Goal: Task Accomplishment & Management: Manage account settings

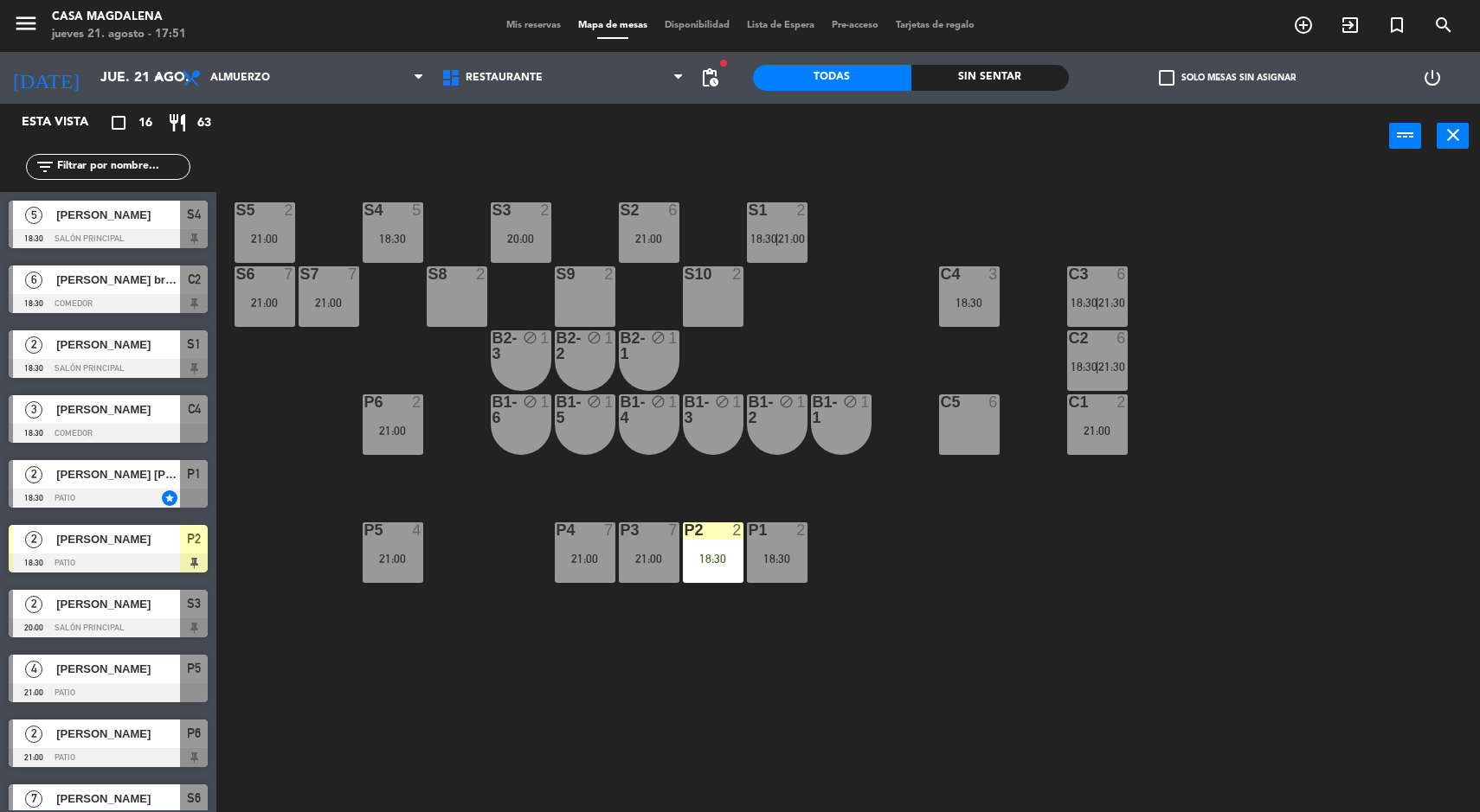
click at [1084, 302] on span "18:30" at bounding box center [1084, 303] width 26 height 14
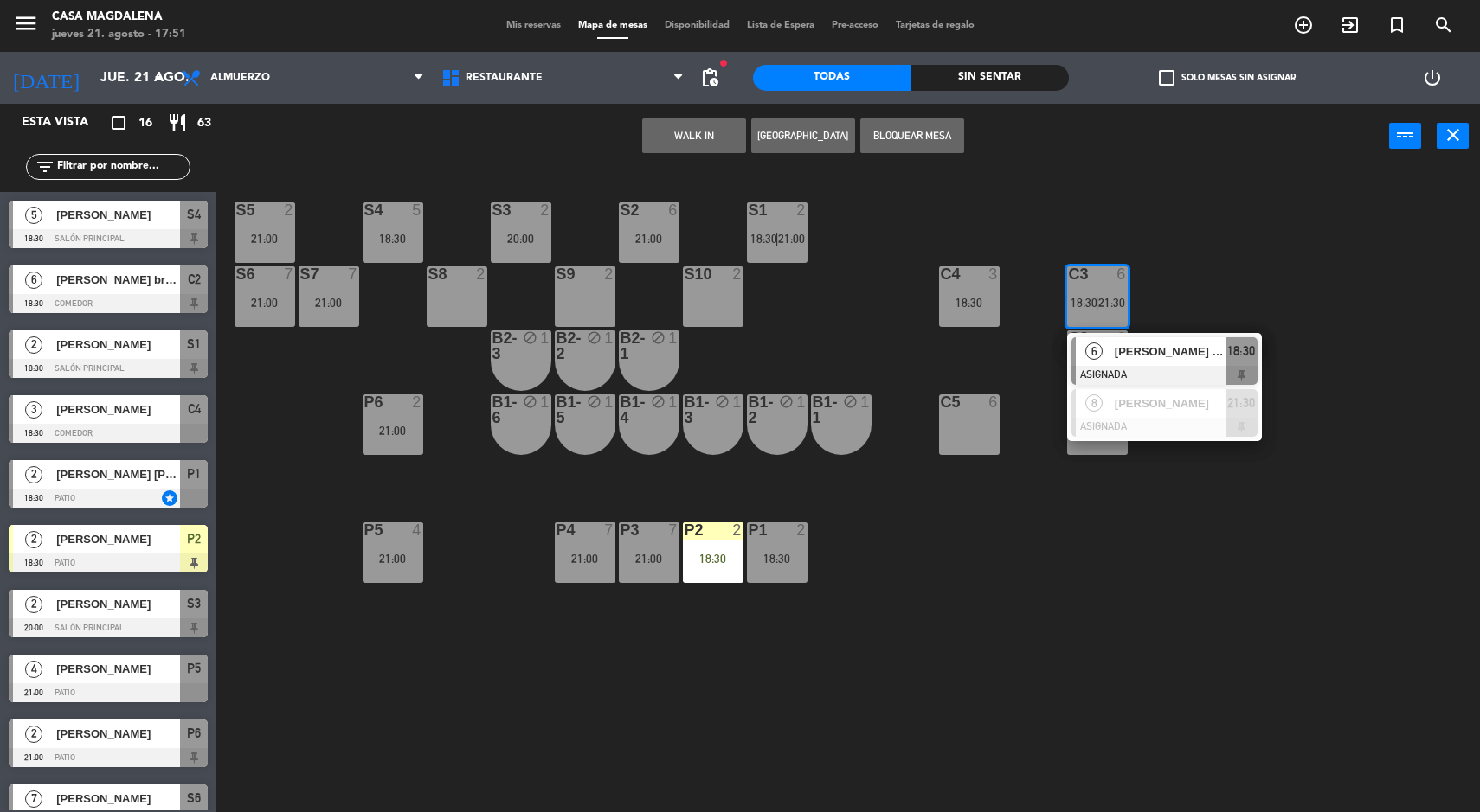
click at [1225, 351] on div "18:30" at bounding box center [1241, 351] width 32 height 28
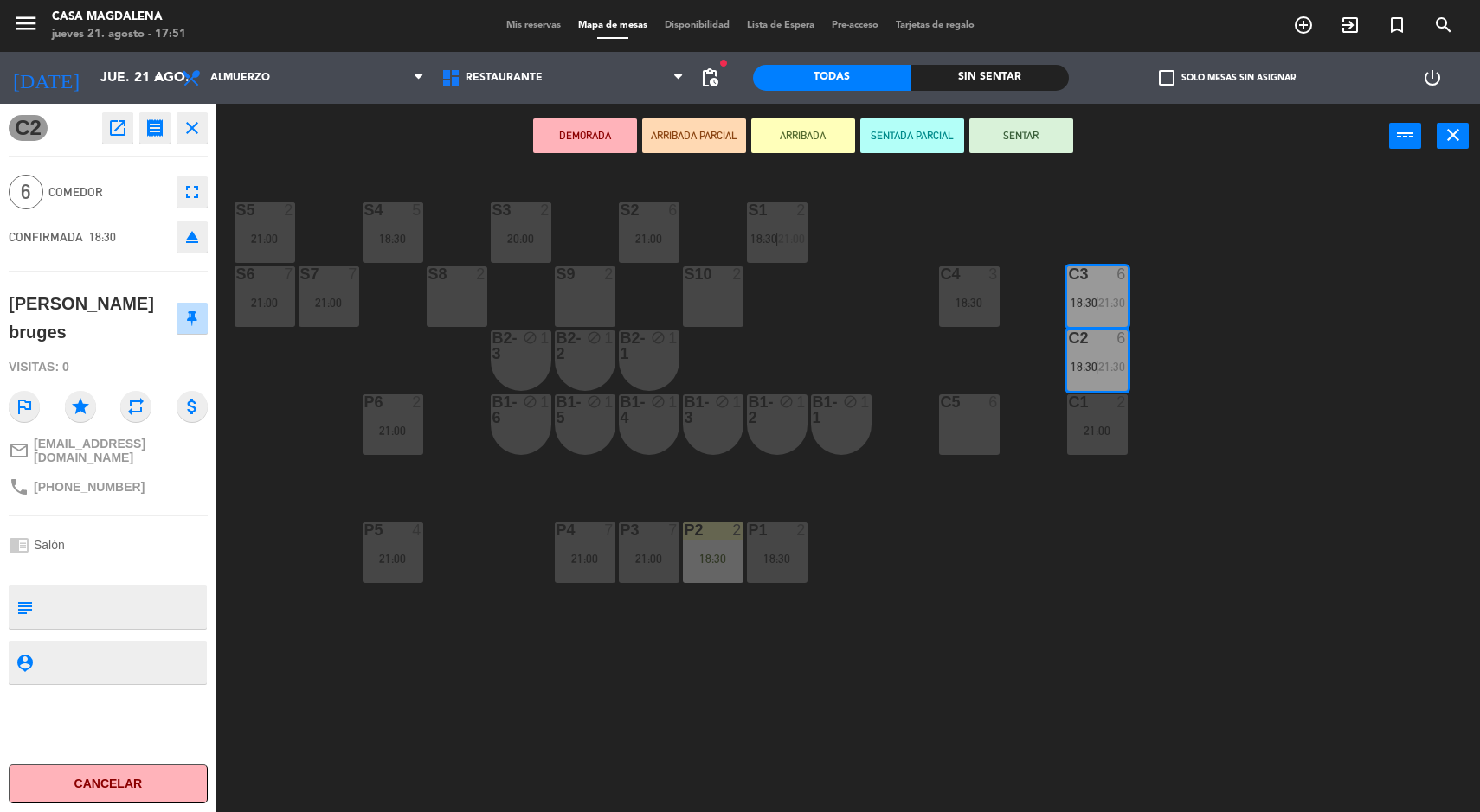
click at [1299, 610] on div "S5 2 21:00 S4 5 18:30 S3 2 20:00 S2 6 21:00 S1 2 18:30 | 21:00 S6 7 21:00 S7 7 …" at bounding box center [855, 493] width 1249 height 644
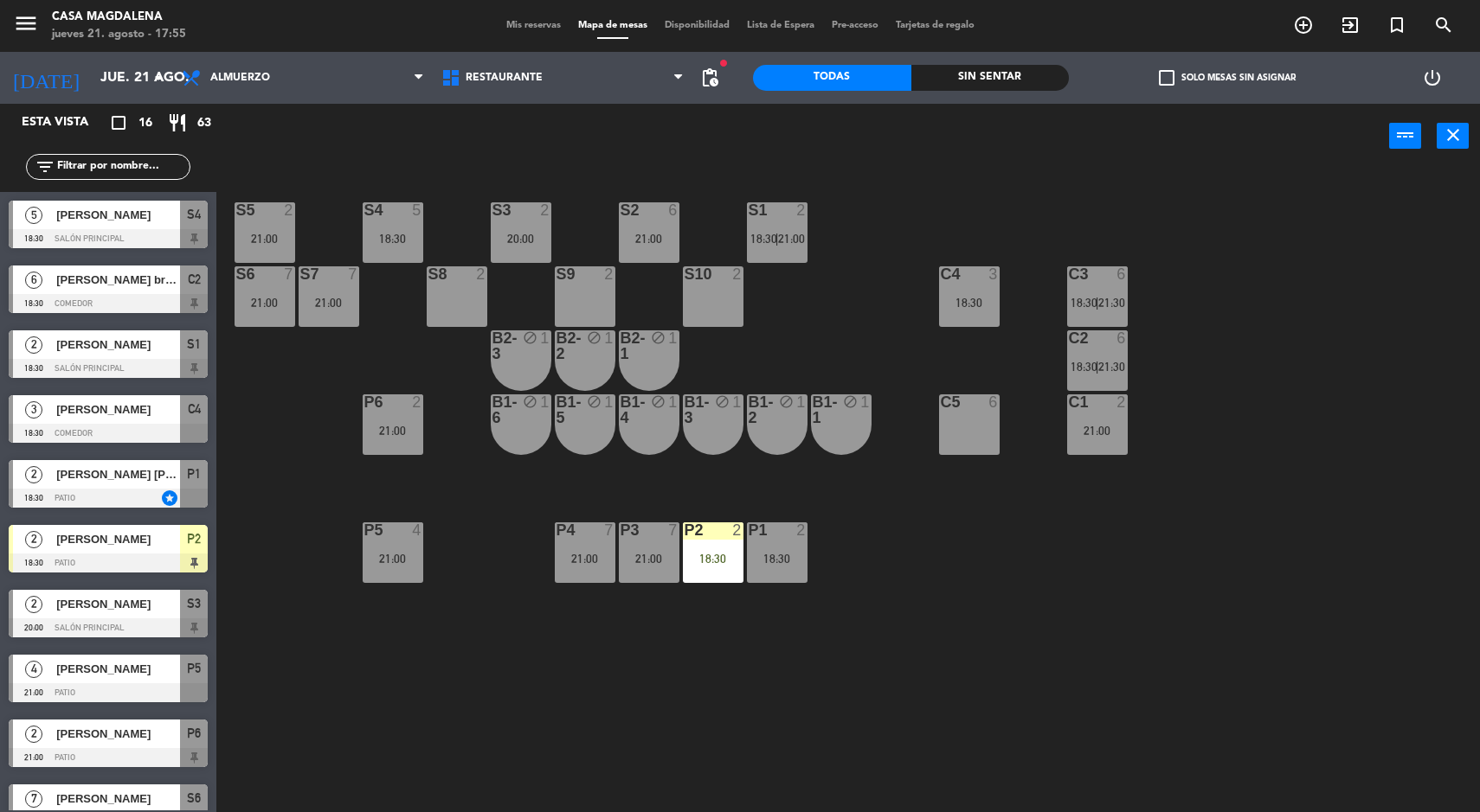
click at [92, 78] on input "jue. 21 ago." at bounding box center [182, 78] width 182 height 33
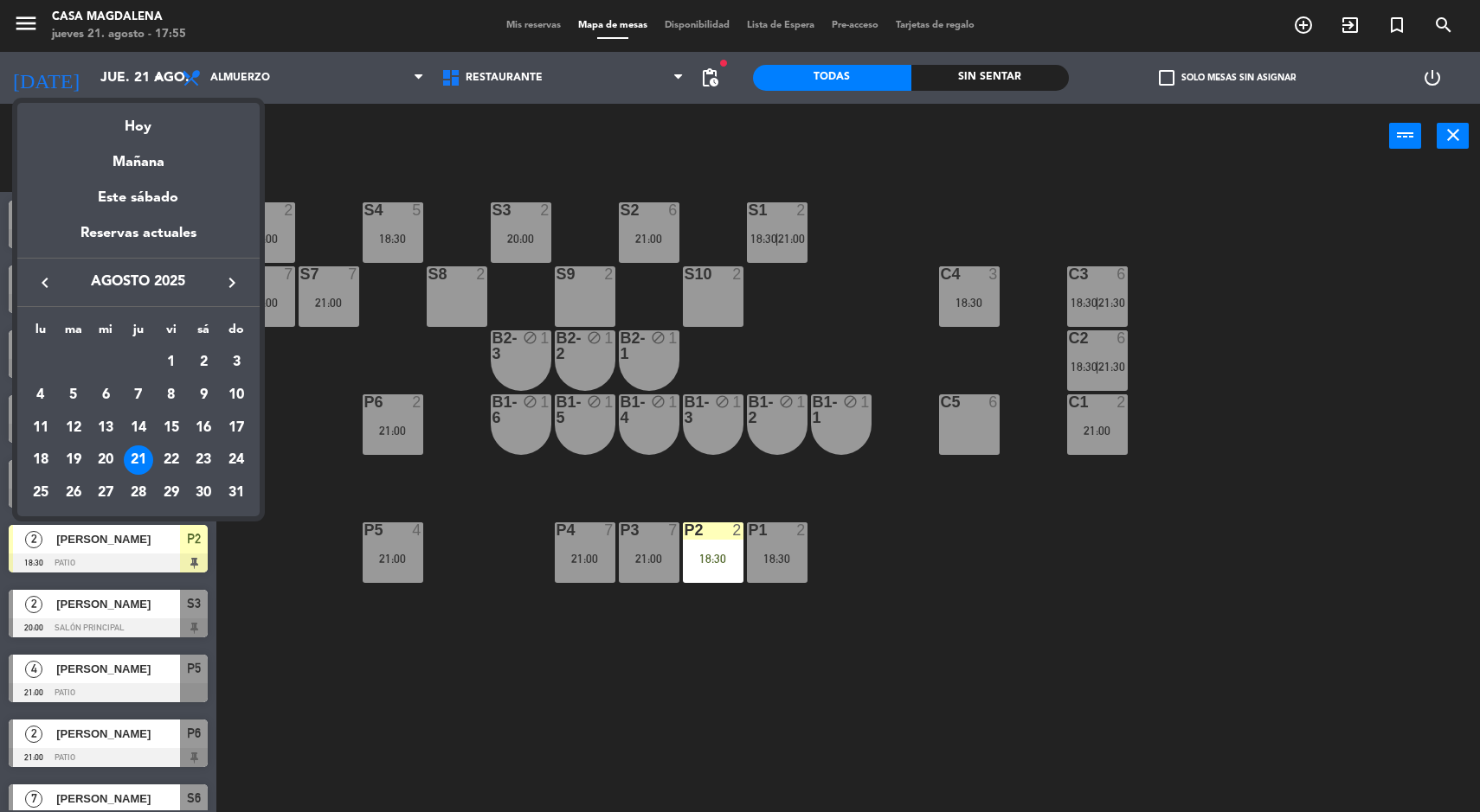
click at [101, 162] on div "Mañana" at bounding box center [138, 156] width 242 height 35
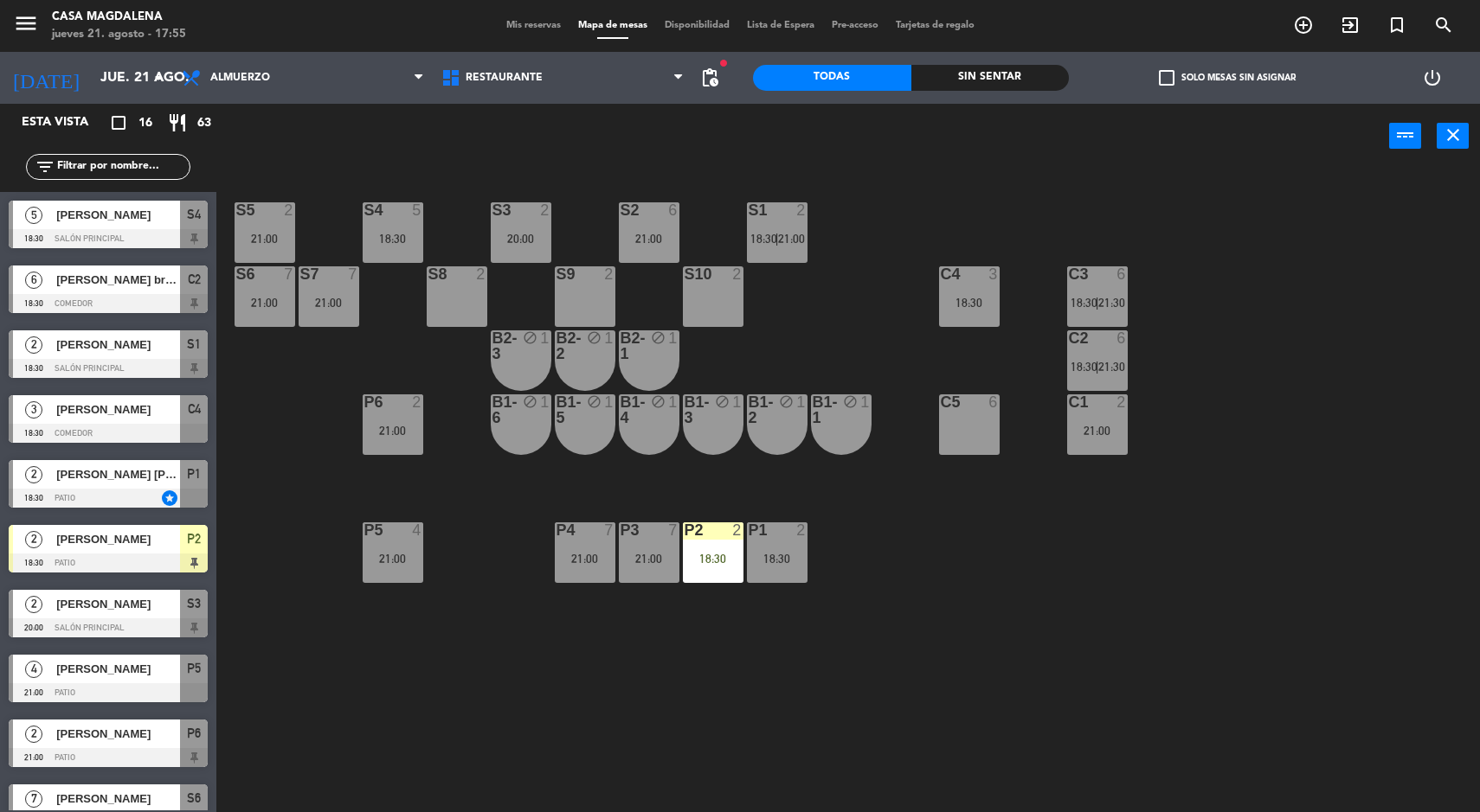
type input "vie. 22 ago."
click at [1097, 366] on span "21:00" at bounding box center [1098, 373] width 26 height 14
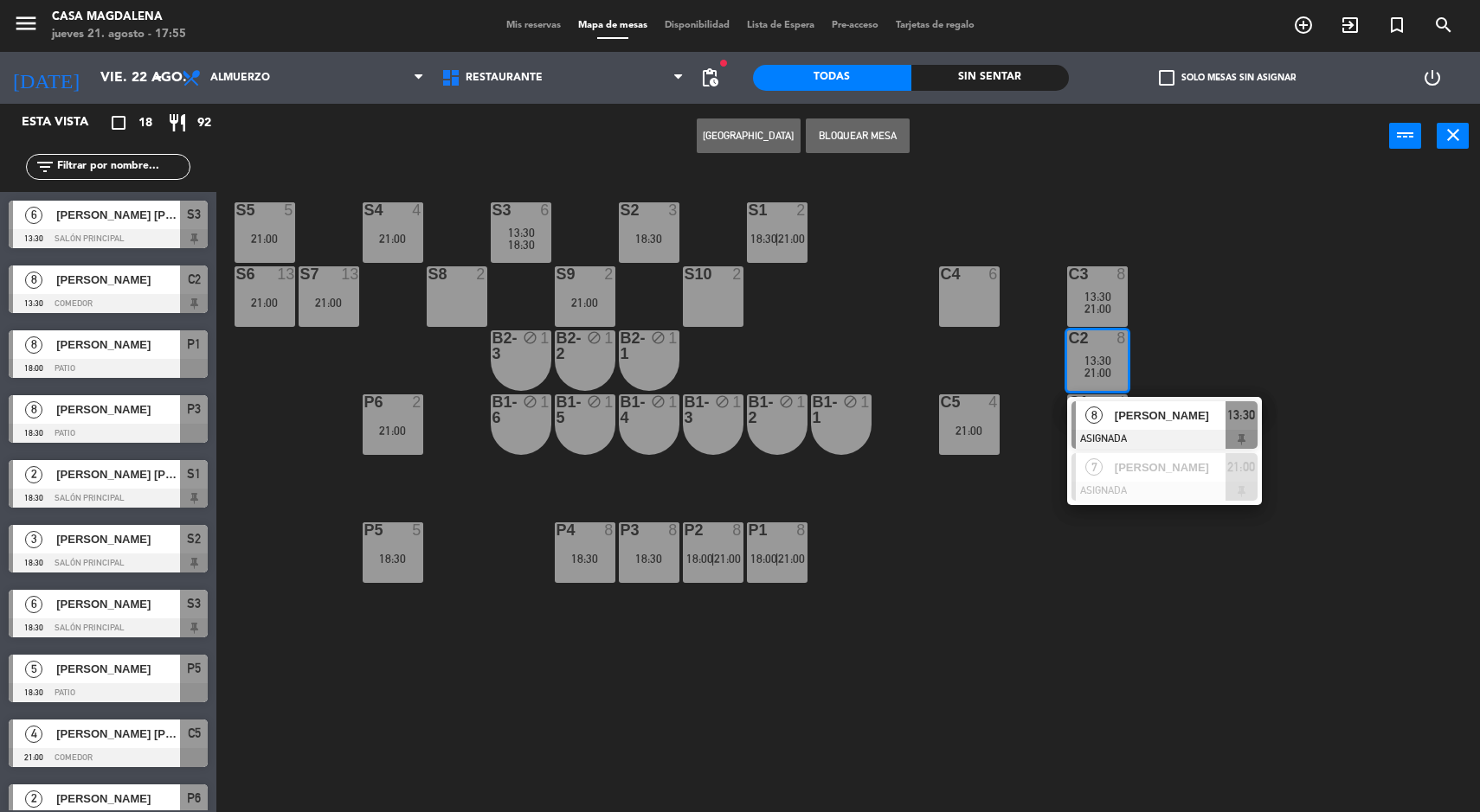
click at [1345, 328] on div "S5 5 21:00 S4 4 21:00 S3 6 13:30 18:30 S2 3 18:30 S1 2 18:30 | 21:00 S6 13 21:0…" at bounding box center [855, 493] width 1249 height 644
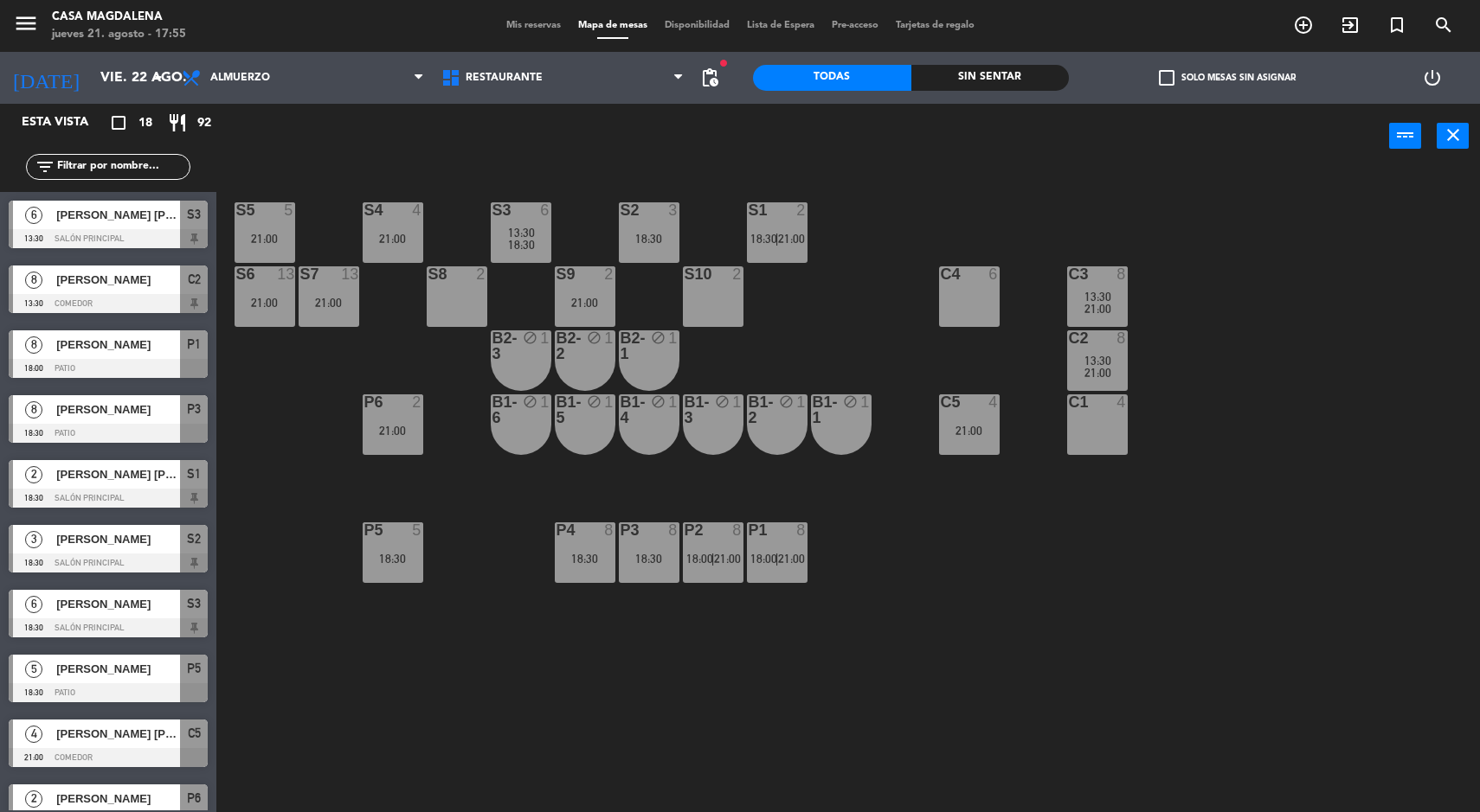
click at [250, 299] on div "21:00" at bounding box center [264, 303] width 61 height 12
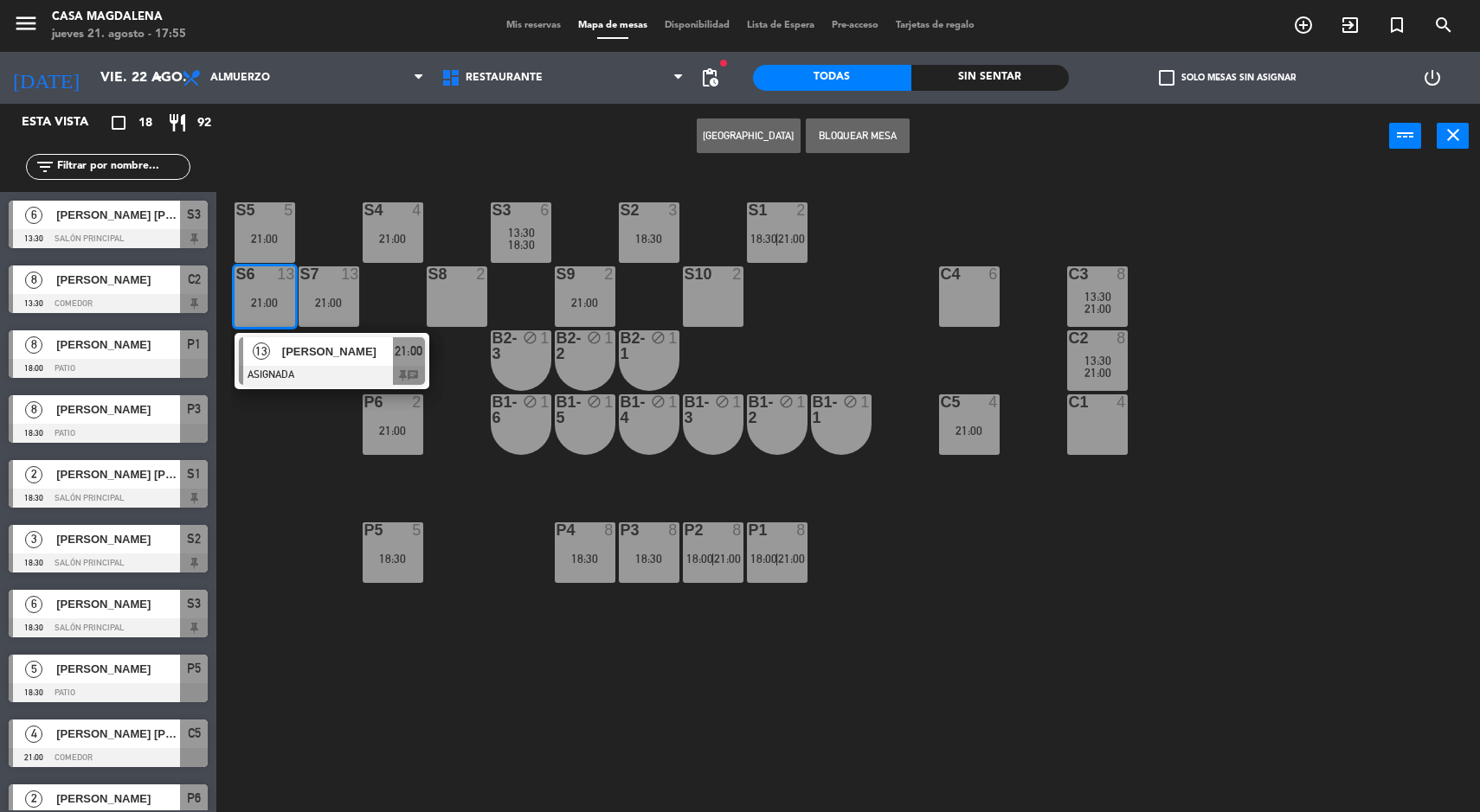
click at [317, 301] on div "21:00" at bounding box center [329, 303] width 61 height 12
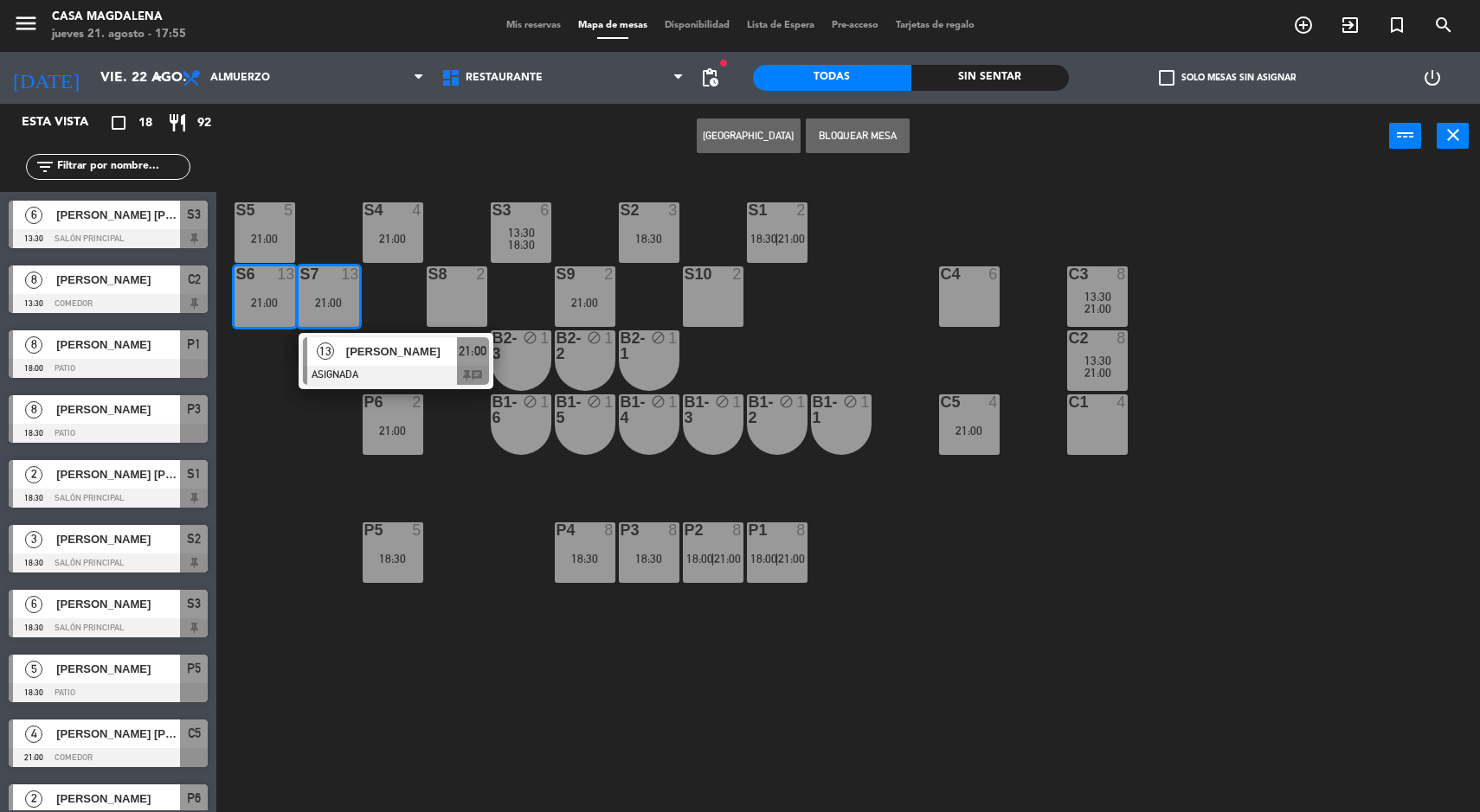
click at [766, 134] on button "[GEOGRAPHIC_DATA]" at bounding box center [749, 136] width 104 height 34
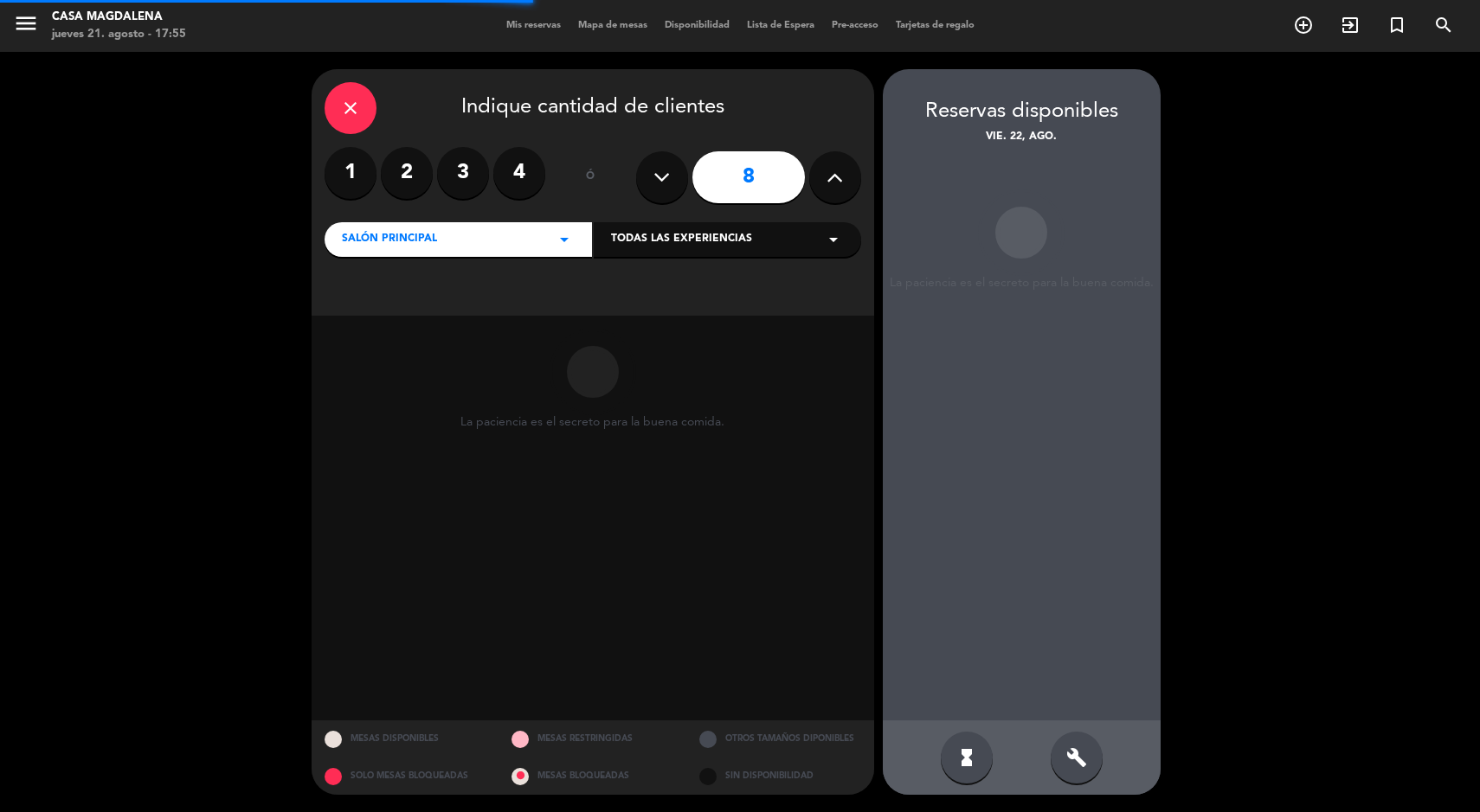
click at [810, 202] on div "8" at bounding box center [748, 177] width 225 height 61
click at [845, 182] on button at bounding box center [835, 177] width 52 height 52
click at [852, 177] on button at bounding box center [835, 177] width 52 height 52
click at [838, 181] on icon at bounding box center [834, 177] width 17 height 26
click at [835, 185] on icon at bounding box center [834, 177] width 17 height 26
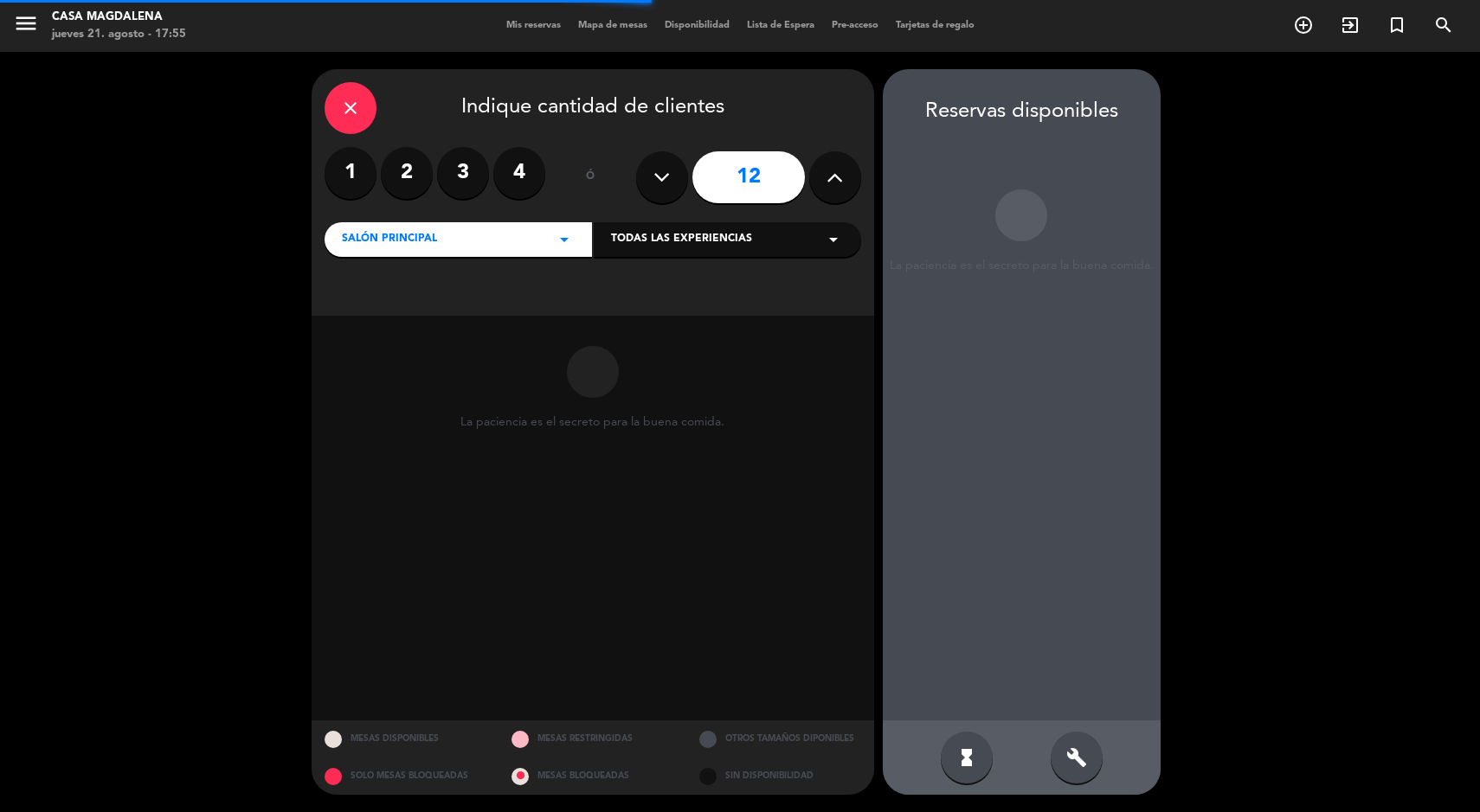
click at [851, 184] on button at bounding box center [835, 177] width 52 height 52
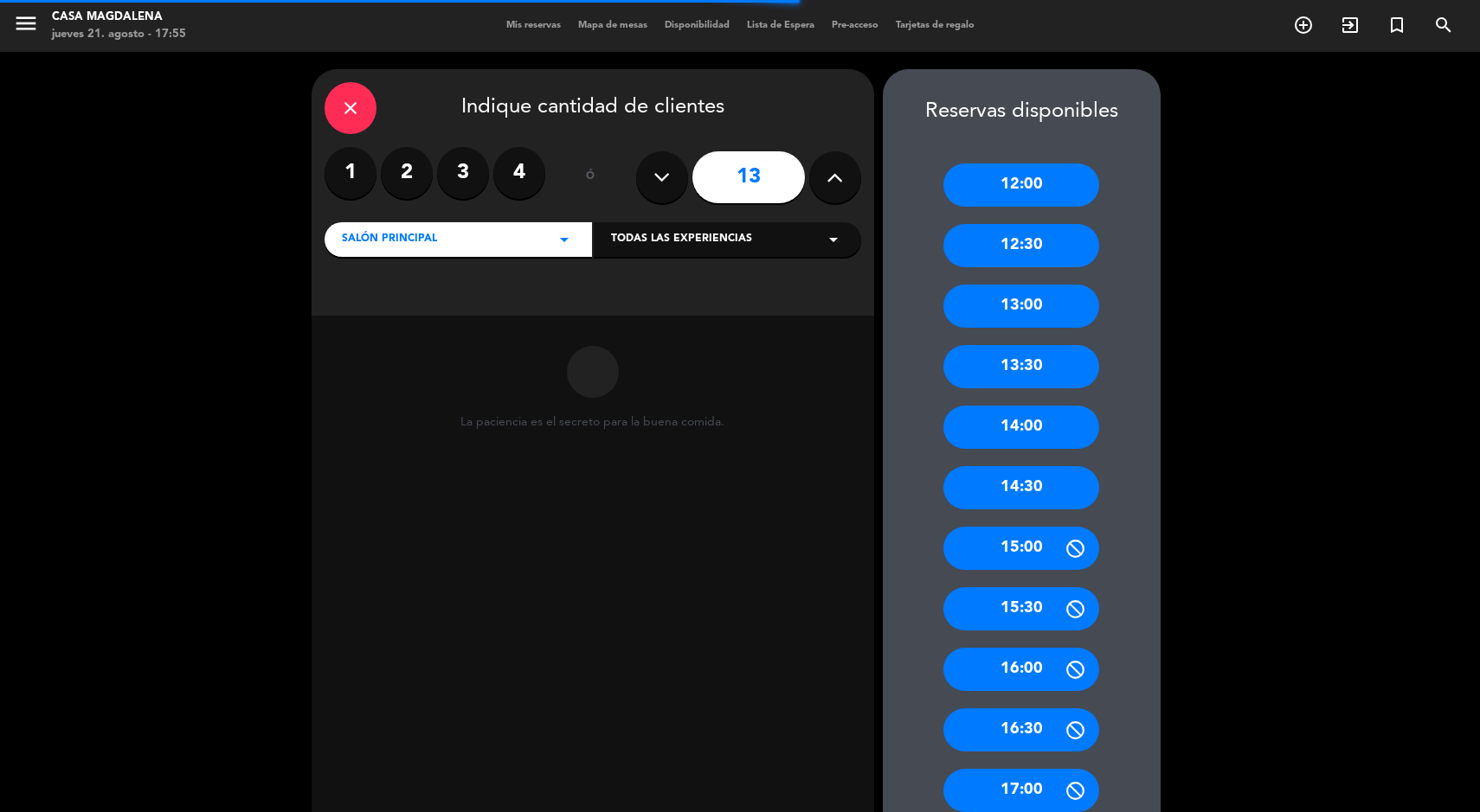
click at [840, 186] on icon at bounding box center [834, 177] width 17 height 26
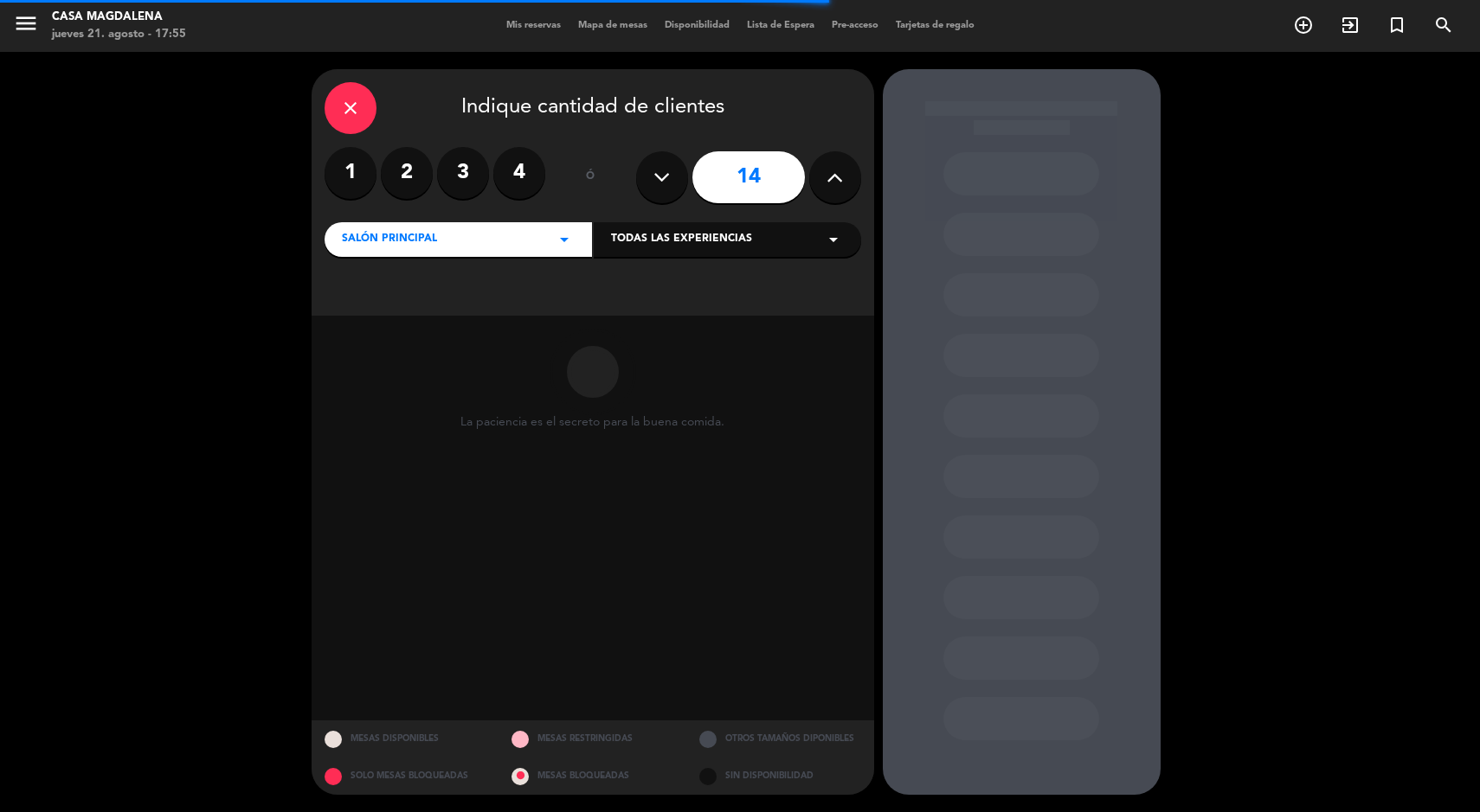
click at [830, 173] on icon at bounding box center [834, 177] width 17 height 26
click at [837, 172] on icon at bounding box center [834, 177] width 17 height 26
click at [824, 181] on button at bounding box center [835, 177] width 52 height 52
click at [823, 186] on button at bounding box center [835, 177] width 52 height 52
click at [814, 178] on button at bounding box center [835, 177] width 52 height 52
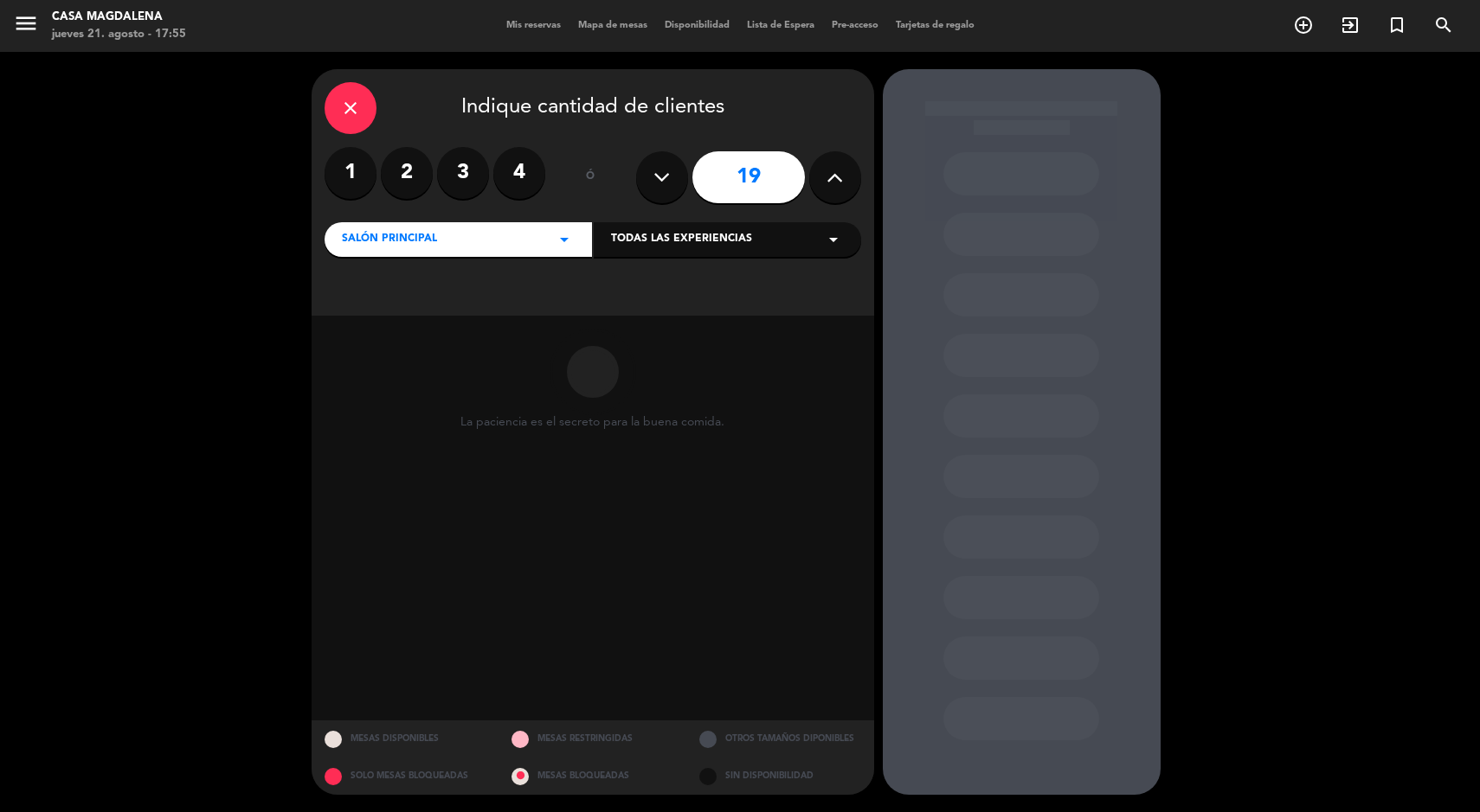
click at [822, 173] on button at bounding box center [835, 177] width 52 height 52
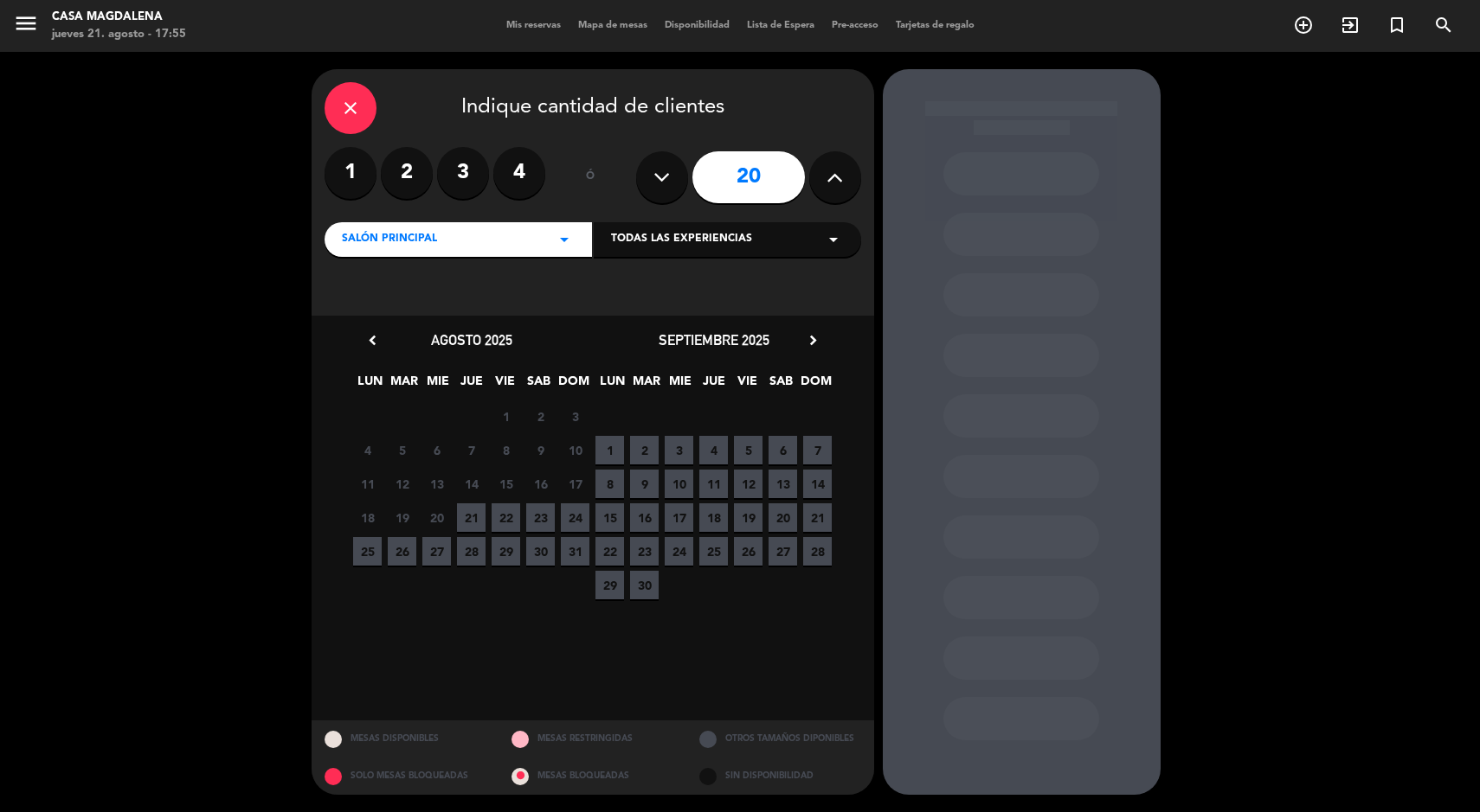
click at [656, 172] on icon at bounding box center [662, 177] width 17 height 26
click at [662, 190] on button at bounding box center [662, 177] width 52 height 52
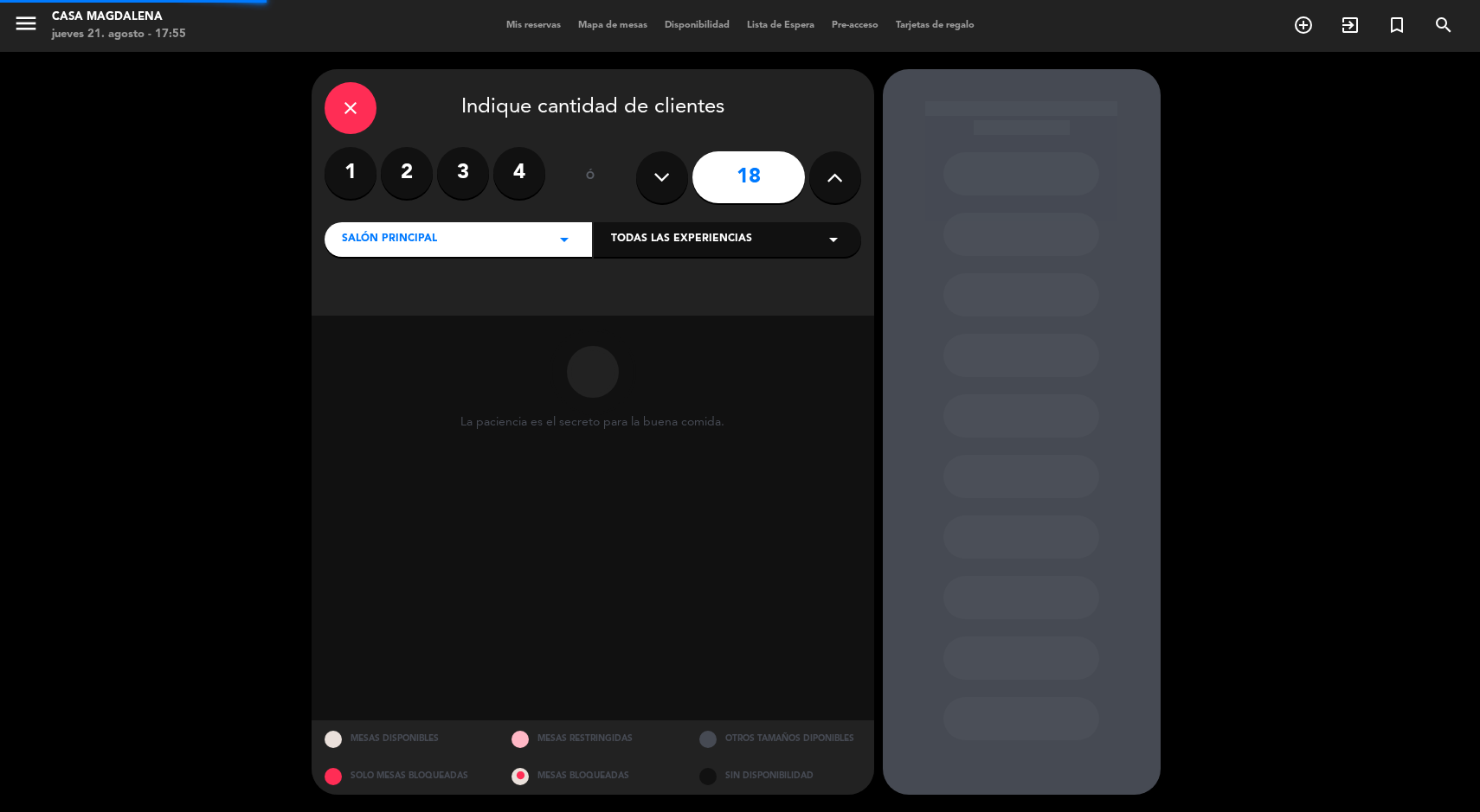
click at [672, 181] on button at bounding box center [662, 177] width 52 height 52
click at [684, 181] on button at bounding box center [662, 177] width 52 height 52
click at [674, 175] on button at bounding box center [662, 177] width 52 height 52
click at [671, 173] on button at bounding box center [662, 177] width 52 height 52
click at [683, 172] on button at bounding box center [662, 177] width 52 height 52
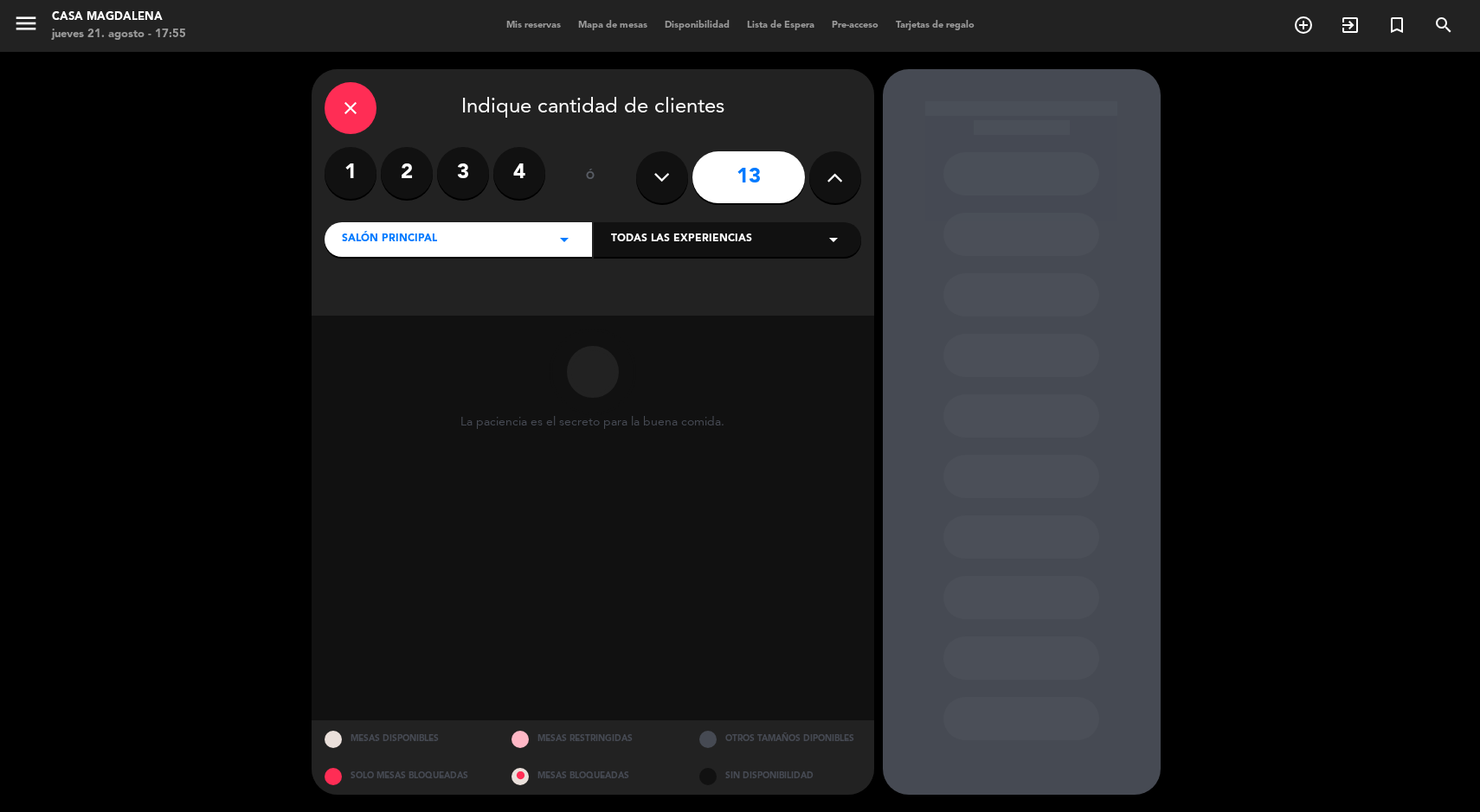
click at [692, 180] on input "13" at bounding box center [749, 177] width 113 height 52
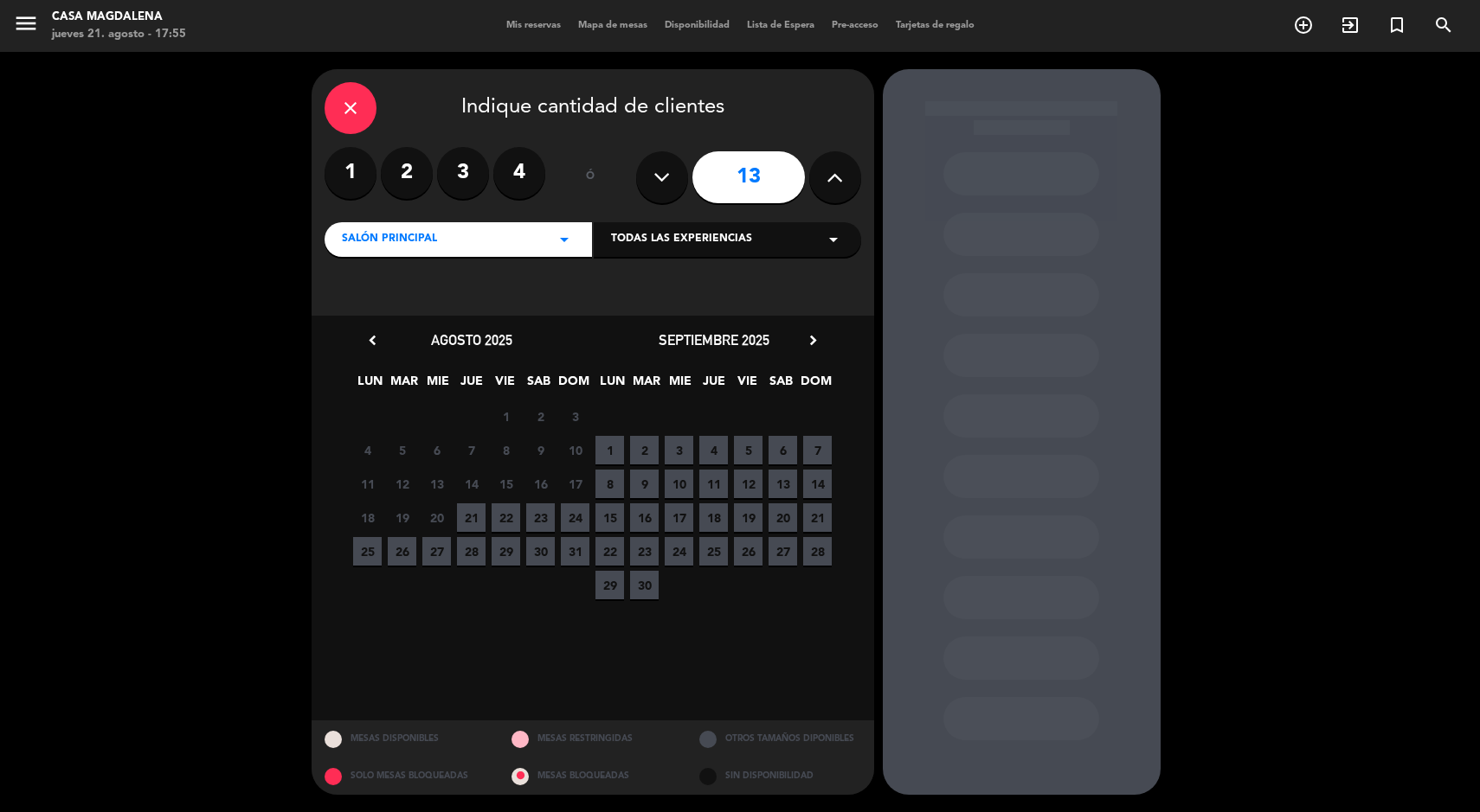
click at [669, 152] on button at bounding box center [662, 177] width 52 height 52
type input "12"
click at [506, 517] on span "22" at bounding box center [506, 518] width 28 height 28
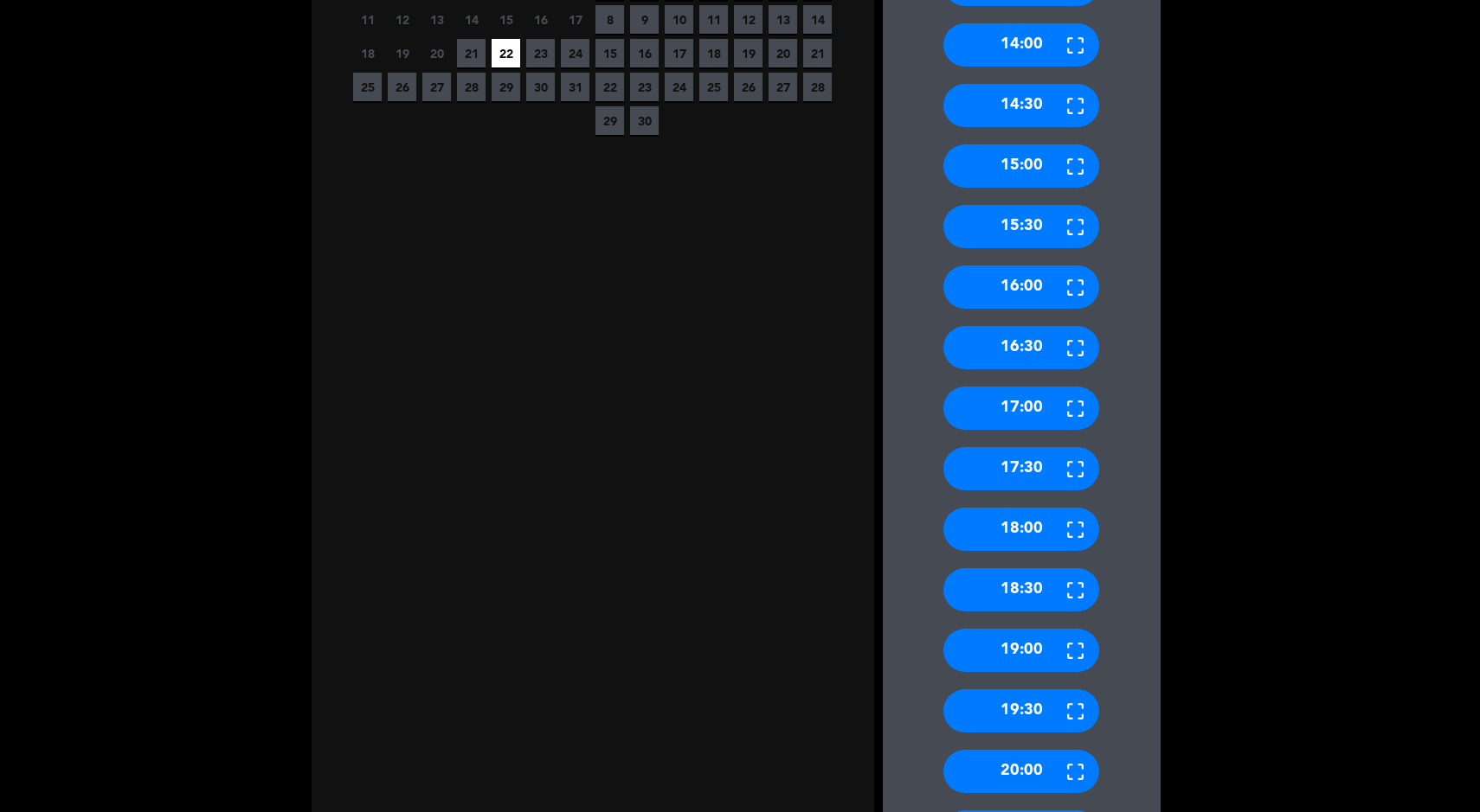
scroll to position [858, 0]
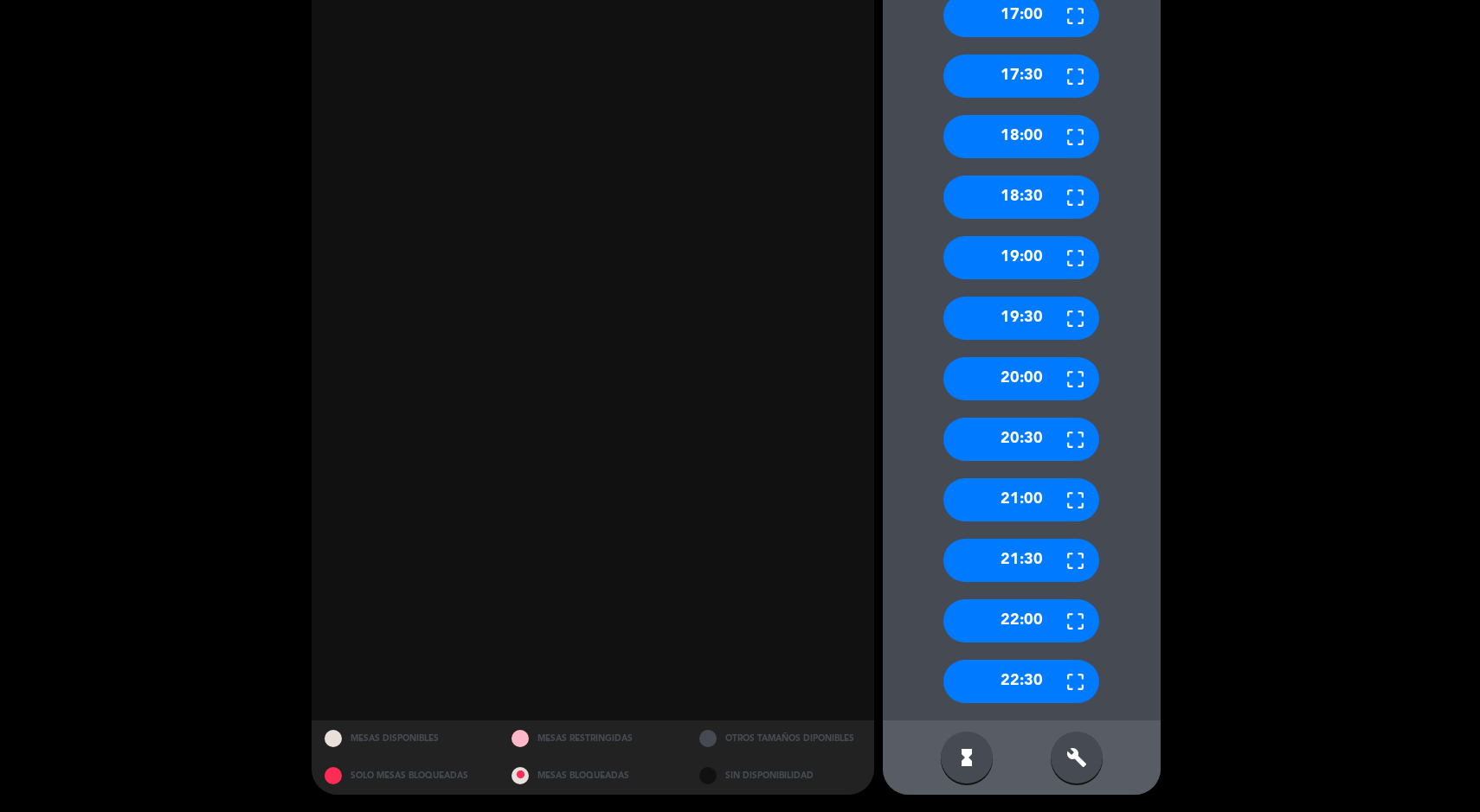
click at [1092, 778] on div "build" at bounding box center [1077, 757] width 52 height 52
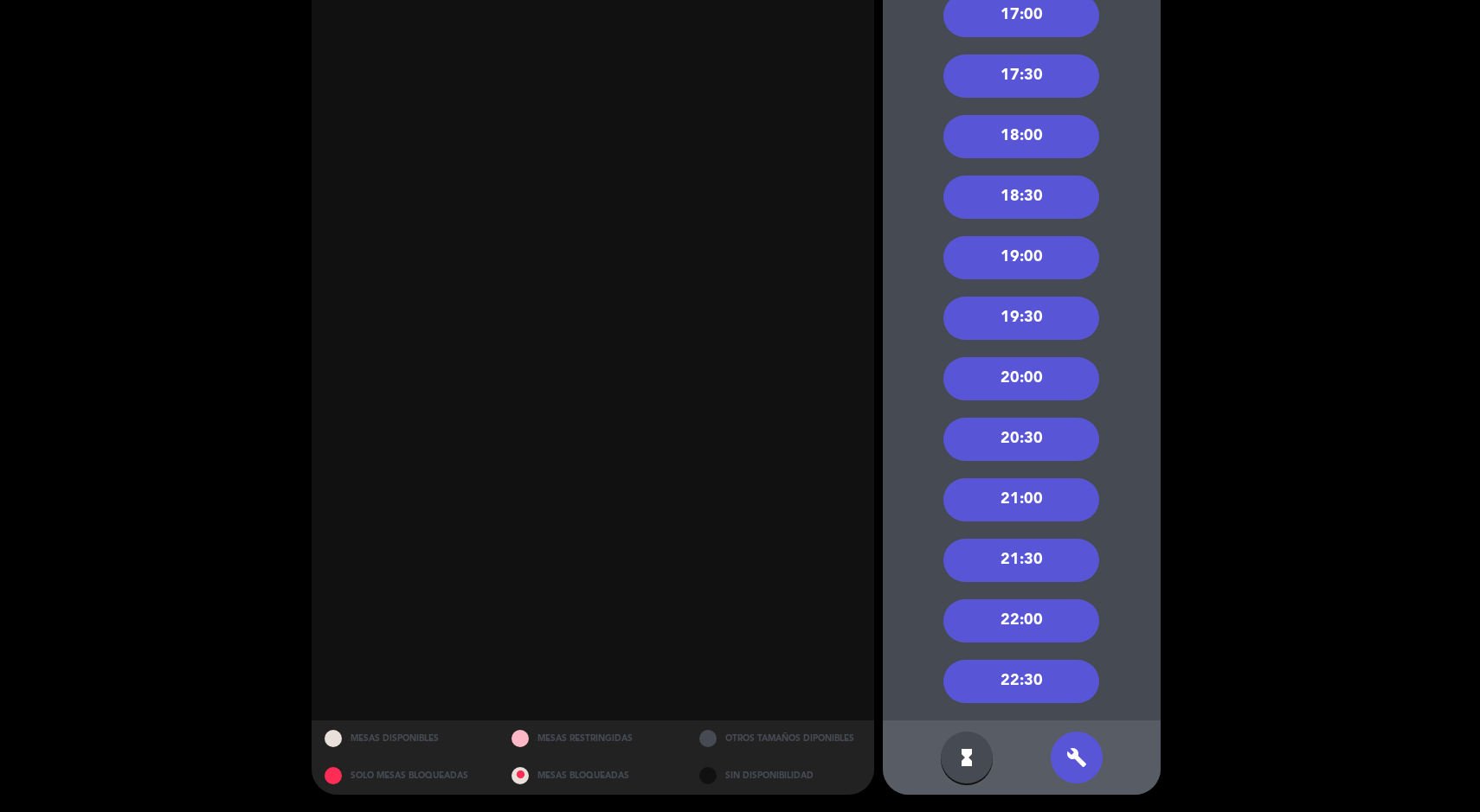
click at [1068, 147] on div "18:00" at bounding box center [1021, 137] width 156 height 43
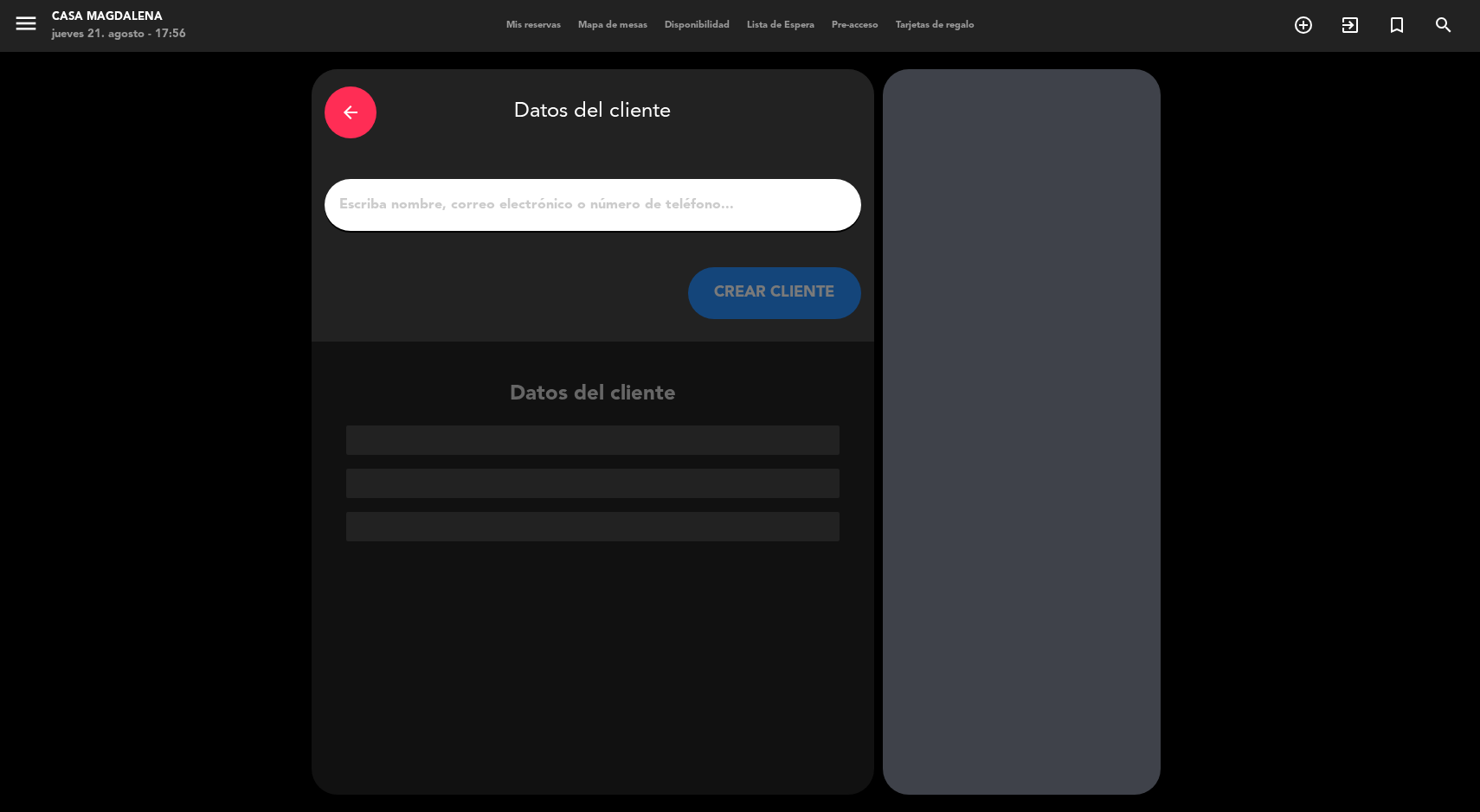
scroll to position [0, 0]
click at [447, 196] on input "1" at bounding box center [593, 205] width 511 height 25
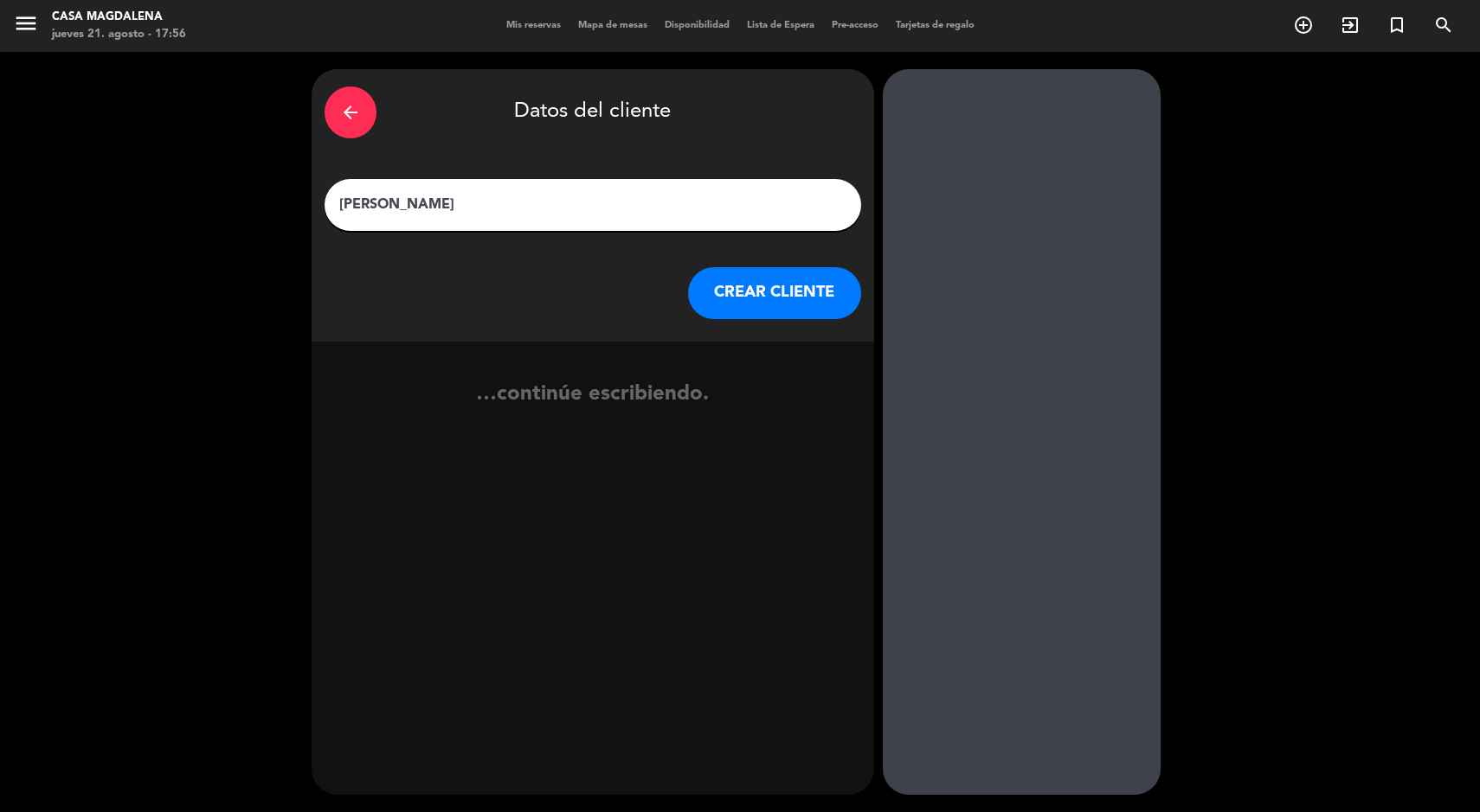
type input "[PERSON_NAME]"
click at [750, 299] on button "CREAR CLIENTE" at bounding box center [774, 293] width 173 height 52
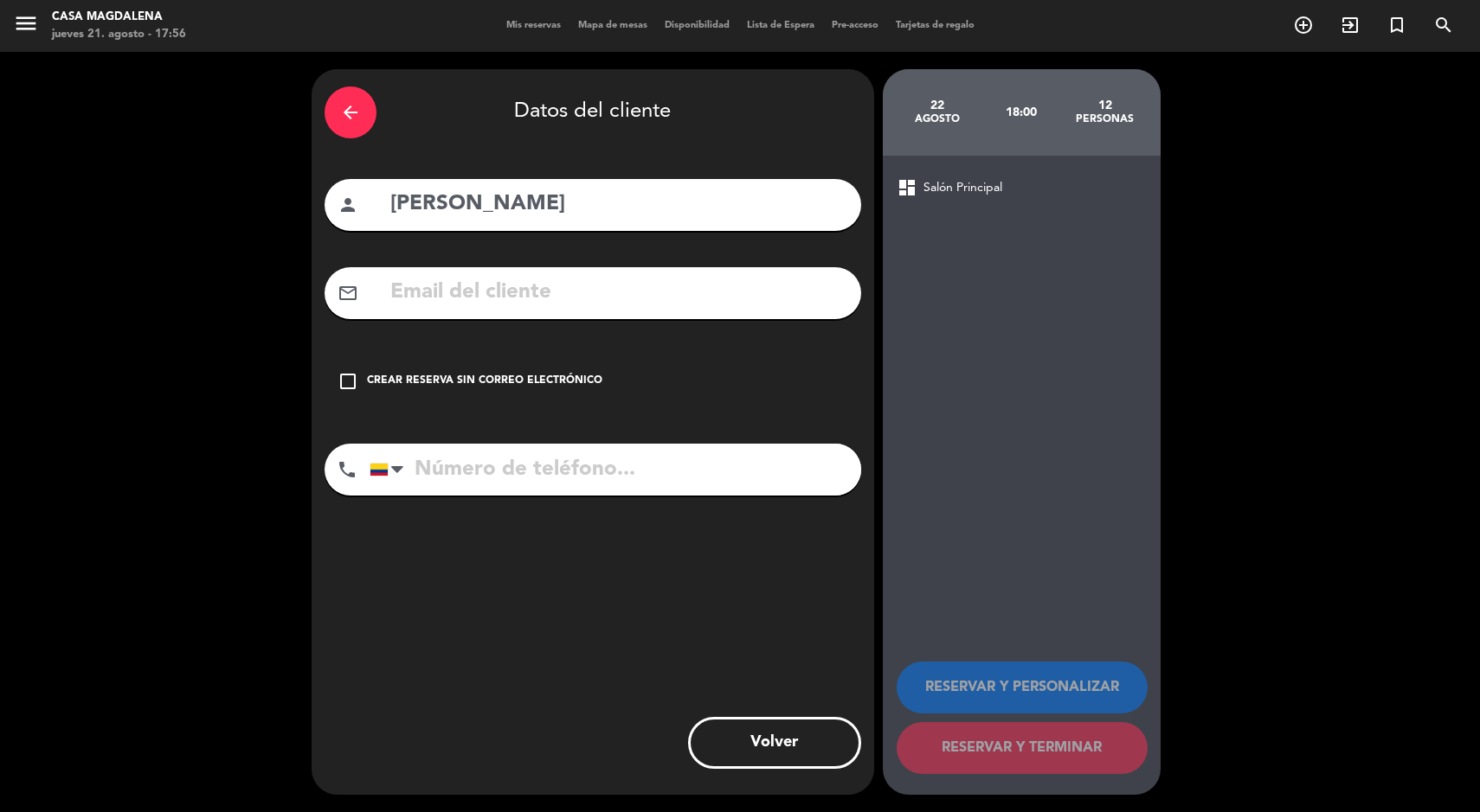
click at [397, 383] on div "Crear reserva sin correo electrónico" at bounding box center [485, 381] width 235 height 18
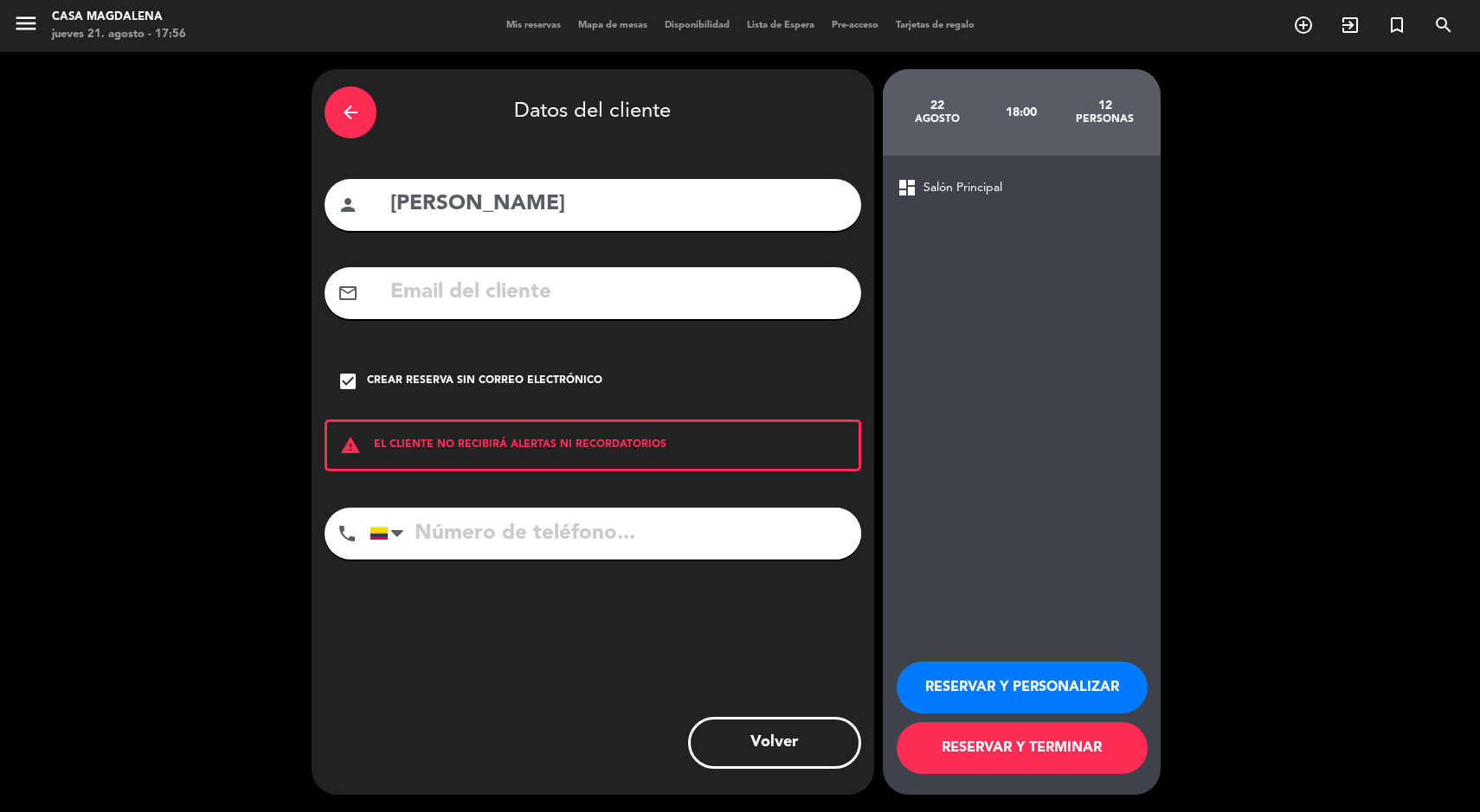
click at [934, 748] on button "RESERVAR Y TERMINAR" at bounding box center [1022, 748] width 251 height 52
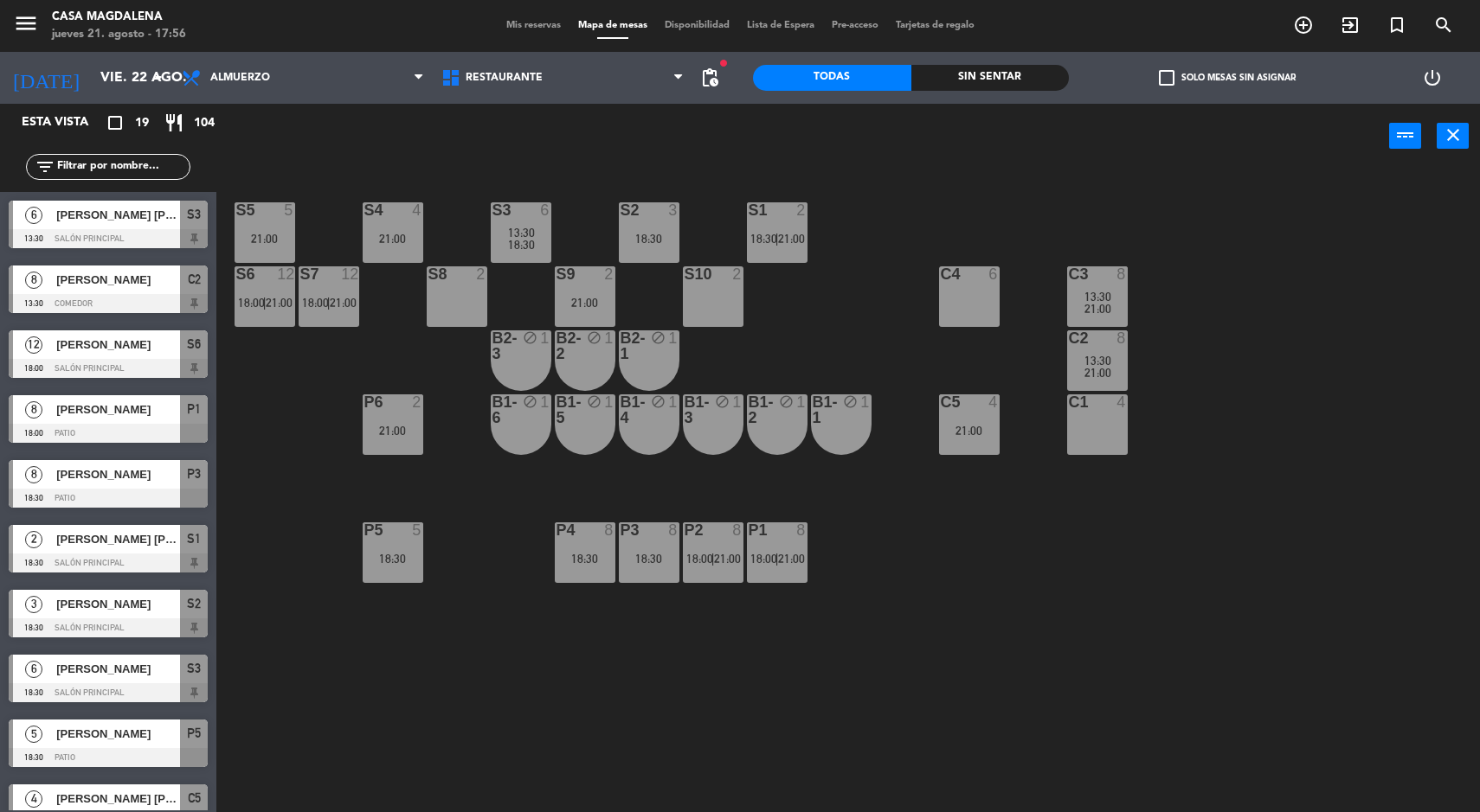
click at [1100, 422] on div "C1 4" at bounding box center [1097, 424] width 61 height 61
click at [1084, 364] on span "13:30" at bounding box center [1098, 361] width 26 height 14
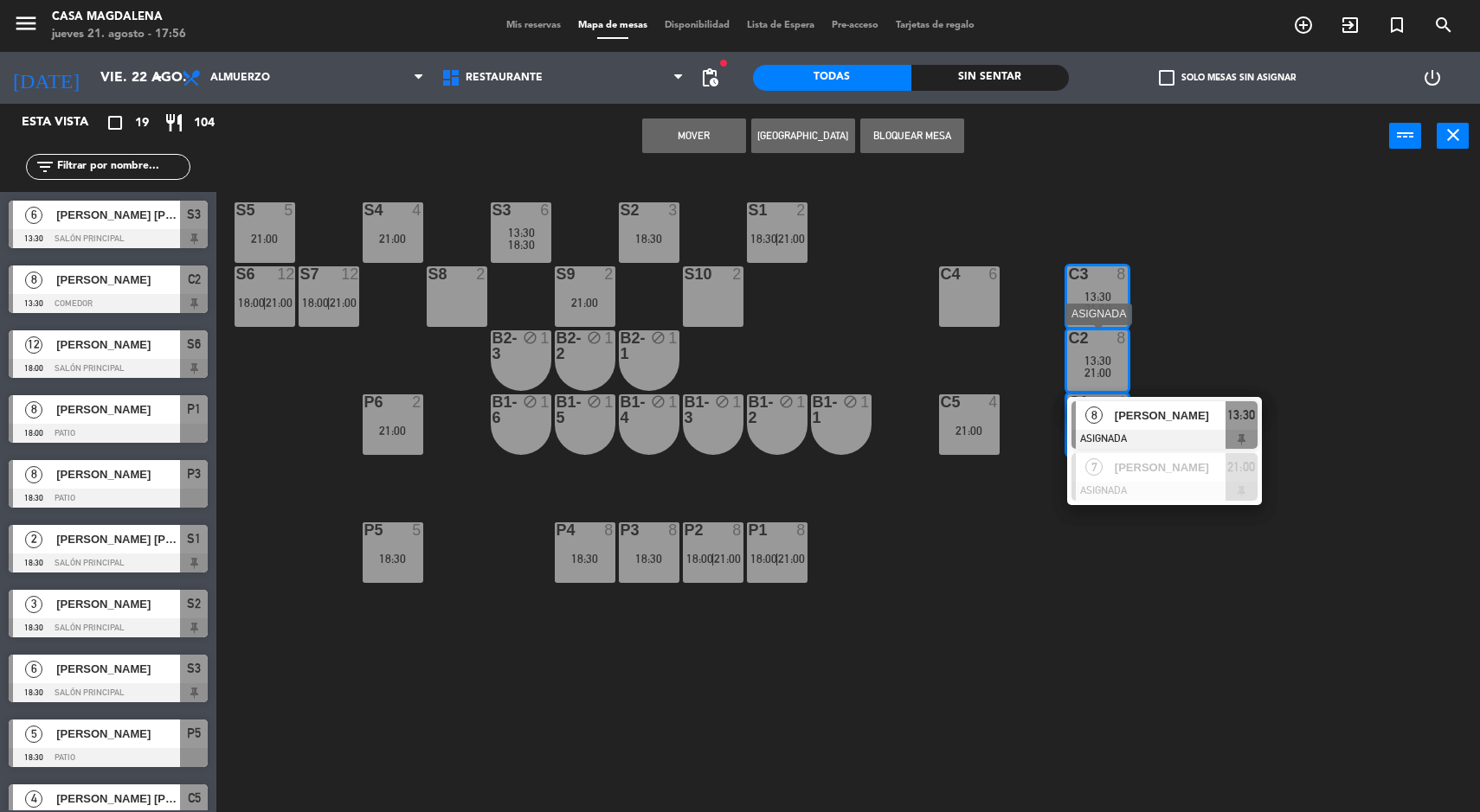
click at [1077, 299] on div "13:30" at bounding box center [1097, 297] width 61 height 12
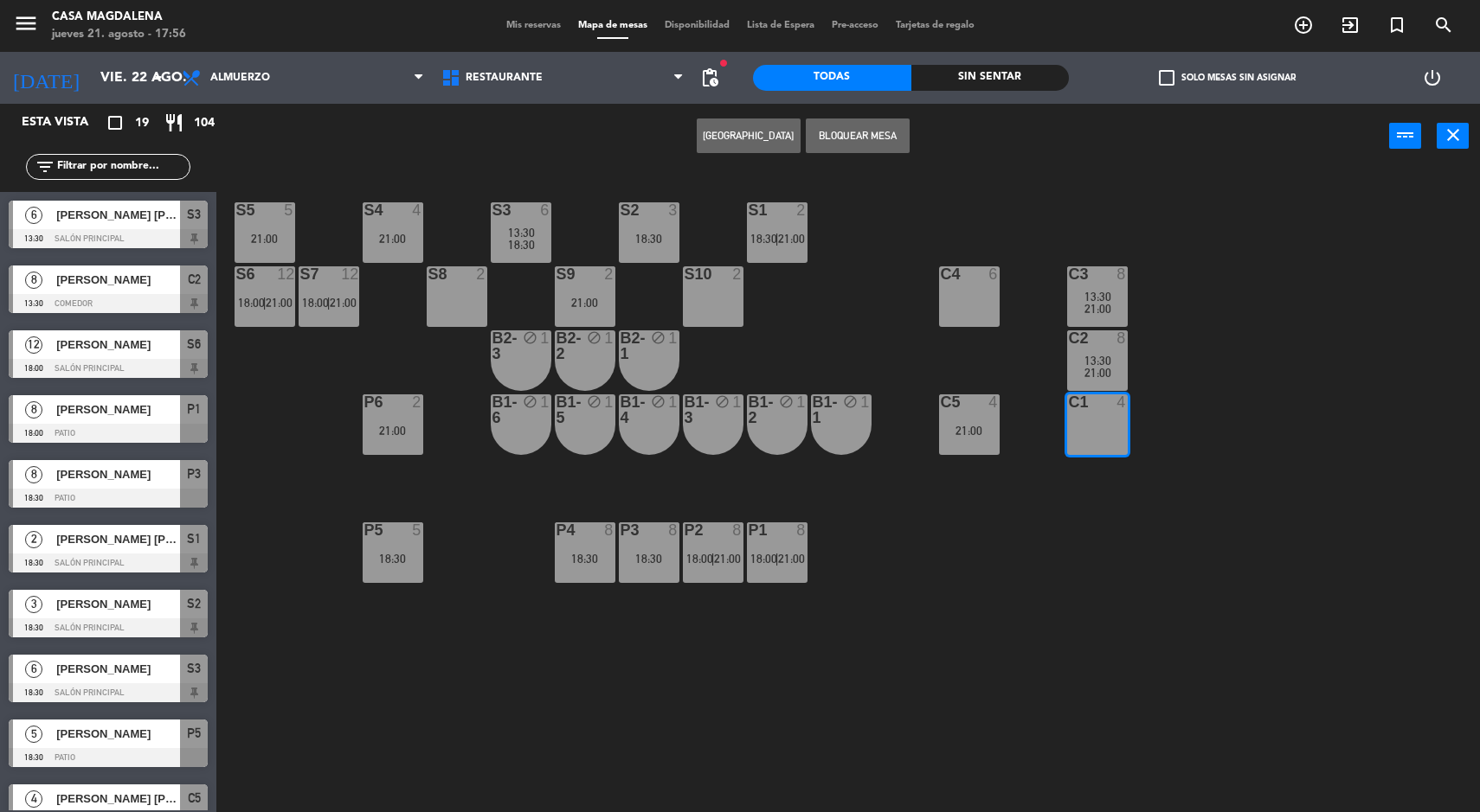
click at [1082, 308] on div "21:00" at bounding box center [1097, 309] width 61 height 12
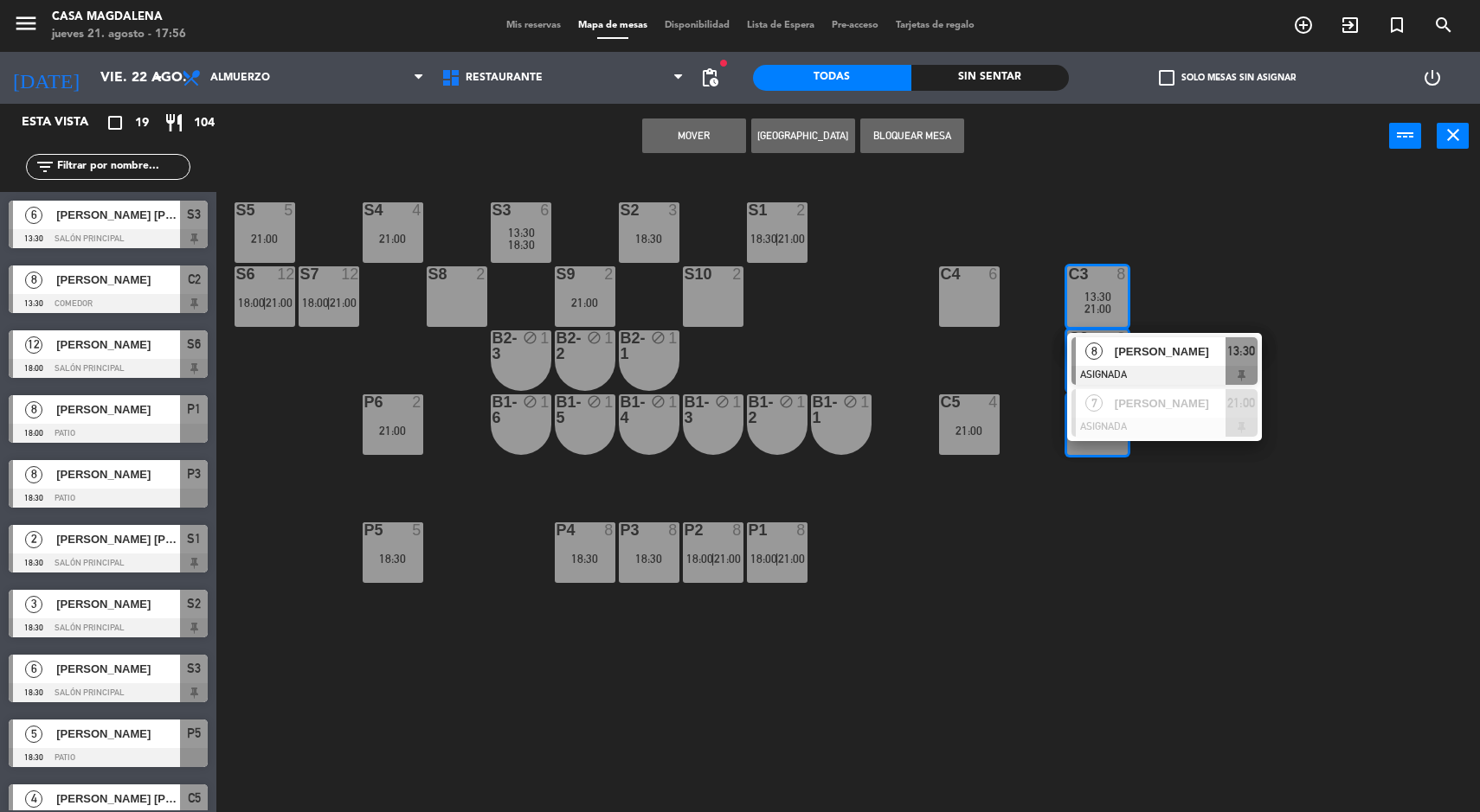
click at [1040, 633] on div "S5 5 21:00 S4 4 21:00 S3 6 13:30 18:30 S2 3 18:30 S1 2 18:30 | 21:00 S6 12 18:0…" at bounding box center [855, 493] width 1249 height 644
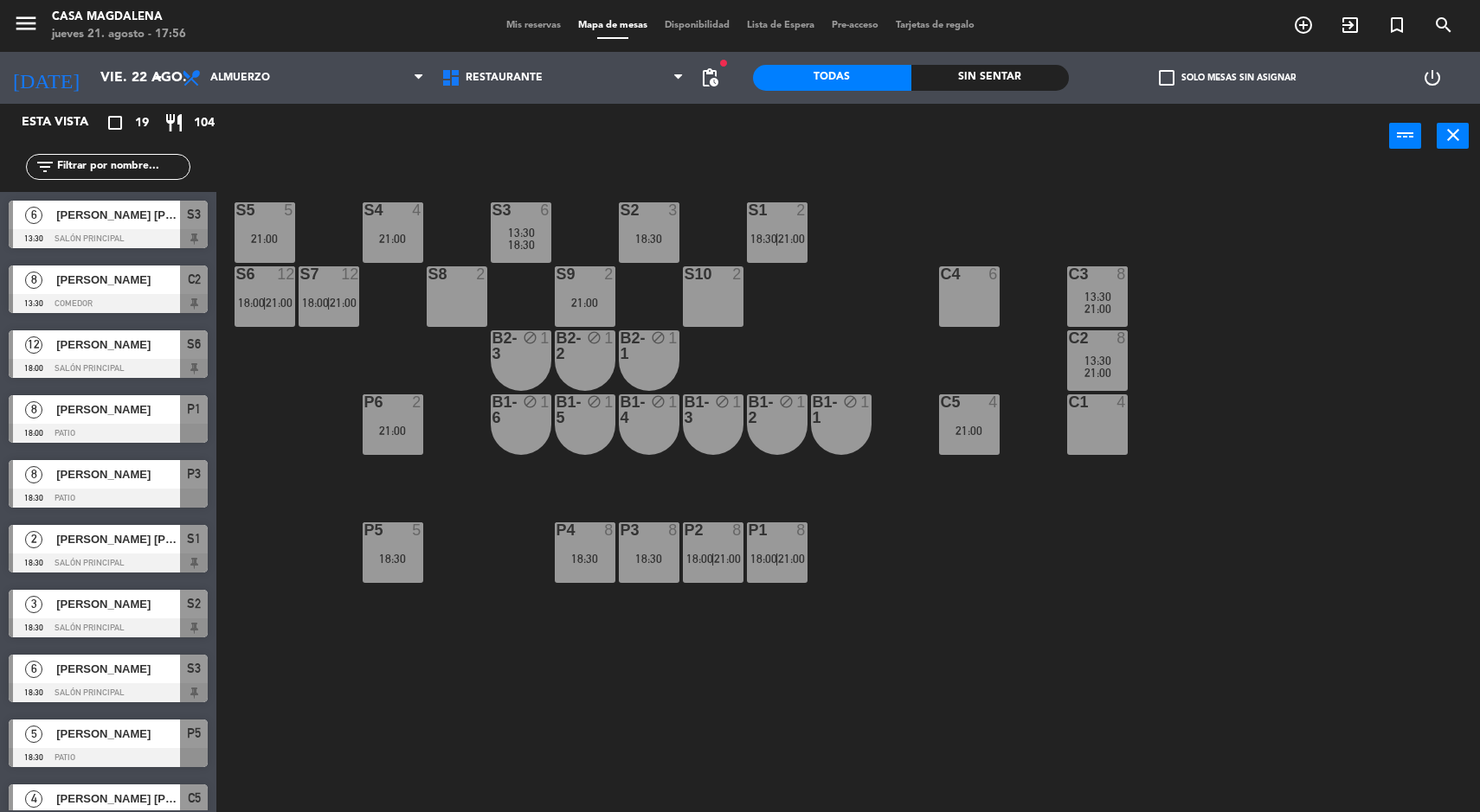
click at [1076, 437] on div "C1 4" at bounding box center [1097, 424] width 61 height 61
click at [1069, 372] on div "21:00" at bounding box center [1097, 373] width 61 height 12
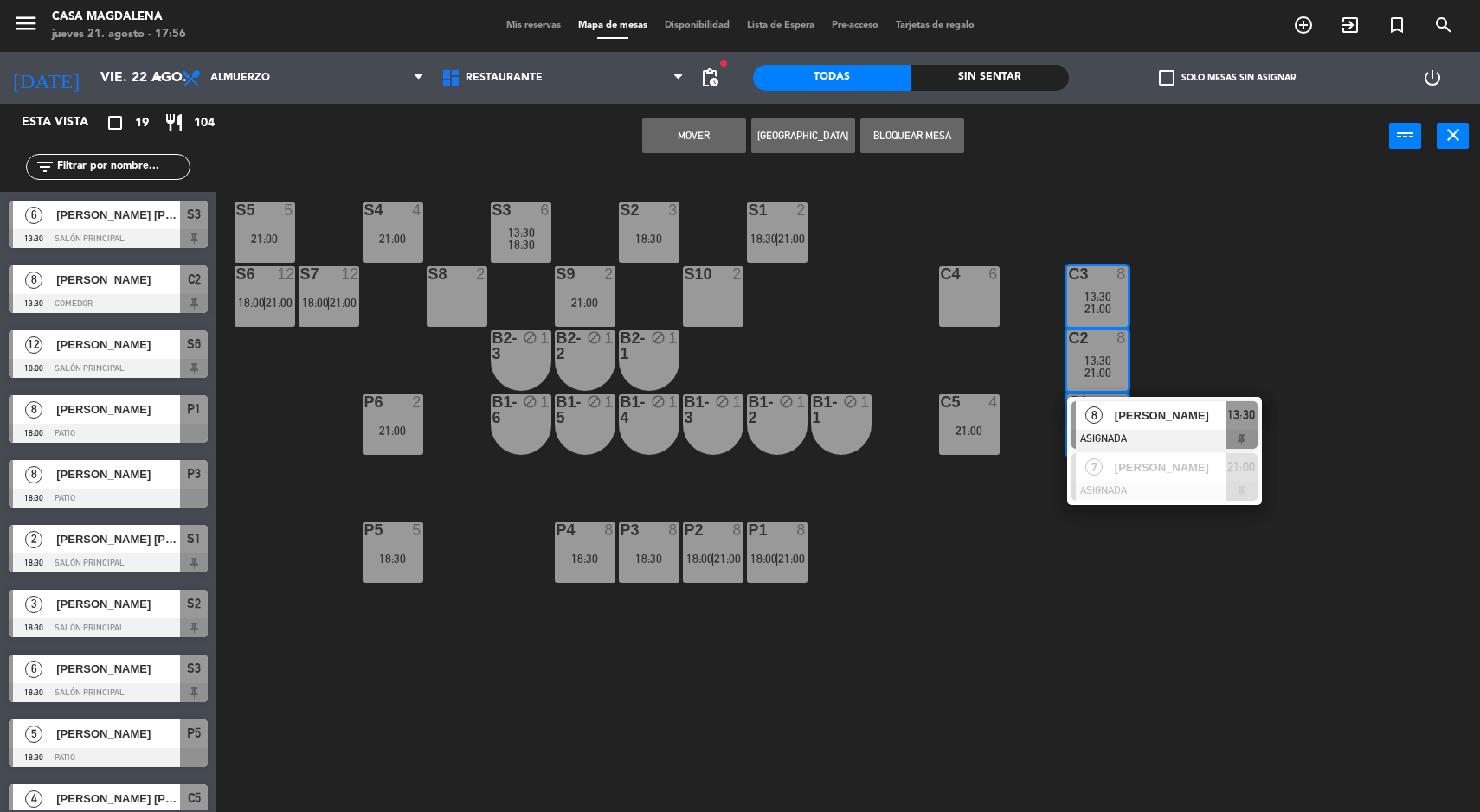
click at [1069, 296] on div "13:30" at bounding box center [1097, 297] width 61 height 12
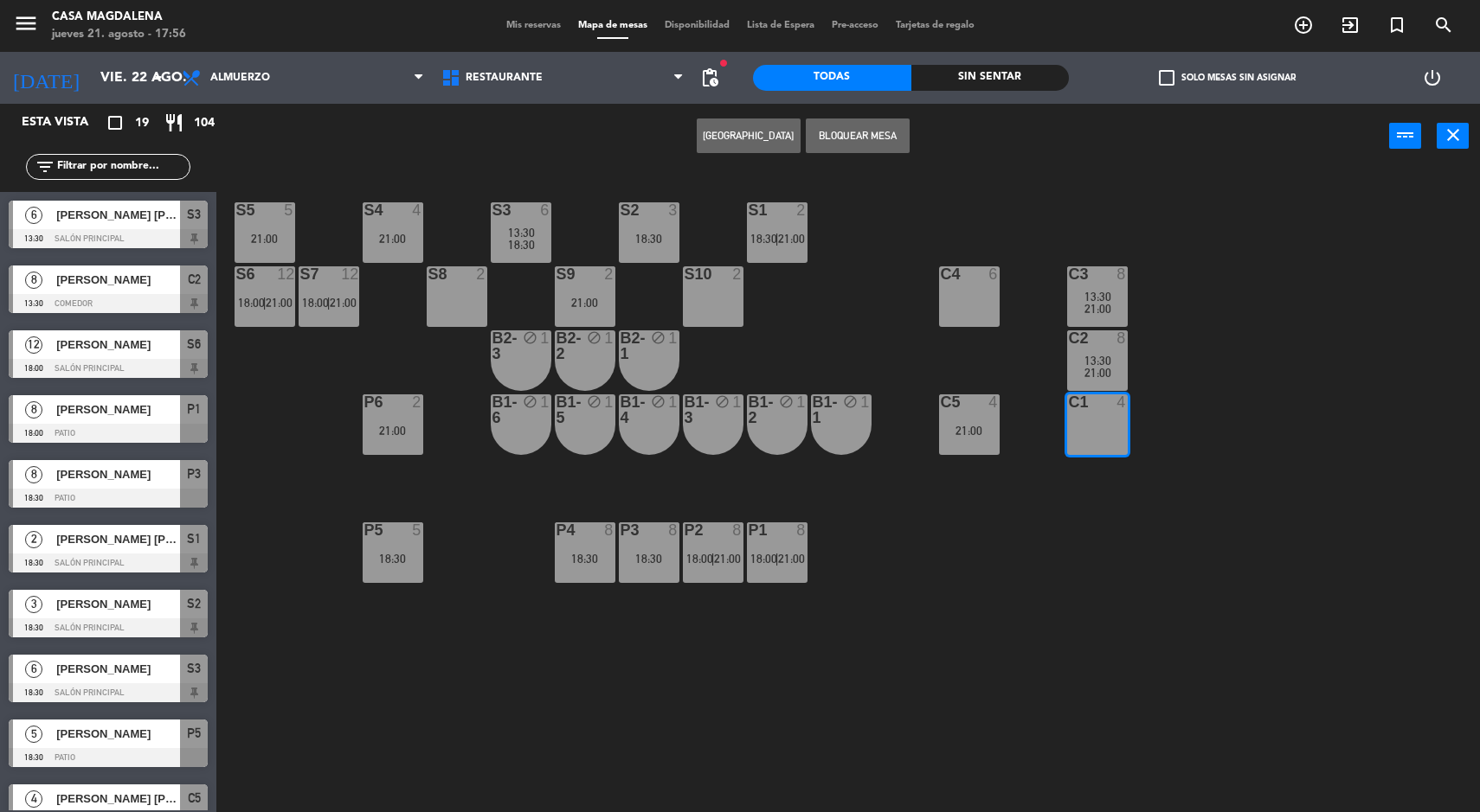
click at [1092, 371] on span "21:00" at bounding box center [1098, 373] width 26 height 14
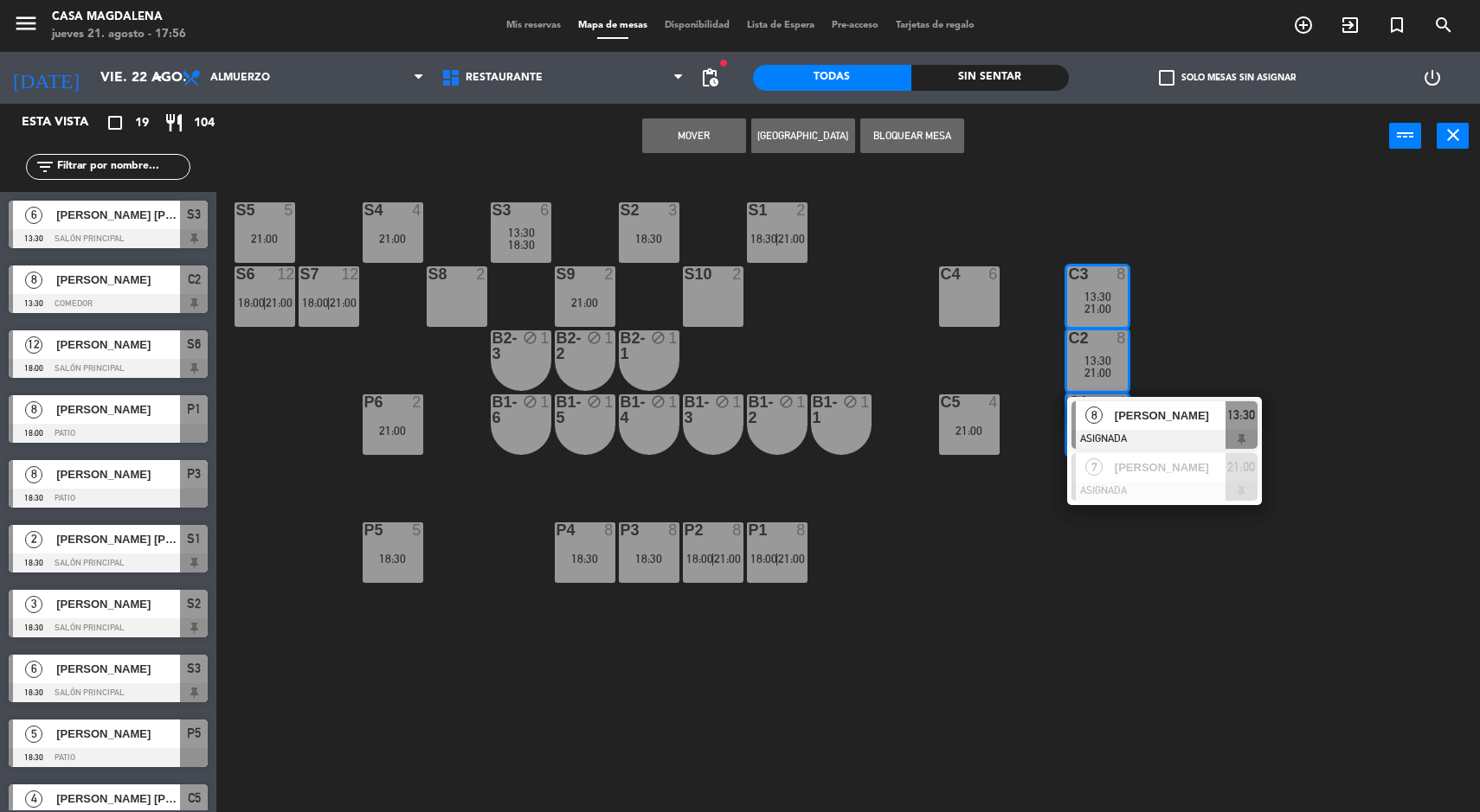
click at [788, 141] on button "[GEOGRAPHIC_DATA]" at bounding box center [803, 136] width 104 height 34
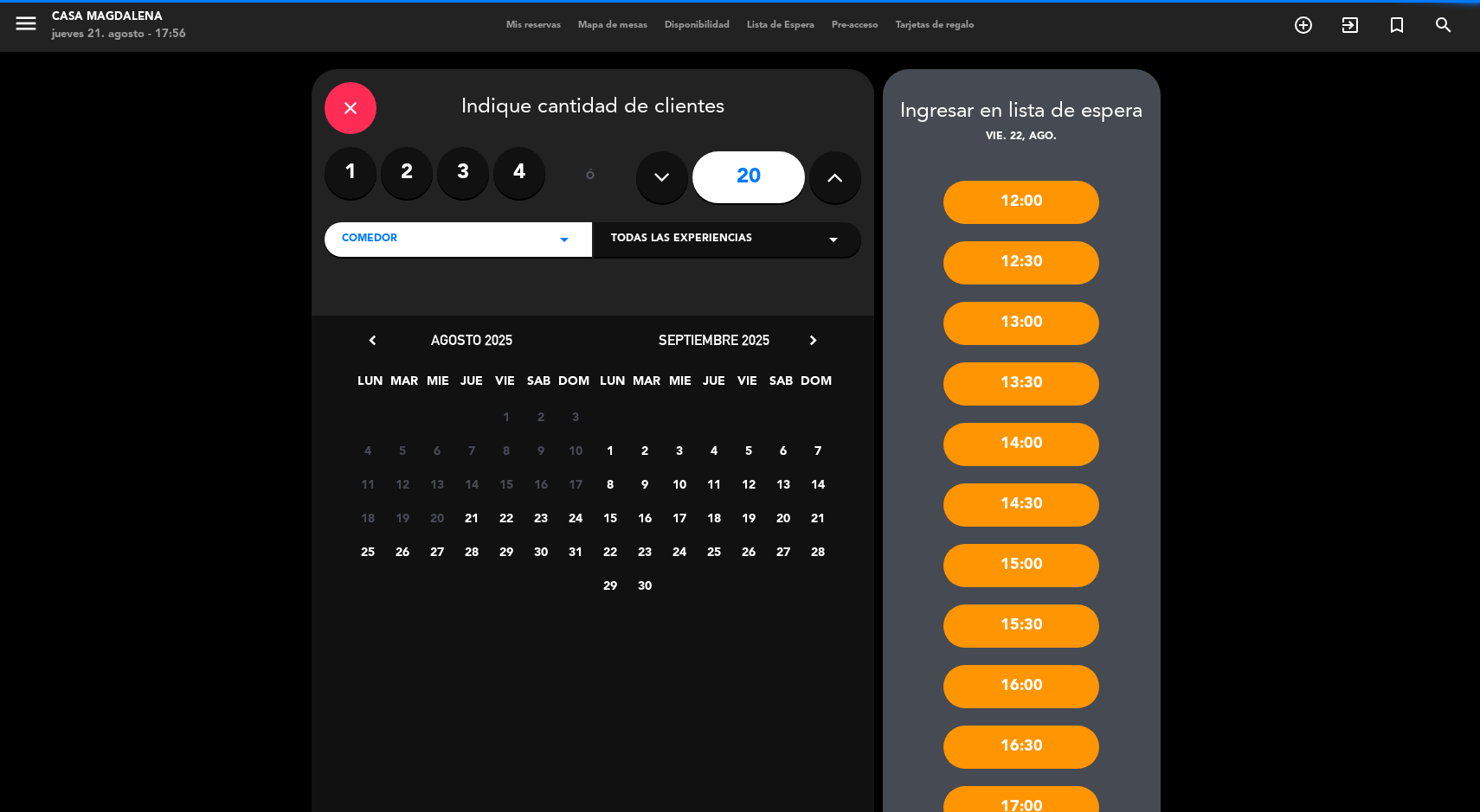
click at [673, 200] on button at bounding box center [662, 177] width 52 height 52
click at [669, 188] on icon at bounding box center [662, 177] width 17 height 26
click at [662, 187] on icon at bounding box center [662, 177] width 17 height 26
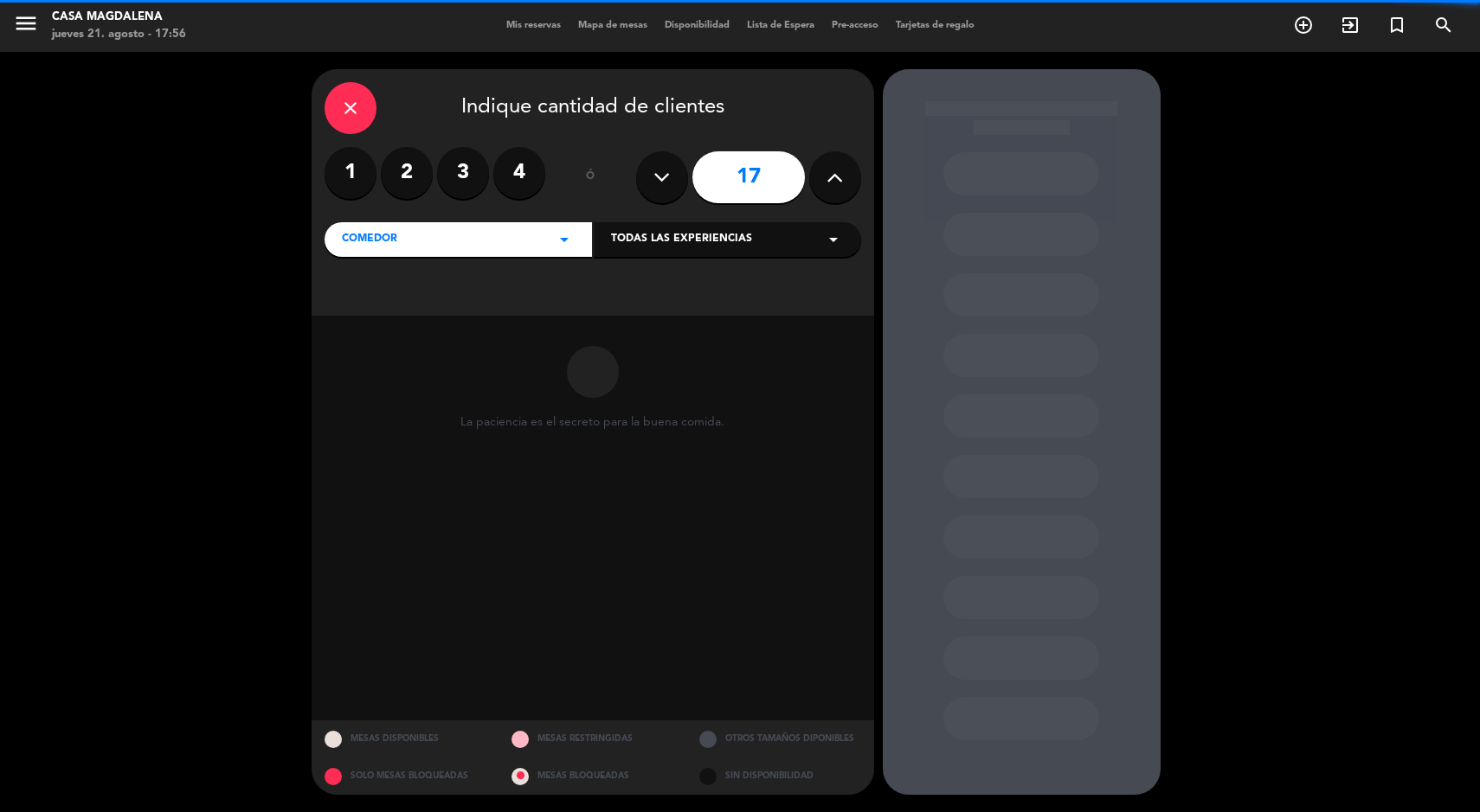
click at [673, 188] on button at bounding box center [662, 177] width 52 height 52
click at [673, 199] on button at bounding box center [662, 177] width 52 height 52
click at [669, 174] on icon at bounding box center [662, 177] width 17 height 26
click at [670, 174] on button at bounding box center [662, 177] width 52 height 52
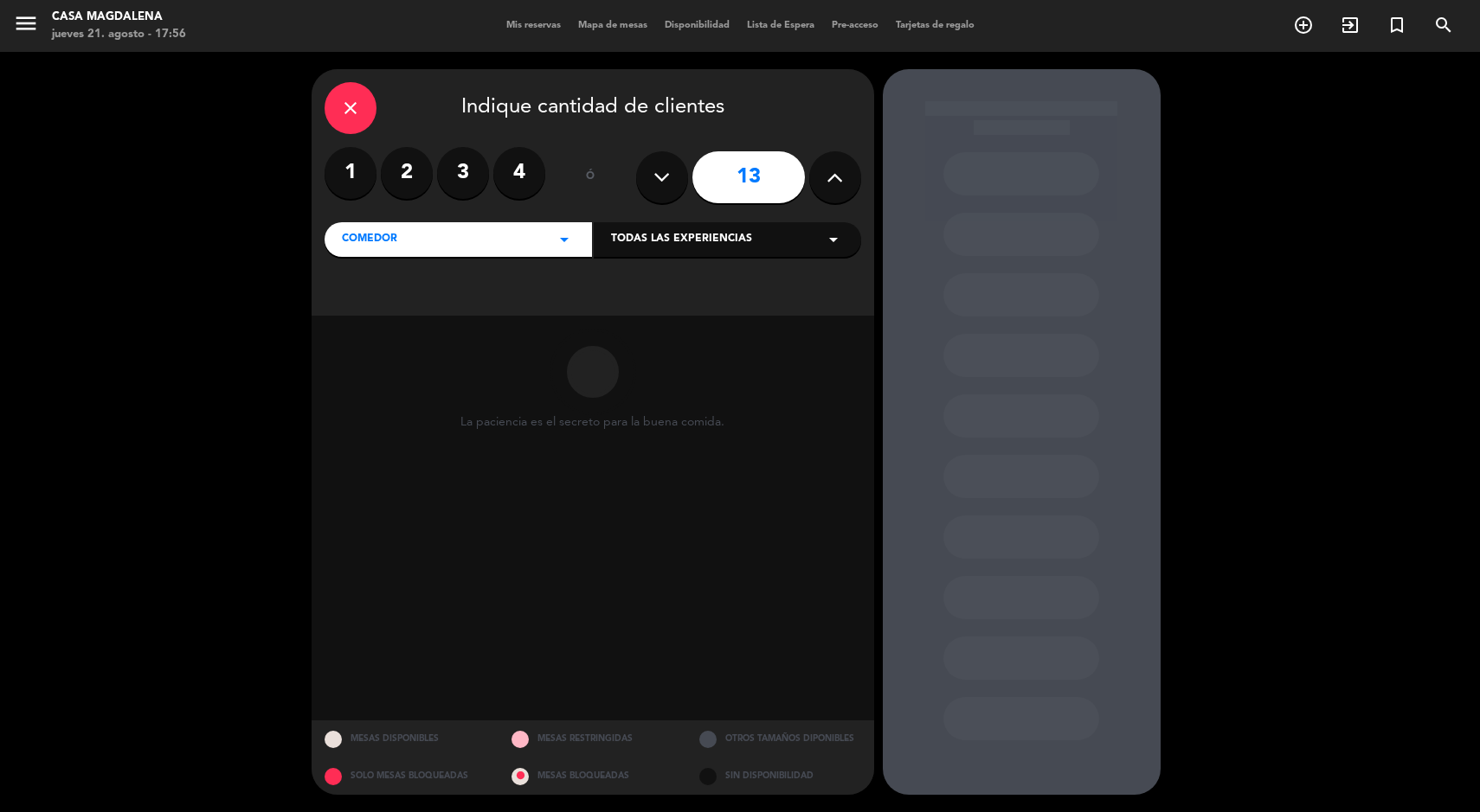
click at [674, 173] on button at bounding box center [662, 177] width 52 height 52
click at [684, 177] on button at bounding box center [662, 177] width 52 height 52
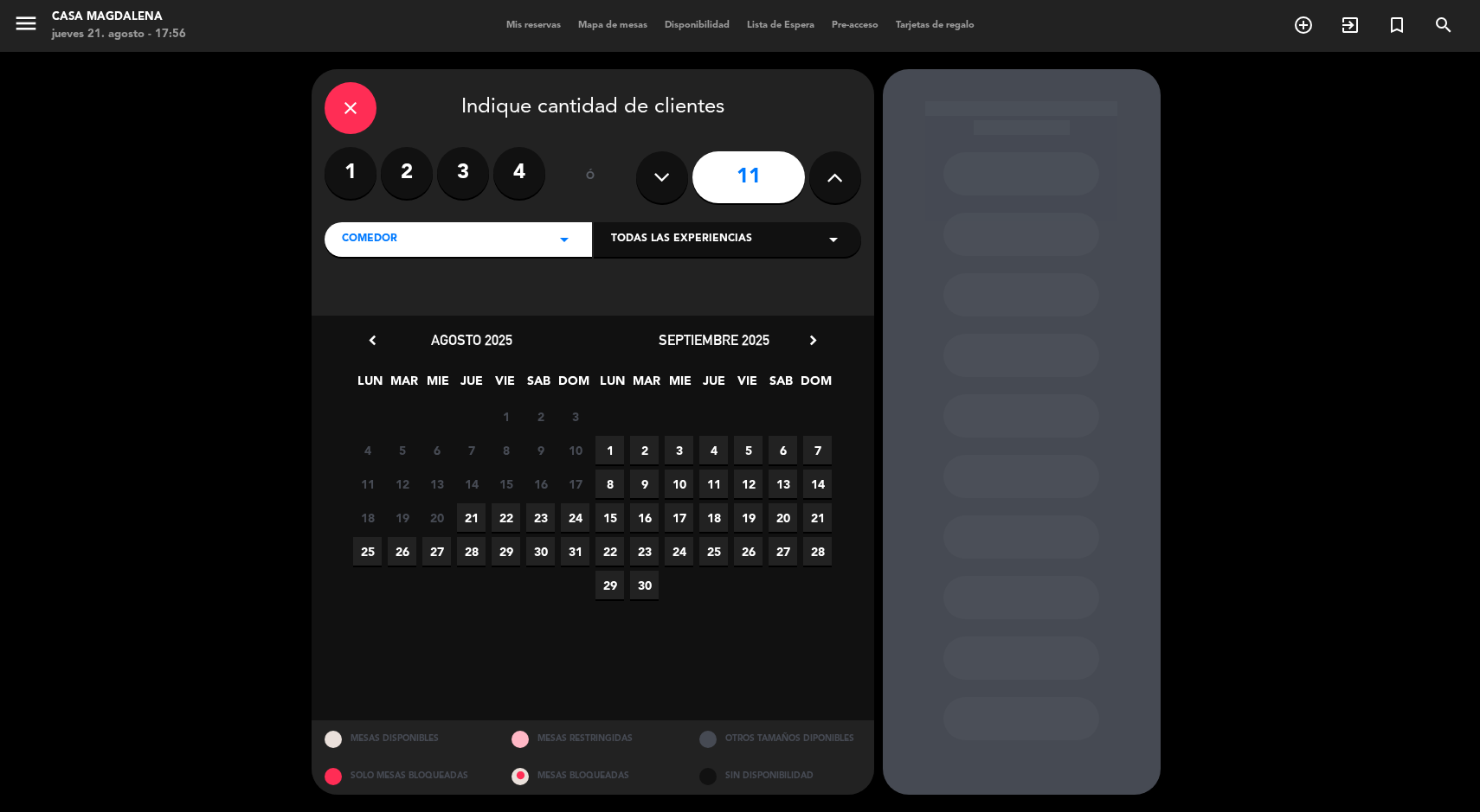
click at [665, 178] on icon at bounding box center [662, 177] width 17 height 26
type input "10"
click at [506, 518] on span "22" at bounding box center [506, 518] width 28 height 28
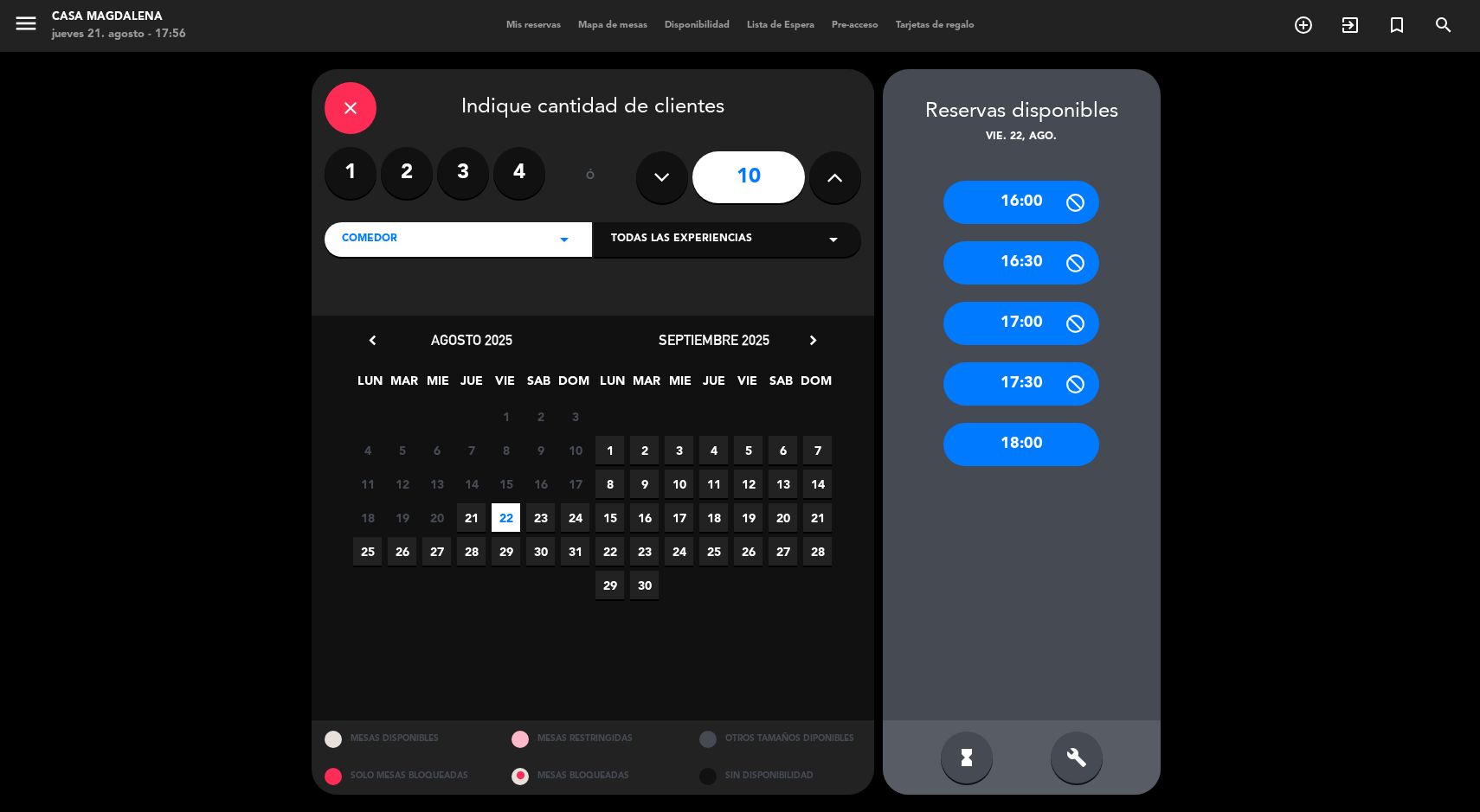
click at [988, 451] on div "18:00" at bounding box center [1021, 444] width 156 height 43
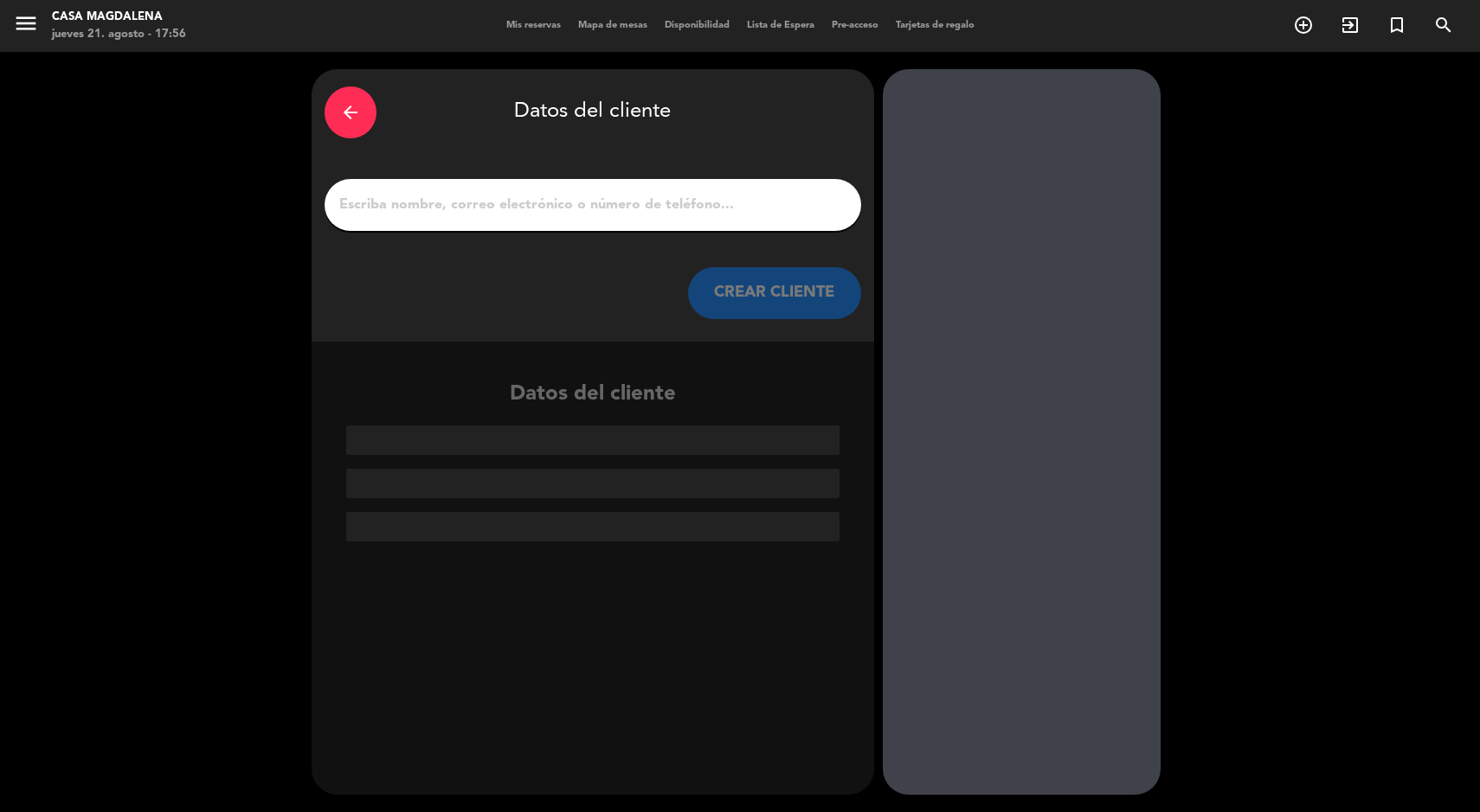
click at [504, 212] on input "1" at bounding box center [593, 205] width 511 height 25
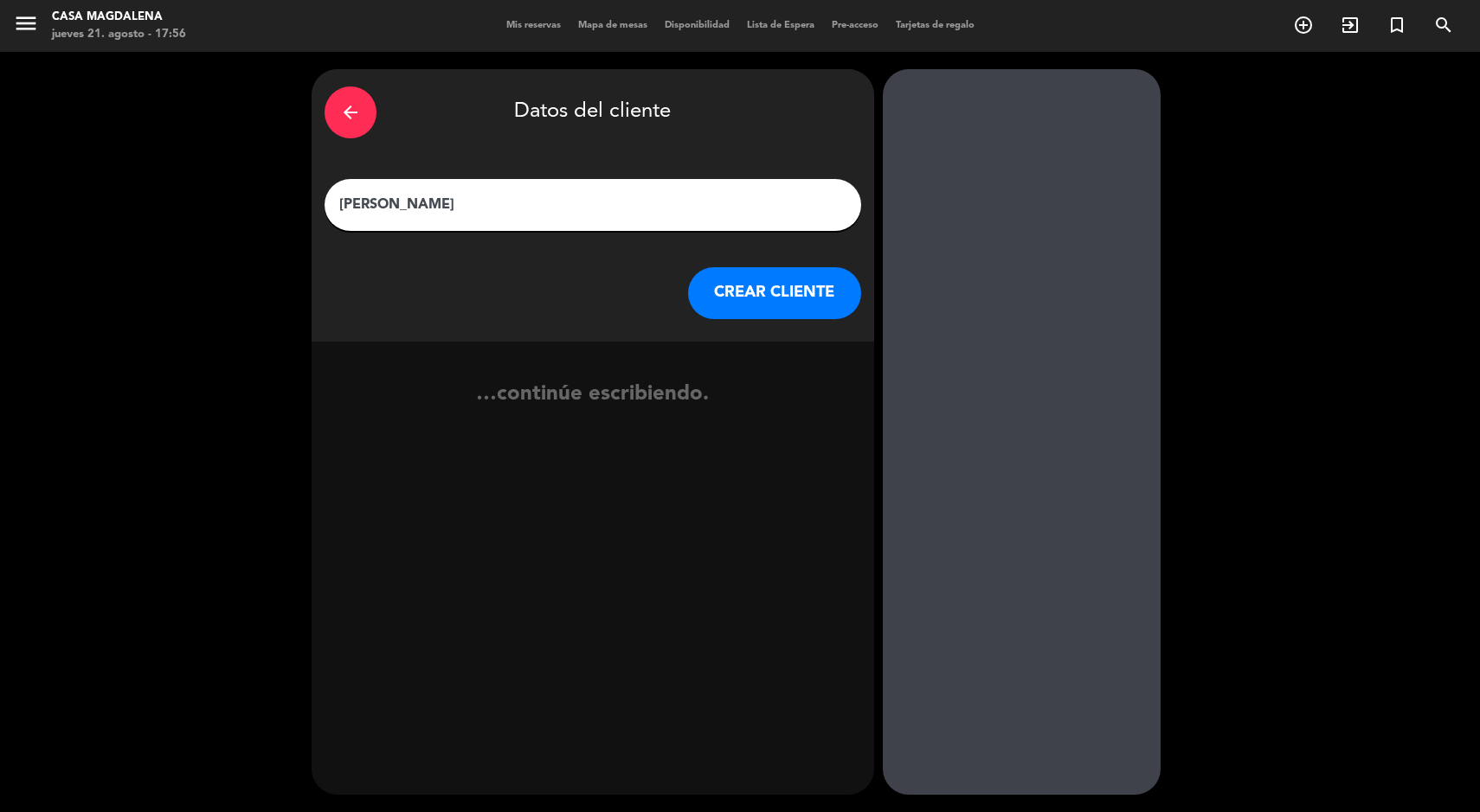
type input "[PERSON_NAME]"
click at [763, 285] on button "CREAR CLIENTE" at bounding box center [774, 293] width 173 height 52
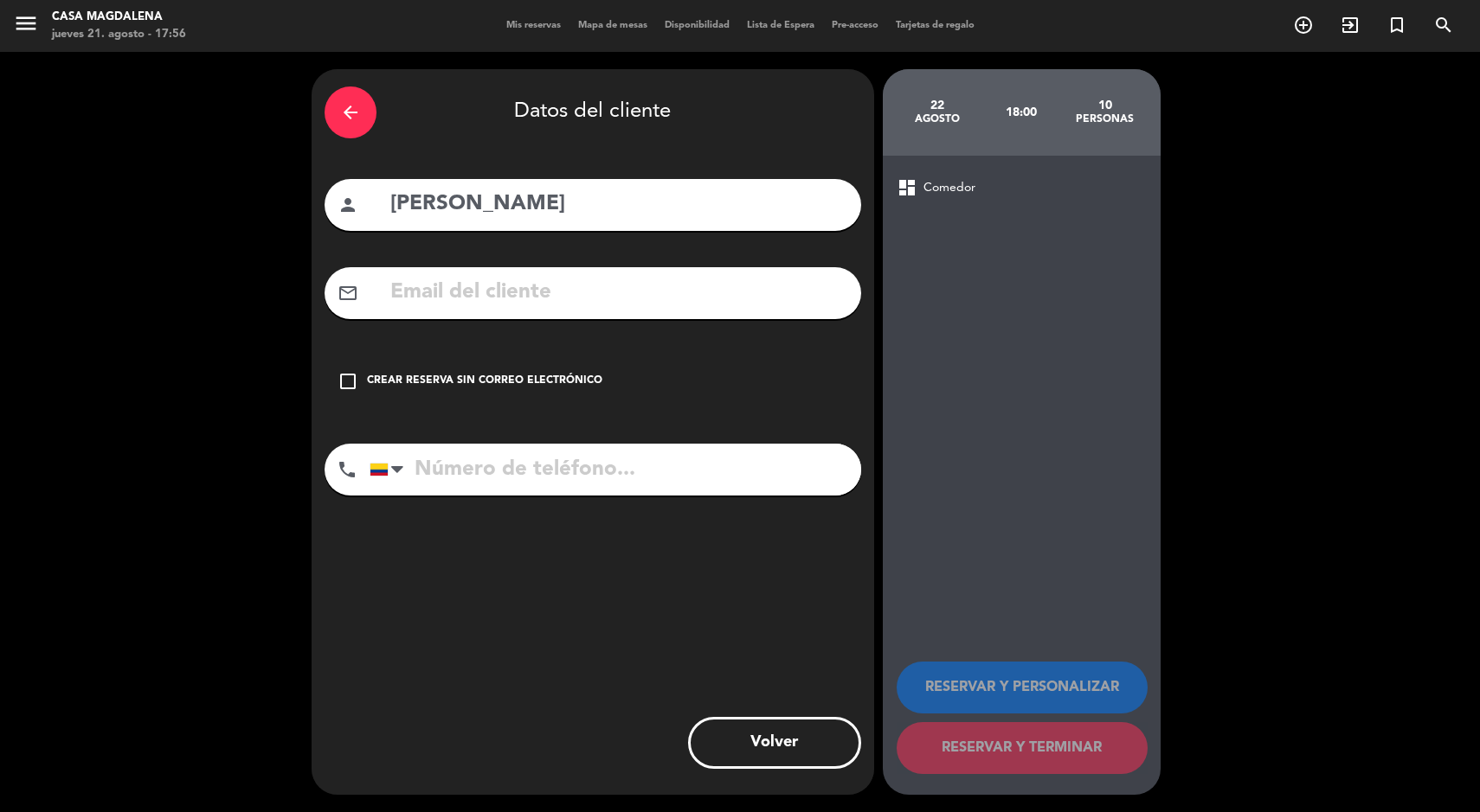
click at [366, 398] on div "check_box_outline_blank Crear reserva sin correo electrónico" at bounding box center [592, 381] width 536 height 52
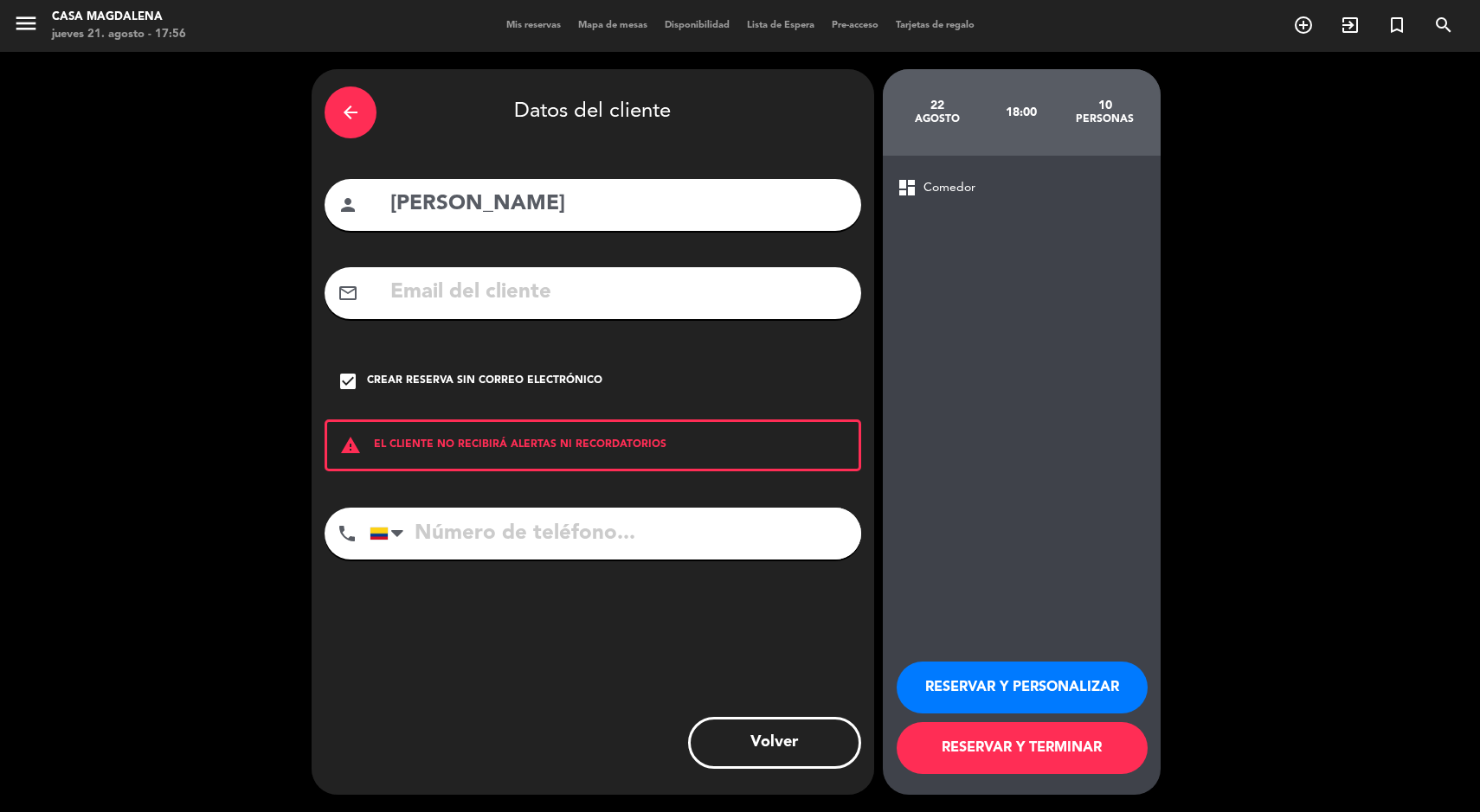
click at [955, 760] on button "RESERVAR Y TERMINAR" at bounding box center [1022, 748] width 251 height 52
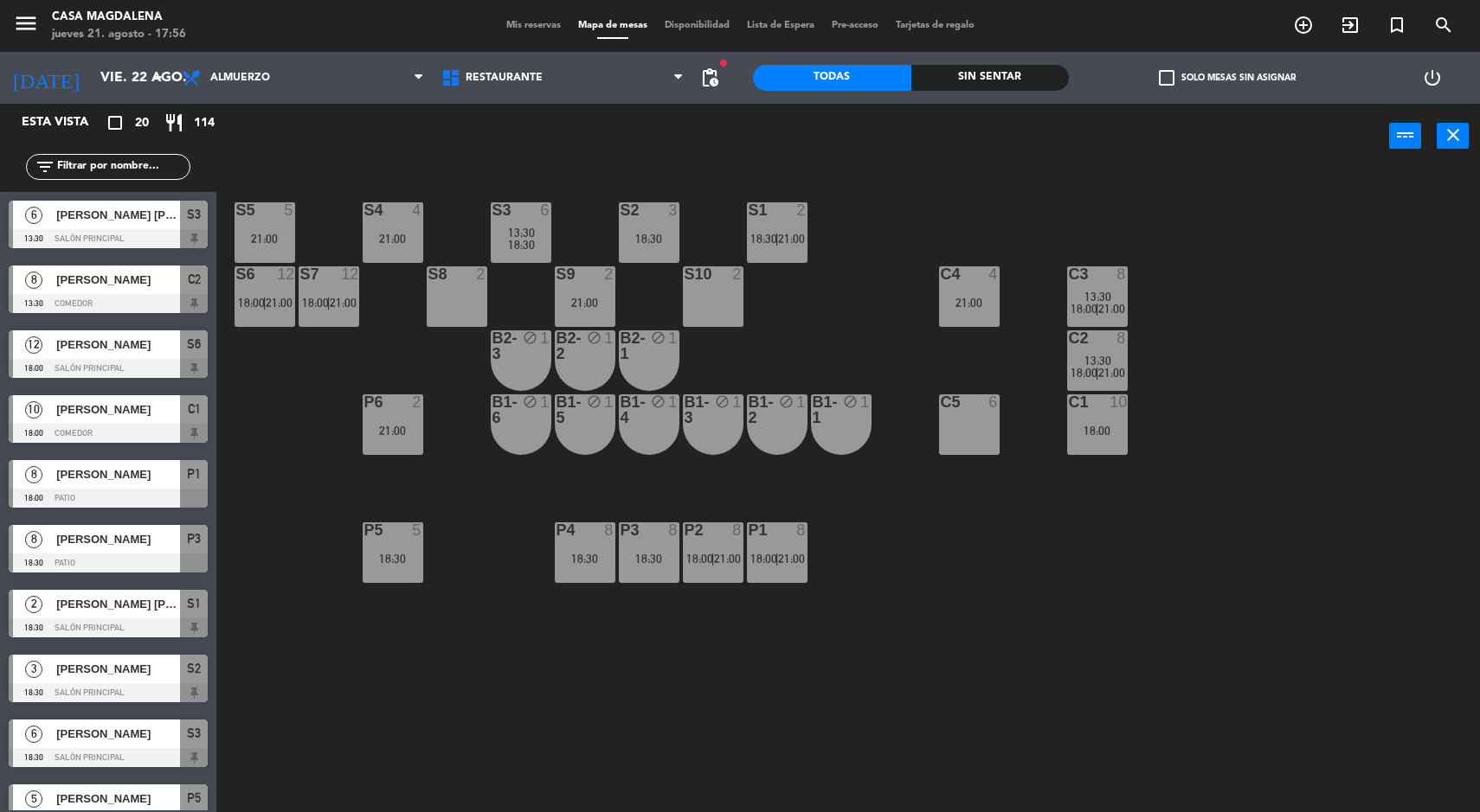
click at [92, 85] on input "vie. 22 ago." at bounding box center [182, 78] width 182 height 33
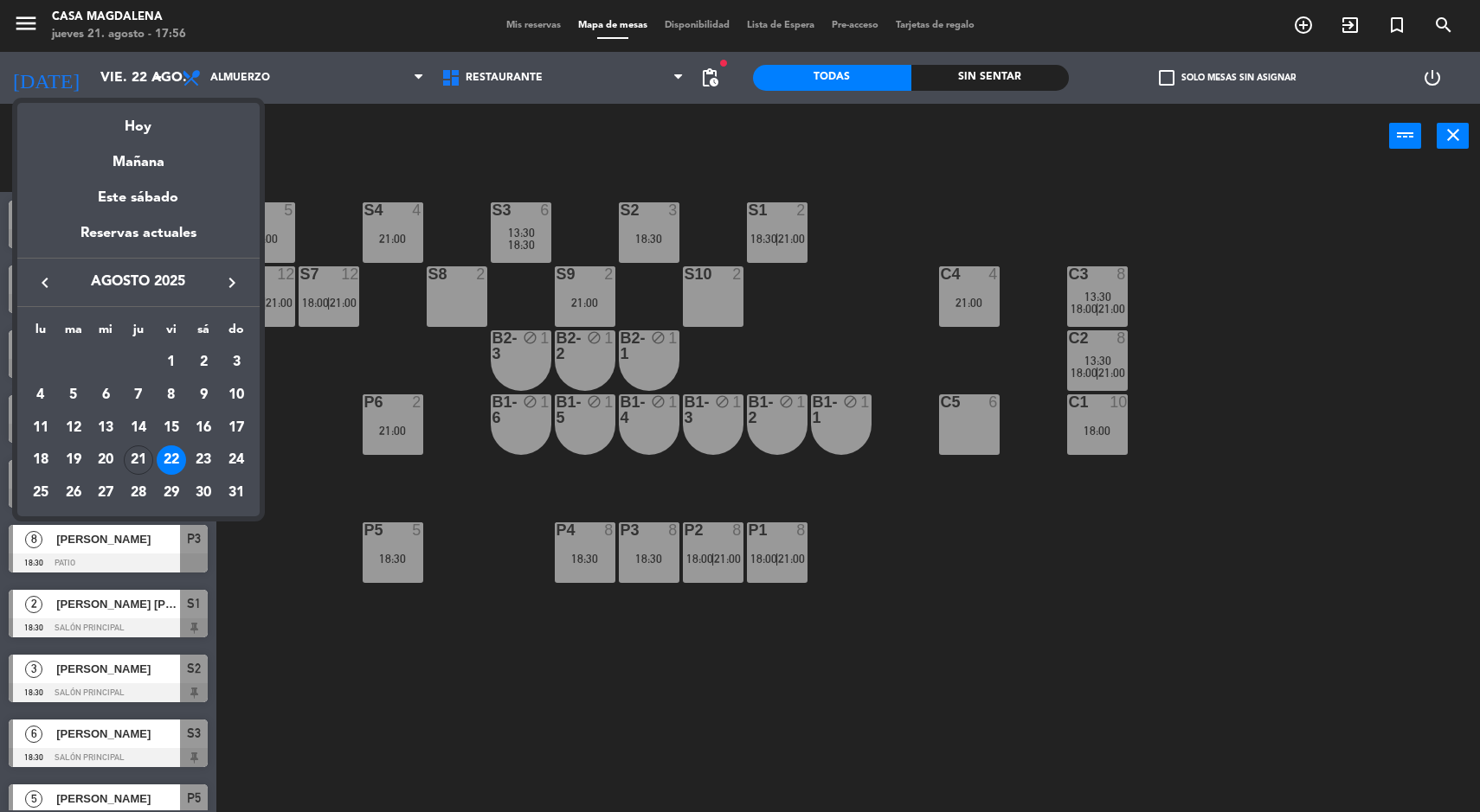
click at [130, 143] on div "Mañana" at bounding box center [138, 156] width 242 height 35
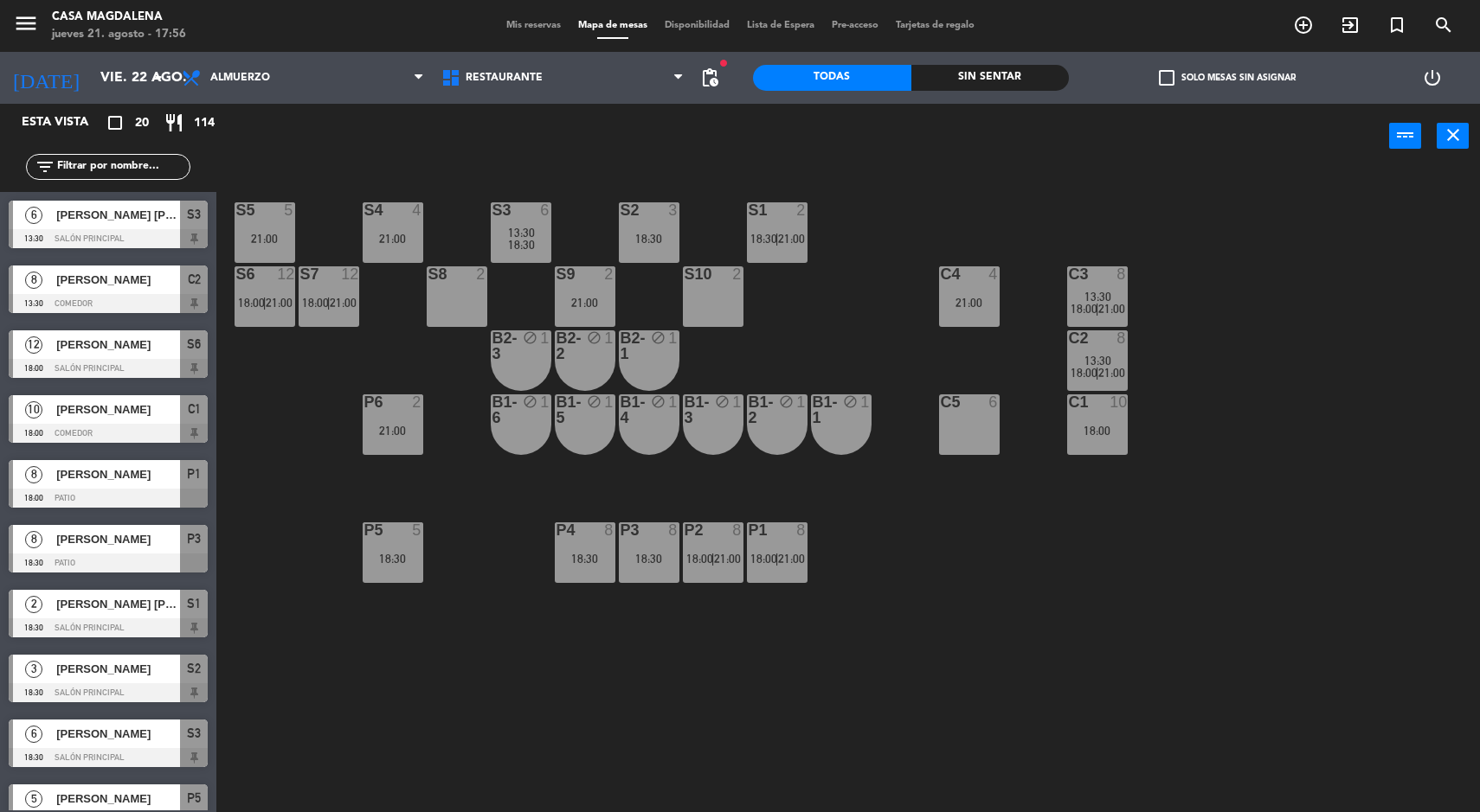
click at [92, 76] on input "vie. 22 ago." at bounding box center [182, 78] width 182 height 33
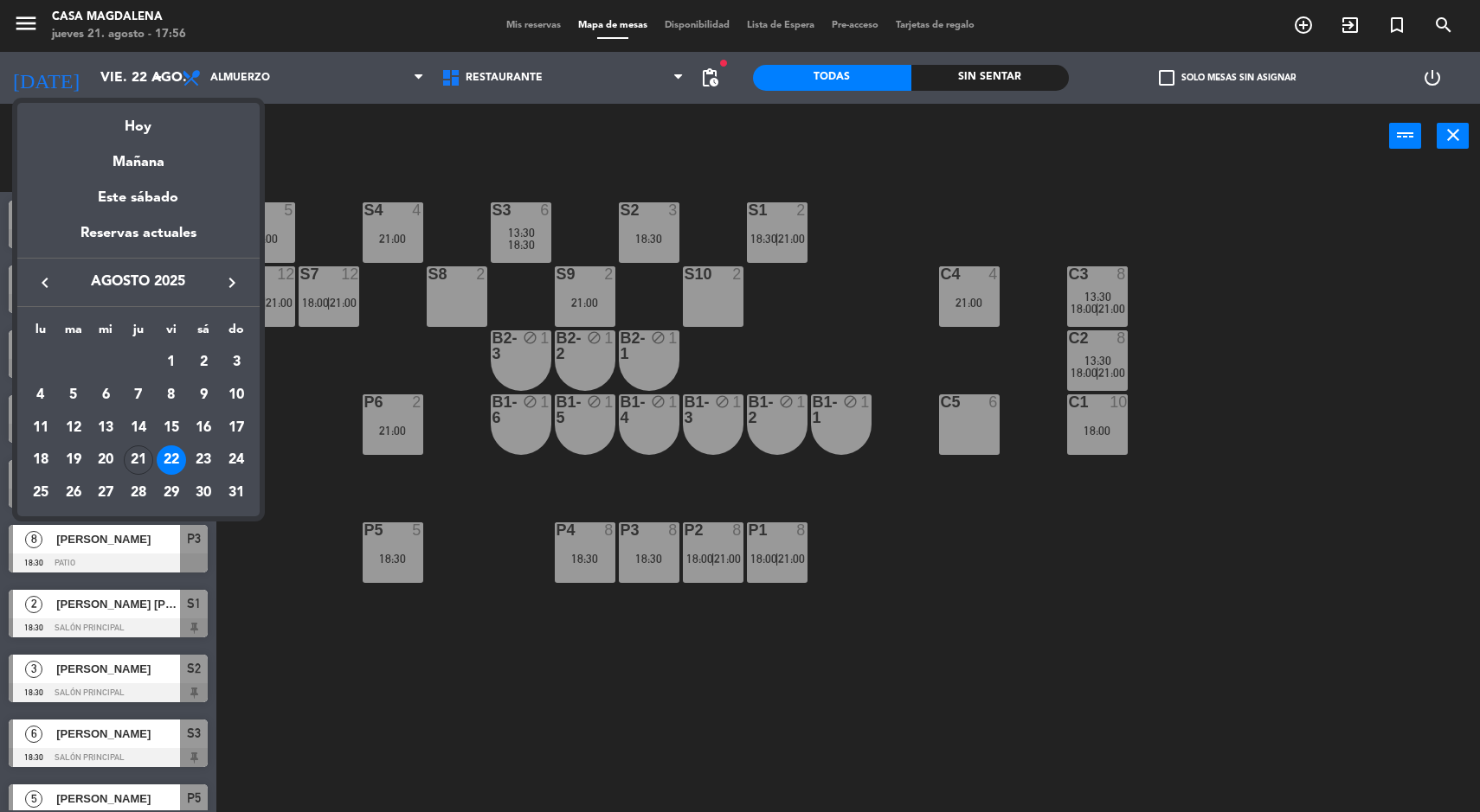
click at [136, 126] on div "Hoy" at bounding box center [138, 121] width 242 height 35
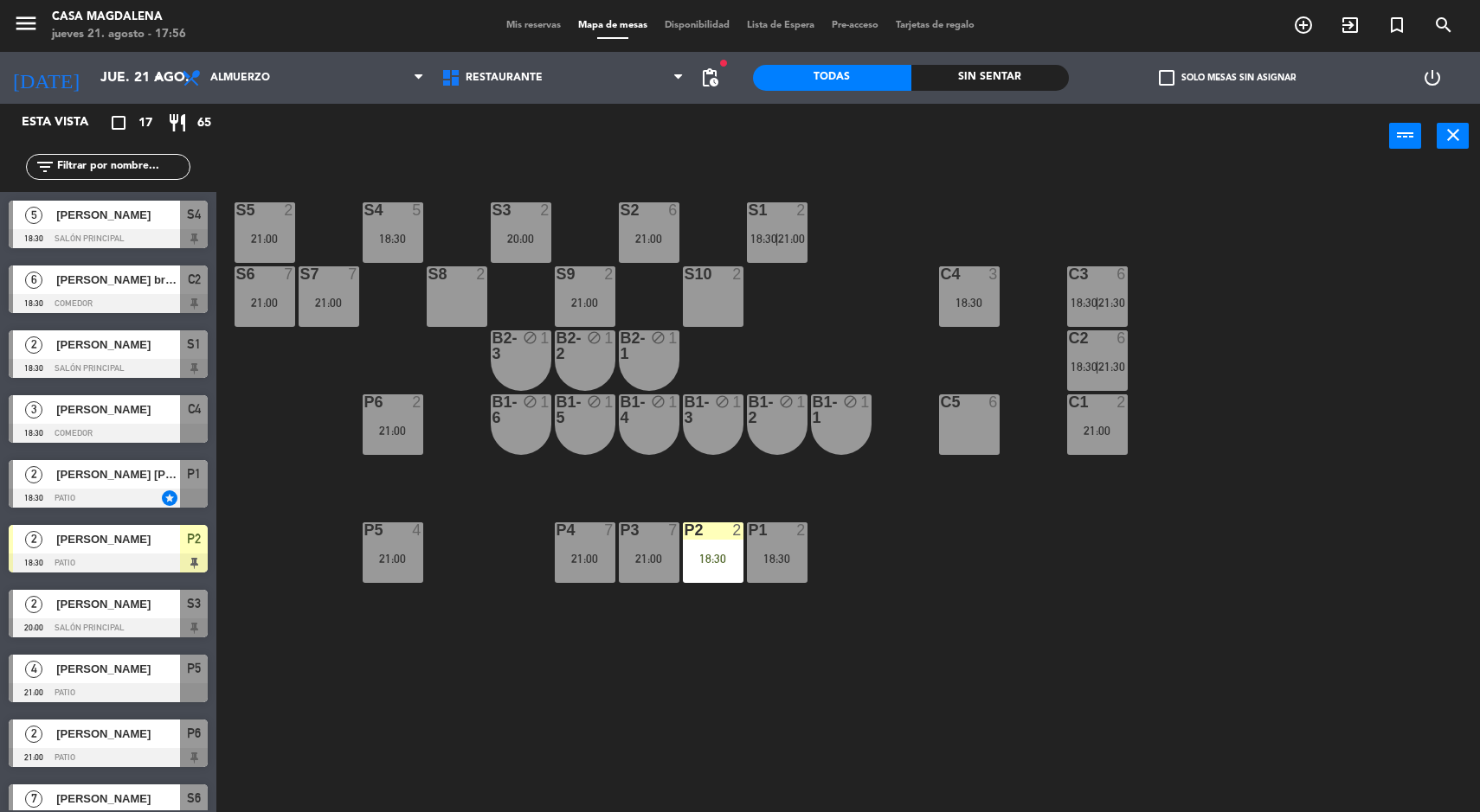
click at [968, 302] on div "18:30" at bounding box center [969, 303] width 61 height 12
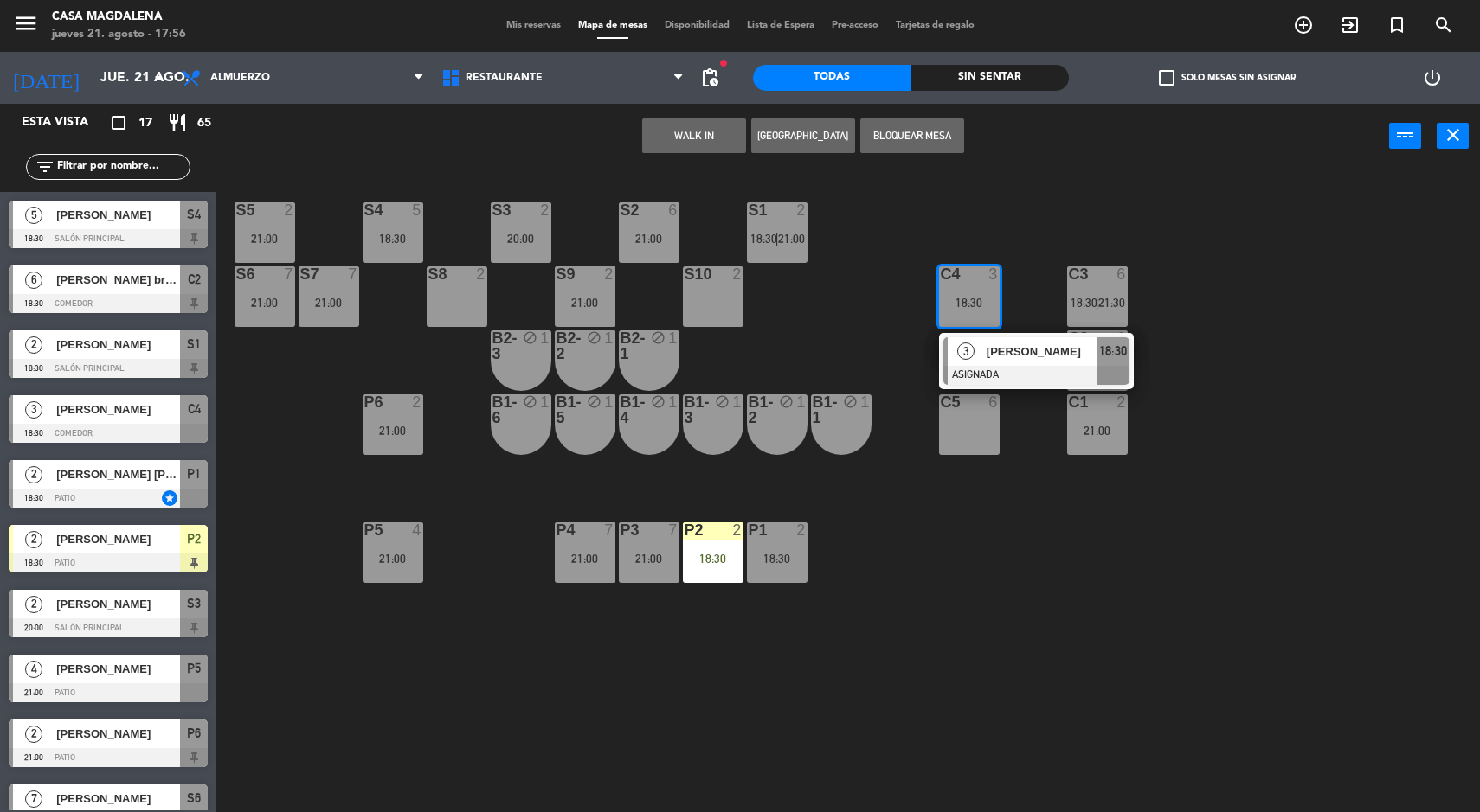
click at [1034, 365] on div "[PERSON_NAME]" at bounding box center [1041, 351] width 113 height 28
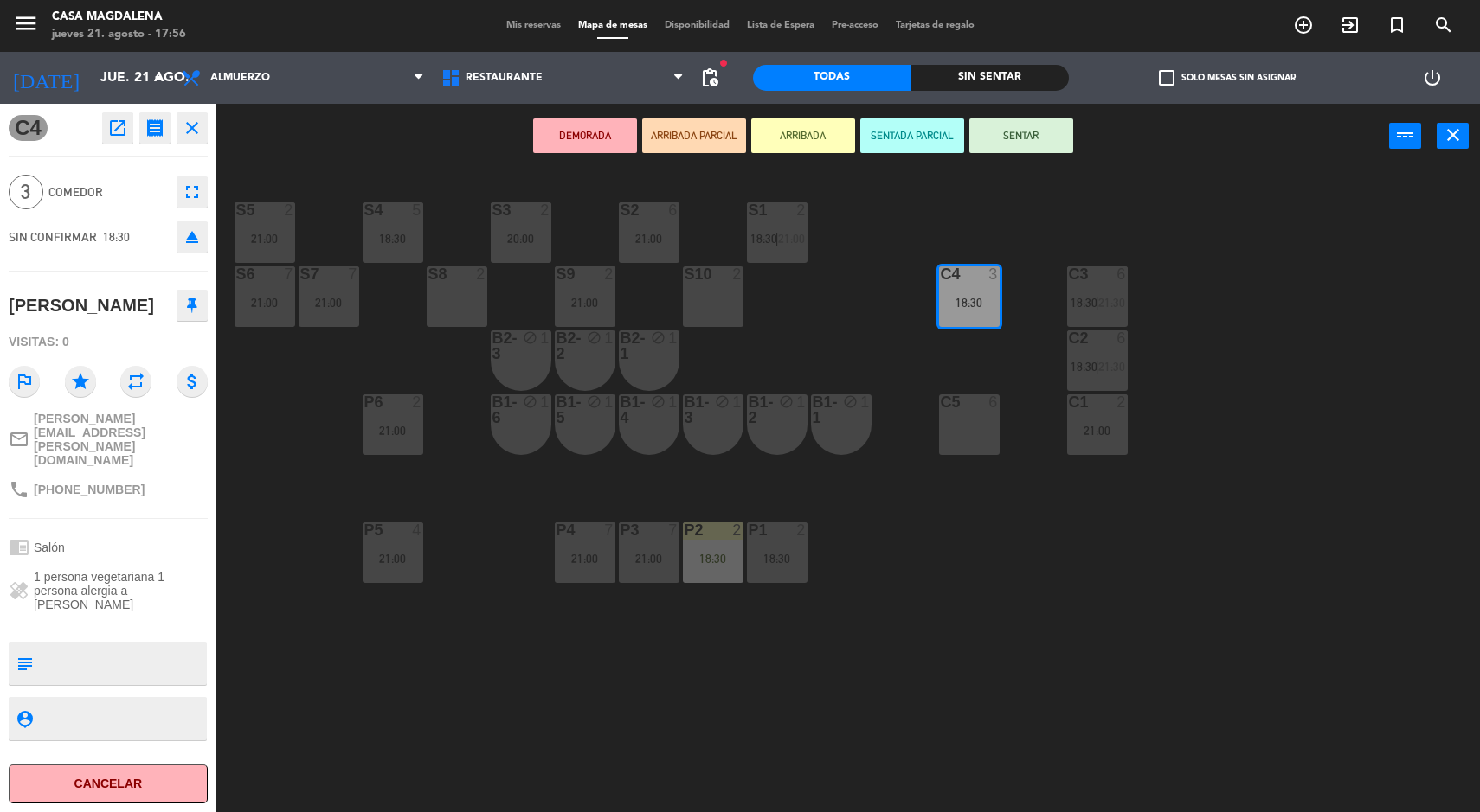
click at [1453, 556] on div "S5 2 21:00 S4 5 18:30 S3 2 20:00 S2 6 21:00 S1 2 18:30 | 21:00 S6 7 21:00 S7 7 …" at bounding box center [855, 493] width 1249 height 644
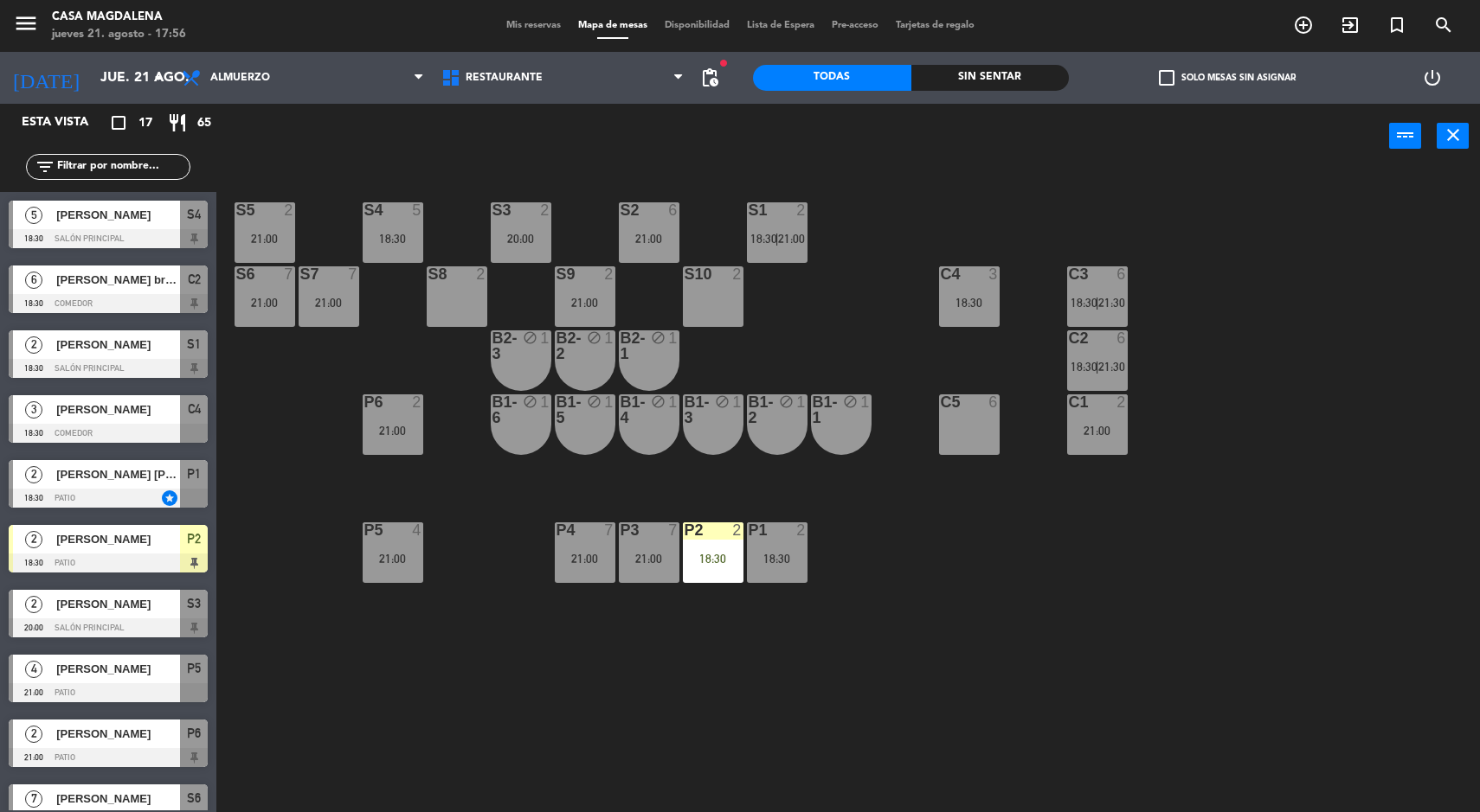
click at [979, 291] on div "C4 3 18:30" at bounding box center [969, 297] width 61 height 61
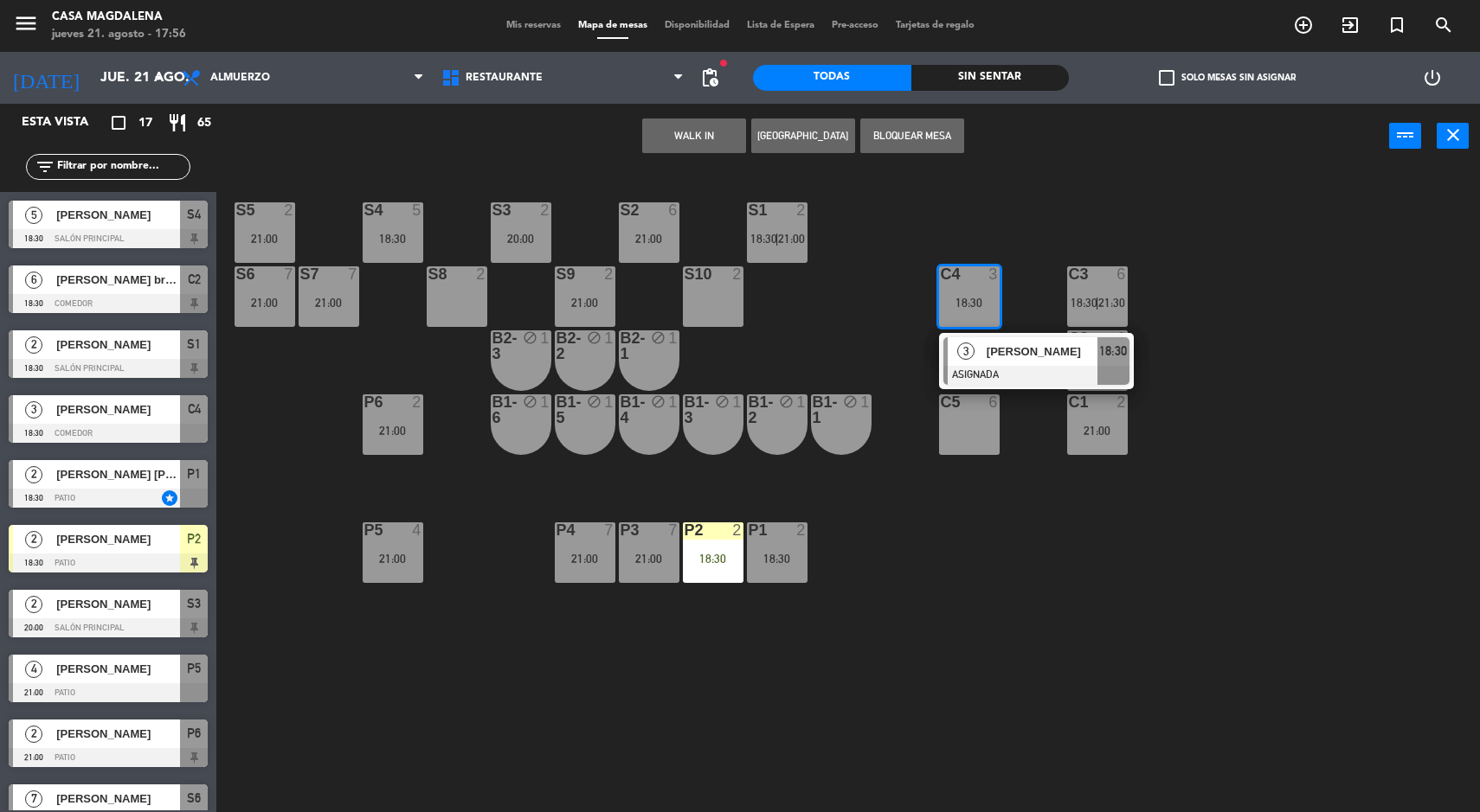
click at [991, 360] on span "[PERSON_NAME]" at bounding box center [1042, 351] width 111 height 18
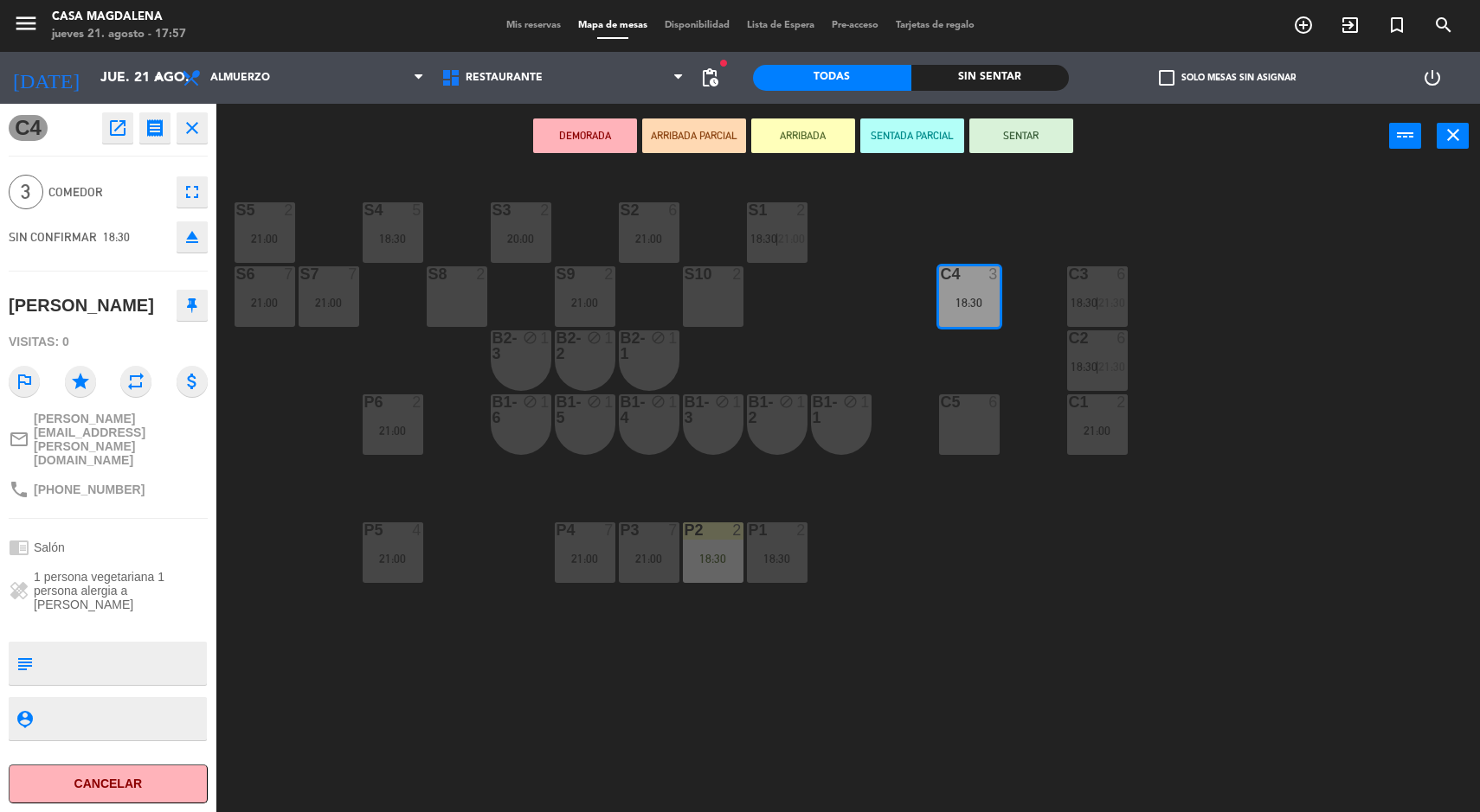
click at [1381, 570] on div "S5 2 21:00 S4 5 18:30 S3 2 20:00 S2 6 21:00 S1 2 18:30 | 21:00 S6 7 21:00 S7 7 …" at bounding box center [855, 493] width 1249 height 644
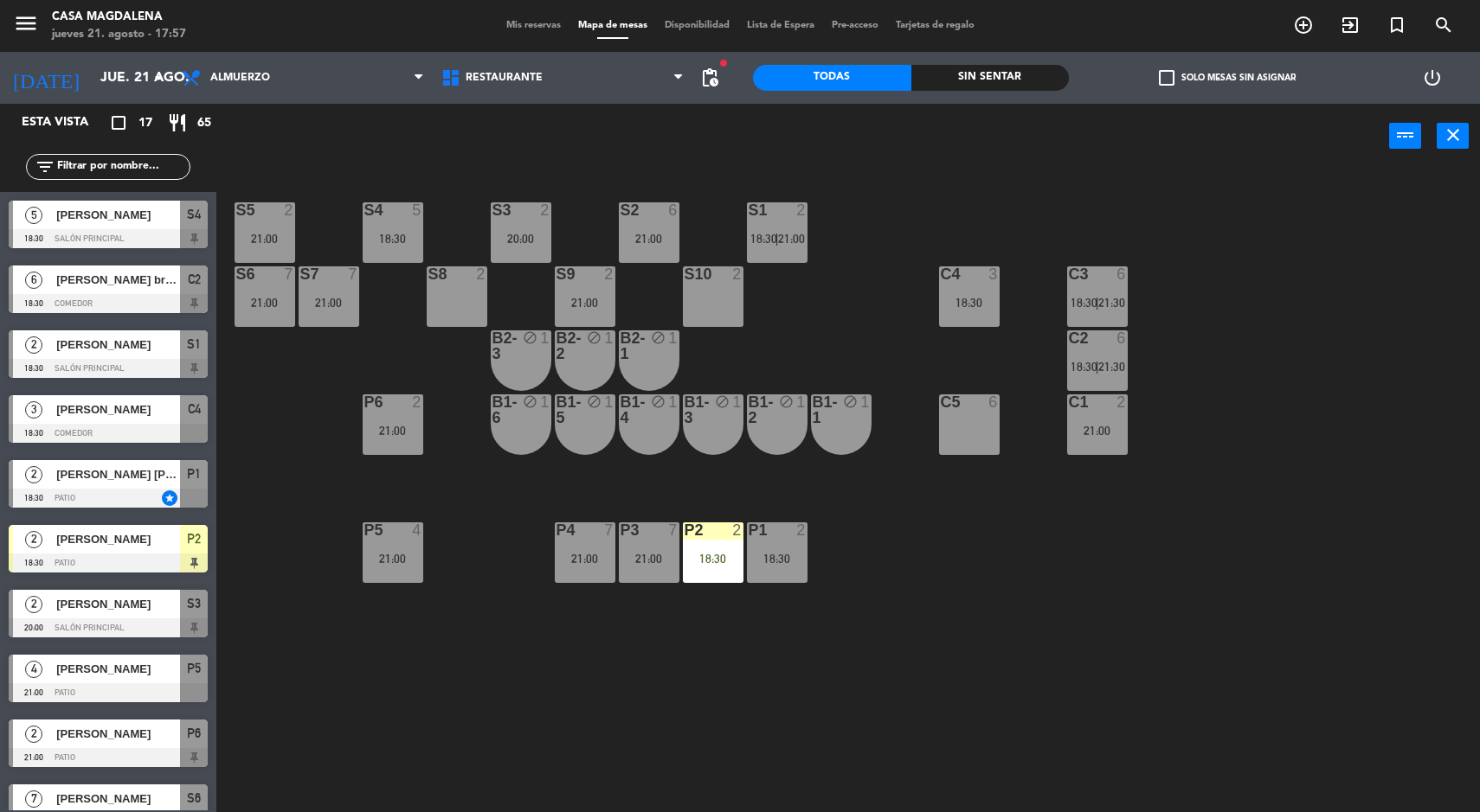
click at [1121, 402] on div "2" at bounding box center [1121, 402] width 11 height 16
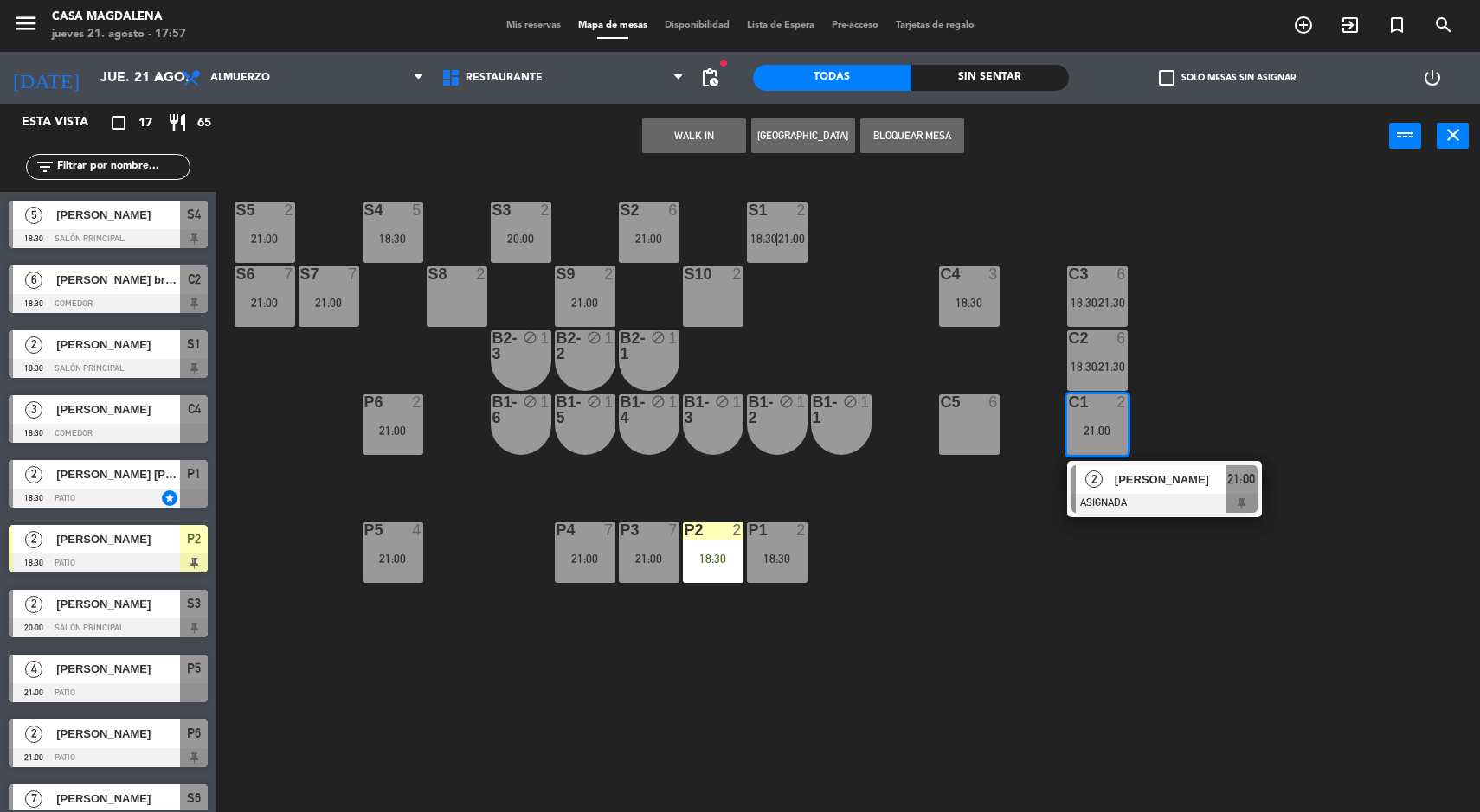
click at [1276, 327] on div "S5 2 21:00 S4 5 18:30 S3 2 20:00 S2 6 21:00 S1 2 18:30 | 21:00 S6 7 21:00 S7 7 …" at bounding box center [855, 493] width 1249 height 644
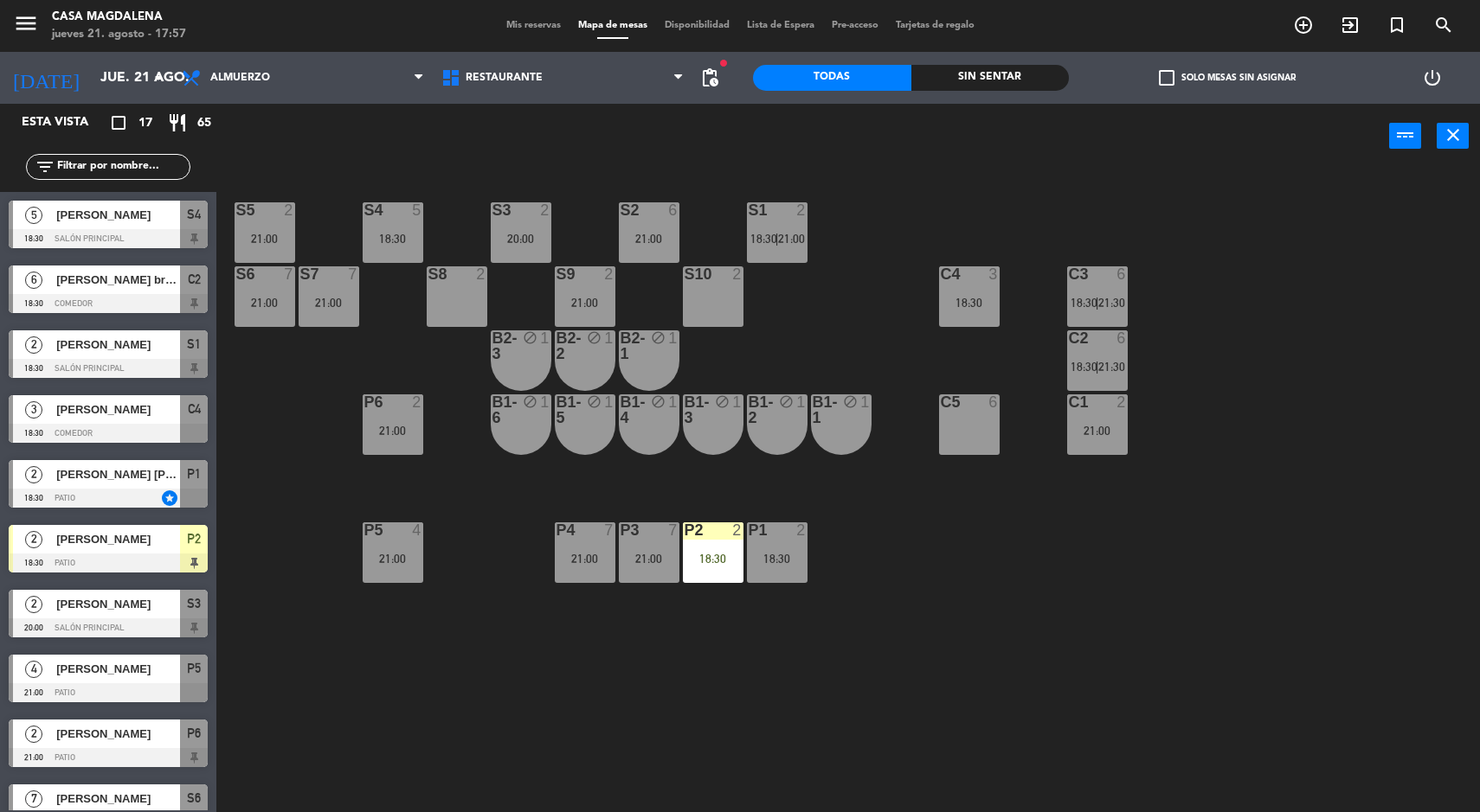
click at [1099, 349] on div "C2 6 18:30 | 21:30" at bounding box center [1097, 360] width 61 height 61
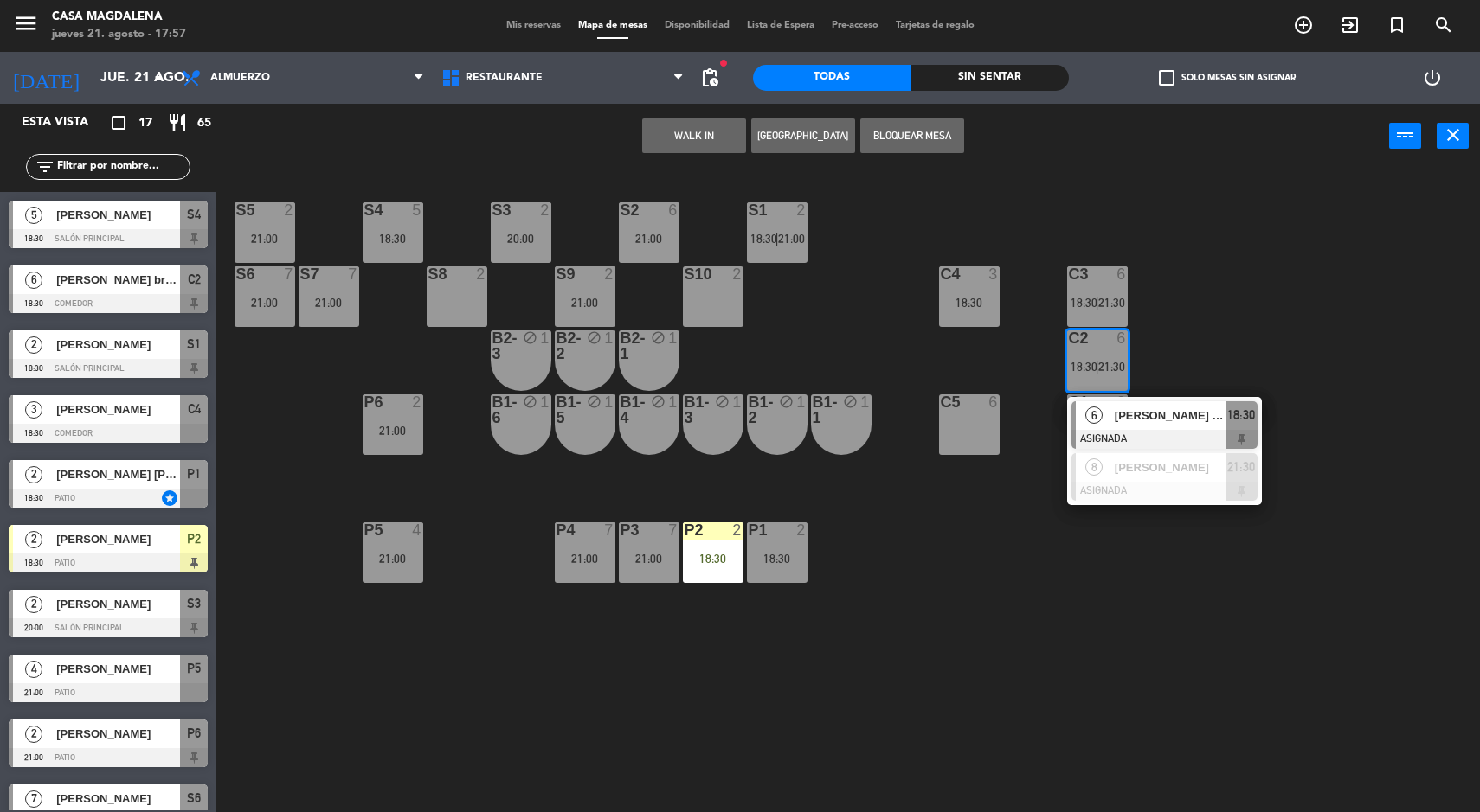
click at [1257, 336] on div "S5 2 21:00 S4 5 18:30 S3 2 20:00 S2 6 21:00 S1 2 18:30 | 21:00 S6 7 21:00 S7 7 …" at bounding box center [855, 493] width 1249 height 644
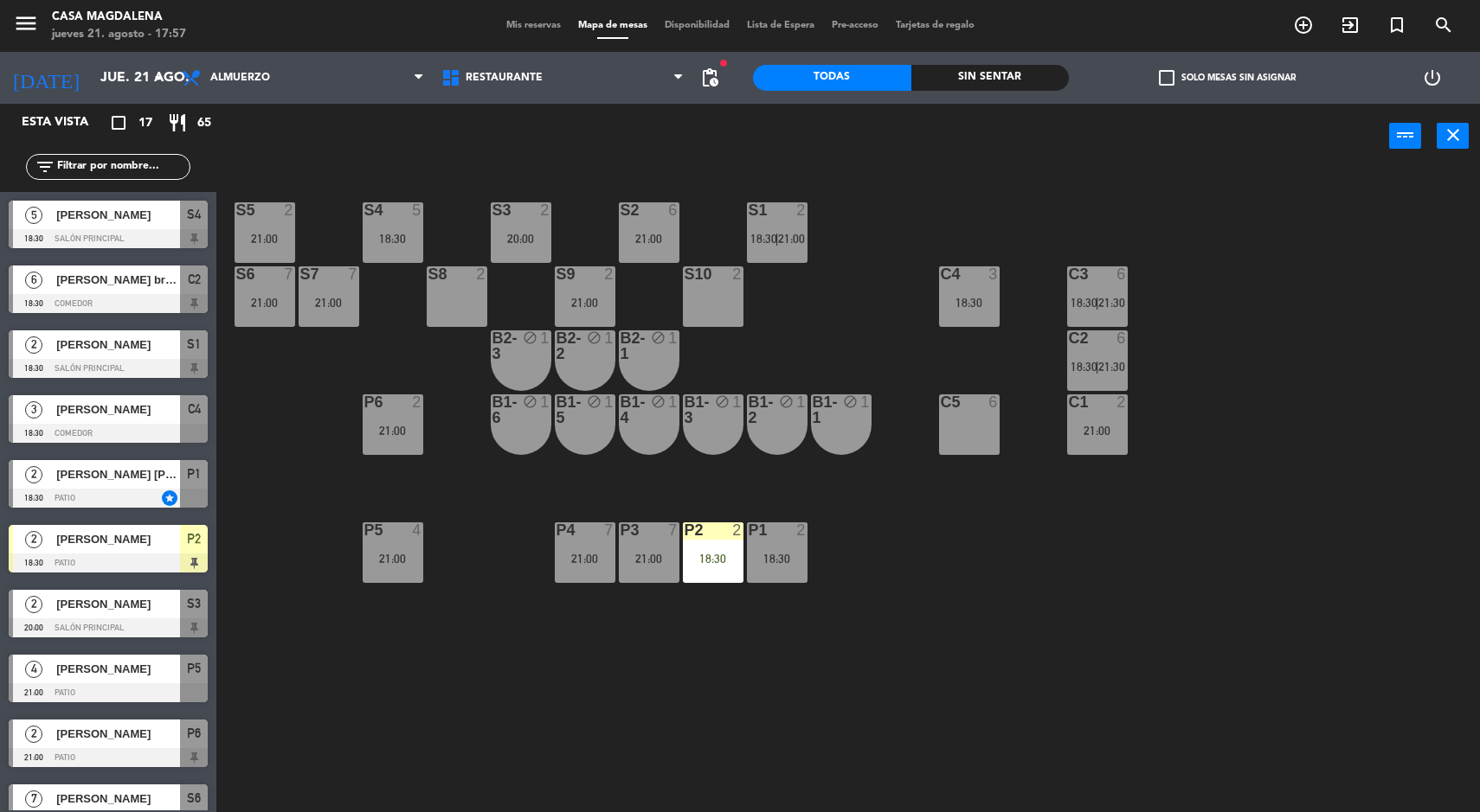
click at [256, 316] on div "S6 7 21:00" at bounding box center [264, 297] width 61 height 61
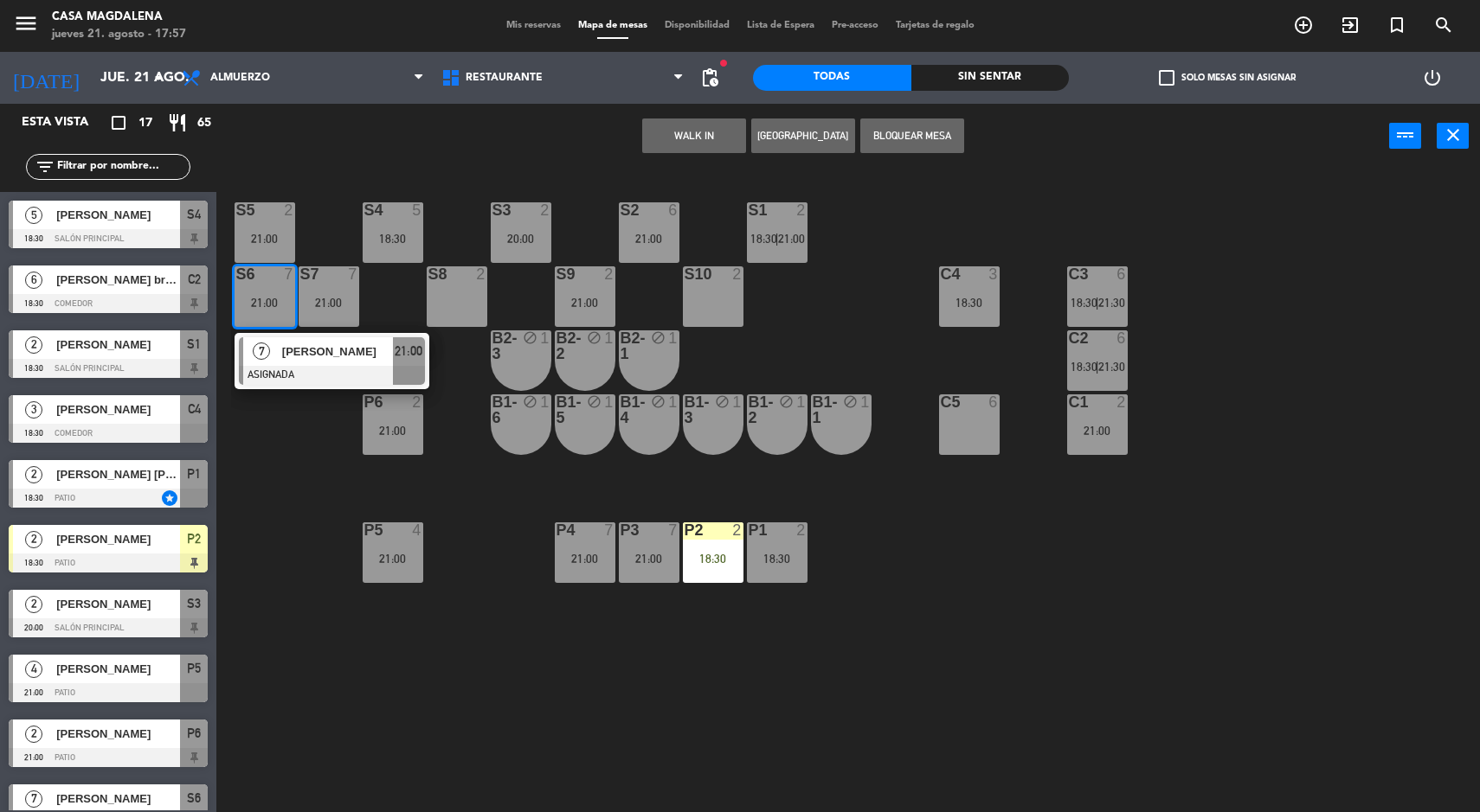
click at [273, 362] on div "7" at bounding box center [262, 351] width 37 height 28
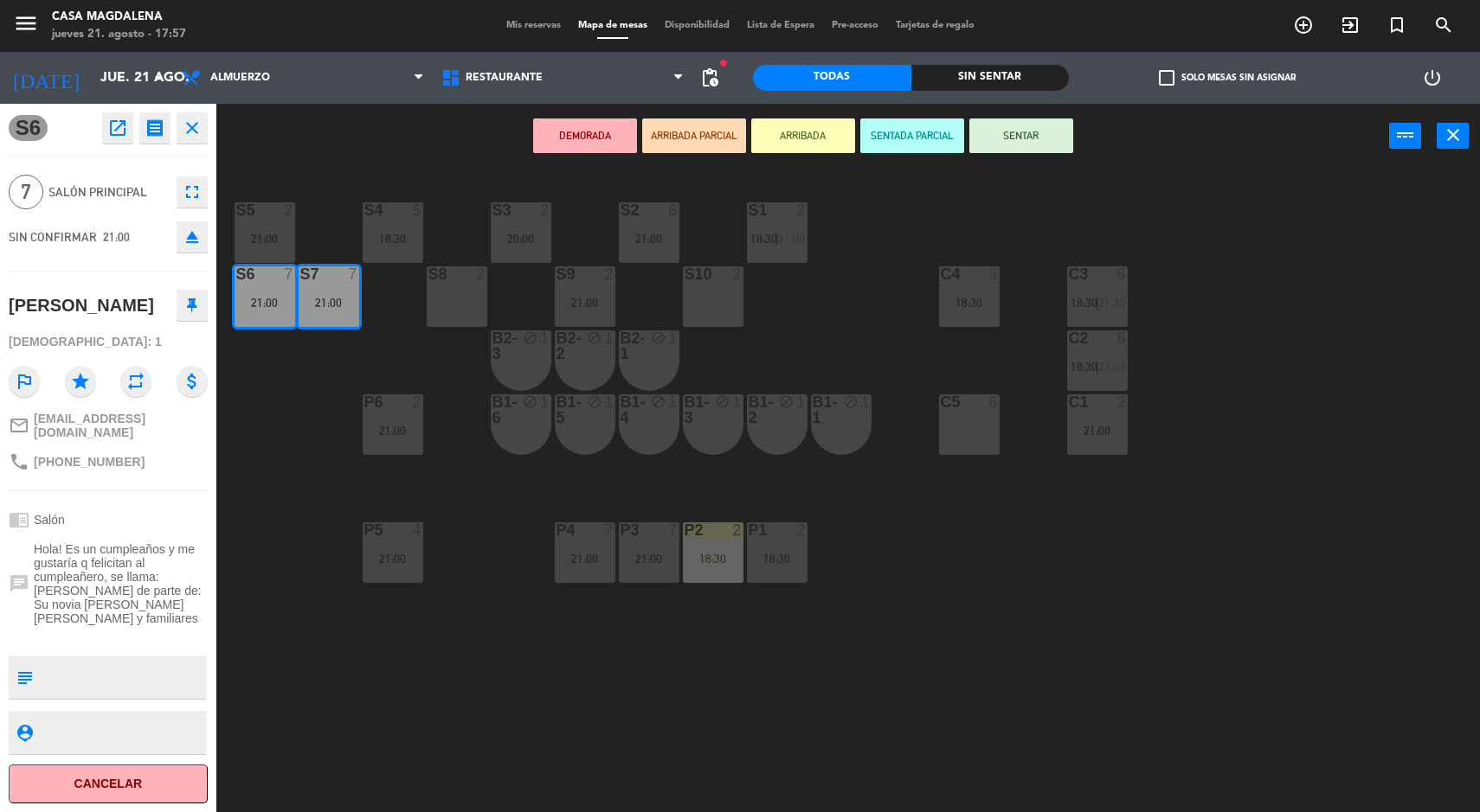
click at [1320, 521] on div "S5 2 21:00 S4 5 18:30 S3 2 20:00 S2 6 21:00 S1 2 18:30 | 21:00 S6 7 21:00 S7 7 …" at bounding box center [855, 493] width 1249 height 644
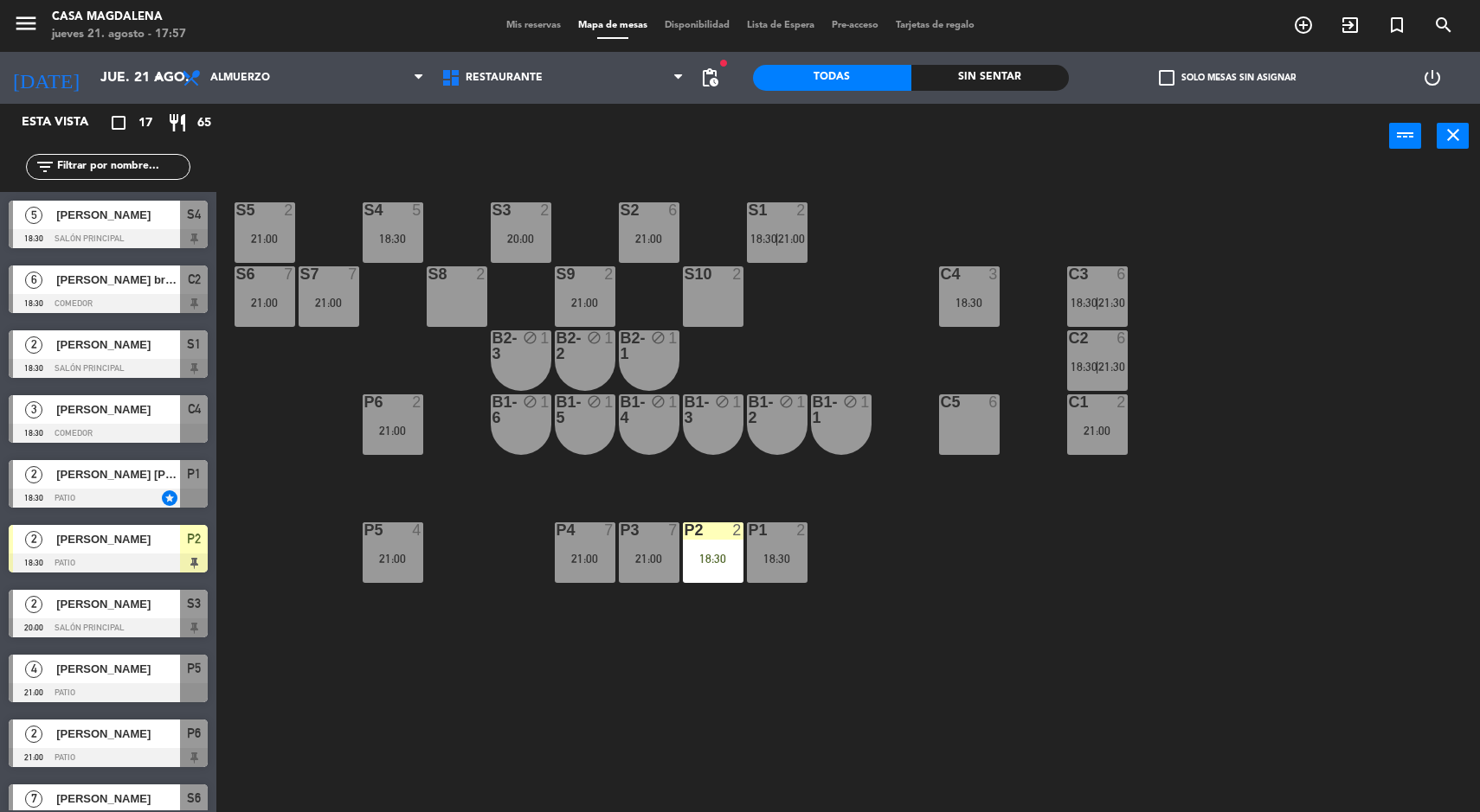
scroll to position [3, 0]
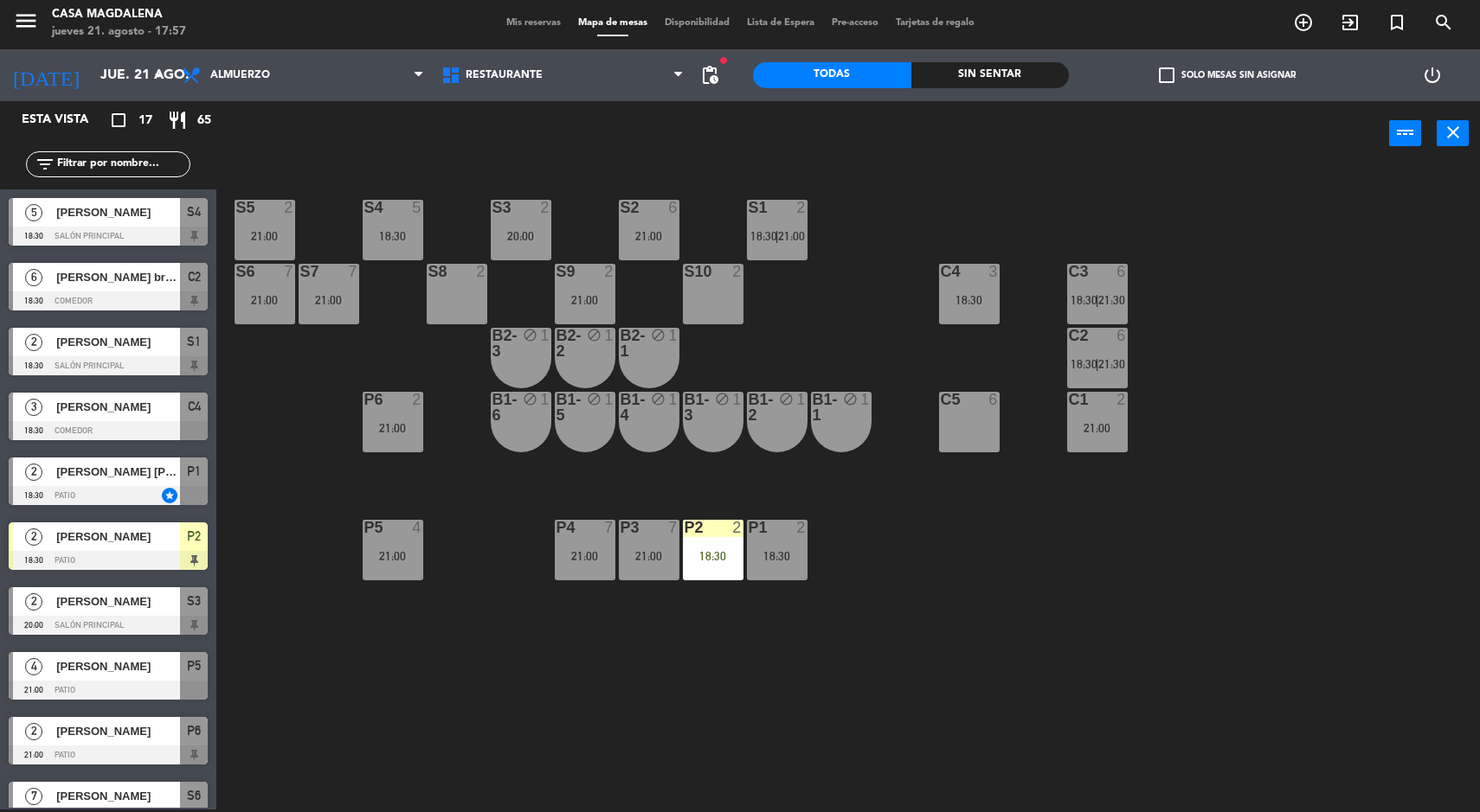
click at [1093, 487] on div "S5 2 21:00 S4 5 18:30 S3 2 20:00 S2 6 21:00 S1 2 18:30 | 21:00 S6 7 21:00 S7 7 …" at bounding box center [855, 491] width 1249 height 644
click at [1230, 484] on div "S5 2 21:00 S4 5 18:30 S3 2 20:00 S2 6 21:00 S1 2 18:30 | 21:00 S6 7 21:00 S7 7 …" at bounding box center [855, 491] width 1249 height 644
click at [1121, 428] on div "21:00" at bounding box center [1097, 428] width 61 height 12
click at [1343, 366] on div "S5 2 21:00 S4 5 18:30 S3 2 20:00 S2 6 21:00 S1 2 18:30 | 21:00 S6 7 21:00 S7 7 …" at bounding box center [855, 491] width 1249 height 644
click at [247, 317] on div "S6 7 21:00" at bounding box center [264, 294] width 61 height 61
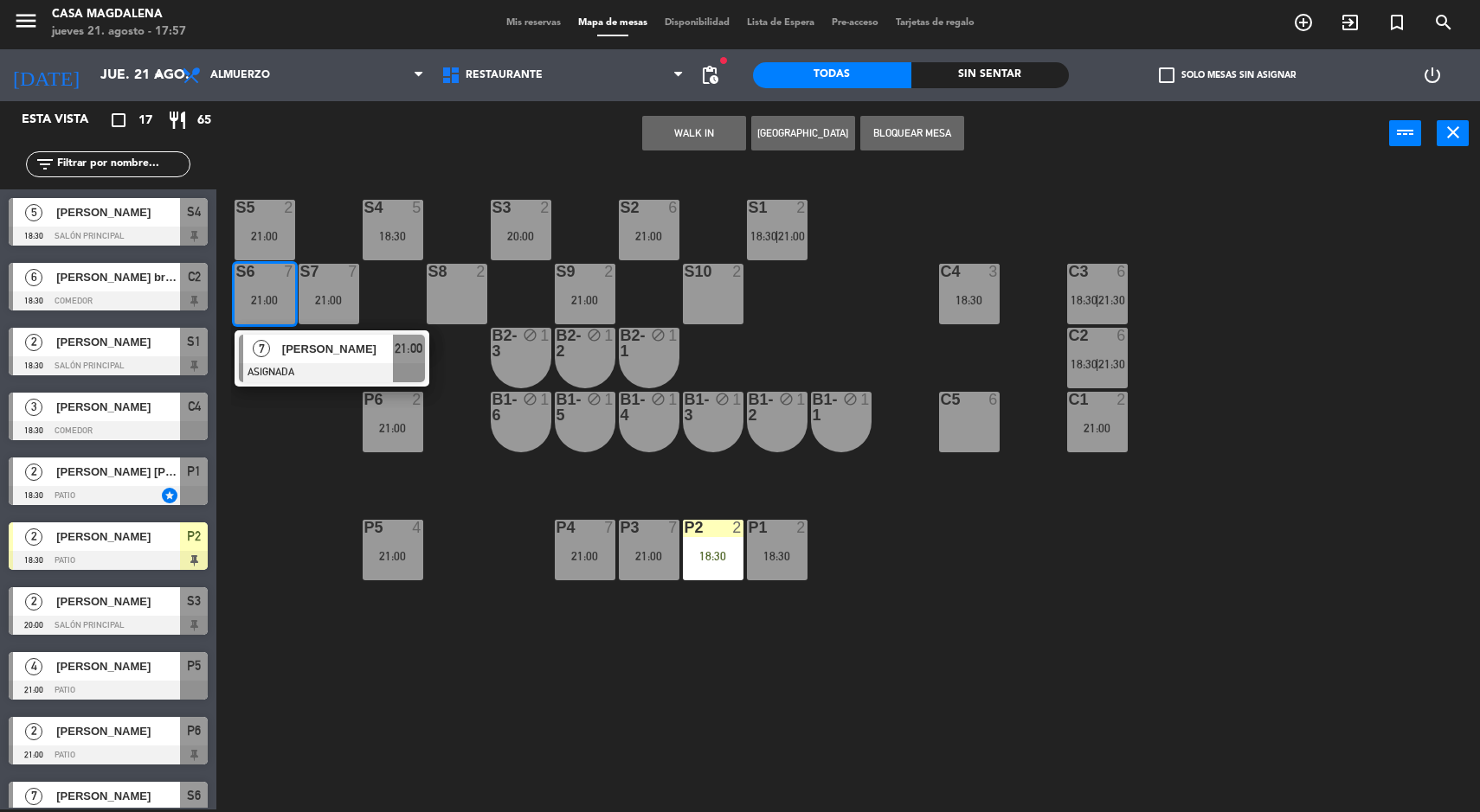
click at [273, 364] on div at bounding box center [331, 373] width 186 height 19
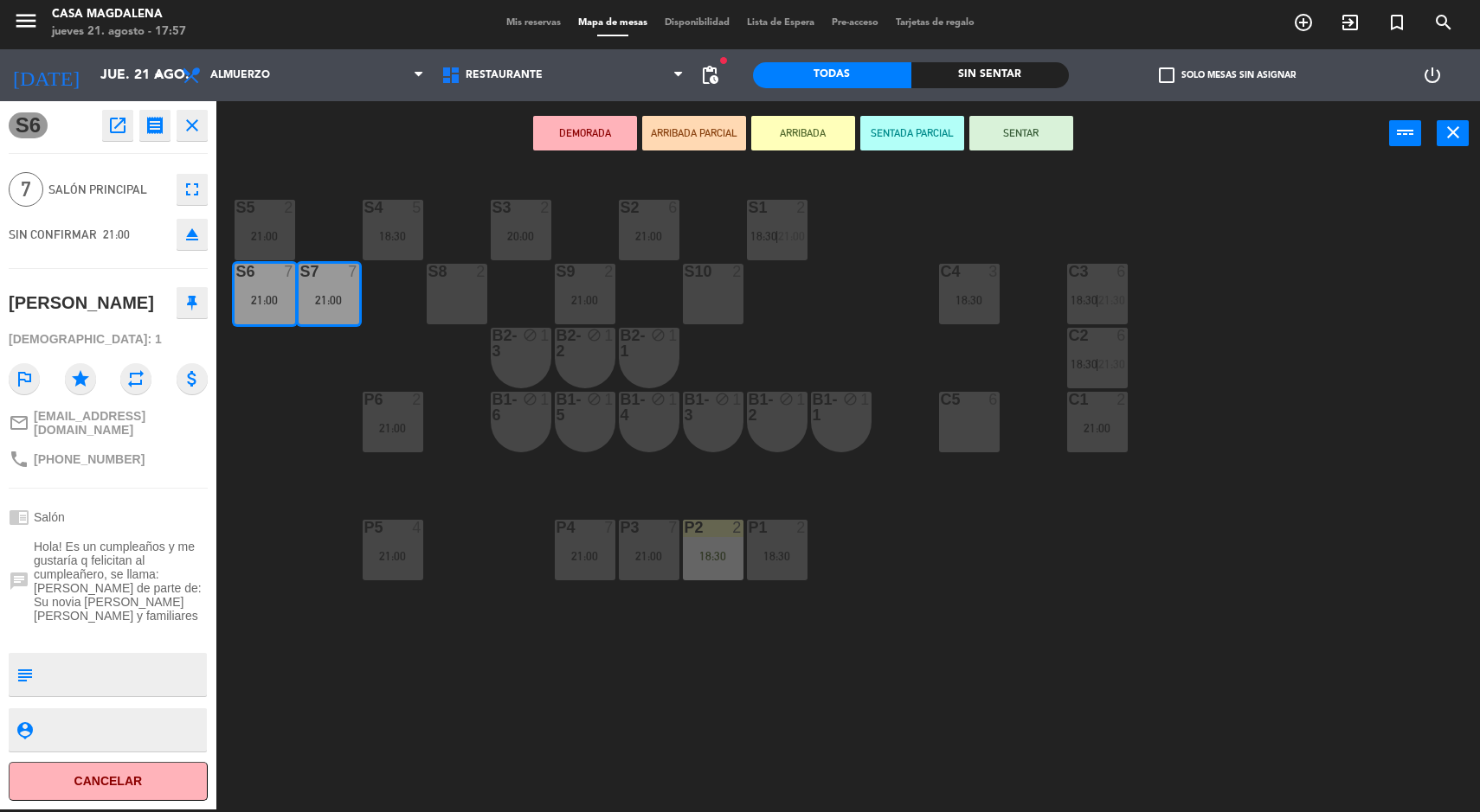
click at [1334, 408] on div "S5 2 21:00 S4 5 18:30 S3 2 20:00 S2 6 21:00 S1 2 18:30 | 21:00 S6 7 21:00 S7 7 …" at bounding box center [855, 491] width 1249 height 644
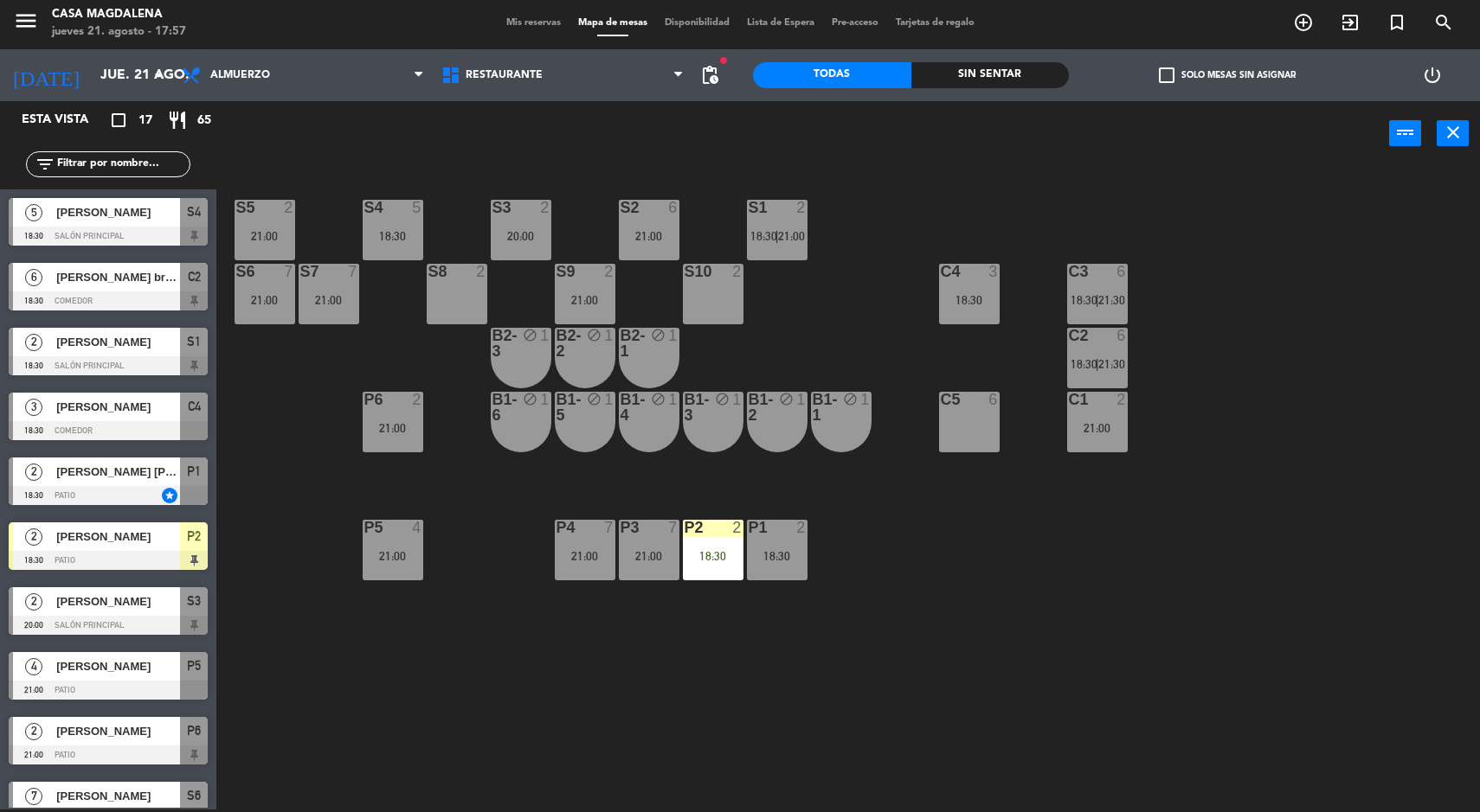
click at [1098, 364] on span "|" at bounding box center [1098, 365] width 4 height 14
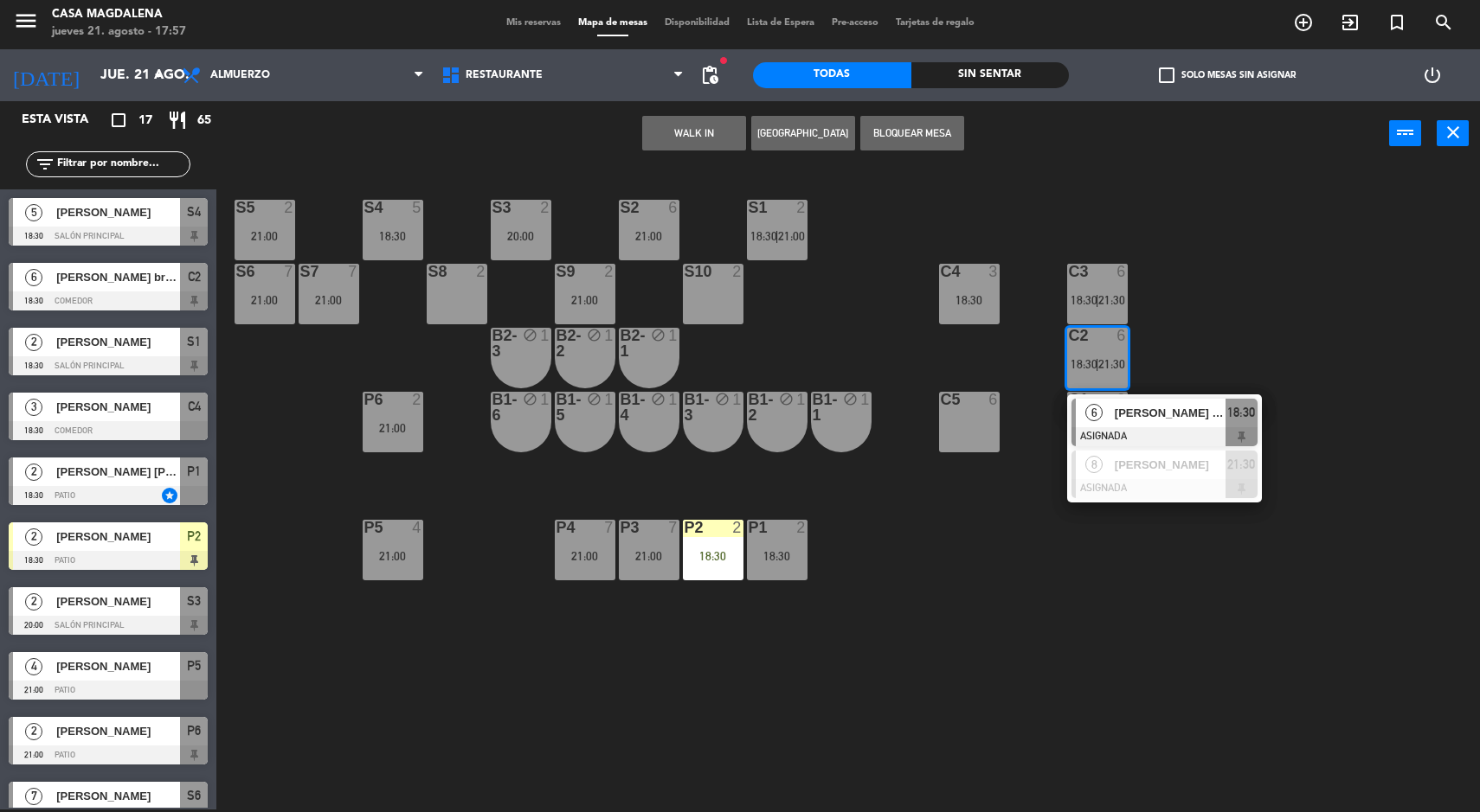
click at [1195, 488] on div at bounding box center [1164, 489] width 186 height 19
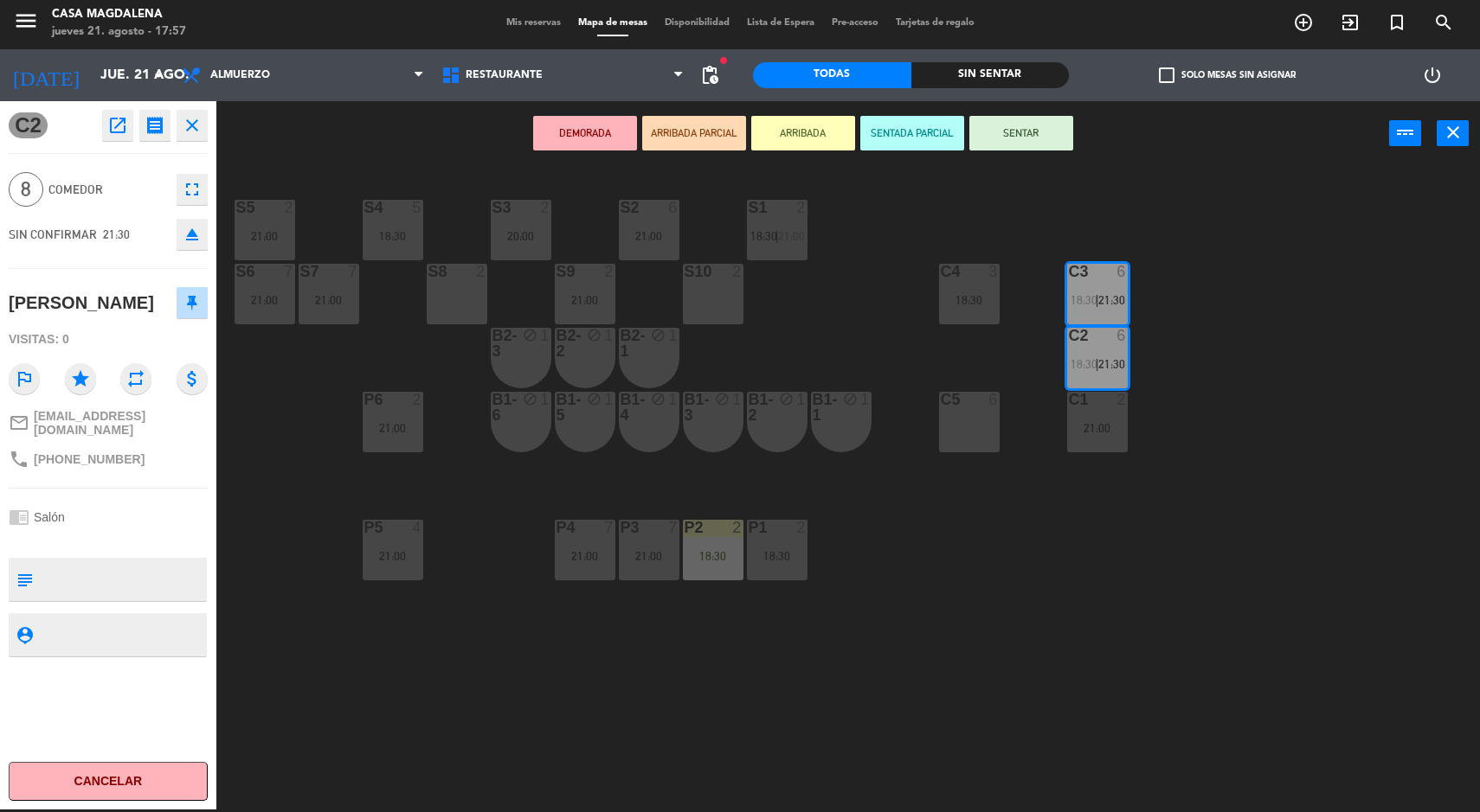
click at [1365, 695] on div "S5 2 21:00 S4 5 18:30 S3 2 20:00 S2 6 21:00 S1 2 18:30 | 21:00 S6 7 21:00 S7 7 …" at bounding box center [855, 491] width 1249 height 644
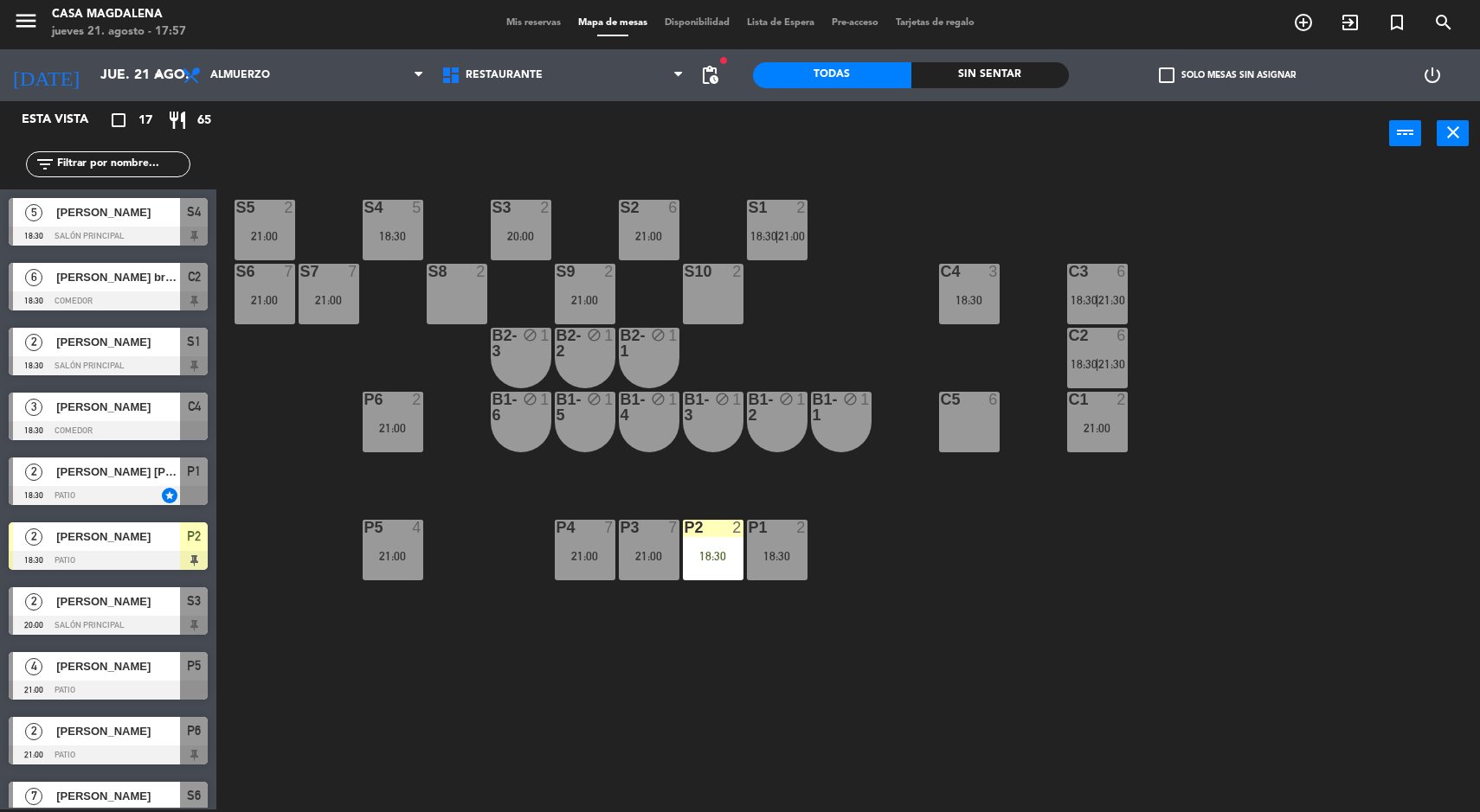
scroll to position [328, 0]
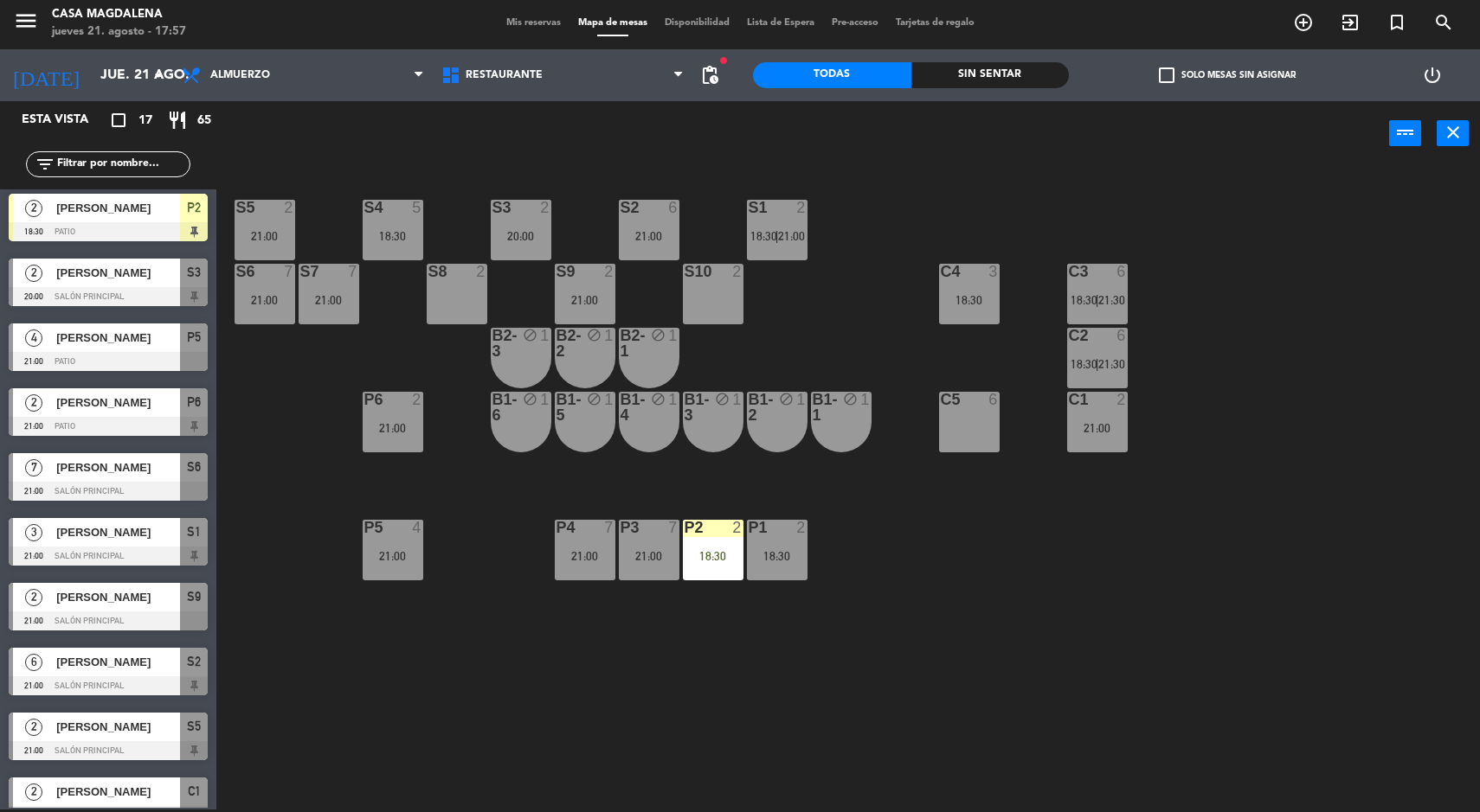
click at [397, 572] on div "P5 4 21:00" at bounding box center [393, 550] width 61 height 61
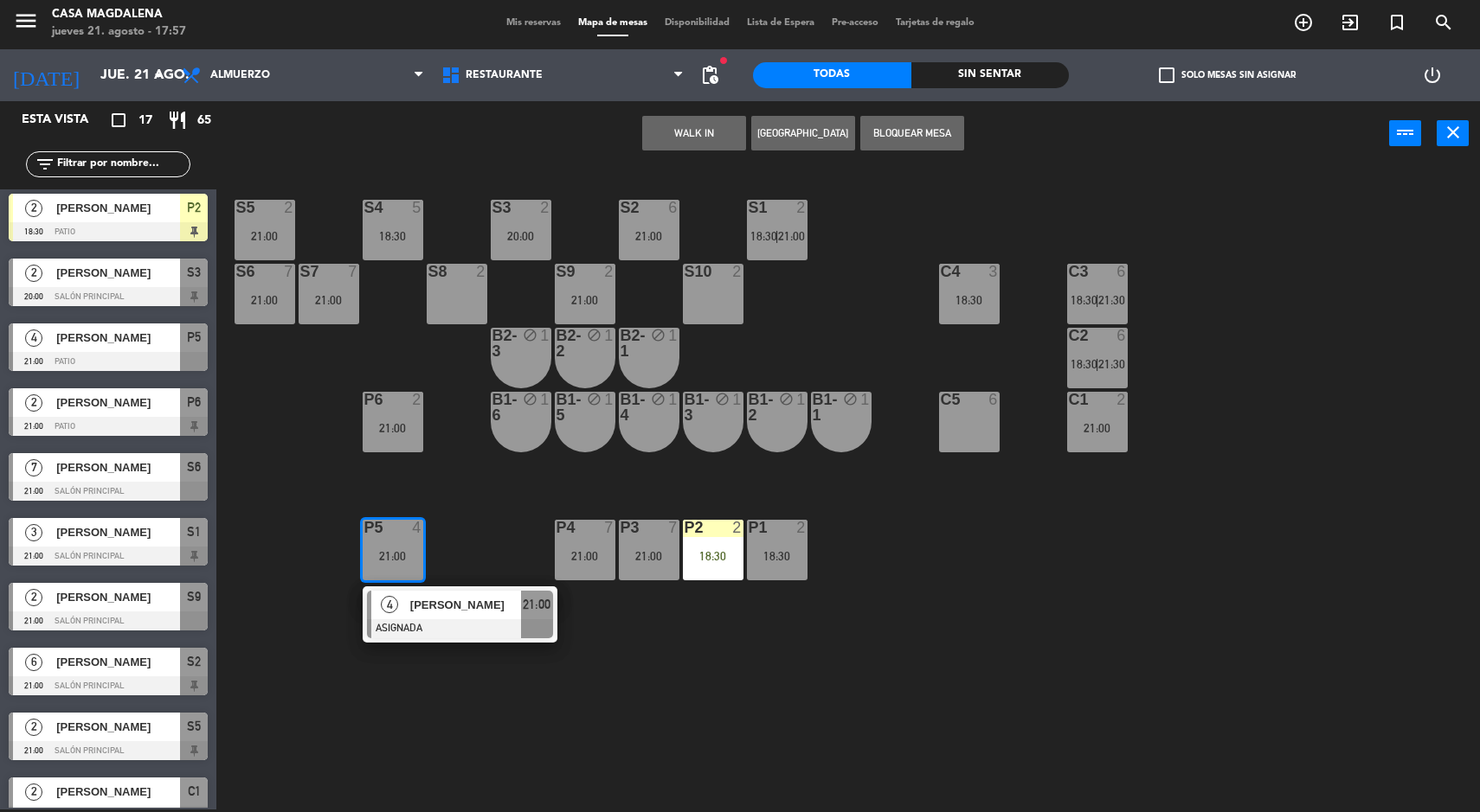
click at [456, 616] on div "[PERSON_NAME]" at bounding box center [465, 605] width 113 height 28
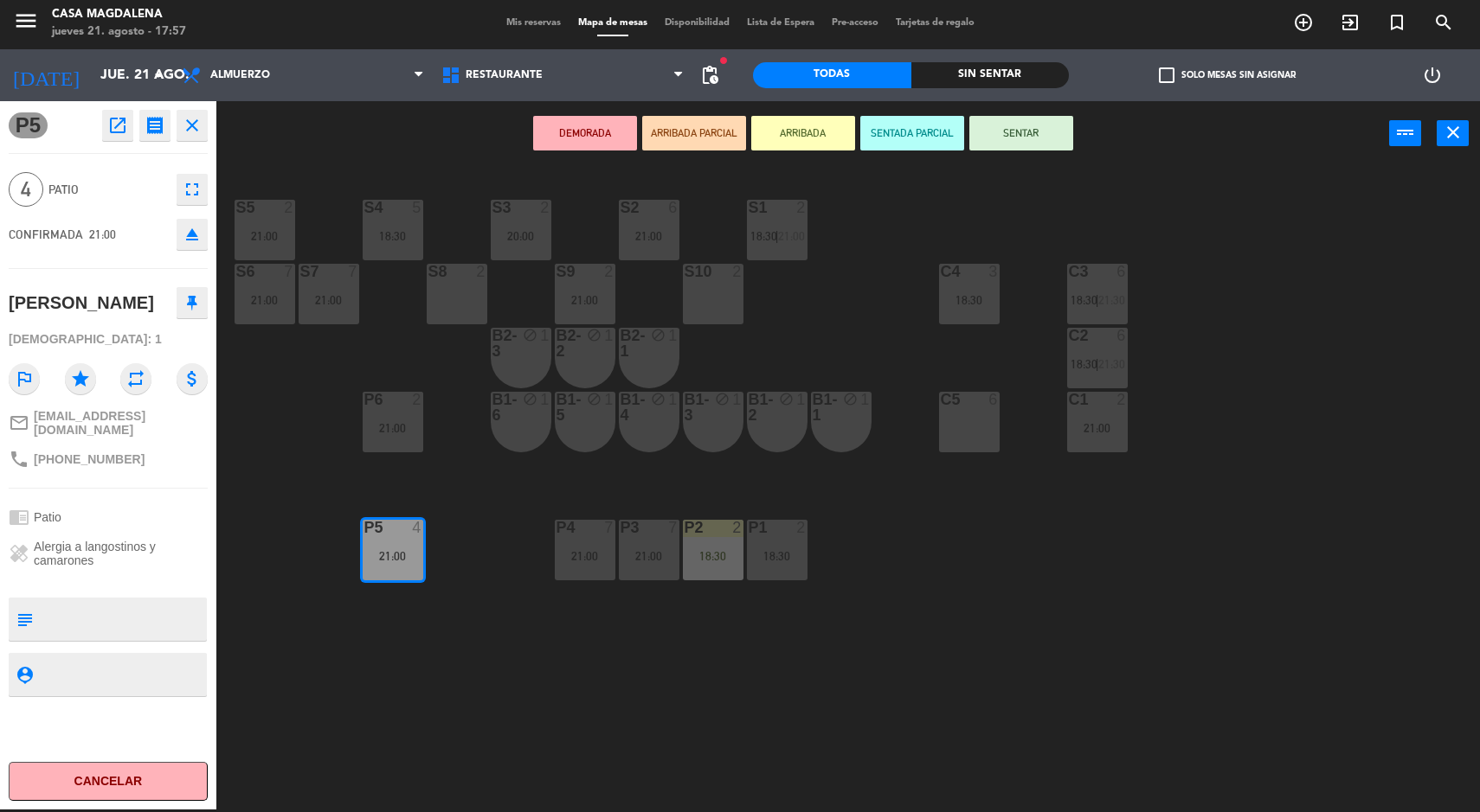
click at [998, 683] on div "S5 2 21:00 S4 5 18:30 S3 2 20:00 S2 6 21:00 S1 2 18:30 | 21:00 S6 7 21:00 S7 7 …" at bounding box center [855, 491] width 1249 height 644
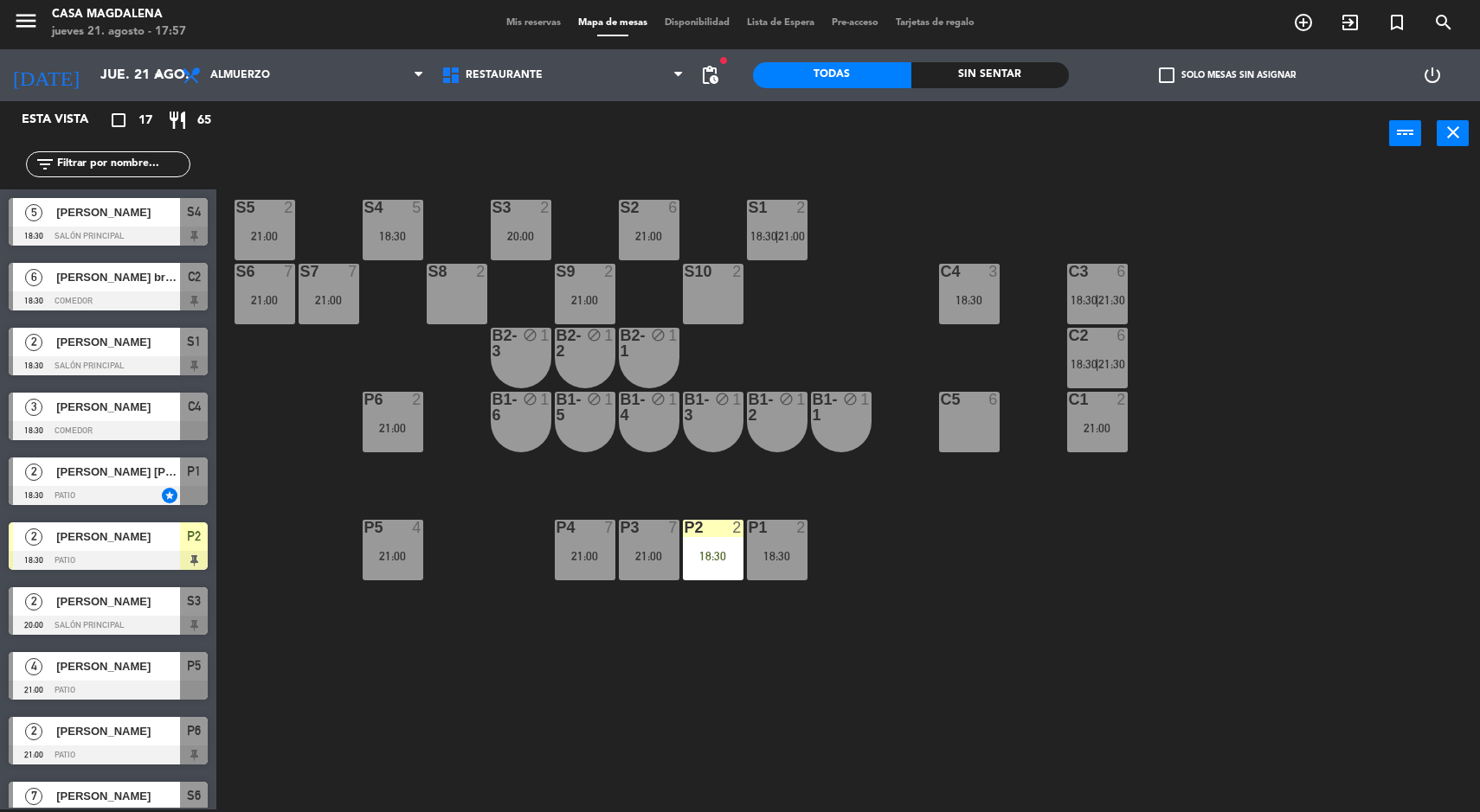
click at [758, 558] on div "18:30" at bounding box center [777, 557] width 61 height 12
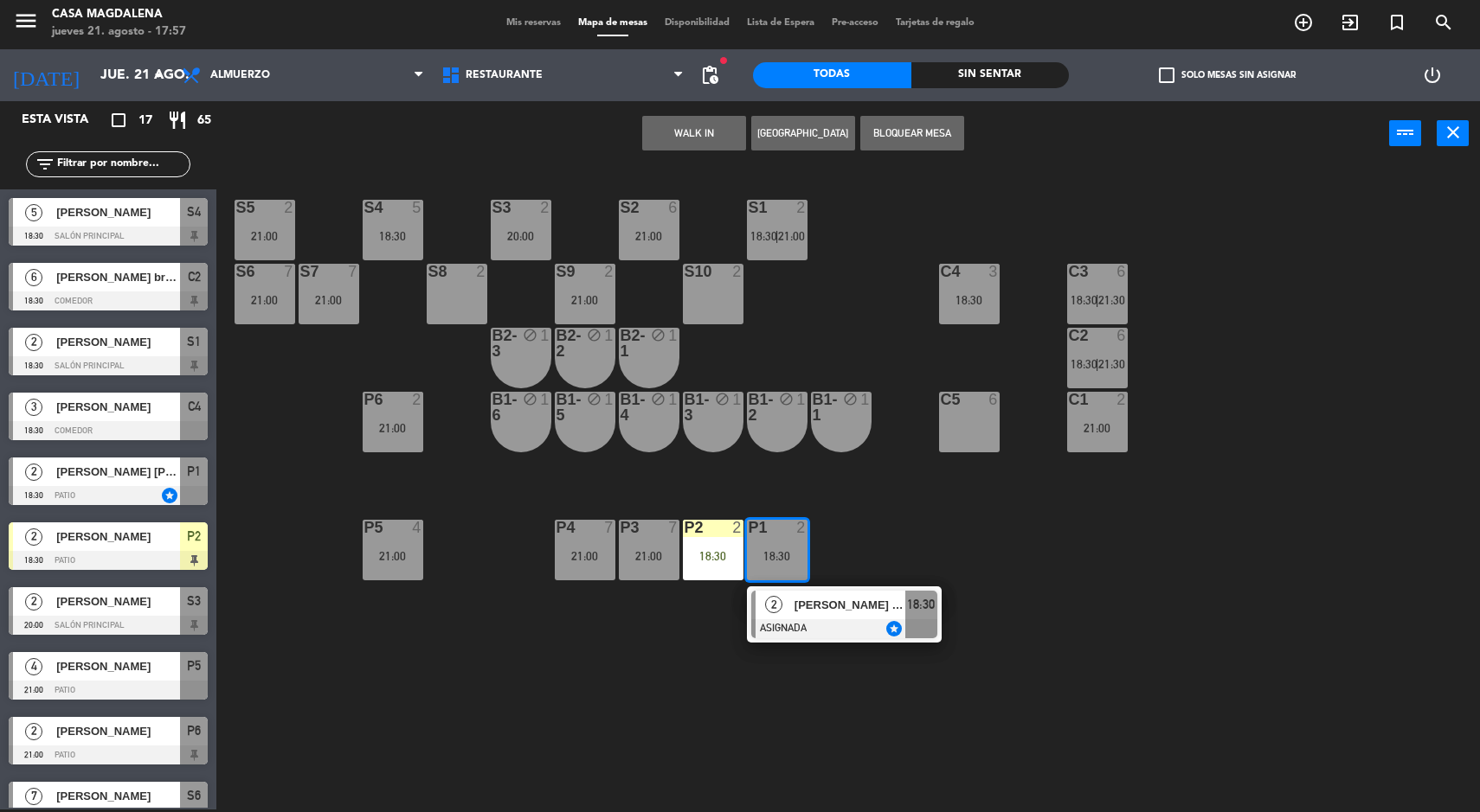
click at [1082, 649] on div "S5 2 21:00 S4 5 18:30 S3 2 20:00 S2 6 21:00 S1 2 18:30 | 21:00 S6 7 21:00 S7 7 …" at bounding box center [855, 491] width 1249 height 644
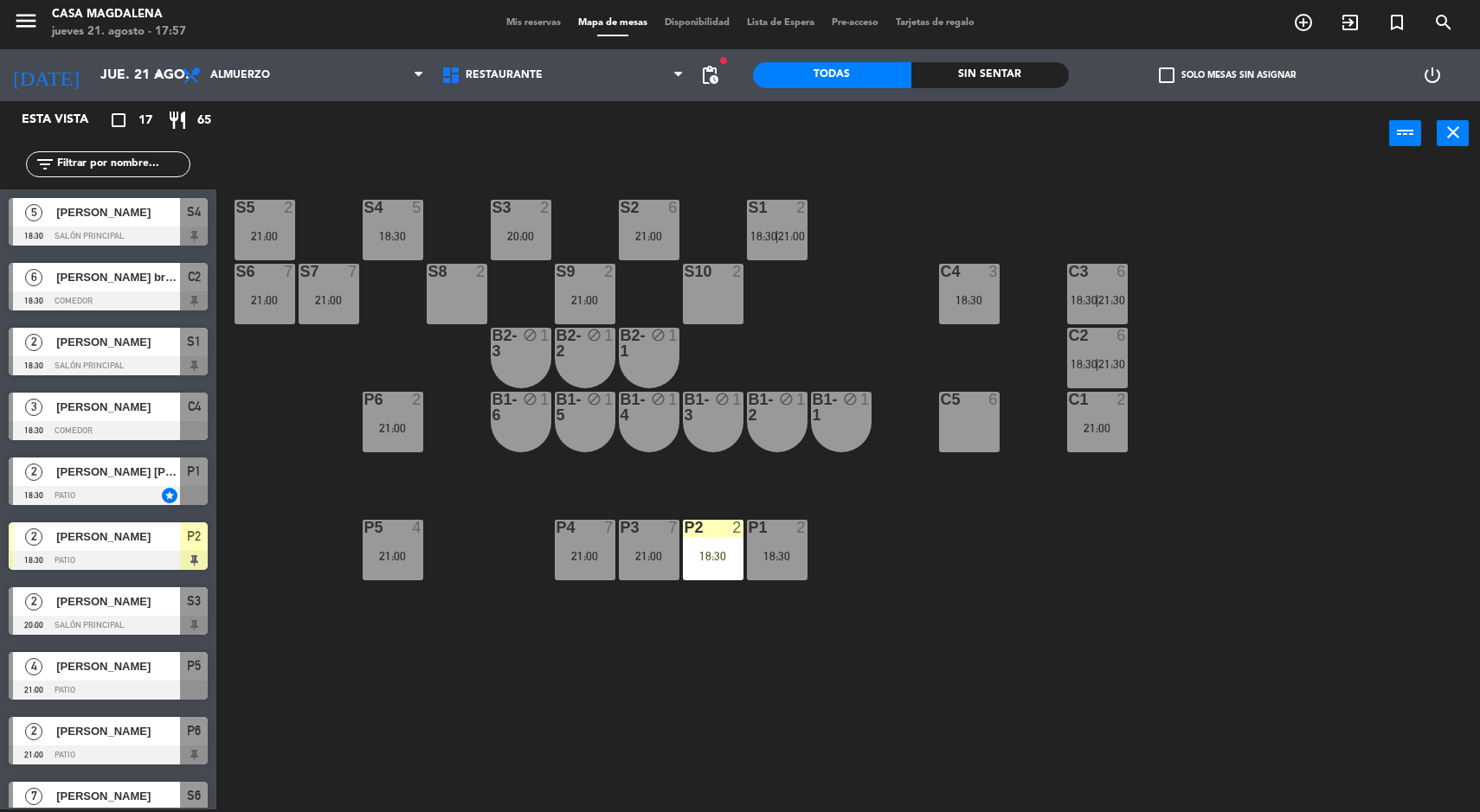
click at [715, 577] on div "P2 2 18:30" at bounding box center [713, 550] width 61 height 61
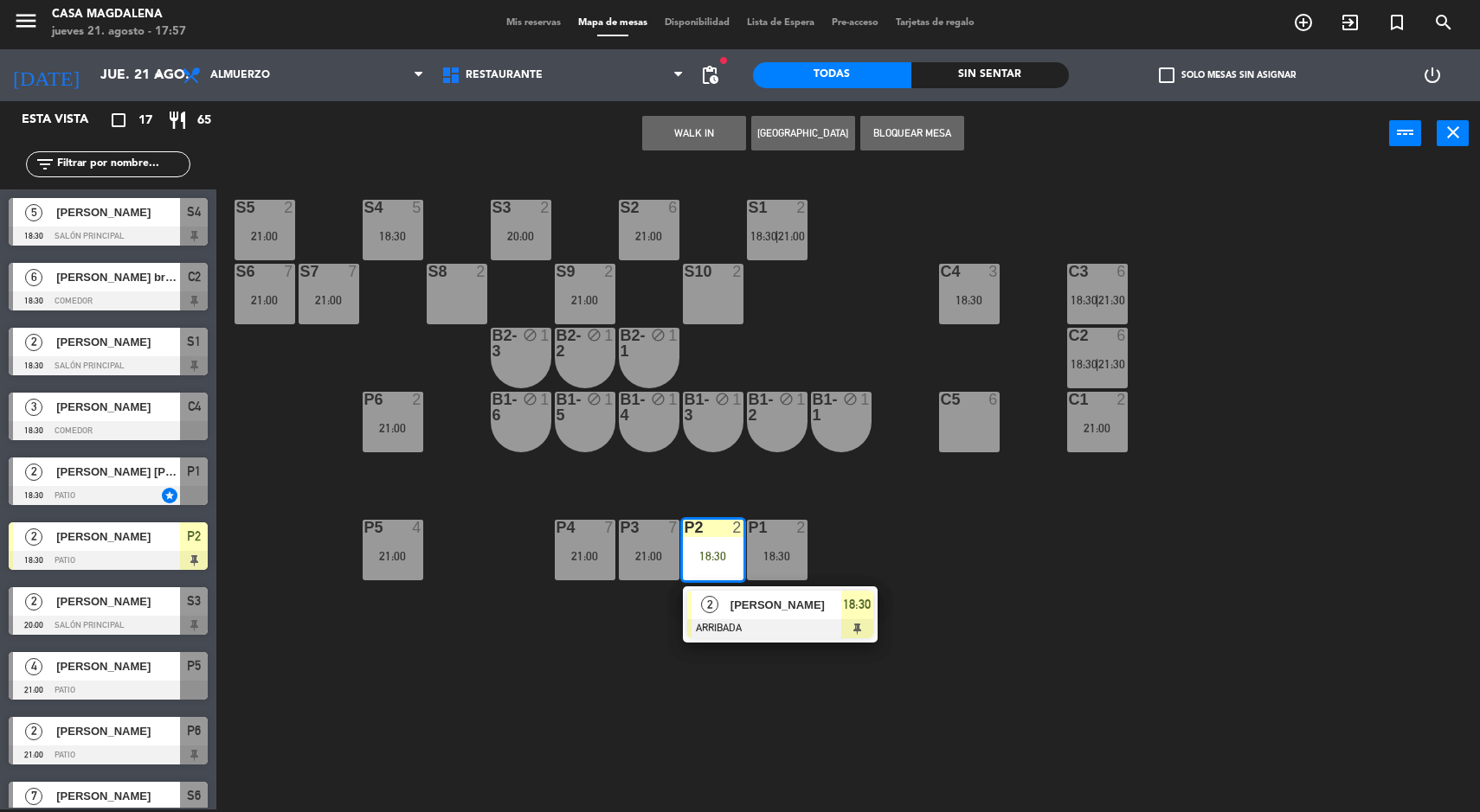
click at [1045, 582] on div "S5 2 21:00 S4 5 18:30 S3 2 20:00 S2 6 21:00 S1 2 18:30 | 21:00 S6 7 21:00 S7 7 …" at bounding box center [855, 491] width 1249 height 644
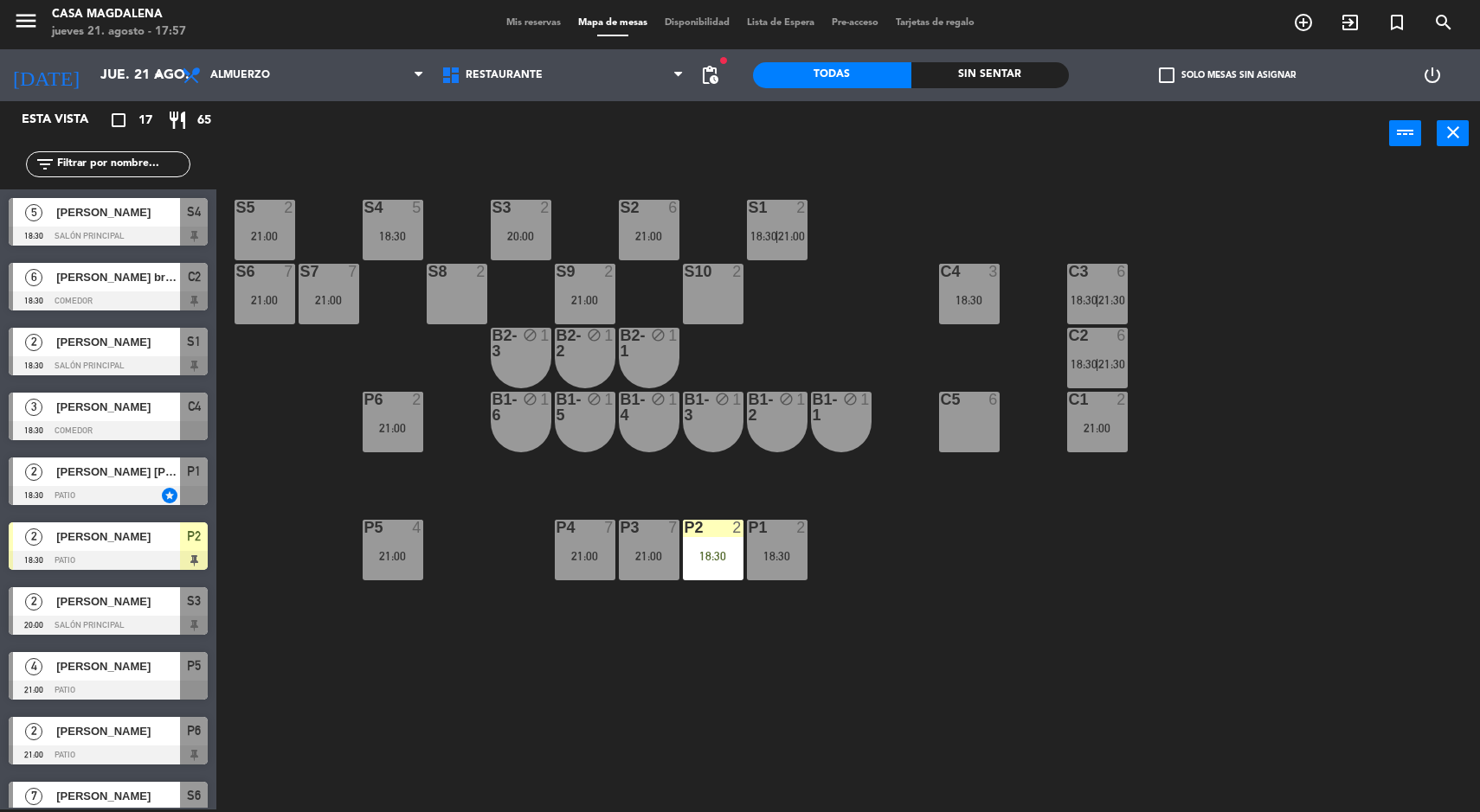
click at [966, 303] on div "18:30" at bounding box center [969, 300] width 61 height 12
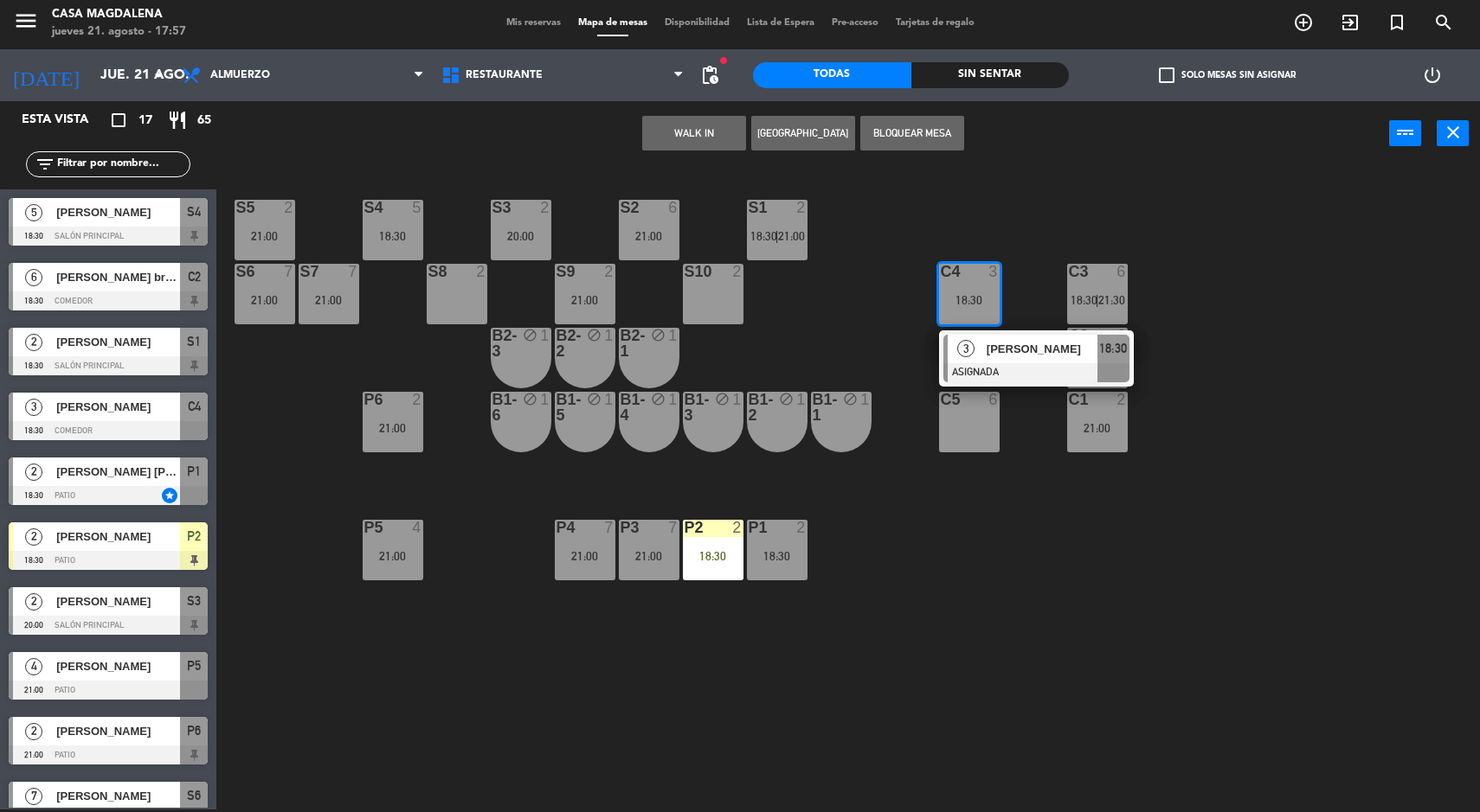
click at [1045, 369] on div at bounding box center [1036, 373] width 186 height 19
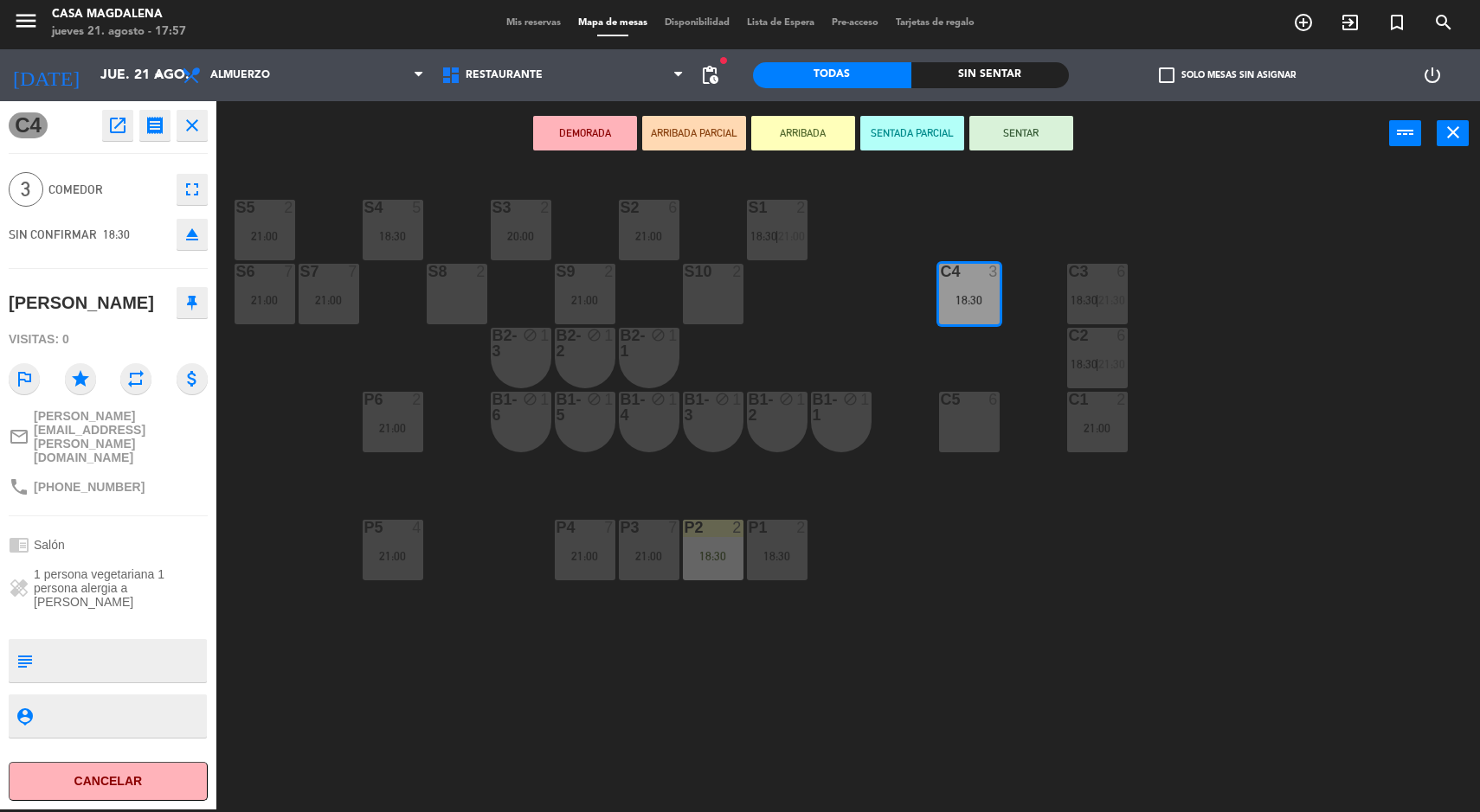
click at [1290, 722] on div "S5 2 21:00 S4 5 18:30 S3 2 20:00 S2 6 21:00 S1 2 18:30 | 21:00 S6 7 21:00 S7 7 …" at bounding box center [855, 491] width 1249 height 644
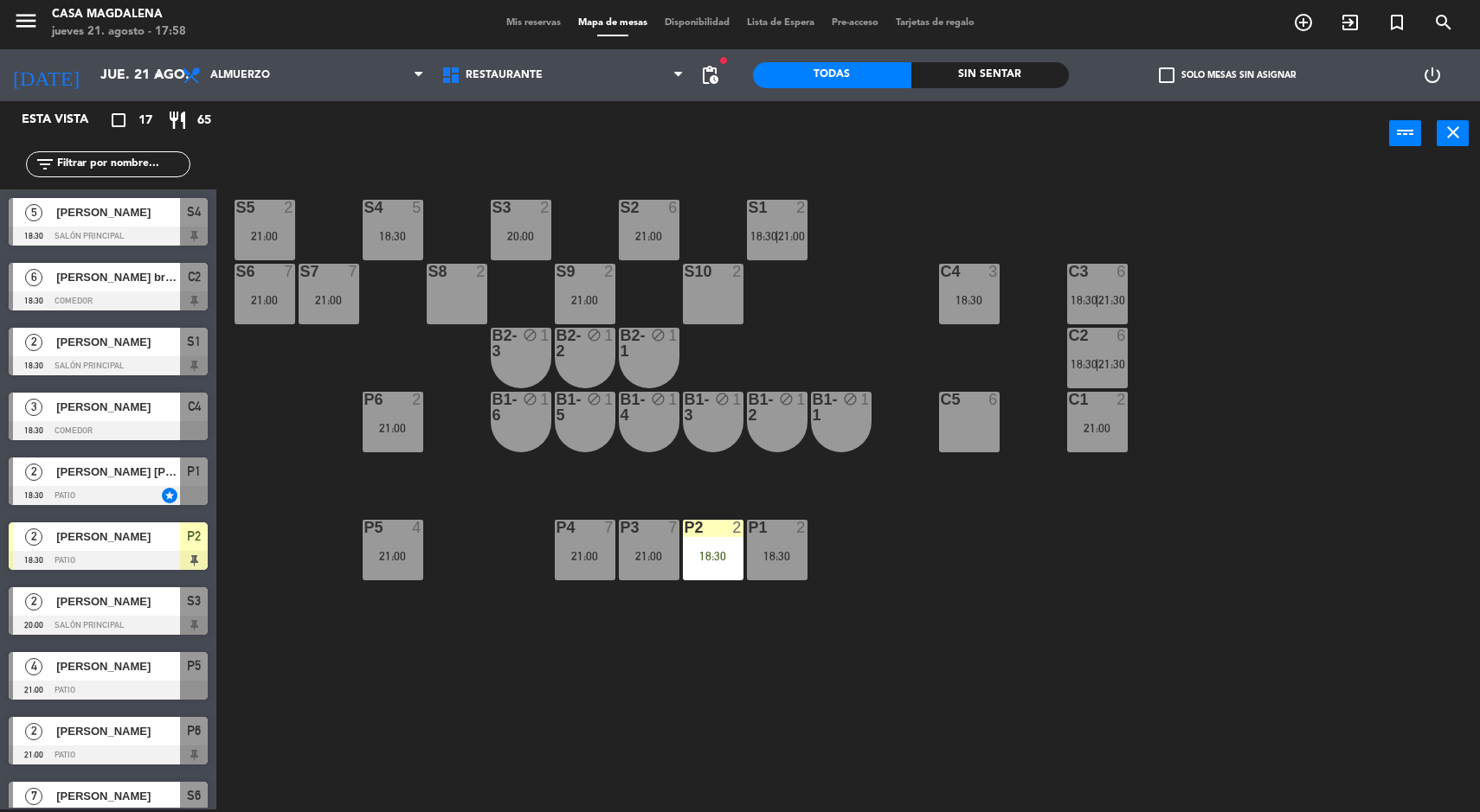
click at [122, 69] on input "jue. 21 ago." at bounding box center [182, 76] width 182 height 33
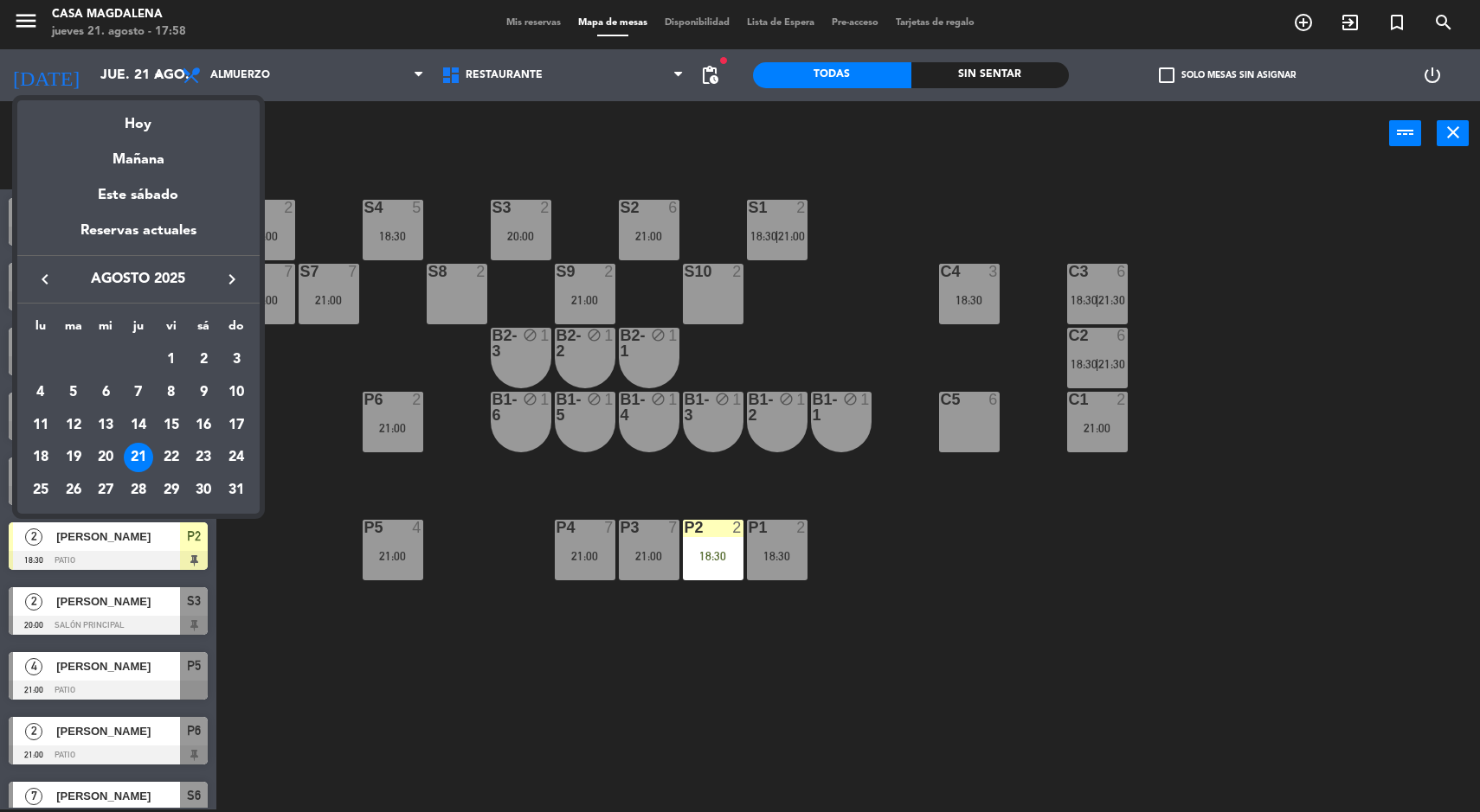
click at [212, 456] on div "23" at bounding box center [203, 457] width 29 height 29
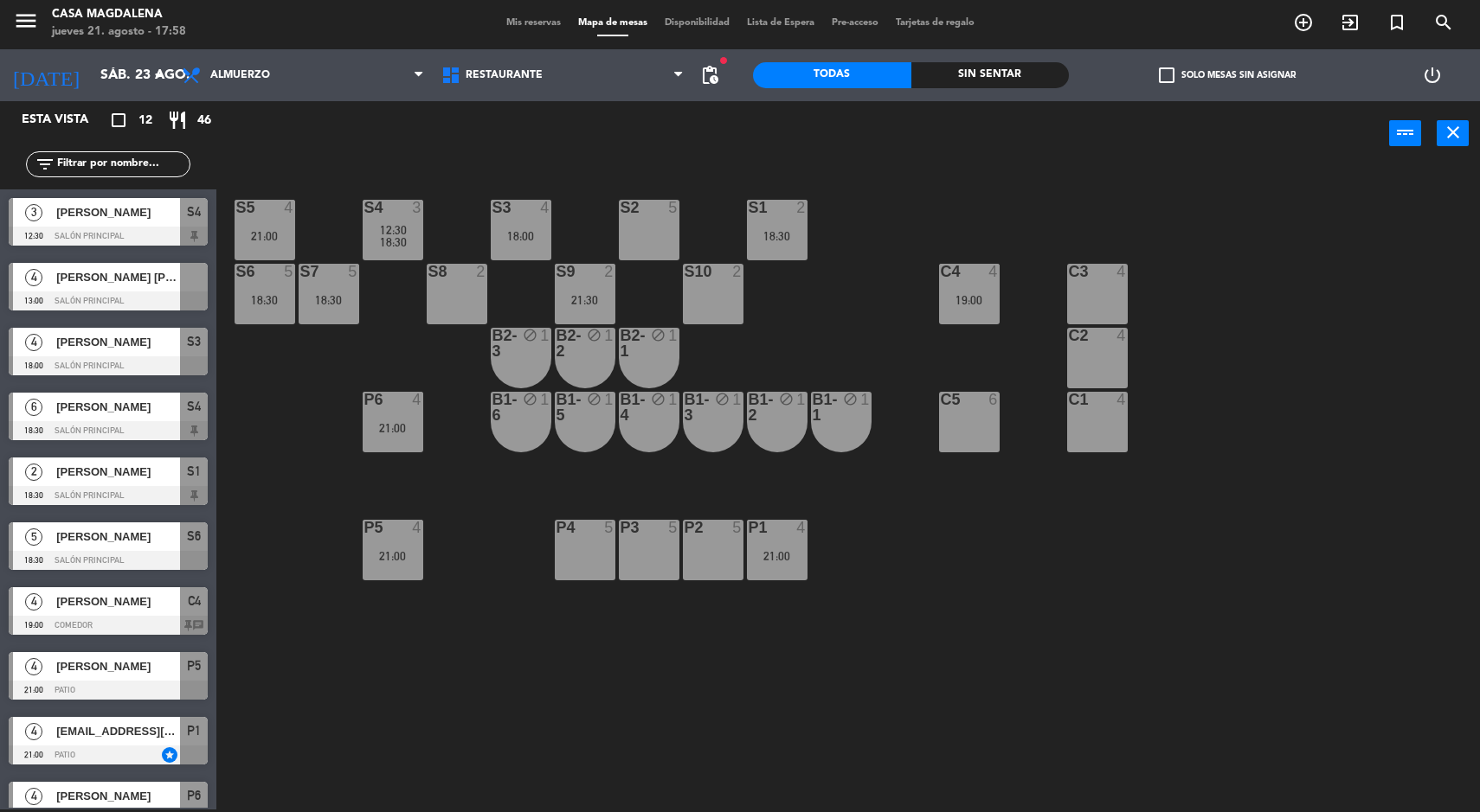
click at [321, 300] on div "18:30" at bounding box center [329, 300] width 61 height 12
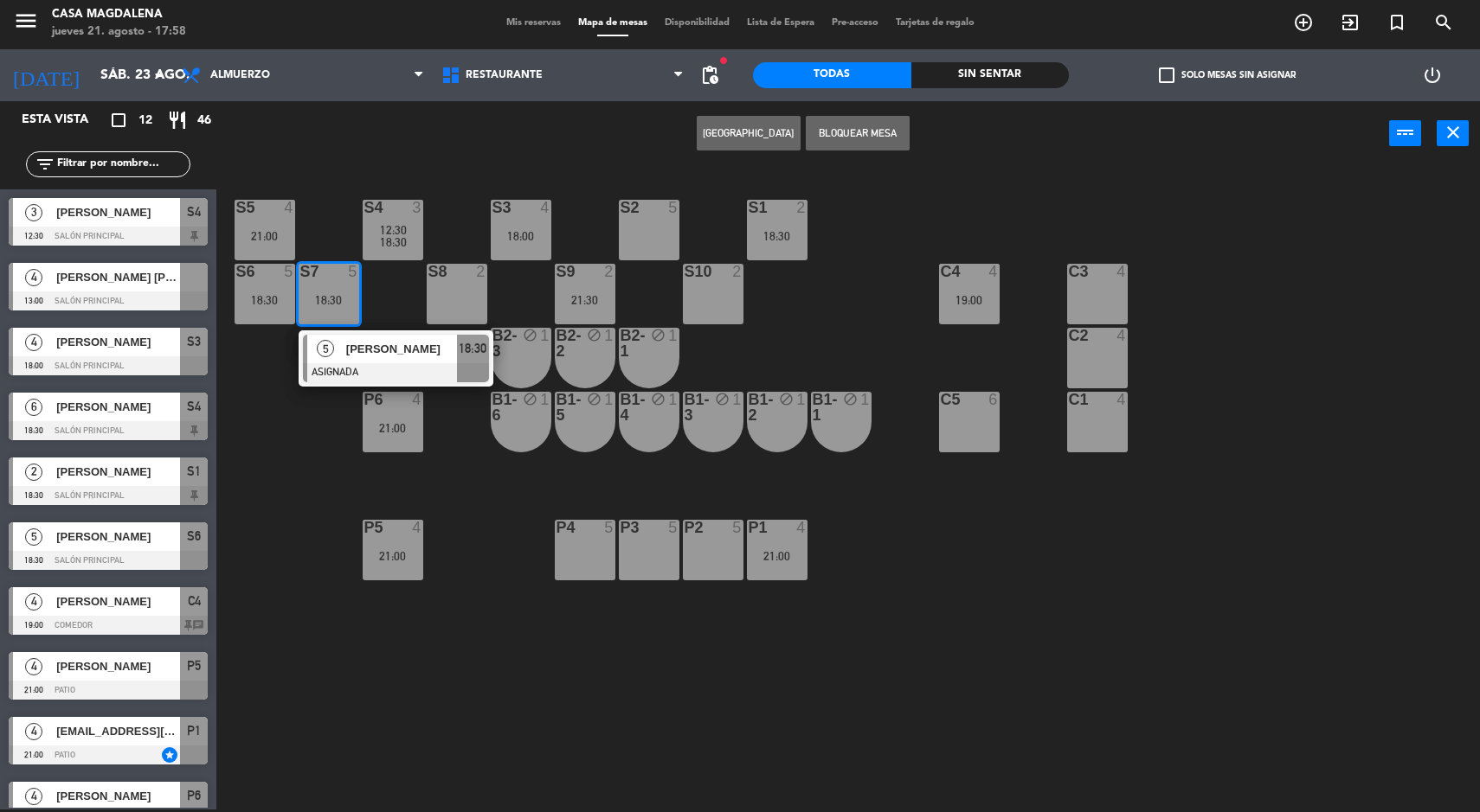
click at [420, 356] on span "[PERSON_NAME]" at bounding box center [402, 349] width 111 height 18
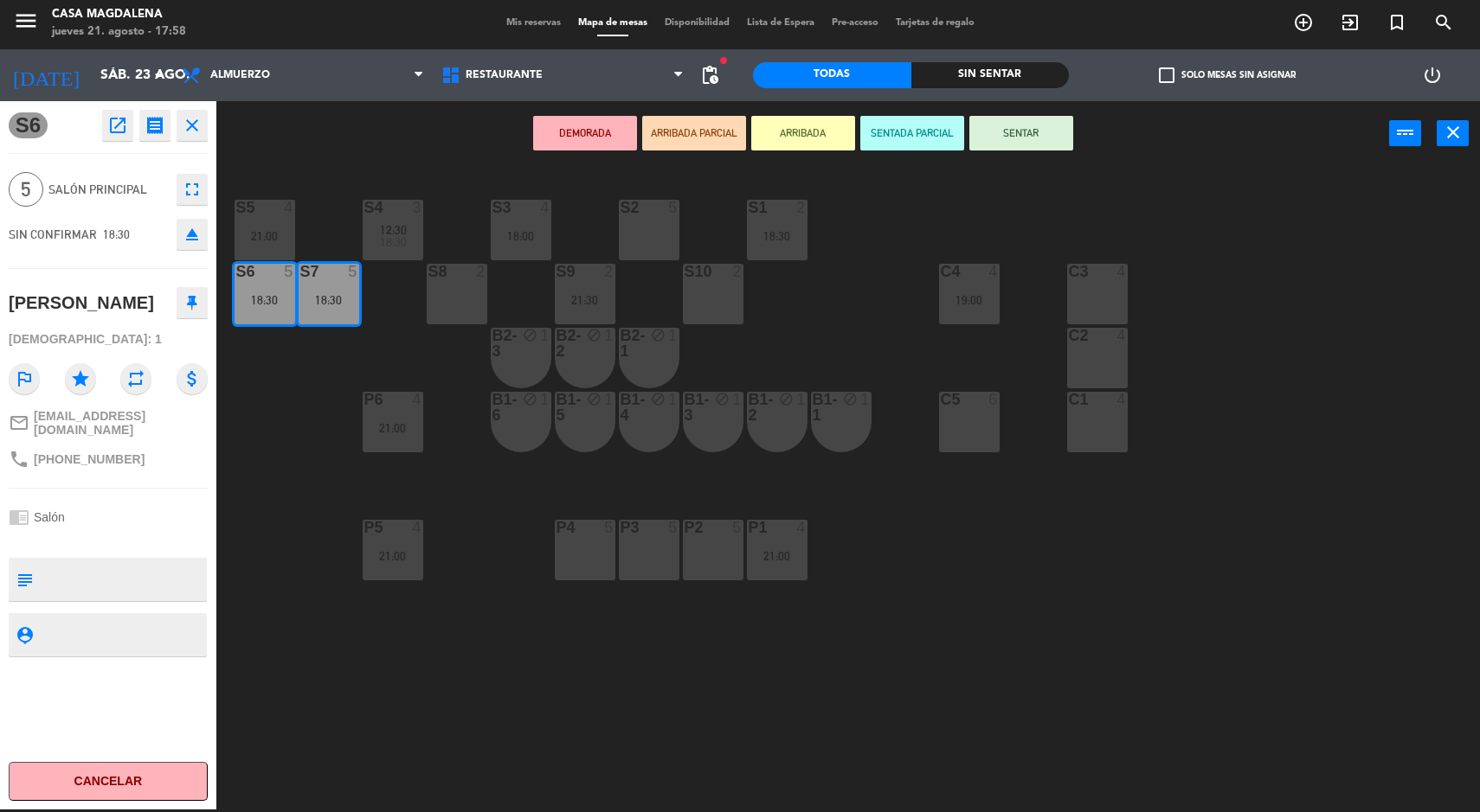
click at [649, 222] on div "S2 5" at bounding box center [648, 230] width 61 height 61
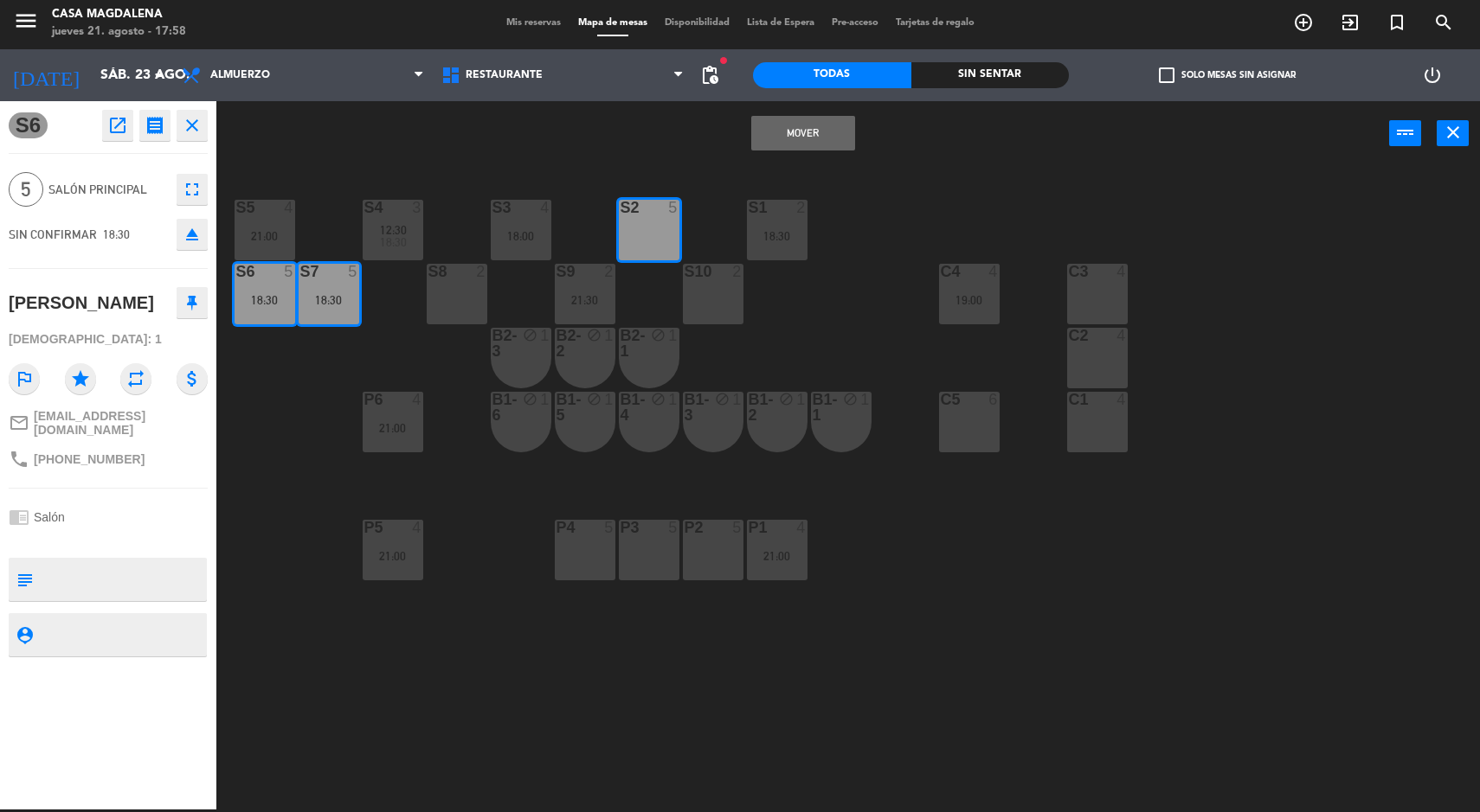
click at [754, 133] on button "Mover" at bounding box center [803, 133] width 104 height 34
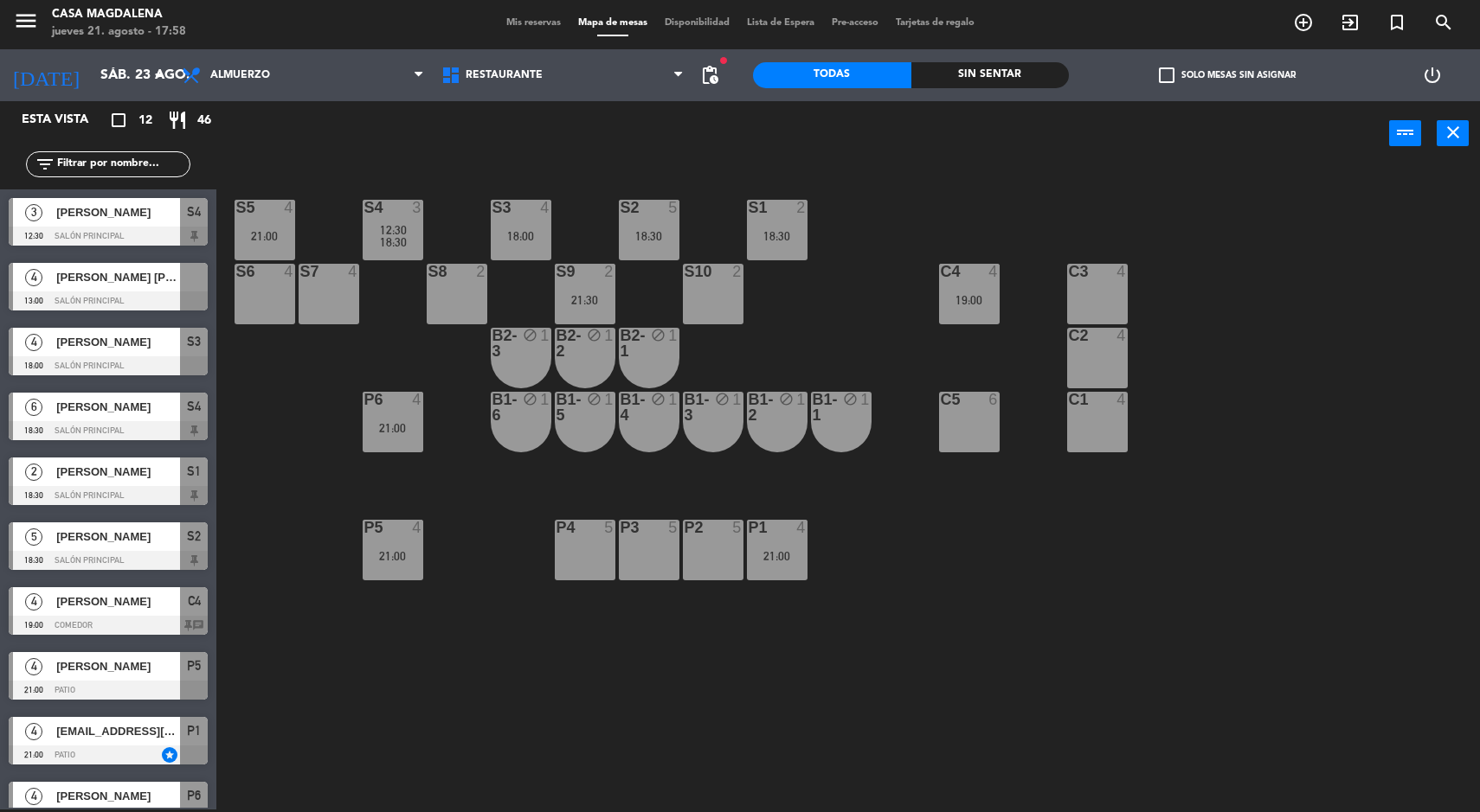
click at [978, 285] on div "C4 4 19:00" at bounding box center [969, 294] width 61 height 61
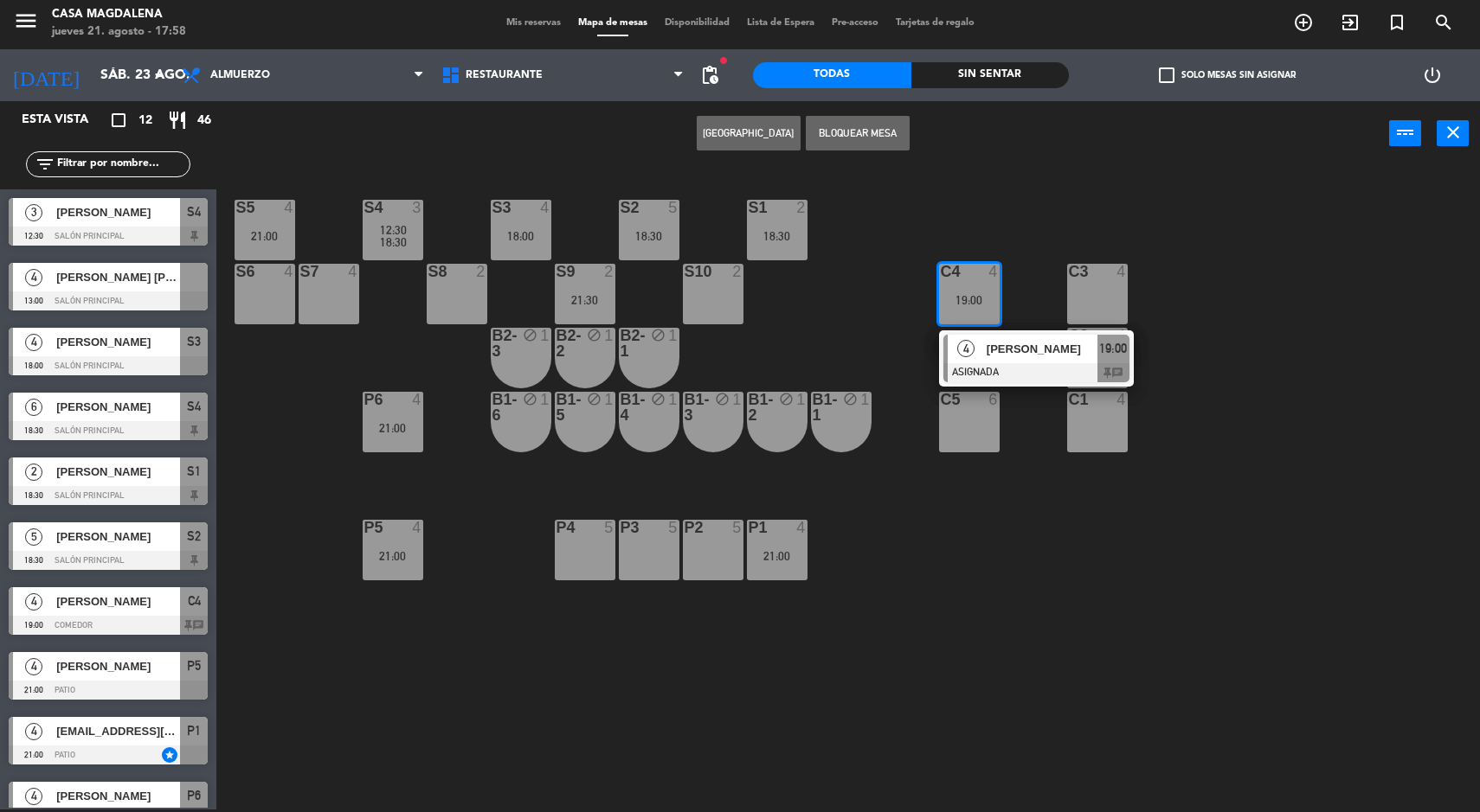
click at [1134, 592] on div "S5 4 21:00 S4 3 12:30 18:30 S3 4 18:00 S2 5 18:30 S1 2 18:30 S6 4 S7 4 S8 2 S9 …" at bounding box center [855, 491] width 1249 height 644
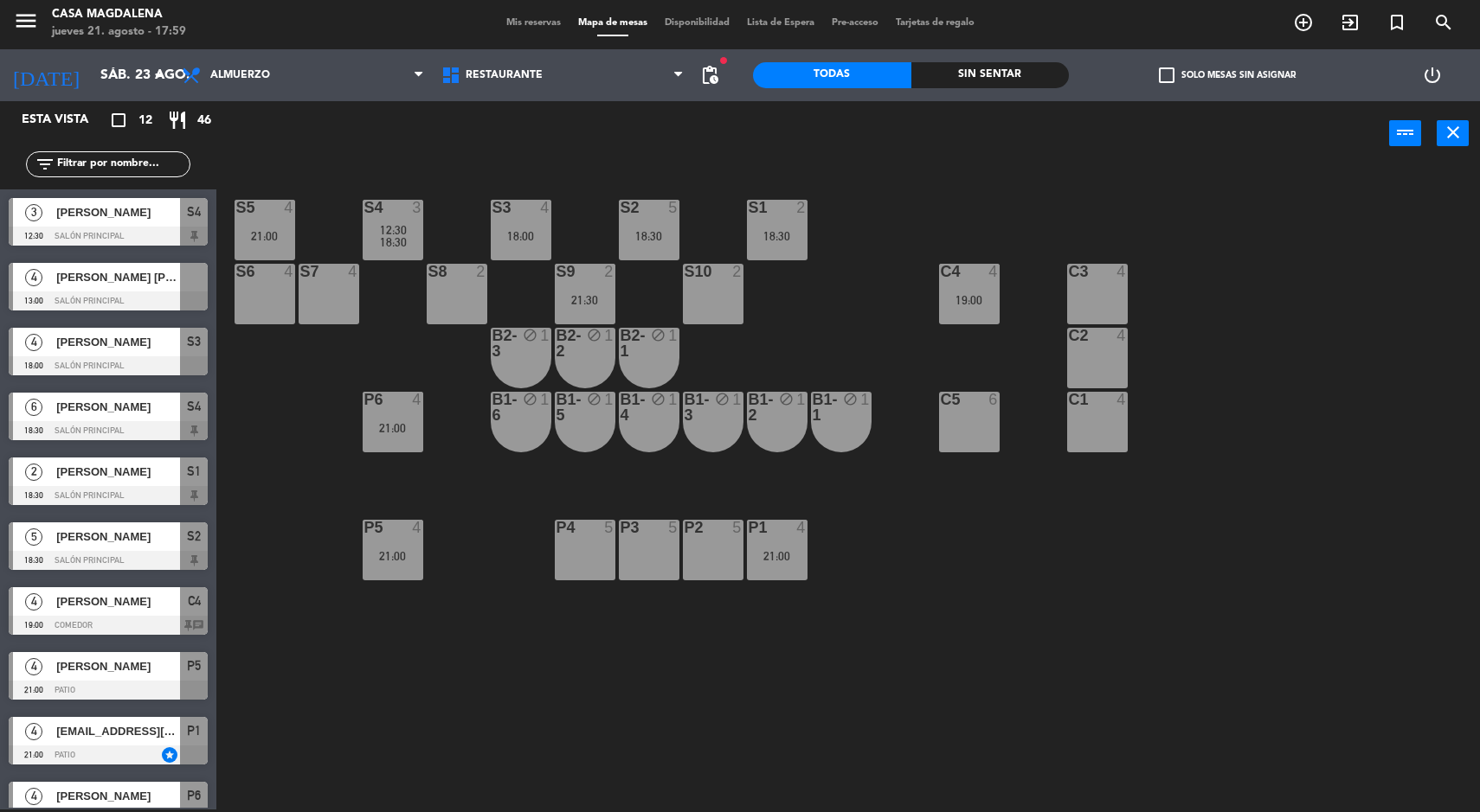
click at [112, 37] on div "jueves 21. agosto - 17:59" at bounding box center [119, 33] width 134 height 18
click at [111, 78] on input "sáb. 23 ago." at bounding box center [182, 76] width 182 height 33
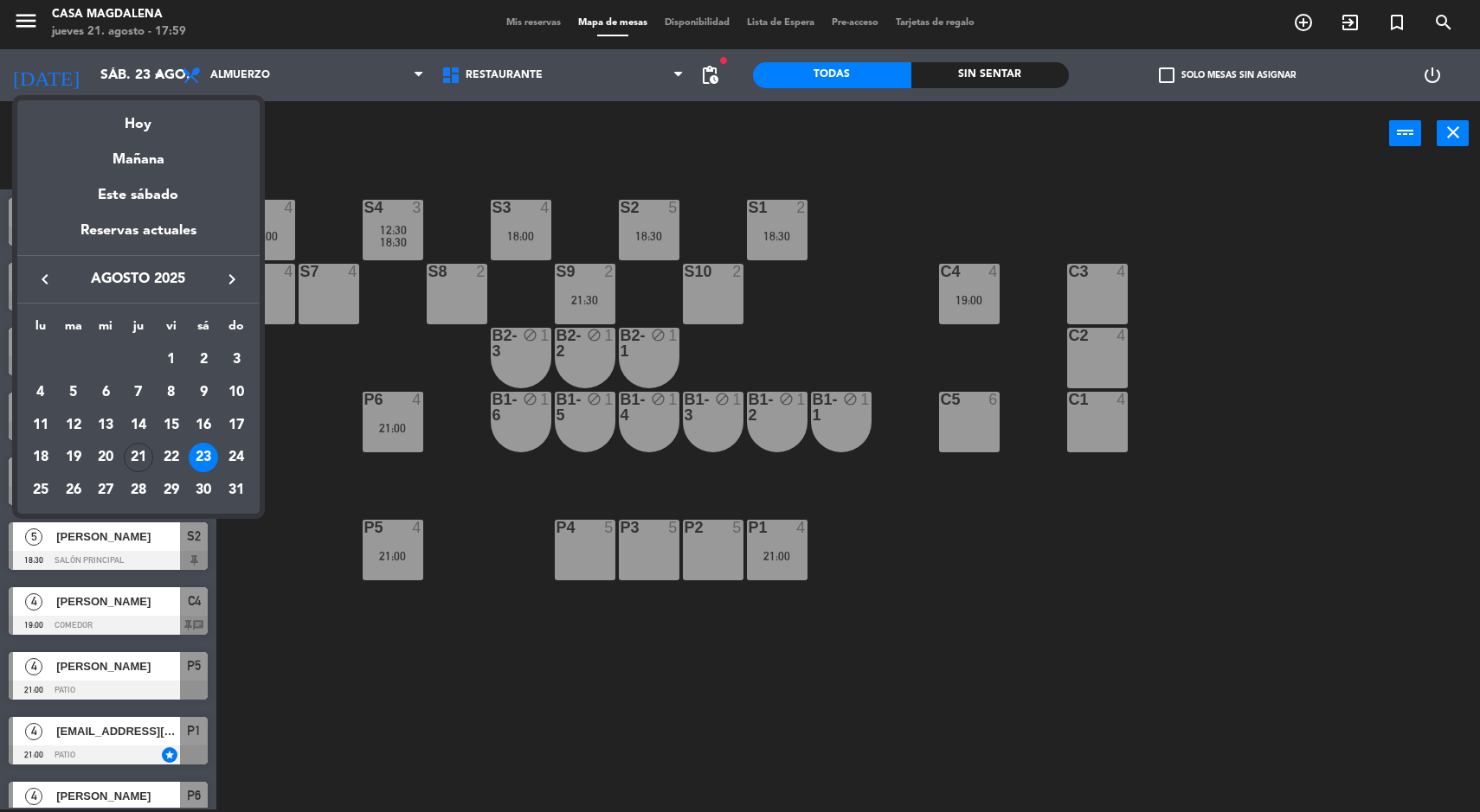
click at [130, 447] on div "21" at bounding box center [137, 457] width 29 height 29
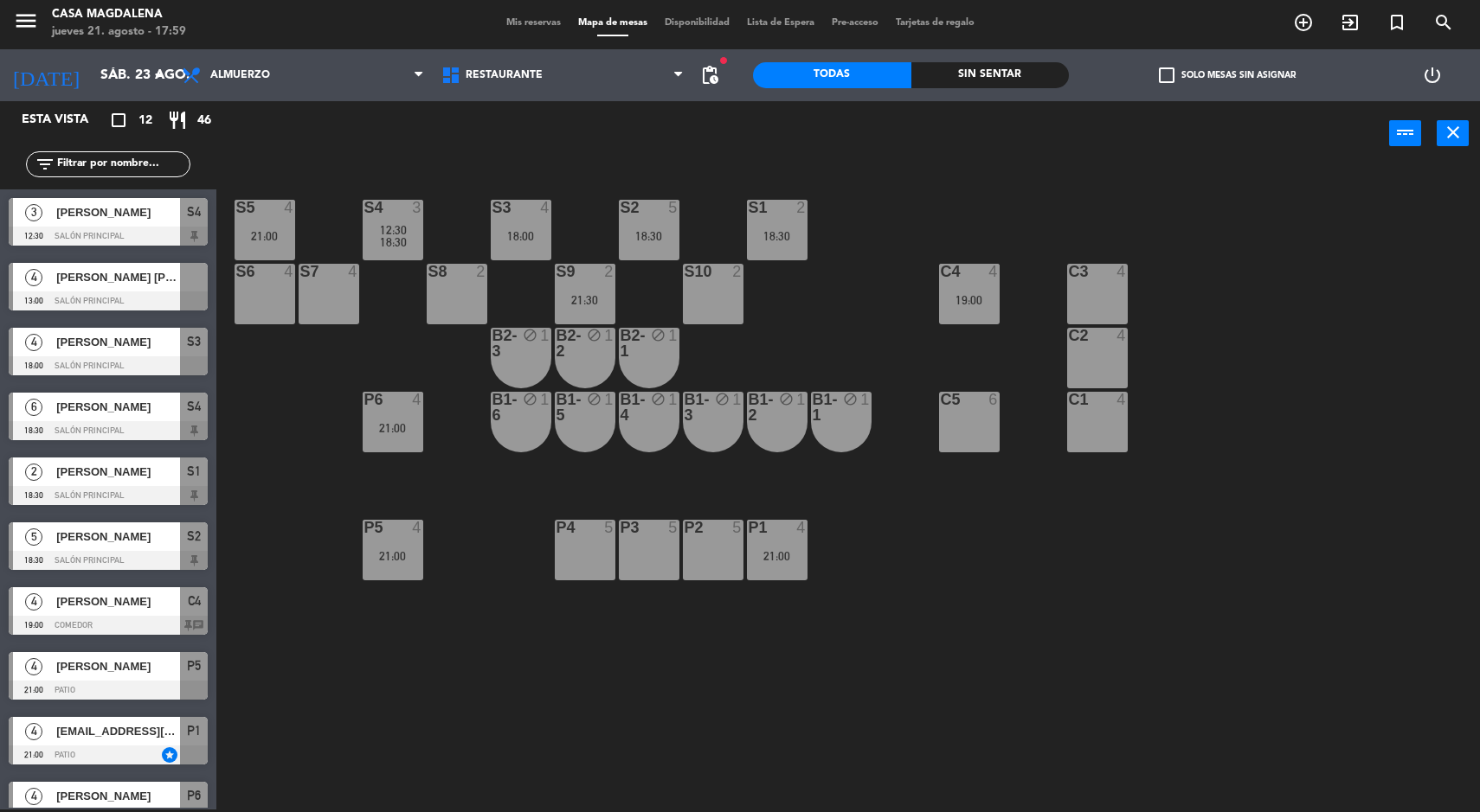
type input "jue. 21 ago."
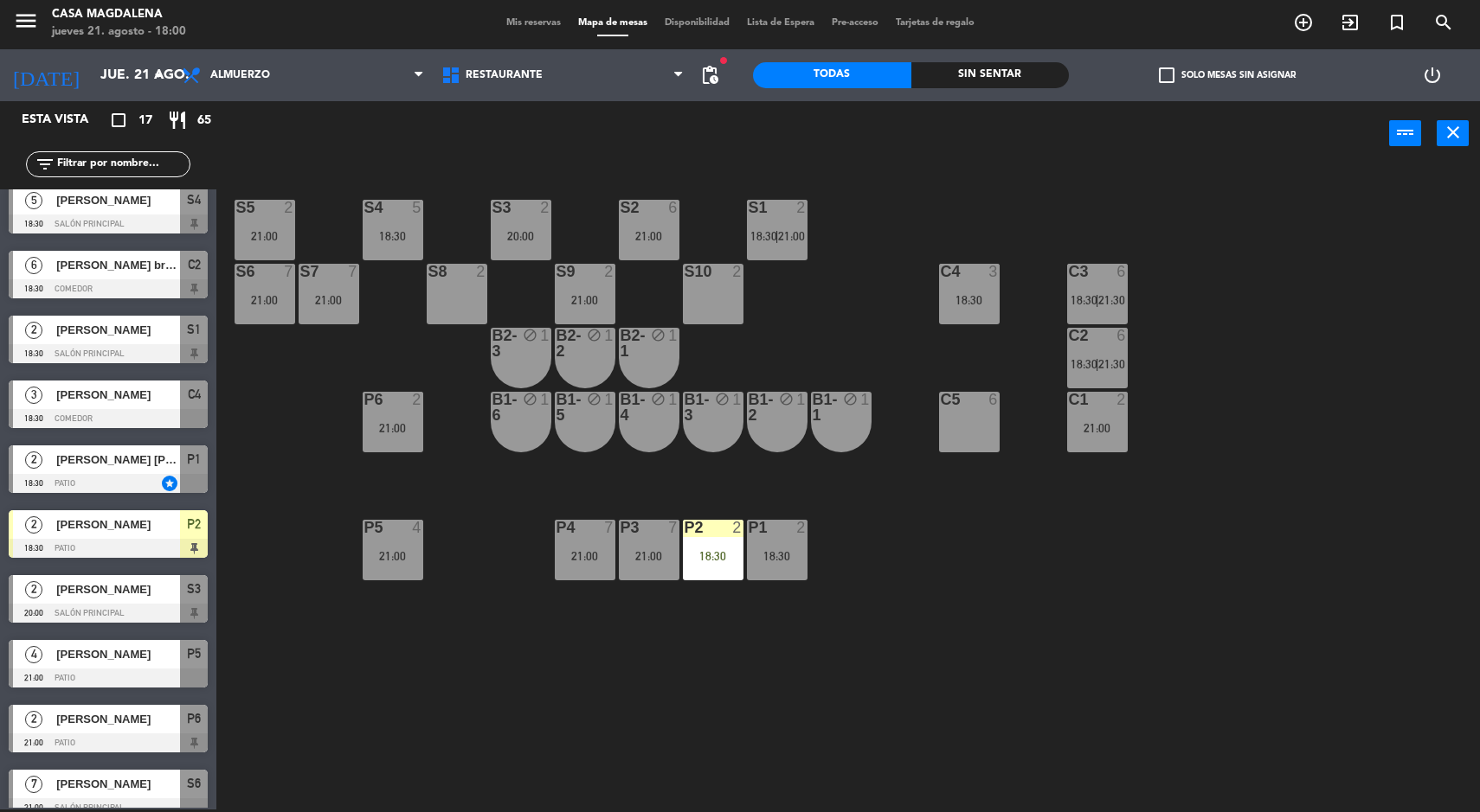
scroll to position [0, 0]
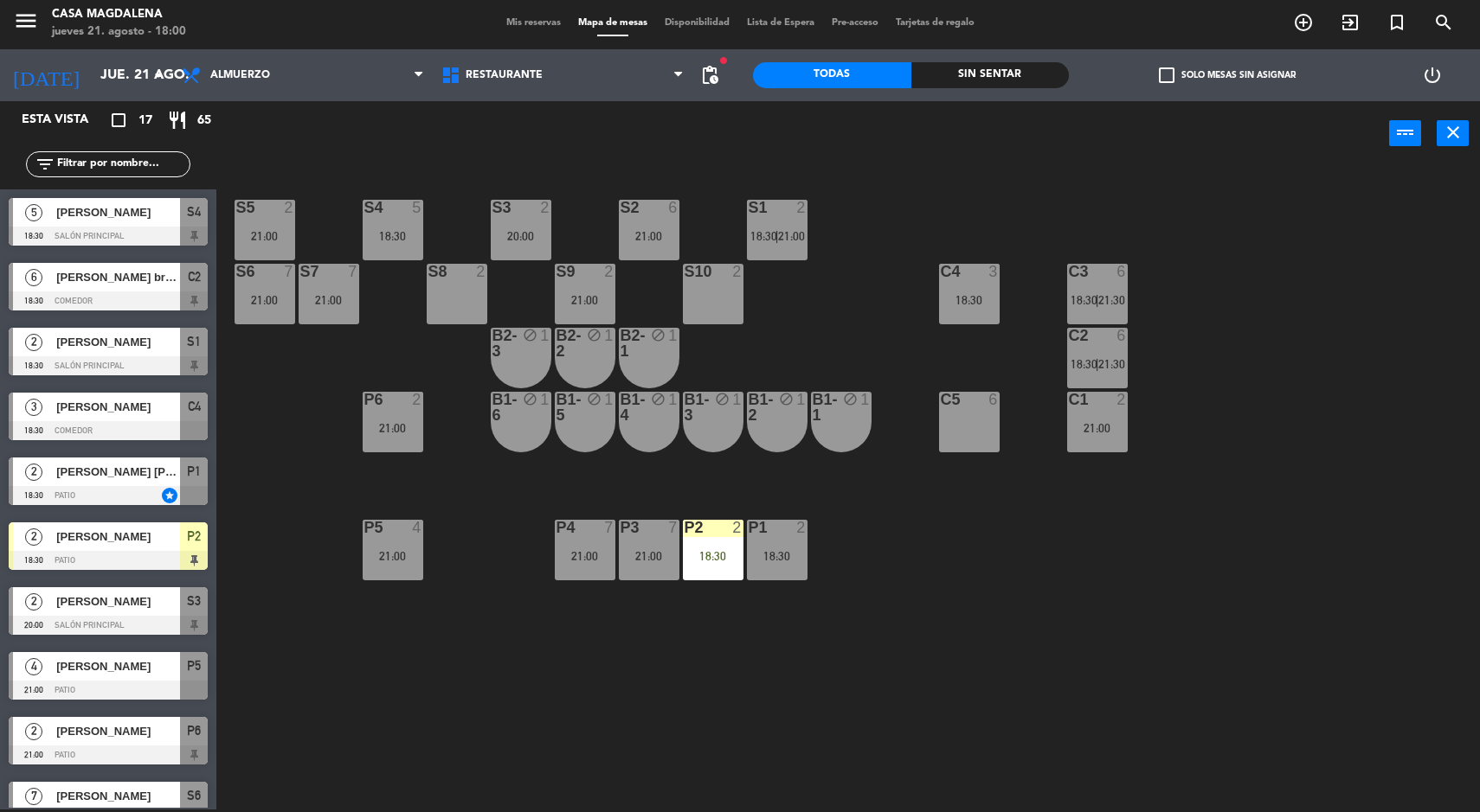
click at [526, 23] on span "Mis reservas" at bounding box center [534, 23] width 72 height 10
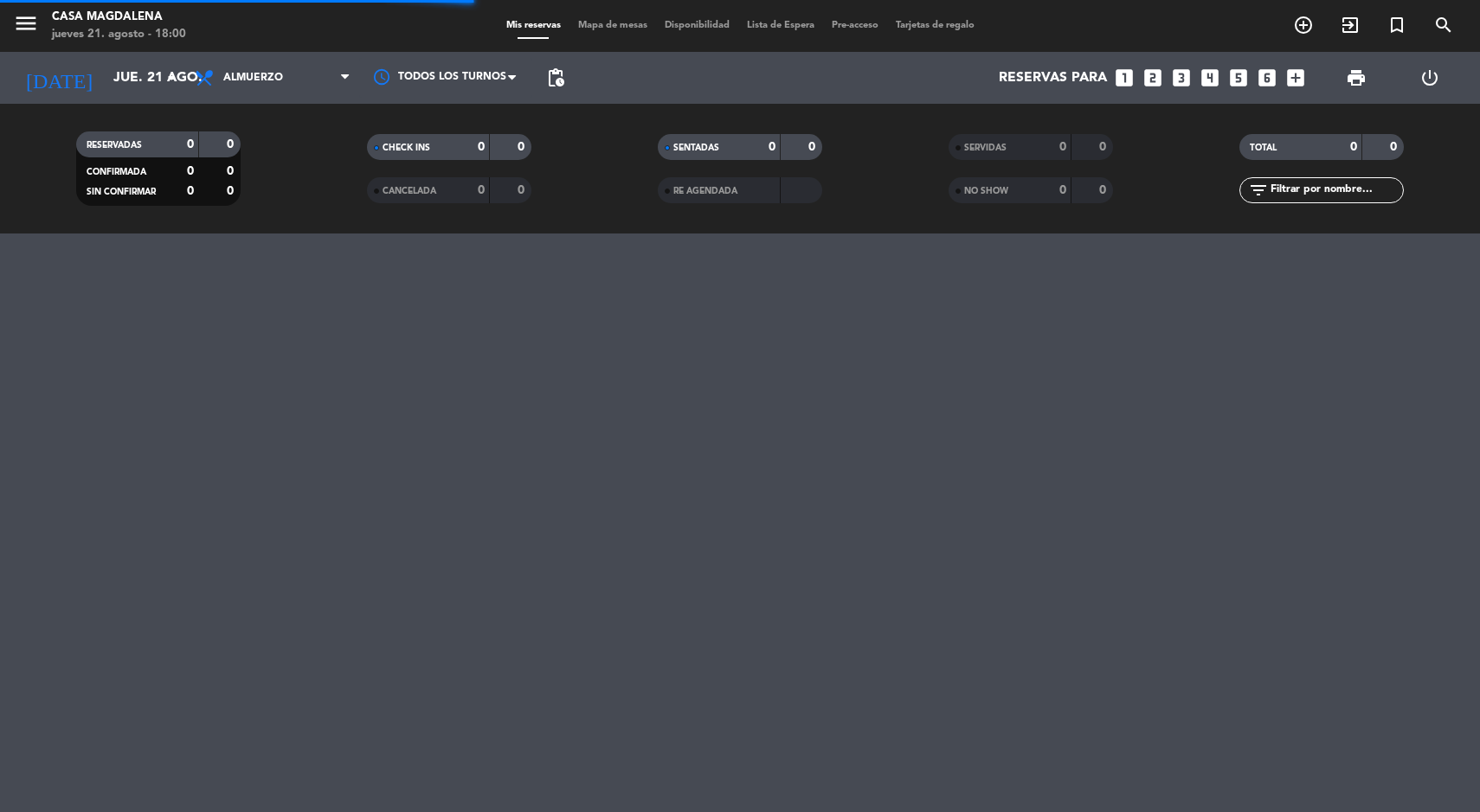
click at [1007, 150] on span "SERVIDAS" at bounding box center [985, 148] width 42 height 9
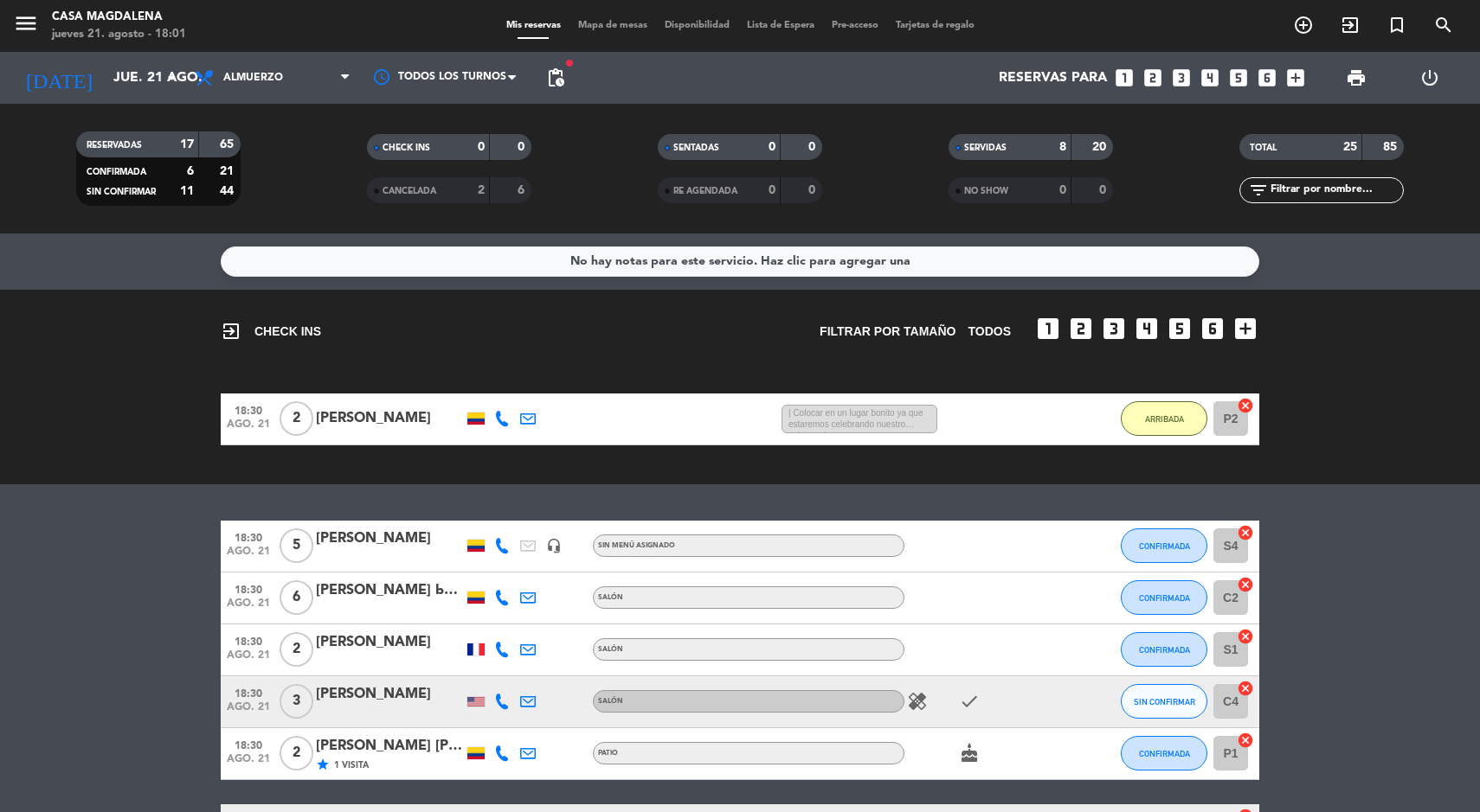
click at [1010, 146] on div "SERVIDAS" at bounding box center [993, 147] width 79 height 20
click at [988, 152] on span "SERVIDAS" at bounding box center [985, 148] width 42 height 9
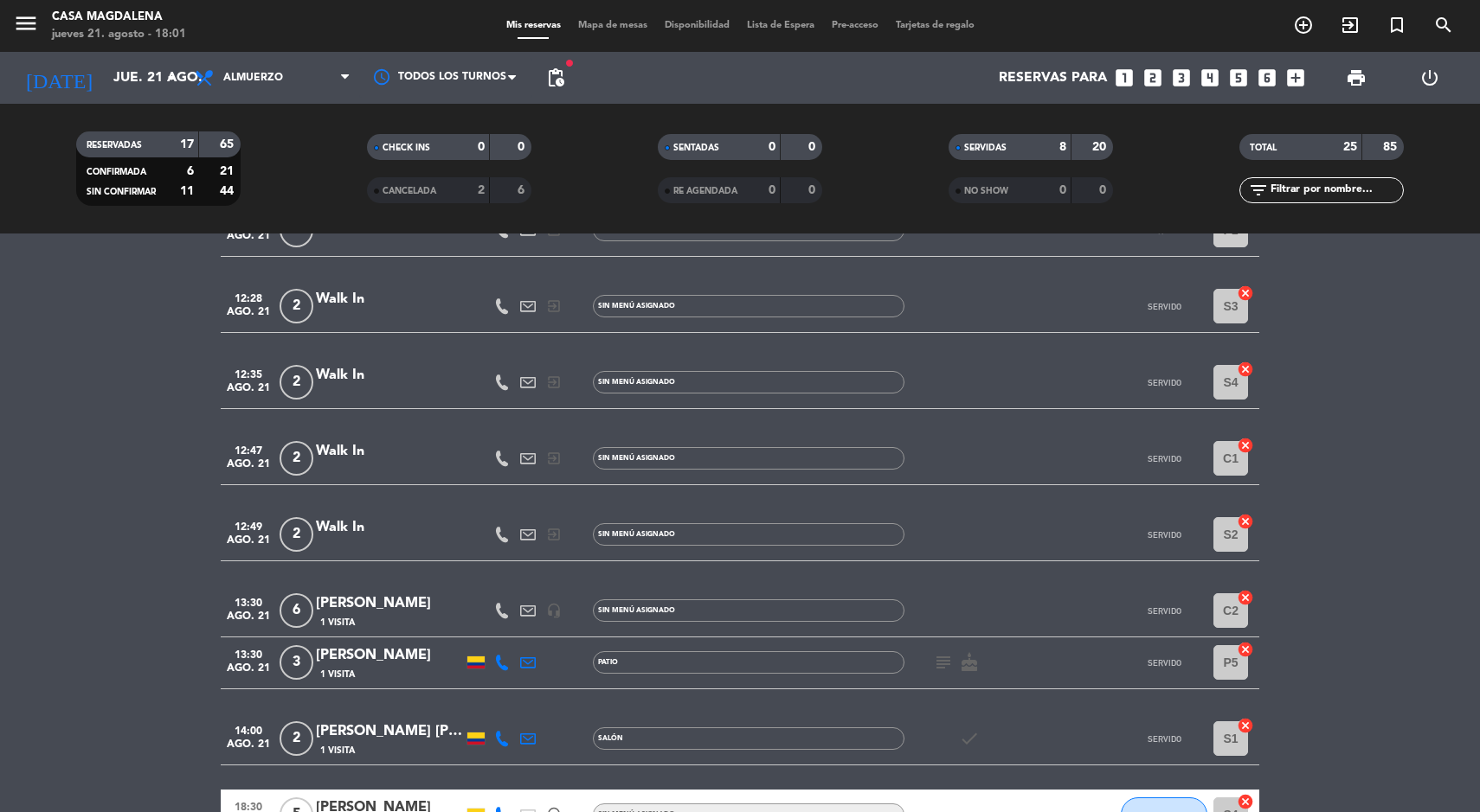
scroll to position [315, 0]
click at [523, 612] on icon at bounding box center [528, 612] width 16 height 16
click at [591, 55] on div "Reservas para looks_one looks_two looks_3 looks_4 looks_5 looks_6 add_box" at bounding box center [943, 78] width 740 height 52
click at [594, 28] on span "Mapa de mesas" at bounding box center [612, 26] width 86 height 10
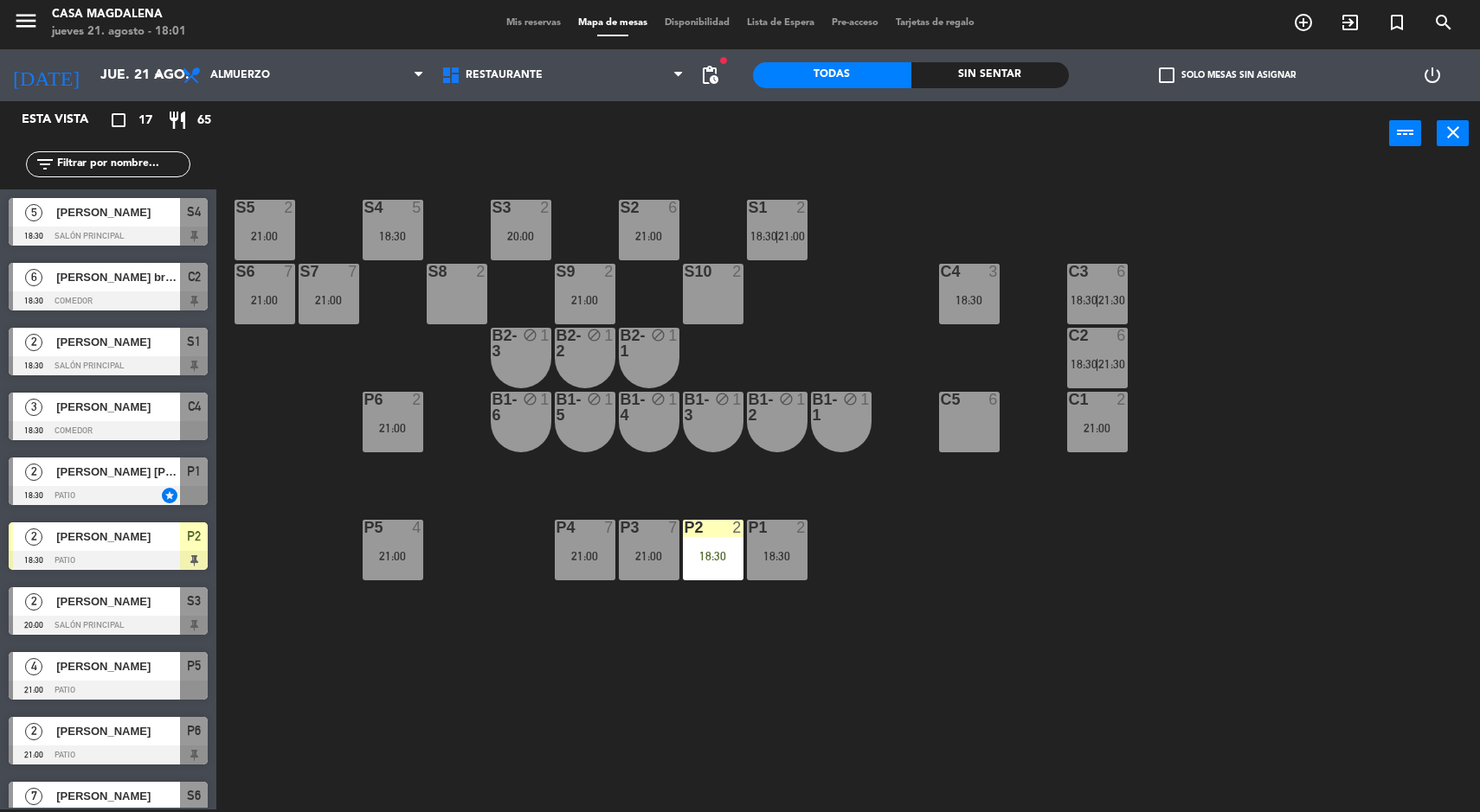
click at [524, 23] on span "Mis reservas" at bounding box center [534, 23] width 72 height 10
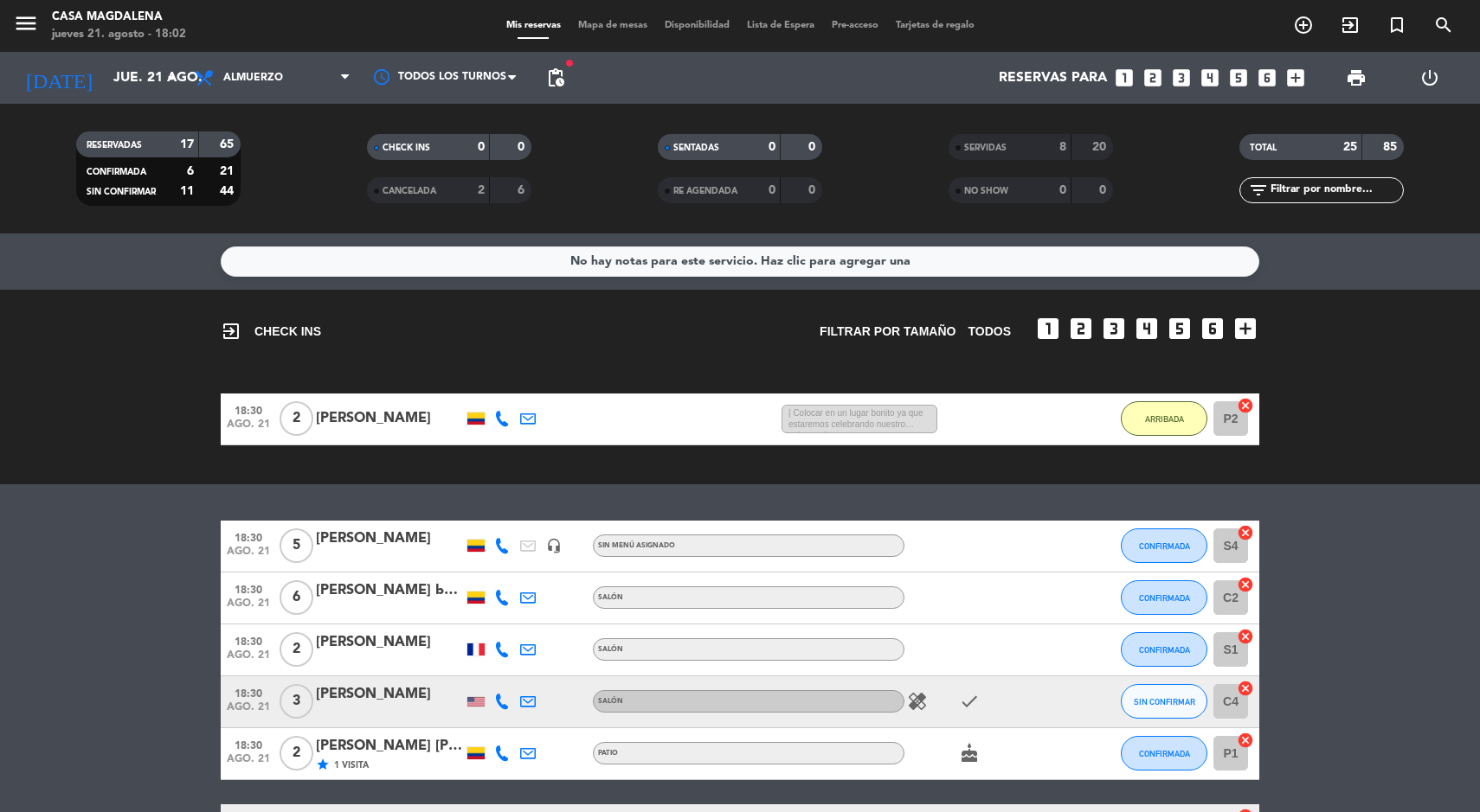
click at [597, 30] on span "Mapa de mesas" at bounding box center [612, 26] width 86 height 10
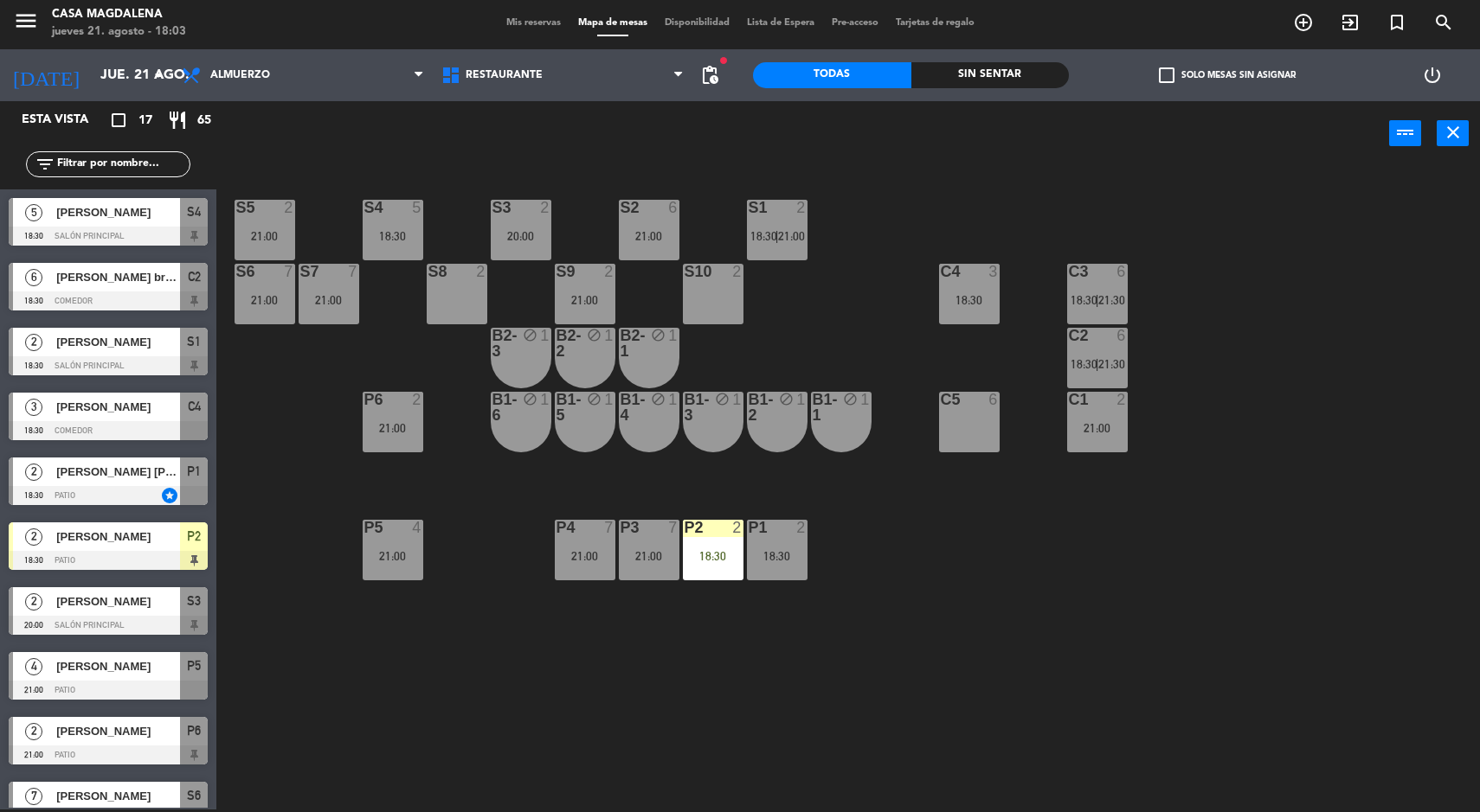
click at [440, 754] on div "S5 2 21:00 S4 5 18:30 S3 2 20:00 S2 6 21:00 S1 2 18:30 | 21:00 S6 7 21:00 S7 7 …" at bounding box center [855, 491] width 1249 height 644
click at [284, 235] on div "21:00" at bounding box center [264, 236] width 61 height 12
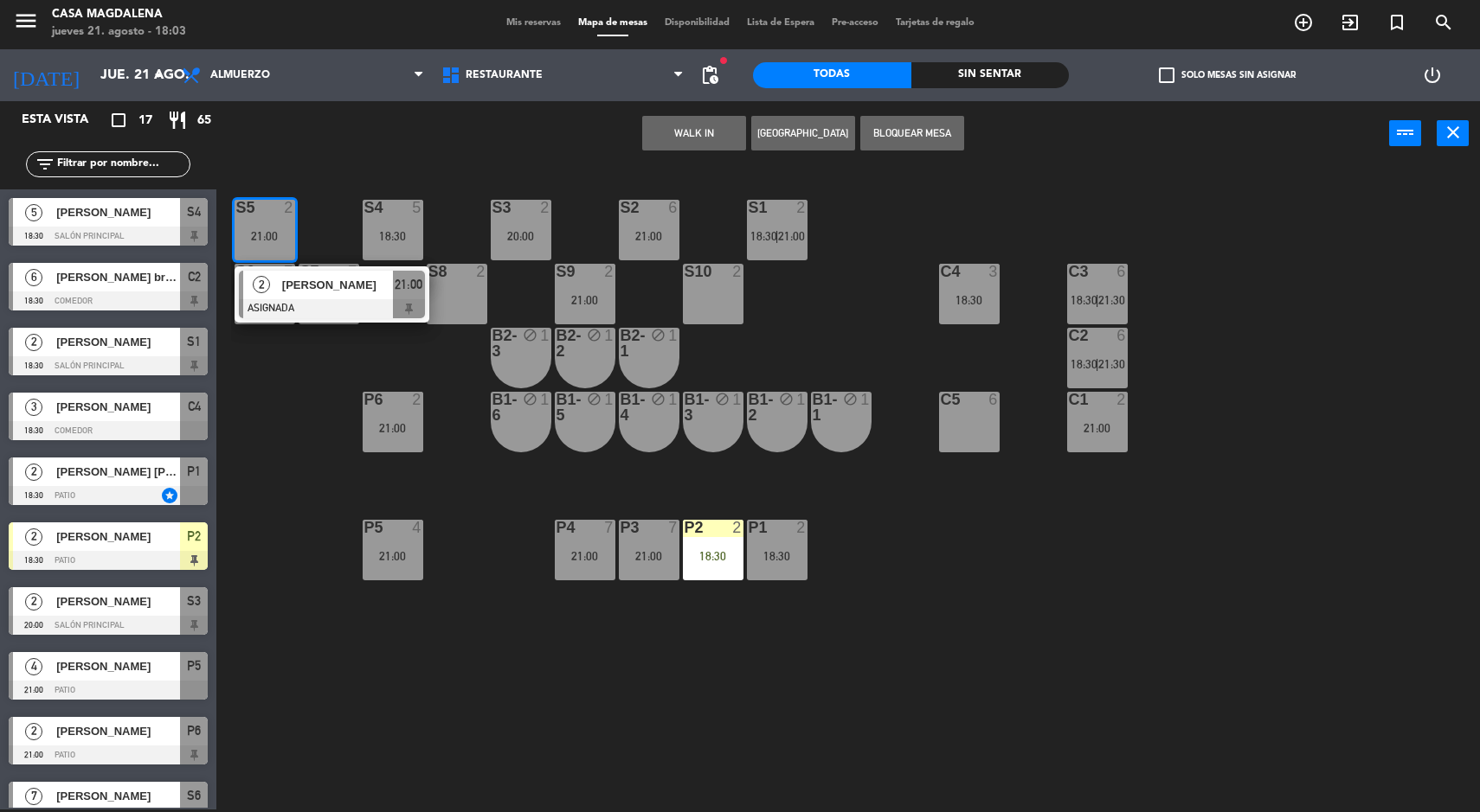
click at [714, 122] on button "WALK IN" at bounding box center [694, 133] width 104 height 34
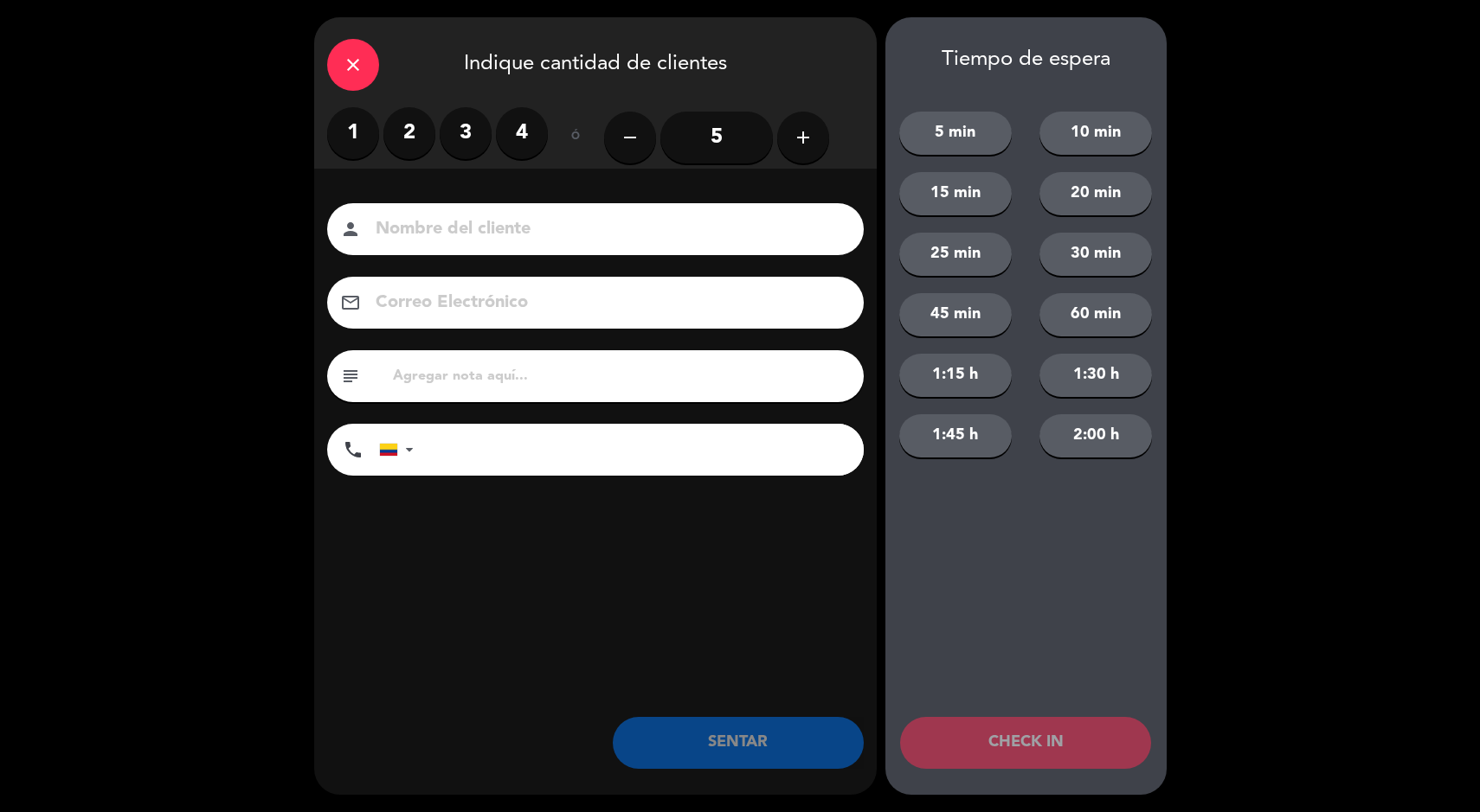
click at [418, 152] on label "2" at bounding box center [409, 133] width 52 height 52
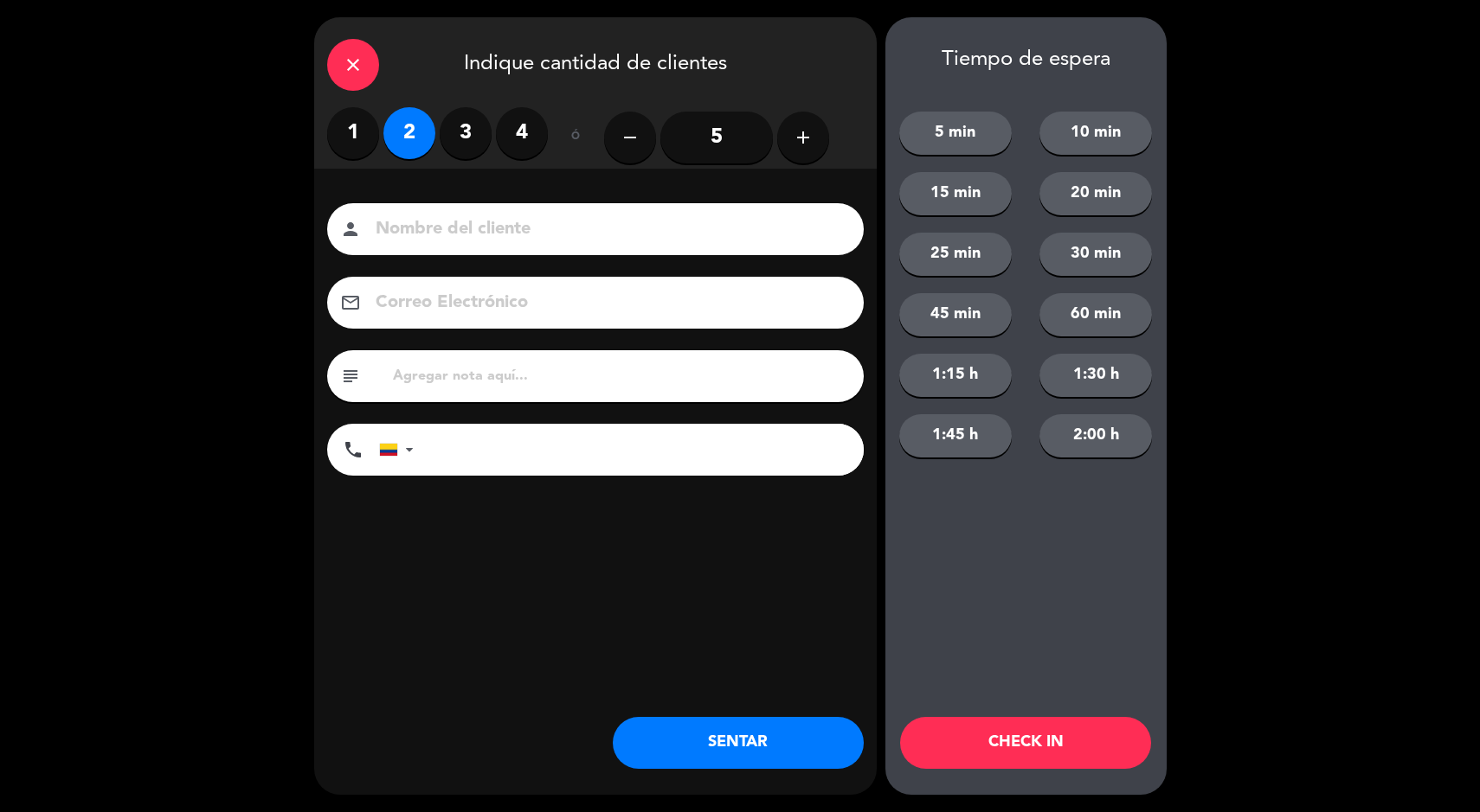
click at [691, 736] on button "SENTAR" at bounding box center [738, 742] width 251 height 52
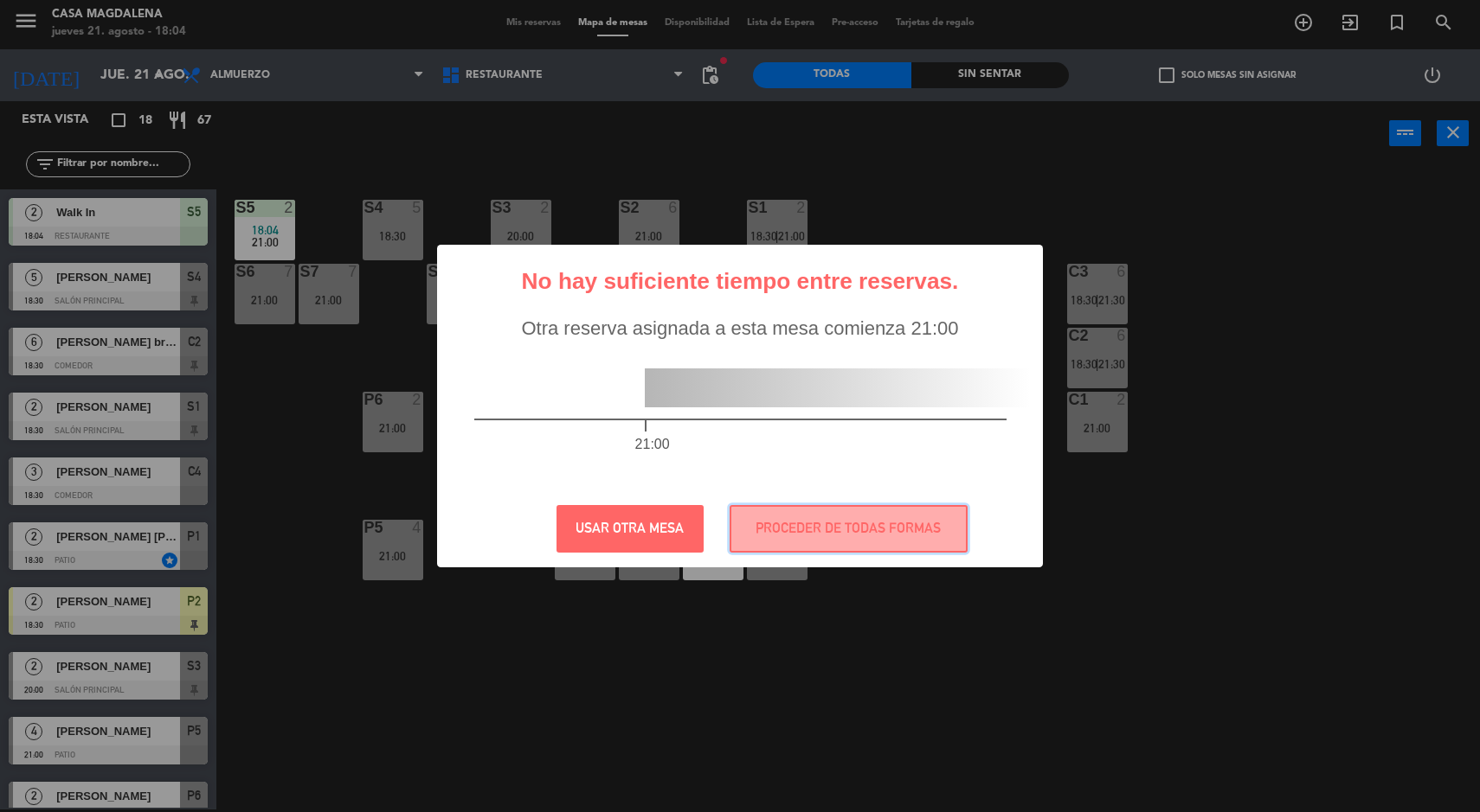
click at [833, 550] on button "PROCEDER DE TODAS FORMAS" at bounding box center [848, 529] width 238 height 48
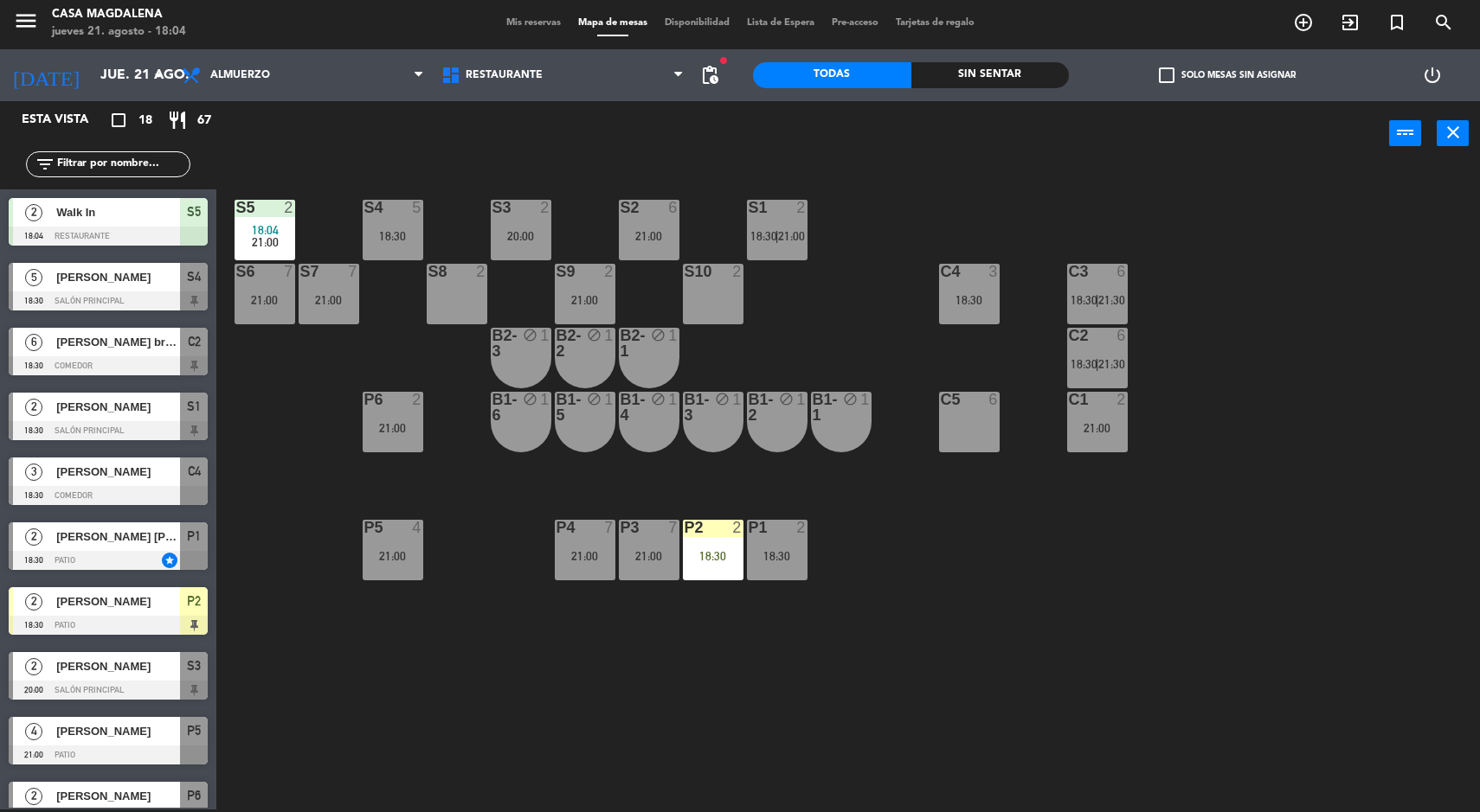
click at [256, 230] on span "18:04" at bounding box center [265, 230] width 26 height 14
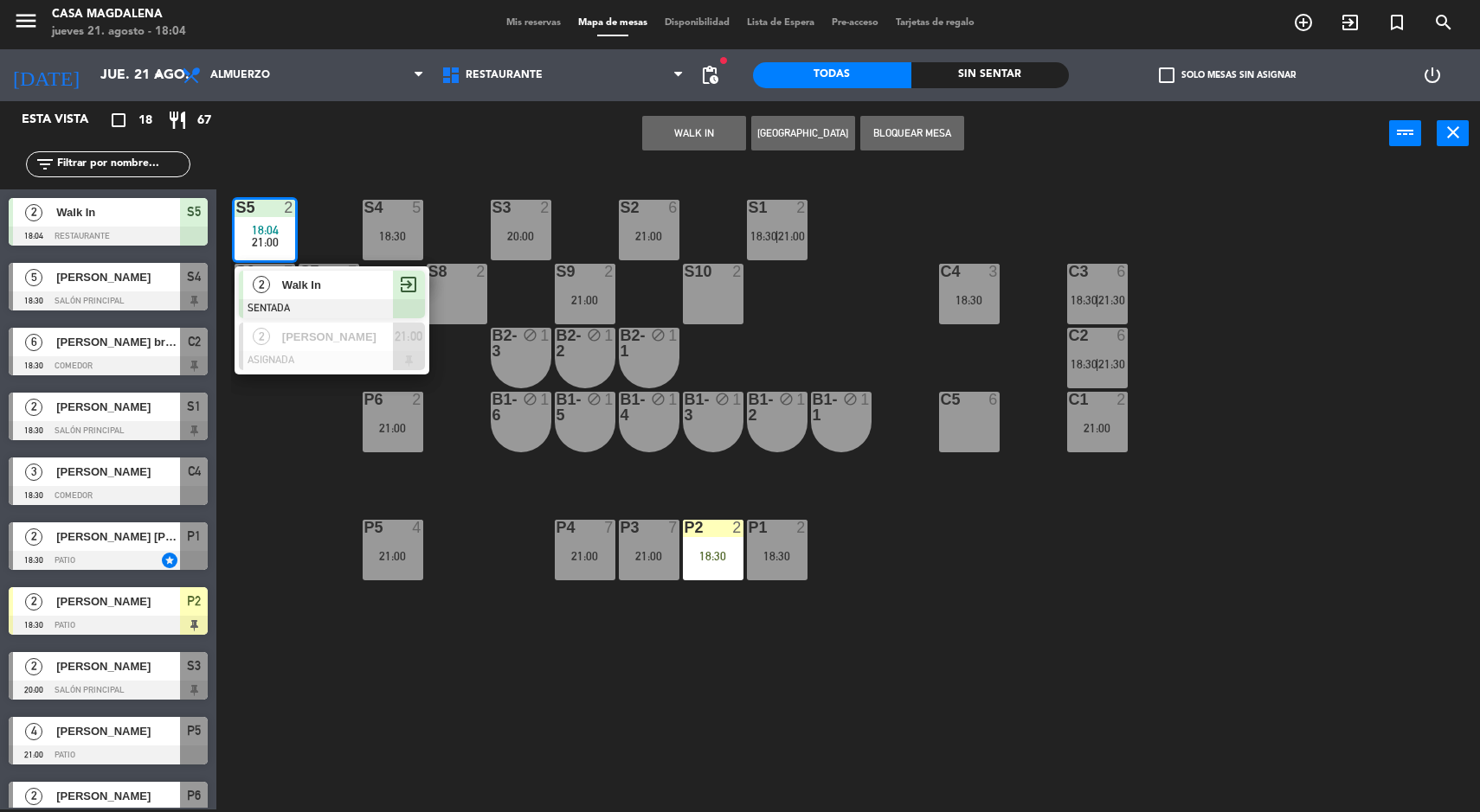
click at [300, 270] on div "Walk In" at bounding box center [337, 284] width 113 height 28
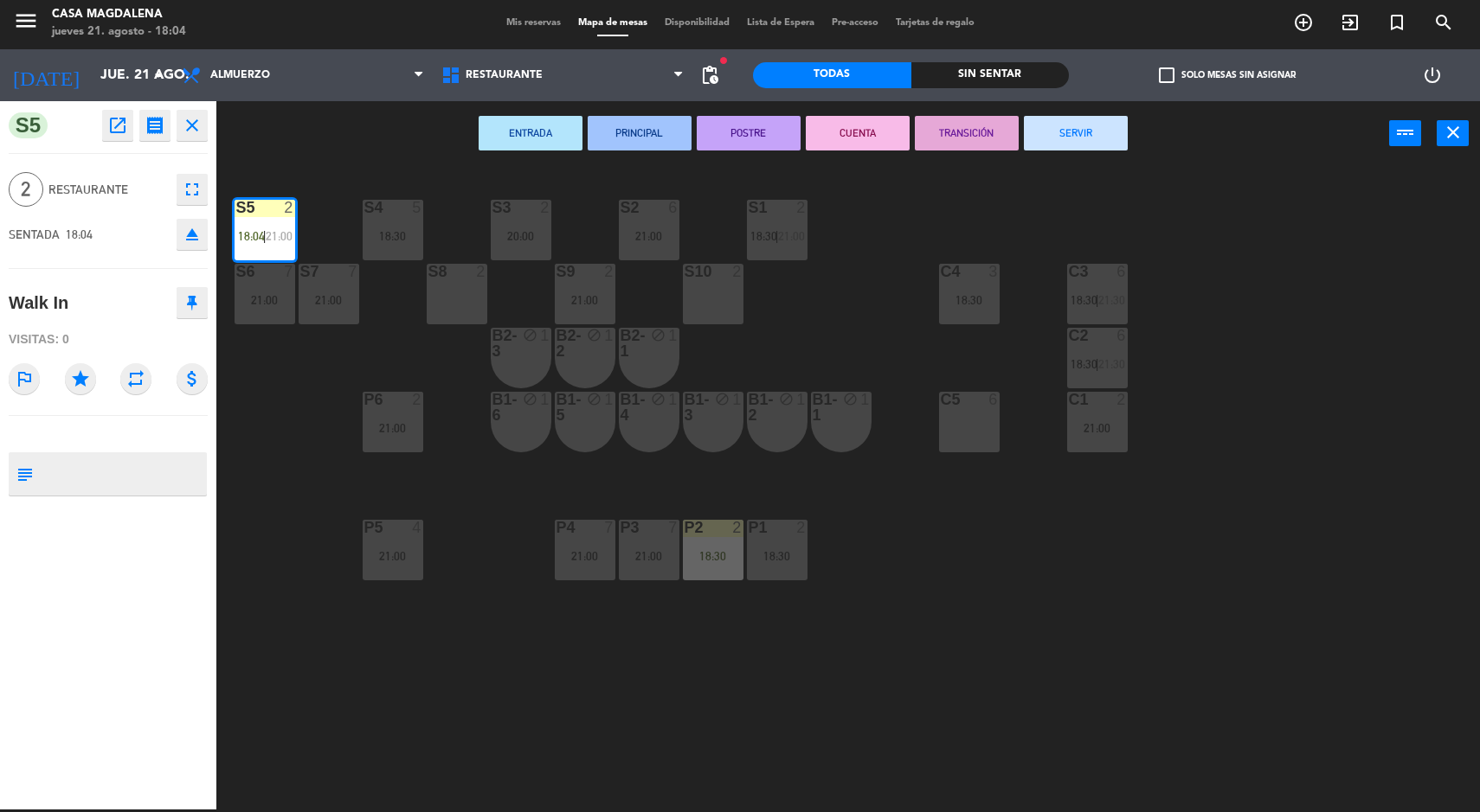
click at [114, 124] on icon "open_in_new" at bounding box center [118, 126] width 21 height 21
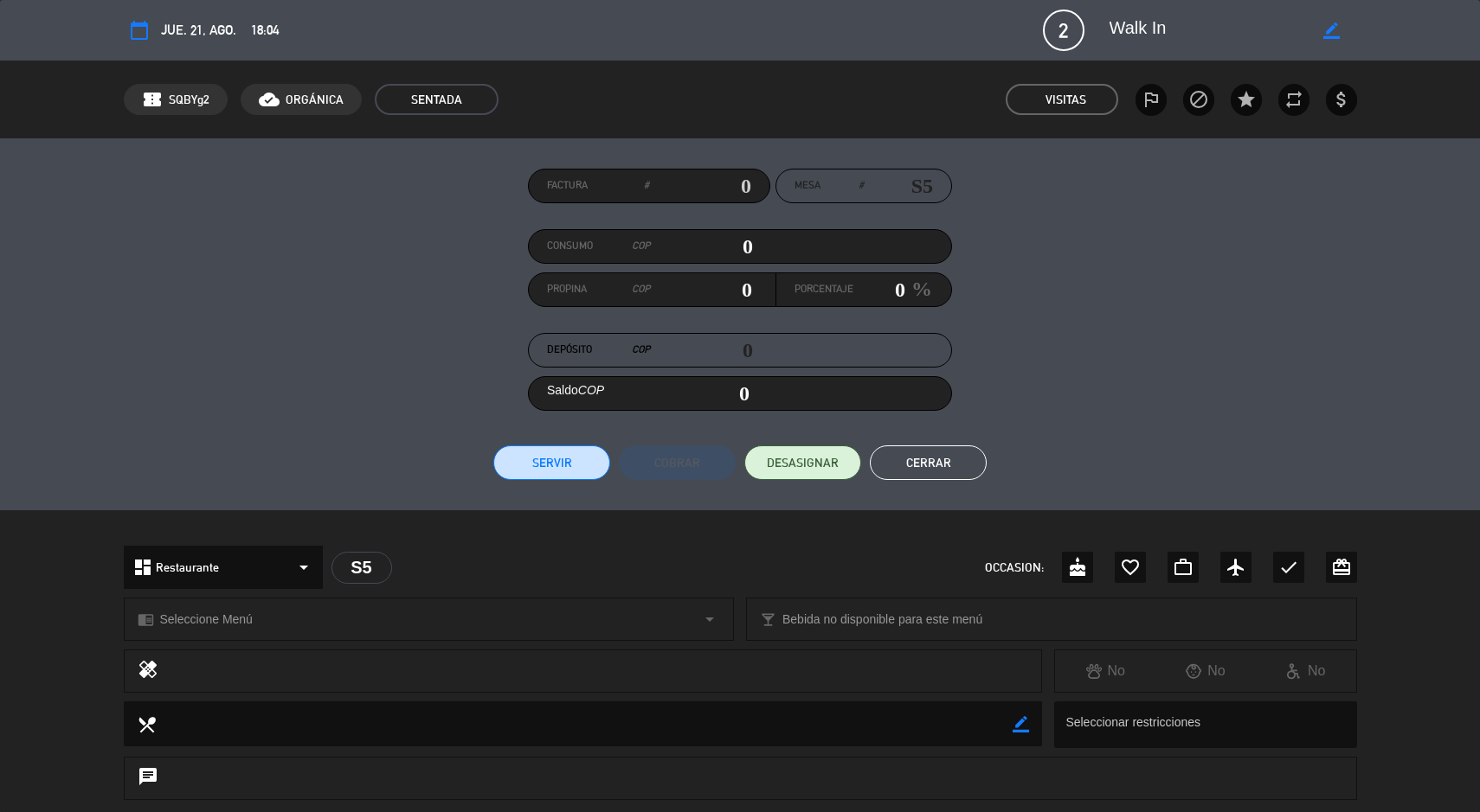
click at [1327, 31] on icon "border_color" at bounding box center [1331, 31] width 17 height 17
click at [1300, 31] on textarea at bounding box center [1208, 30] width 198 height 31
type textarea "W"
type textarea "[PERSON_NAME]"
click at [1331, 30] on icon at bounding box center [1331, 31] width 17 height 17
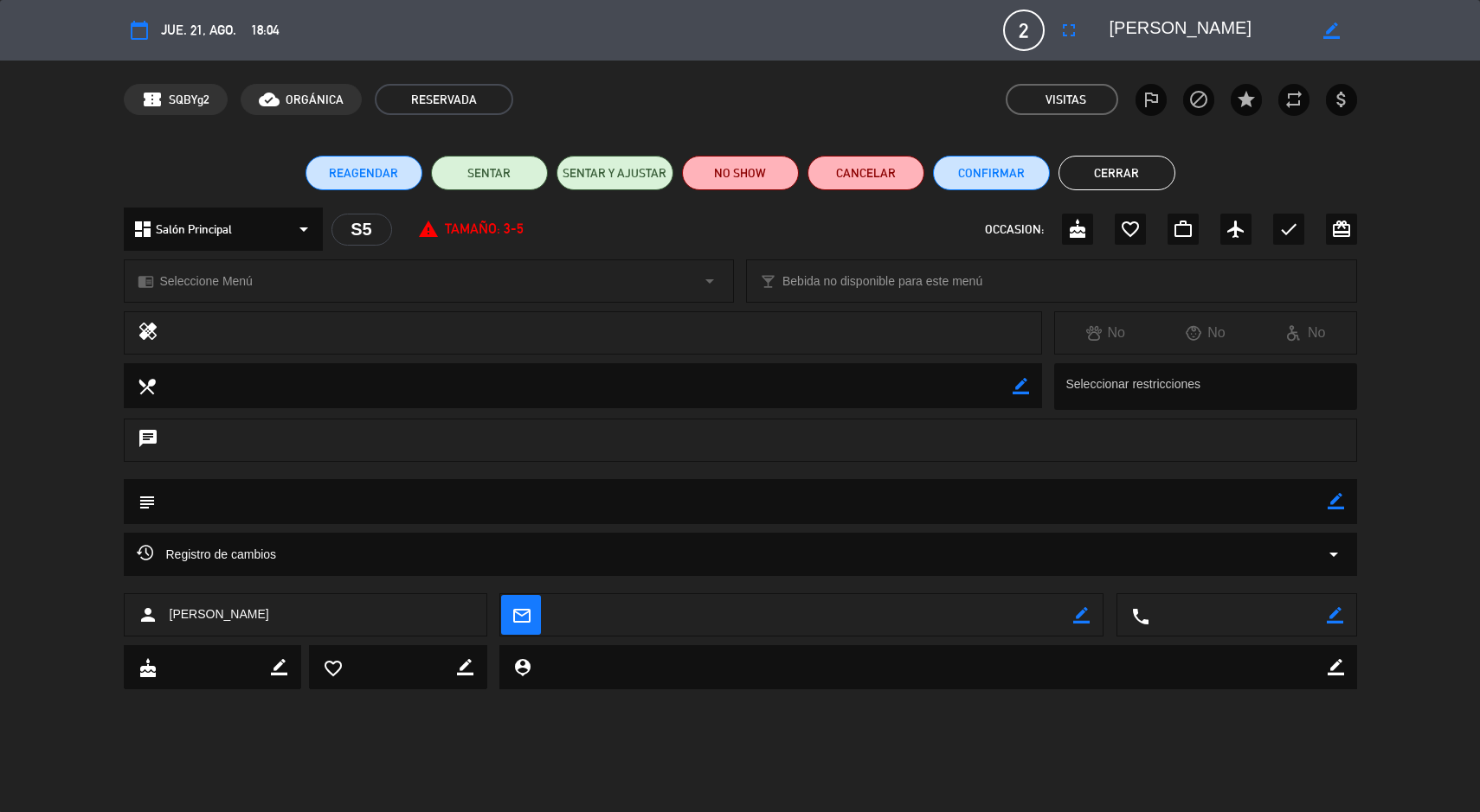
click at [1128, 160] on button "Cerrar" at bounding box center [1117, 173] width 117 height 34
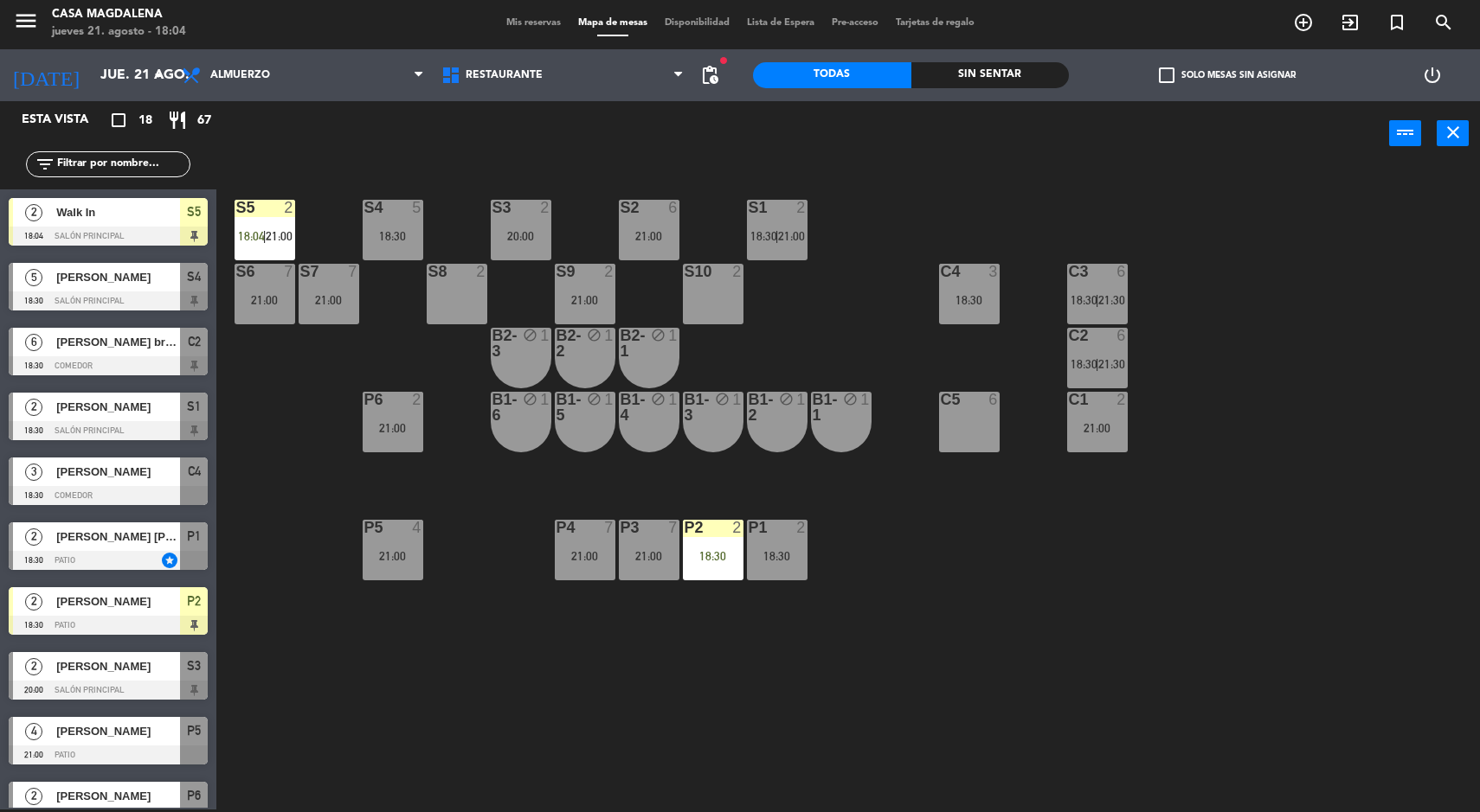
click at [261, 234] on span "18:04" at bounding box center [251, 236] width 26 height 14
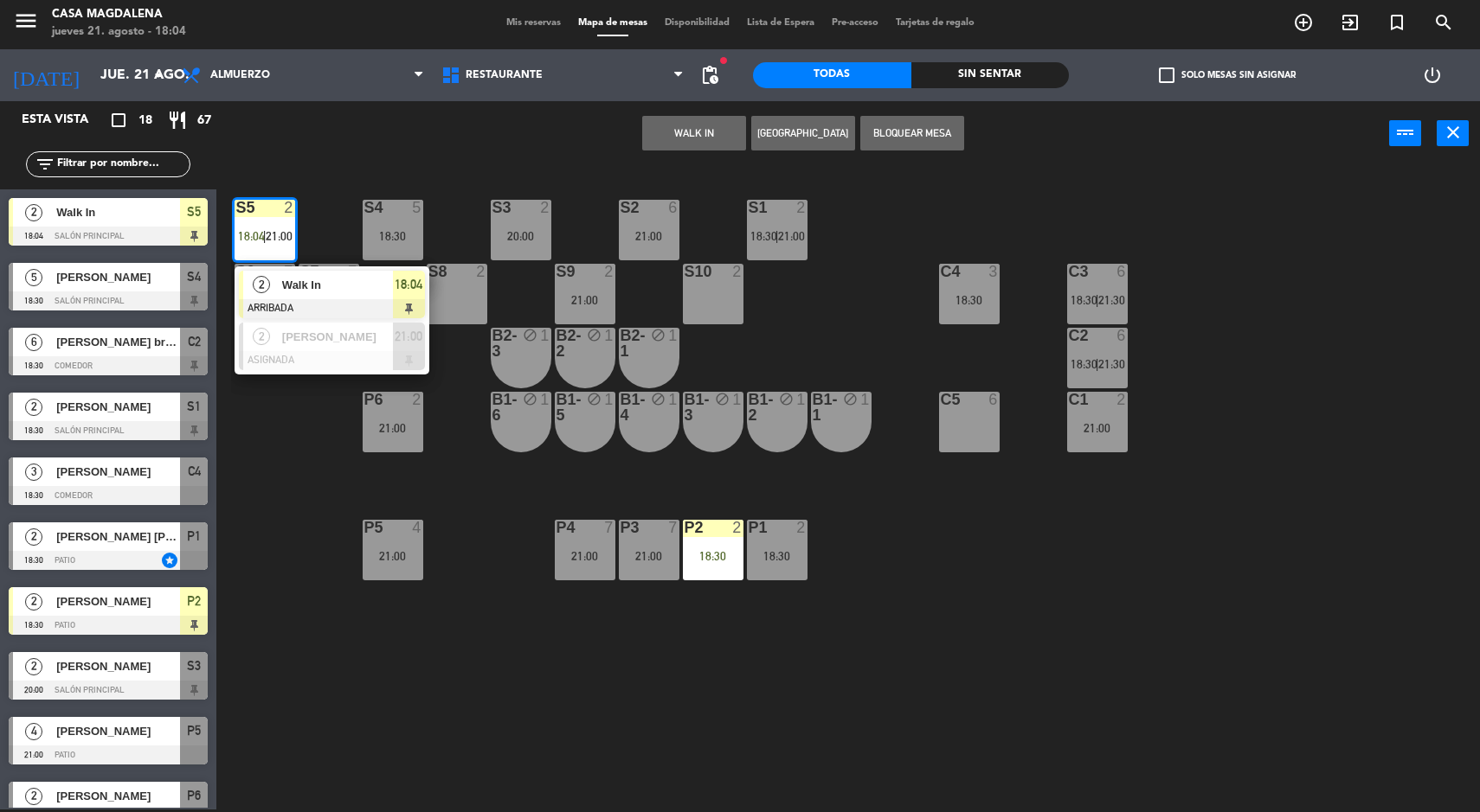
click at [384, 303] on div at bounding box center [331, 309] width 186 height 19
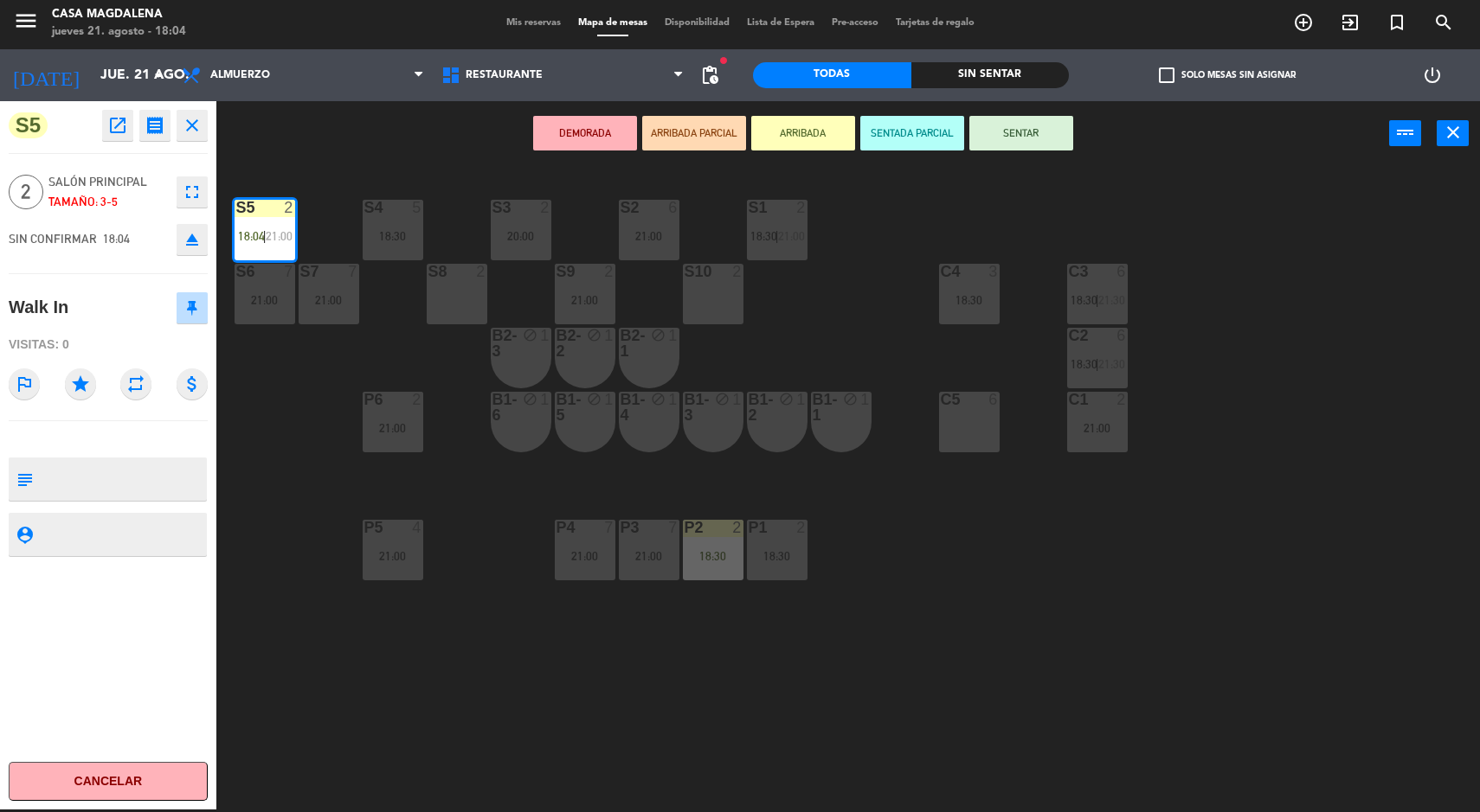
click at [1032, 137] on button "SENTAR" at bounding box center [1021, 133] width 104 height 34
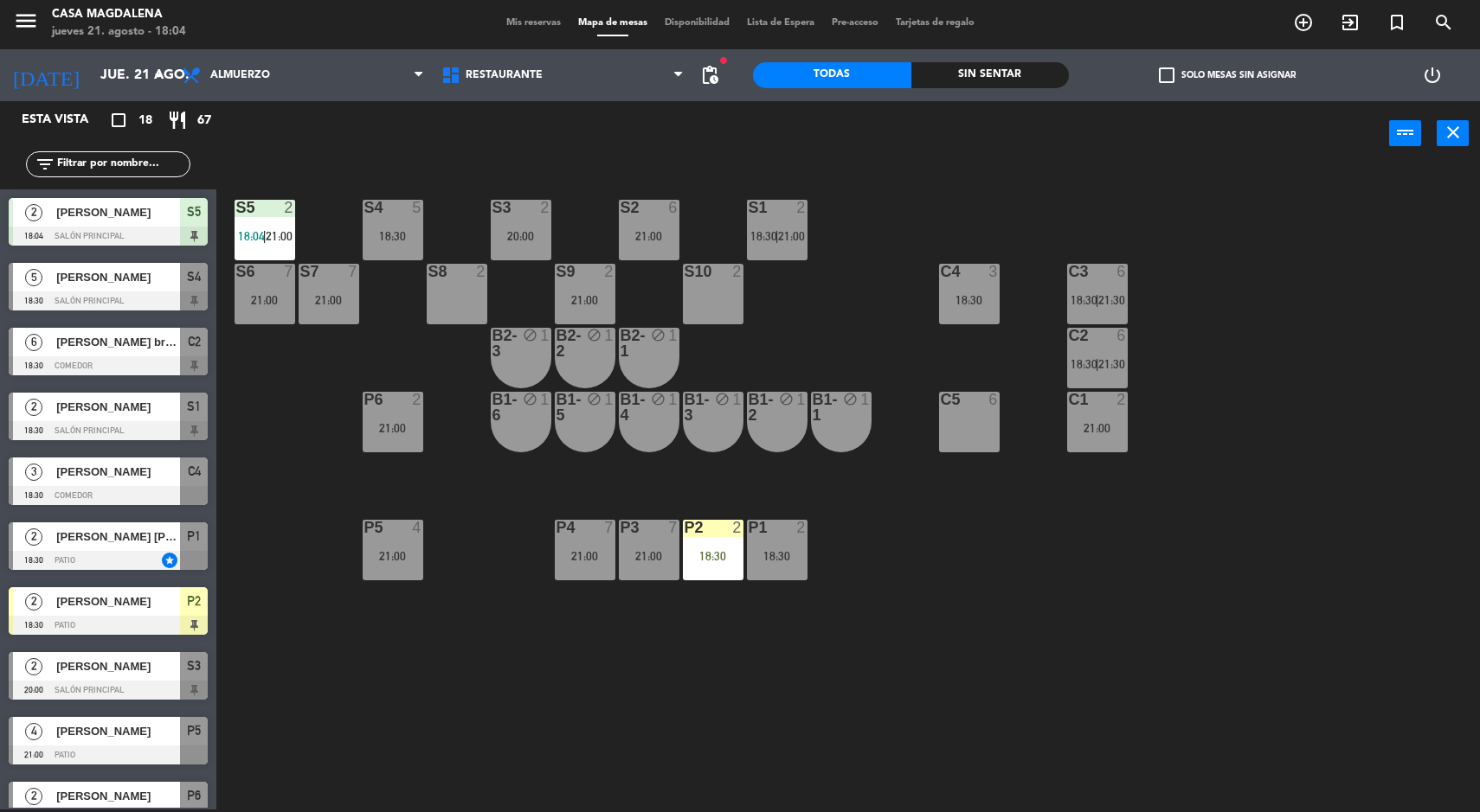
click at [75, 224] on div "[PERSON_NAME]" at bounding box center [117, 212] width 125 height 28
click at [272, 584] on div "S5 2 18:04 | 21:00 S4 5 18:30 S3 2 20:00 S2 6 21:00 S1 2 18:30 | 21:00 S6 7 21:…" at bounding box center [855, 491] width 1249 height 644
click at [414, 440] on div "P6 2 21:00" at bounding box center [393, 422] width 61 height 61
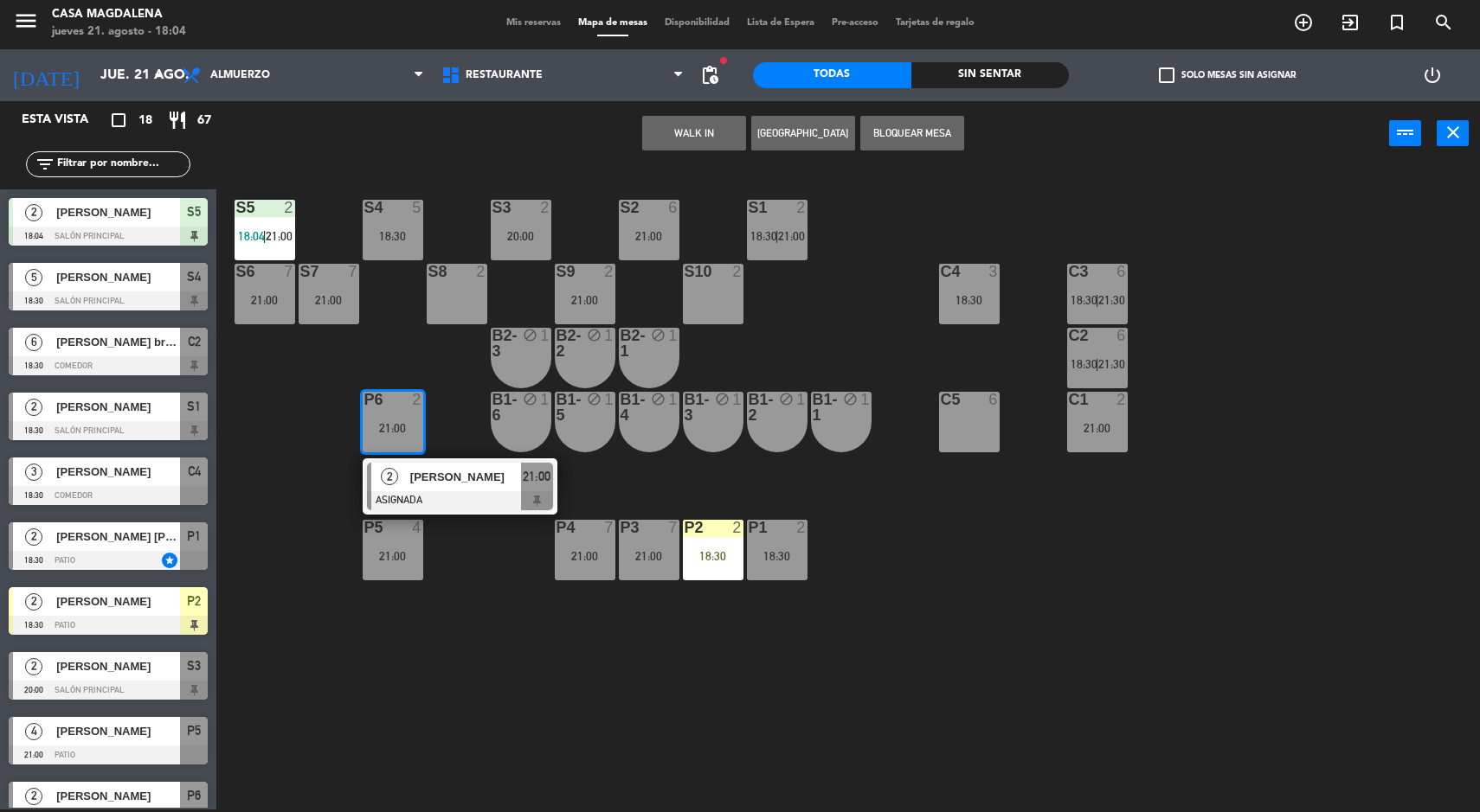
click at [522, 484] on div "21:00" at bounding box center [536, 477] width 32 height 28
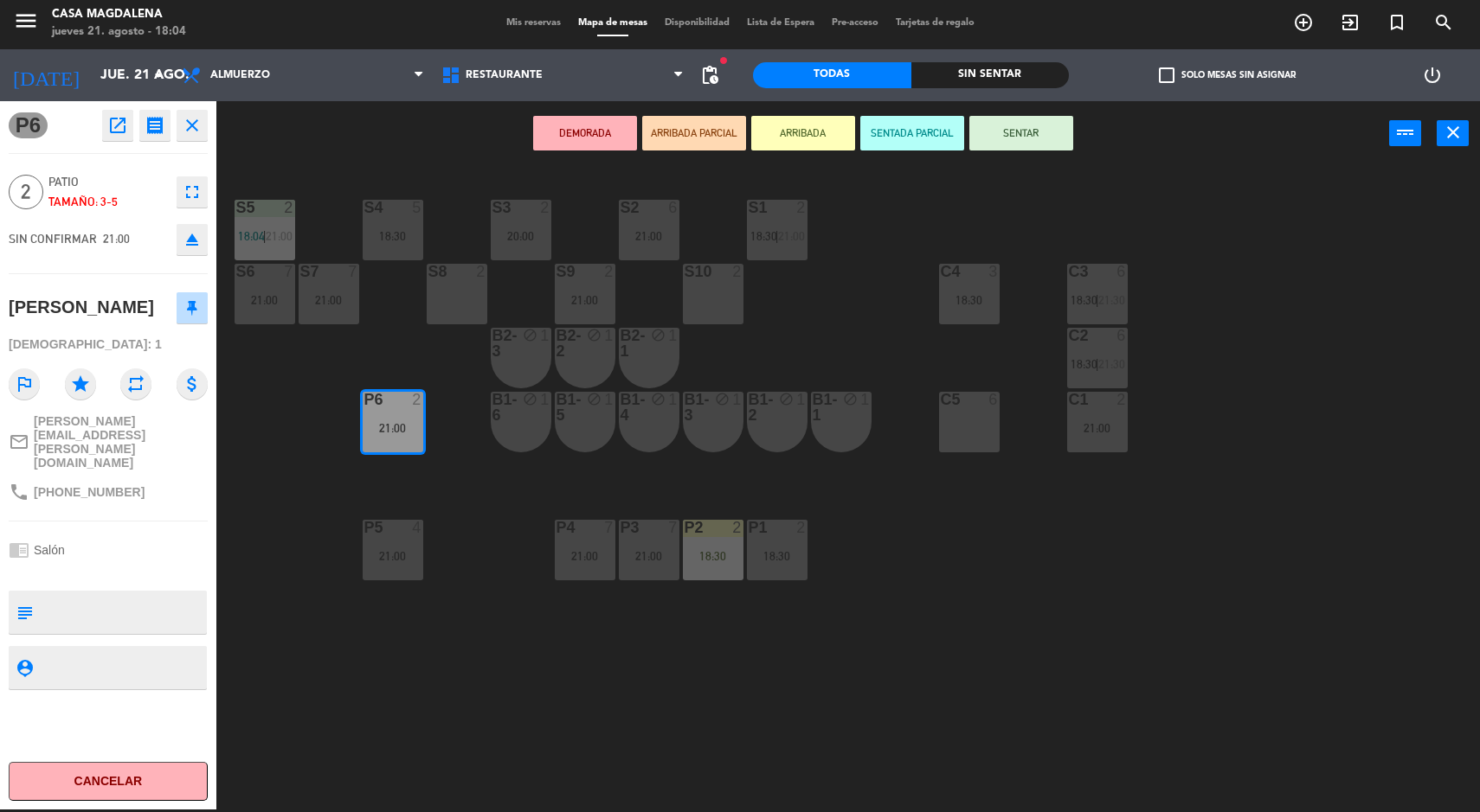
click at [471, 306] on div "S8 2" at bounding box center [456, 294] width 61 height 61
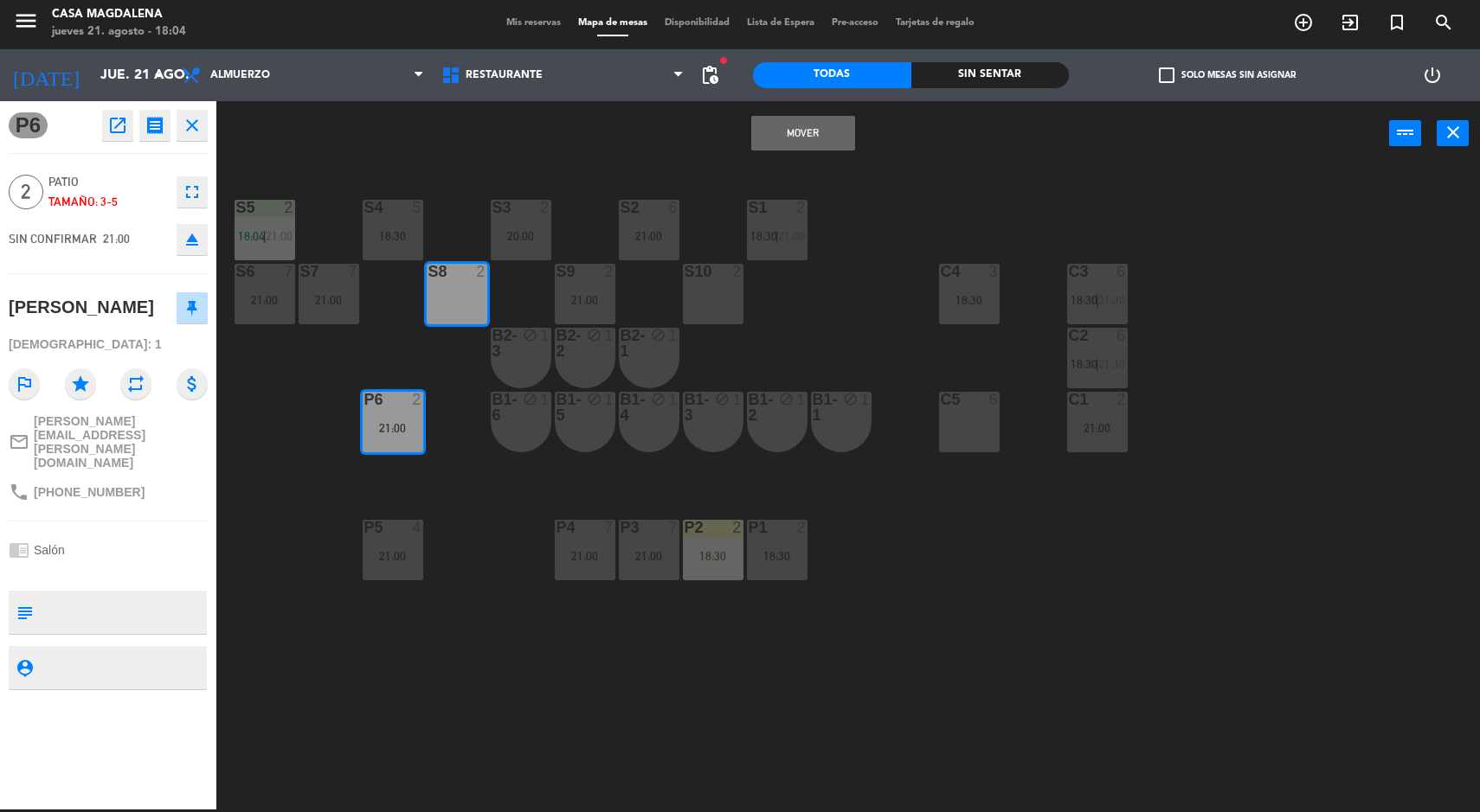
click at [809, 130] on button "Mover" at bounding box center [803, 133] width 104 height 34
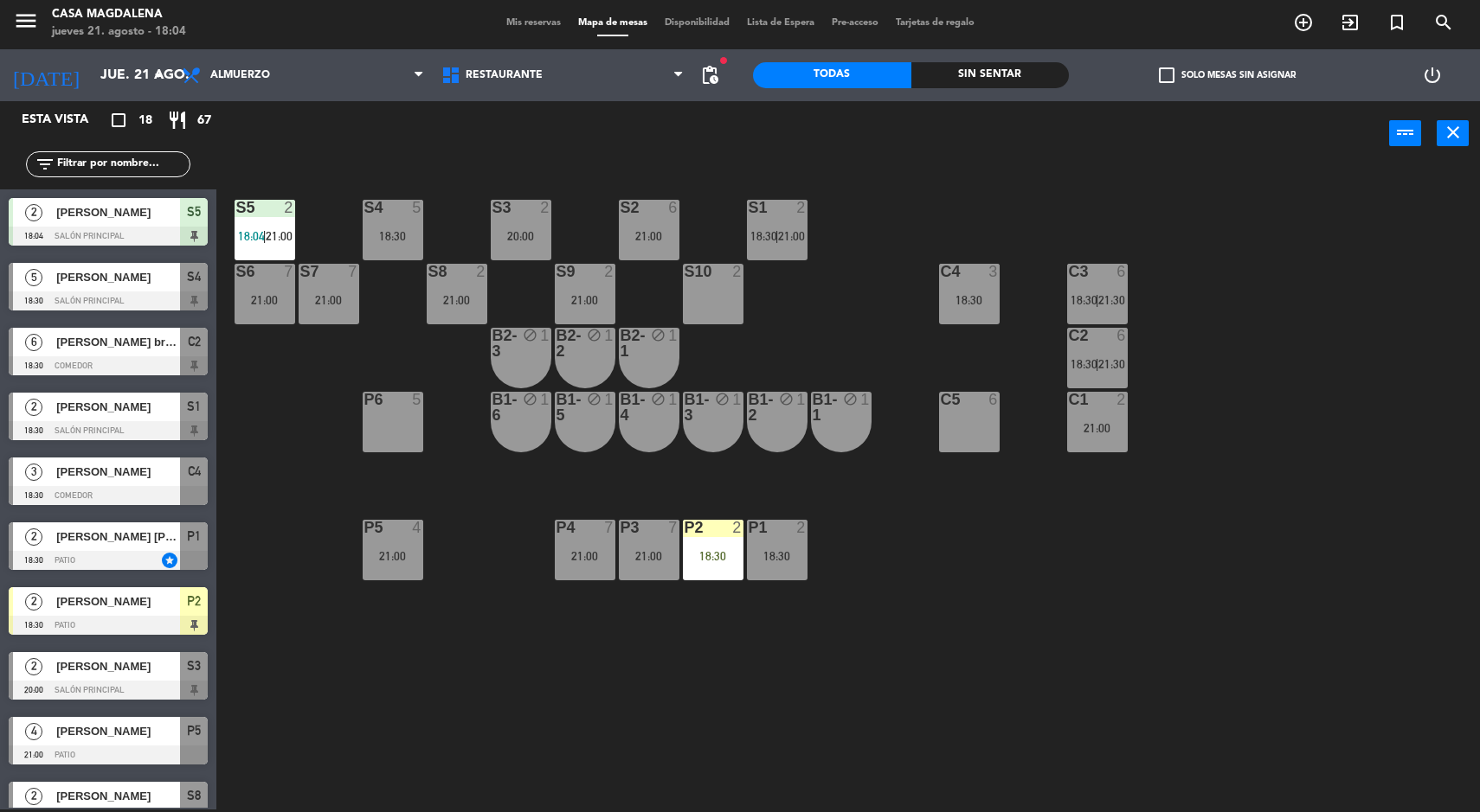
scroll to position [3, 0]
click at [467, 313] on div "S8 2 21:00" at bounding box center [456, 294] width 61 height 61
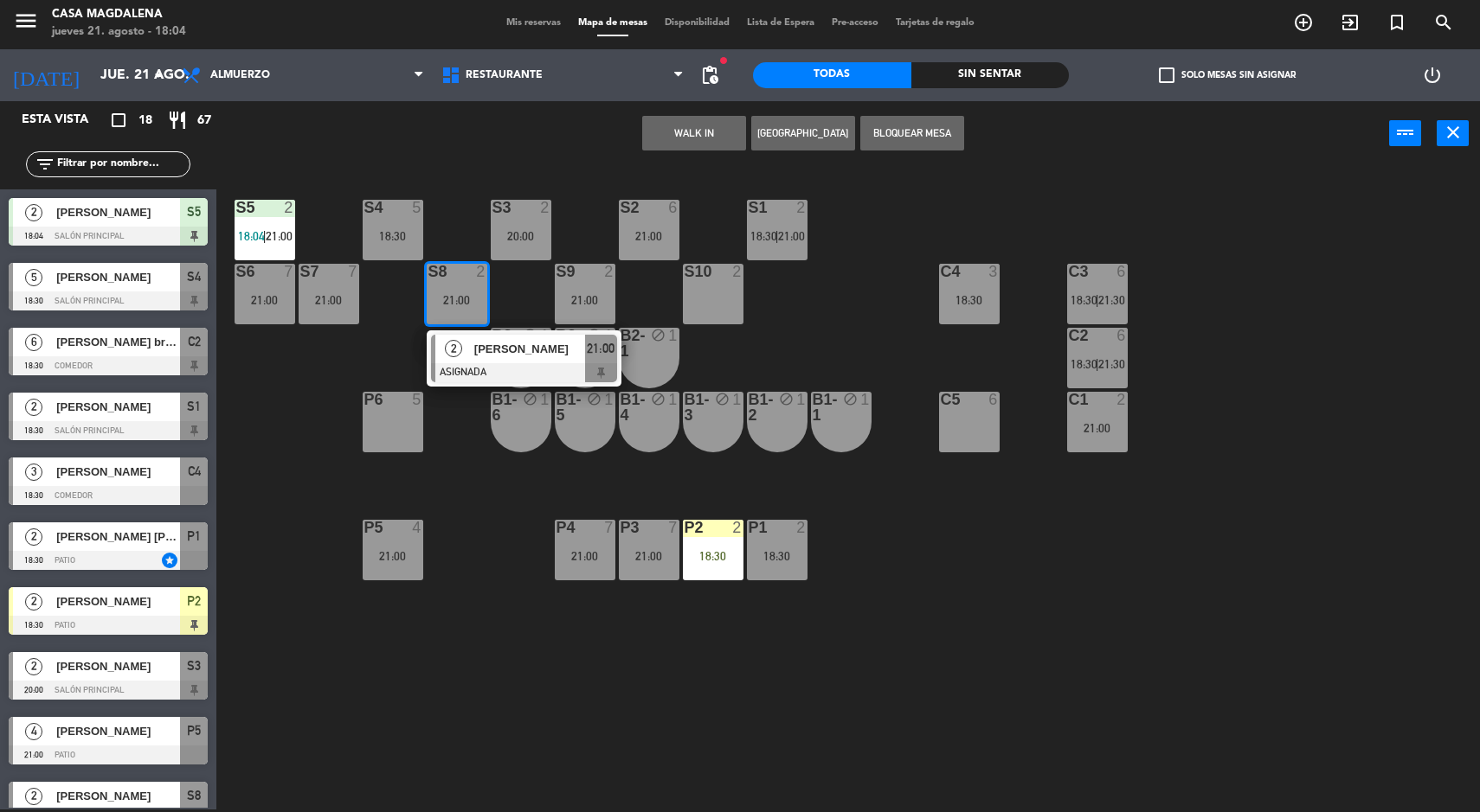
click at [559, 335] on div "[PERSON_NAME]" at bounding box center [529, 349] width 113 height 28
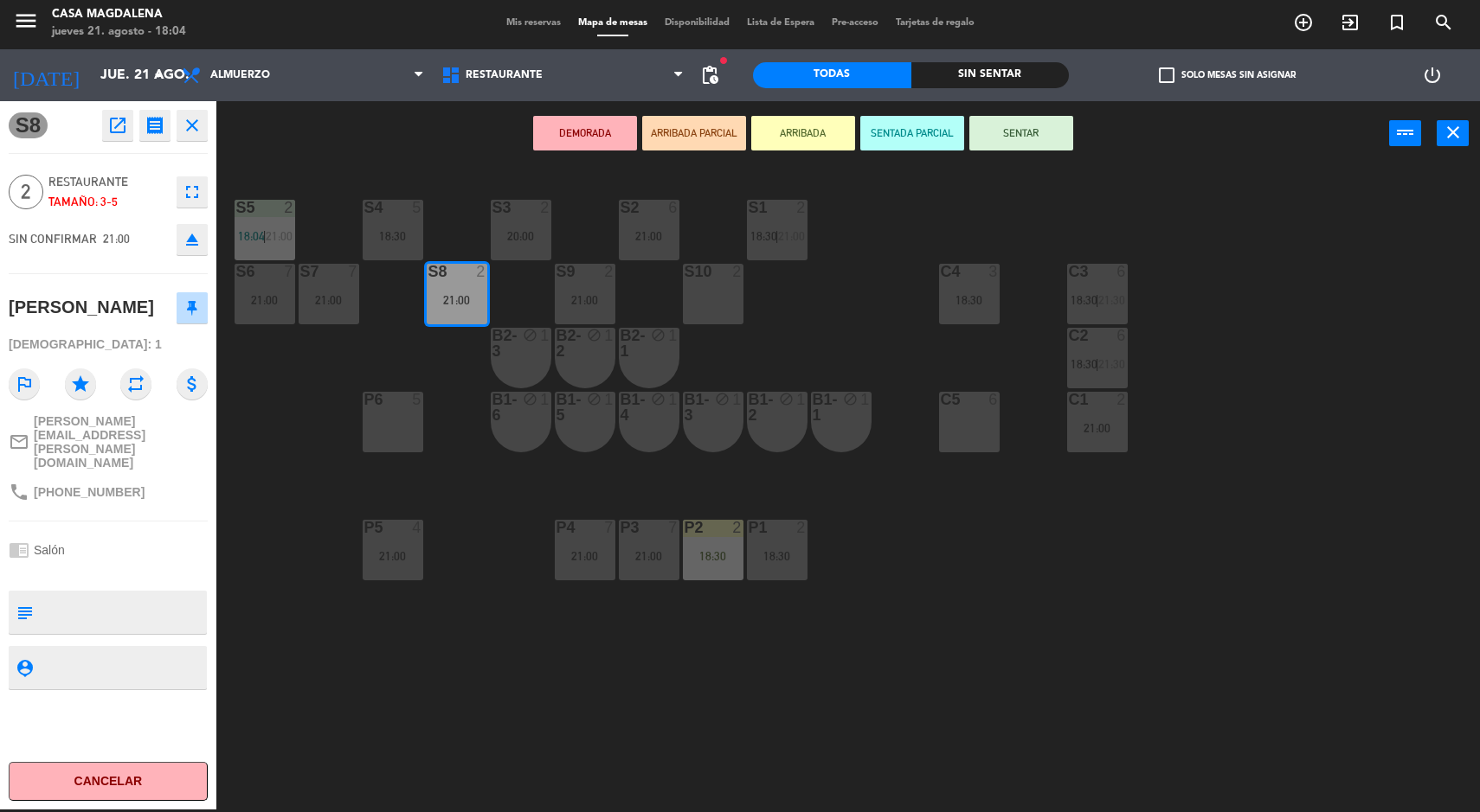
click at [1126, 554] on div "S5 2 18:04 | 21:00 S4 5 18:30 S3 2 20:00 S2 6 21:00 S1 2 18:30 | 21:00 S6 7 21:…" at bounding box center [855, 491] width 1249 height 644
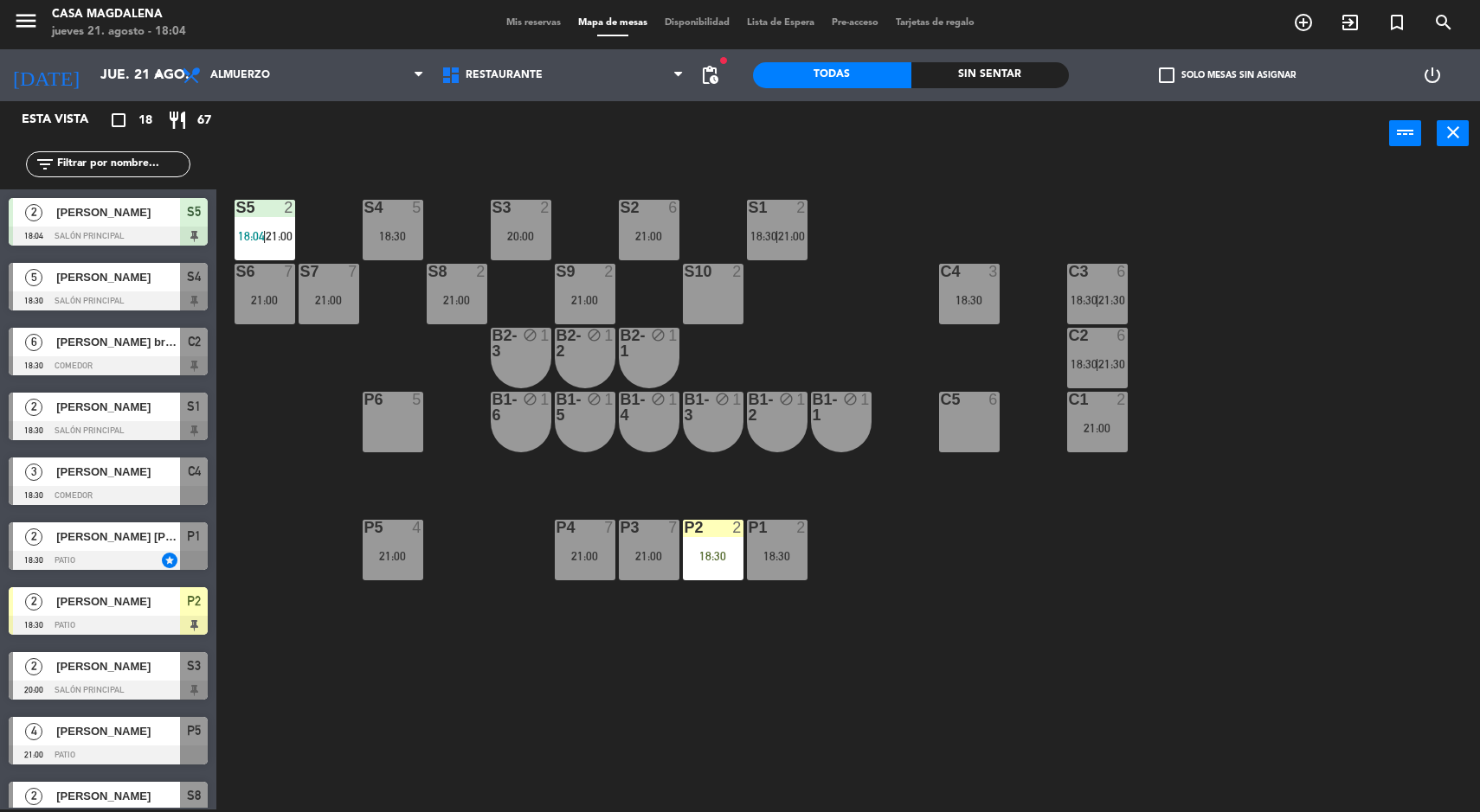
click at [369, 447] on div "P6 5" at bounding box center [393, 422] width 61 height 61
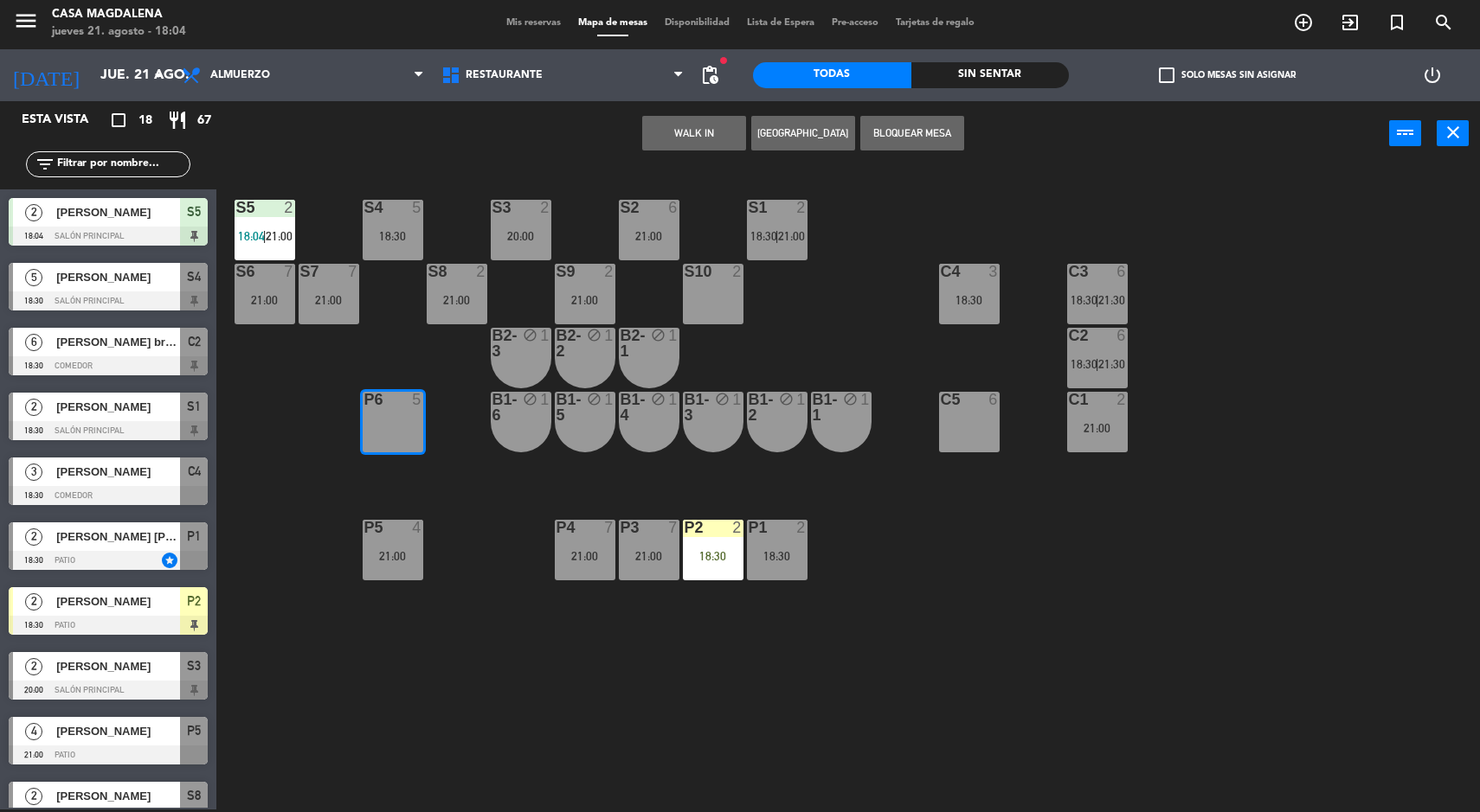
click at [929, 142] on button "Bloquear Mesa" at bounding box center [913, 133] width 104 height 34
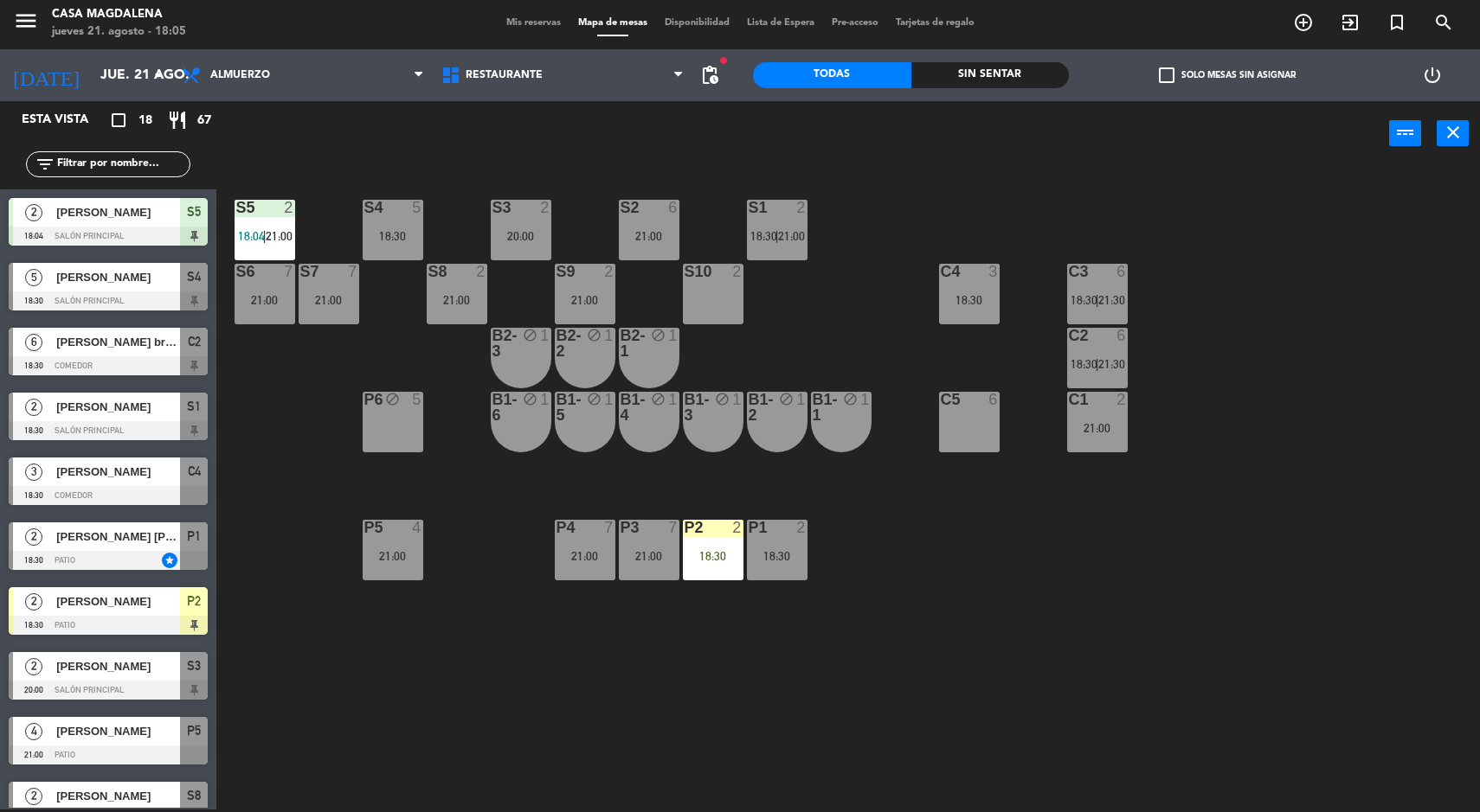
click at [383, 575] on div "P5 4 21:00" at bounding box center [393, 550] width 61 height 61
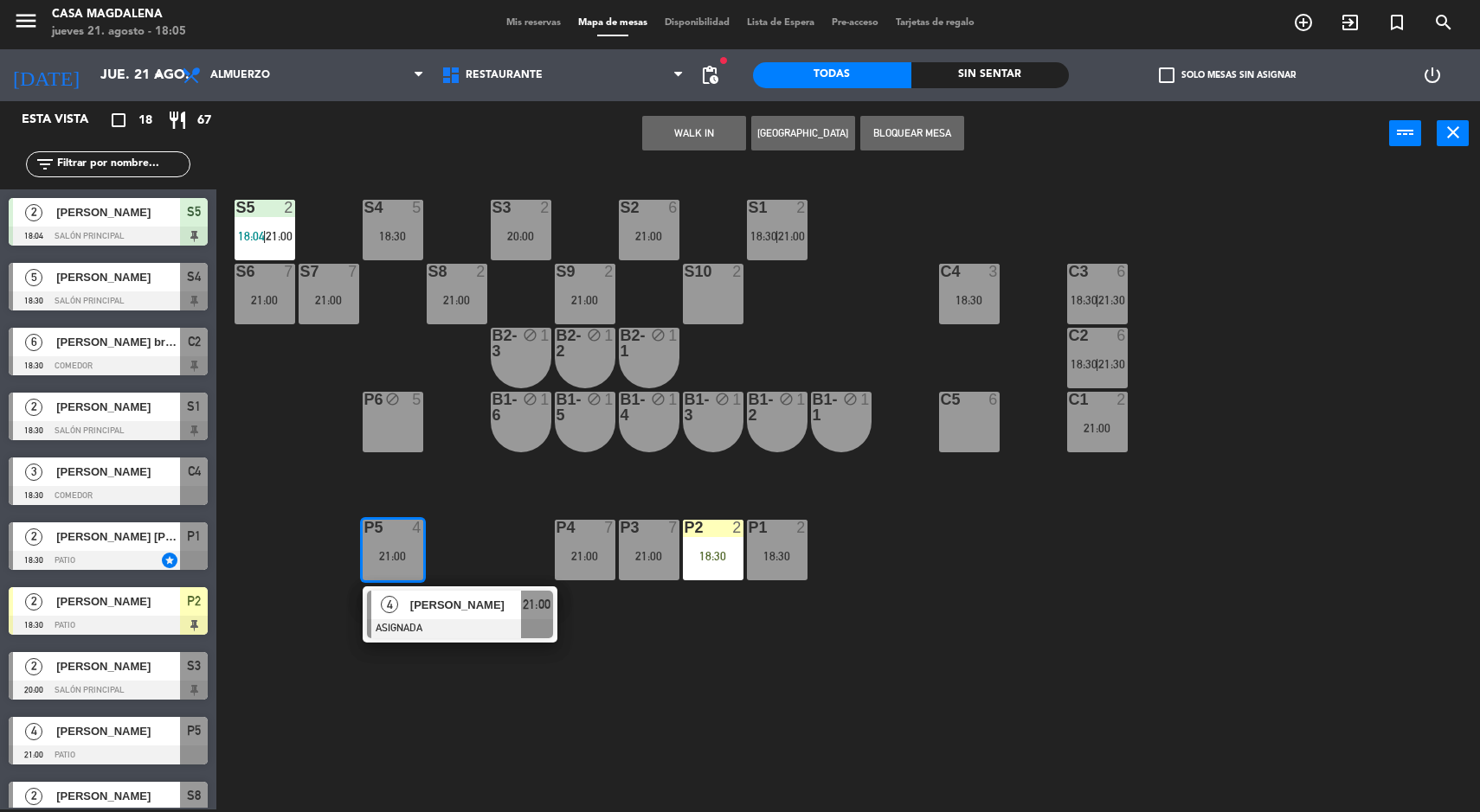
click at [532, 615] on span "21:00" at bounding box center [536, 605] width 27 height 21
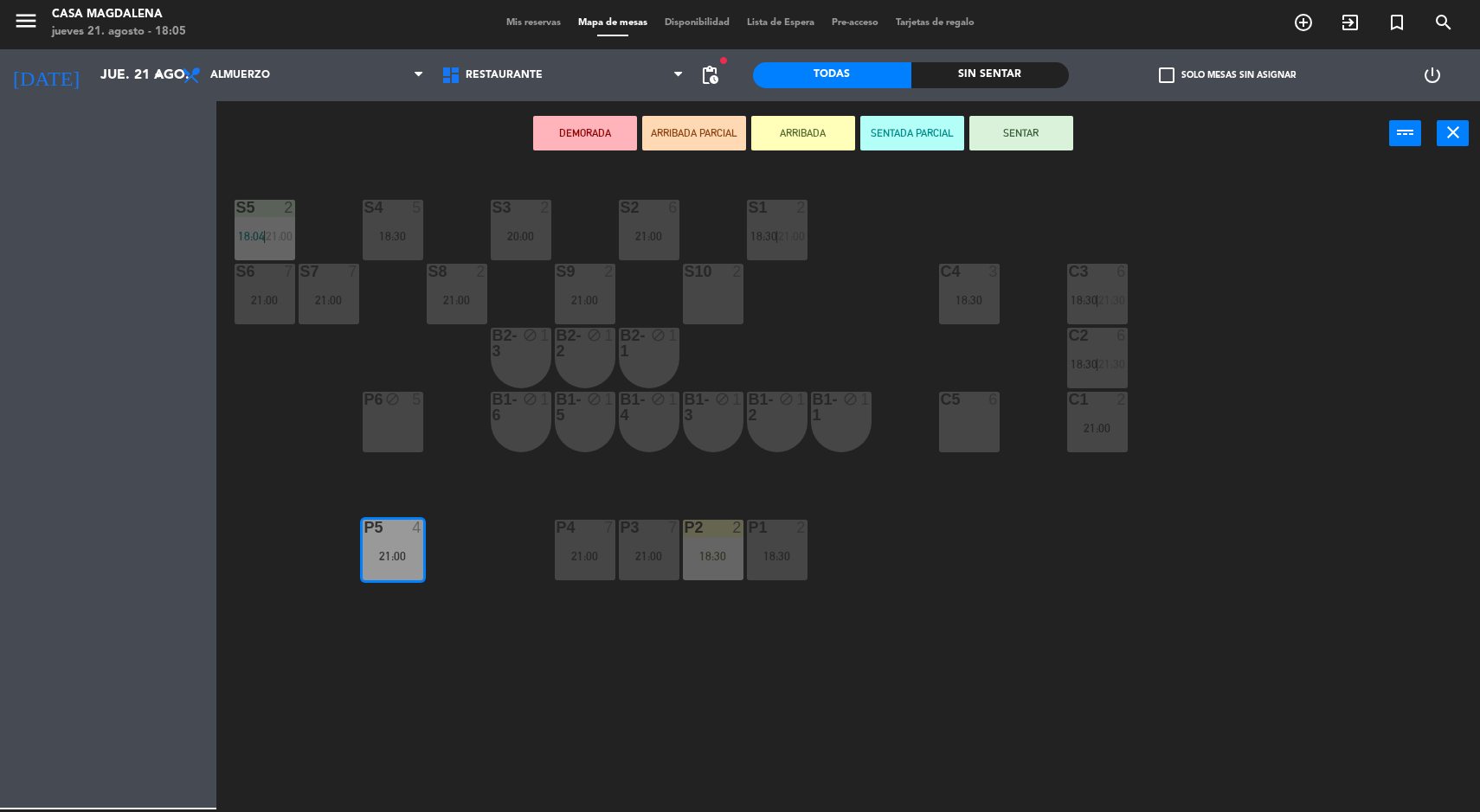
click at [777, 573] on div "P1 2 18:30" at bounding box center [777, 550] width 61 height 61
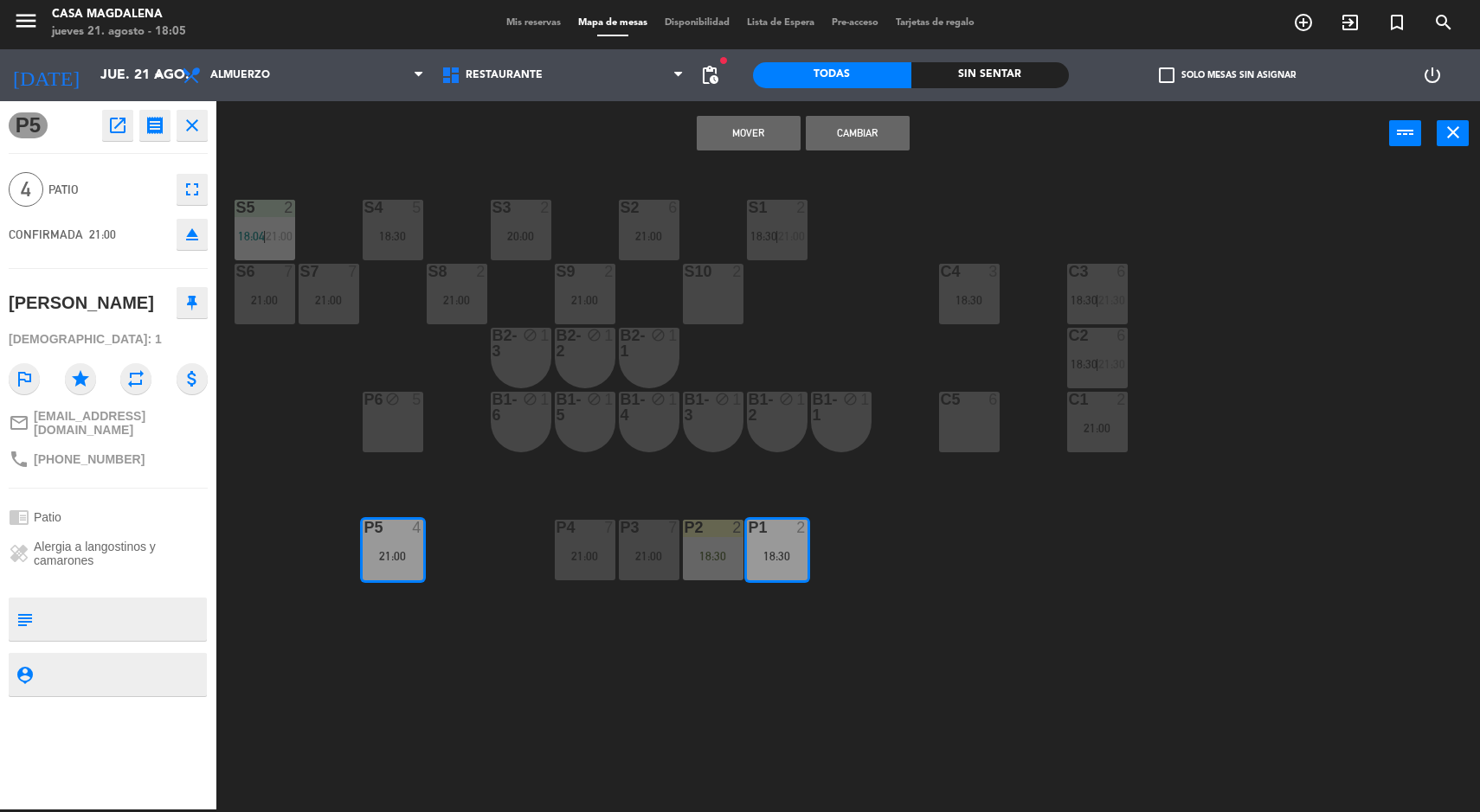
click at [748, 148] on button "Mover" at bounding box center [749, 133] width 104 height 34
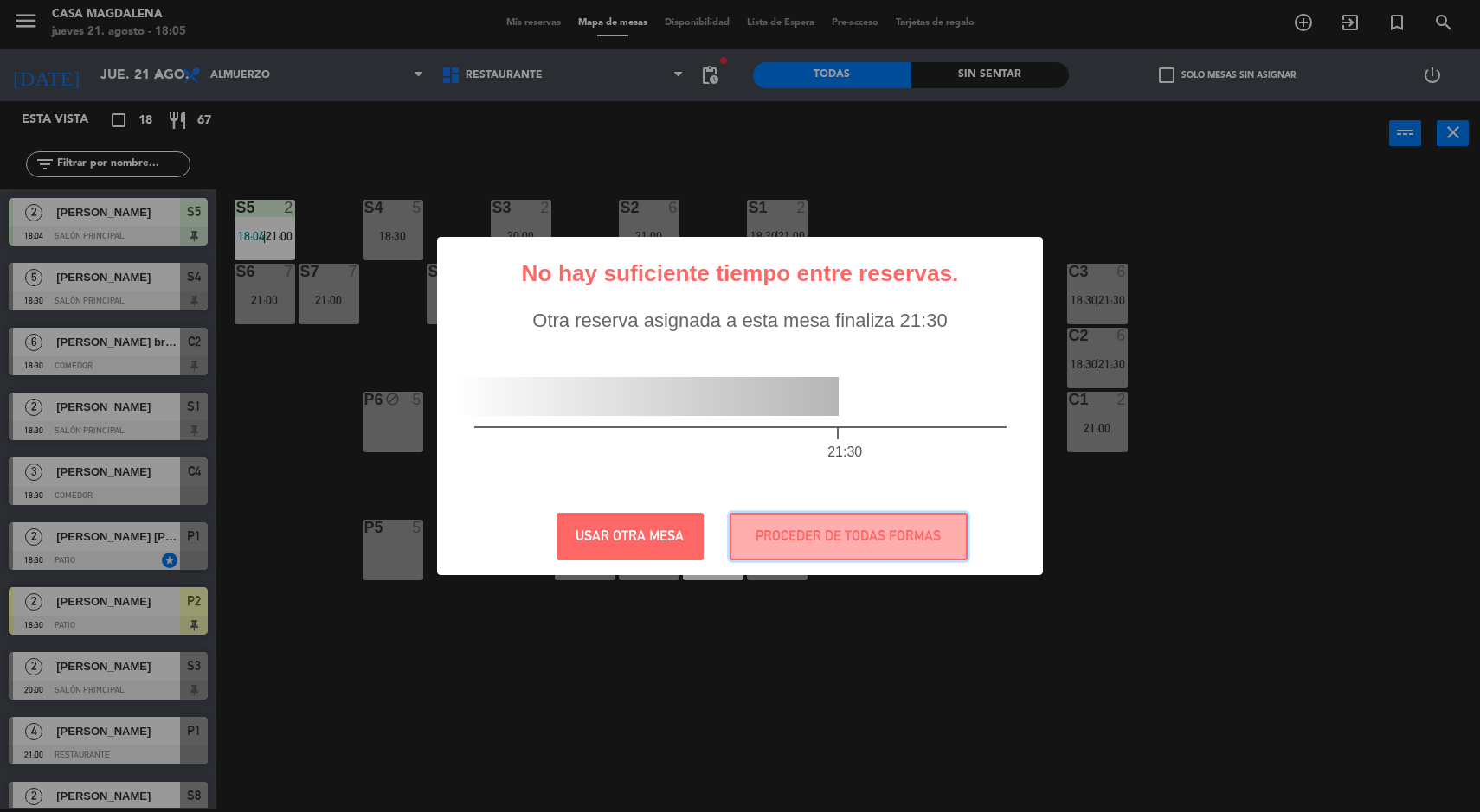
click at [913, 530] on button "PROCEDER DE TODAS FORMAS" at bounding box center [848, 537] width 238 height 48
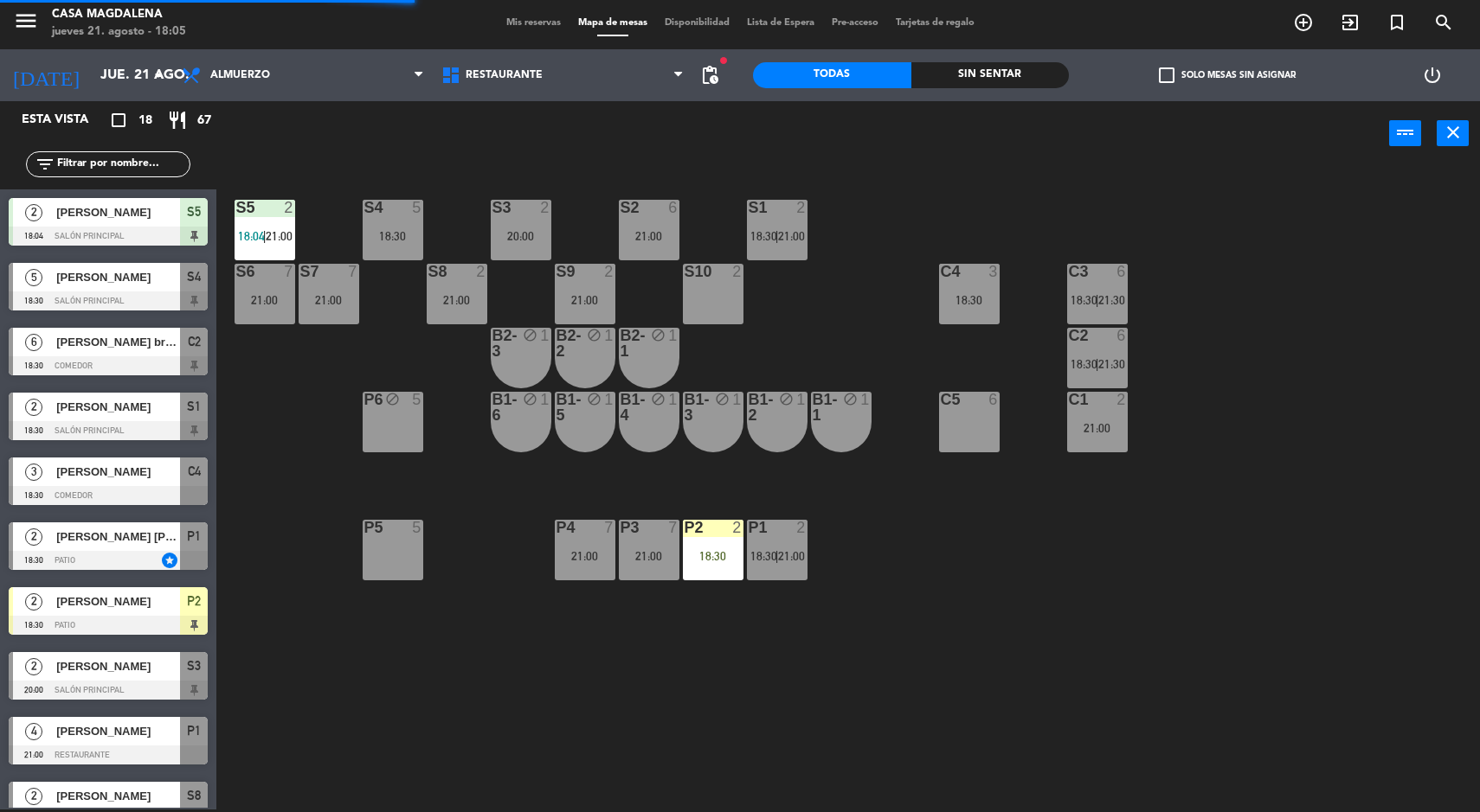
click at [405, 577] on div "P5 5" at bounding box center [393, 550] width 61 height 61
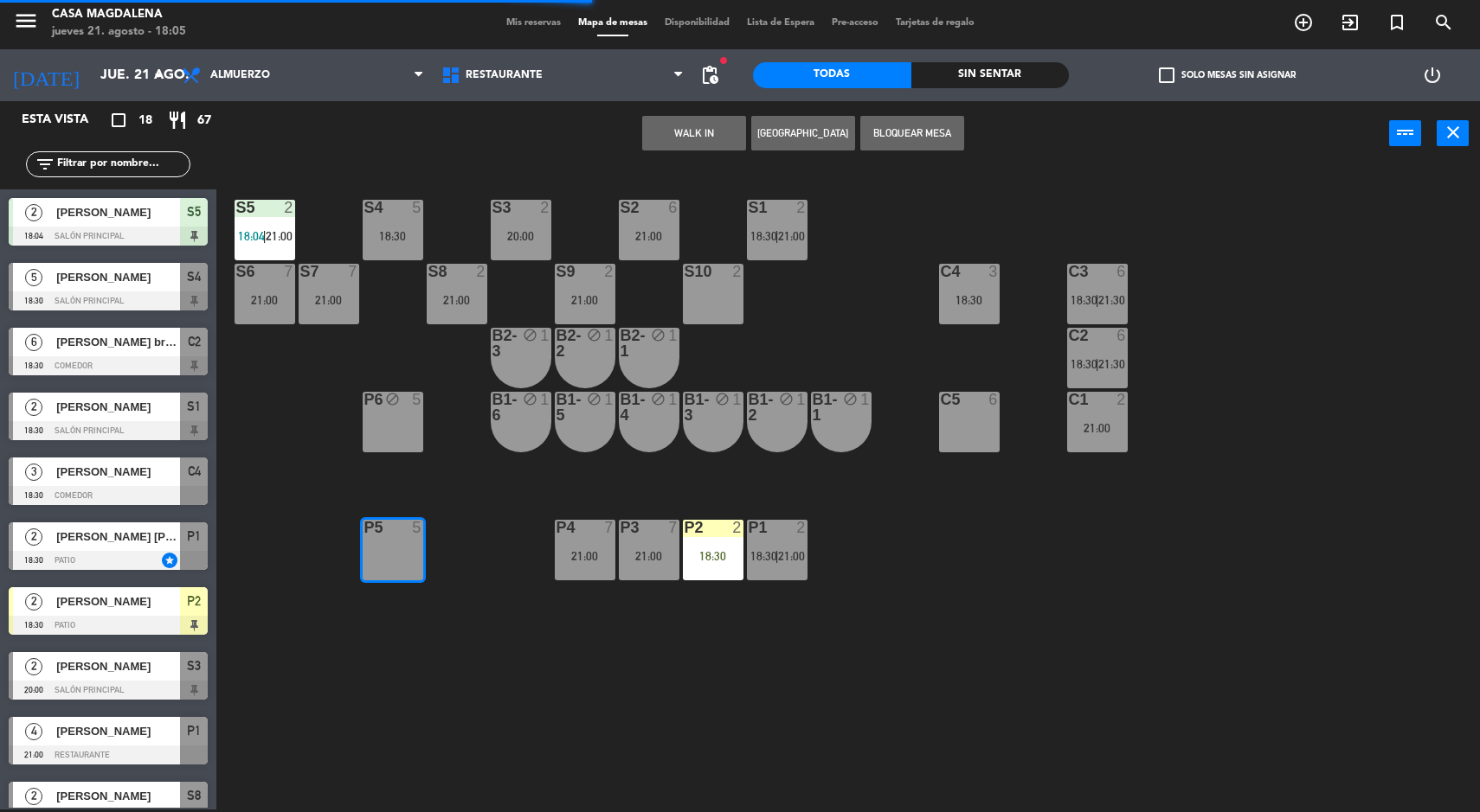
click at [905, 137] on button "Bloquear Mesa" at bounding box center [913, 133] width 104 height 34
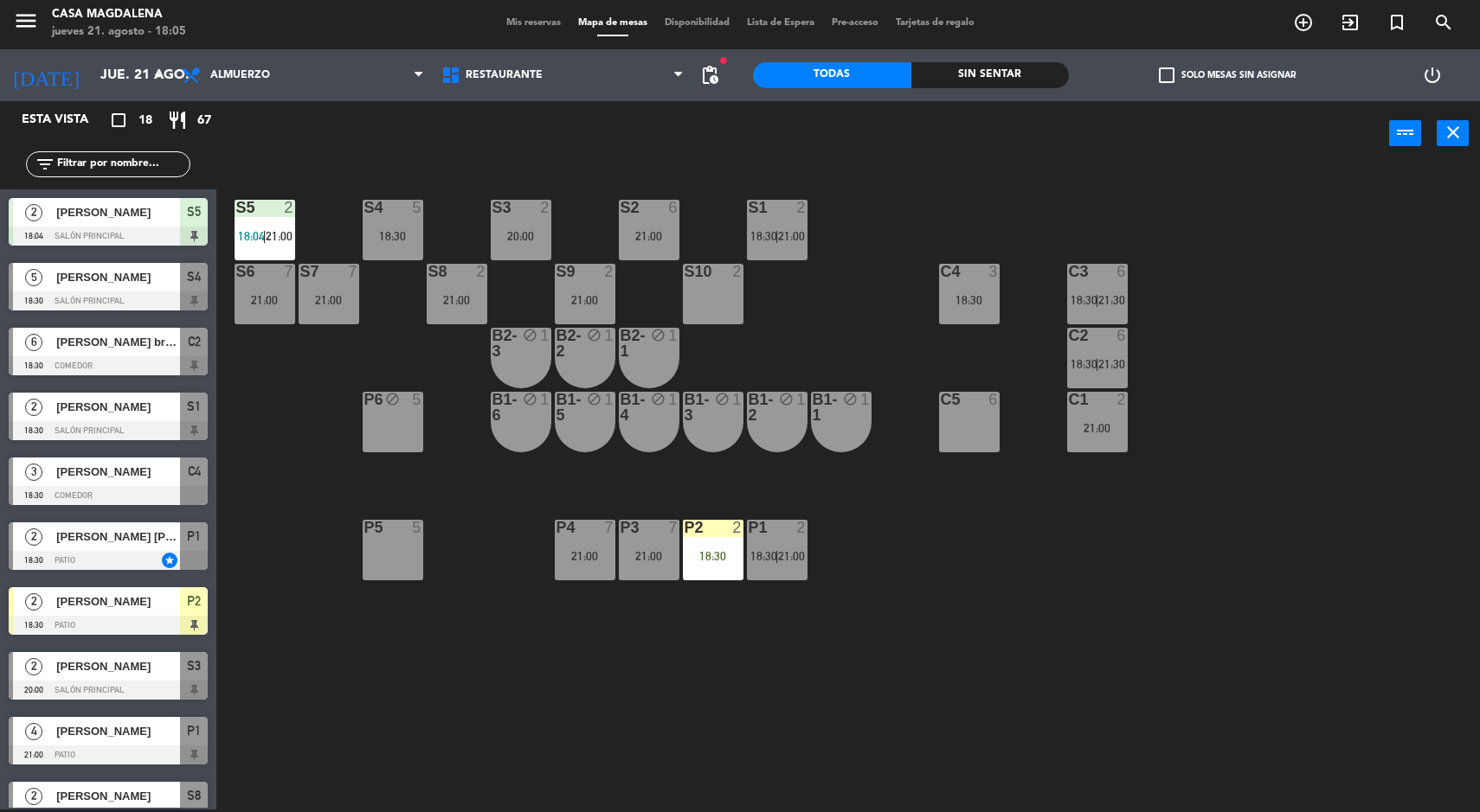
click at [405, 546] on div "P5 5" at bounding box center [393, 550] width 61 height 61
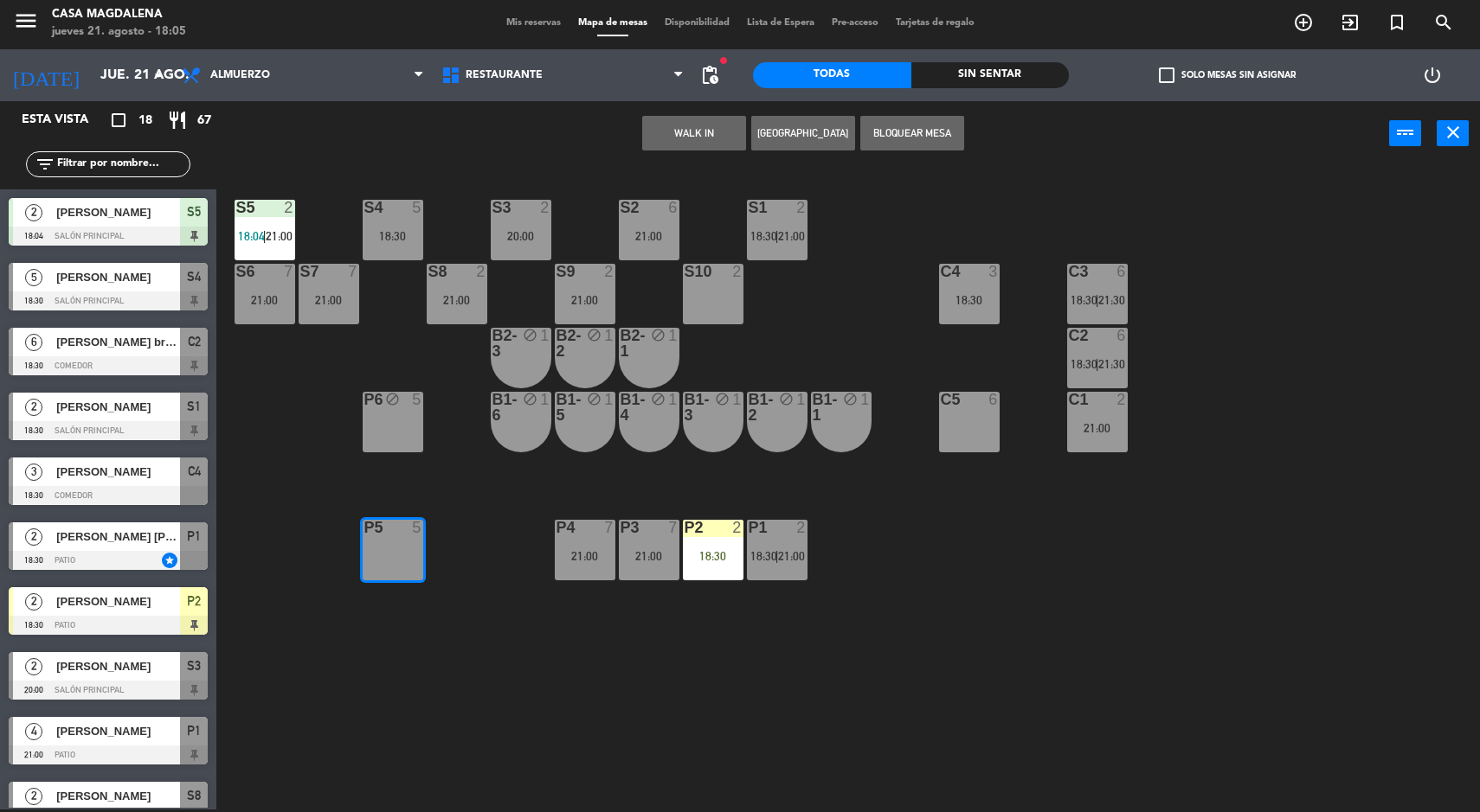
click at [907, 148] on button "Bloquear Mesa" at bounding box center [913, 133] width 104 height 34
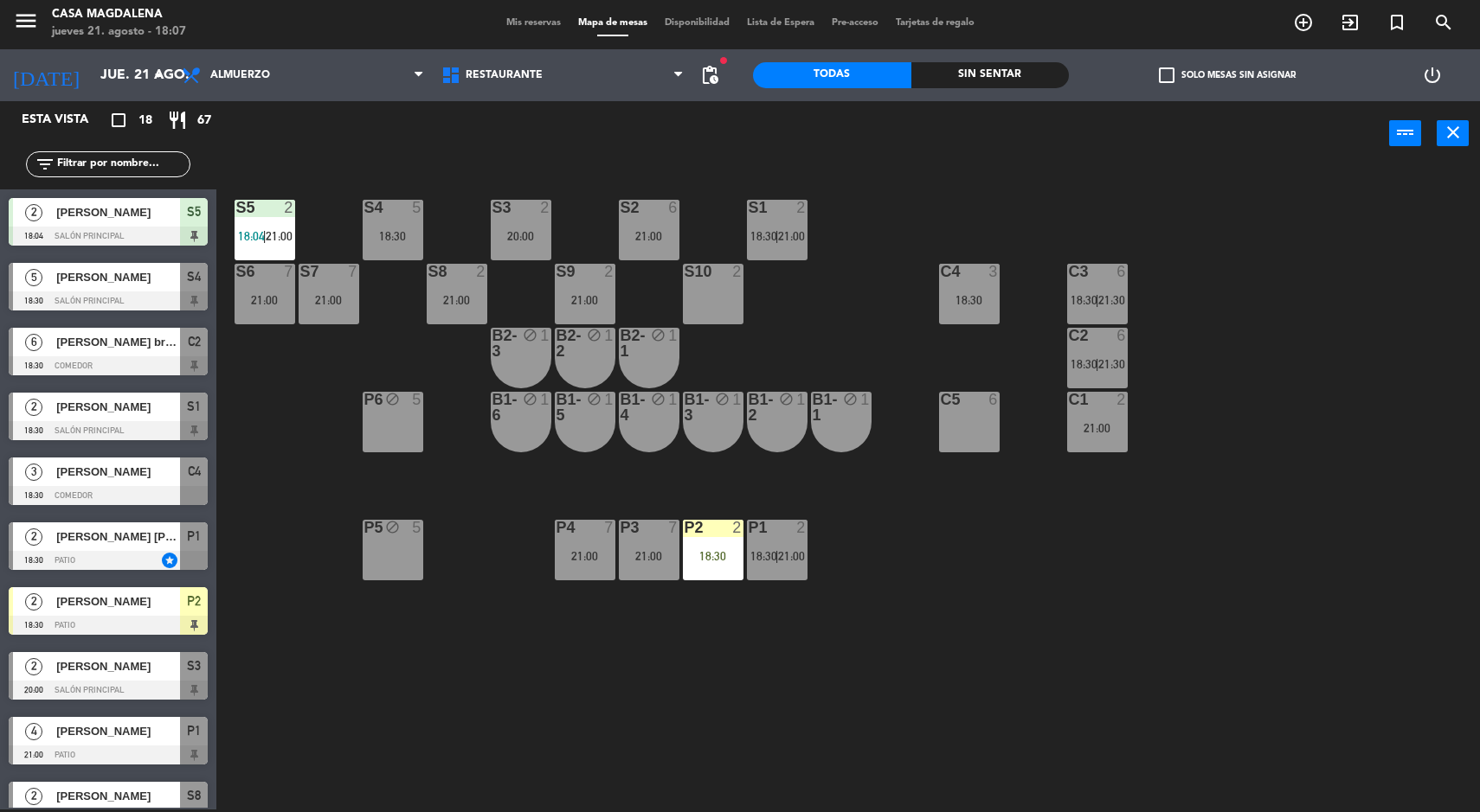
click at [92, 91] on input "jue. 21 ago." at bounding box center [182, 76] width 182 height 33
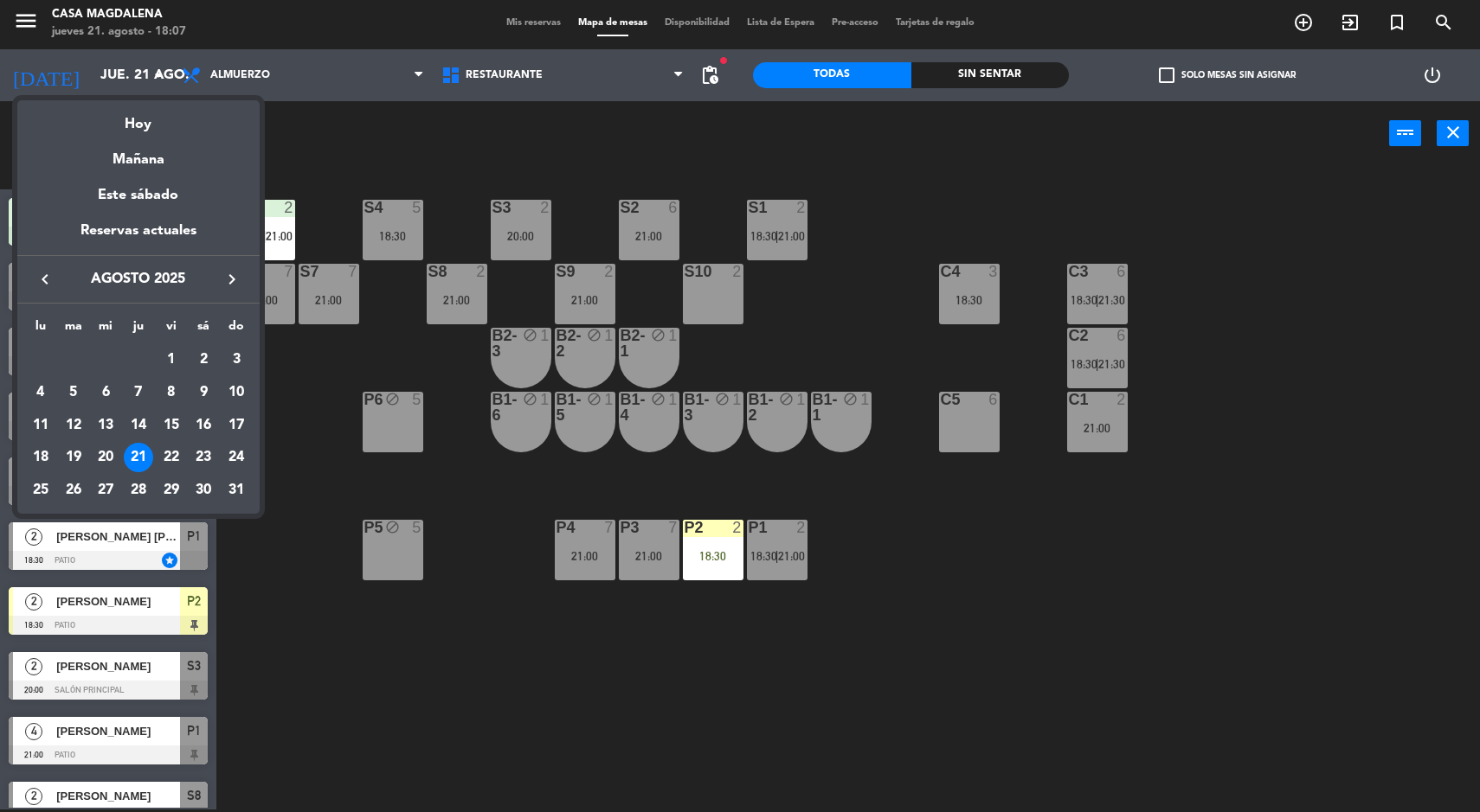
click at [98, 485] on div "27" at bounding box center [105, 490] width 29 height 29
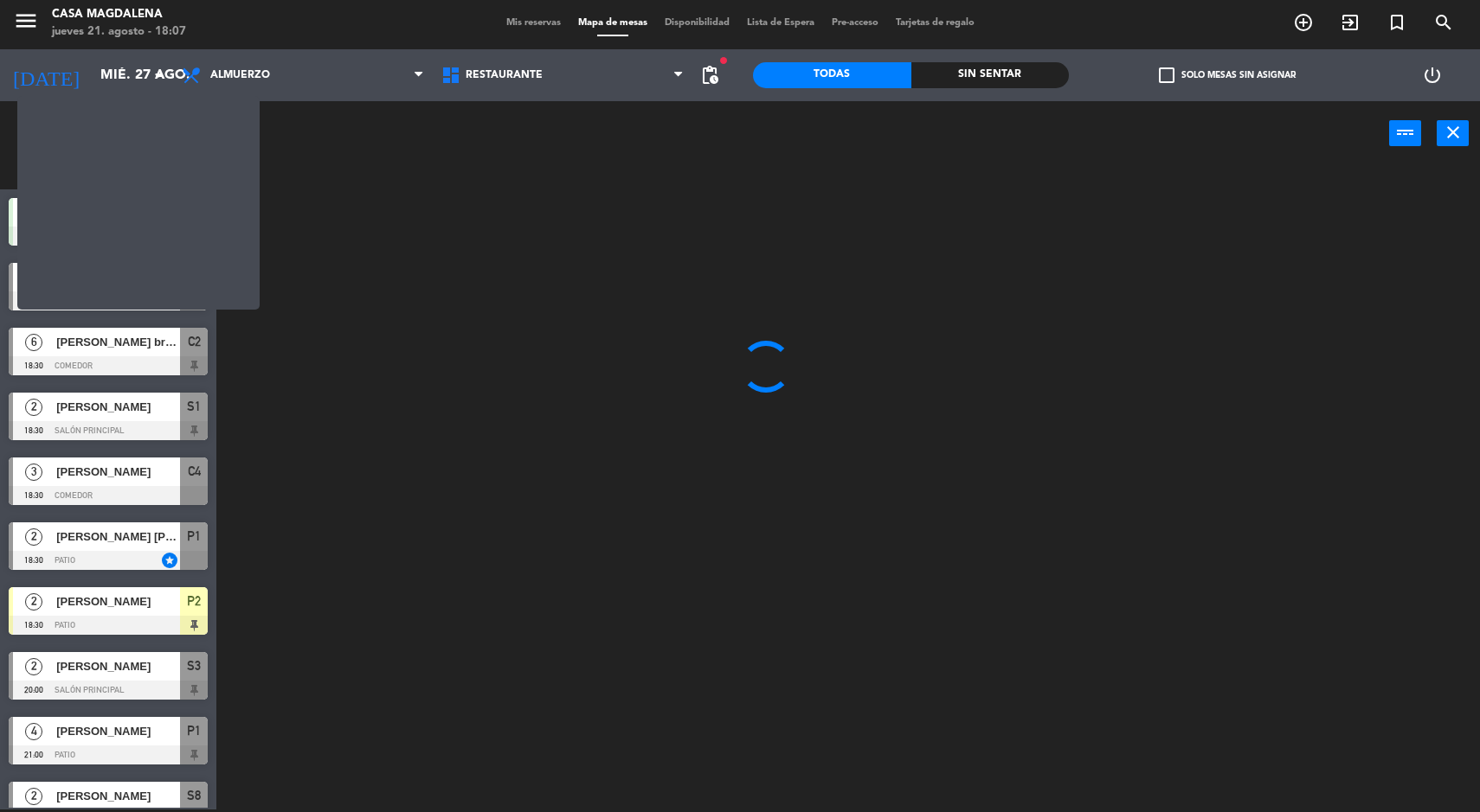
click at [129, 491] on div at bounding box center [108, 496] width 199 height 19
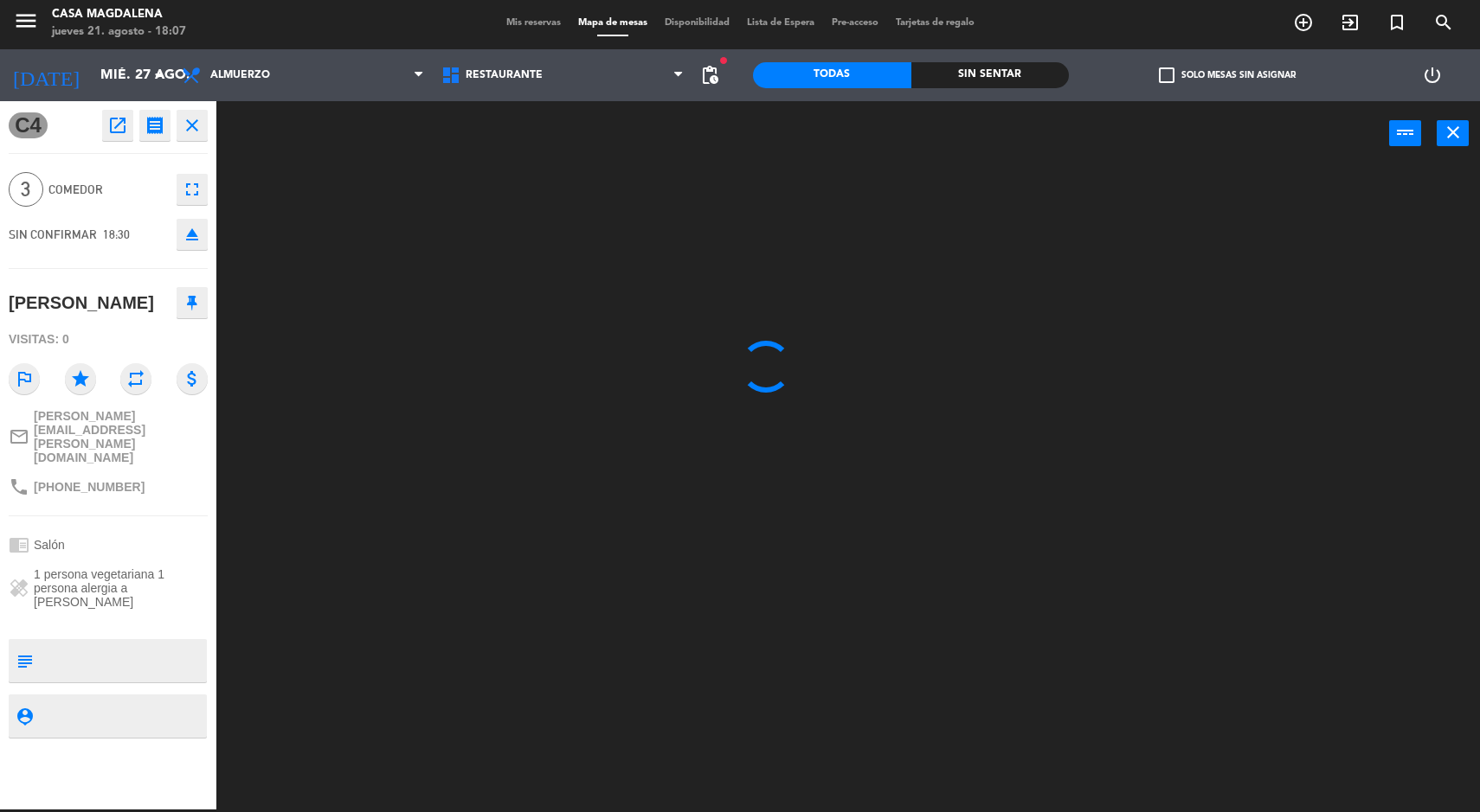
click at [116, 91] on input "mié. 27 ago." at bounding box center [182, 76] width 182 height 33
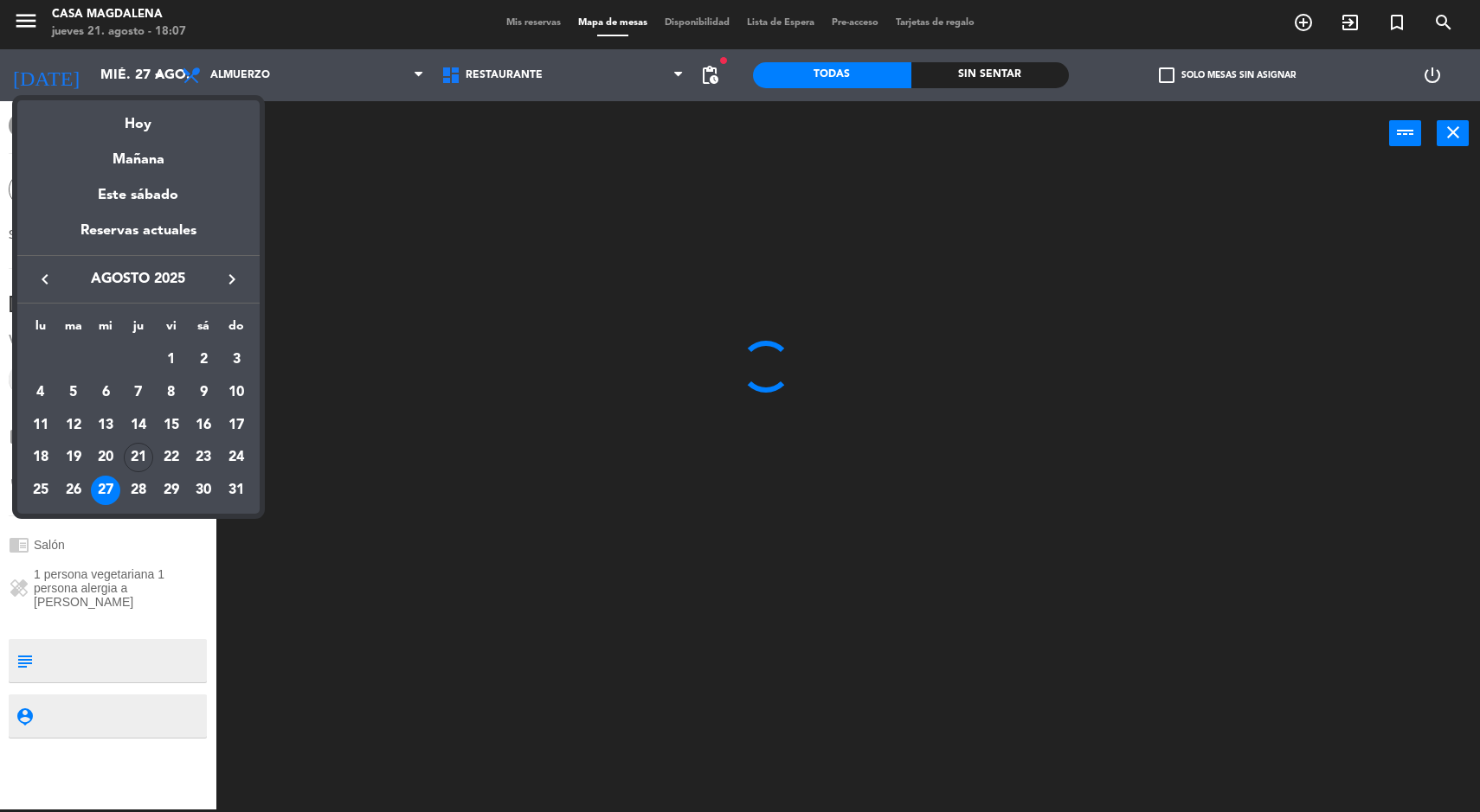
click at [127, 500] on div "28" at bounding box center [137, 490] width 29 height 29
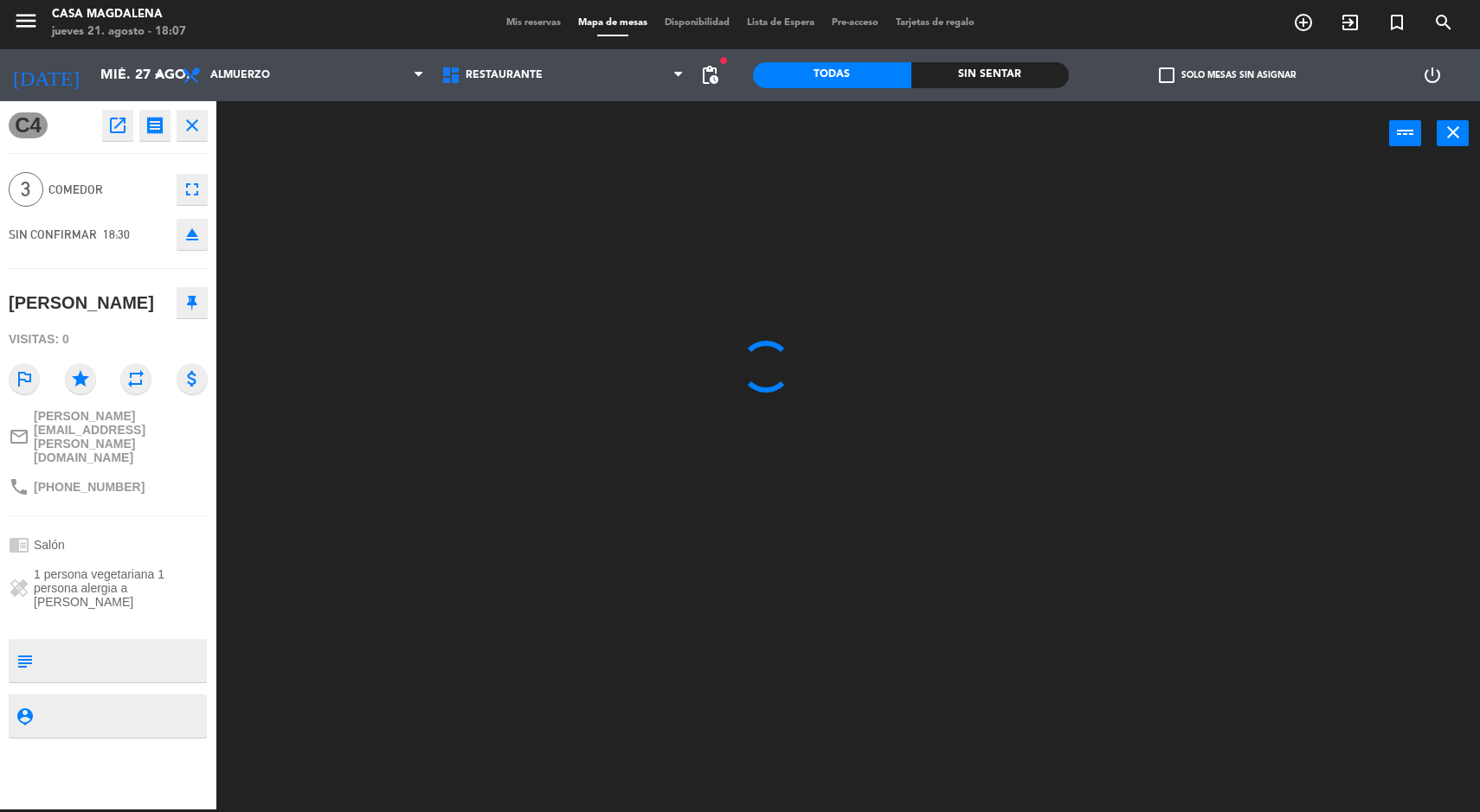
type input "jue. 28 ago."
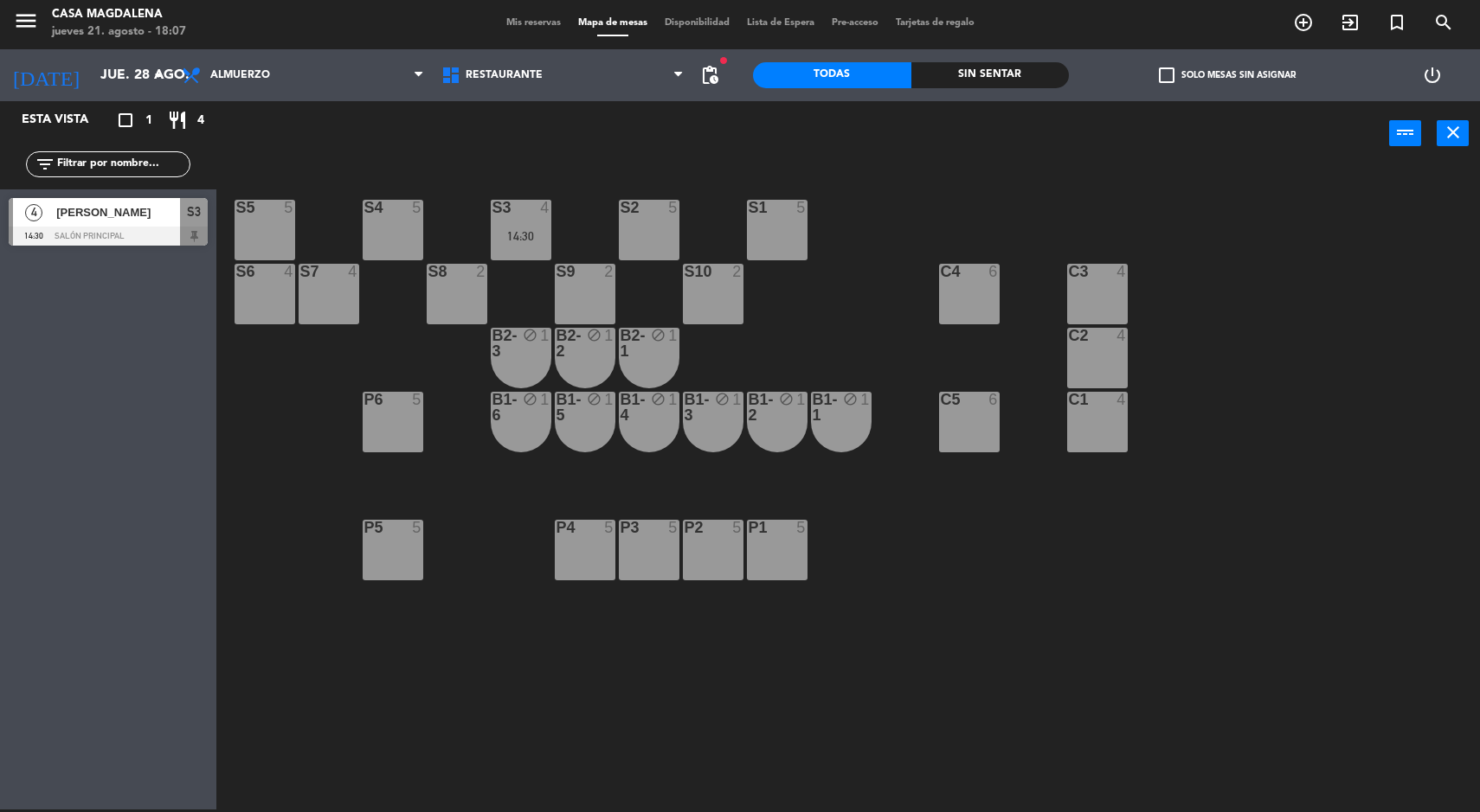
click at [18, 28] on icon "menu" at bounding box center [26, 20] width 26 height 26
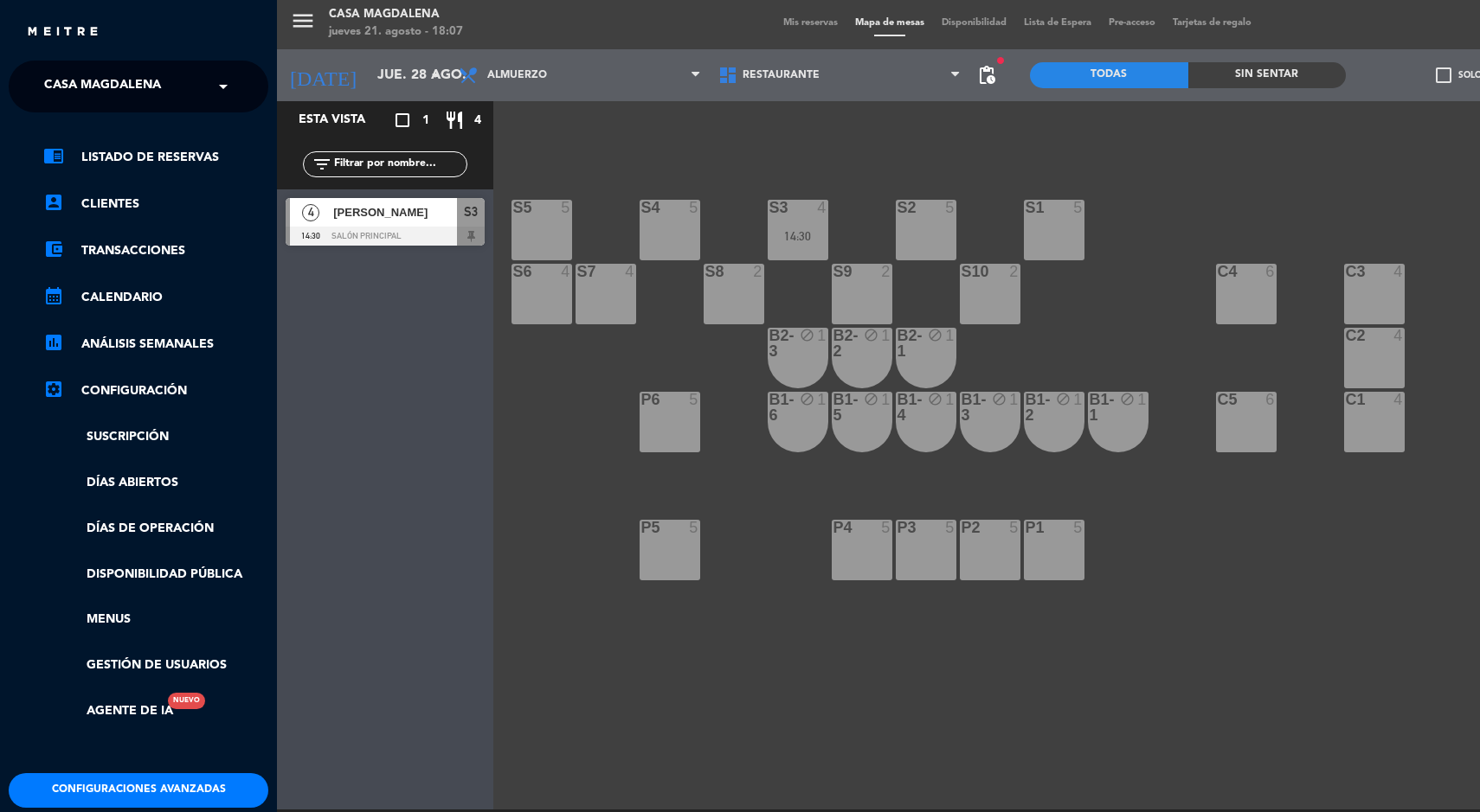
click at [104, 93] on span "Casa Magdalena" at bounding box center [102, 86] width 117 height 36
click at [173, 198] on link "account_box Clientes" at bounding box center [155, 204] width 225 height 21
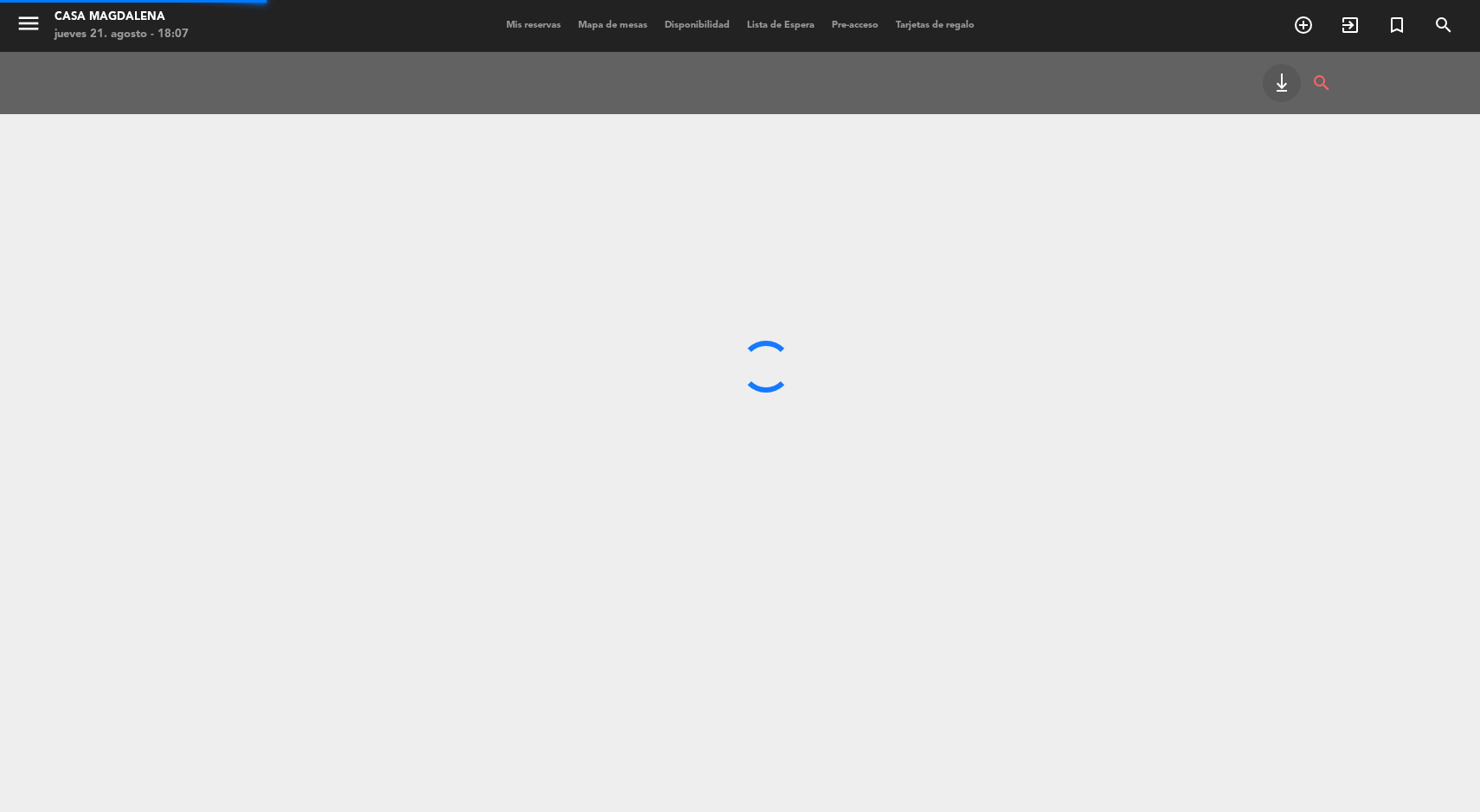
click at [27, 22] on icon "menu" at bounding box center [28, 23] width 26 height 26
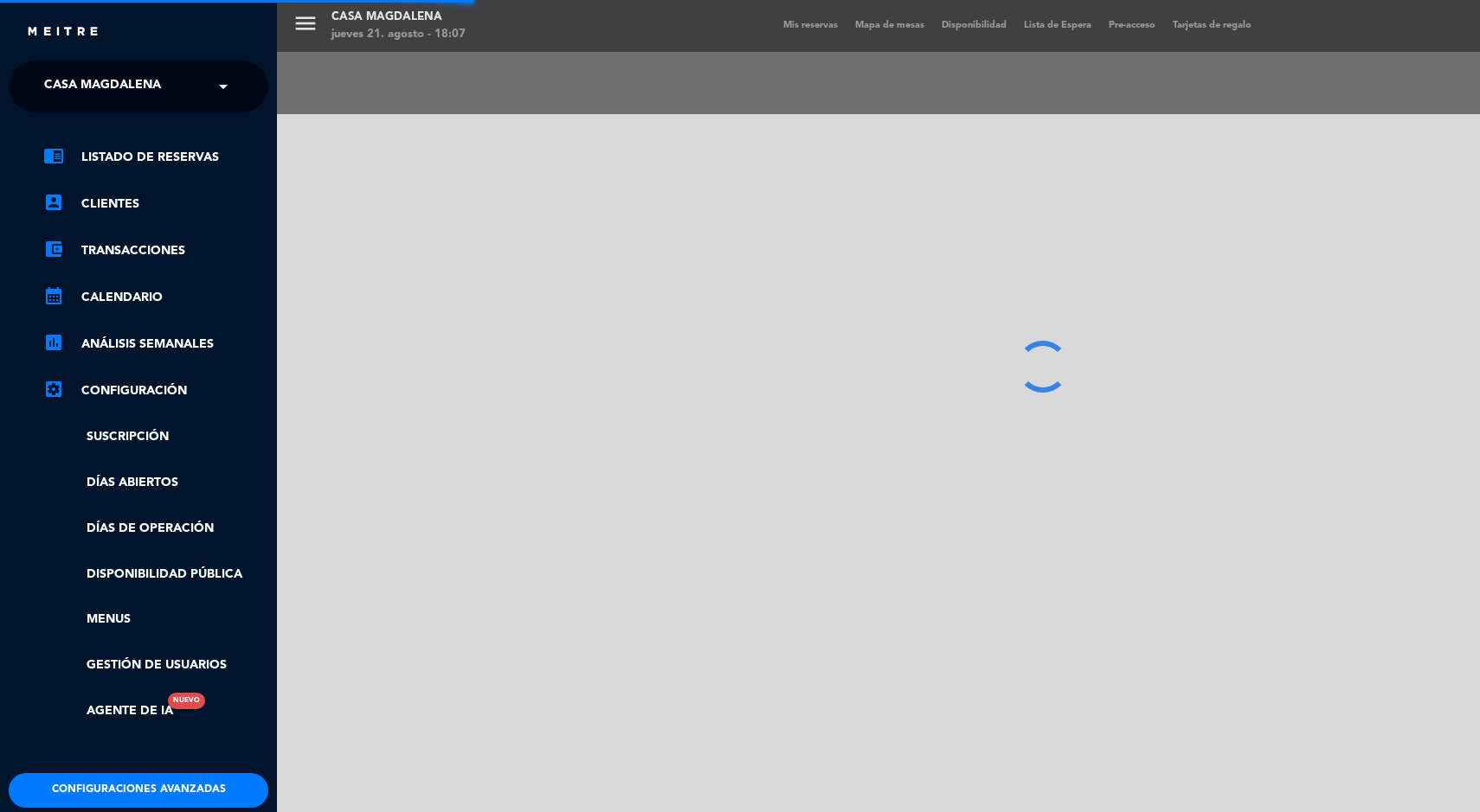
click at [193, 89] on input "text" at bounding box center [140, 87] width 211 height 38
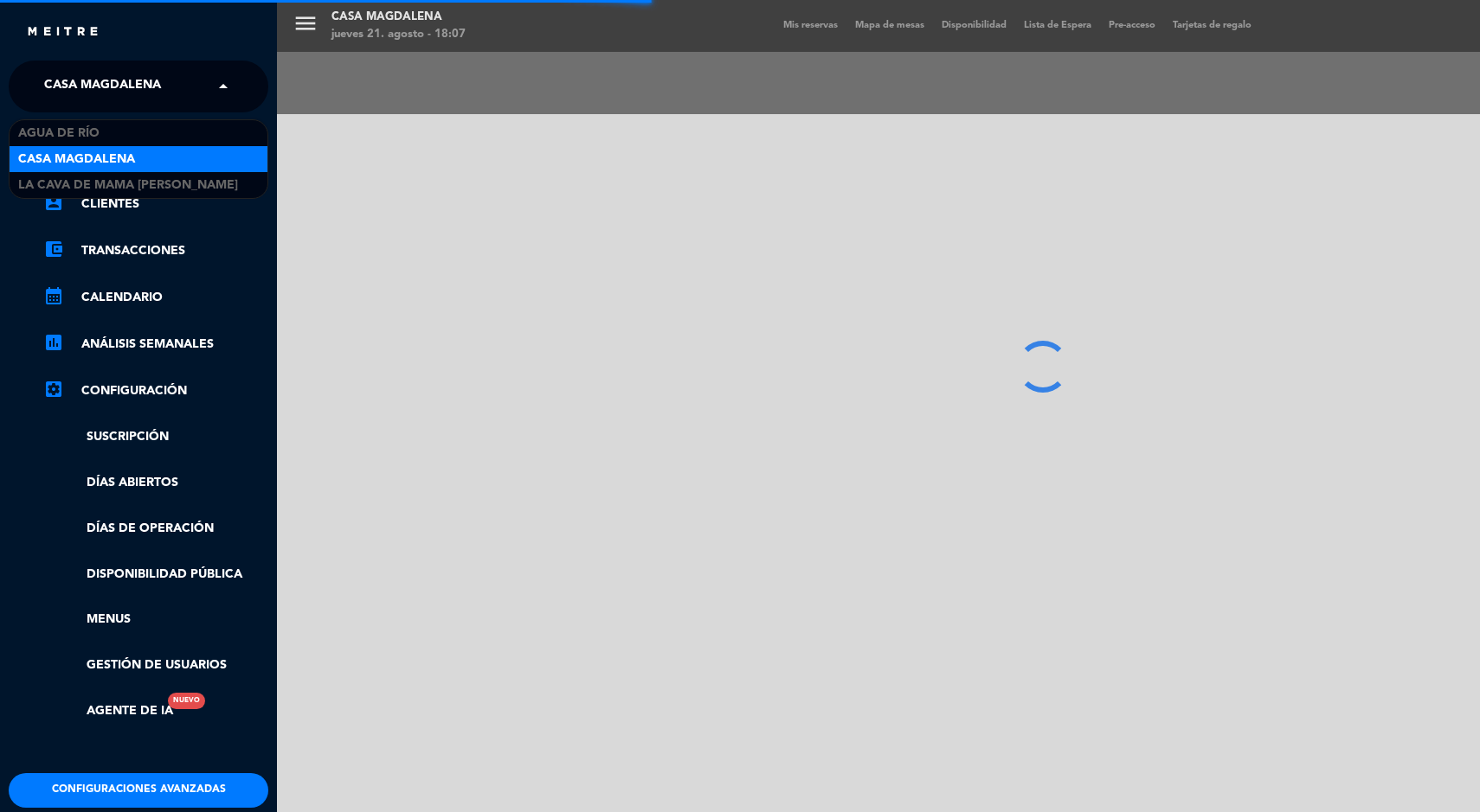
click at [139, 184] on span "La Cava de Mama [PERSON_NAME]" at bounding box center [129, 185] width 220 height 20
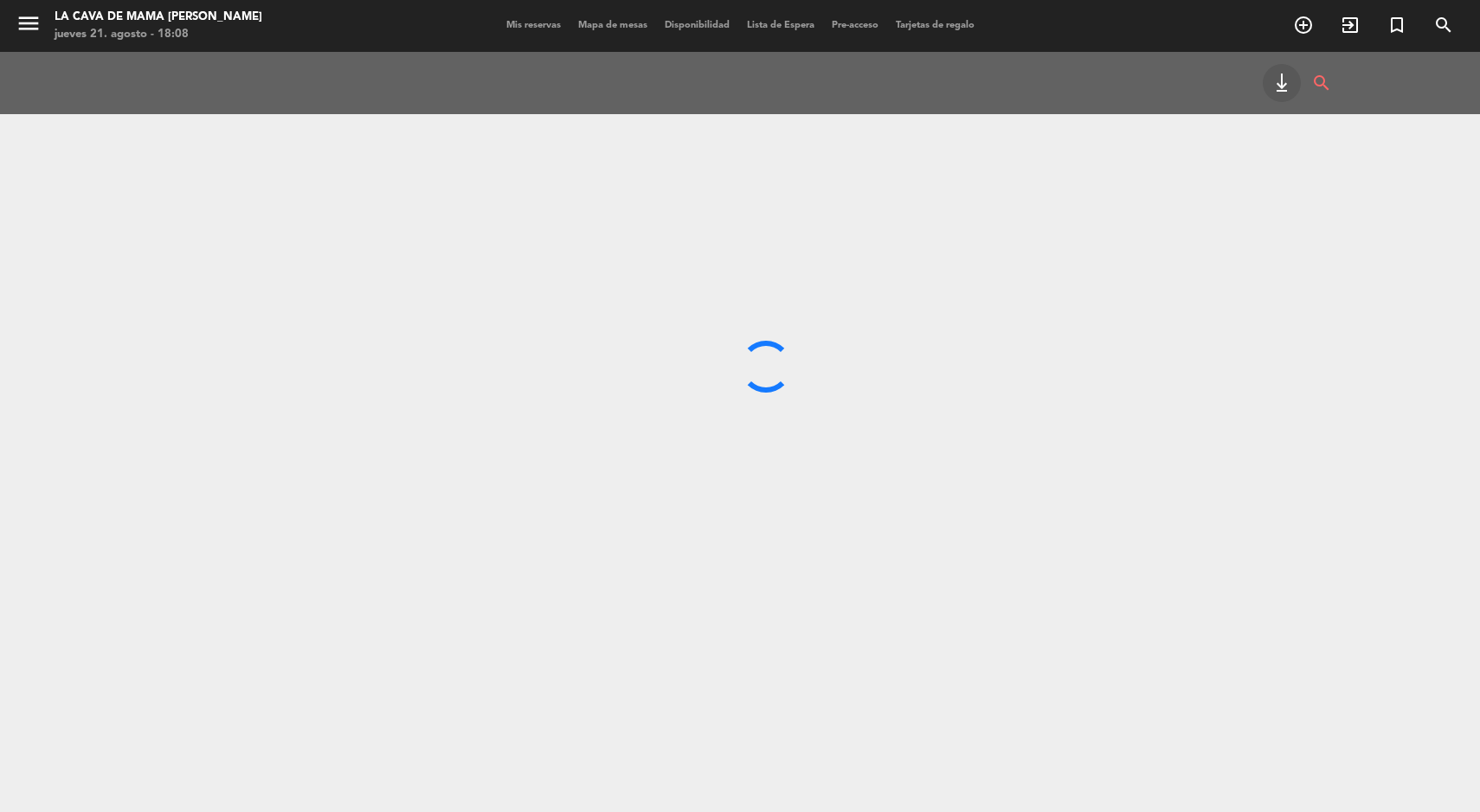
click at [516, 7] on div "menu La Cava de Mama [PERSON_NAME] jueves 21. agosto - 18:08 Mis reservas Mapa …" at bounding box center [740, 26] width 1480 height 52
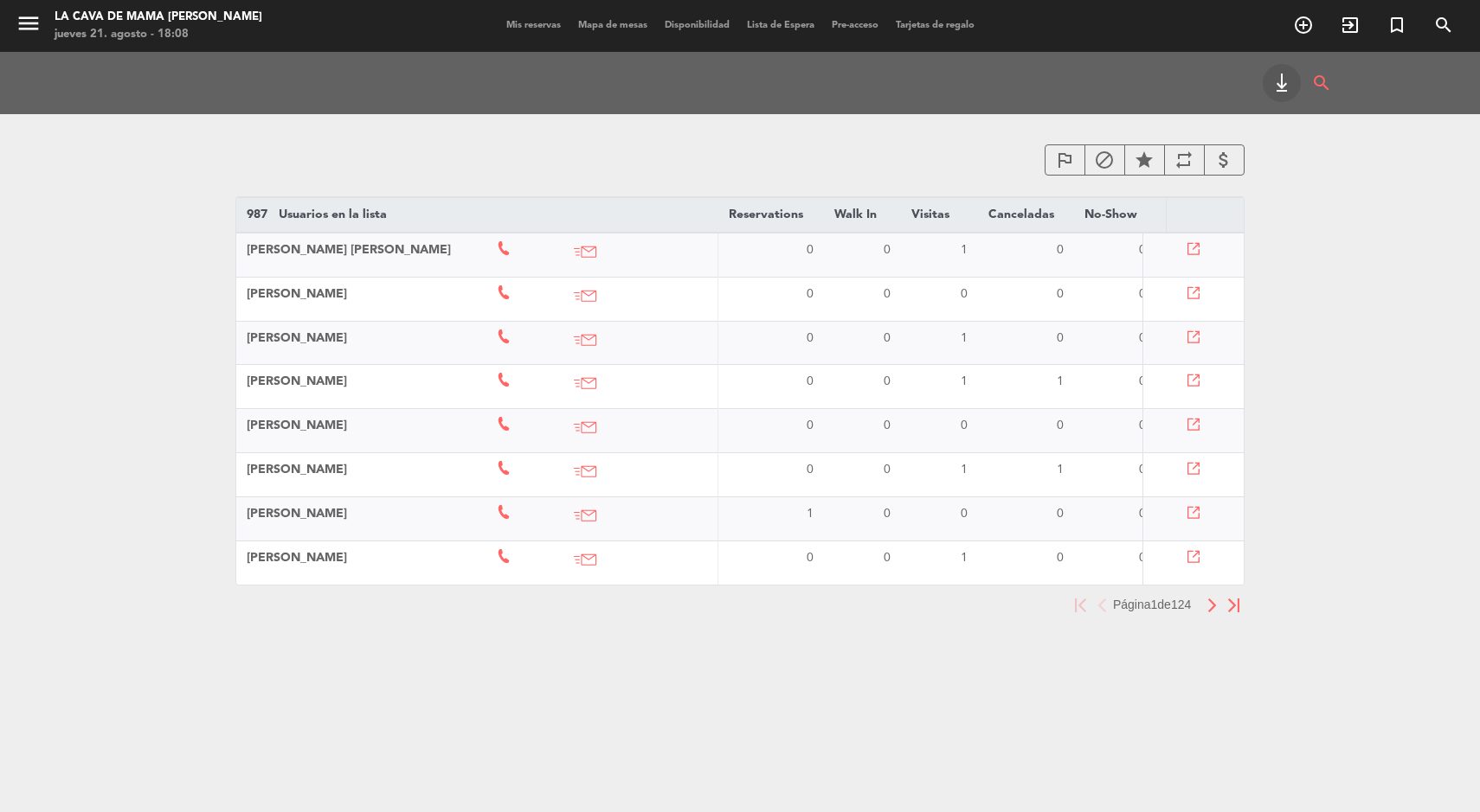
click at [498, 26] on span "Mis reservas" at bounding box center [534, 26] width 72 height 10
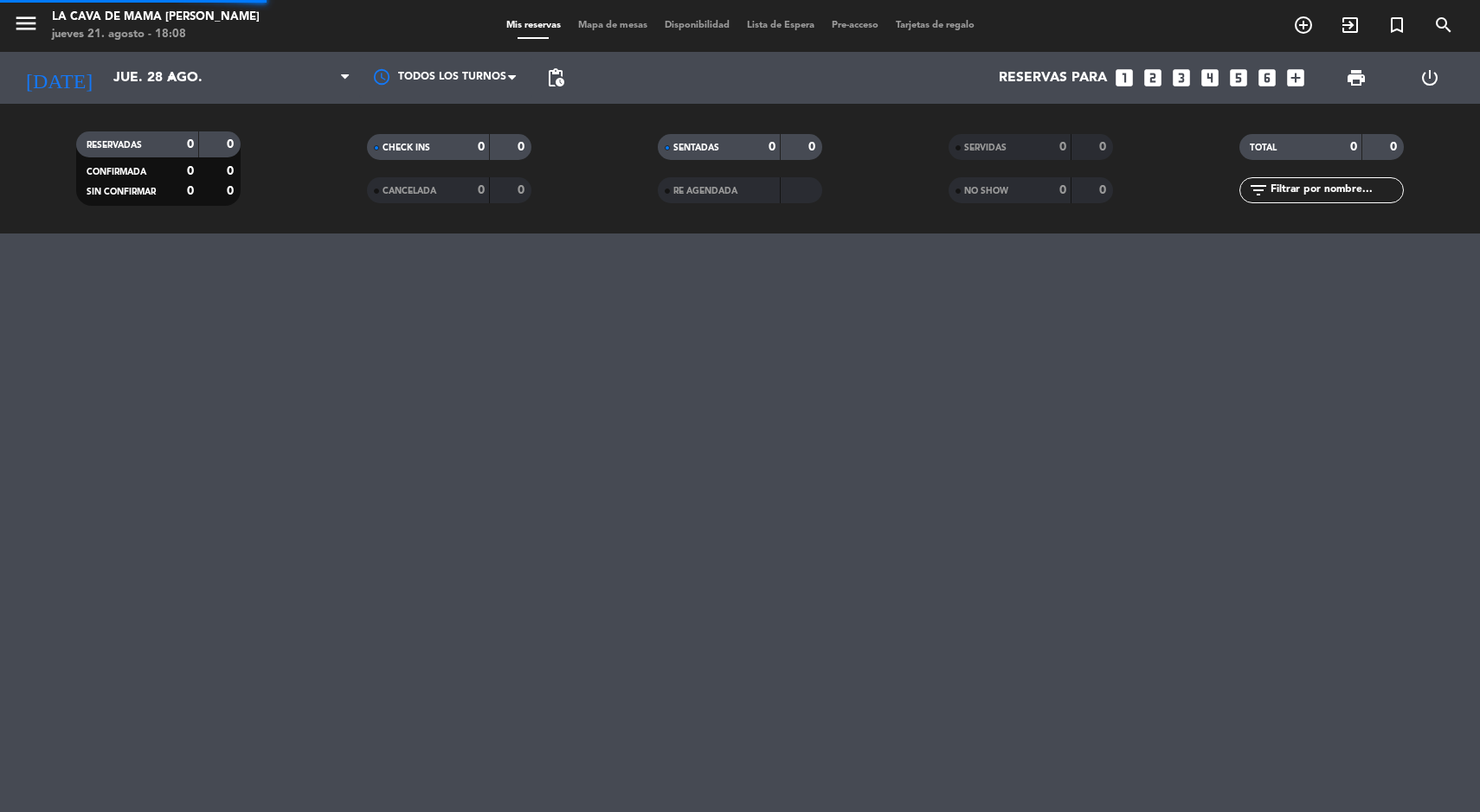
click at [577, 25] on span "Mapa de mesas" at bounding box center [612, 26] width 86 height 10
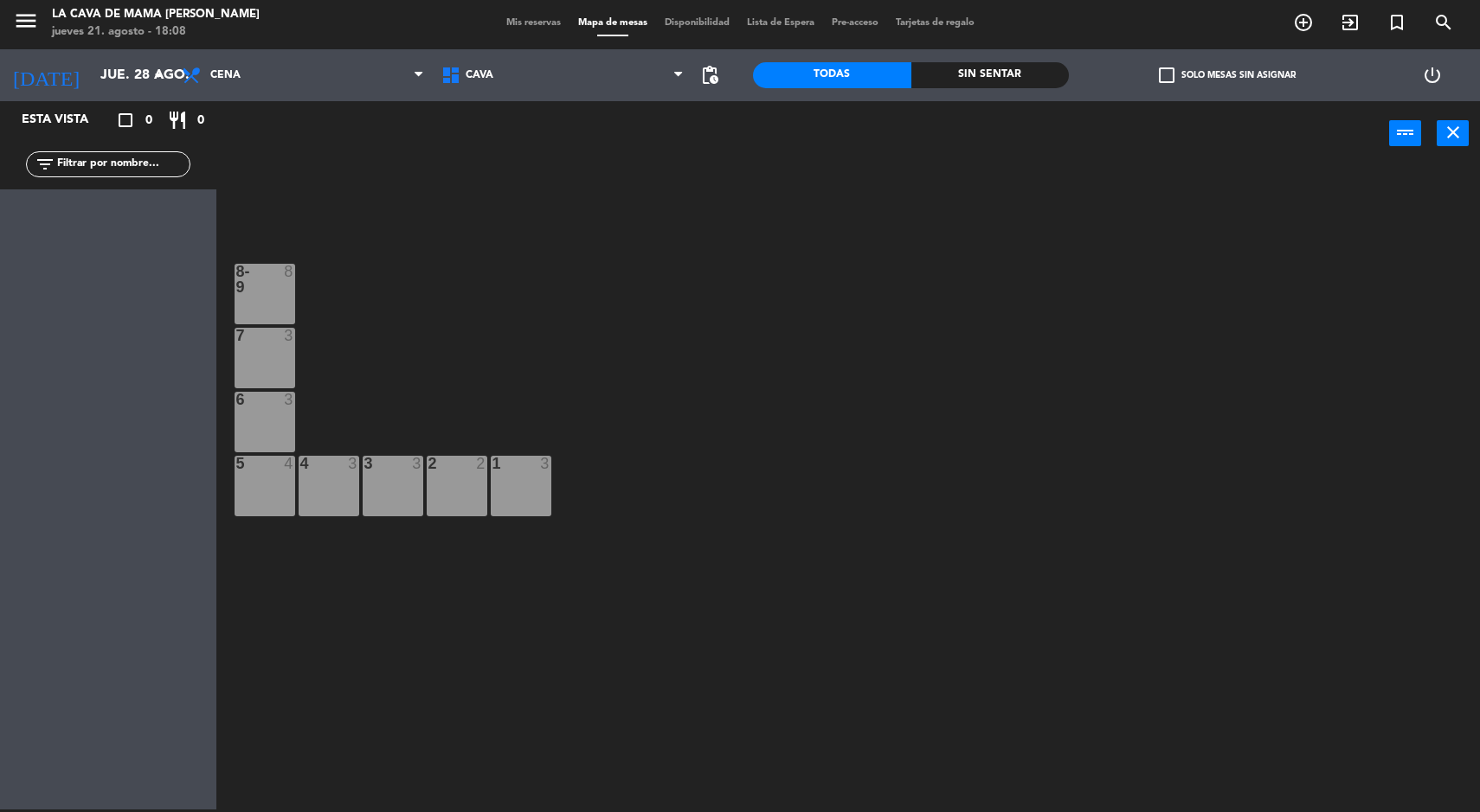
click at [145, 85] on input "jue. 28 ago." at bounding box center [182, 76] width 182 height 33
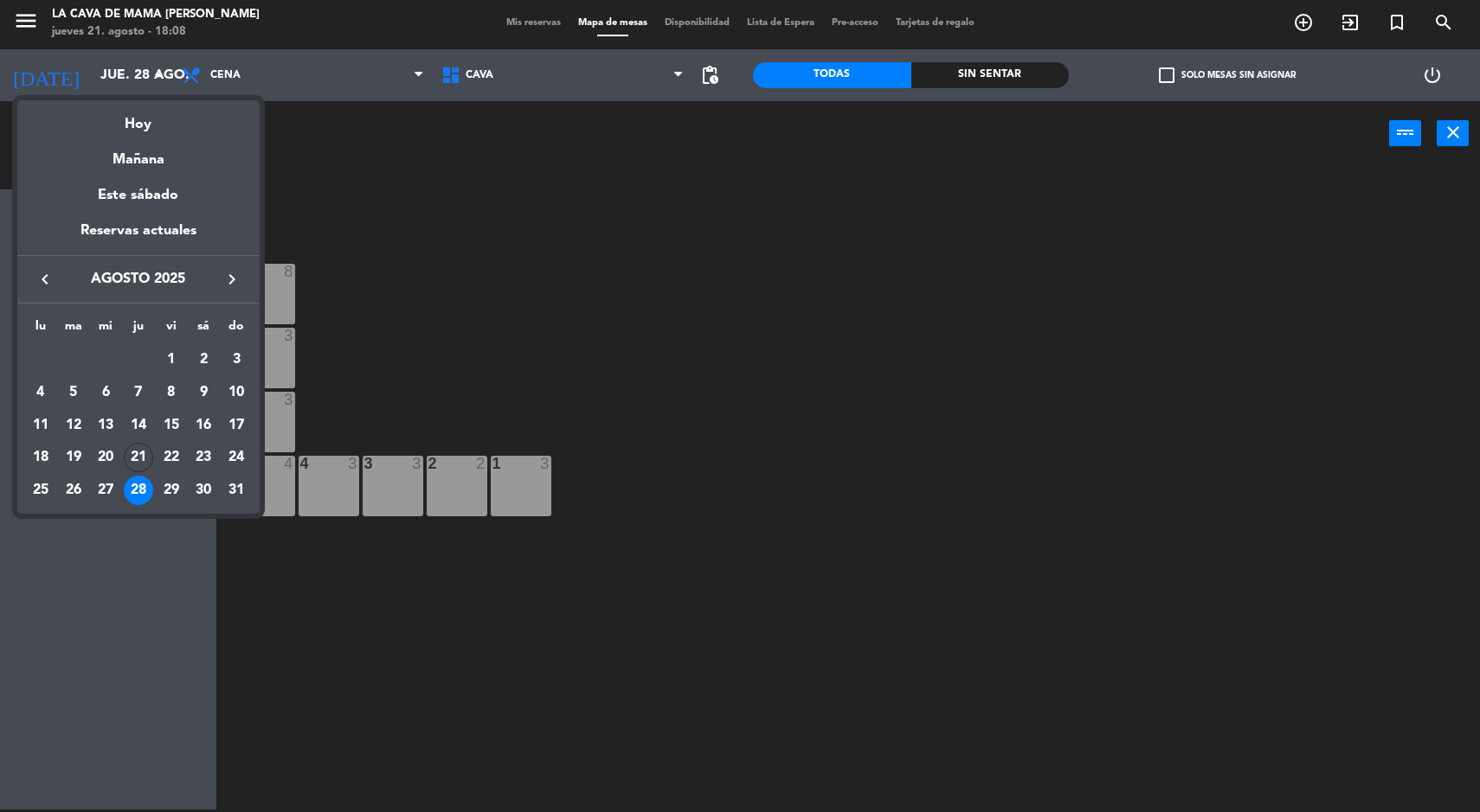
click at [138, 456] on div "21" at bounding box center [137, 457] width 29 height 29
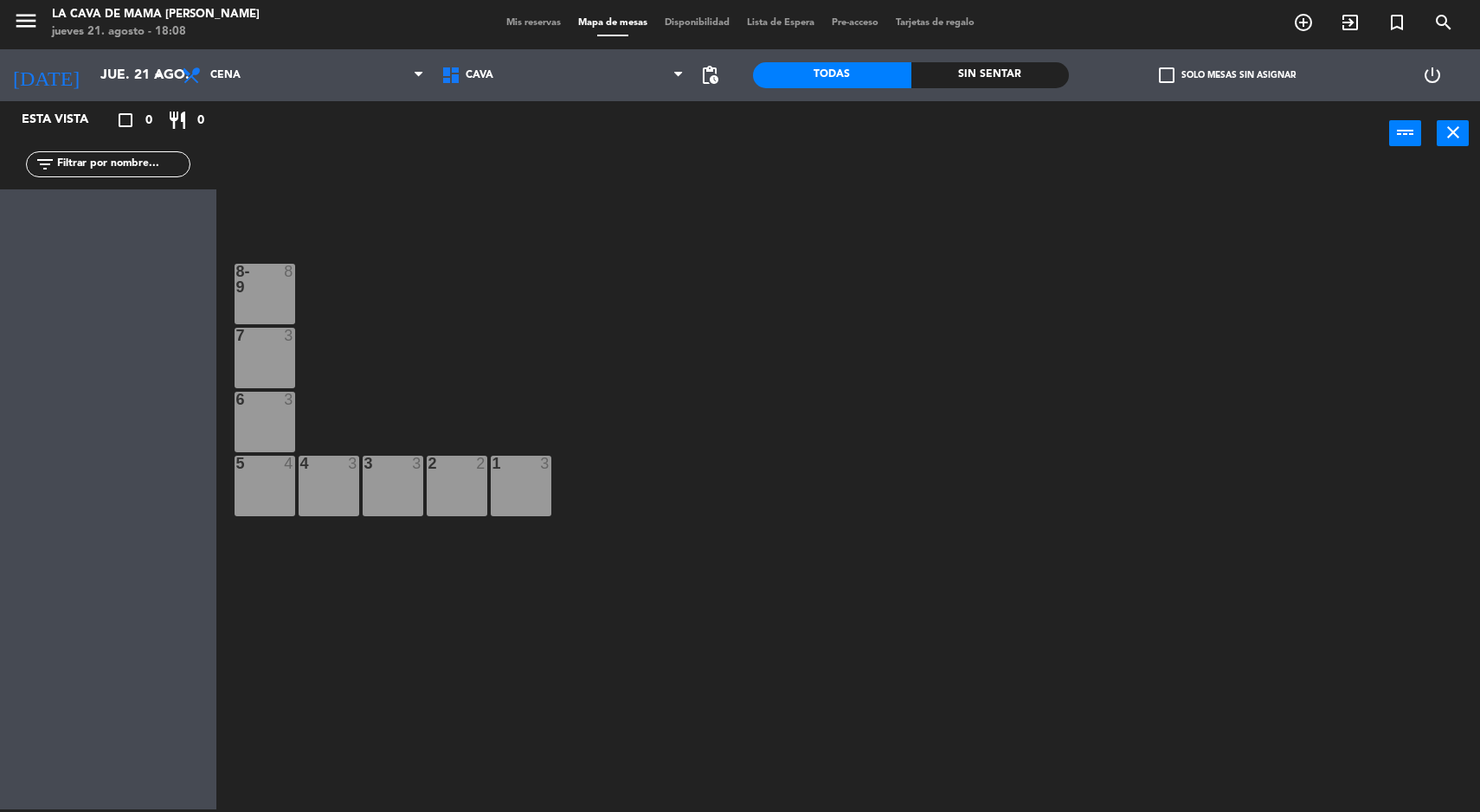
click at [145, 80] on input "jue. 21 ago." at bounding box center [182, 76] width 182 height 33
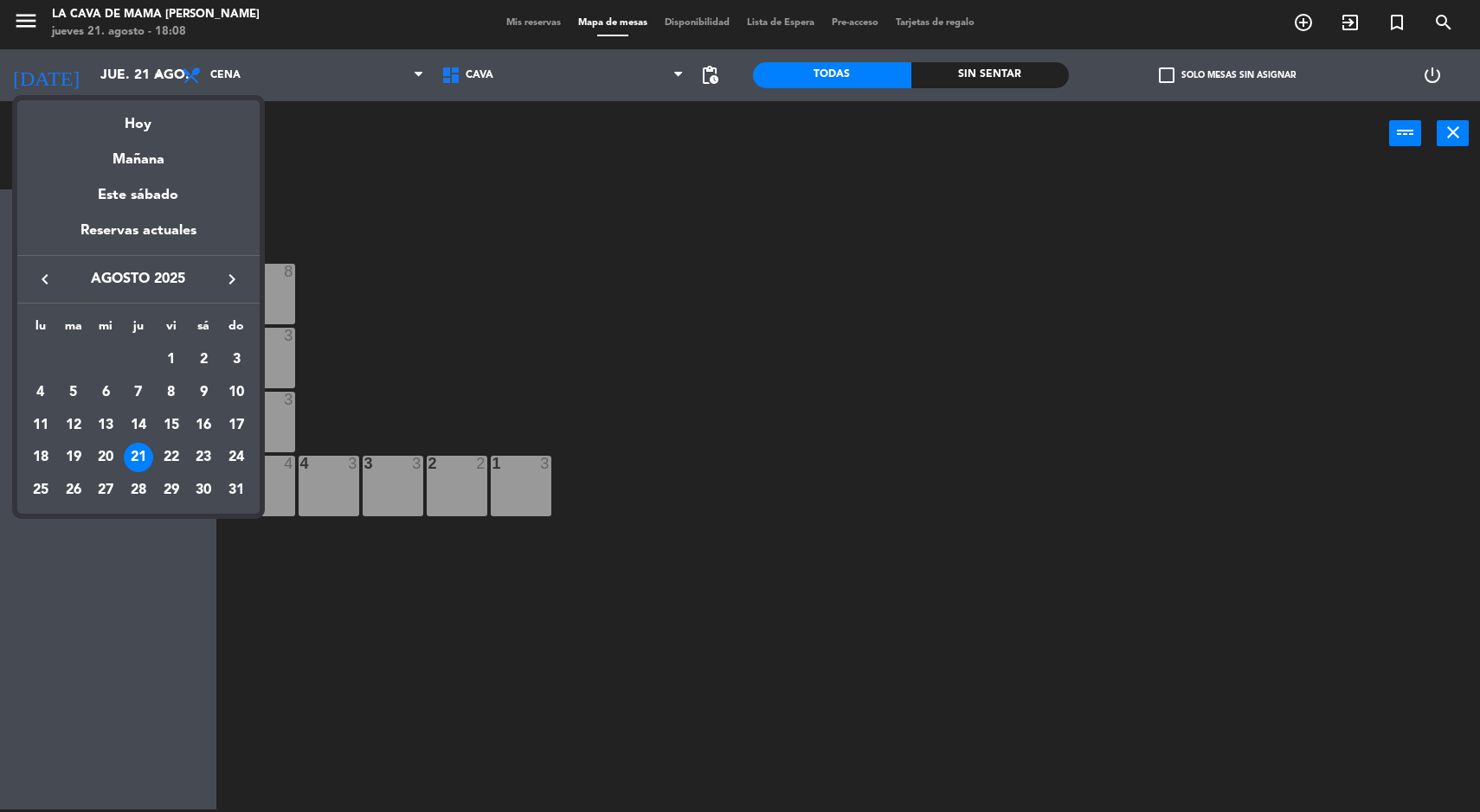
click at [99, 152] on div "Mañana" at bounding box center [138, 153] width 242 height 35
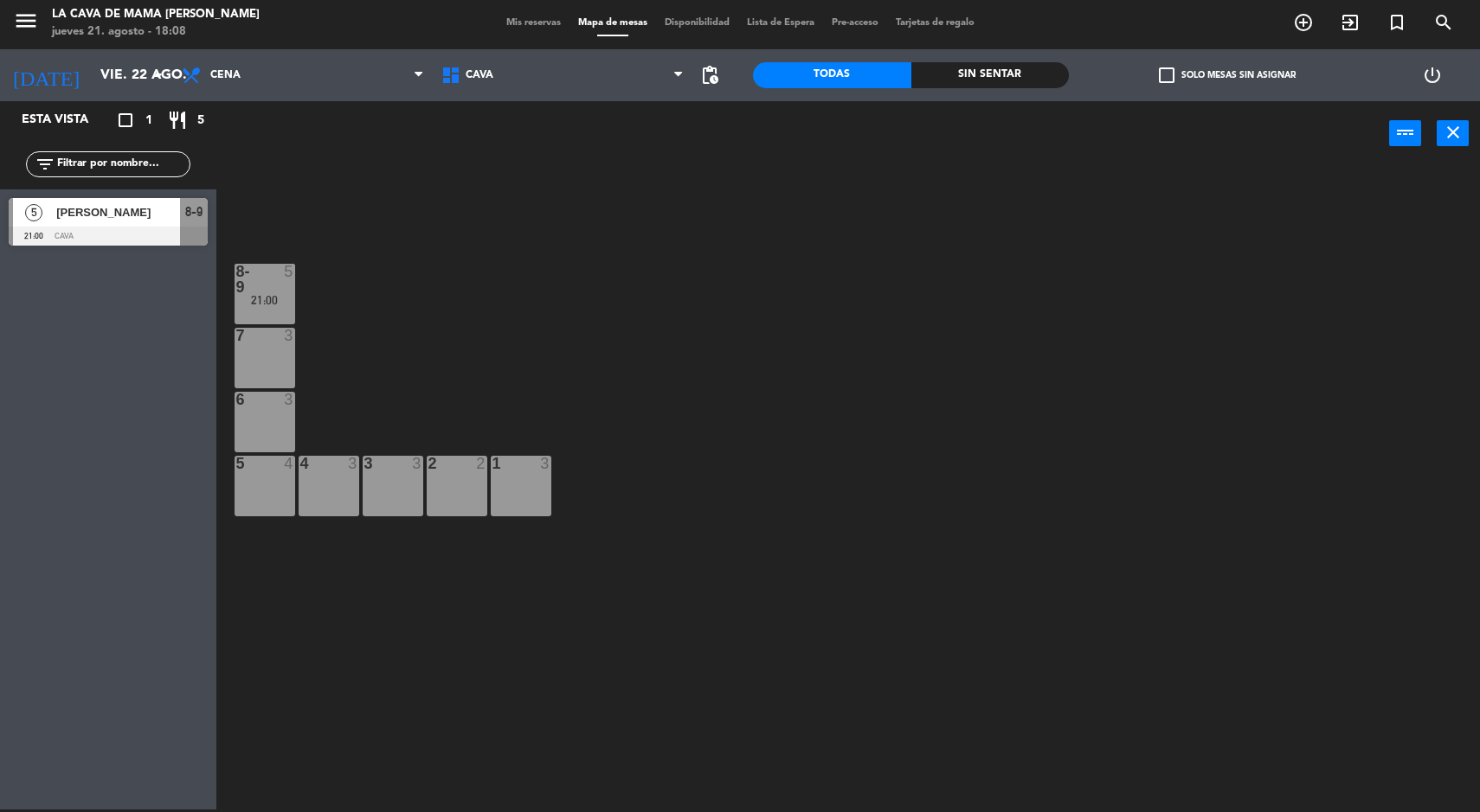
click at [92, 76] on input "vie. 22 ago." at bounding box center [182, 76] width 182 height 33
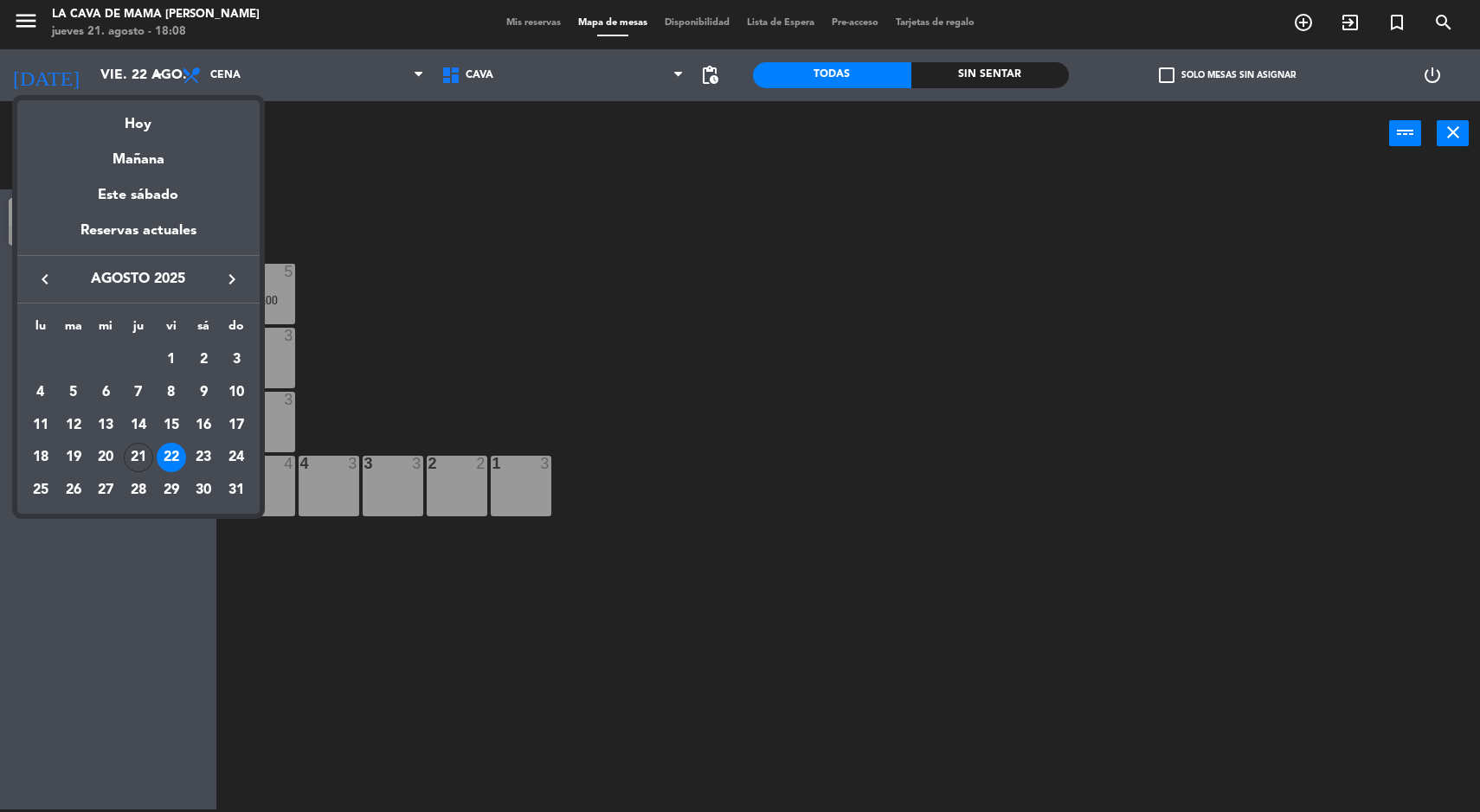
click at [150, 209] on div "Este sábado" at bounding box center [138, 196] width 242 height 48
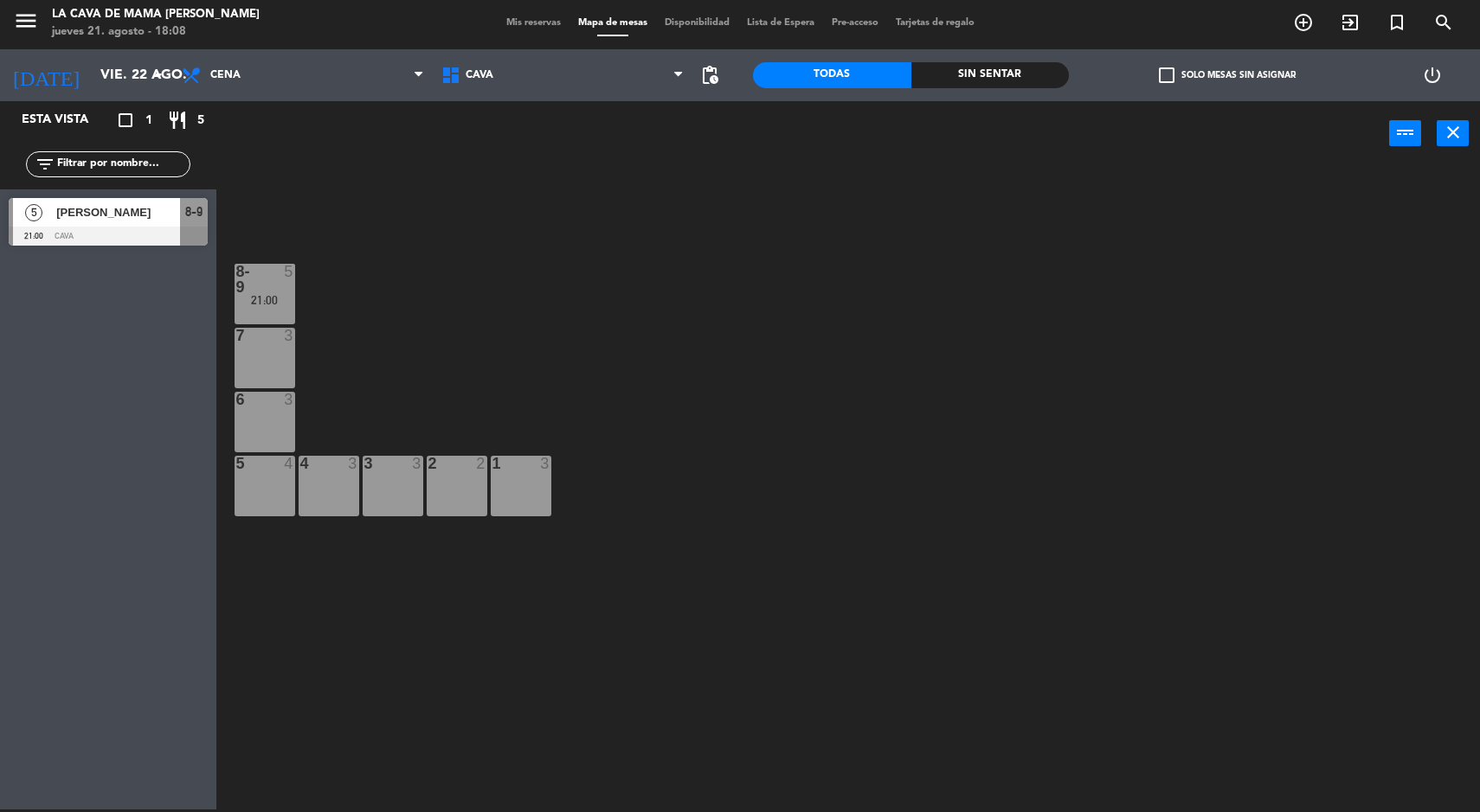
type input "sáb. 23 ago."
click at [21, 25] on icon "menu" at bounding box center [26, 20] width 26 height 26
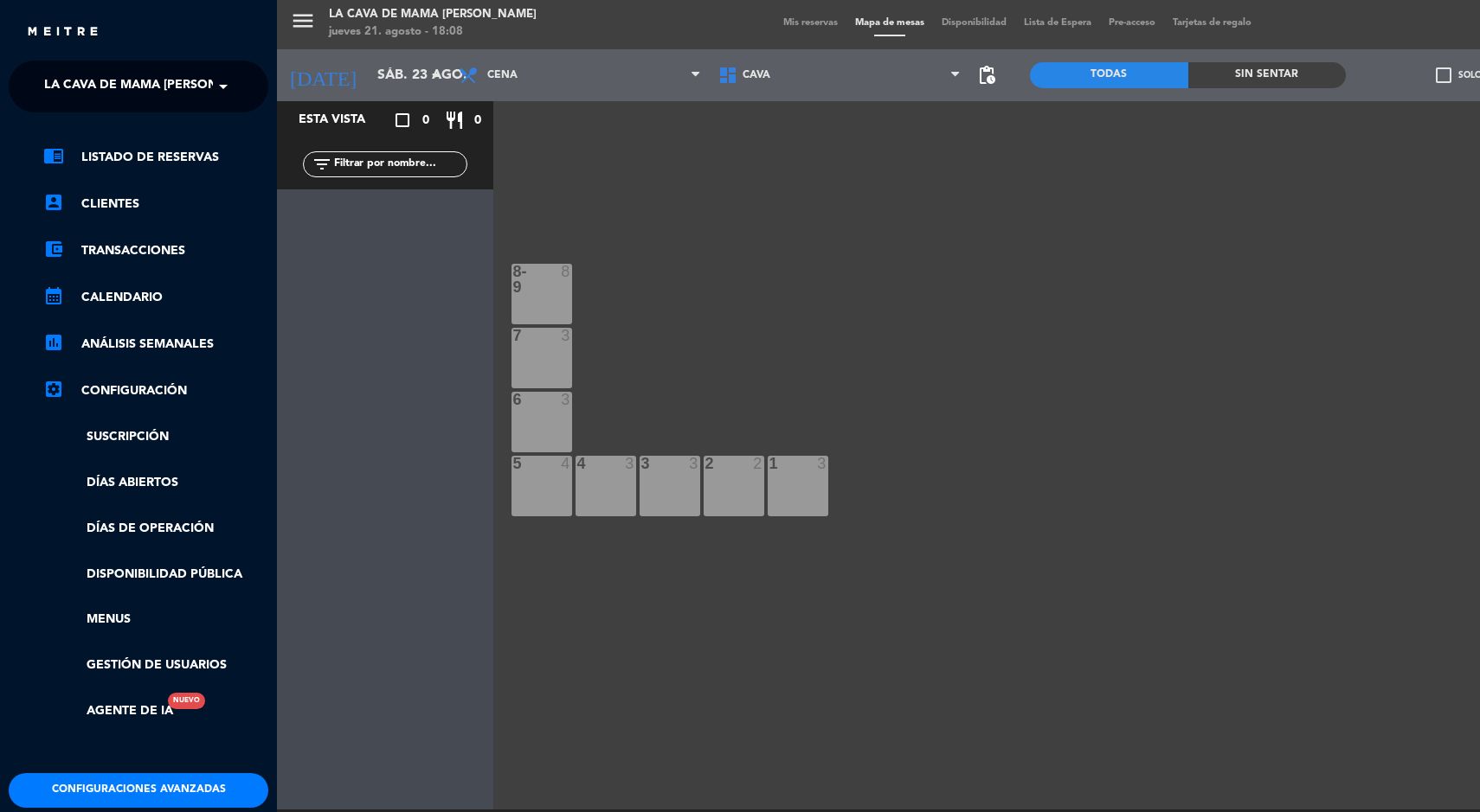
click at [143, 92] on span "La Cava de Mama [PERSON_NAME]" at bounding box center [154, 86] width 220 height 36
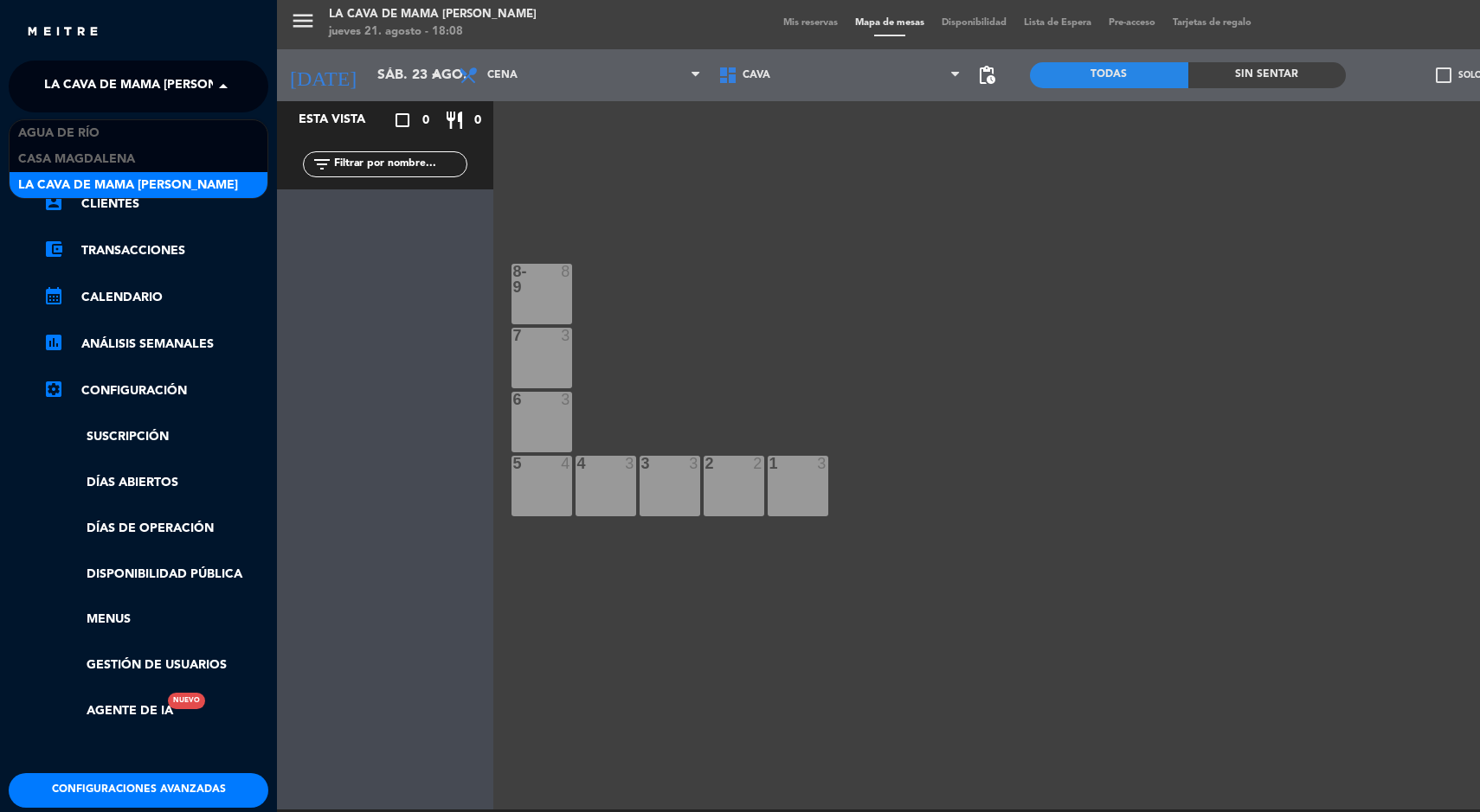
click at [89, 159] on span "Casa Magdalena" at bounding box center [77, 159] width 117 height 20
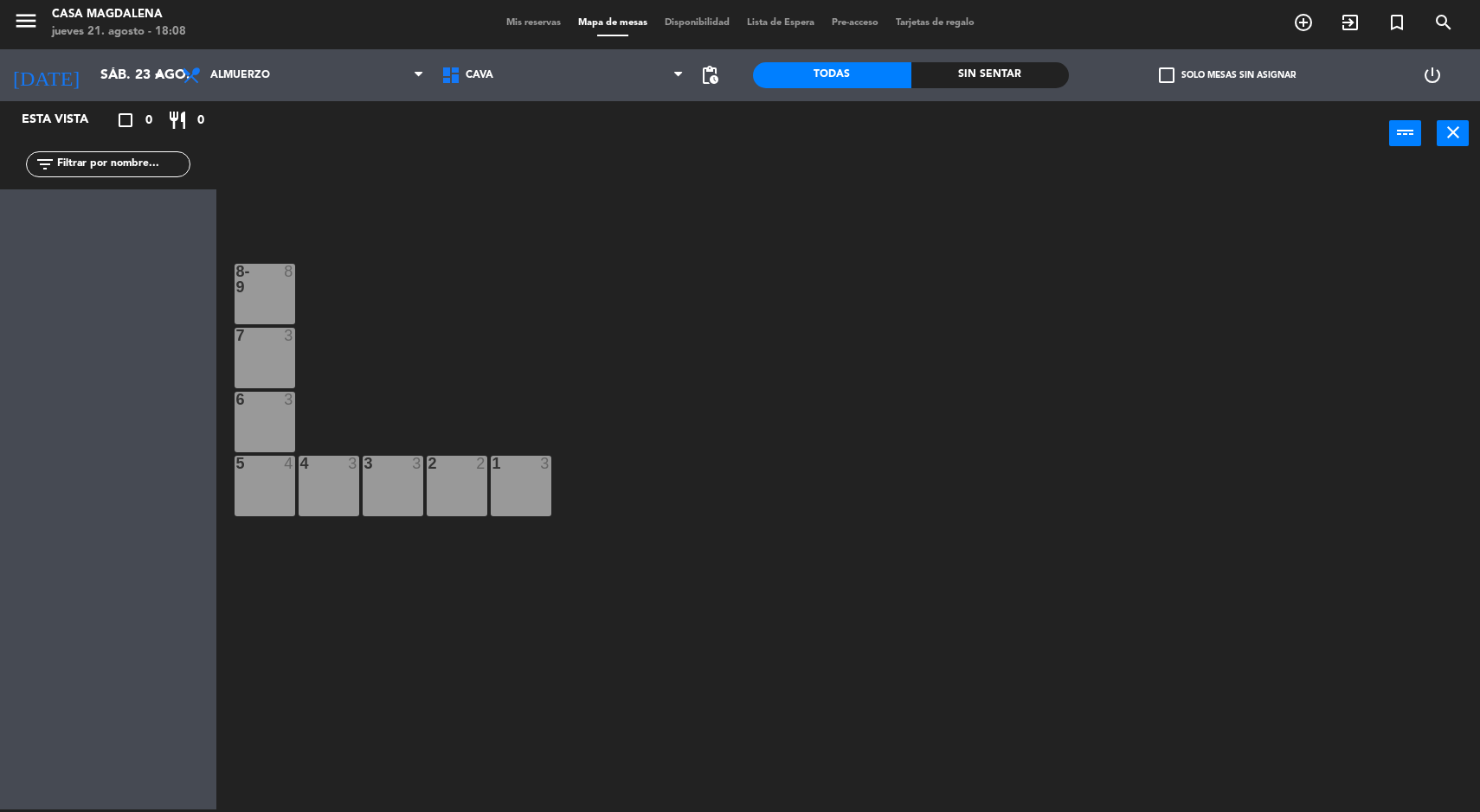
click at [514, 25] on span "Mis reservas" at bounding box center [534, 23] width 72 height 10
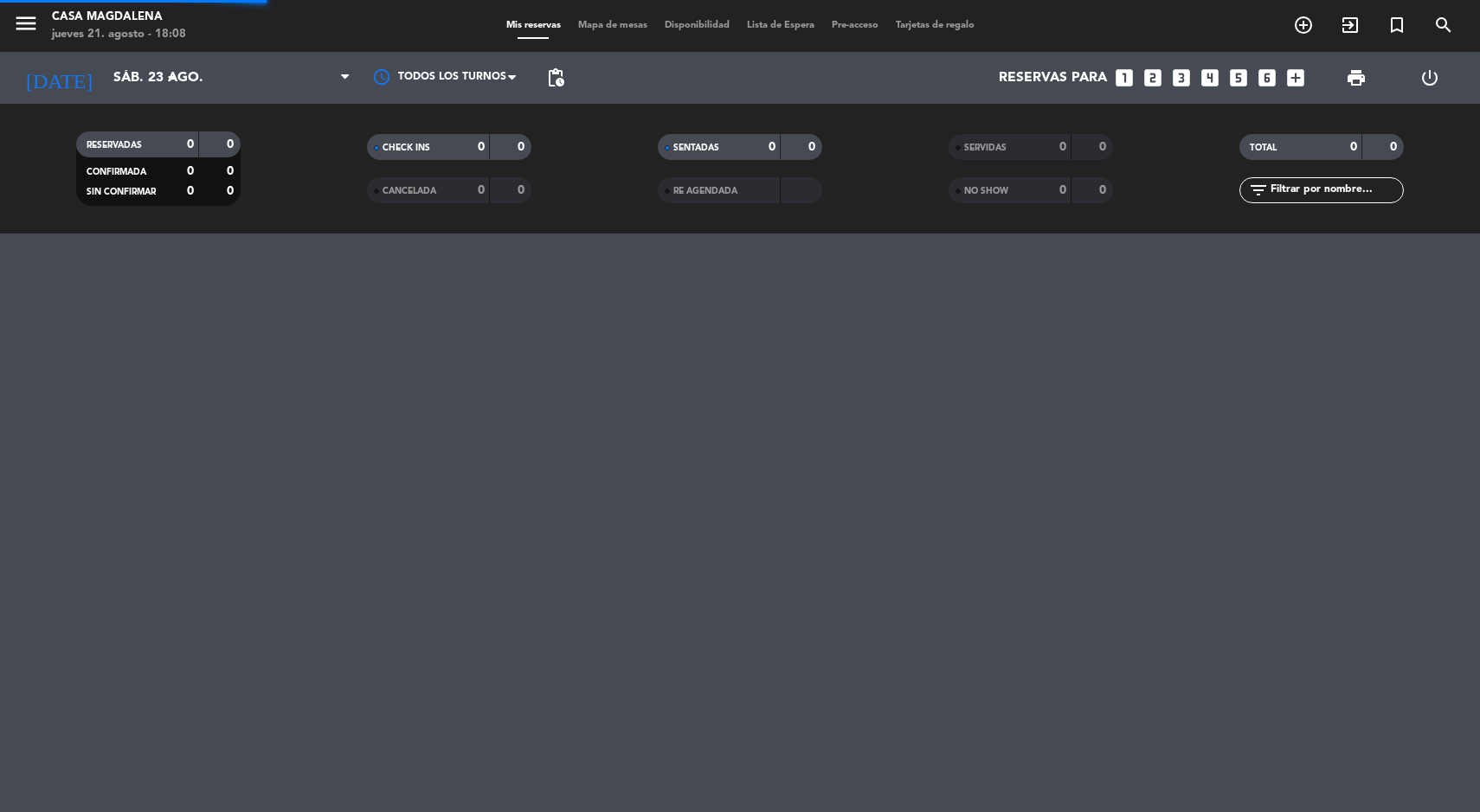
click at [588, 51] on div "menu Casa [PERSON_NAME] jueves 21. agosto - 18:08 Mis reservas Mapa de mesas Di…" at bounding box center [740, 26] width 1480 height 52
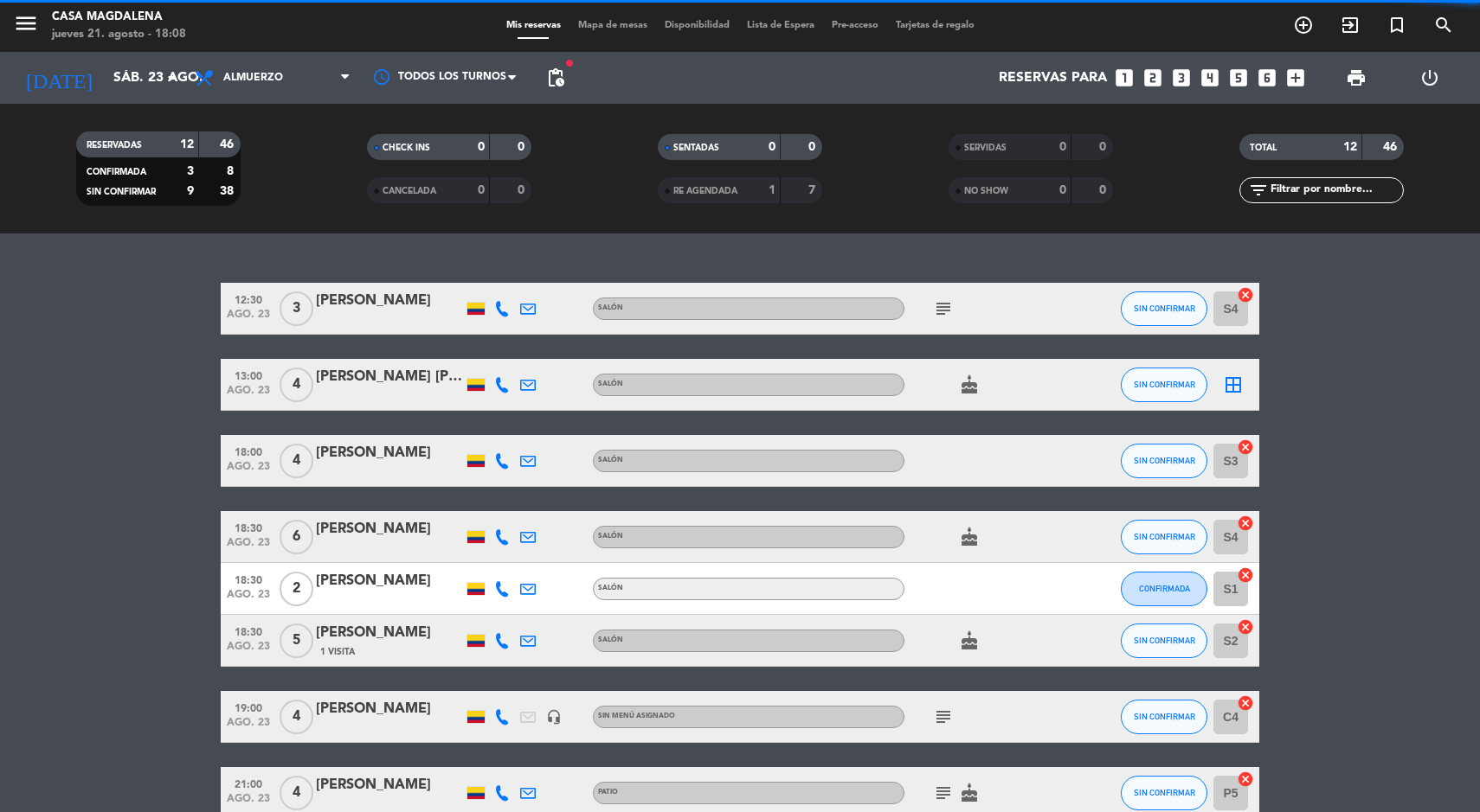
click at [569, 26] on span "Mapa de mesas" at bounding box center [612, 26] width 86 height 10
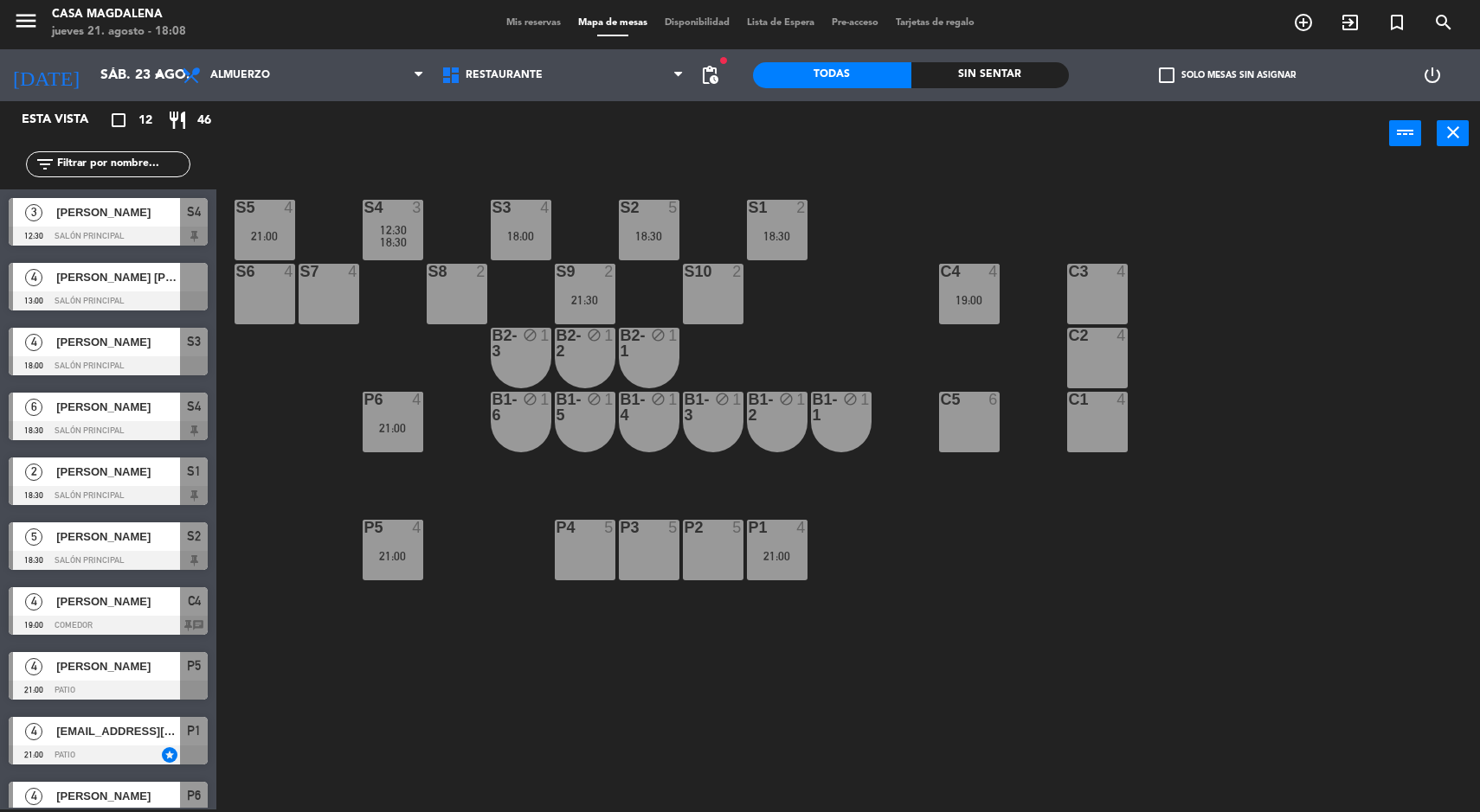
click at [94, 74] on input "sáb. 23 ago." at bounding box center [182, 76] width 182 height 33
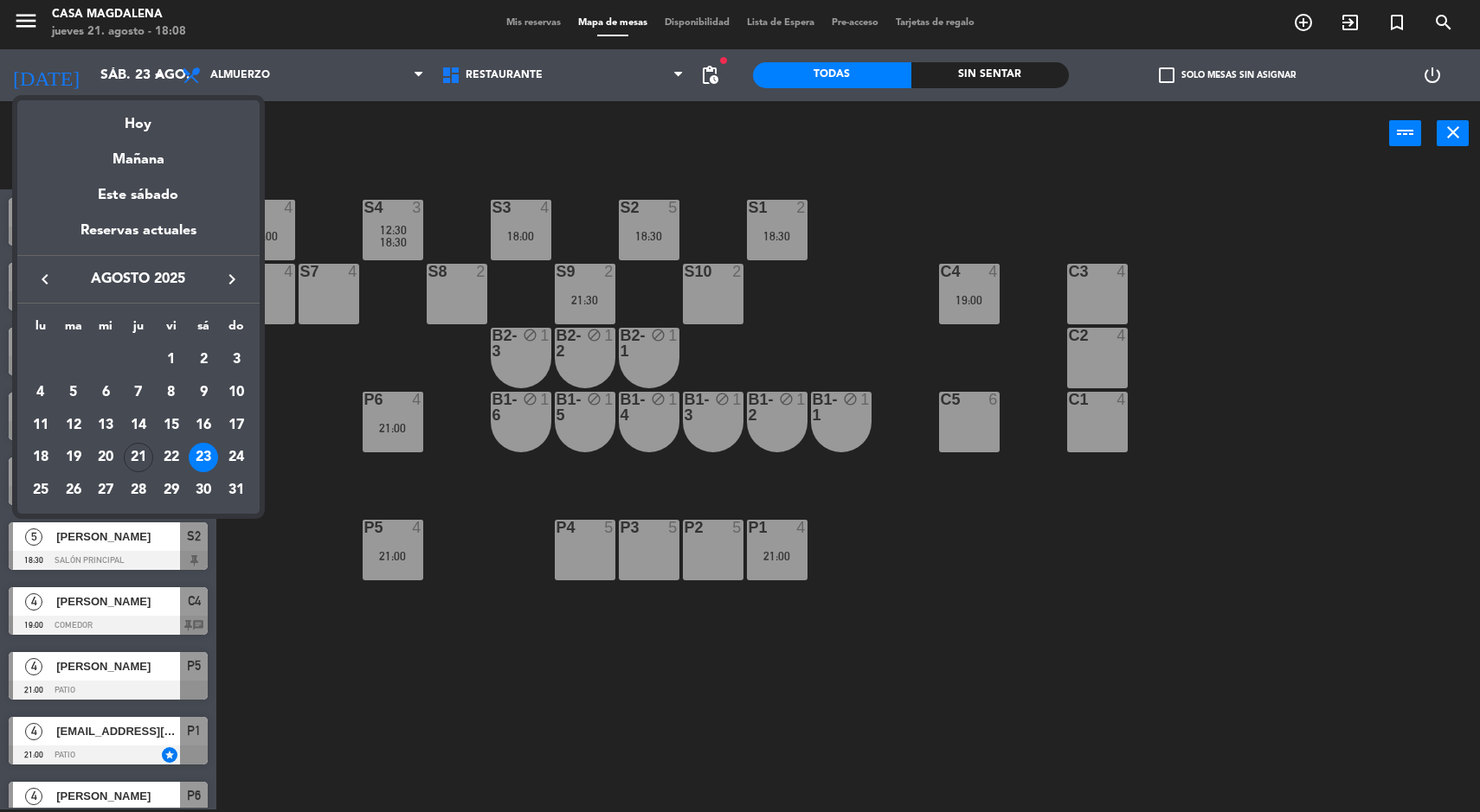
click at [122, 132] on div "Hoy" at bounding box center [138, 118] width 242 height 35
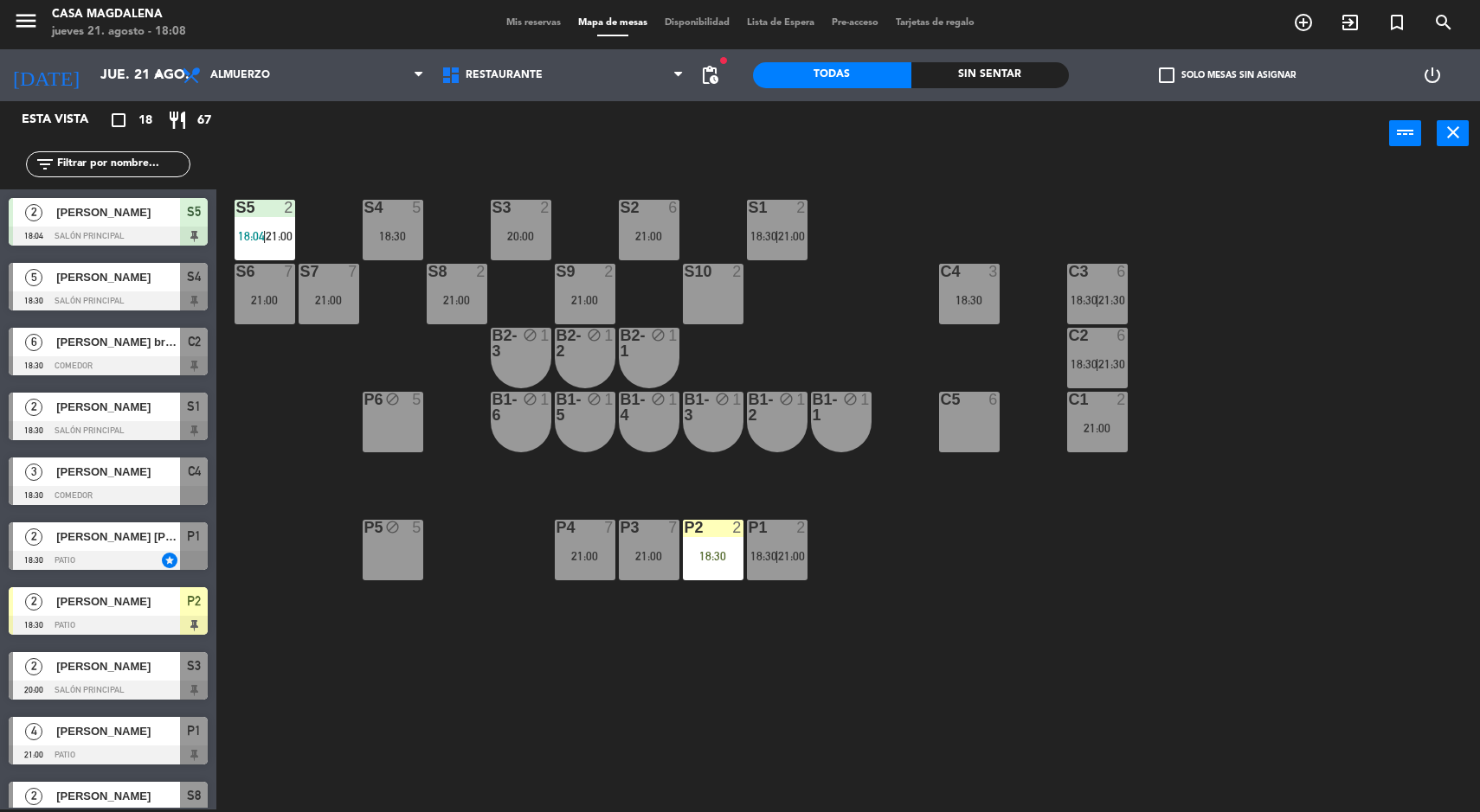
click at [92, 68] on input "jue. 21 ago." at bounding box center [182, 76] width 182 height 33
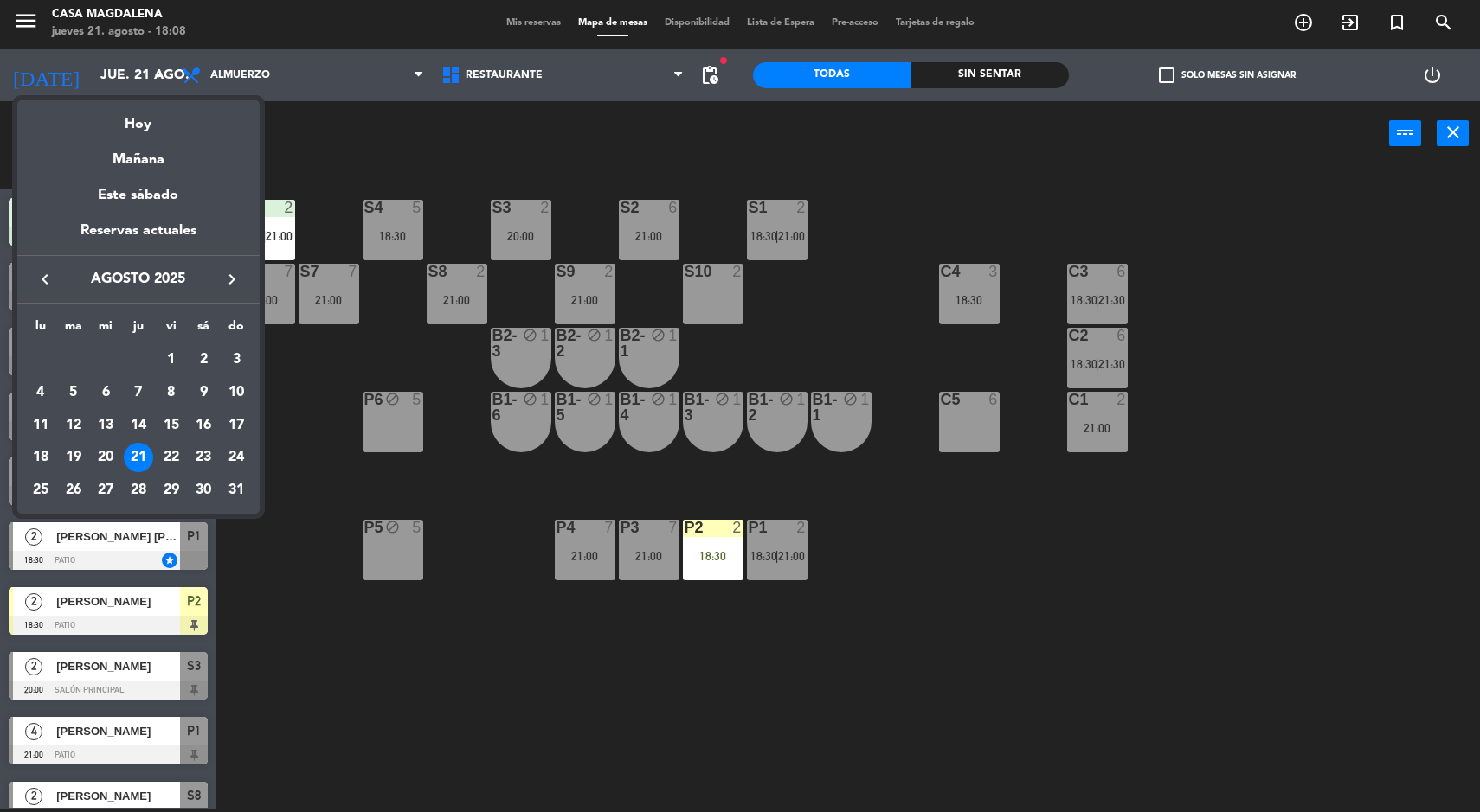
click at [107, 487] on div "27" at bounding box center [105, 490] width 29 height 29
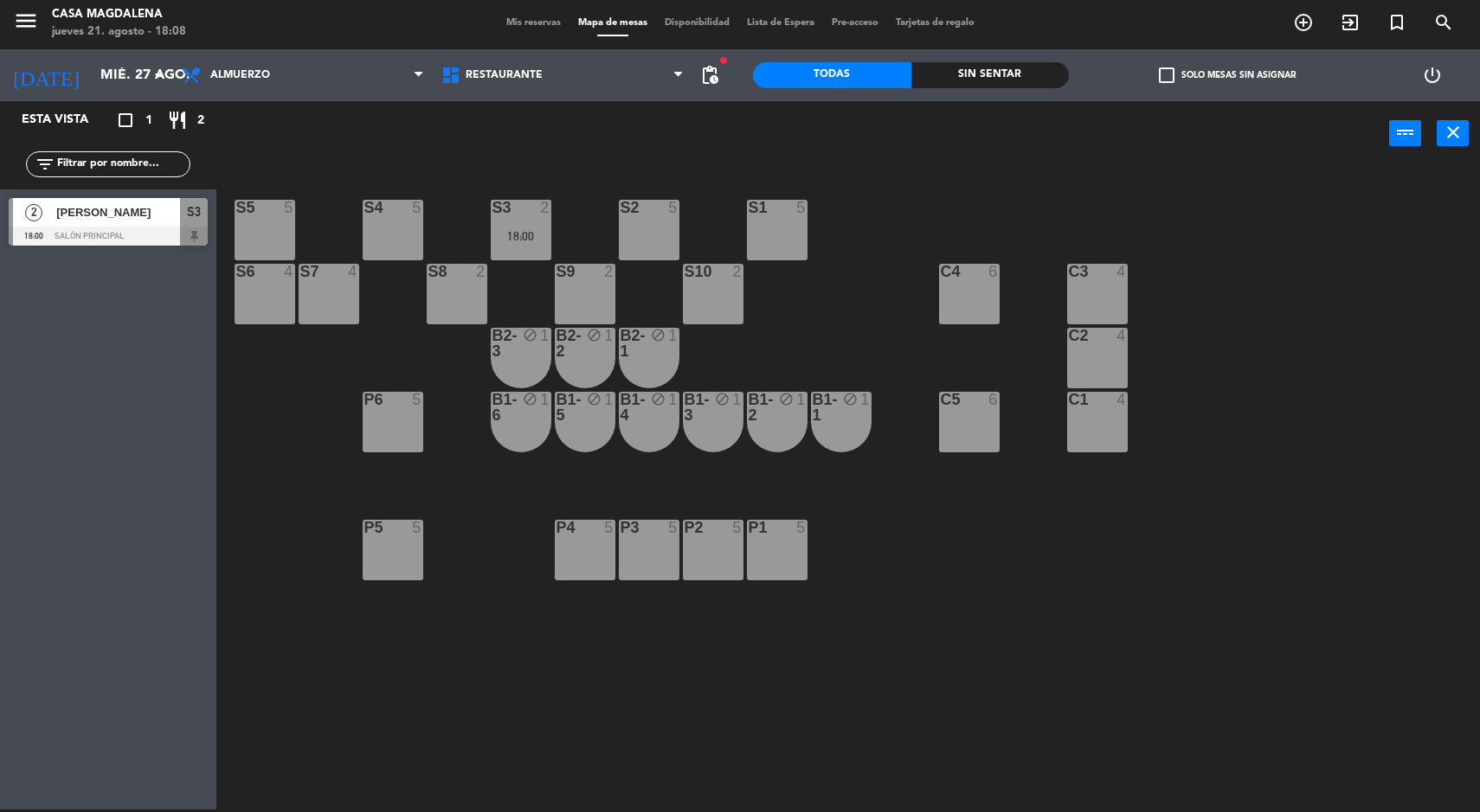
click at [141, 85] on input "mié. 27 ago." at bounding box center [182, 76] width 182 height 33
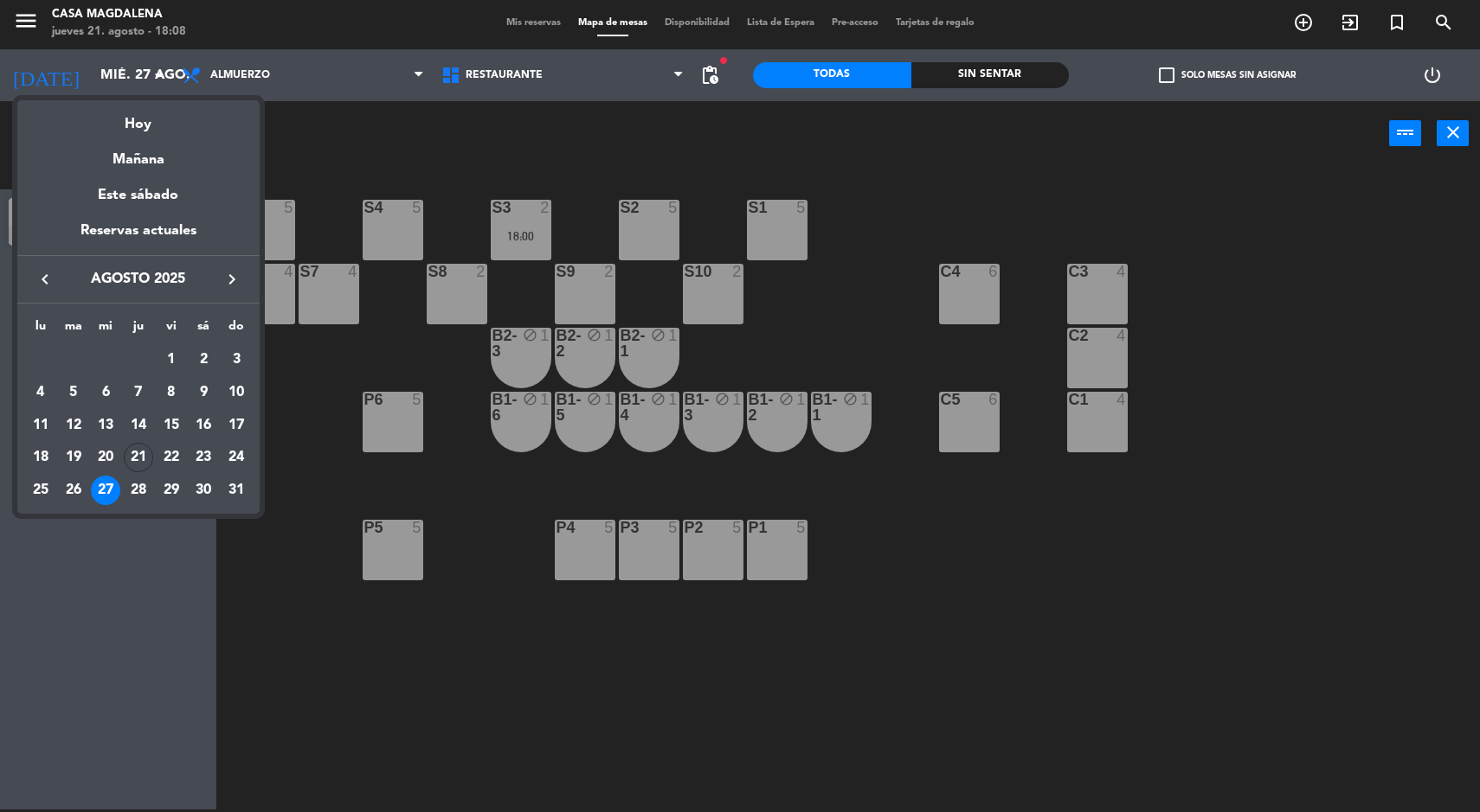
click at [130, 492] on div "28" at bounding box center [137, 490] width 29 height 29
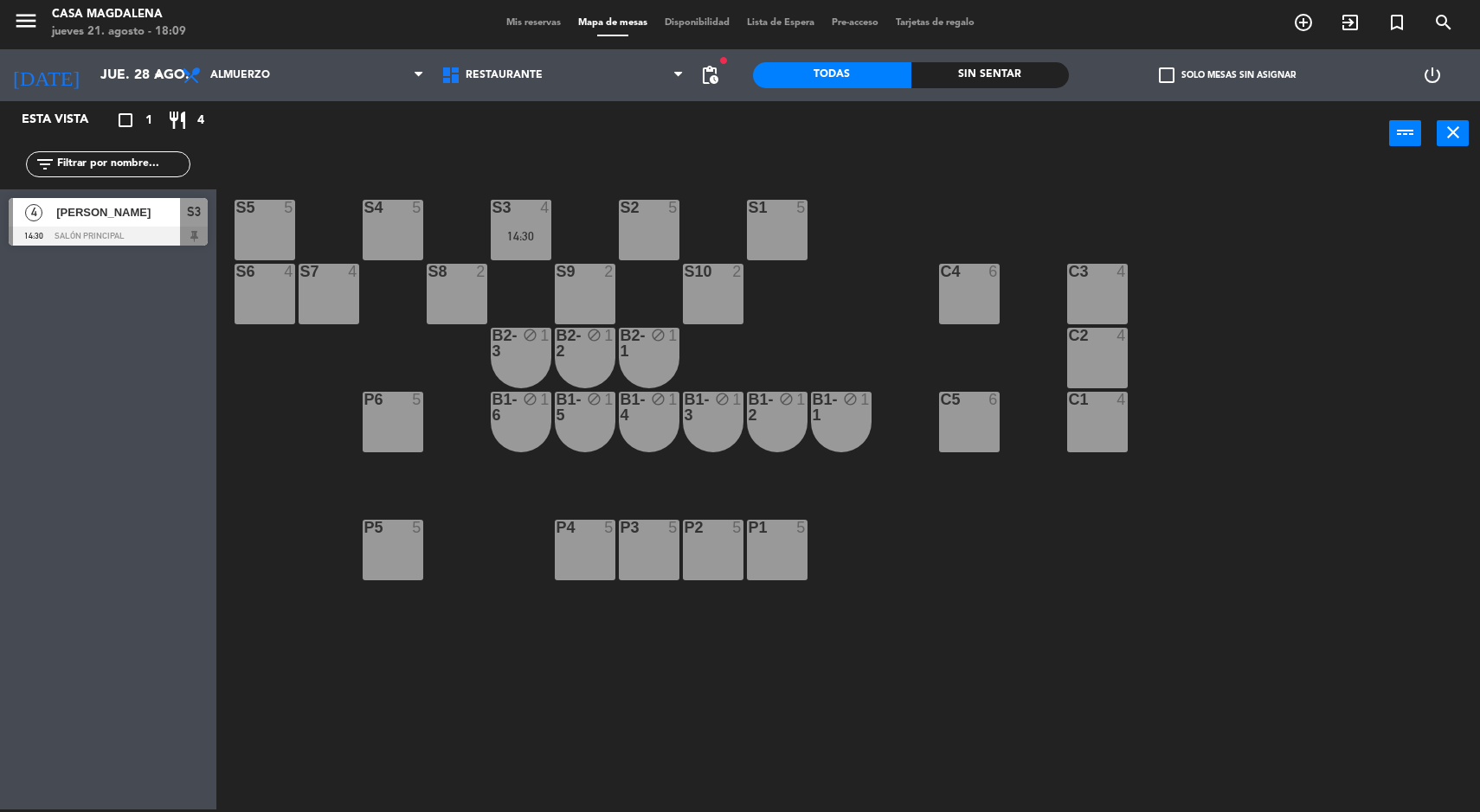
click at [141, 117] on div "crop_square 1 restaurant 4" at bounding box center [166, 121] width 83 height 21
click at [107, 75] on input "jue. 28 ago." at bounding box center [182, 76] width 182 height 33
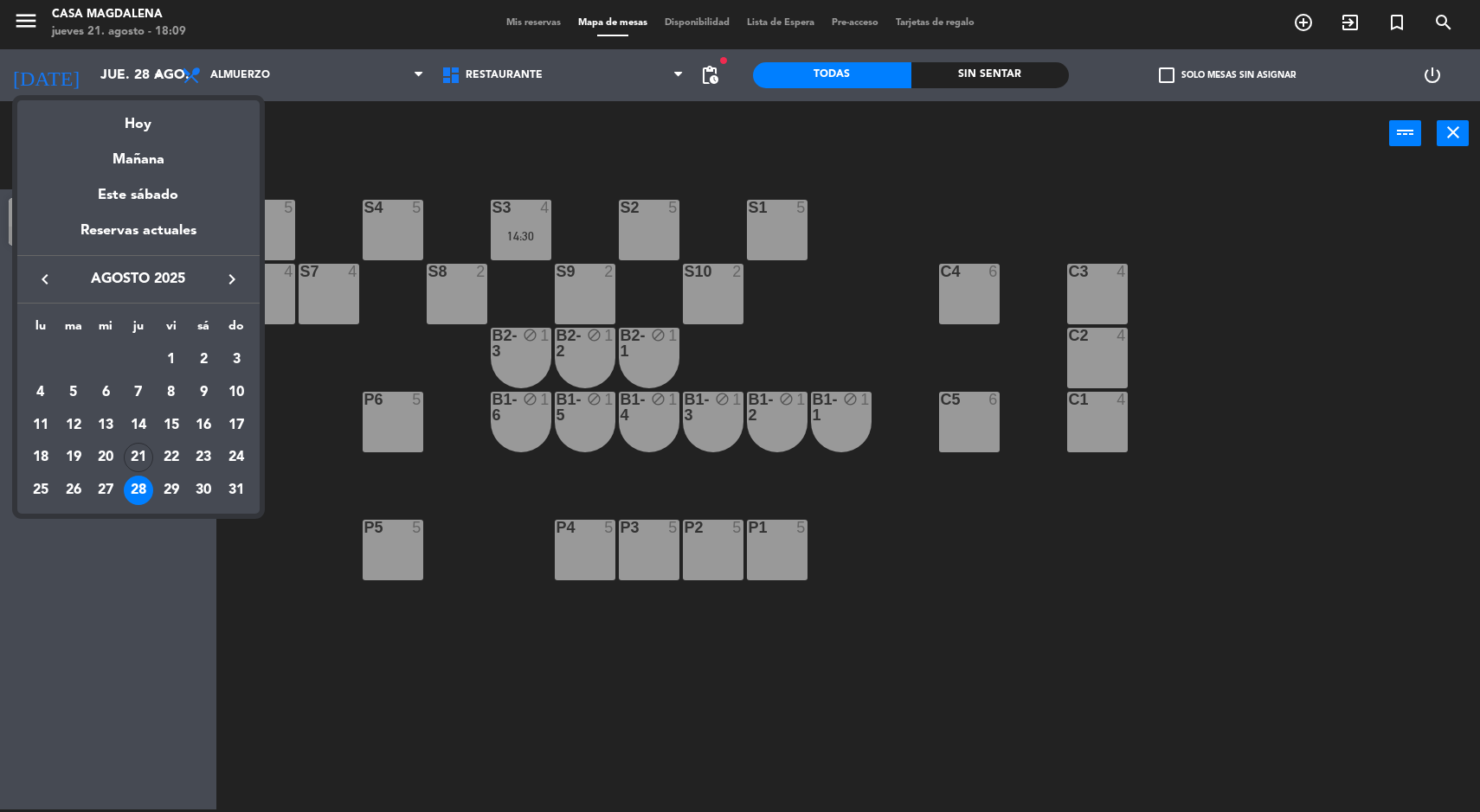
click at [130, 130] on div "Hoy" at bounding box center [138, 118] width 242 height 35
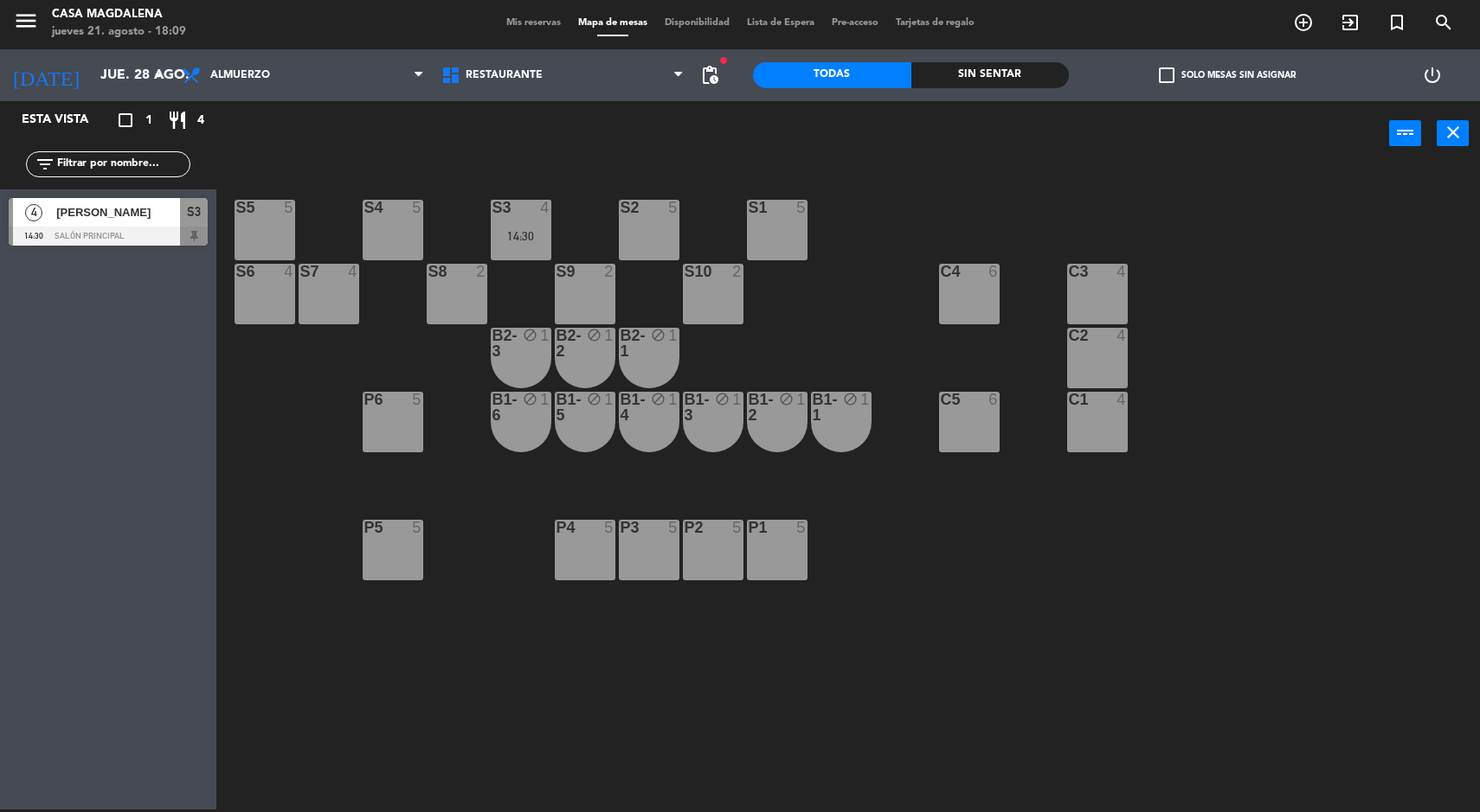
type input "jue. 21 ago."
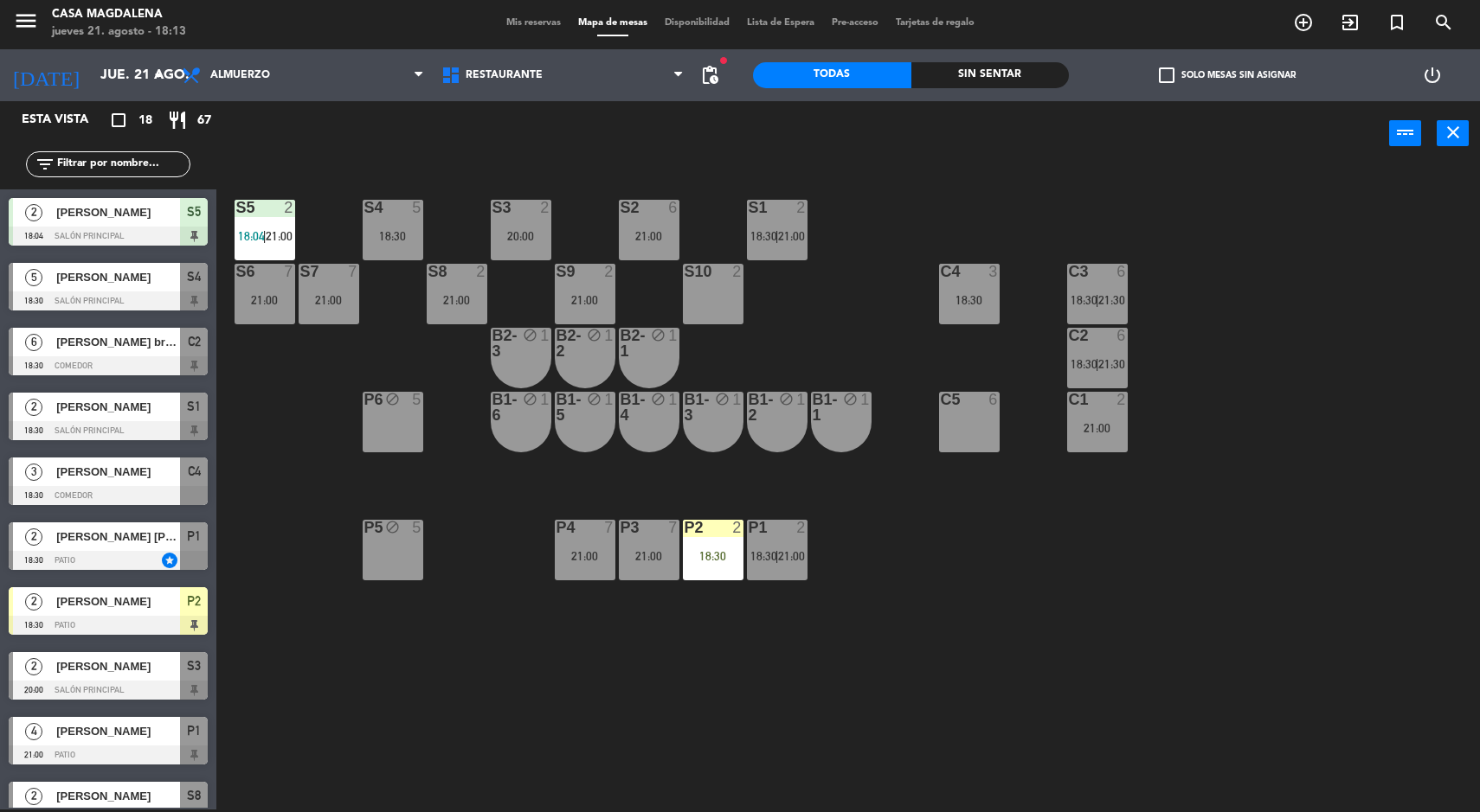
click at [348, 704] on div "S5 2 18:04 | 21:00 S4 5 18:30 S3 2 20:00 S2 6 21:00 S1 2 18:30 | 21:00 S6 7 21:…" at bounding box center [855, 491] width 1249 height 644
click at [1321, 539] on div "S5 2 18:04 | 21:00 S4 5 18:30 S3 2 20:00 S2 6 21:00 S1 2 18:30 | 21:00 S6 7 21:…" at bounding box center [855, 491] width 1249 height 644
click at [636, 221] on div "S2 6 21:00" at bounding box center [648, 230] width 61 height 61
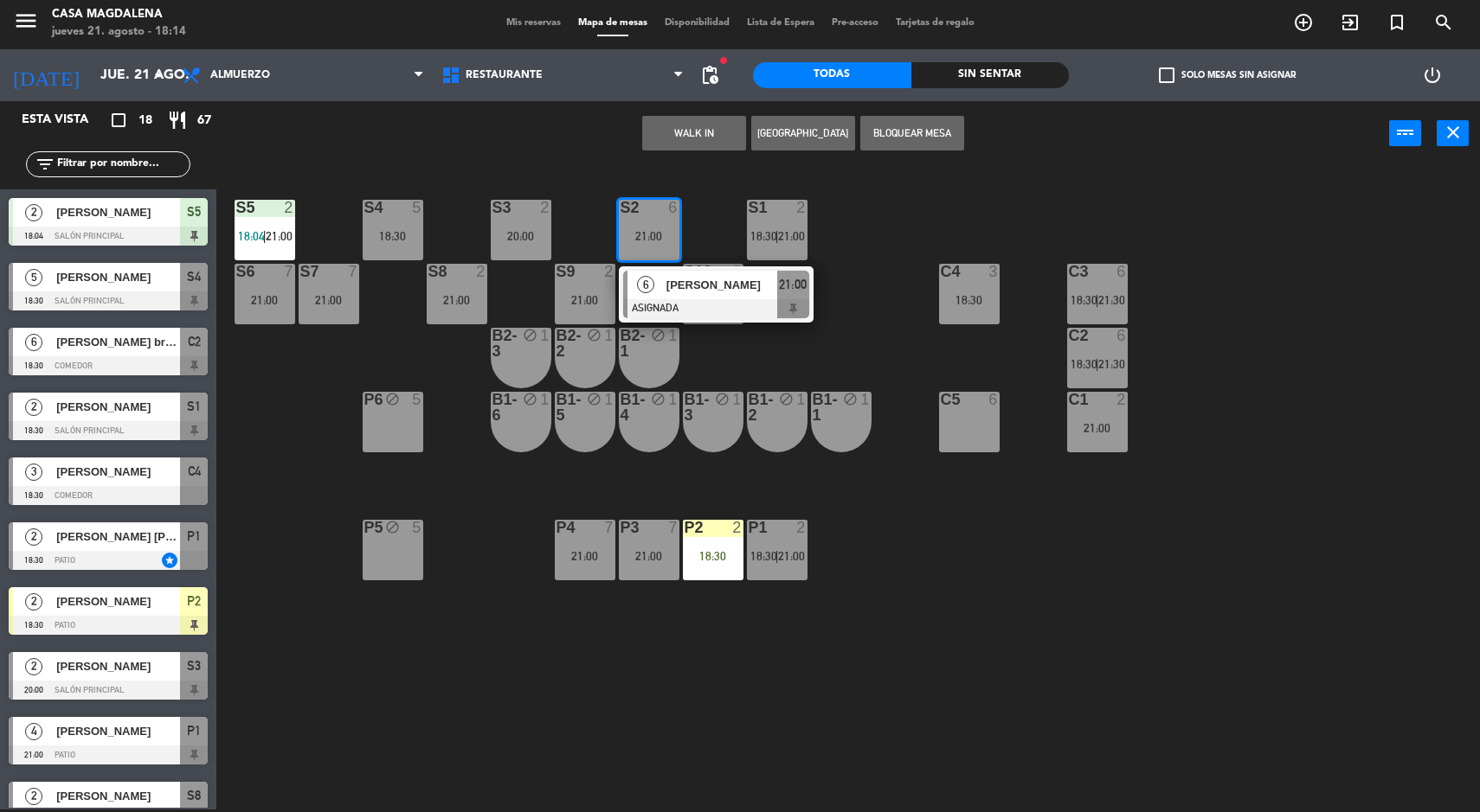
click at [691, 132] on button "WALK IN" at bounding box center [694, 133] width 104 height 34
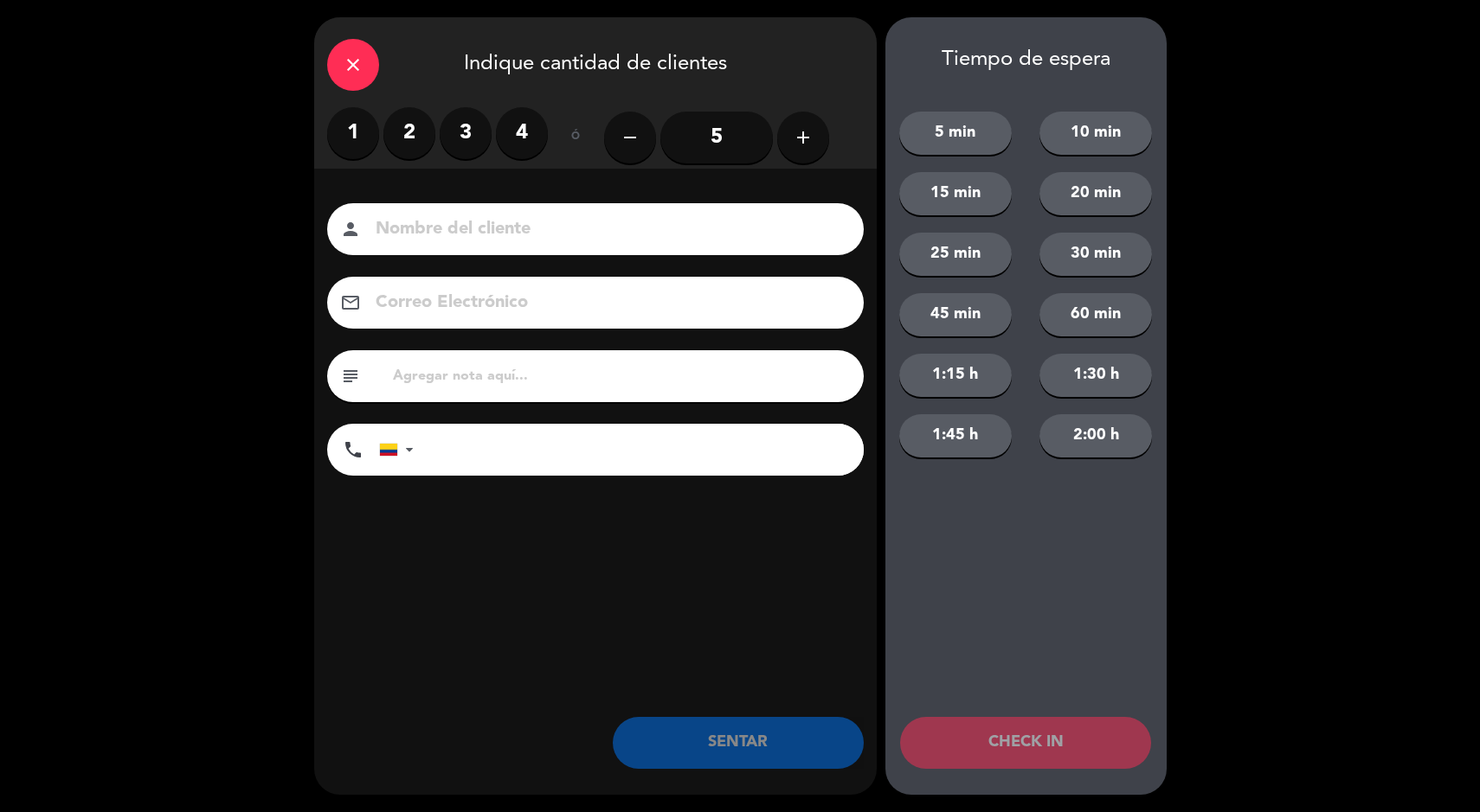
click at [784, 143] on button "add" at bounding box center [803, 137] width 52 height 52
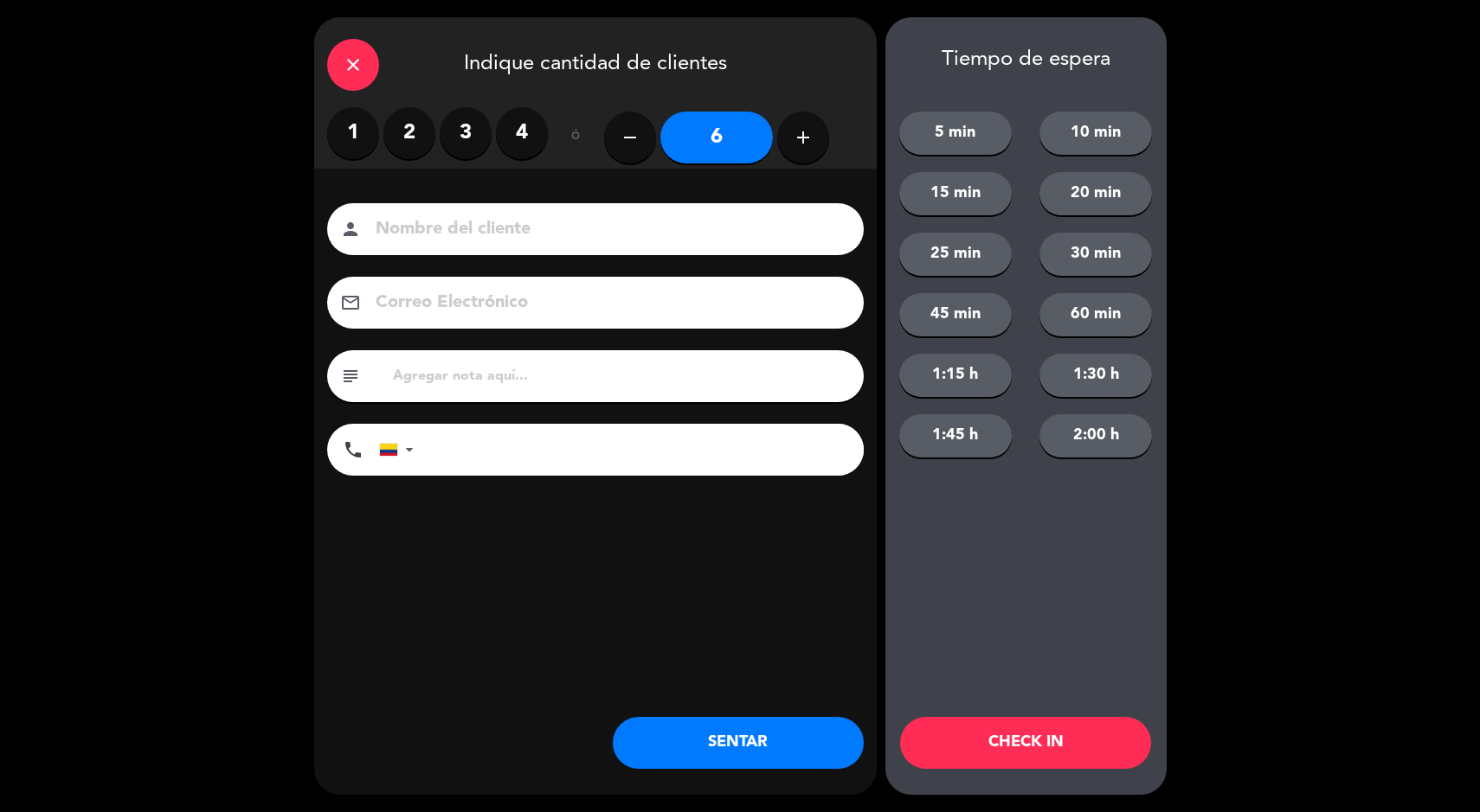
click at [757, 735] on button "SENTAR" at bounding box center [738, 742] width 251 height 52
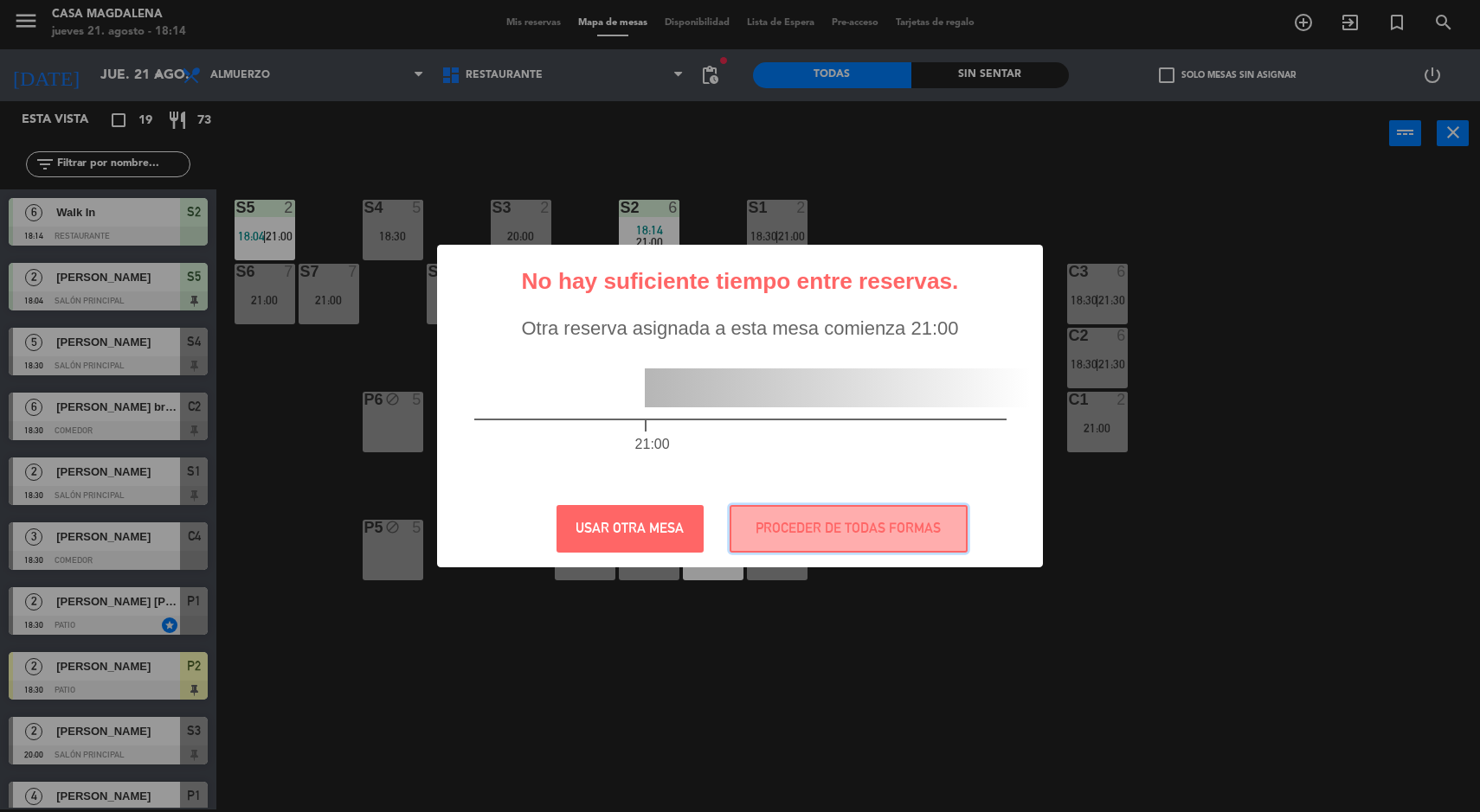
click at [877, 507] on button "PROCEDER DE TODAS FORMAS" at bounding box center [848, 529] width 238 height 48
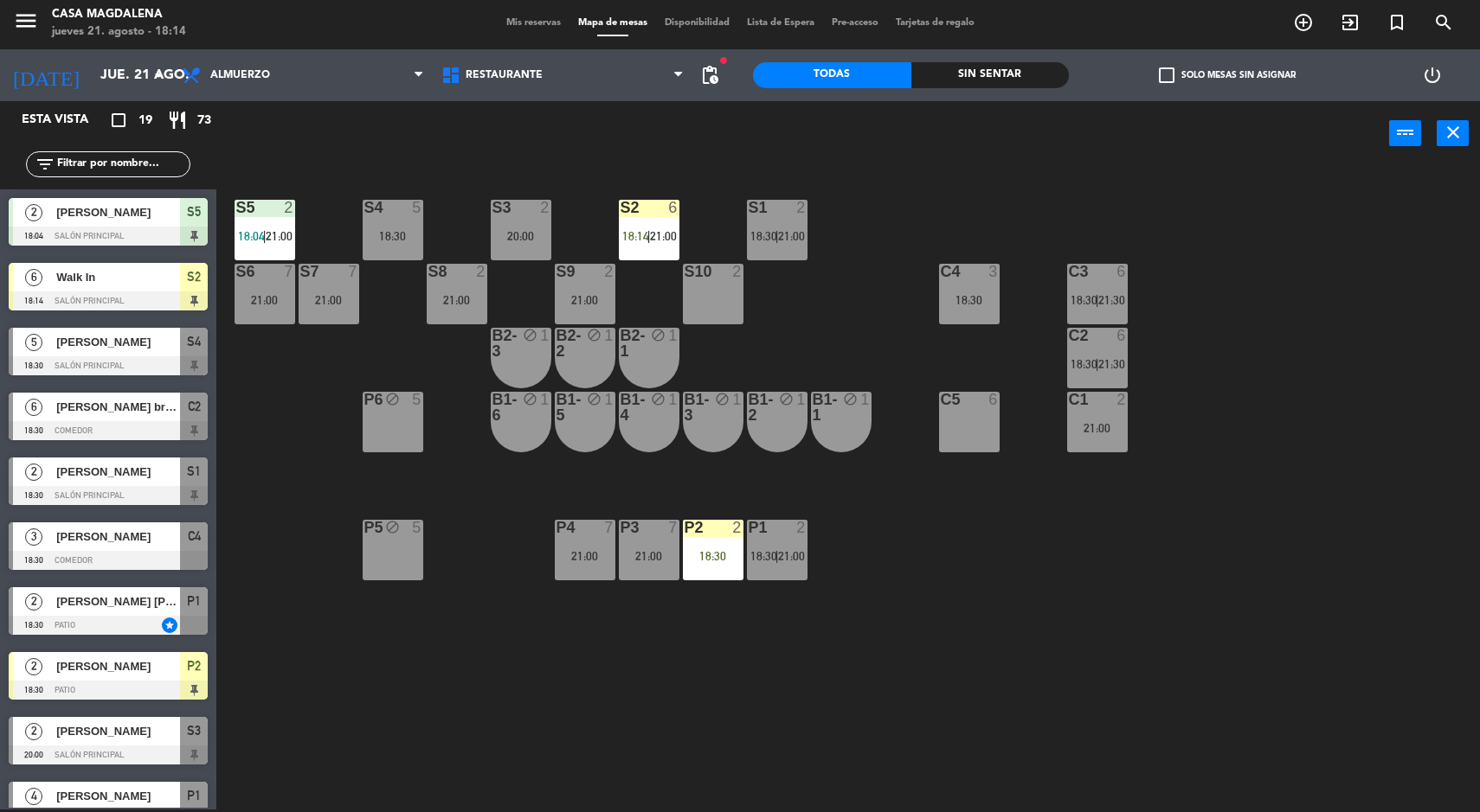
click at [625, 225] on div "S2 6 18:14 | 21:00" at bounding box center [648, 230] width 61 height 61
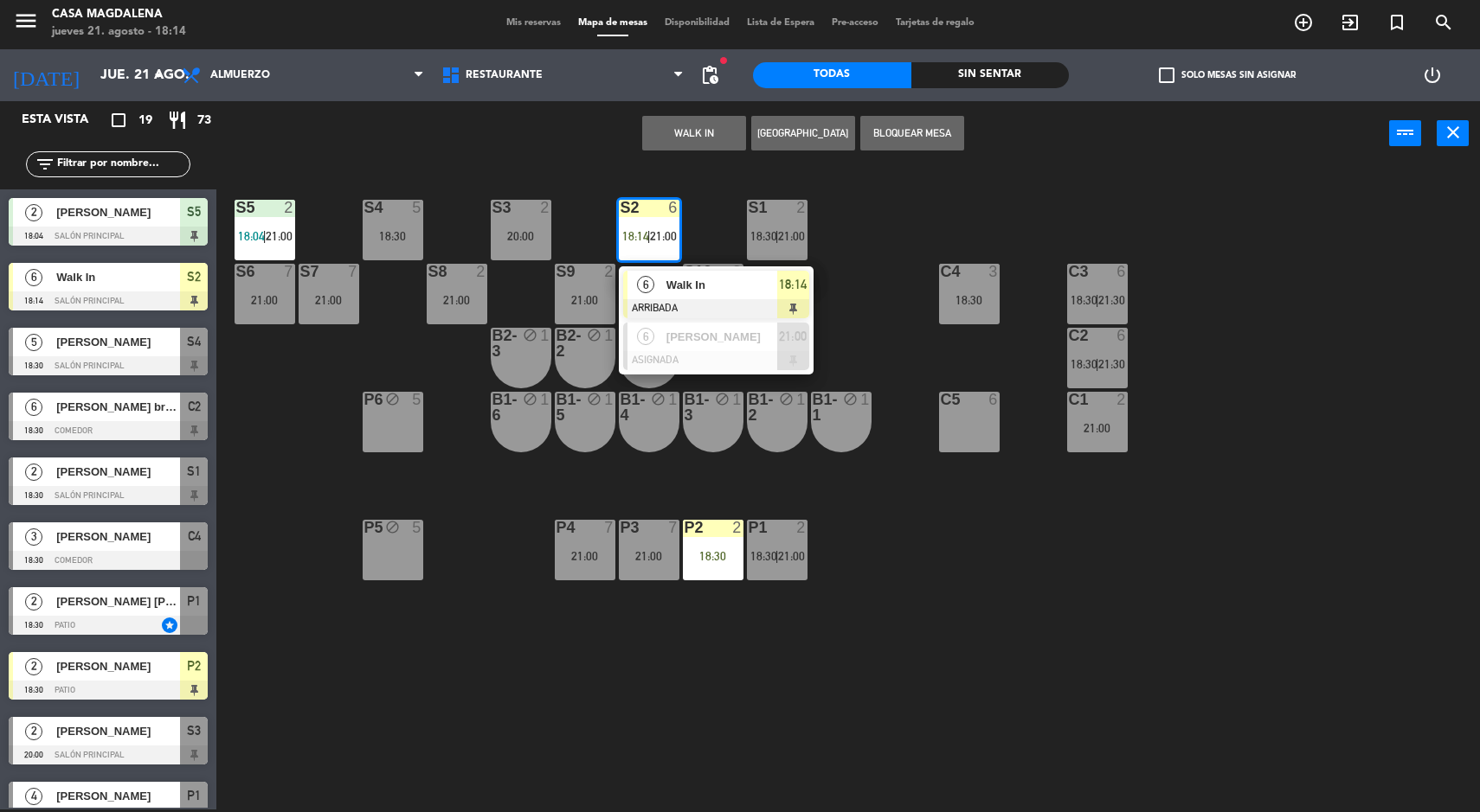
click at [749, 280] on span "Walk In" at bounding box center [722, 284] width 111 height 18
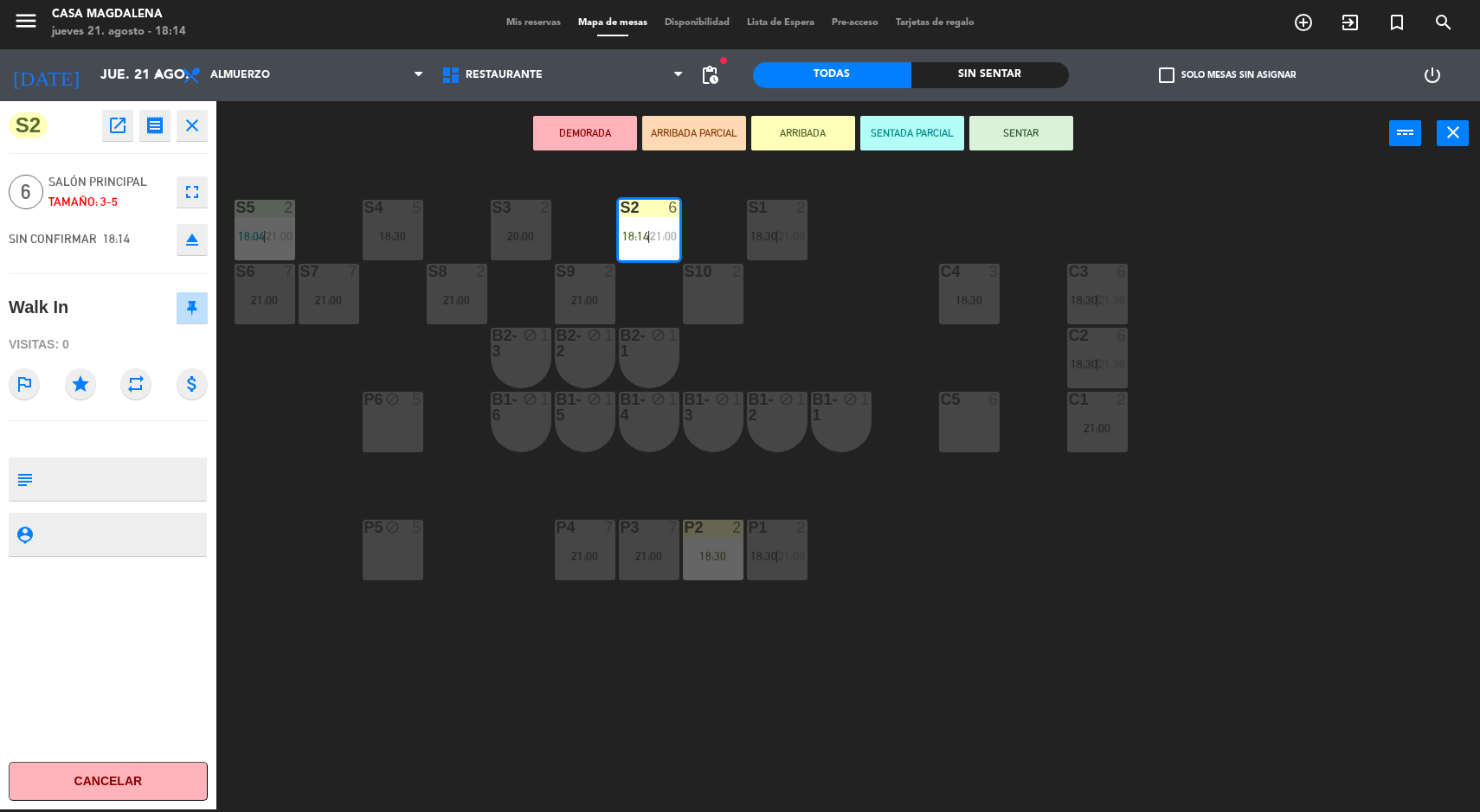
click at [1022, 132] on button "SENTAR" at bounding box center [1021, 133] width 104 height 34
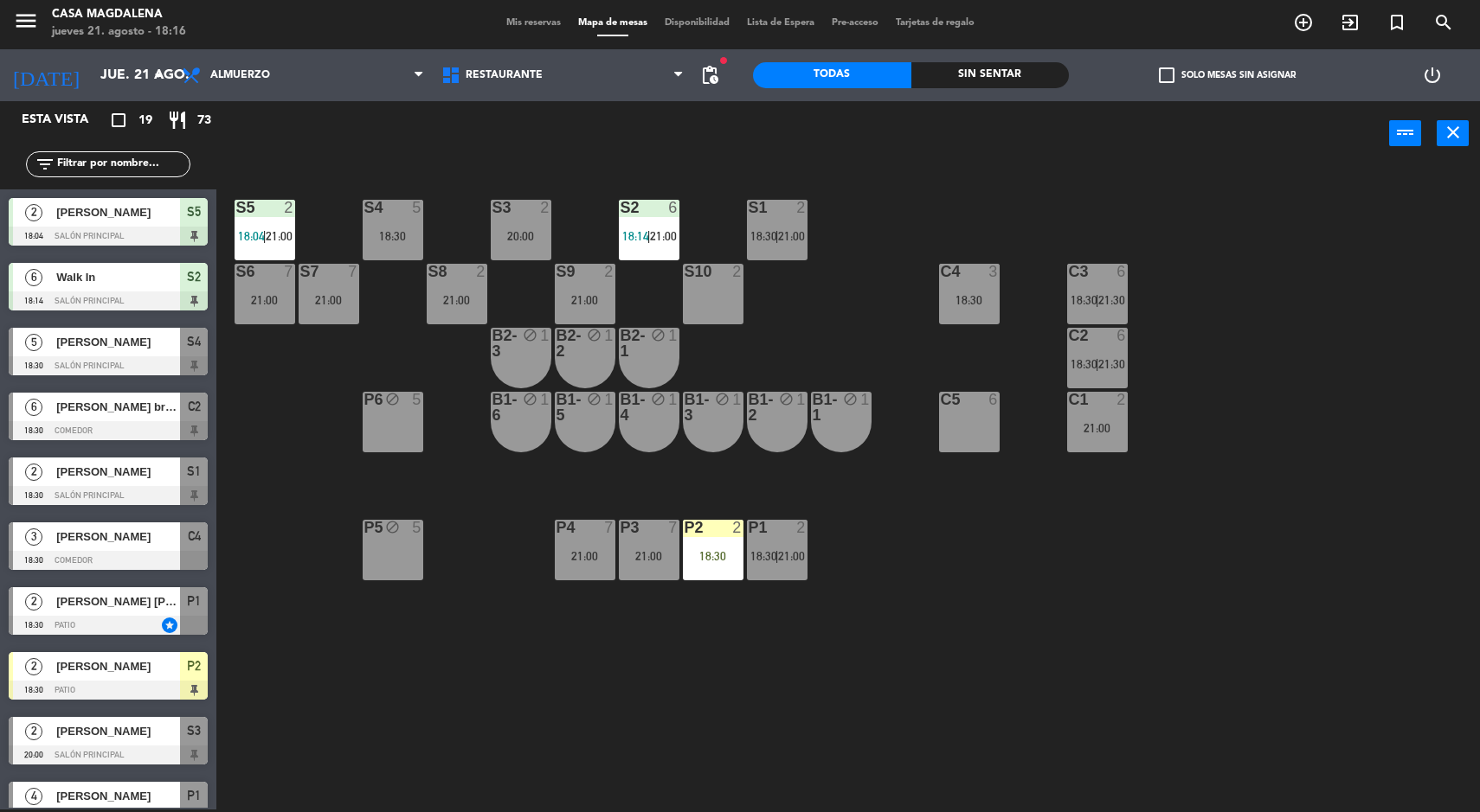
click at [1025, 64] on div "Sin sentar" at bounding box center [990, 75] width 159 height 26
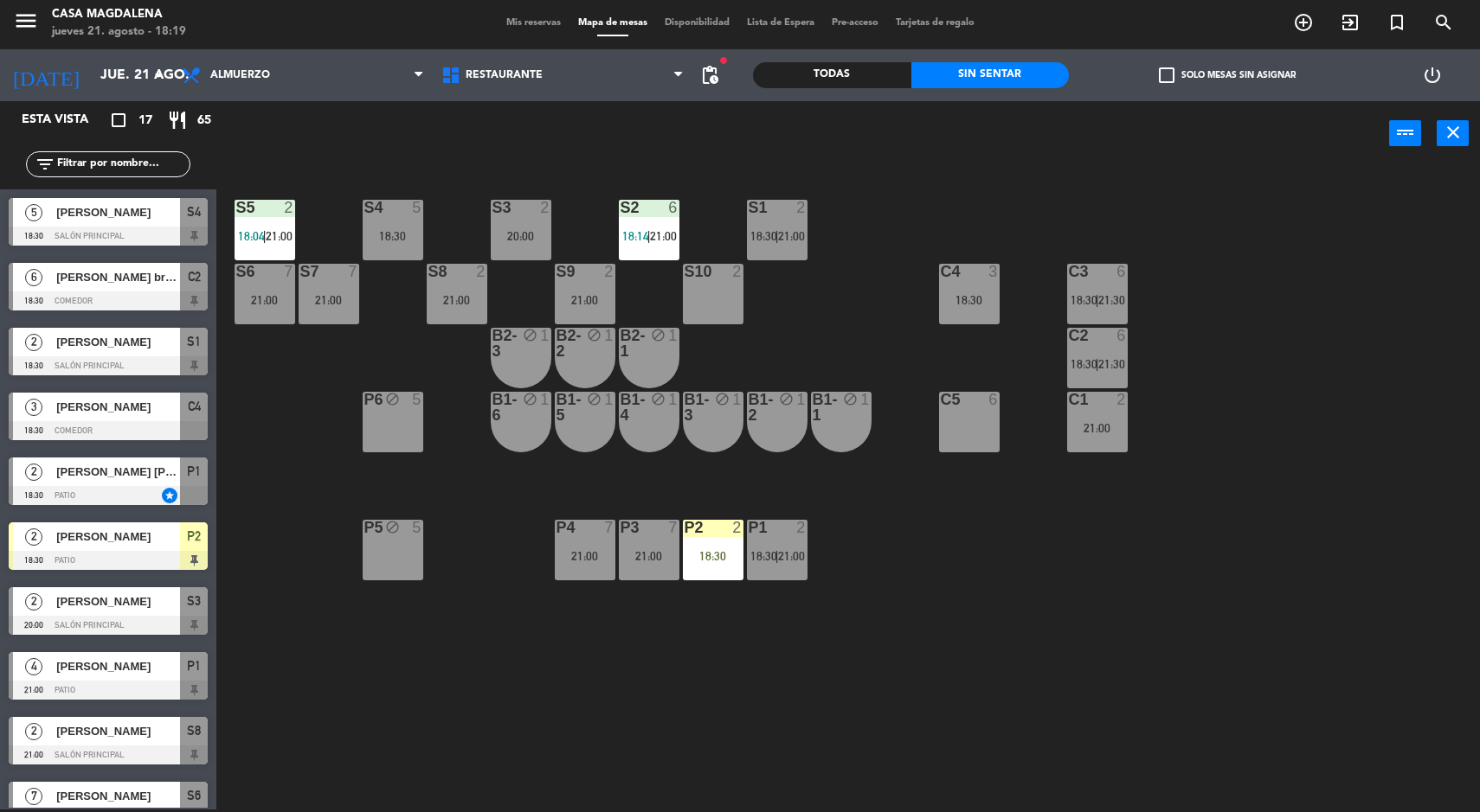
click at [1112, 299] on span "21:30" at bounding box center [1112, 300] width 26 height 14
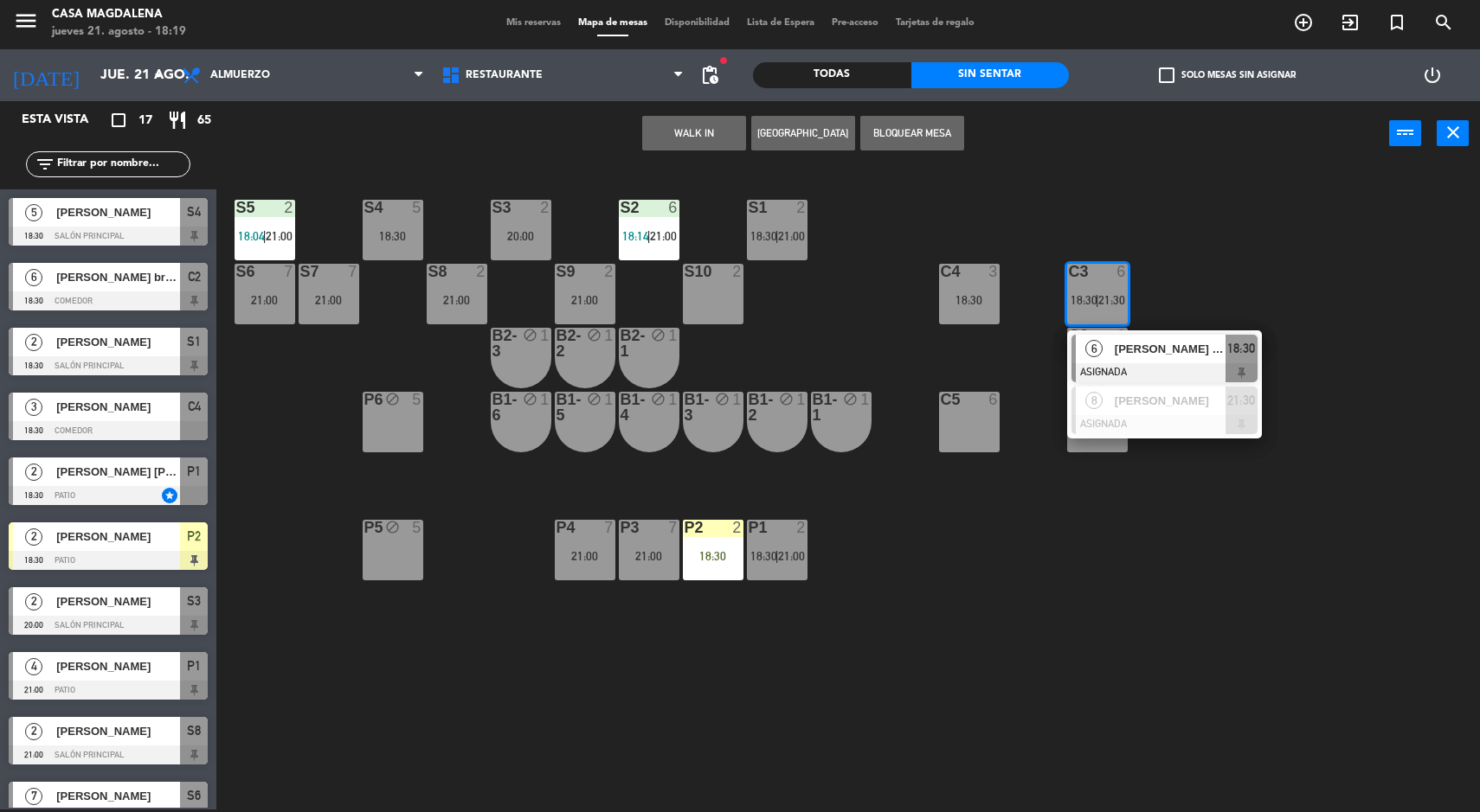
click at [1195, 333] on div "6 [PERSON_NAME] bruges ASIGNADA 18:30" at bounding box center [1164, 358] width 195 height 56
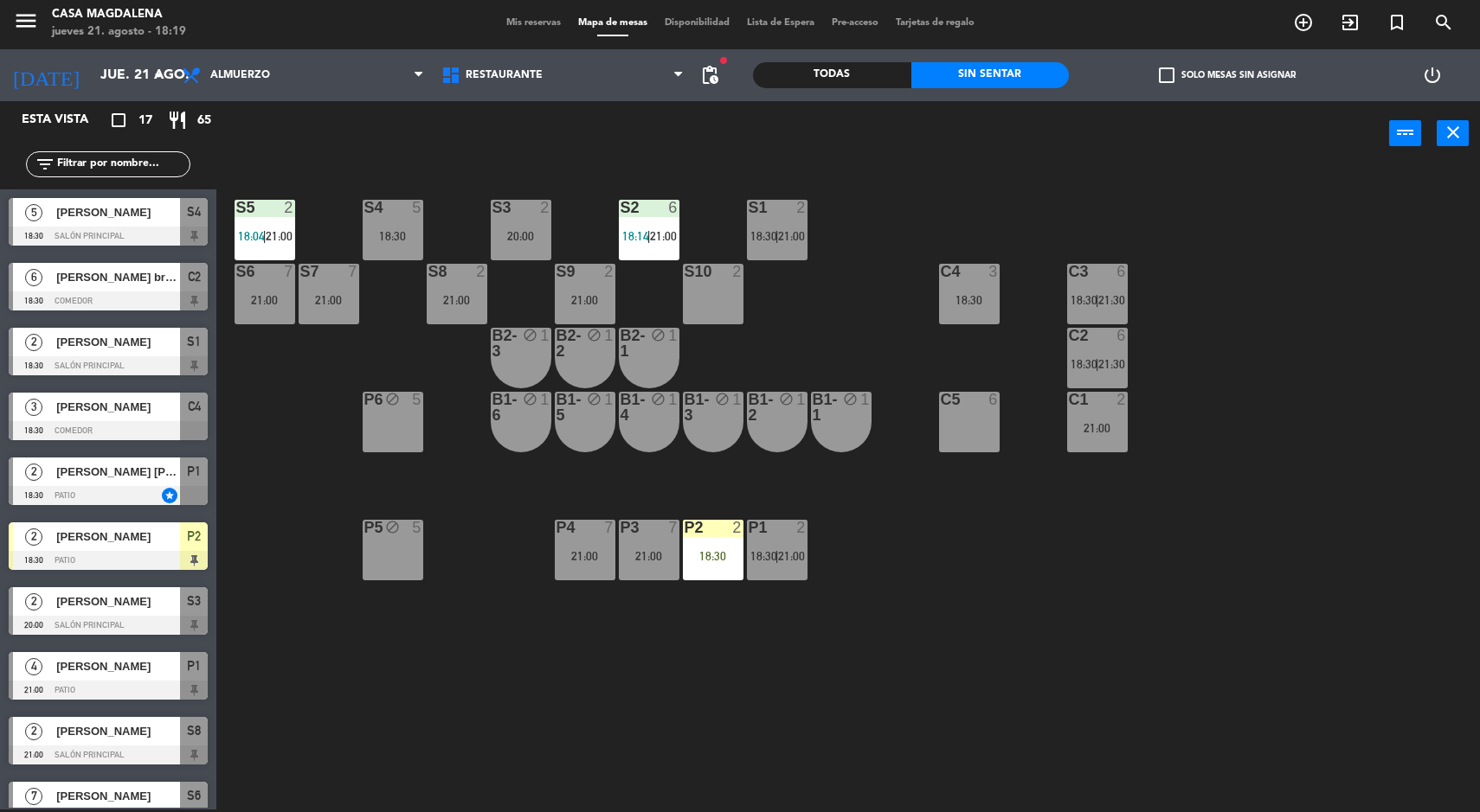
click at [407, 239] on div "18:30" at bounding box center [393, 236] width 61 height 12
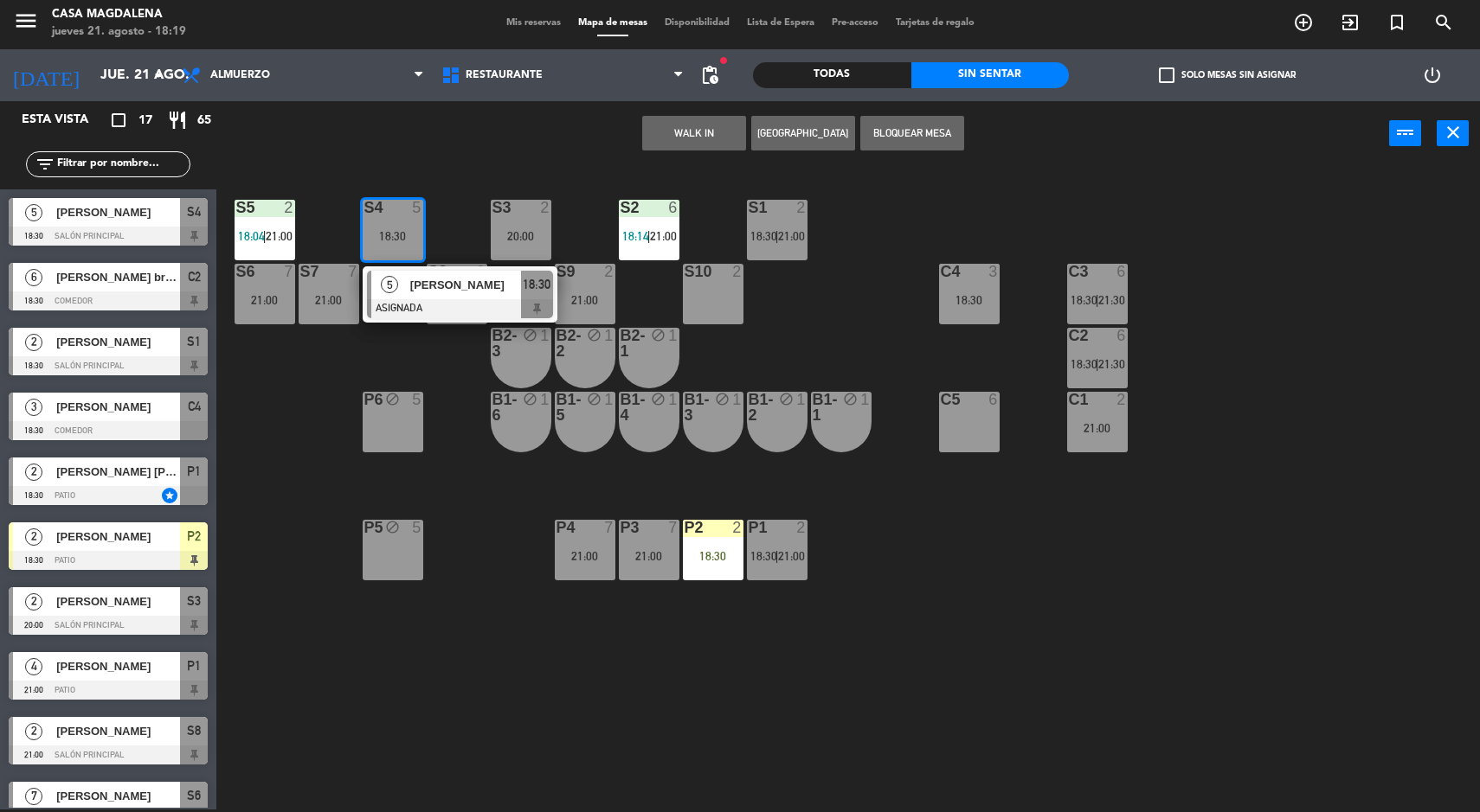
click at [421, 306] on div at bounding box center [460, 309] width 186 height 19
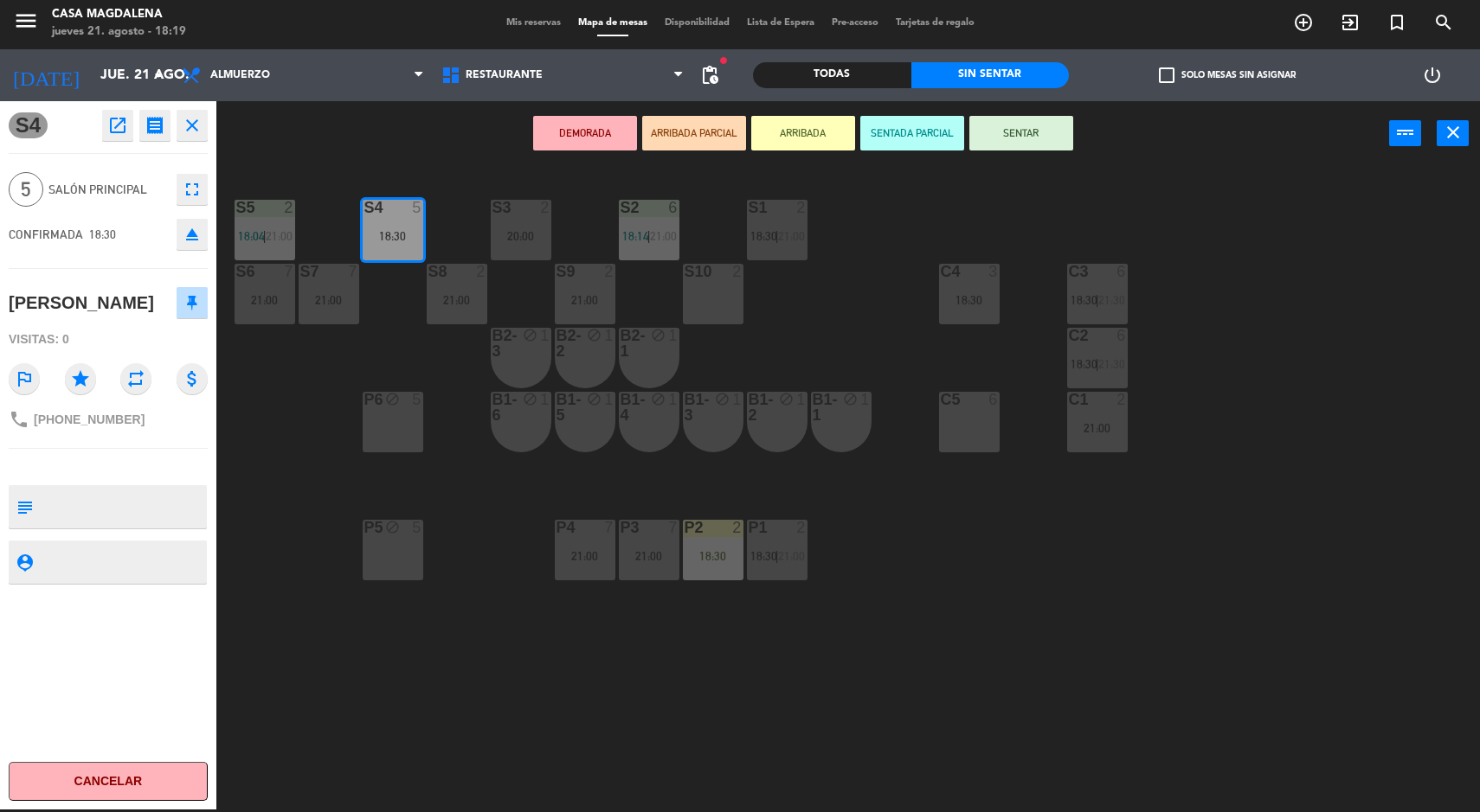
click at [1019, 134] on button "SENTAR" at bounding box center [1021, 133] width 104 height 34
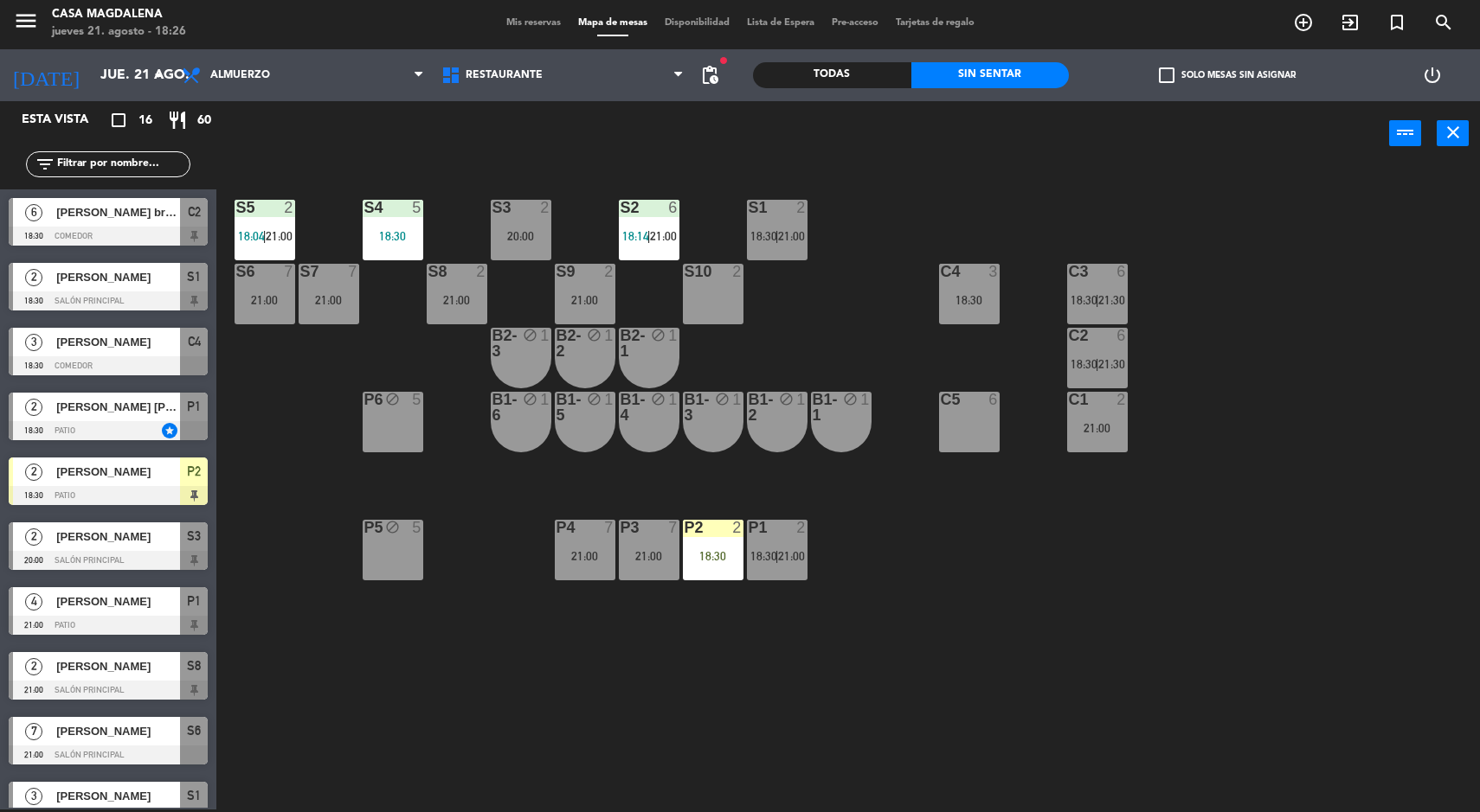
scroll to position [7, 0]
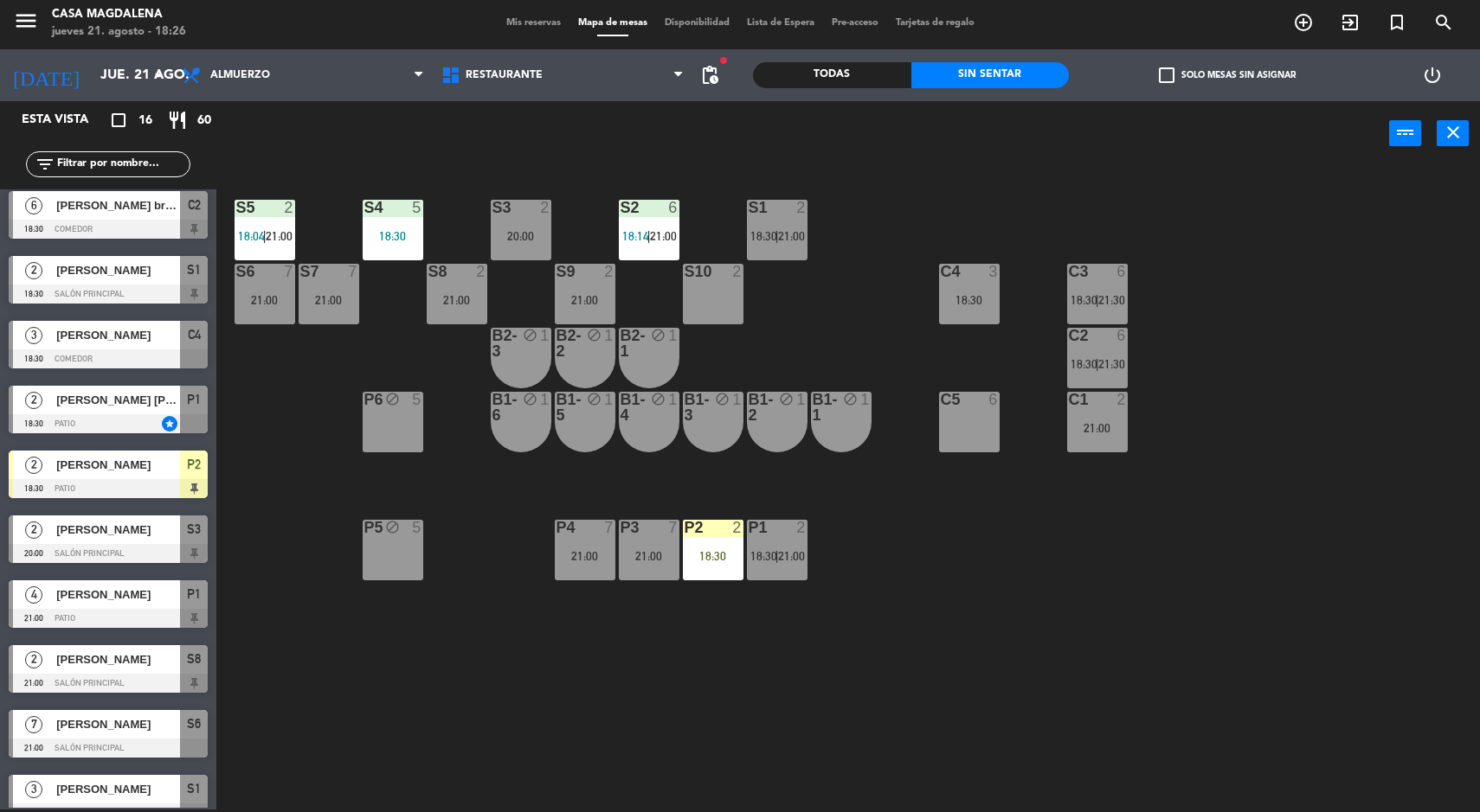
click at [140, 208] on span "[PERSON_NAME] bruges" at bounding box center [118, 205] width 123 height 18
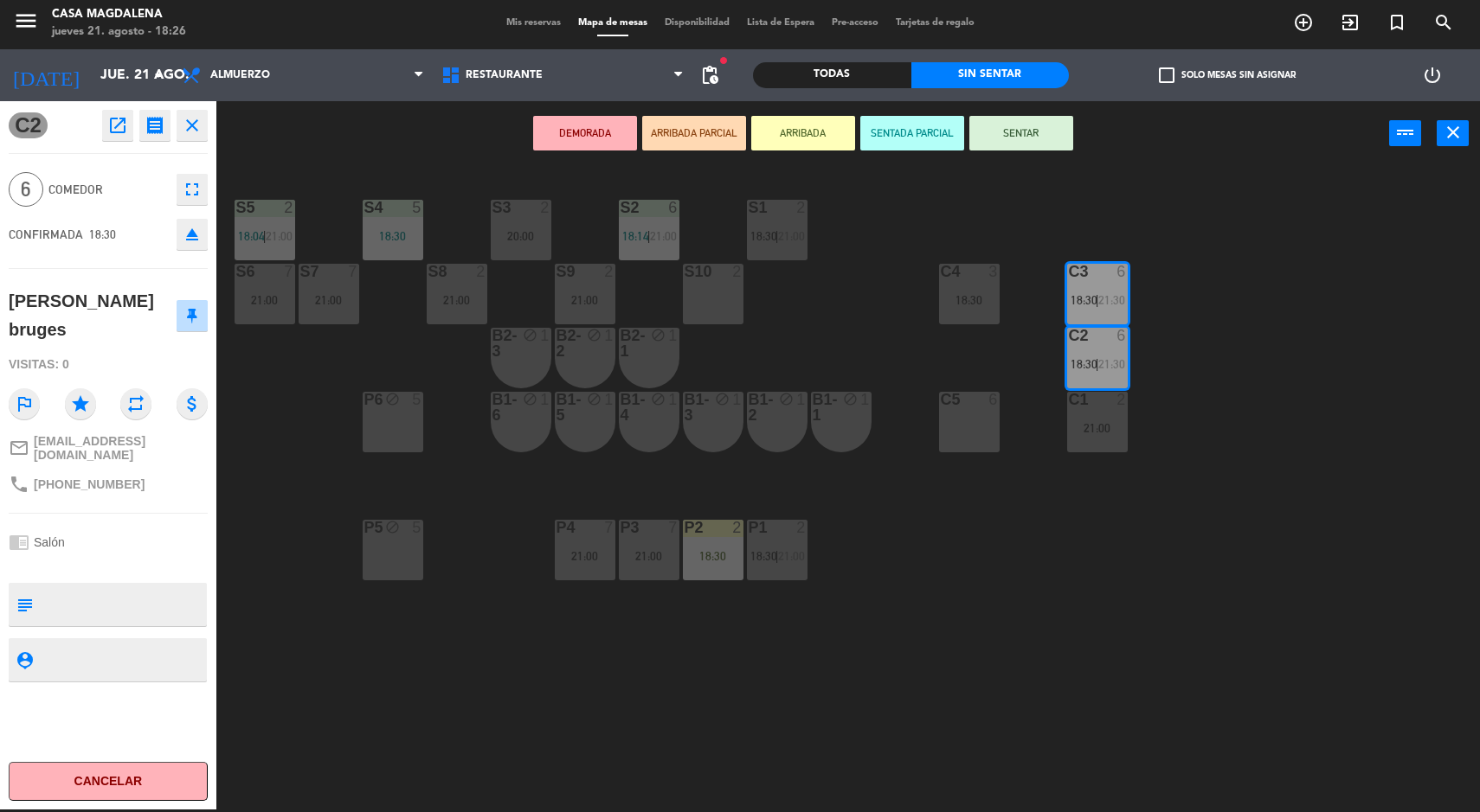
click at [581, 132] on button "DEMORADA" at bounding box center [585, 133] width 104 height 34
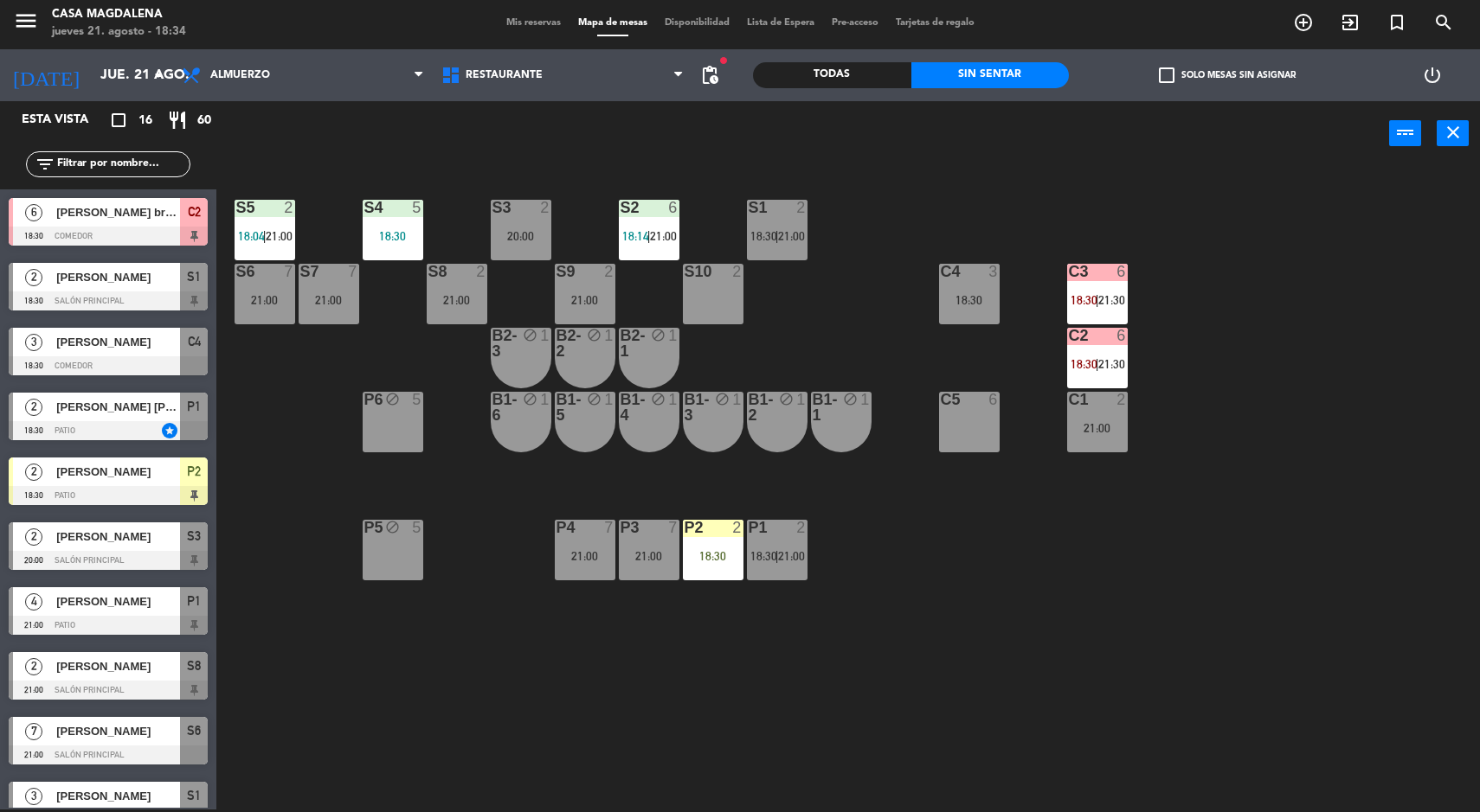
click at [1251, 557] on div "S5 2 18:04 | 21:00 S4 5 18:30 S3 2 20:00 S2 6 18:14 | 21:00 S1 2 18:30 | 21:00 …" at bounding box center [855, 491] width 1249 height 644
click at [1254, 565] on div "S5 2 18:04 | 21:00 S4 5 18:30 S3 2 20:00 S2 6 18:14 | 21:00 S1 2 18:30 | 21:00 …" at bounding box center [855, 491] width 1249 height 644
click at [796, 256] on div "S1 2 18:30 | 21:00" at bounding box center [777, 230] width 61 height 61
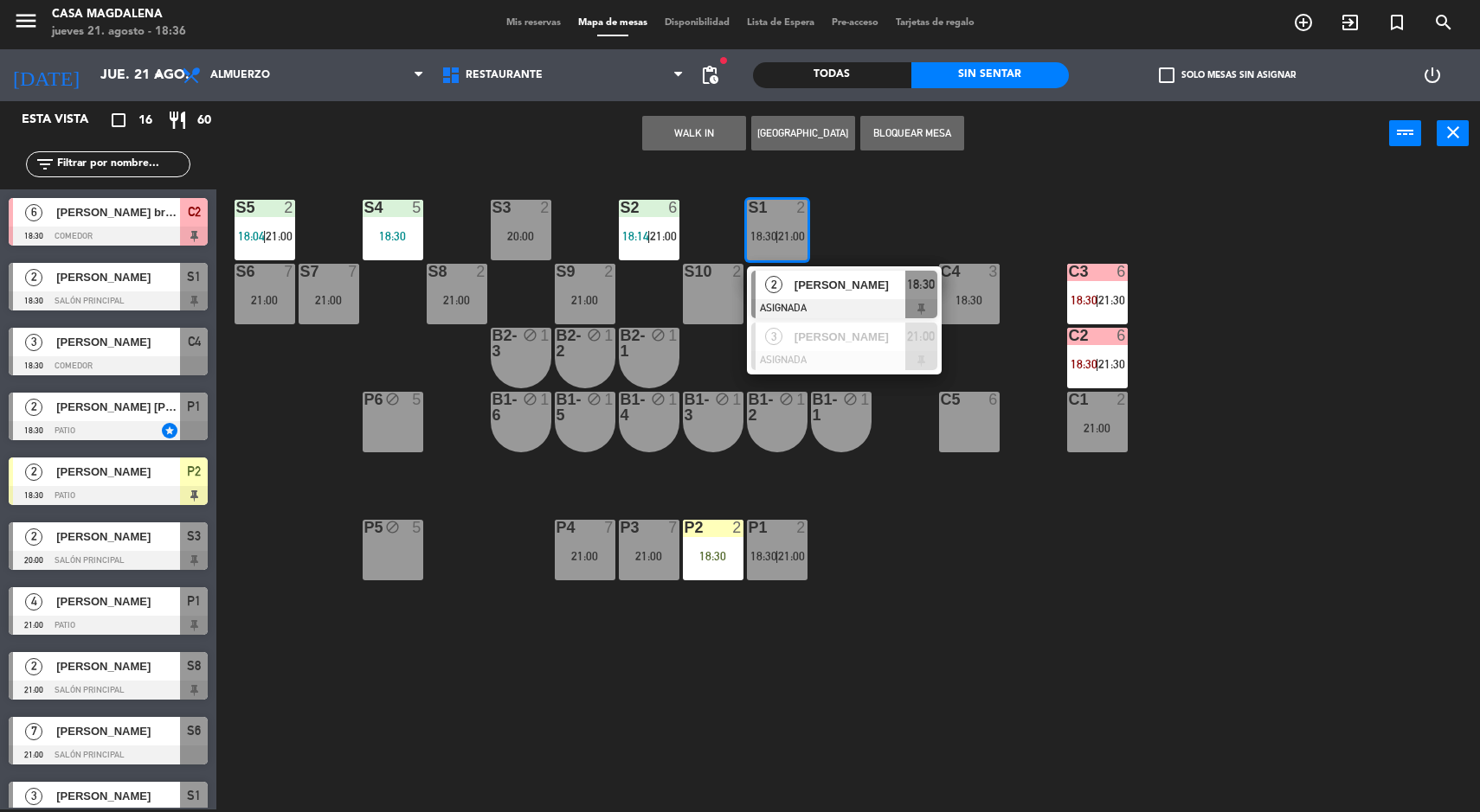
click at [749, 207] on div "S1" at bounding box center [749, 208] width 1 height 16
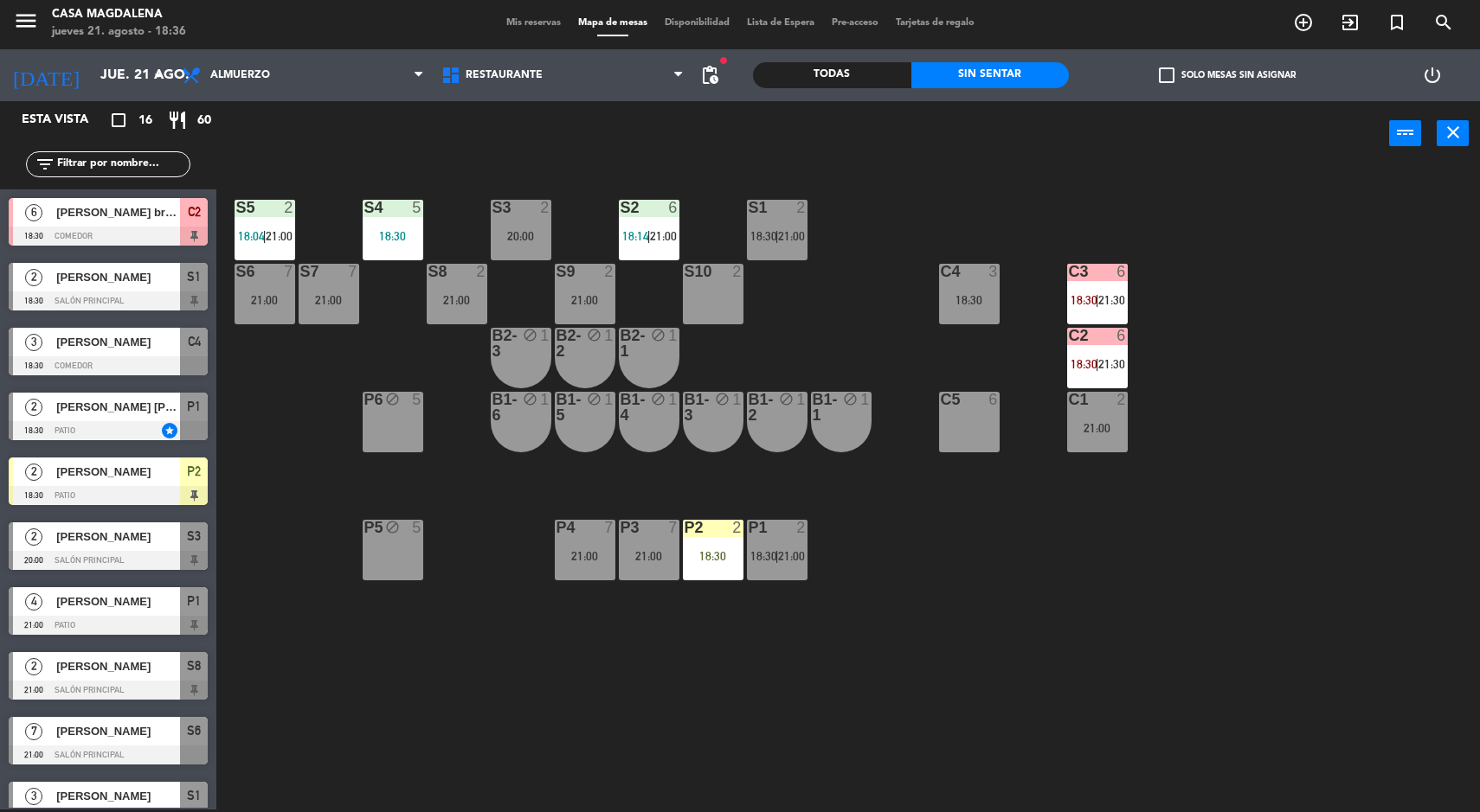
click at [949, 600] on div "S5 2 18:04 | 21:00 S4 5 18:30 S3 2 20:00 S2 6 18:14 | 21:00 S1 2 18:30 | 21:00 …" at bounding box center [855, 491] width 1249 height 644
click at [764, 229] on span "18:30" at bounding box center [764, 236] width 26 height 14
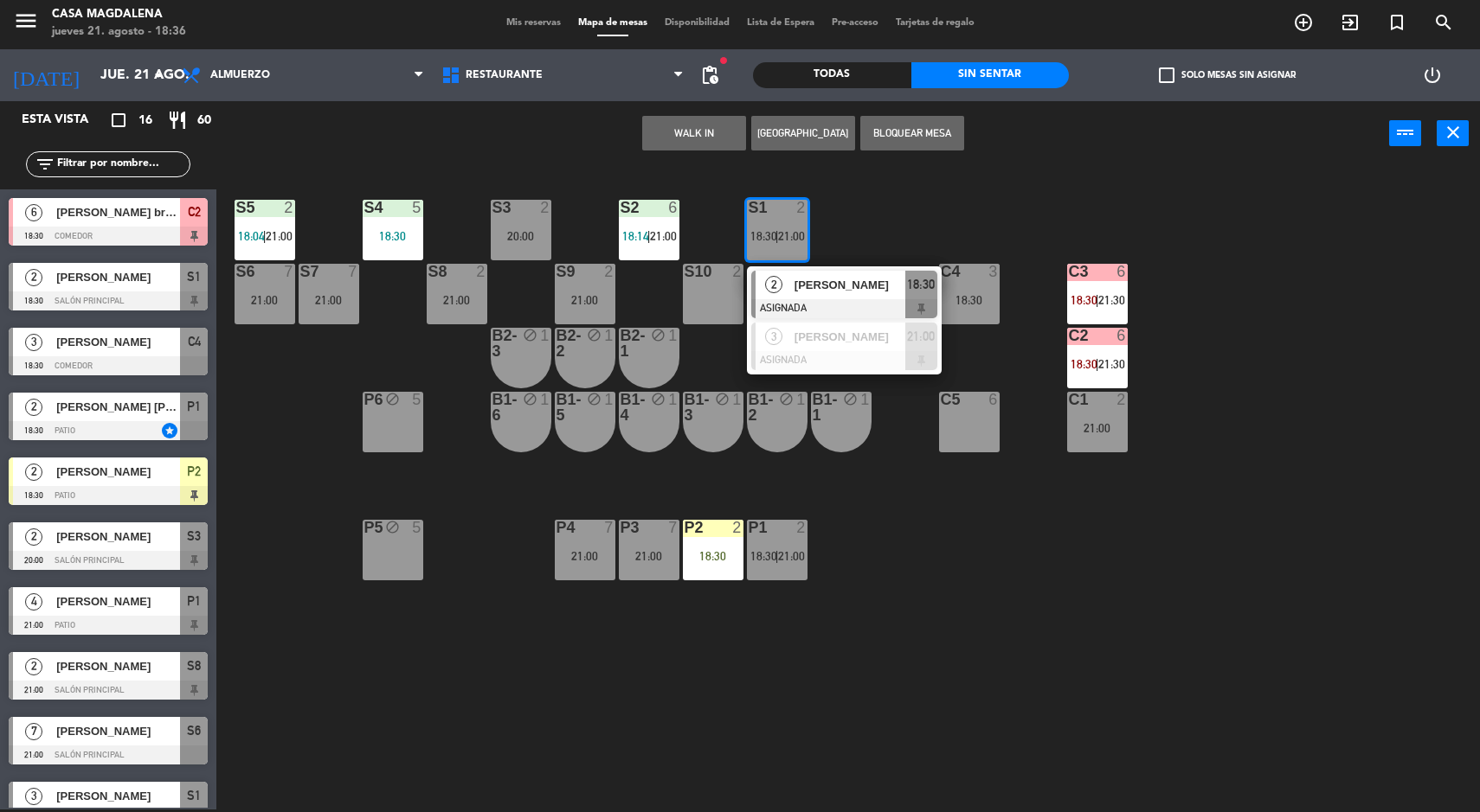
click at [750, 208] on div "S1" at bounding box center [749, 208] width 1 height 16
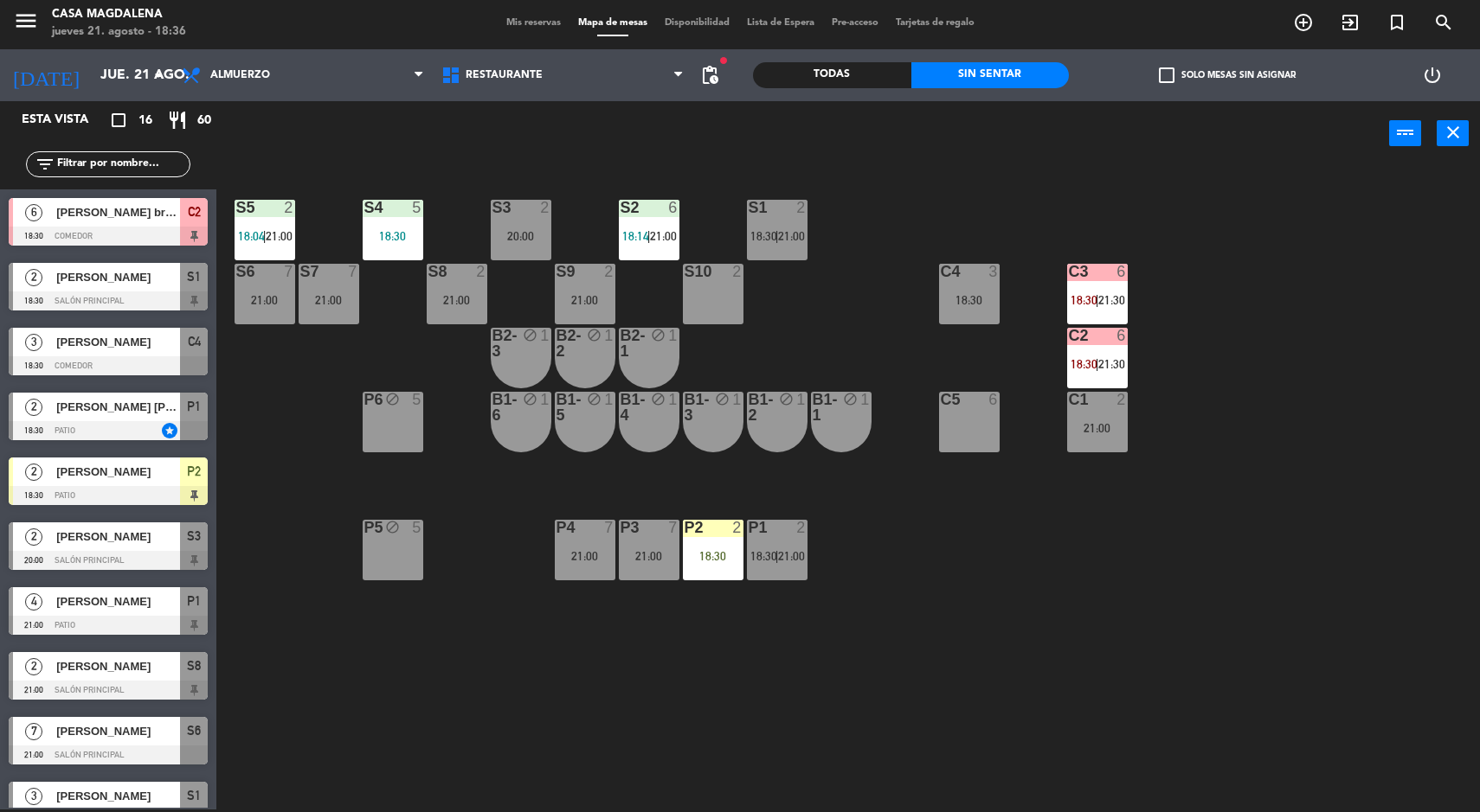
click at [783, 291] on div "S5 2 18:04 | 21:00 S4 5 18:30 S3 2 20:00 S2 6 18:14 | 21:00 S1 2 18:30 | 21:00 …" at bounding box center [855, 491] width 1249 height 644
click at [793, 233] on span "21:00" at bounding box center [791, 236] width 26 height 14
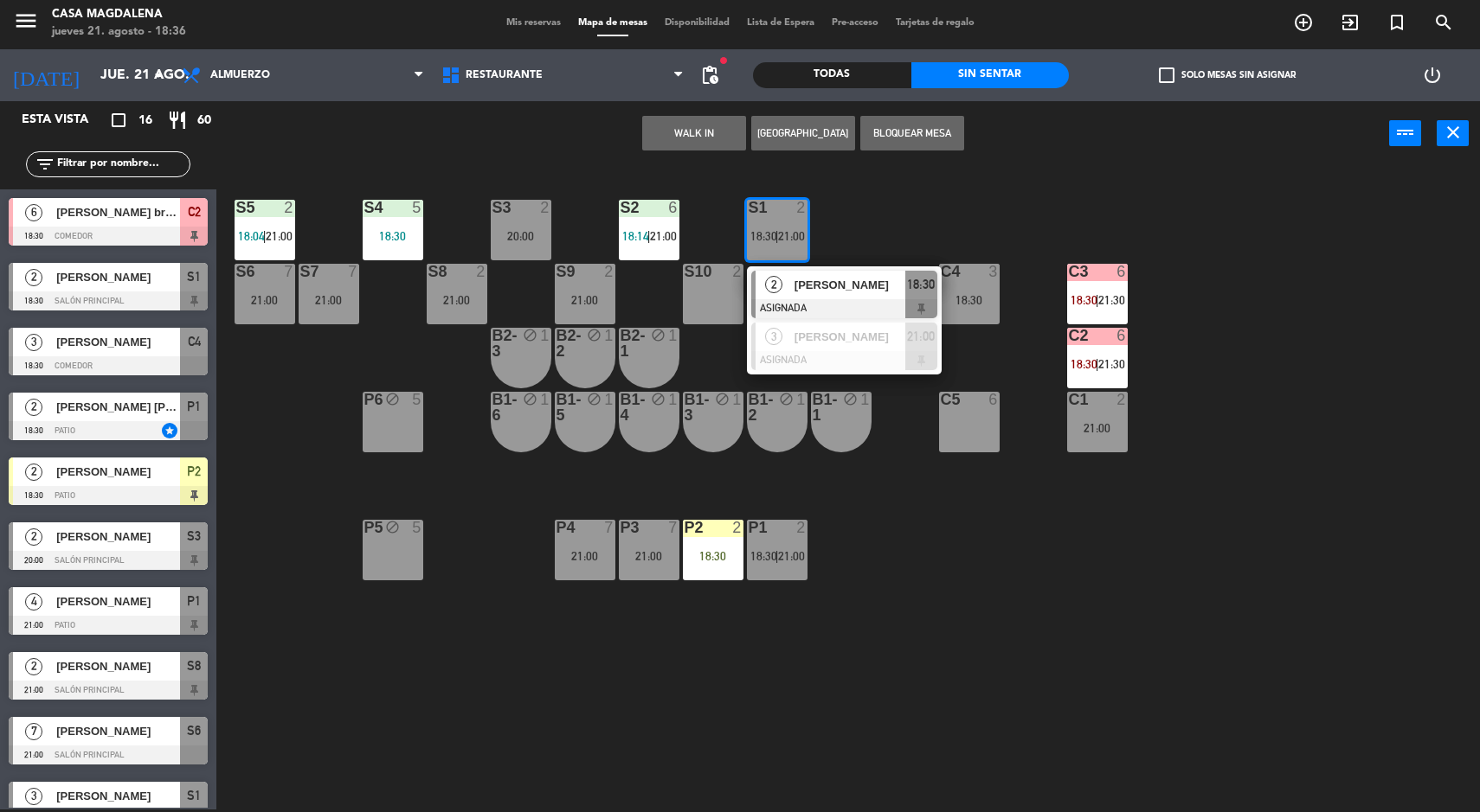
click at [803, 292] on span "[PERSON_NAME]" at bounding box center [850, 284] width 111 height 18
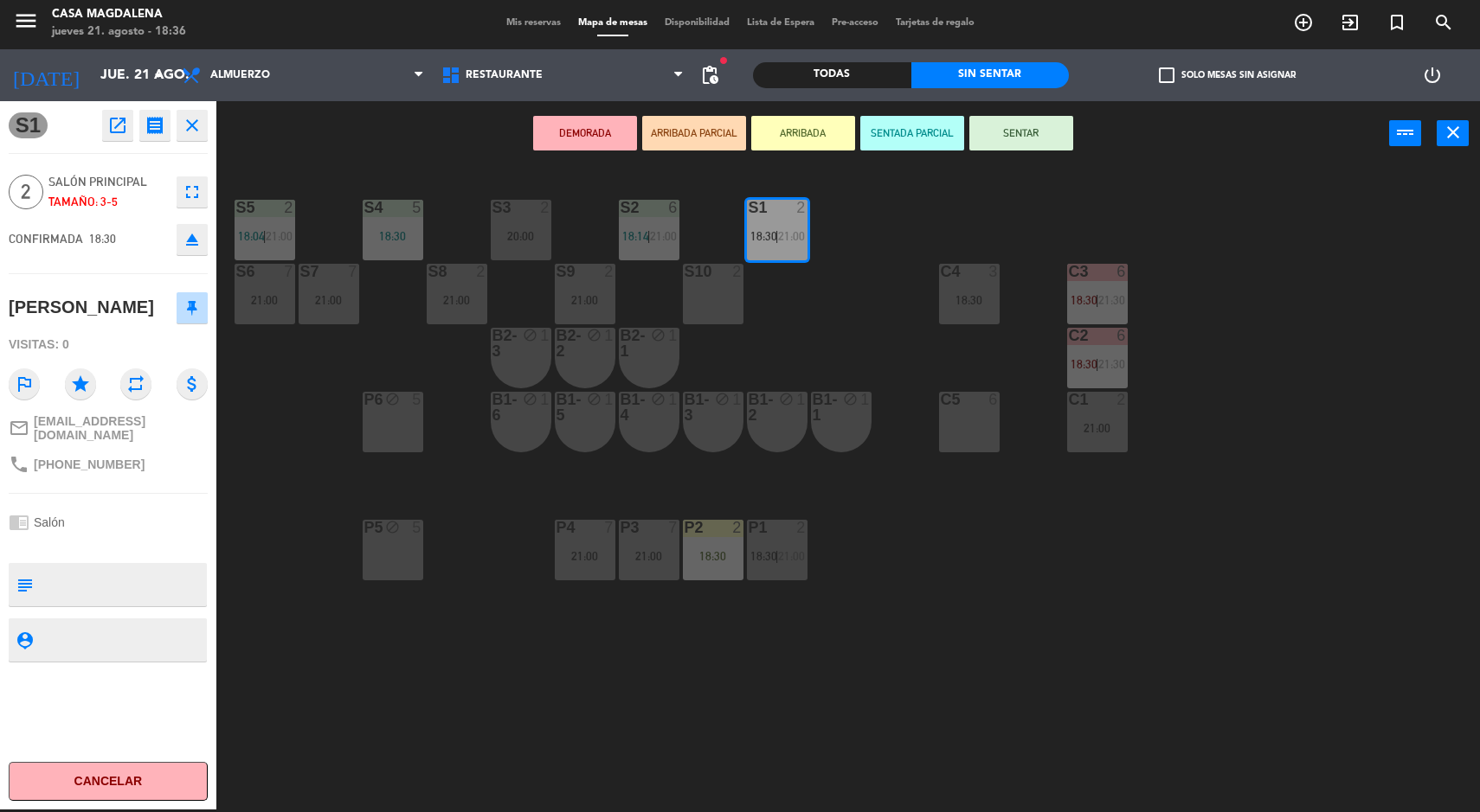
click at [1116, 428] on div "21:00" at bounding box center [1097, 428] width 61 height 12
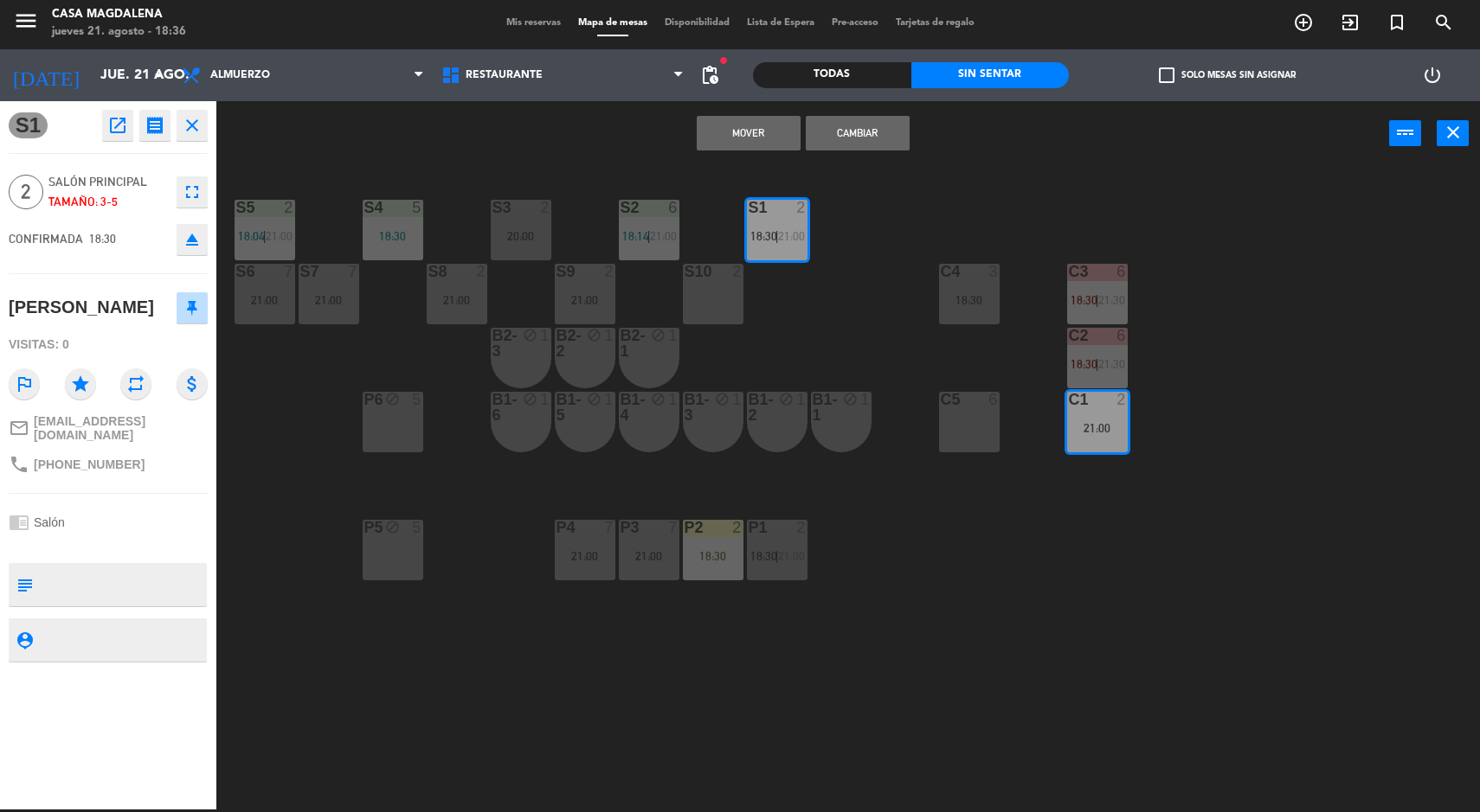
click at [732, 118] on button "Mover" at bounding box center [749, 133] width 104 height 34
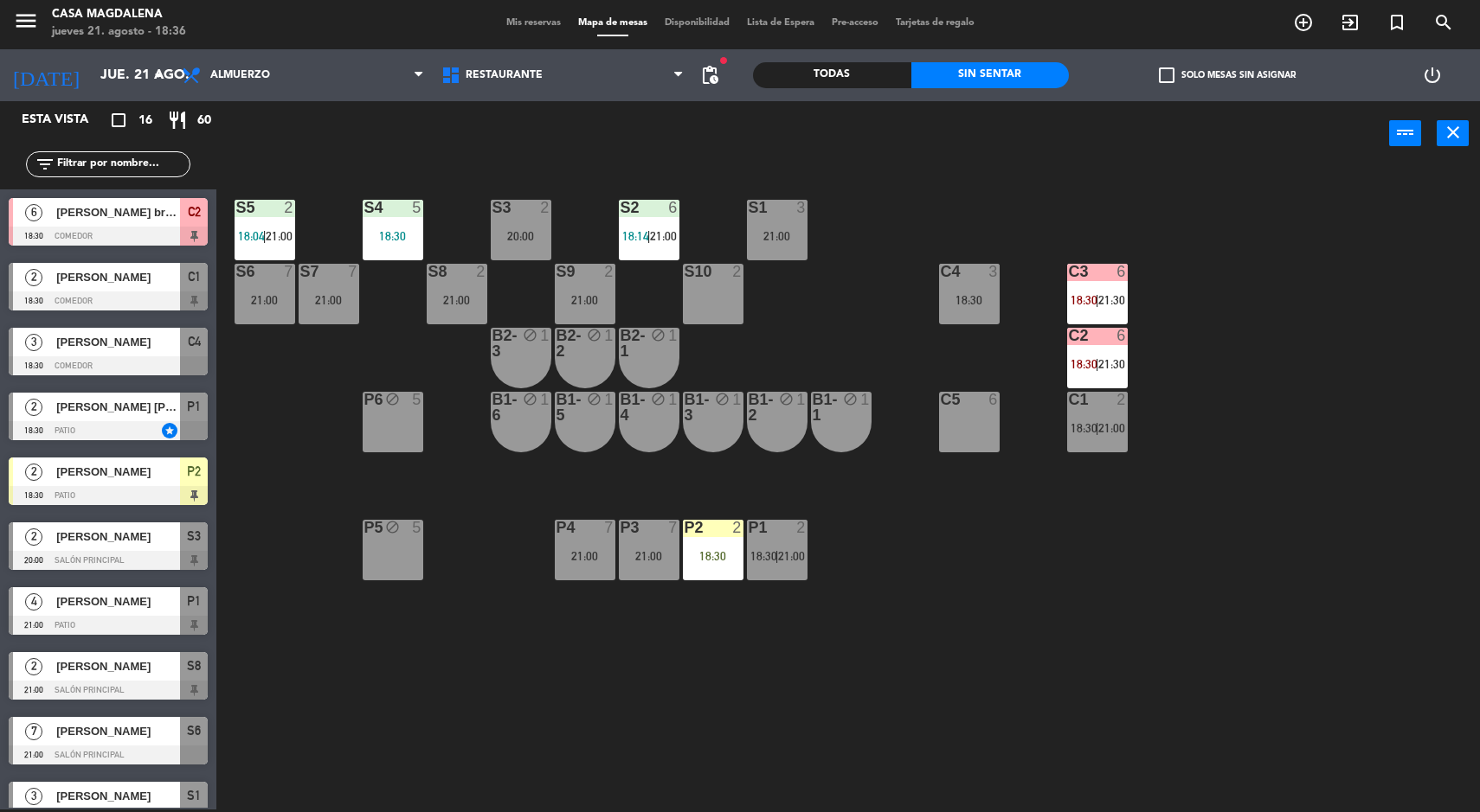
click at [788, 219] on div "S1 3 21:00" at bounding box center [777, 230] width 61 height 61
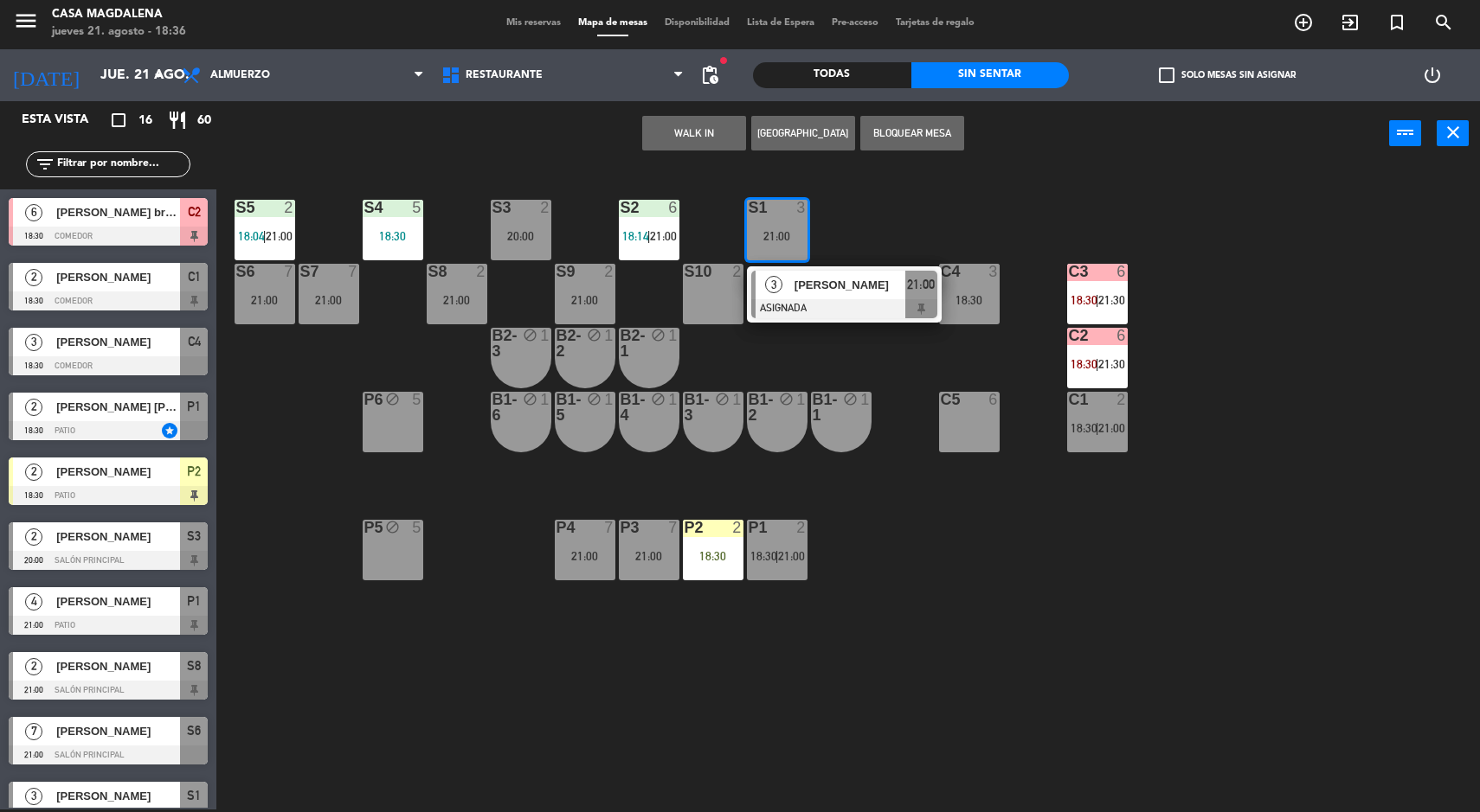
click at [710, 124] on button "WALK IN" at bounding box center [694, 133] width 104 height 34
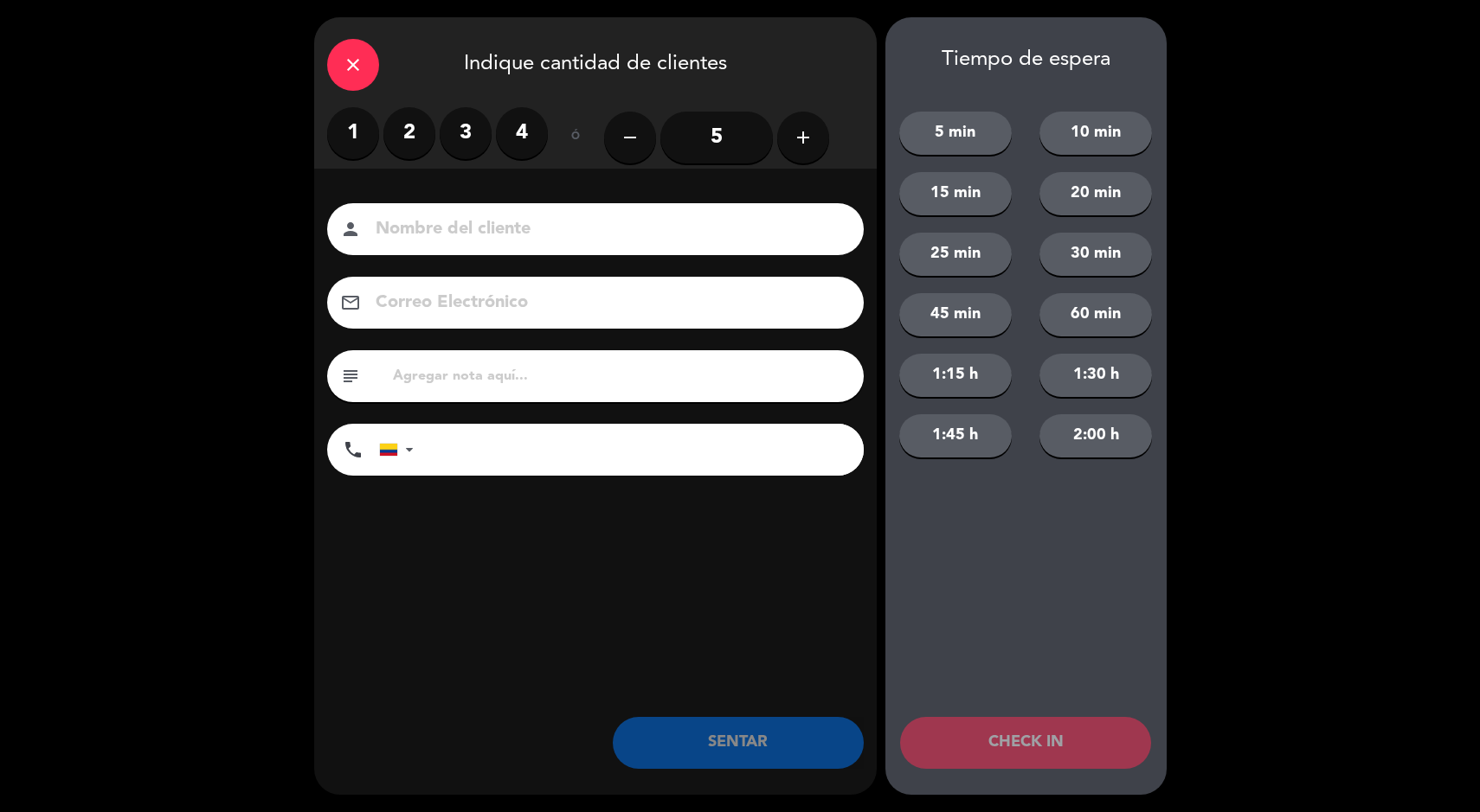
click at [417, 154] on label "2" at bounding box center [409, 133] width 52 height 52
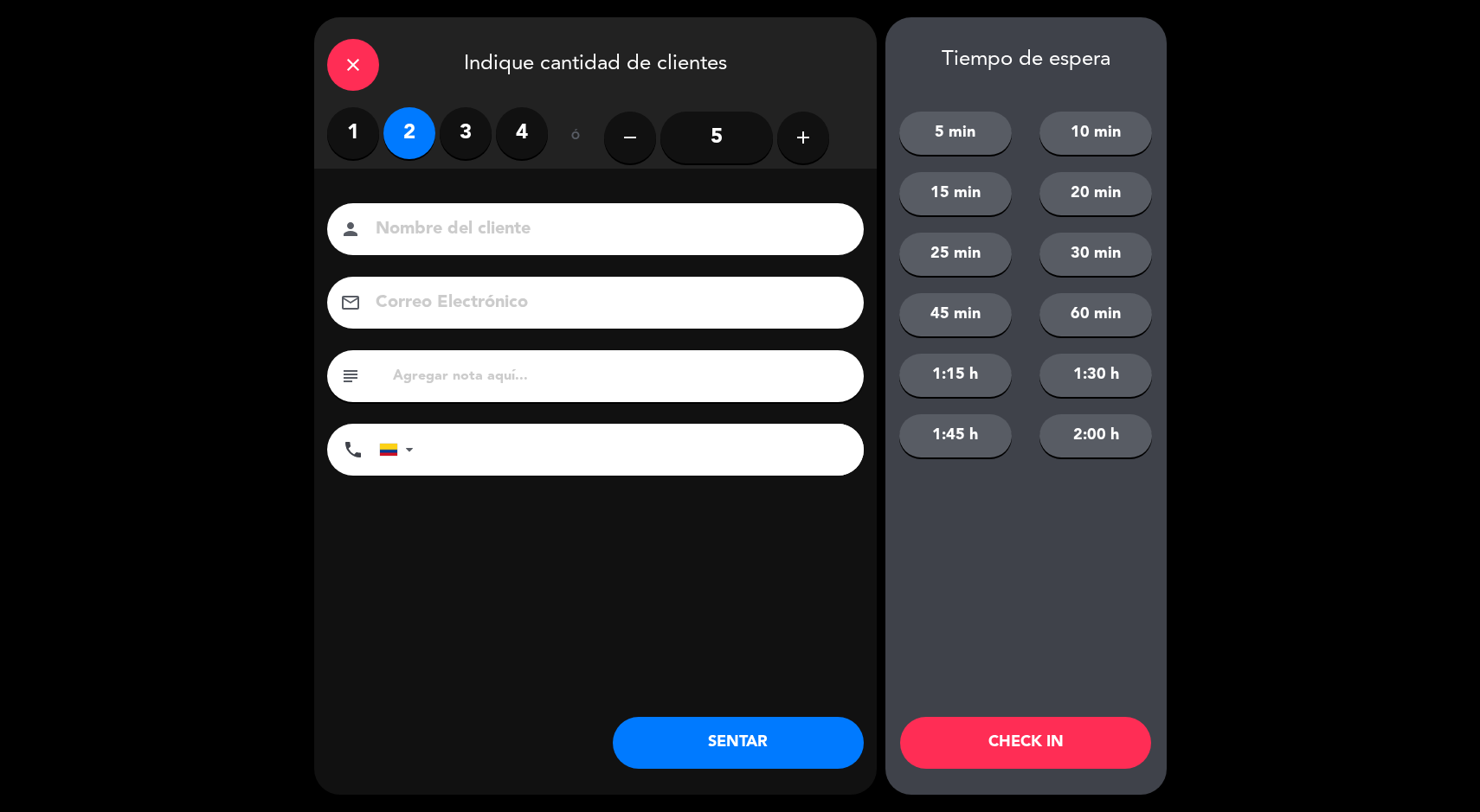
click at [672, 750] on button "SENTAR" at bounding box center [738, 742] width 251 height 52
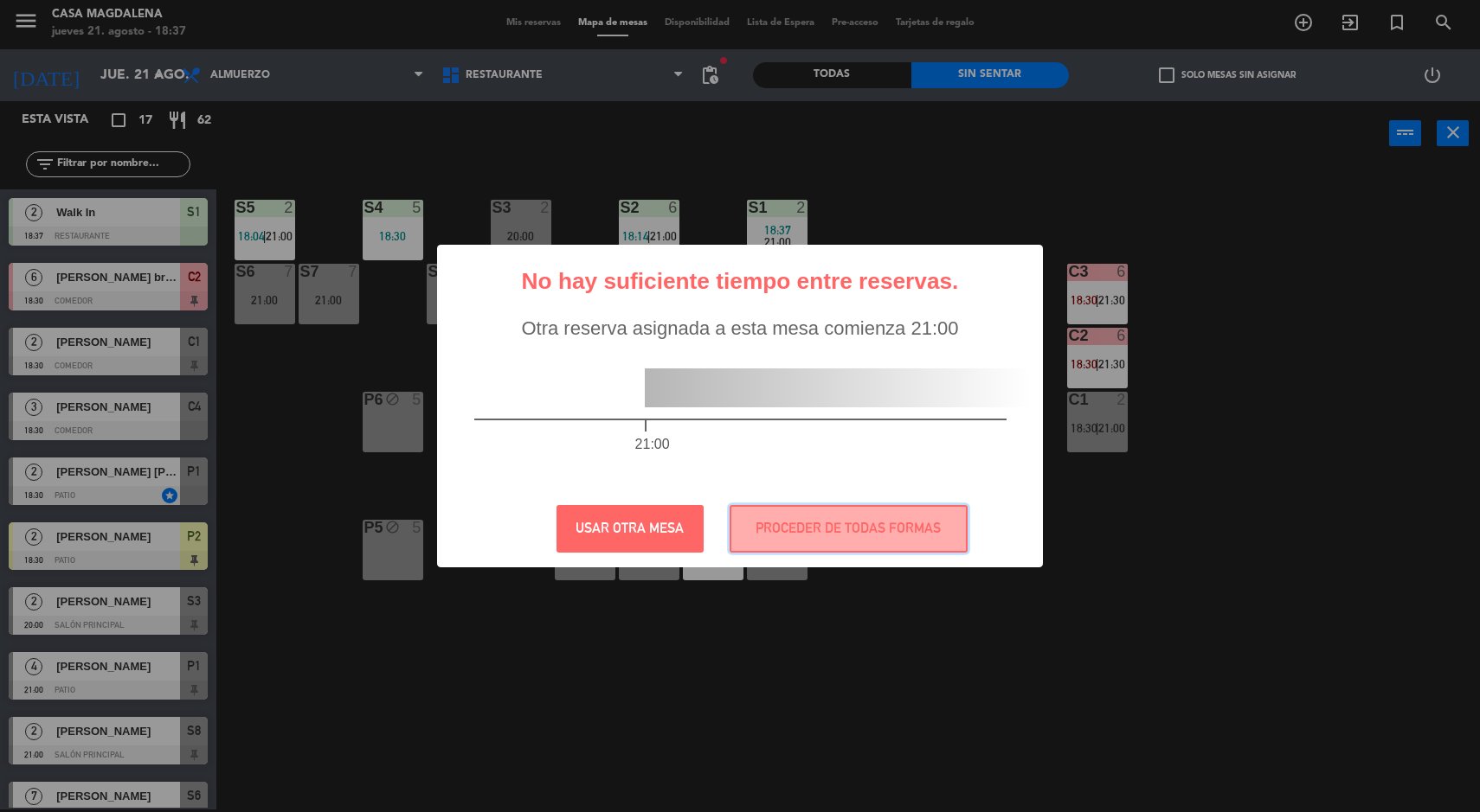
click at [842, 516] on button "PROCEDER DE TODAS FORMAS" at bounding box center [848, 529] width 238 height 48
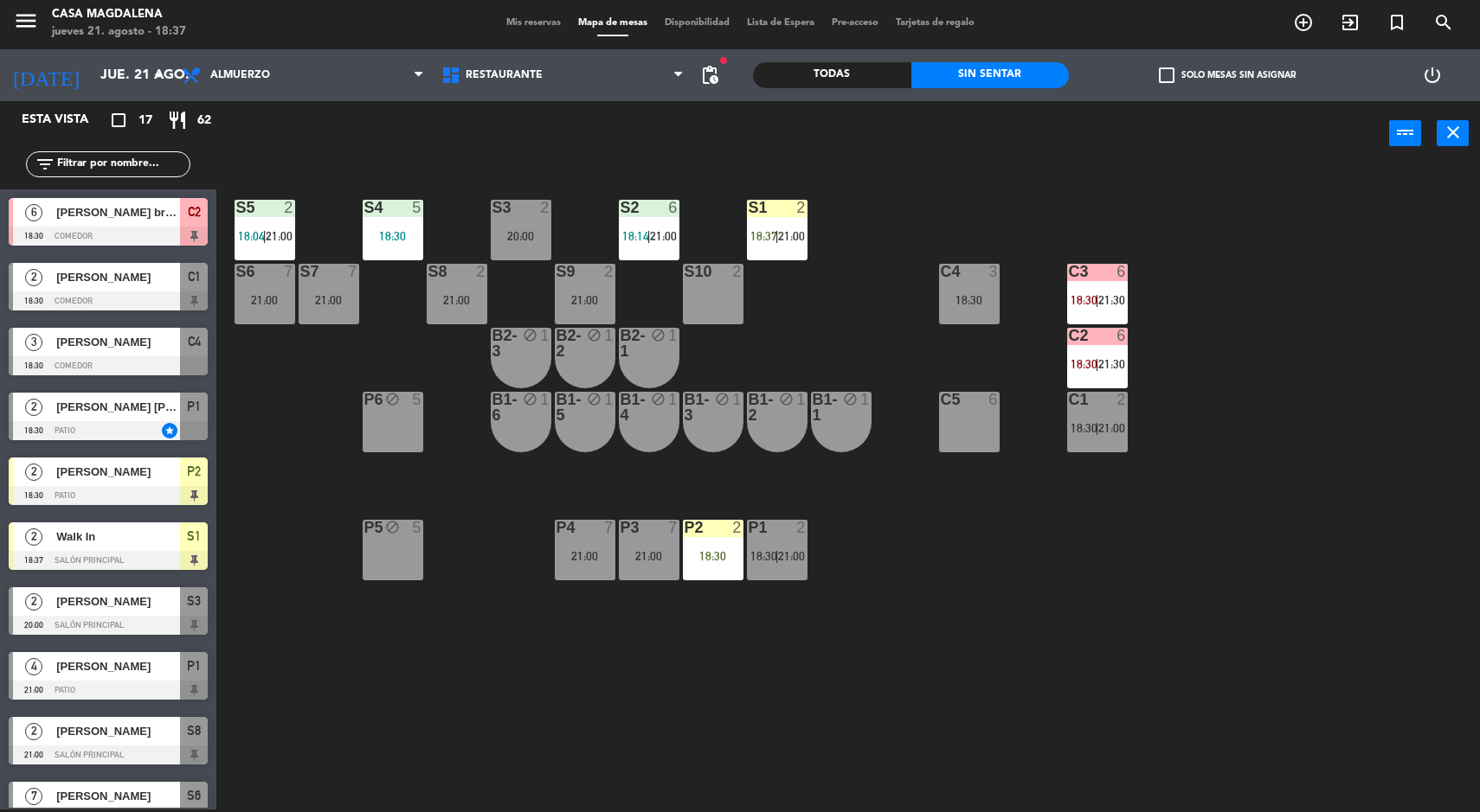
click at [1028, 684] on div "S5 2 18:04 | 21:00 S4 5 18:30 S3 2 20:00 S2 6 18:14 | 21:00 S1 2 18:37 | 21:00 …" at bounding box center [855, 491] width 1249 height 644
click at [763, 234] on span "18:37" at bounding box center [764, 236] width 26 height 14
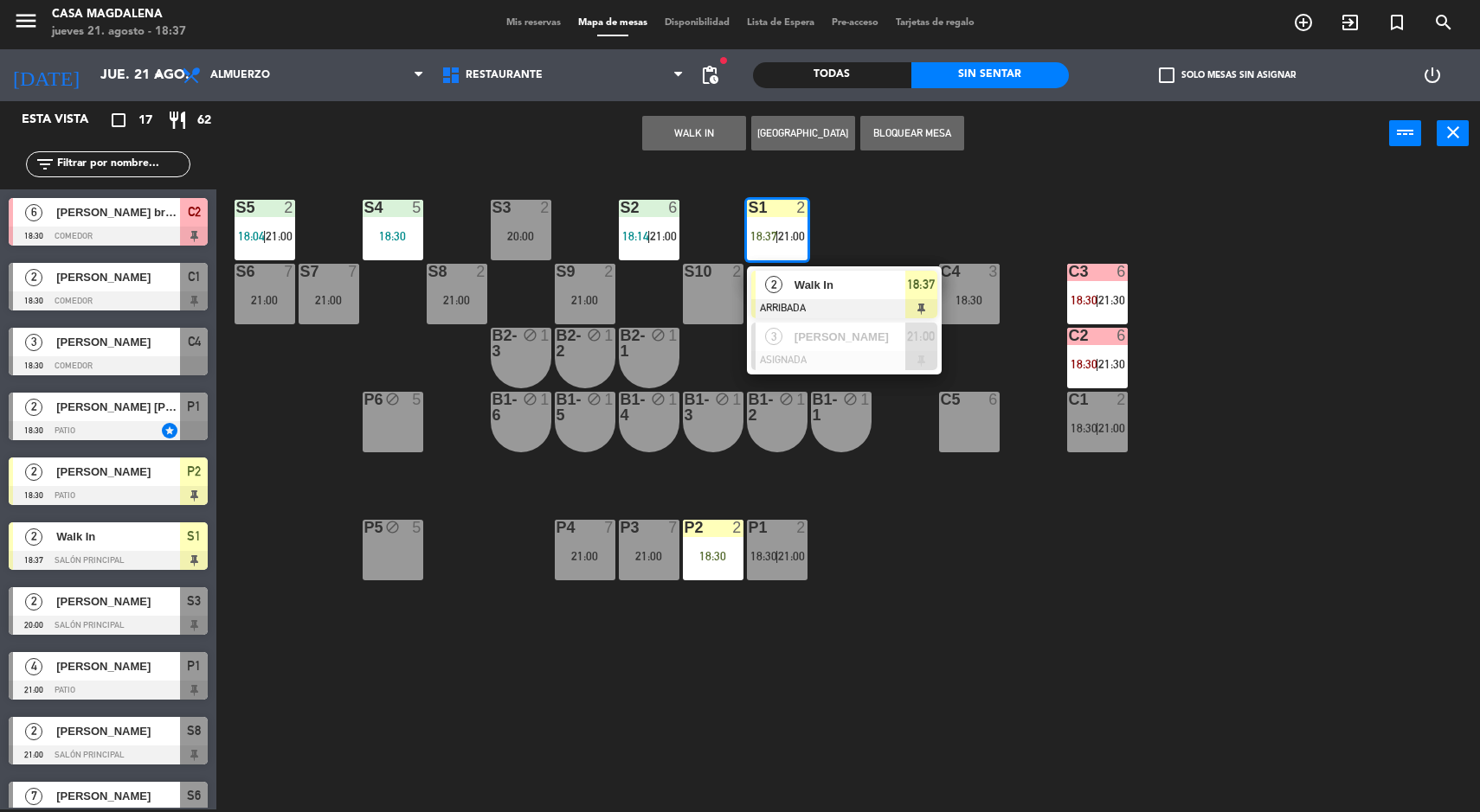
click at [780, 286] on span "2" at bounding box center [773, 284] width 18 height 18
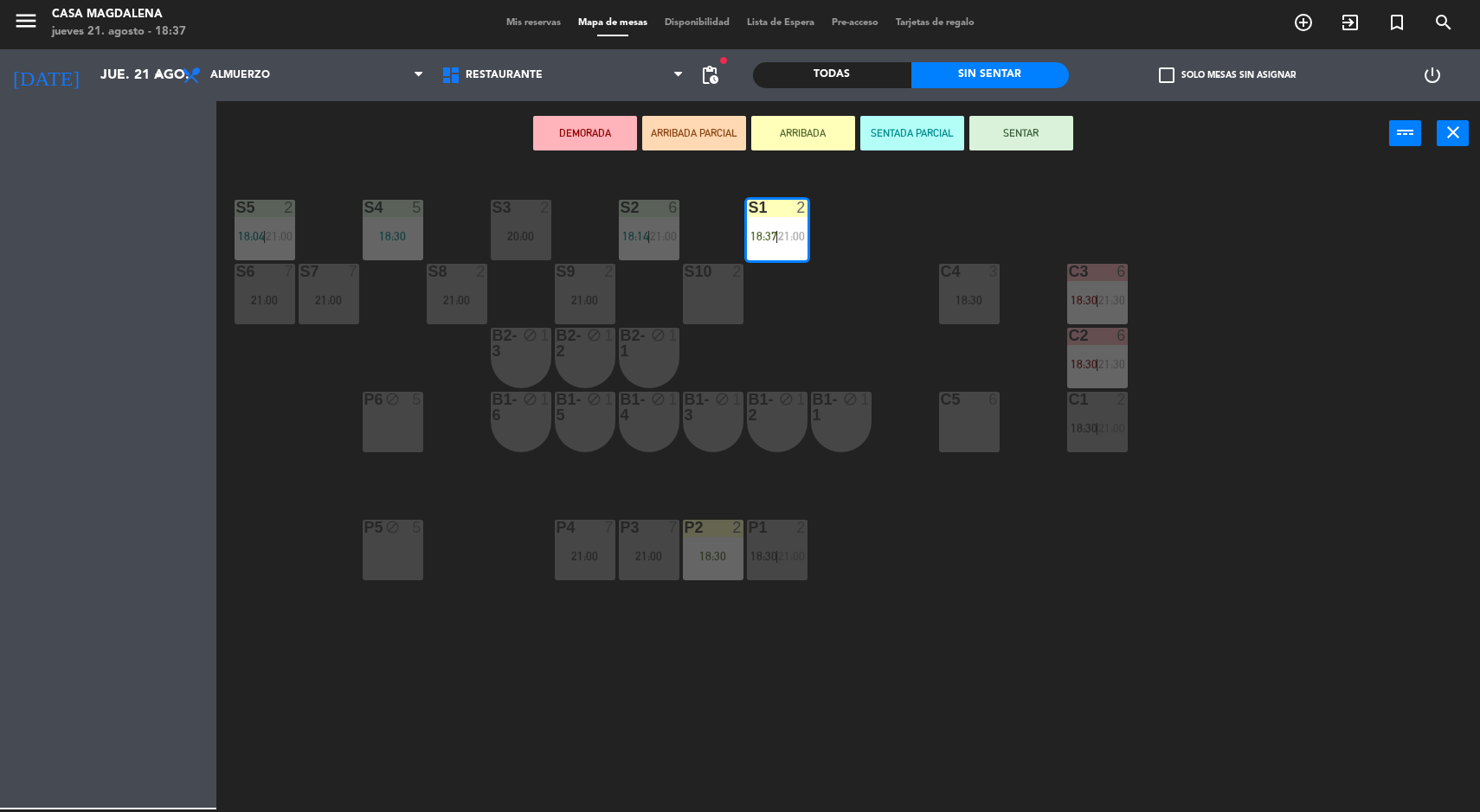
click at [832, 281] on div "S5 2 18:04 | 21:00 S4 5 18:30 S3 2 20:00 S2 6 18:14 | 21:00 S1 2 18:37 | 21:00 …" at bounding box center [855, 491] width 1249 height 644
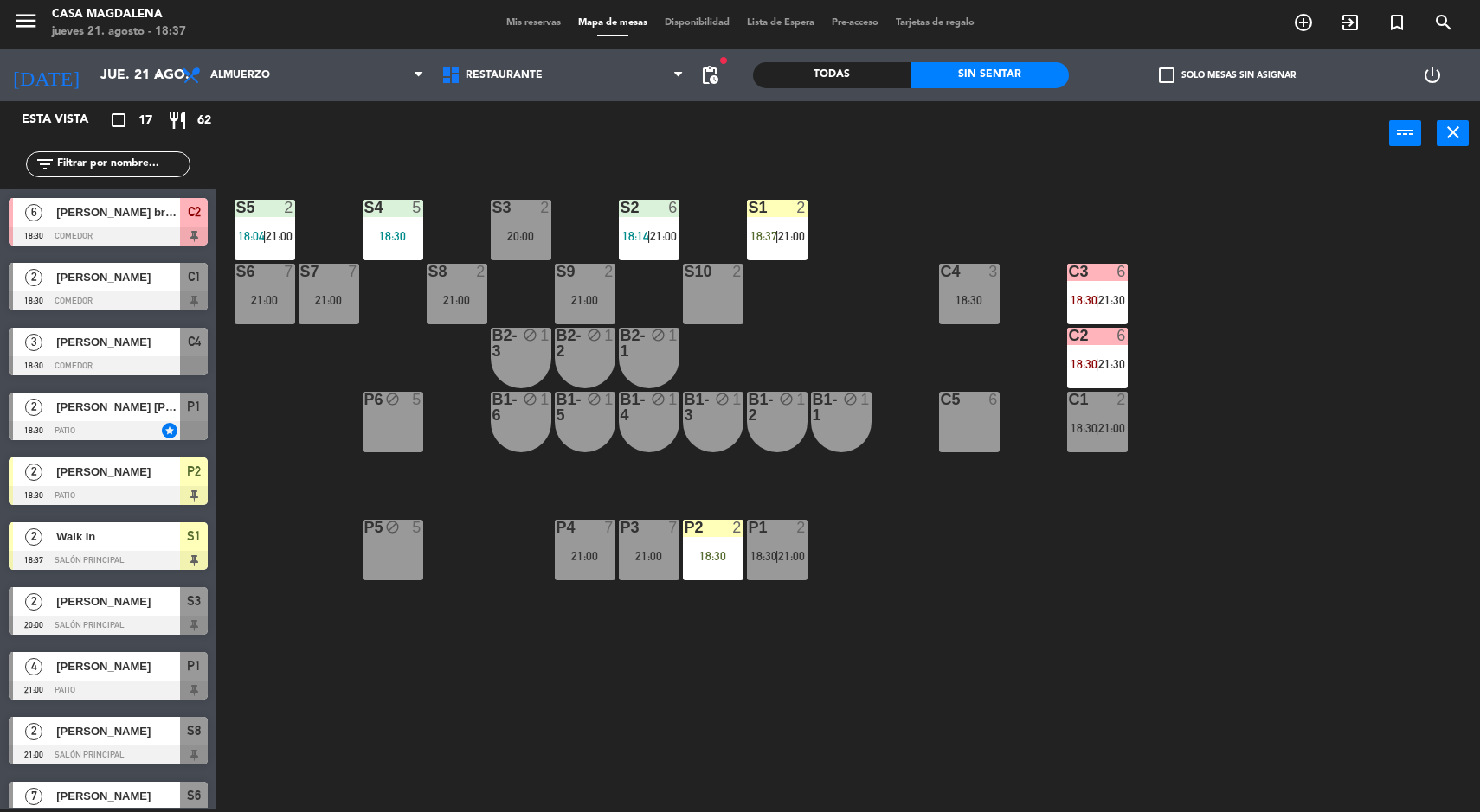
click at [801, 206] on div "2" at bounding box center [802, 208] width 11 height 16
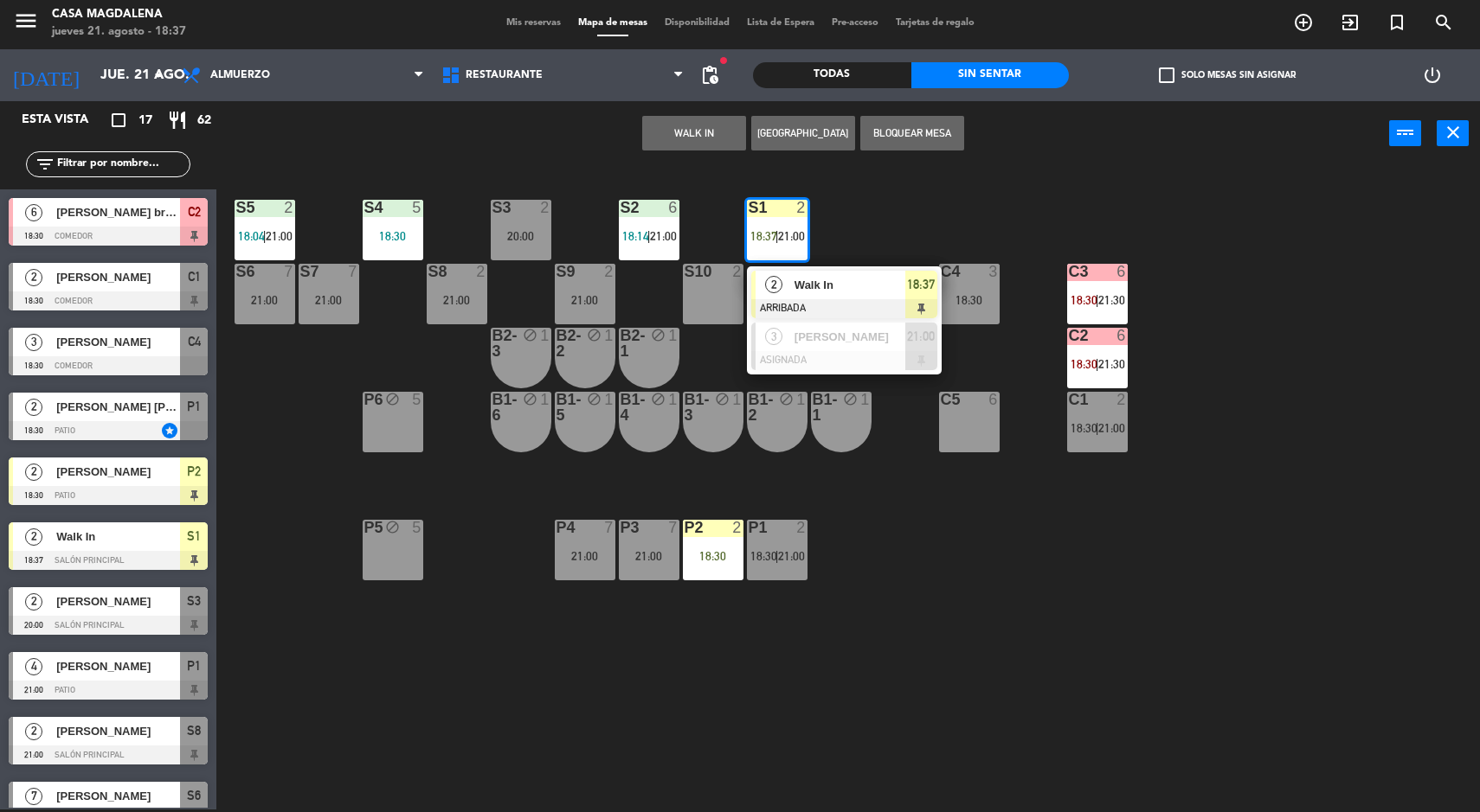
click at [766, 231] on span "18:37" at bounding box center [764, 236] width 26 height 14
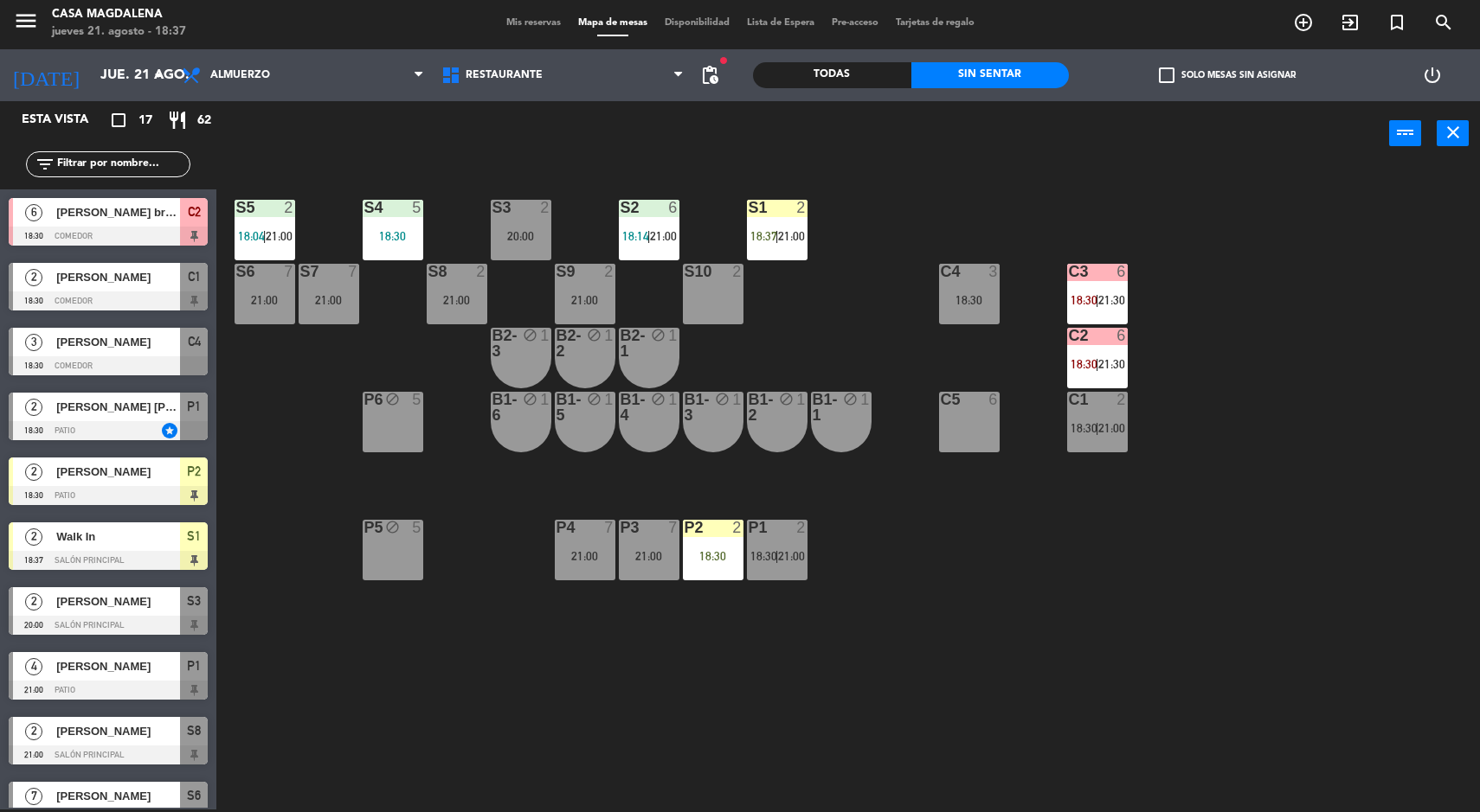
click at [831, 281] on div "S5 2 18:04 | 21:00 S4 5 18:30 S3 2 20:00 S2 6 18:14 | 21:00 S1 2 18:37 | 21:00 …" at bounding box center [855, 491] width 1249 height 644
click at [781, 236] on span "21:00" at bounding box center [791, 236] width 26 height 14
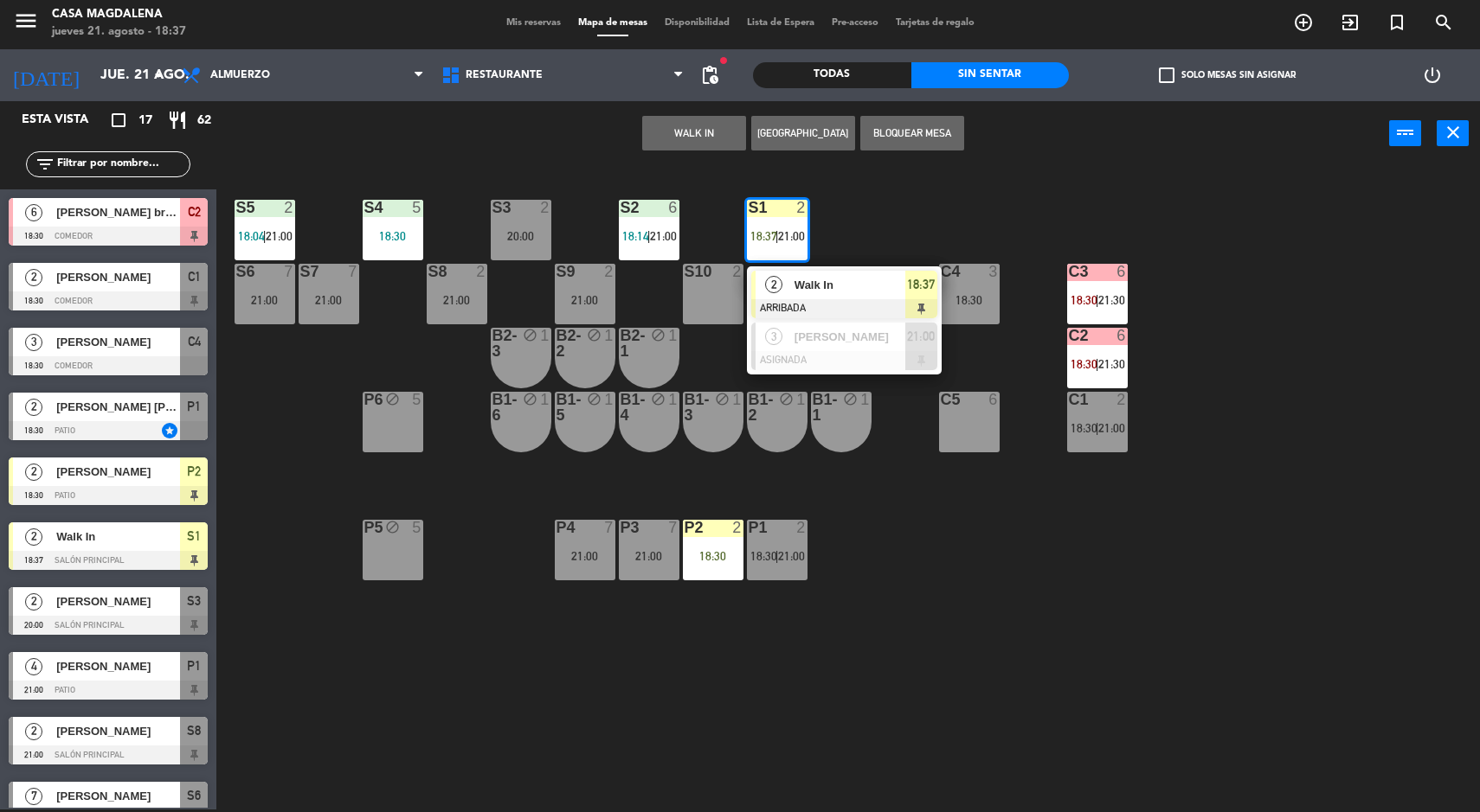
click at [801, 294] on div "Walk In" at bounding box center [849, 284] width 113 height 28
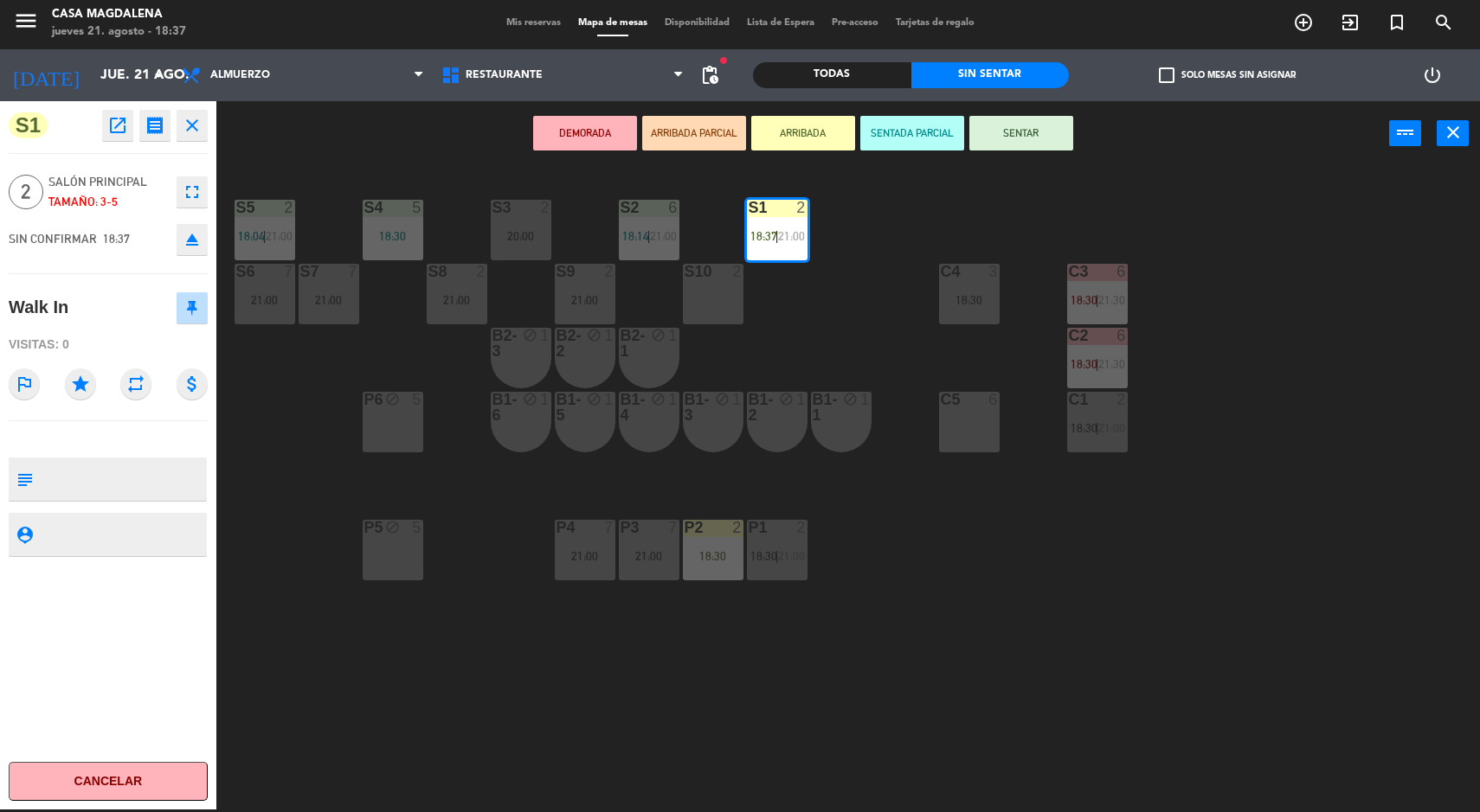
click at [1024, 144] on button "SENTAR" at bounding box center [1021, 133] width 104 height 34
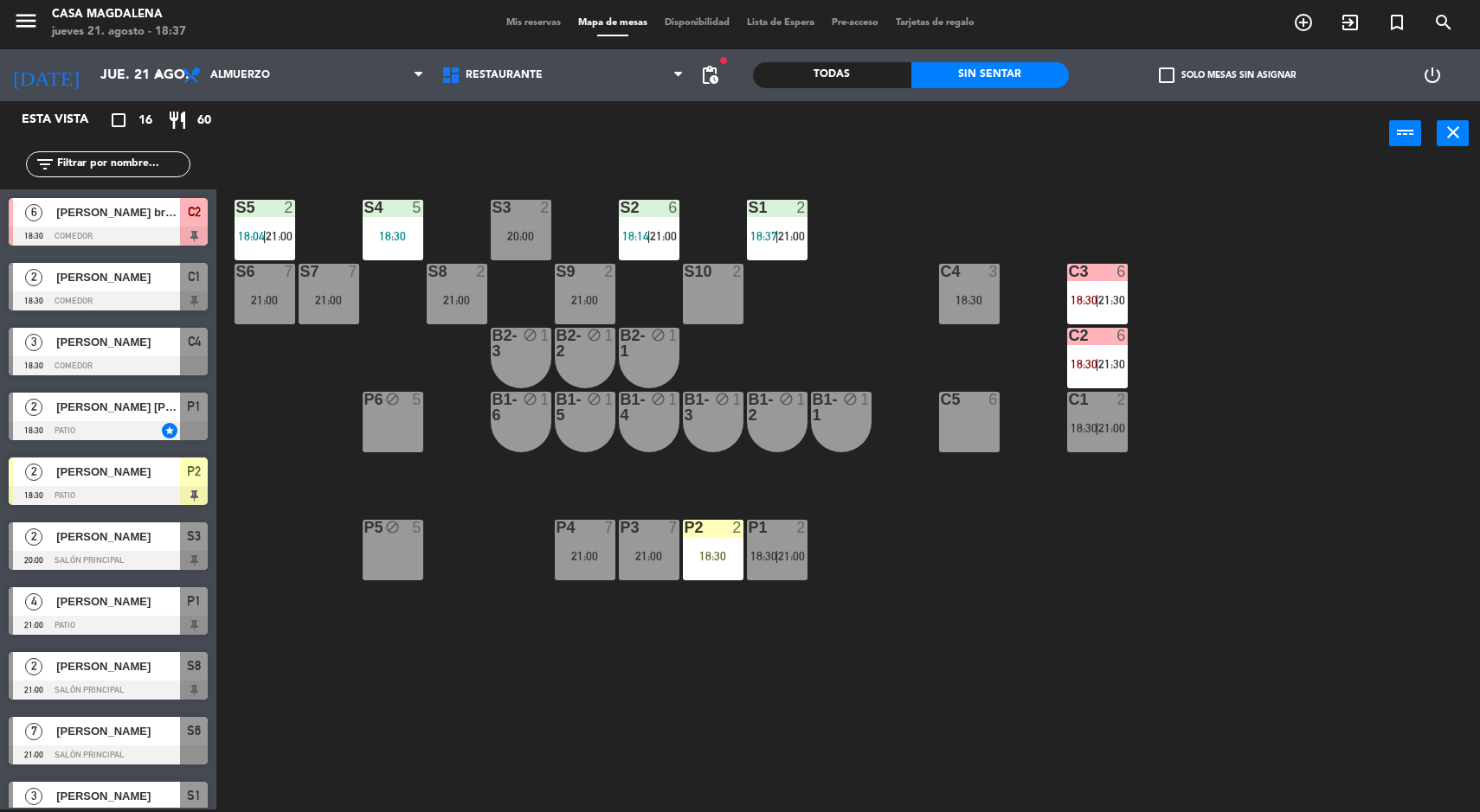
click at [970, 299] on div "18:30" at bounding box center [969, 300] width 61 height 12
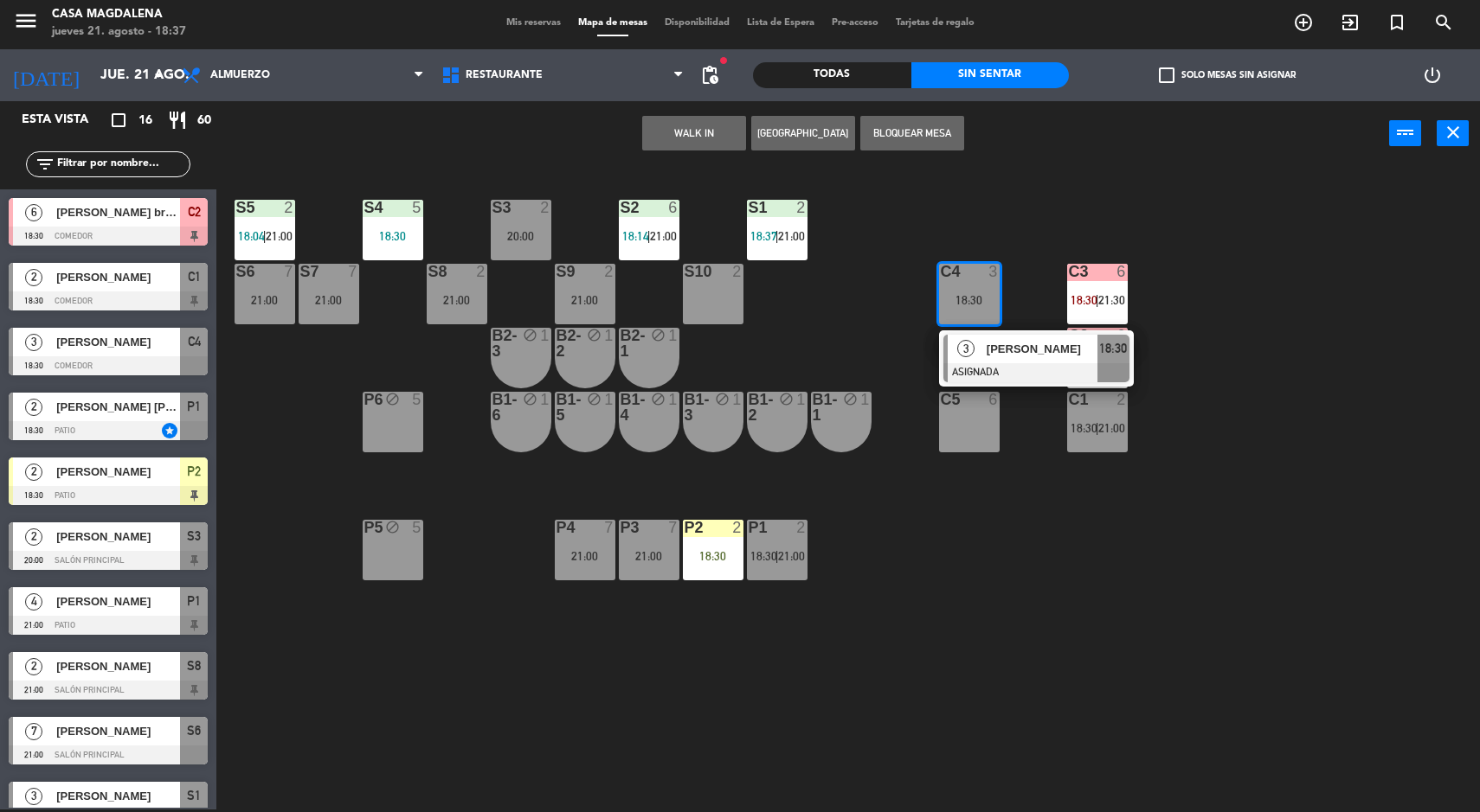
click at [1003, 347] on span "[PERSON_NAME]" at bounding box center [1042, 349] width 111 height 18
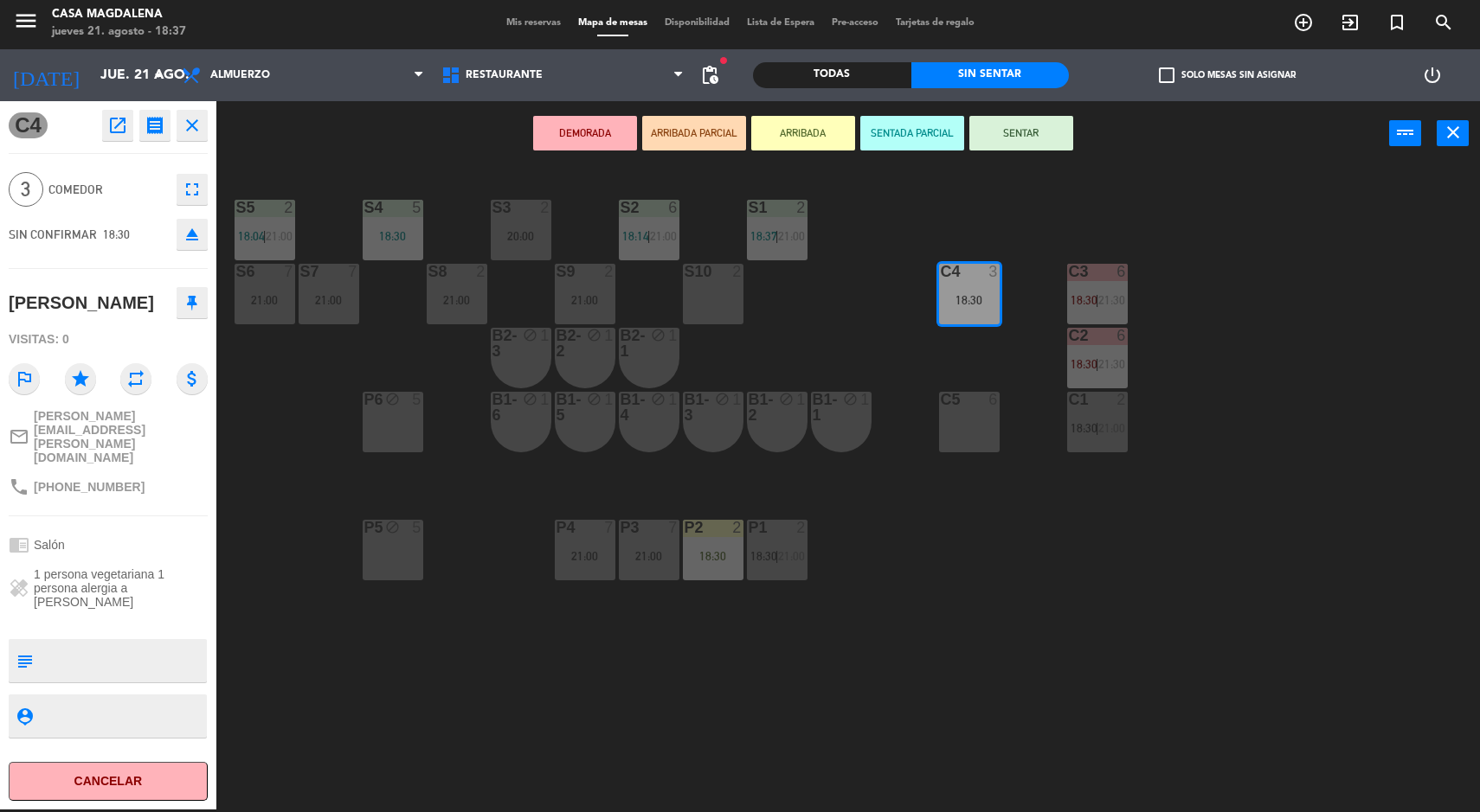
click at [80, 790] on button "Cancelar" at bounding box center [108, 782] width 199 height 39
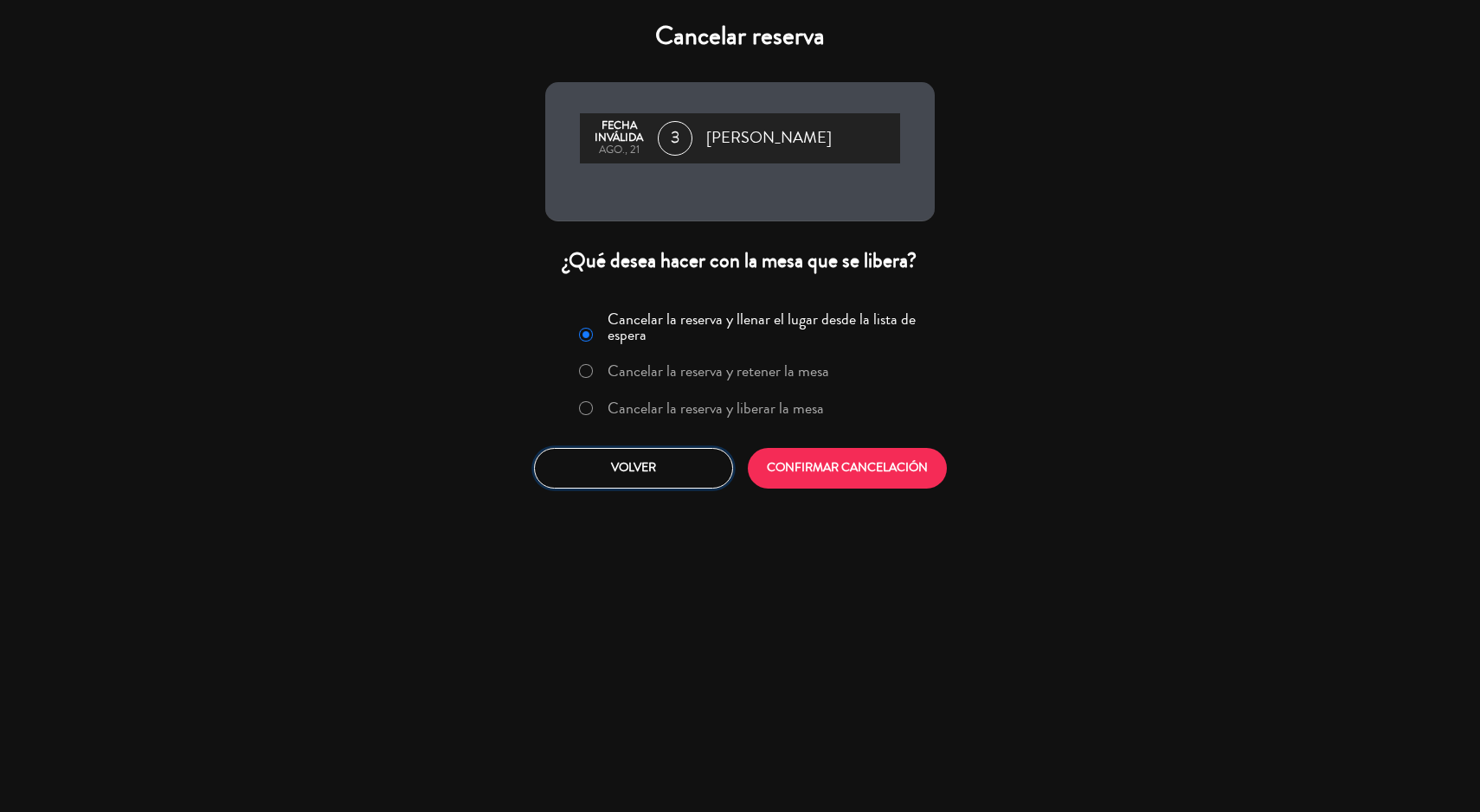
click at [556, 480] on button "Volver" at bounding box center [633, 469] width 199 height 41
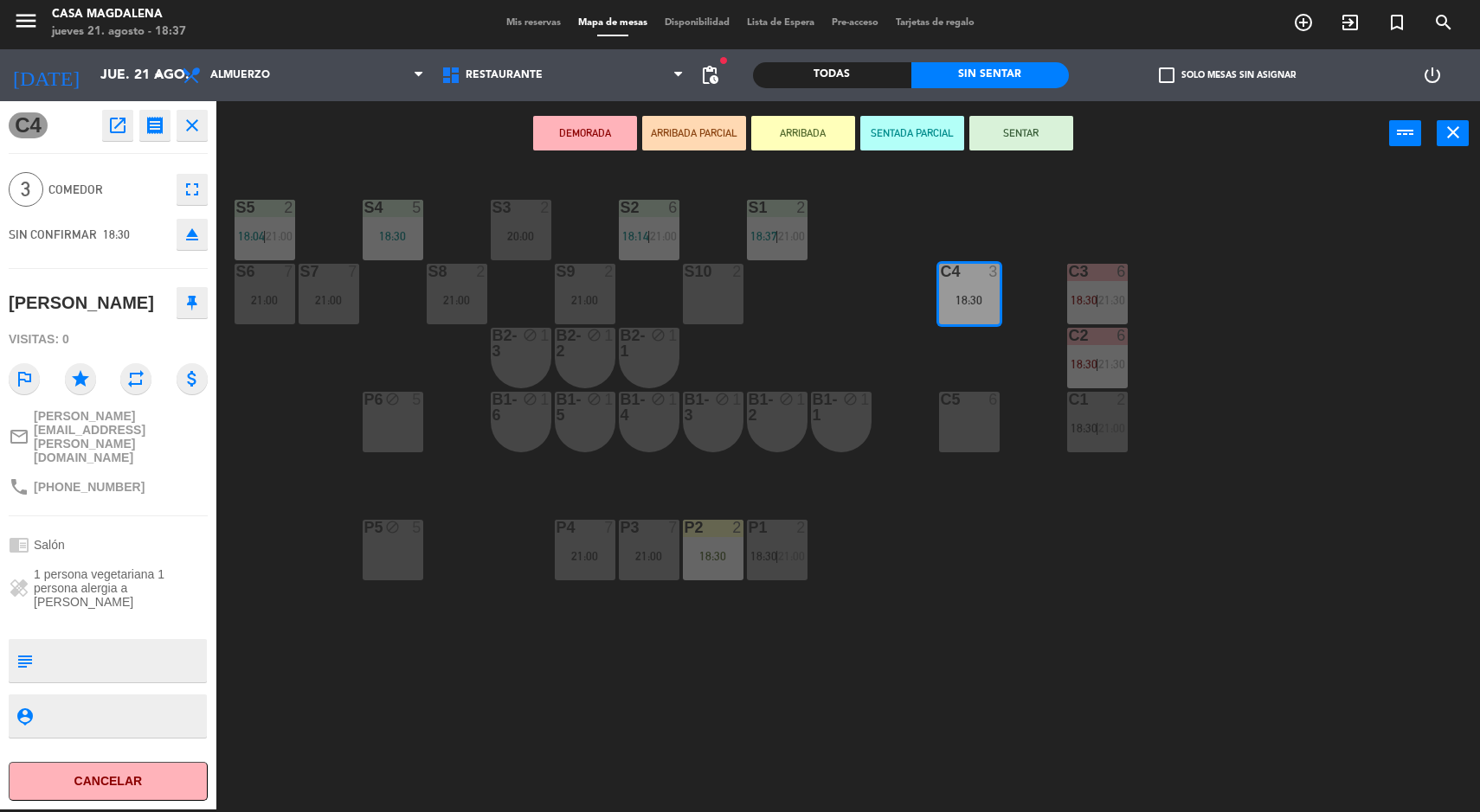
click at [907, 693] on div "S5 2 18:04 | 21:00 S4 5 18:30 S3 2 20:00 S2 6 18:14 | 21:00 S1 2 18:37 | 21:00 …" at bounding box center [855, 491] width 1249 height 644
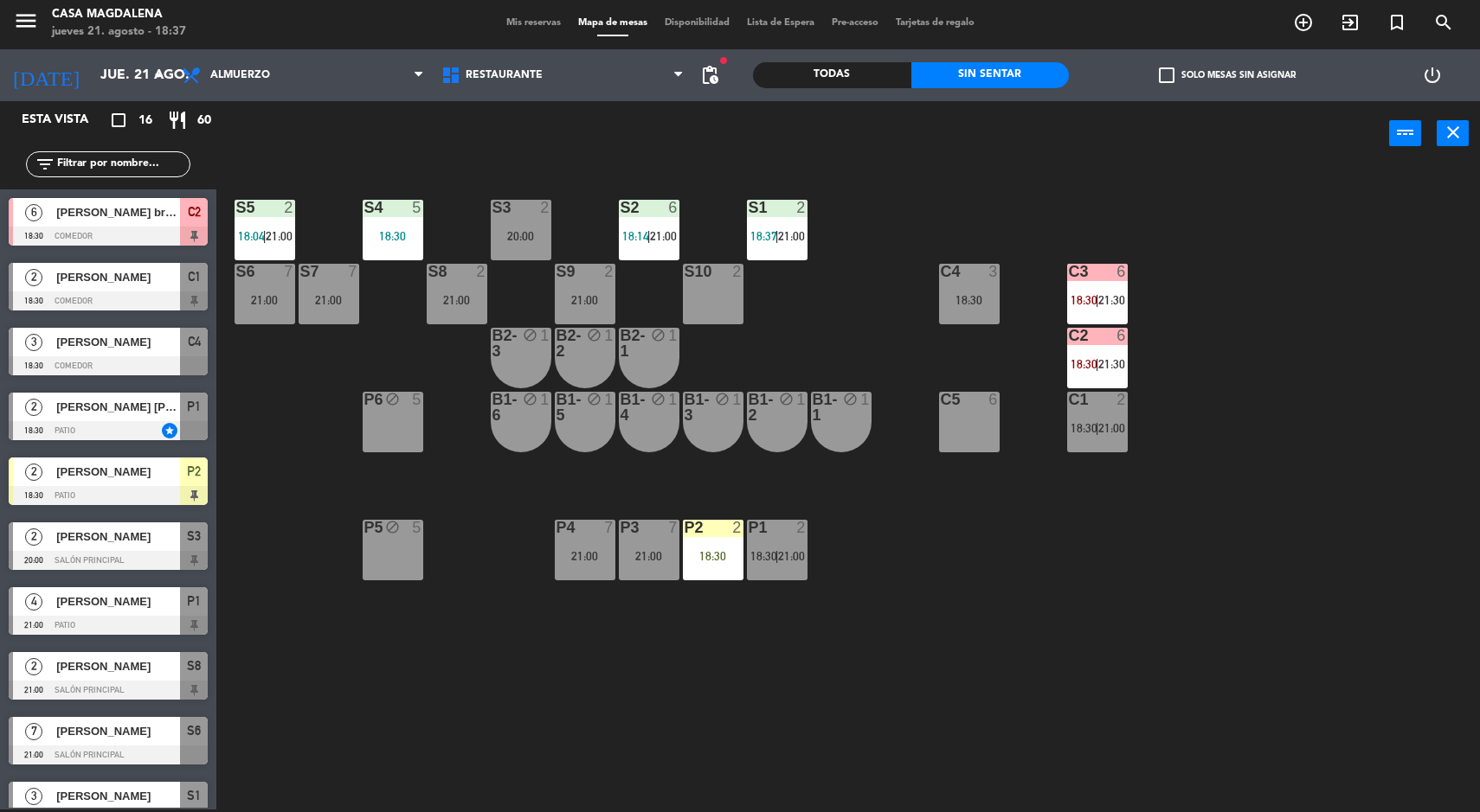
click at [719, 573] on div "P2 2 18:30" at bounding box center [713, 550] width 61 height 61
click at [688, 559] on div "18:30" at bounding box center [713, 557] width 61 height 12
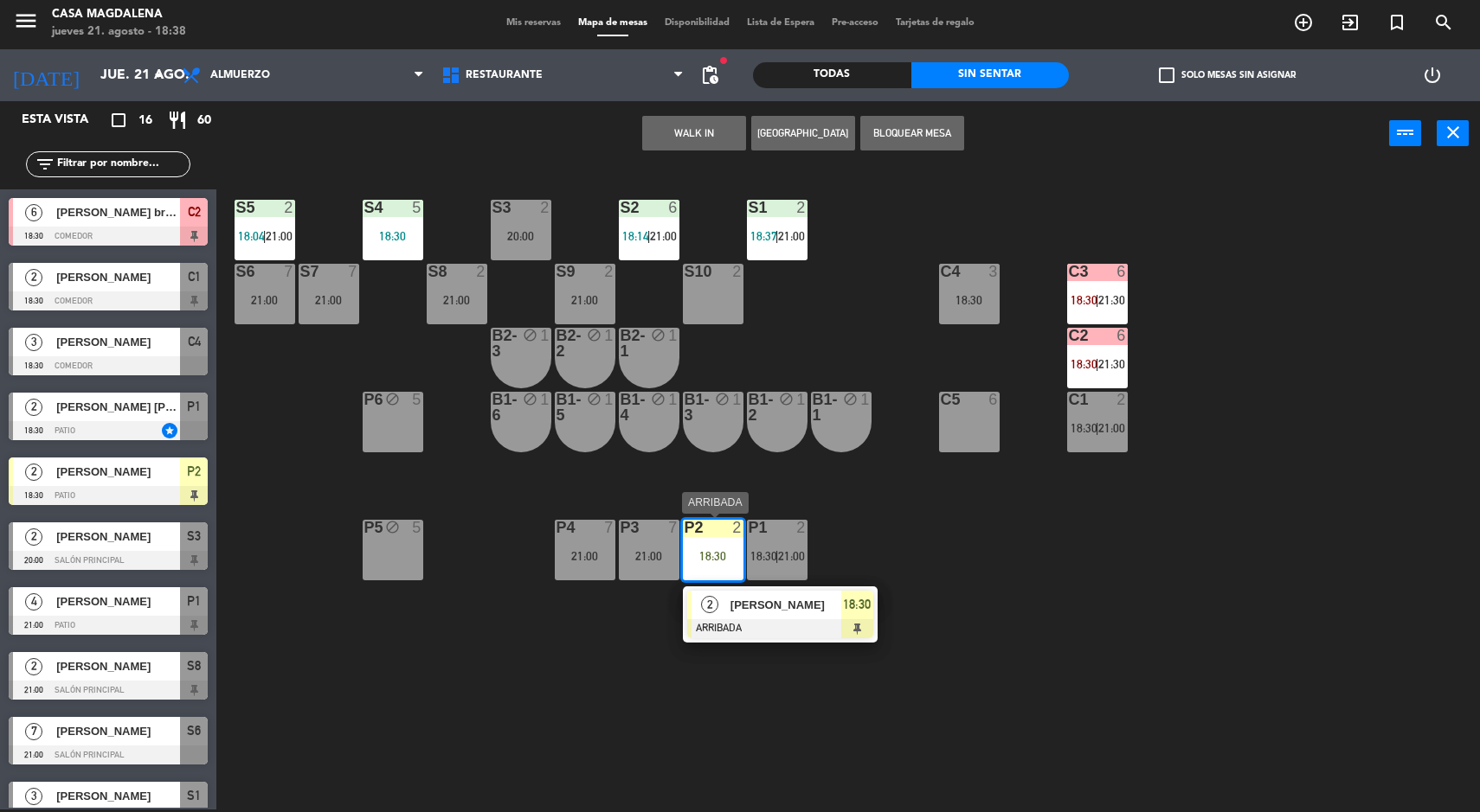
click at [699, 543] on div "P2 2 18:30" at bounding box center [713, 550] width 61 height 61
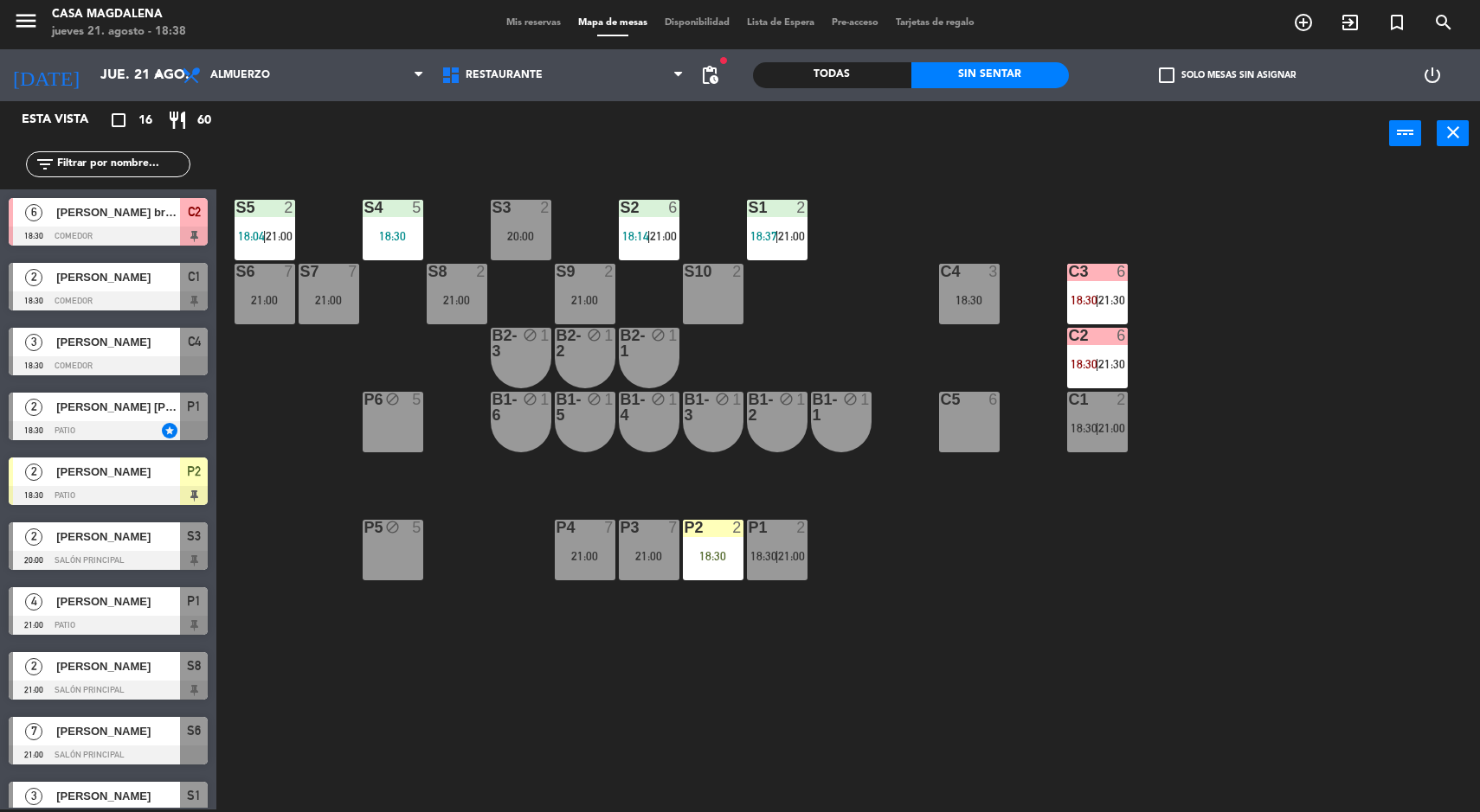
click at [956, 623] on div "S5 2 18:04 | 21:00 S4 5 18:30 S3 2 20:00 S2 6 18:14 | 21:00 S1 2 18:37 | 21:00 …" at bounding box center [855, 491] width 1249 height 644
click at [795, 571] on div "P1 2 18:30 | 21:00" at bounding box center [777, 550] width 61 height 61
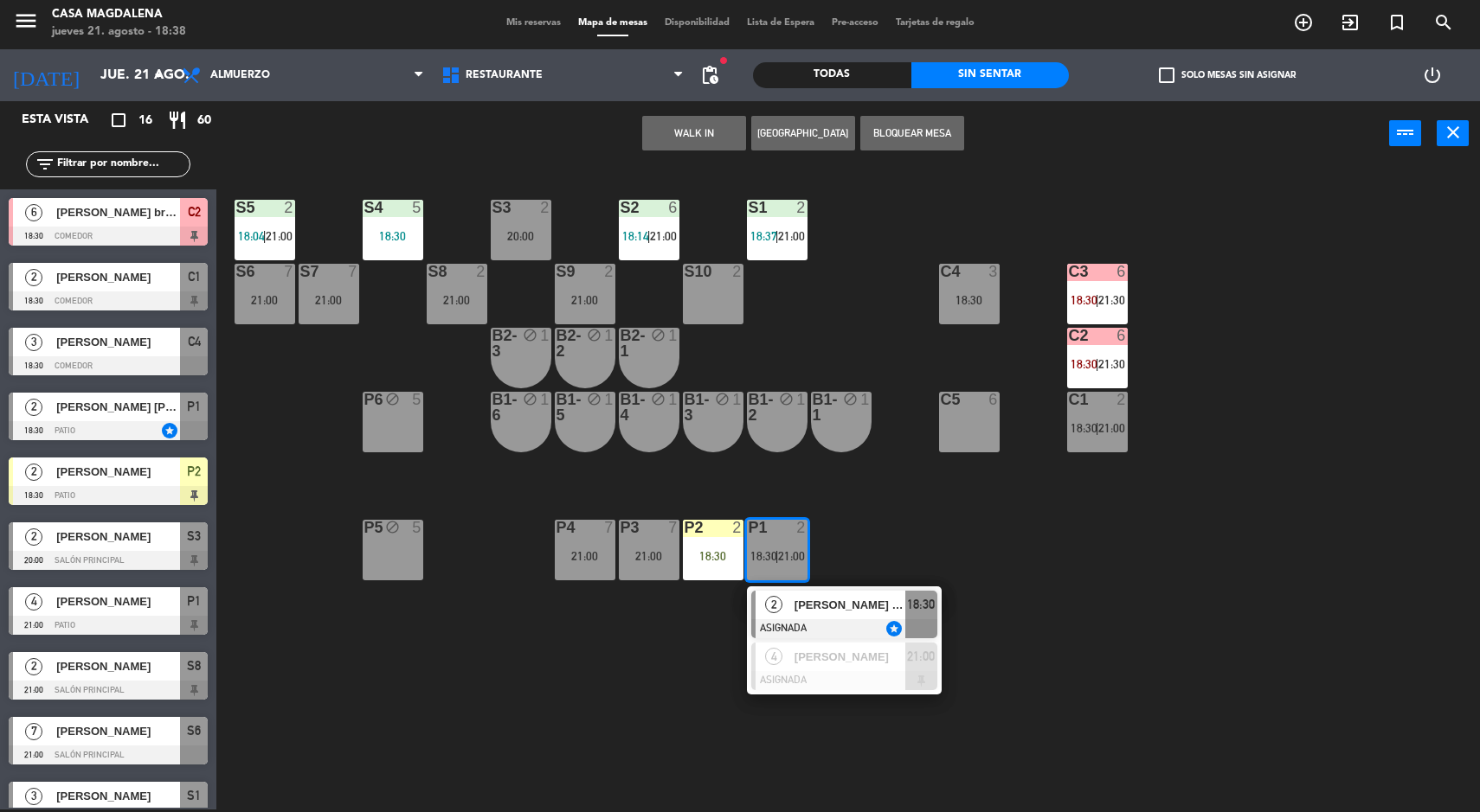
click at [793, 550] on span "21:00" at bounding box center [791, 557] width 26 height 14
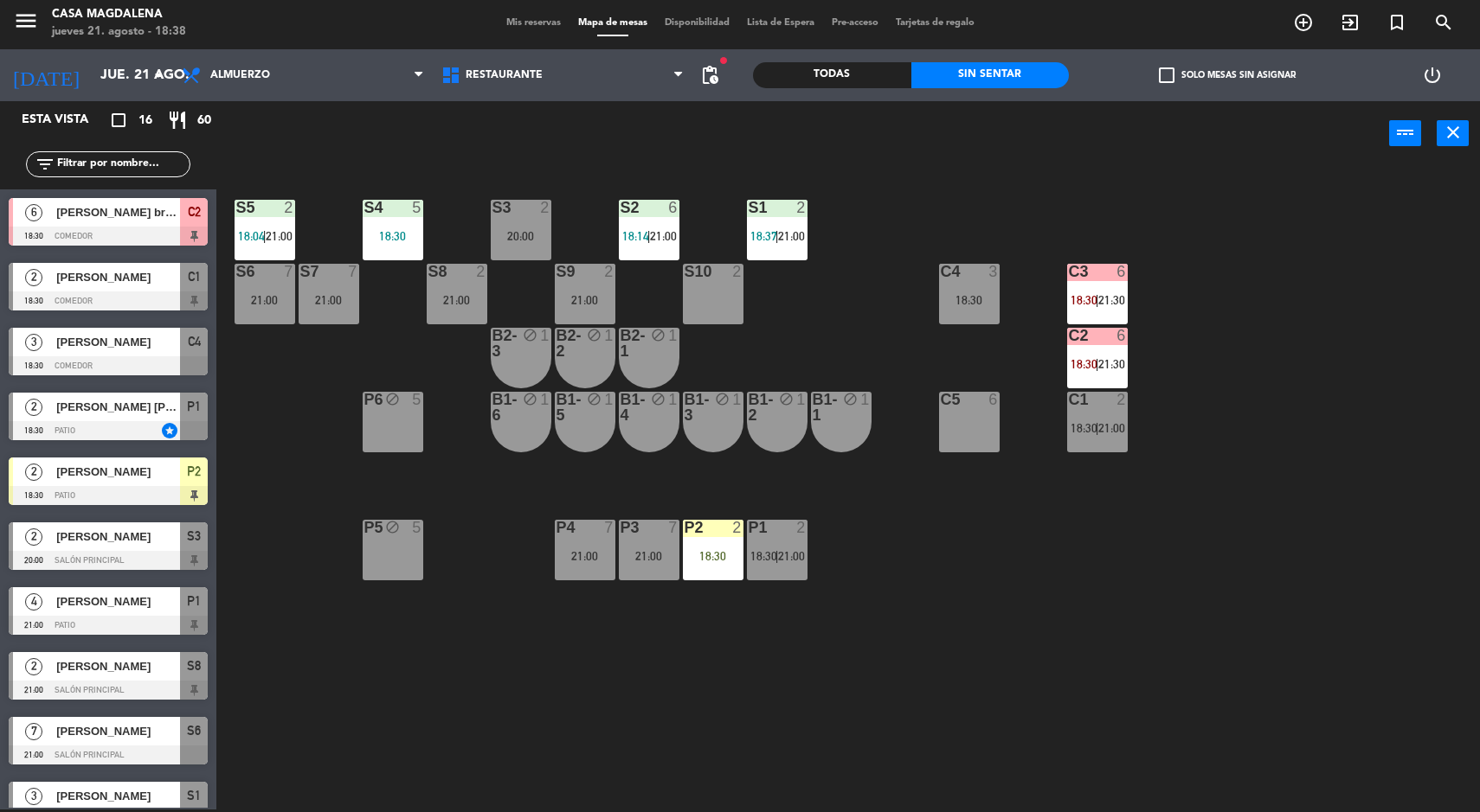
click at [782, 548] on div "P1 2 18:30 | 21:00" at bounding box center [777, 550] width 61 height 61
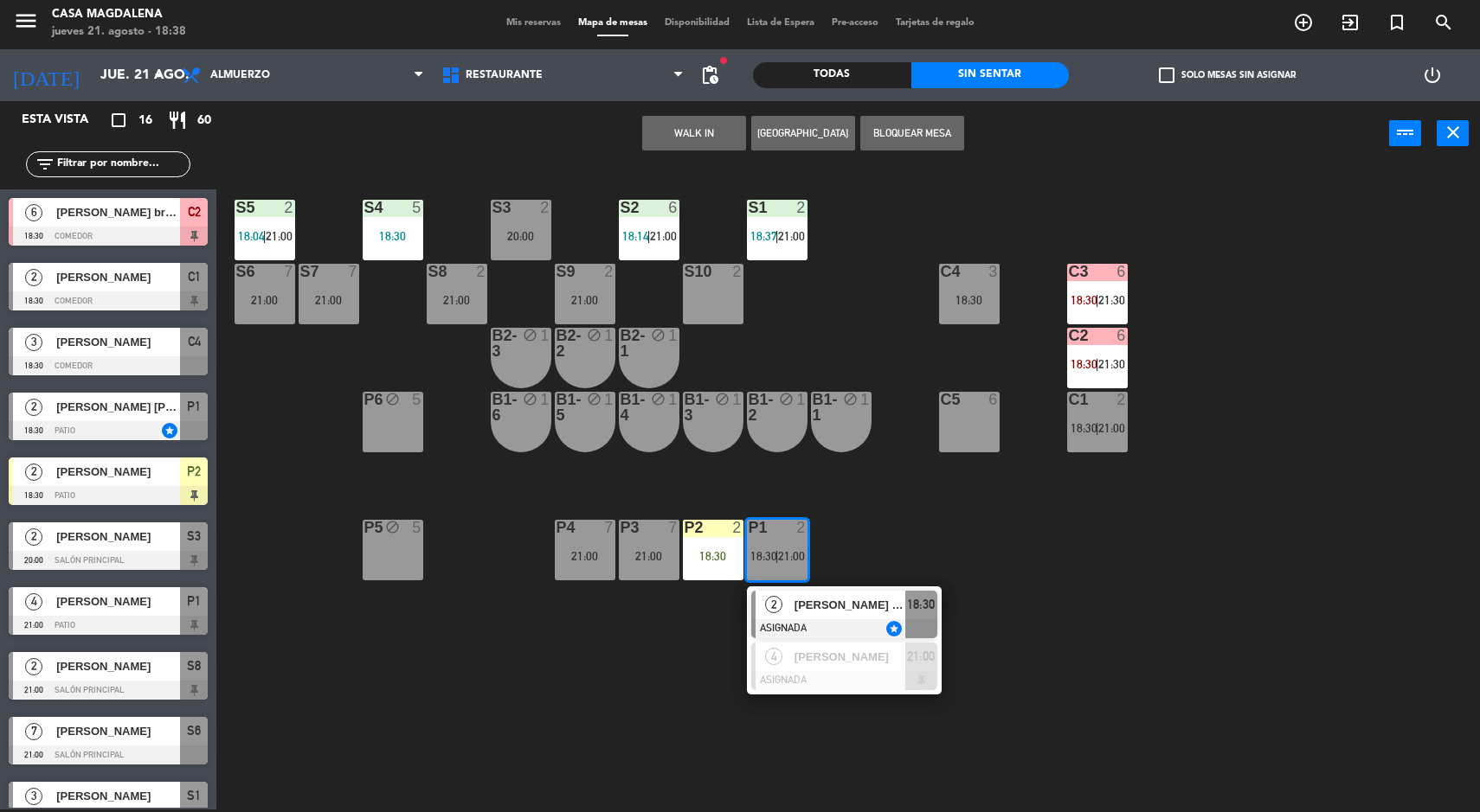
click at [822, 604] on span "[PERSON_NAME] [PERSON_NAME]" at bounding box center [850, 605] width 111 height 18
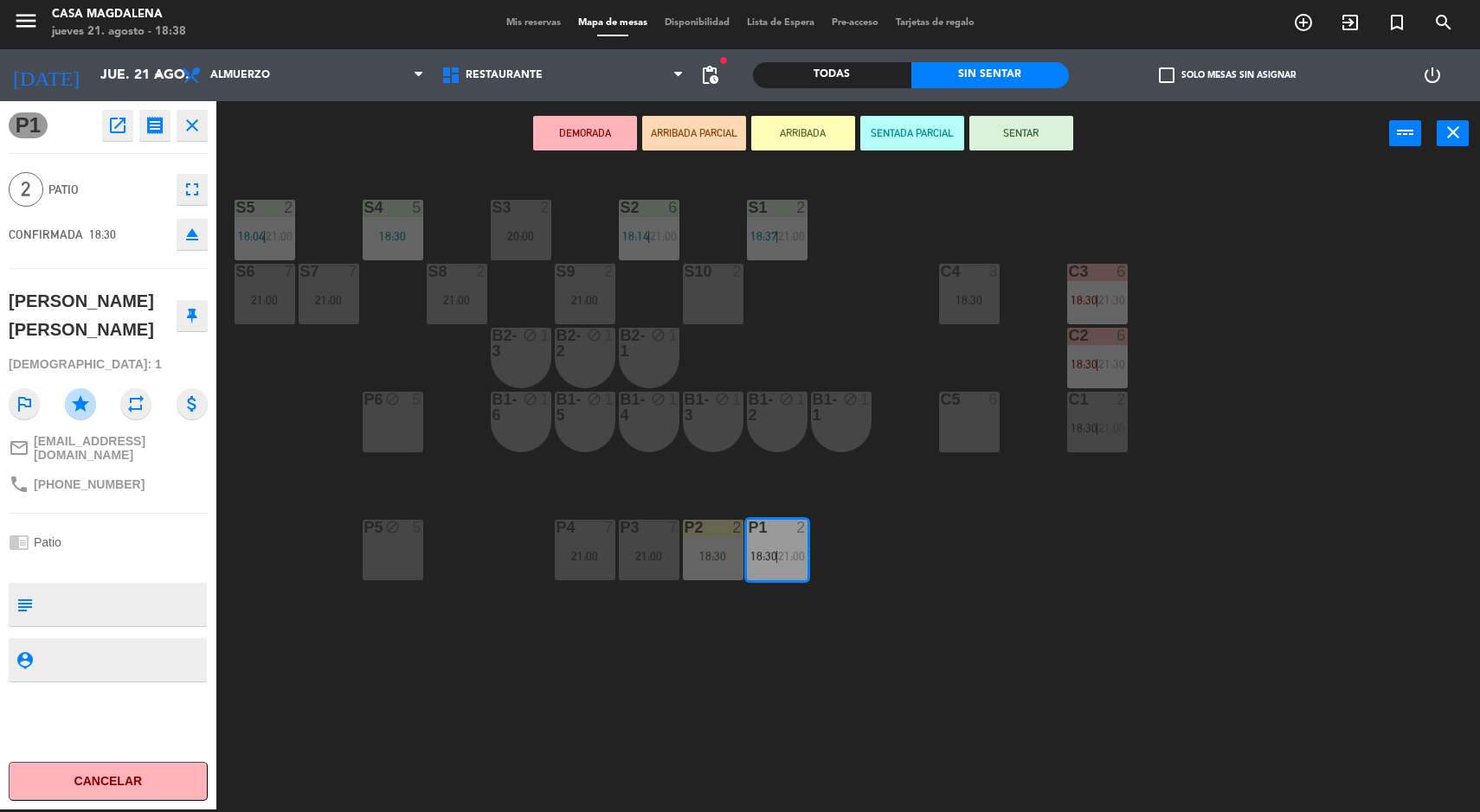
click at [708, 496] on div "S5 2 18:04 | 21:00 S4 5 18:30 S3 2 20:00 S2 6 18:14 | 21:00 S1 2 18:37 | 21:00 …" at bounding box center [855, 491] width 1249 height 644
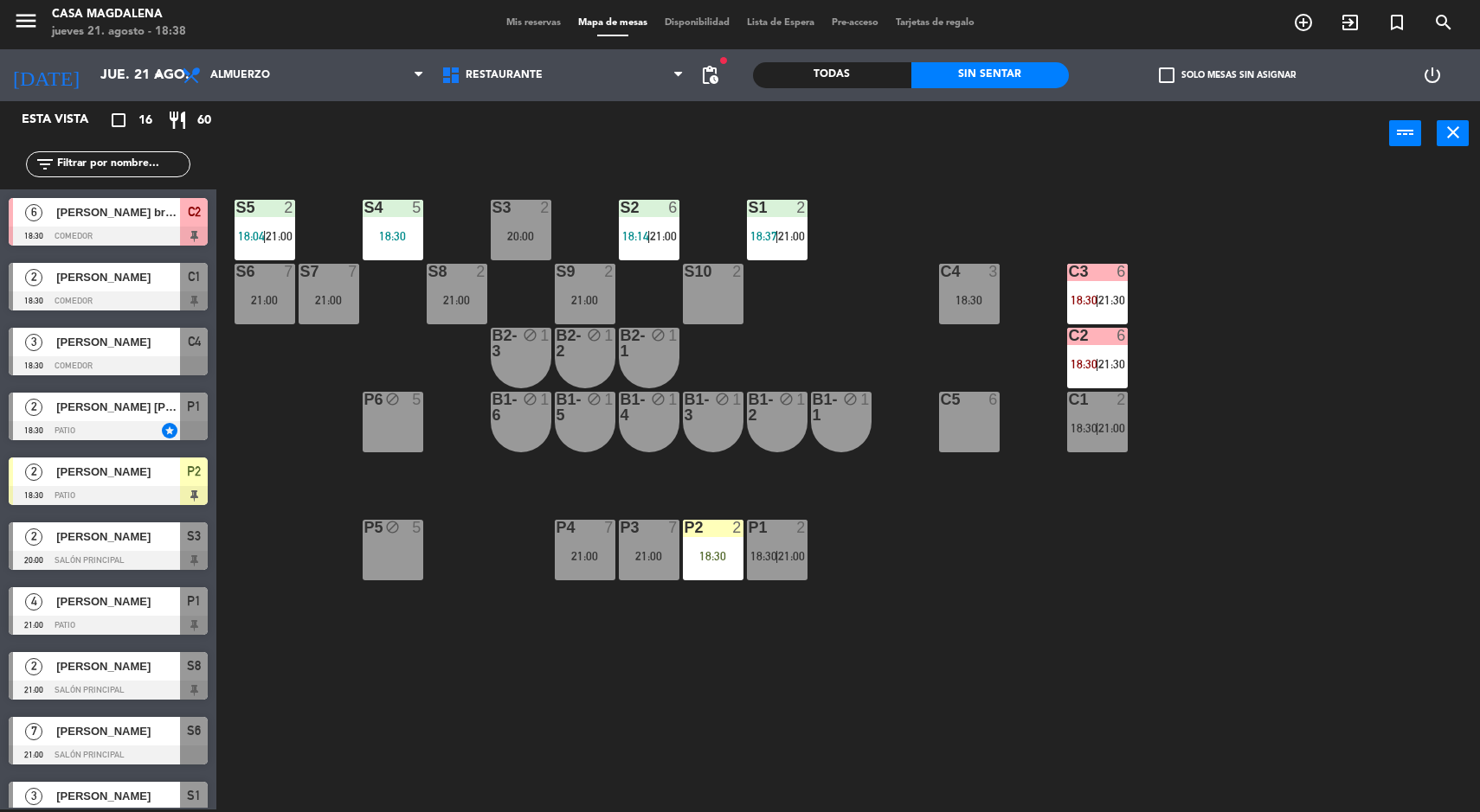
click at [801, 565] on div "P1 2 18:30 | 21:00" at bounding box center [777, 550] width 61 height 61
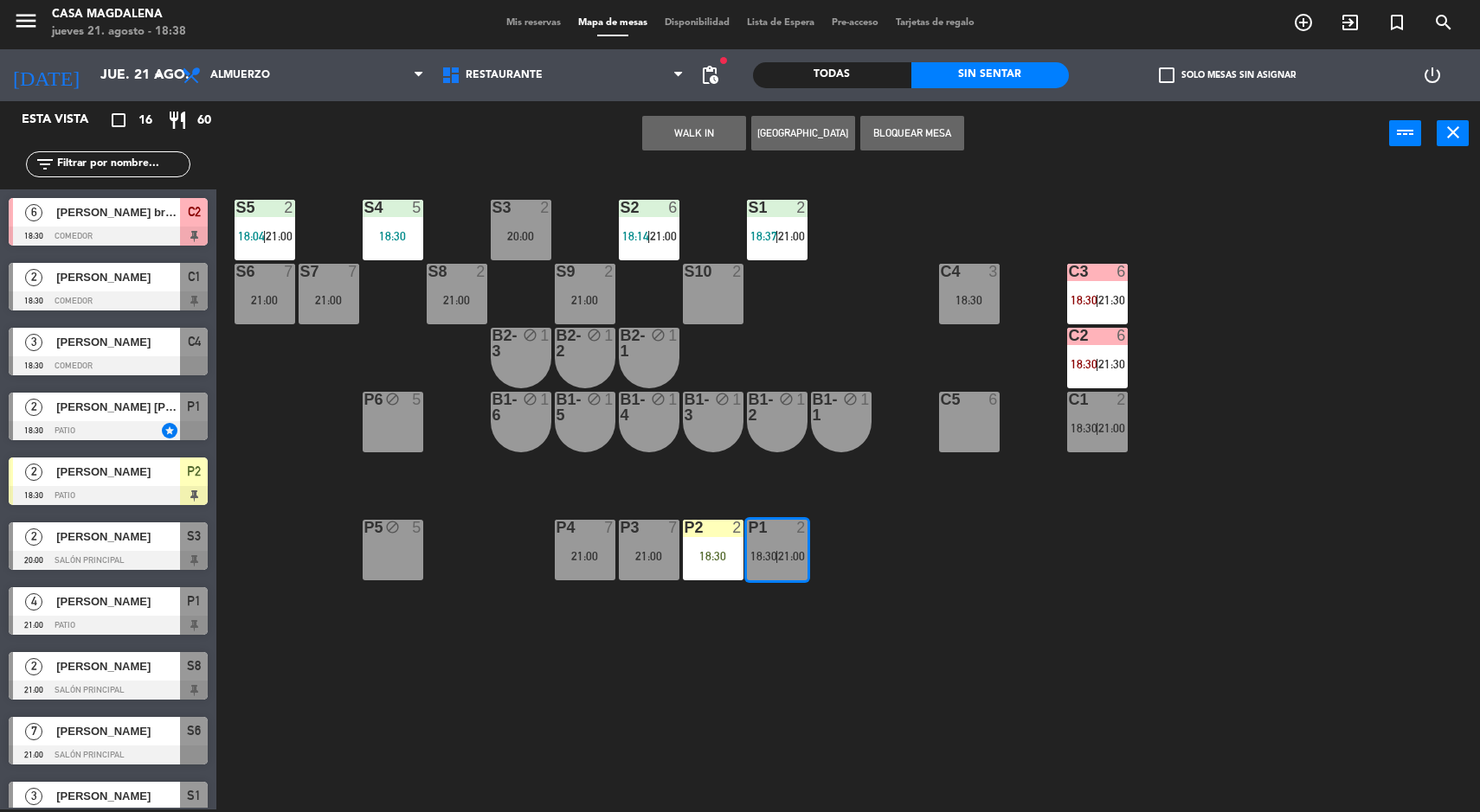
click at [855, 431] on div "B1-1 block 1" at bounding box center [841, 422] width 61 height 61
click at [1126, 579] on div "S5 2 18:04 | 21:00 S4 5 18:30 S3 2 20:00 S2 6 18:14 | 21:00 S1 2 18:37 | 21:00 …" at bounding box center [855, 491] width 1249 height 644
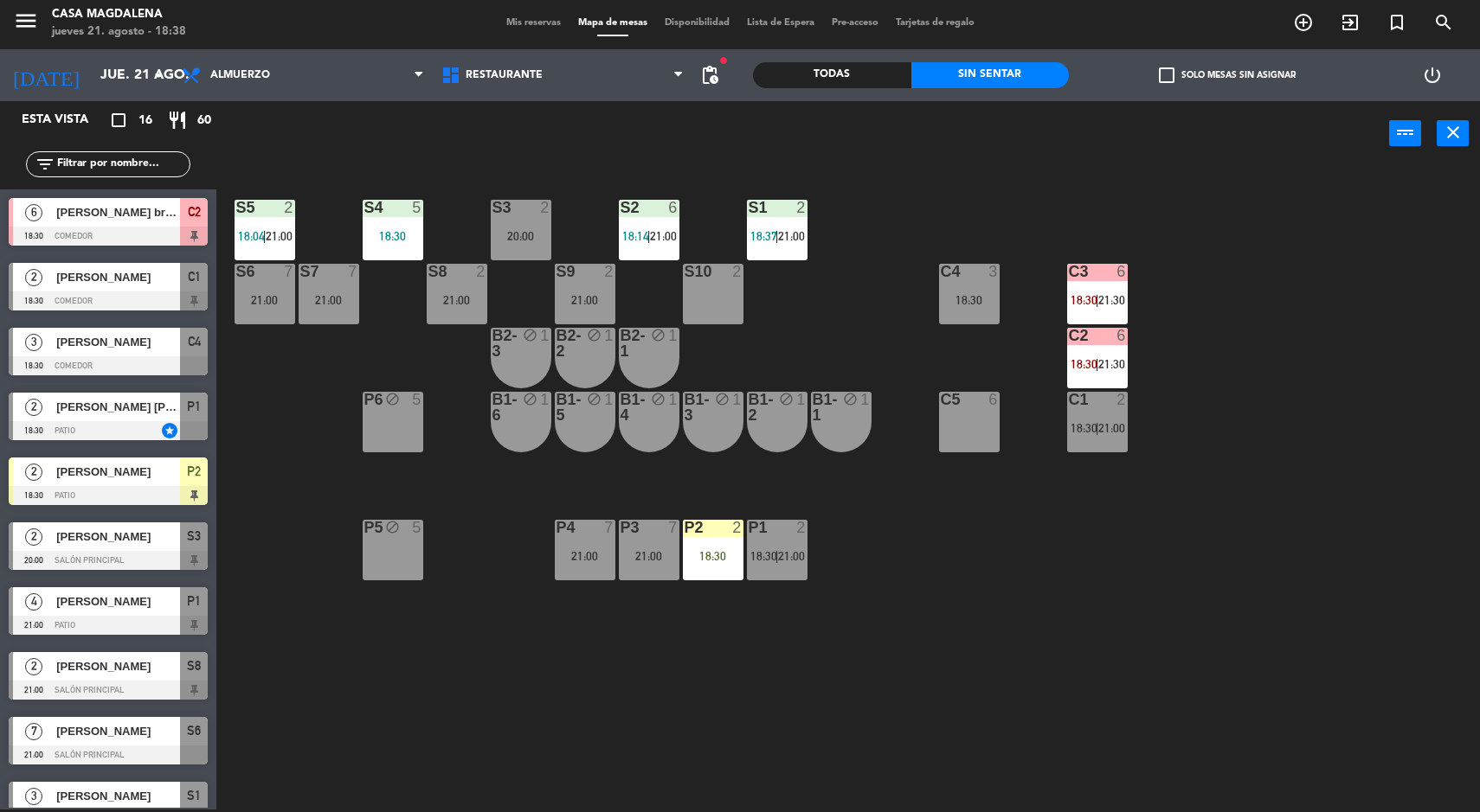
click at [796, 555] on span "21:00" at bounding box center [791, 557] width 26 height 14
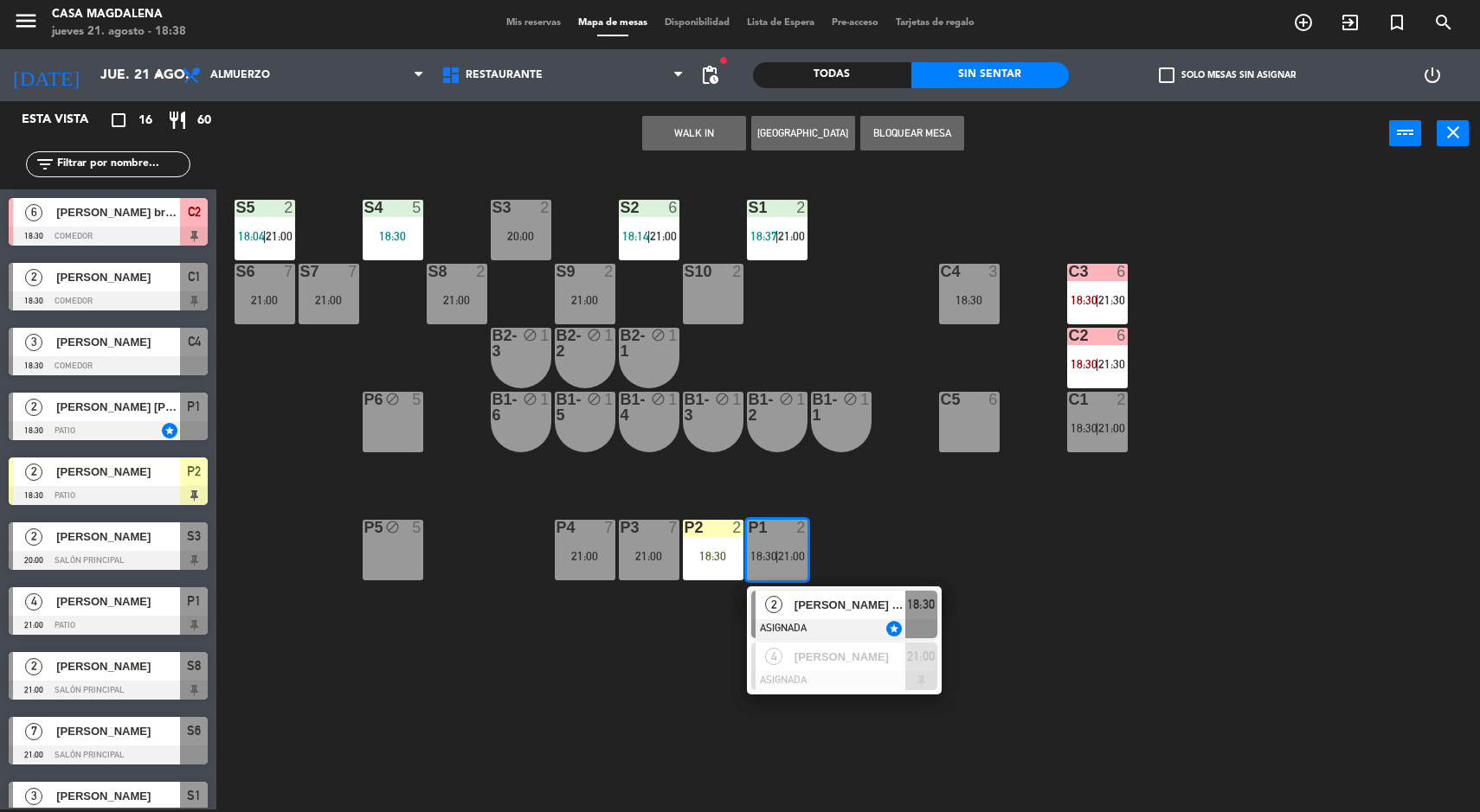
click at [808, 676] on div at bounding box center [844, 681] width 186 height 19
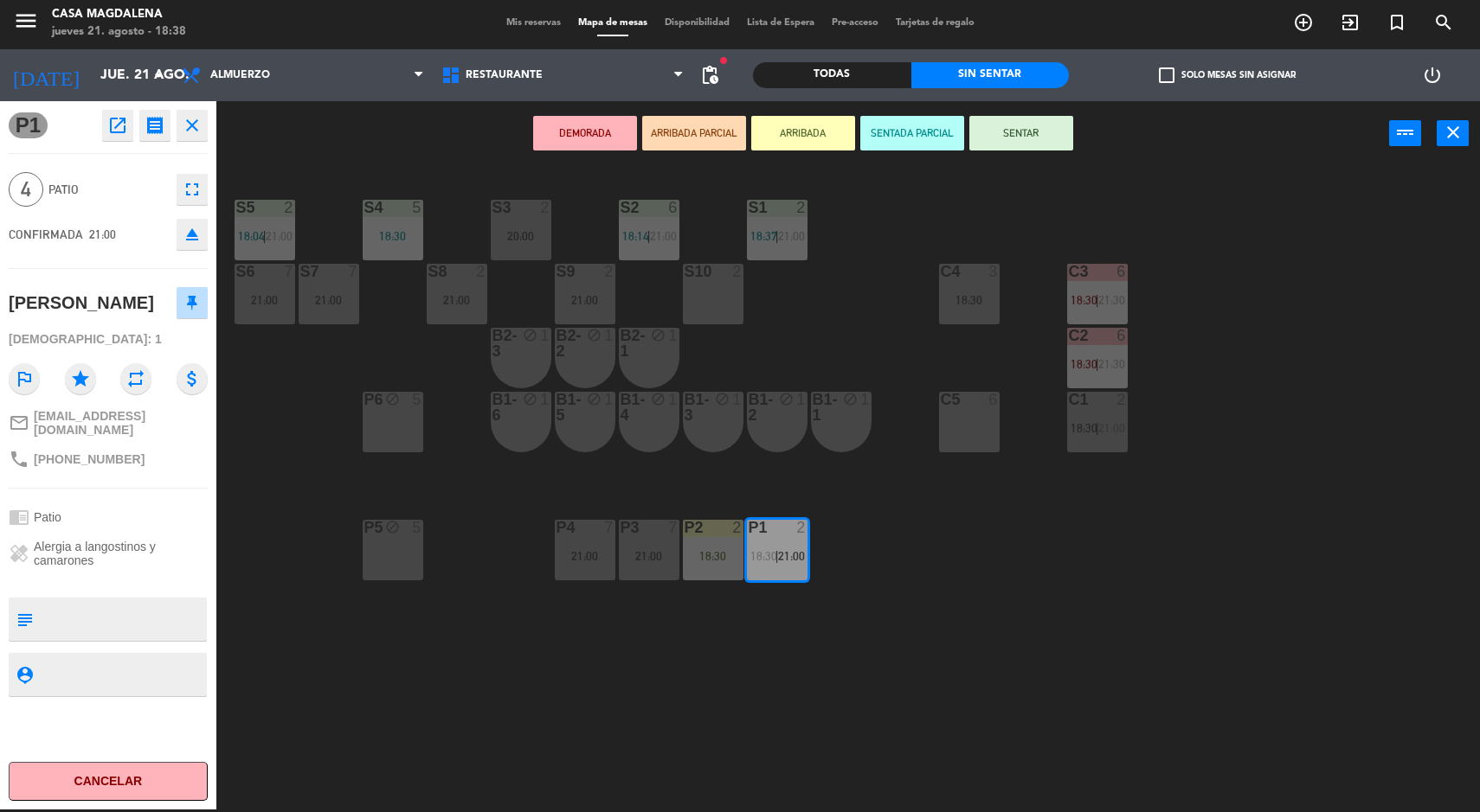
click at [851, 422] on div "B1-1 block 1" at bounding box center [841, 422] width 61 height 61
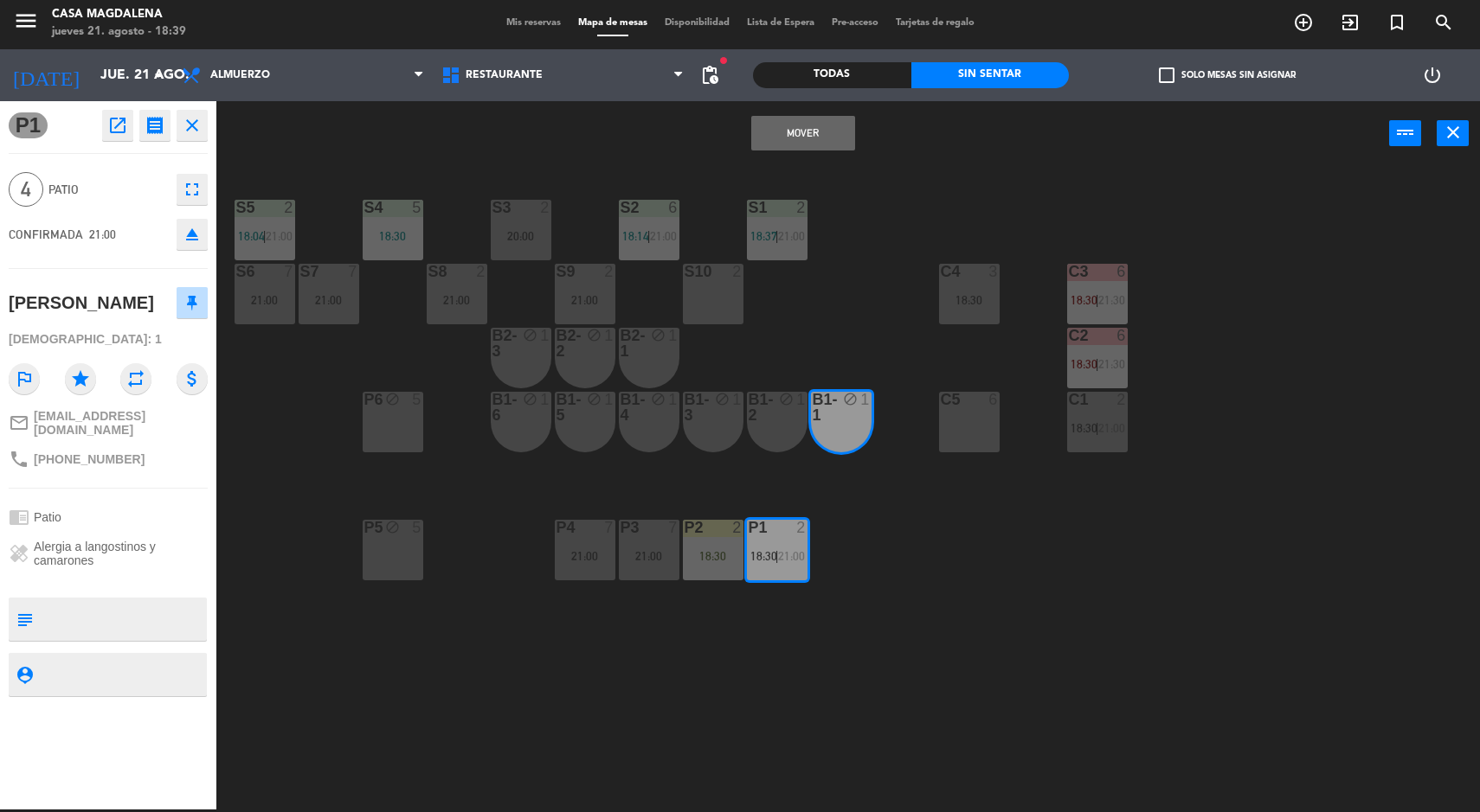
click at [799, 143] on button "Mover" at bounding box center [803, 133] width 104 height 34
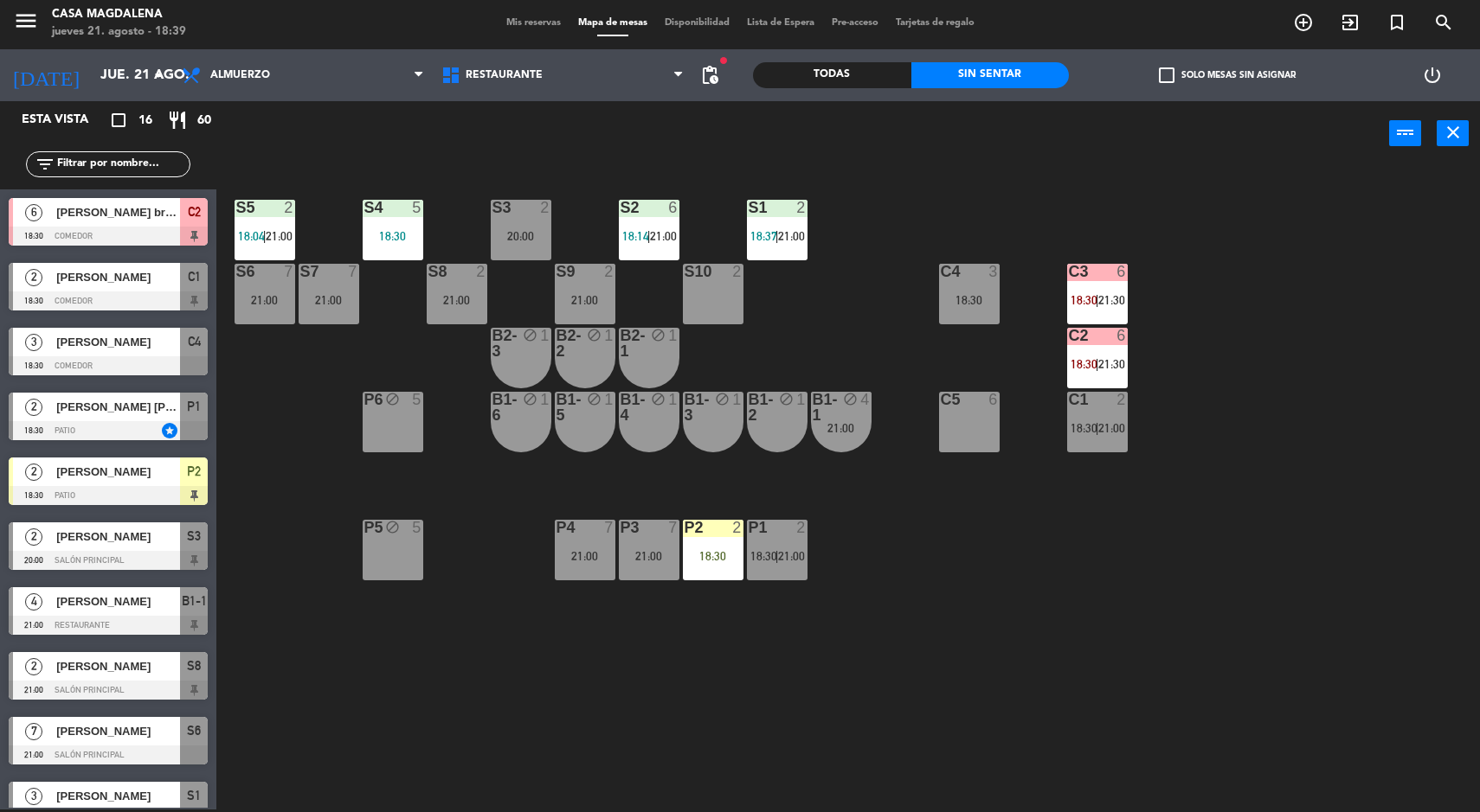
click at [700, 569] on div "P2 2 18:30" at bounding box center [713, 550] width 61 height 61
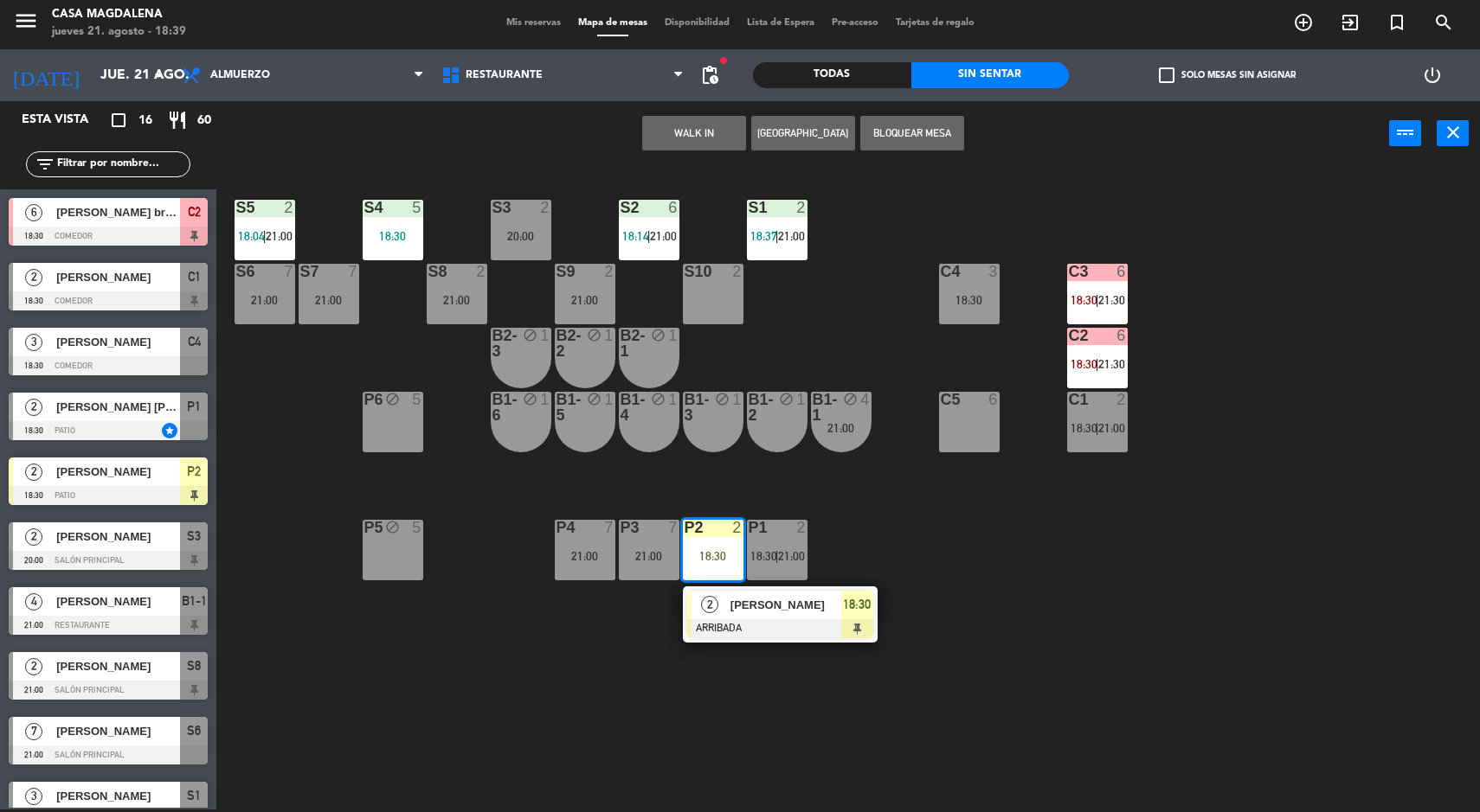
click at [627, 678] on div "S5 2 18:04 | 21:00 S4 5 18:30 S3 2 20:00 S2 6 18:14 | 21:00 S1 2 18:37 | 21:00 …" at bounding box center [855, 491] width 1249 height 644
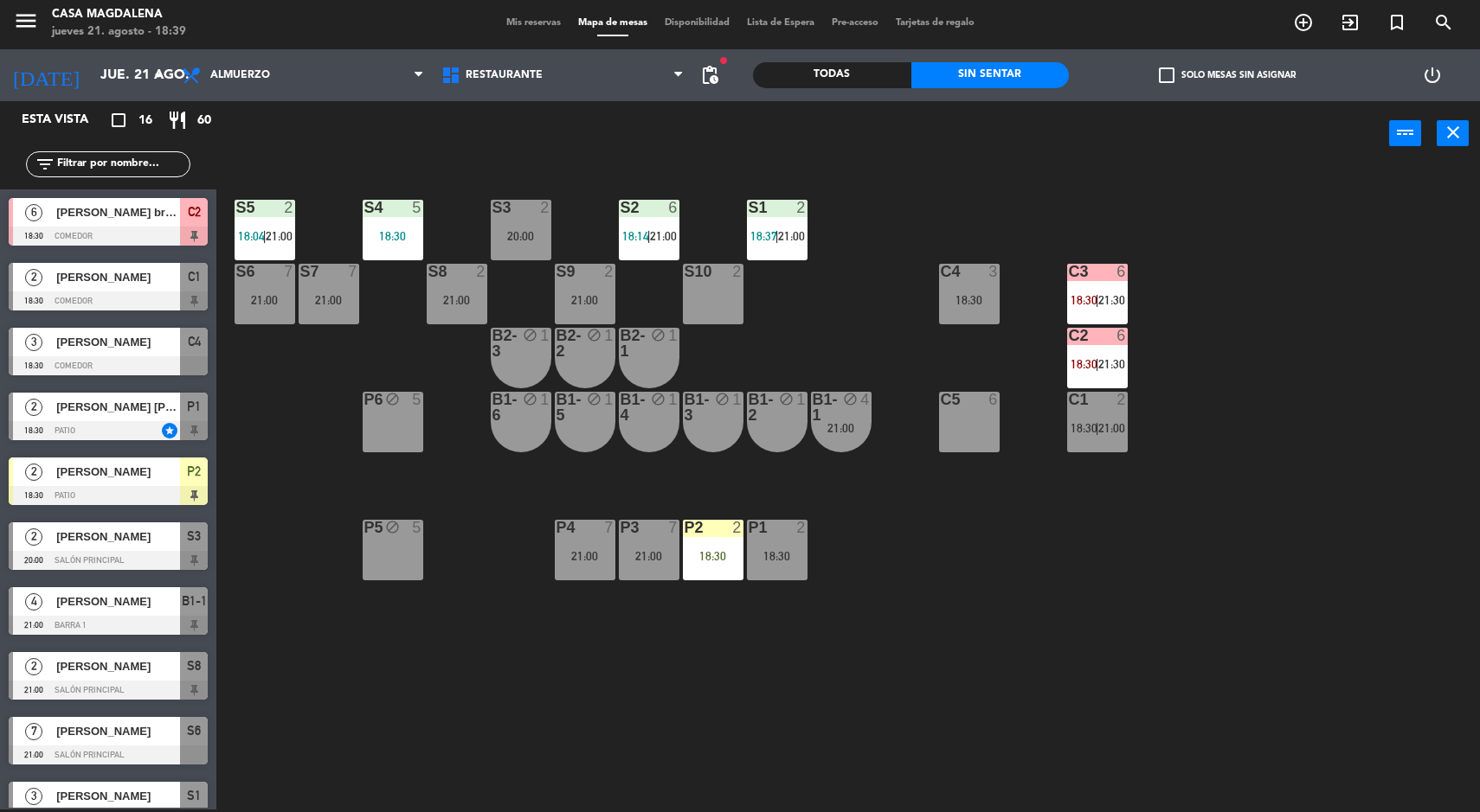
click at [703, 537] on div "P2 2 18:30" at bounding box center [713, 550] width 61 height 61
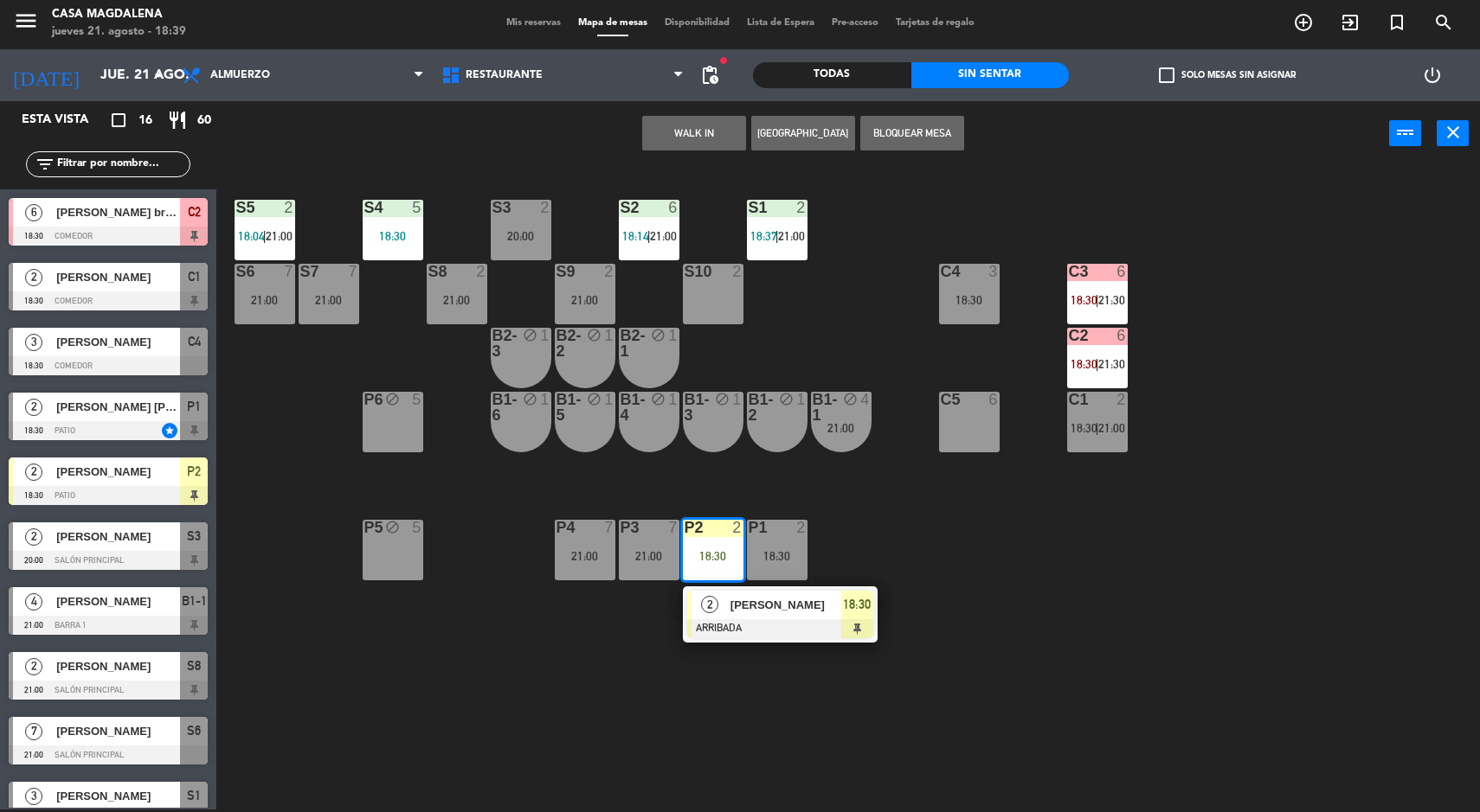
click at [773, 539] on div "P1 2 18:30" at bounding box center [777, 550] width 61 height 61
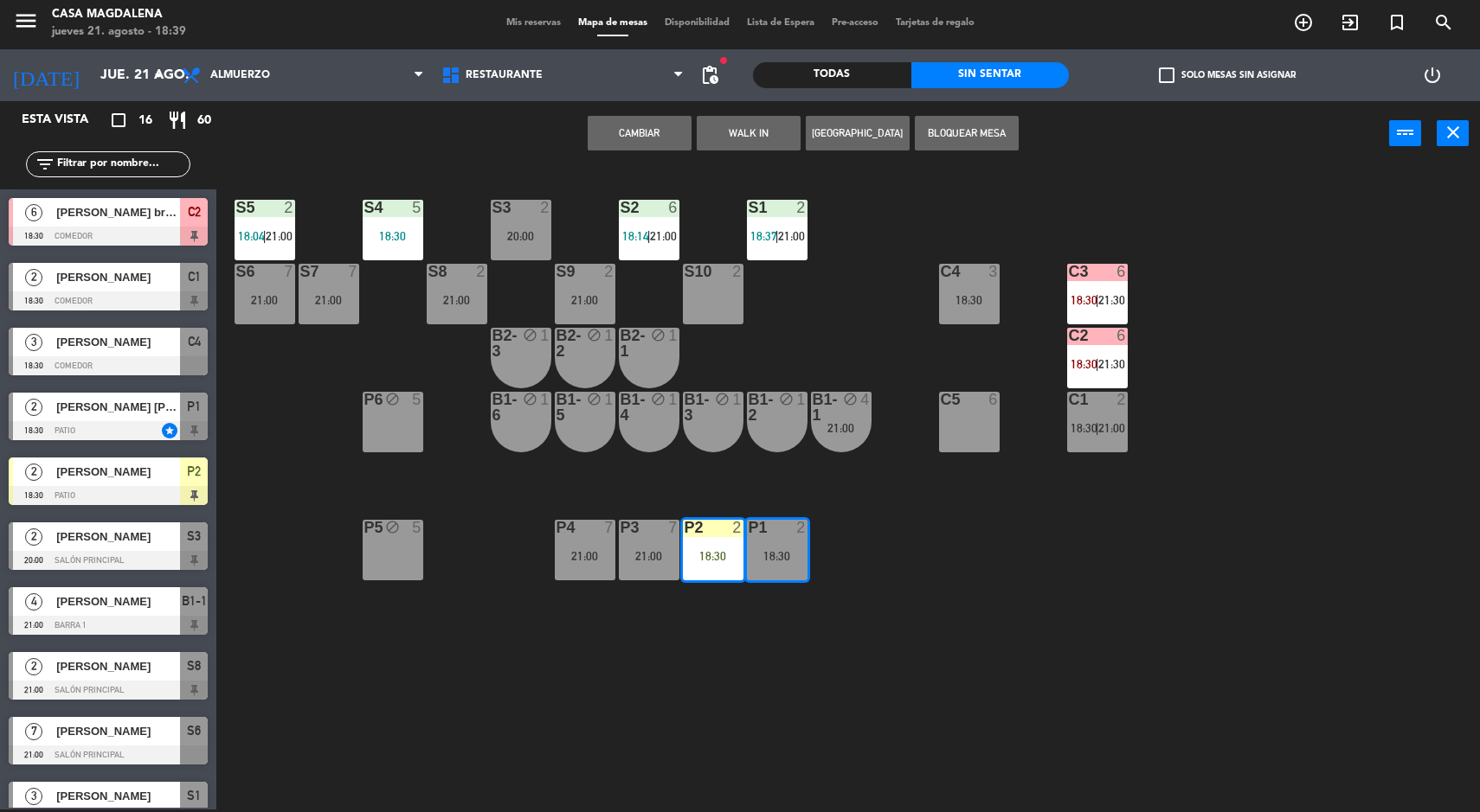
click at [588, 126] on button "Cambiar" at bounding box center [640, 133] width 104 height 34
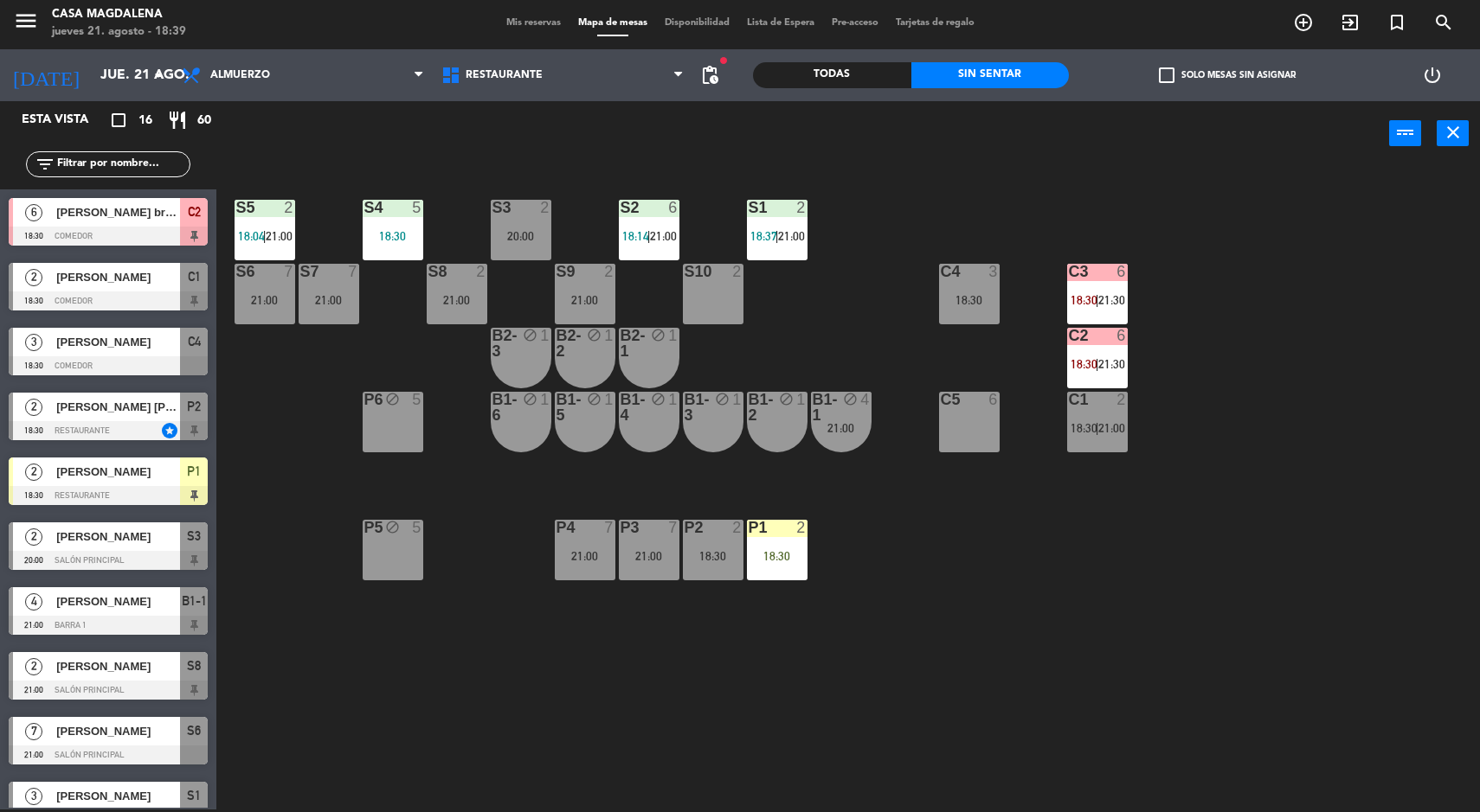
click at [779, 559] on div "18:30" at bounding box center [777, 557] width 61 height 12
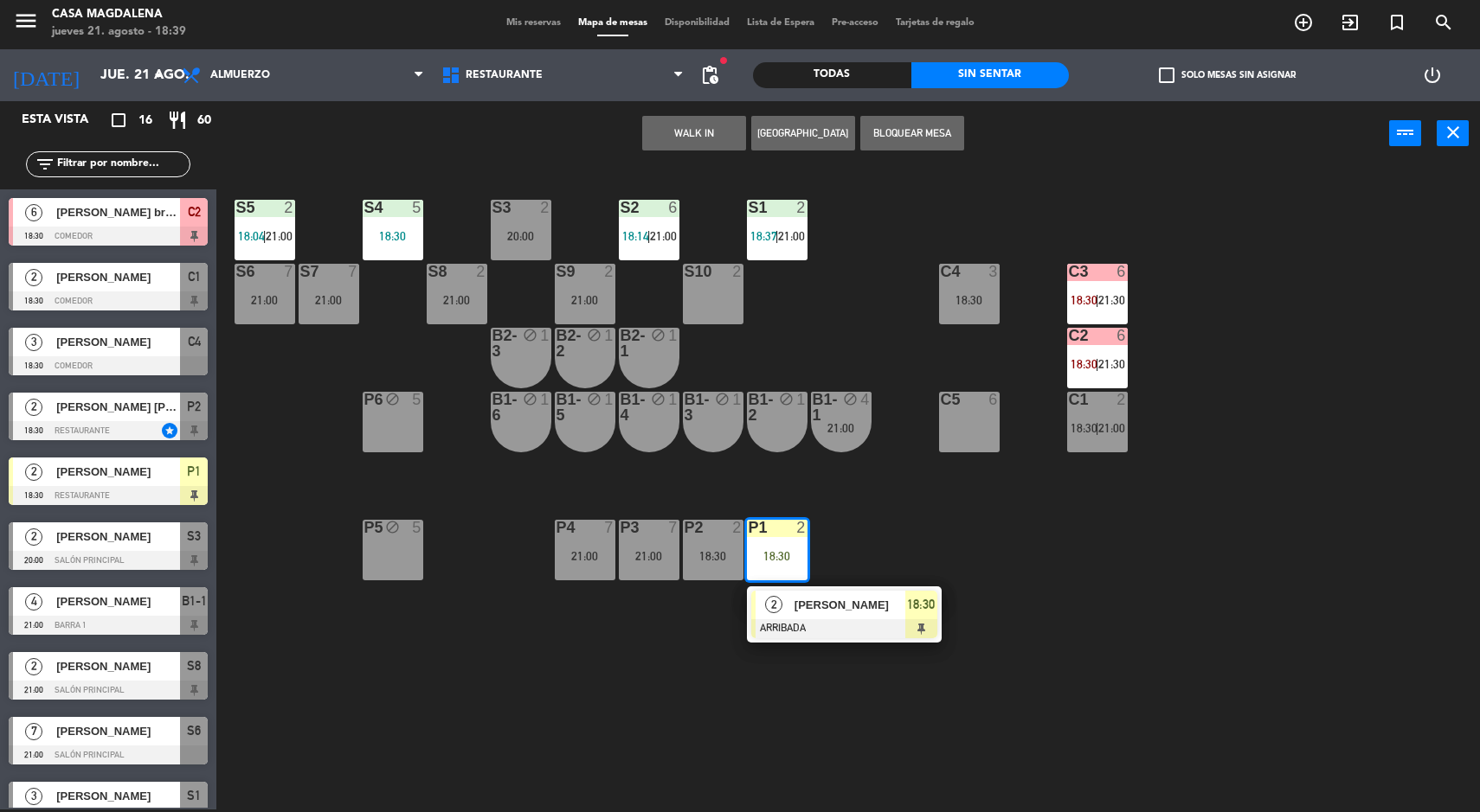
click at [783, 609] on div "2" at bounding box center [774, 605] width 37 height 28
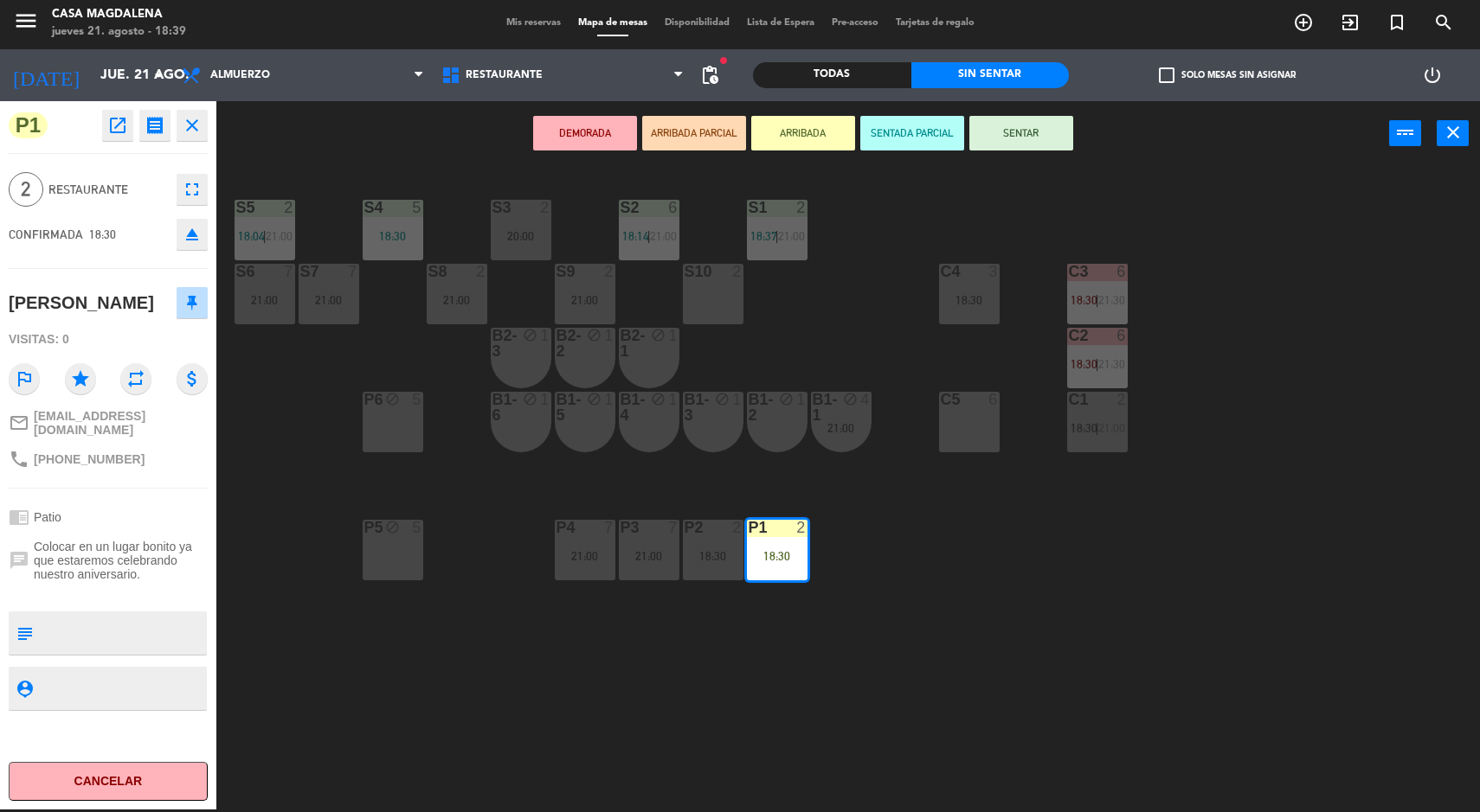
click at [1006, 127] on button "SENTAR" at bounding box center [1021, 133] width 104 height 34
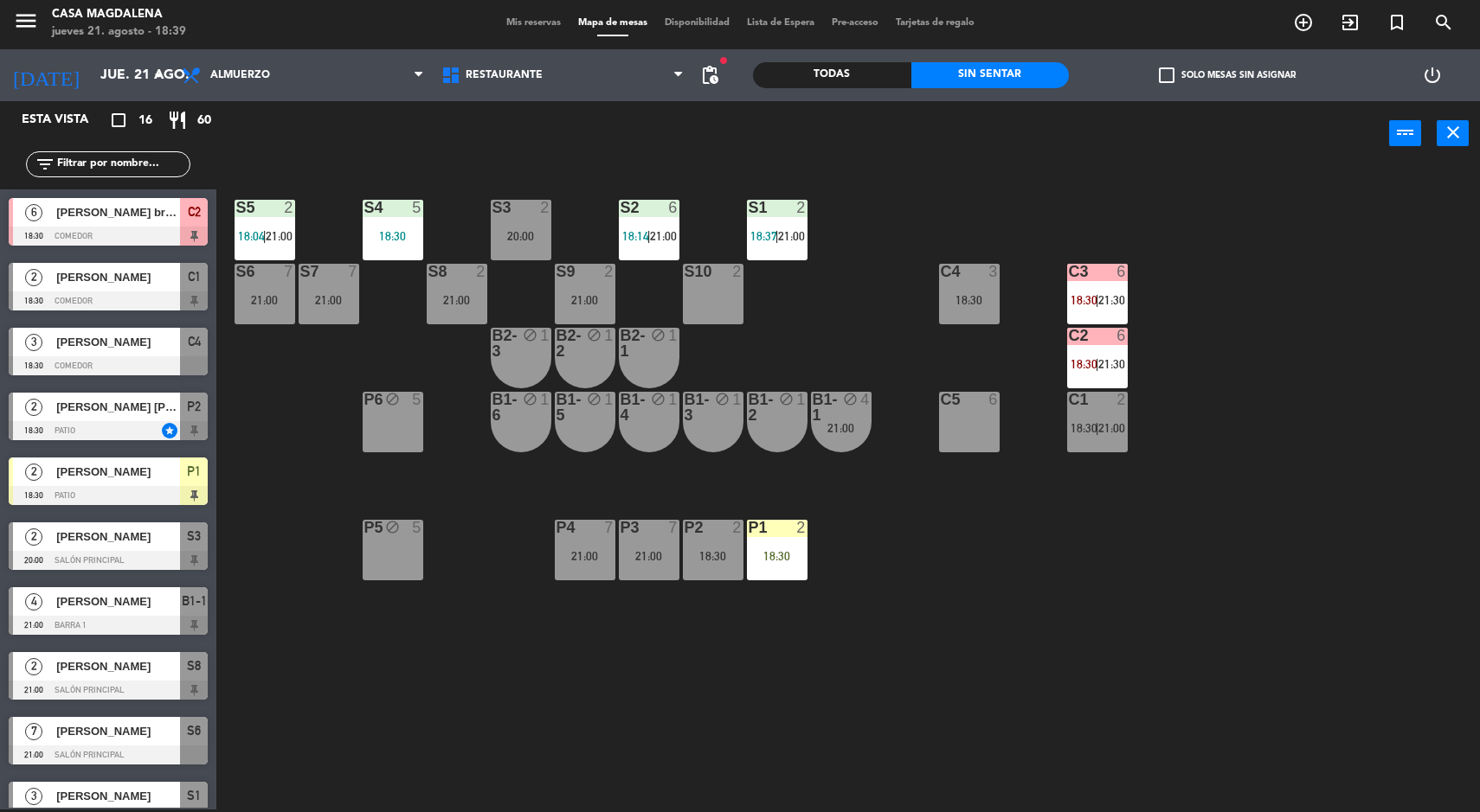
click at [826, 416] on div "block" at bounding box center [840, 407] width 28 height 31
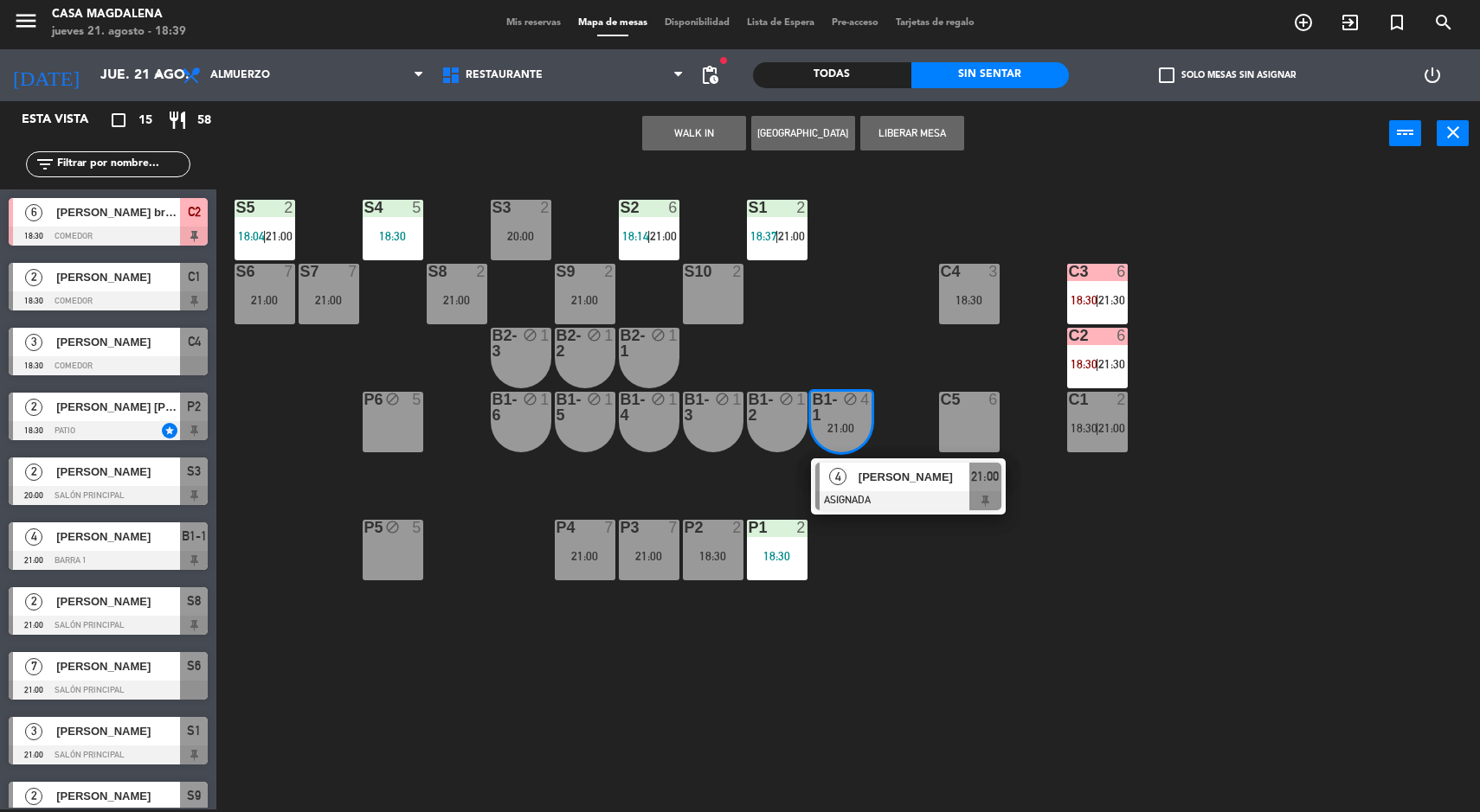
click at [883, 491] on div at bounding box center [907, 501] width 186 height 19
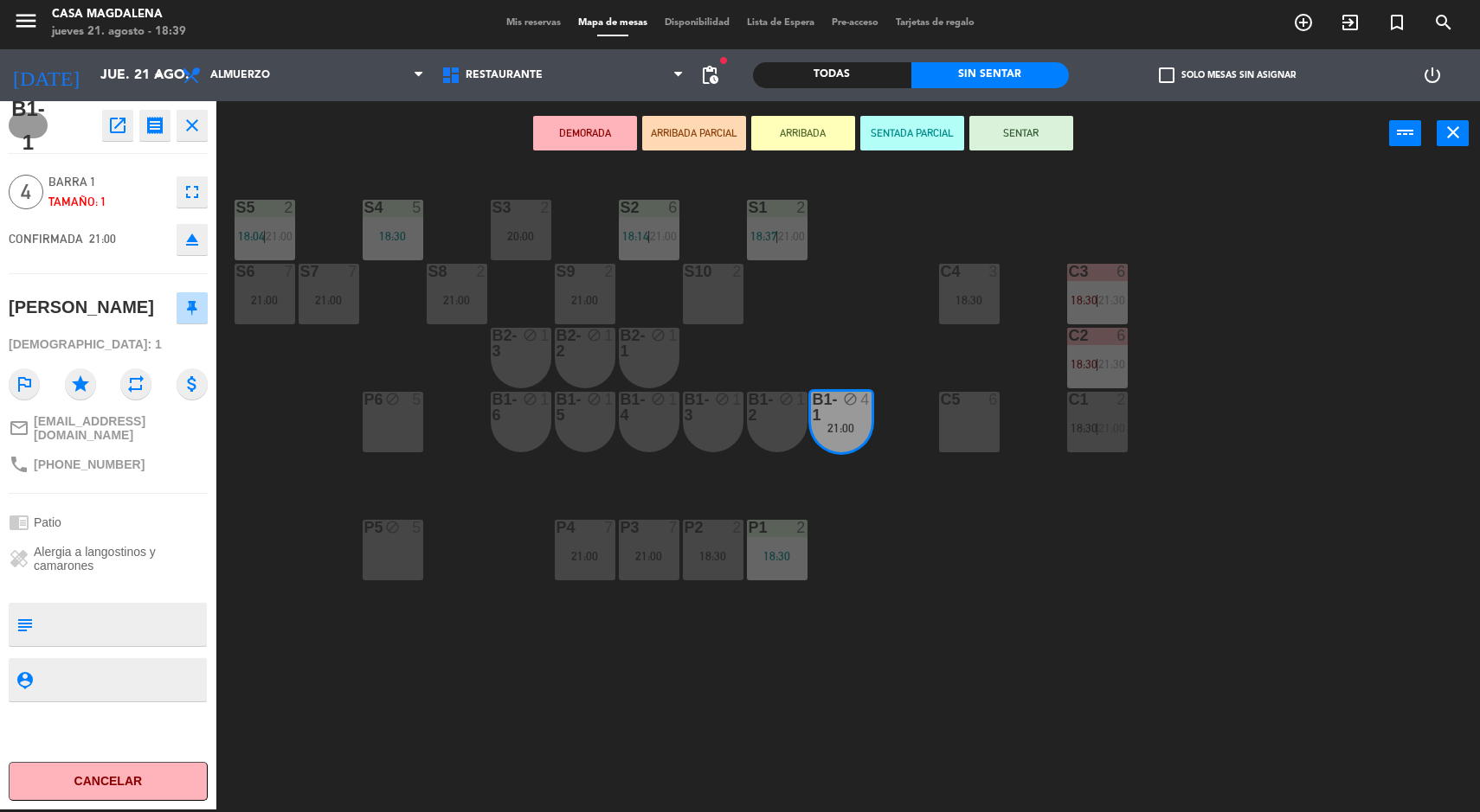
click at [727, 574] on div "P2 2 18:30" at bounding box center [713, 550] width 61 height 61
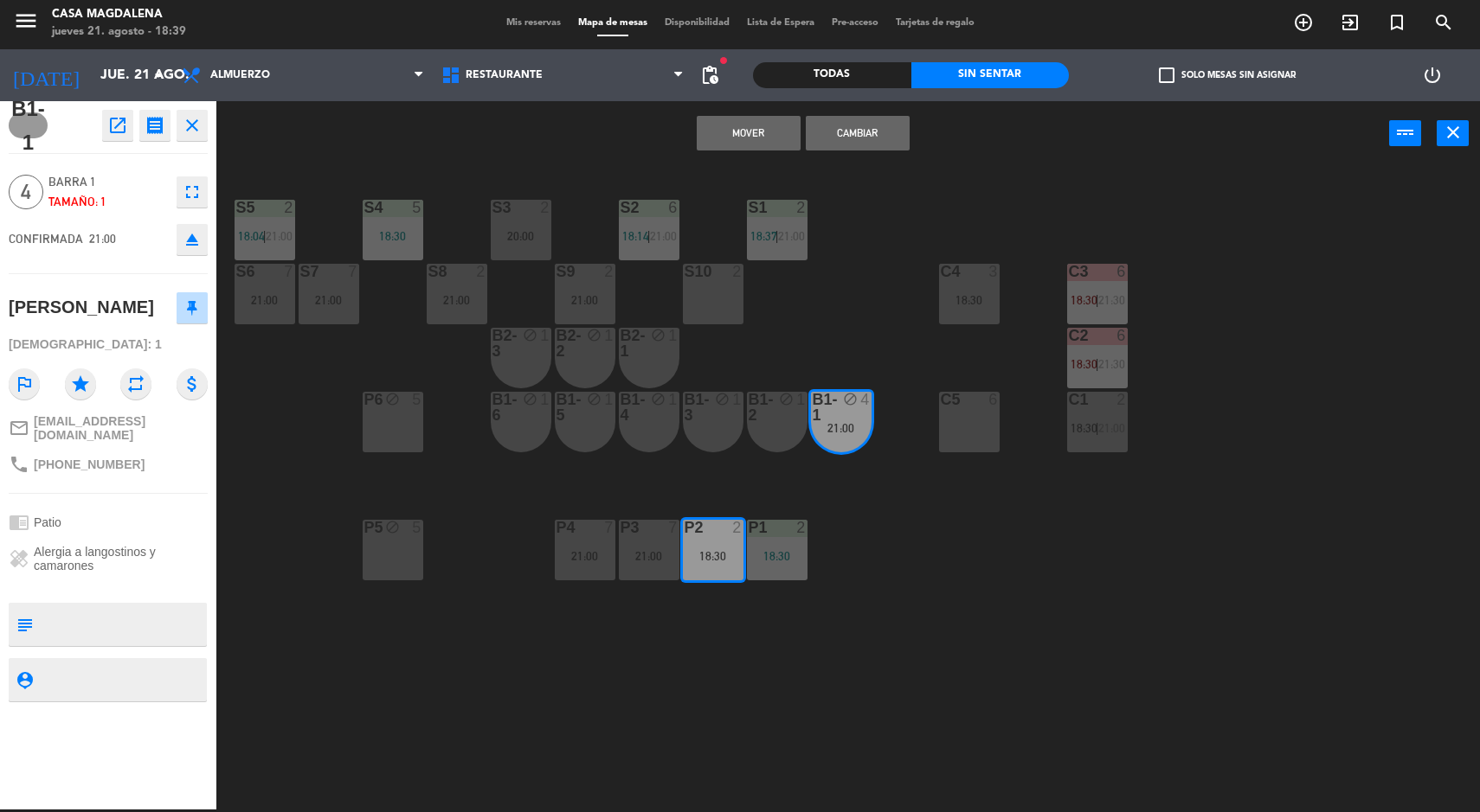
click at [758, 141] on button "Mover" at bounding box center [749, 133] width 104 height 34
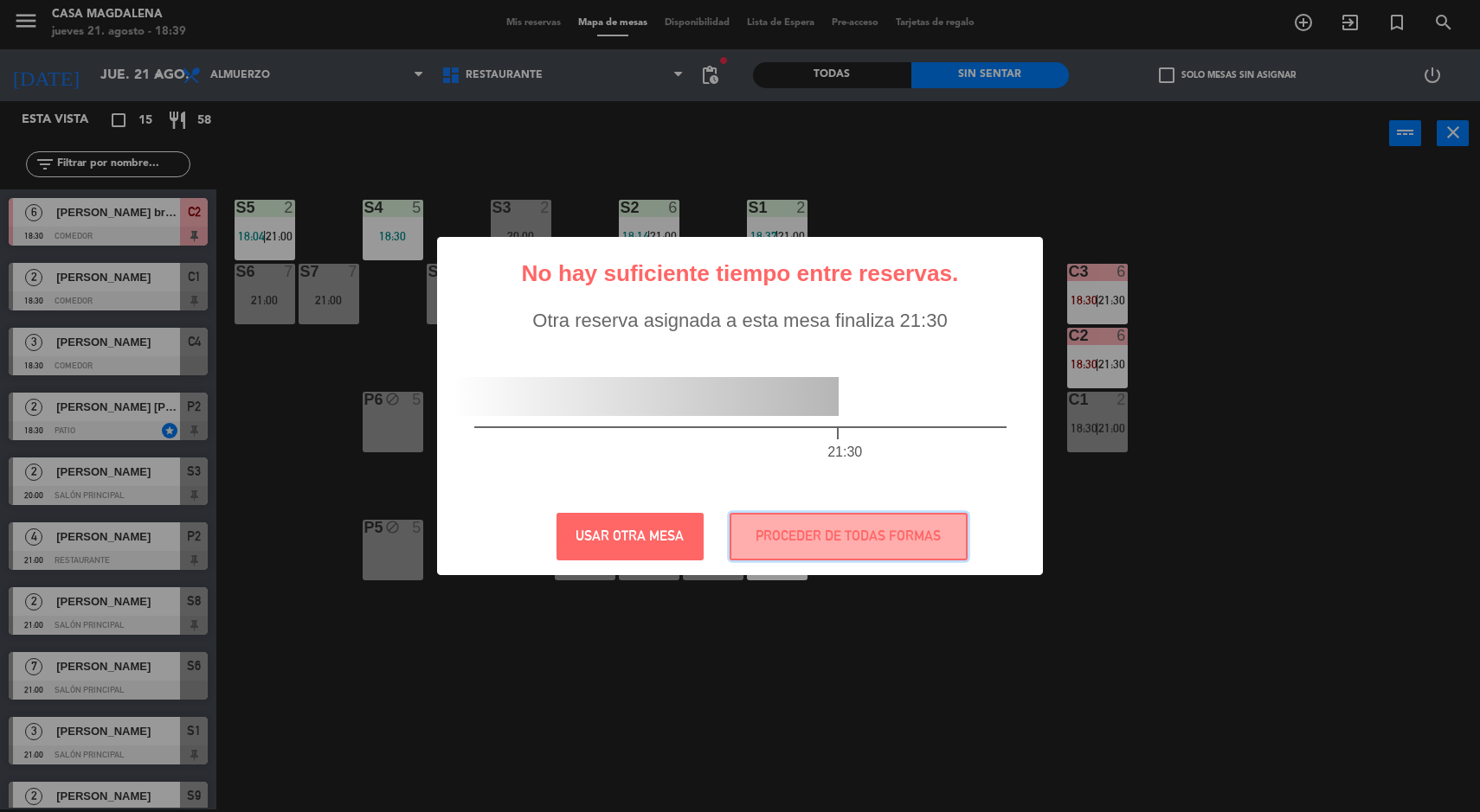
click at [862, 528] on button "PROCEDER DE TODAS FORMAS" at bounding box center [848, 537] width 238 height 48
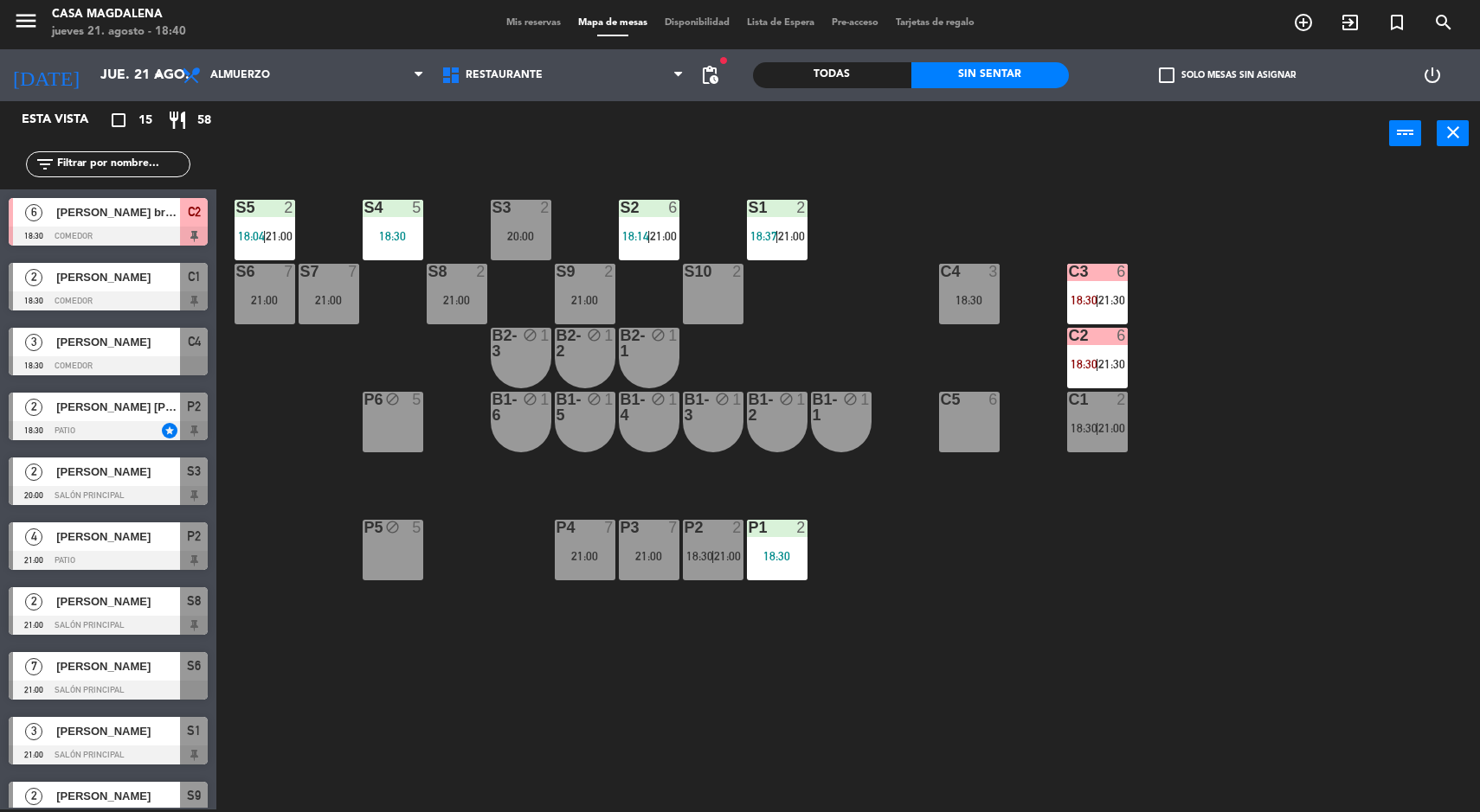
click at [677, 561] on div "21:00" at bounding box center [648, 557] width 61 height 12
click at [840, 716] on div "S5 2 18:04 | 21:00 S4 5 18:30 S3 2 20:00 S2 6 18:14 | 21:00 S1 2 18:37 | 21:00 …" at bounding box center [855, 491] width 1249 height 644
click at [714, 552] on span "|" at bounding box center [714, 557] width 4 height 14
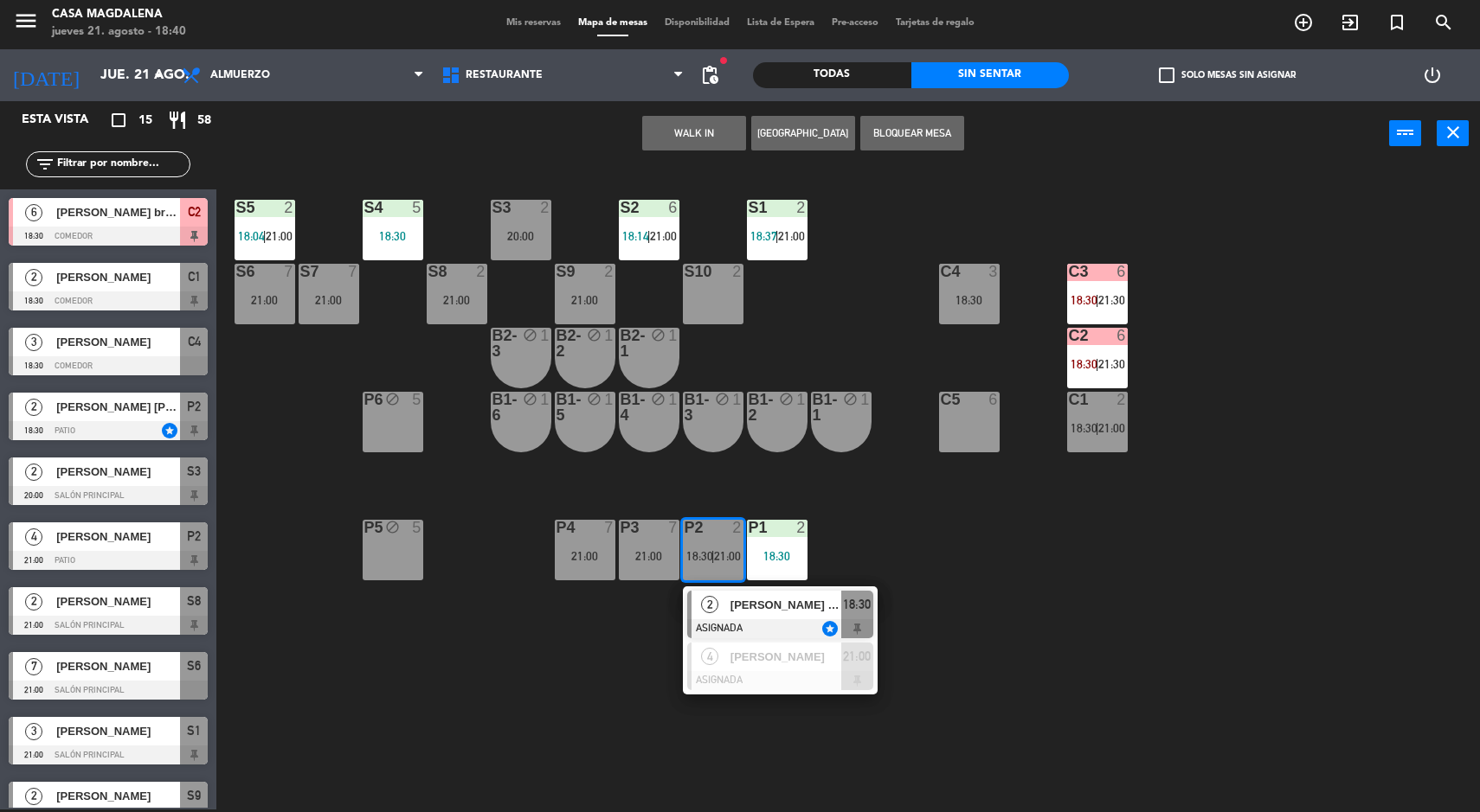
click at [788, 691] on div "4 [PERSON_NAME] ASIGNADA 21:00" at bounding box center [780, 667] width 195 height 56
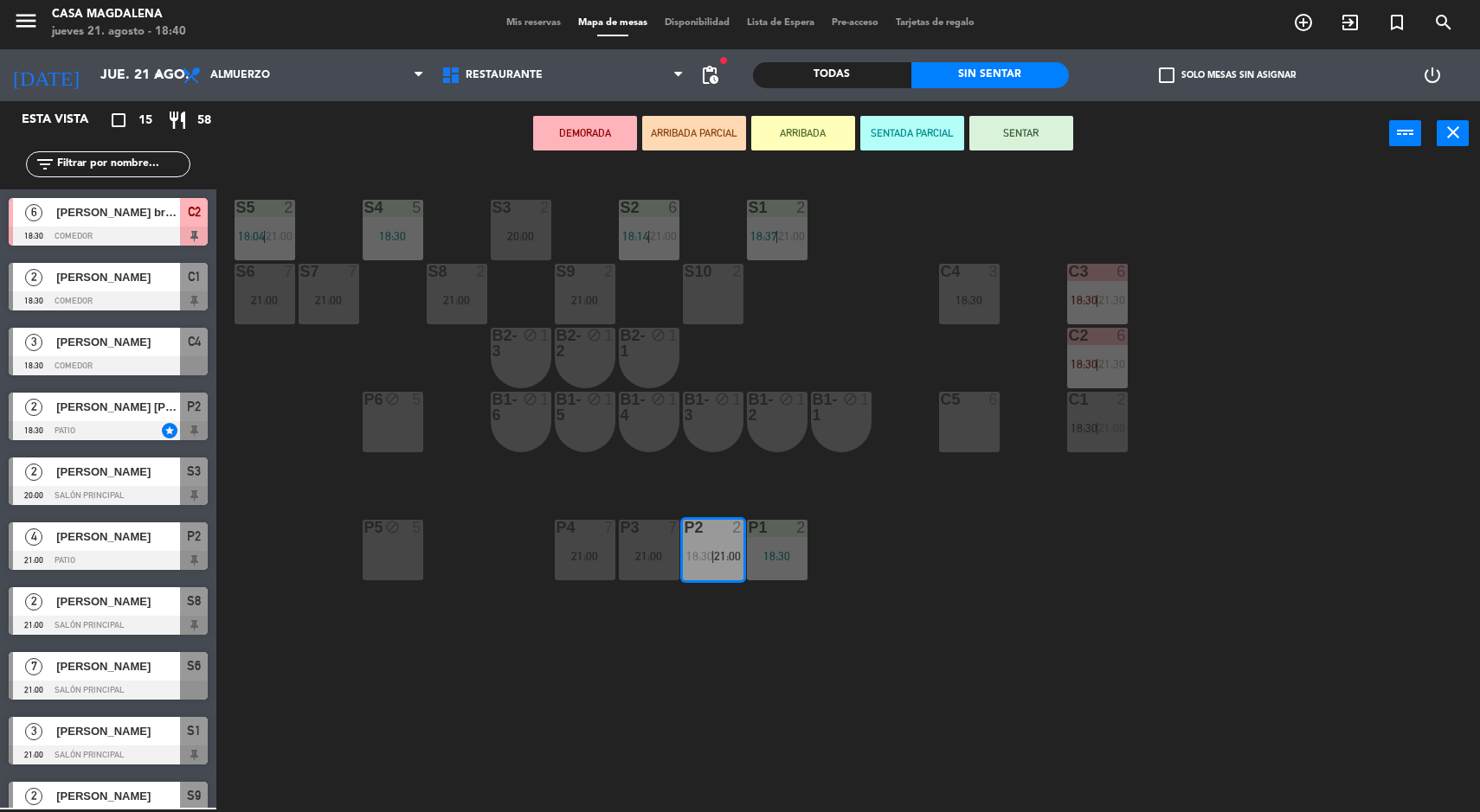
click at [799, 547] on div "P1 2 18:30" at bounding box center [777, 550] width 61 height 61
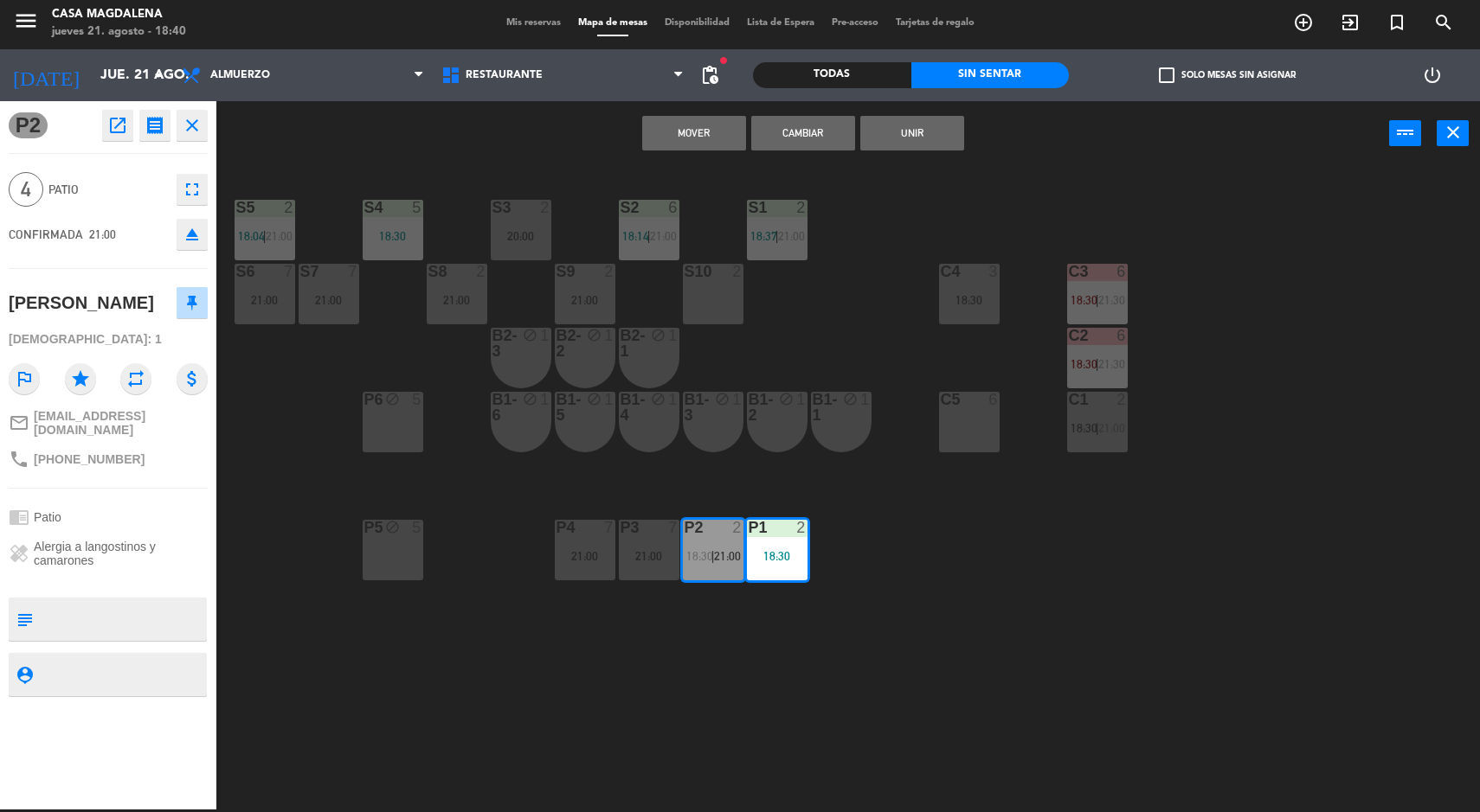
click at [729, 135] on button "Mover" at bounding box center [694, 133] width 104 height 34
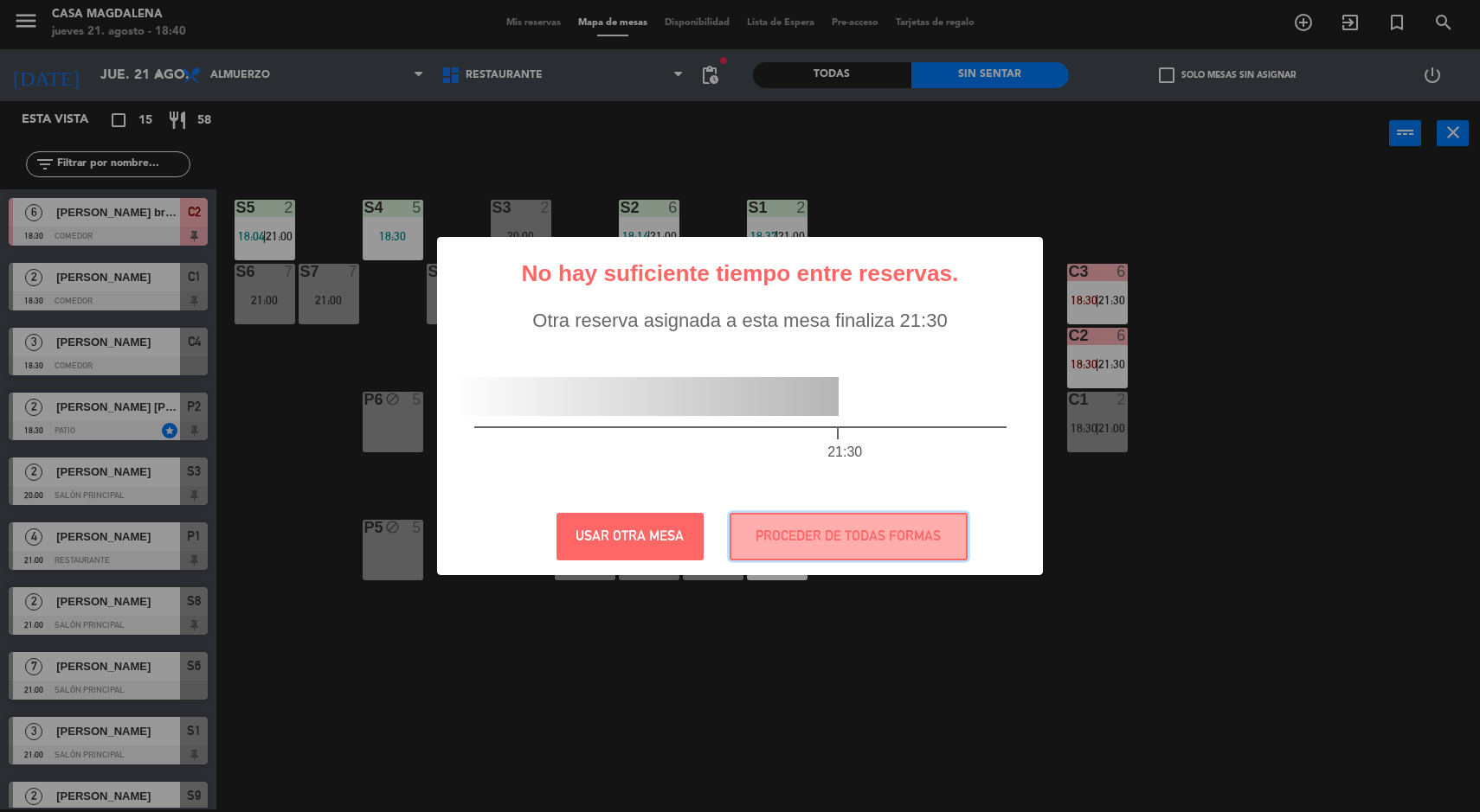
click at [849, 541] on button "PROCEDER DE TODAS FORMAS" at bounding box center [848, 537] width 238 height 48
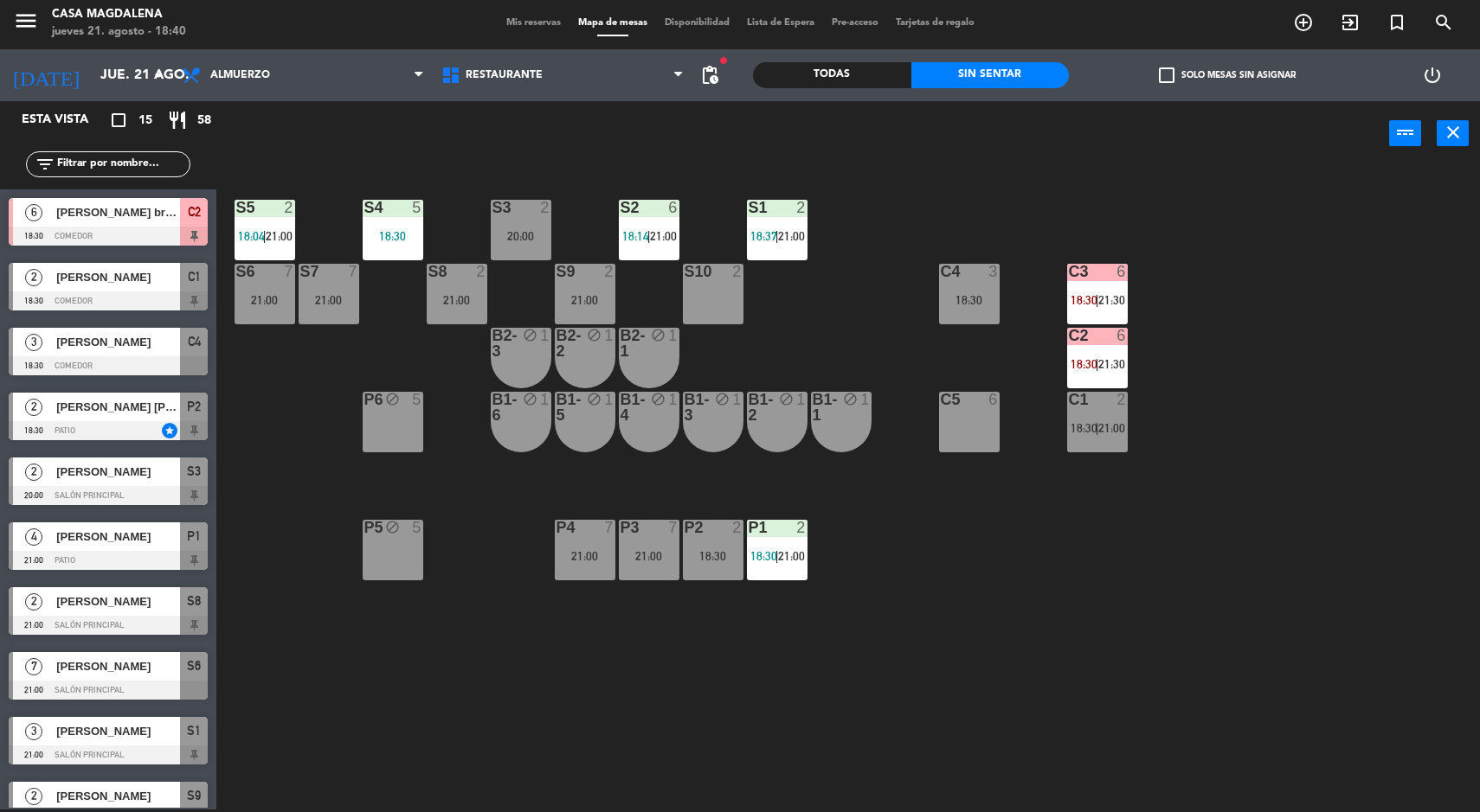
click at [983, 299] on div "18:30" at bounding box center [969, 300] width 61 height 12
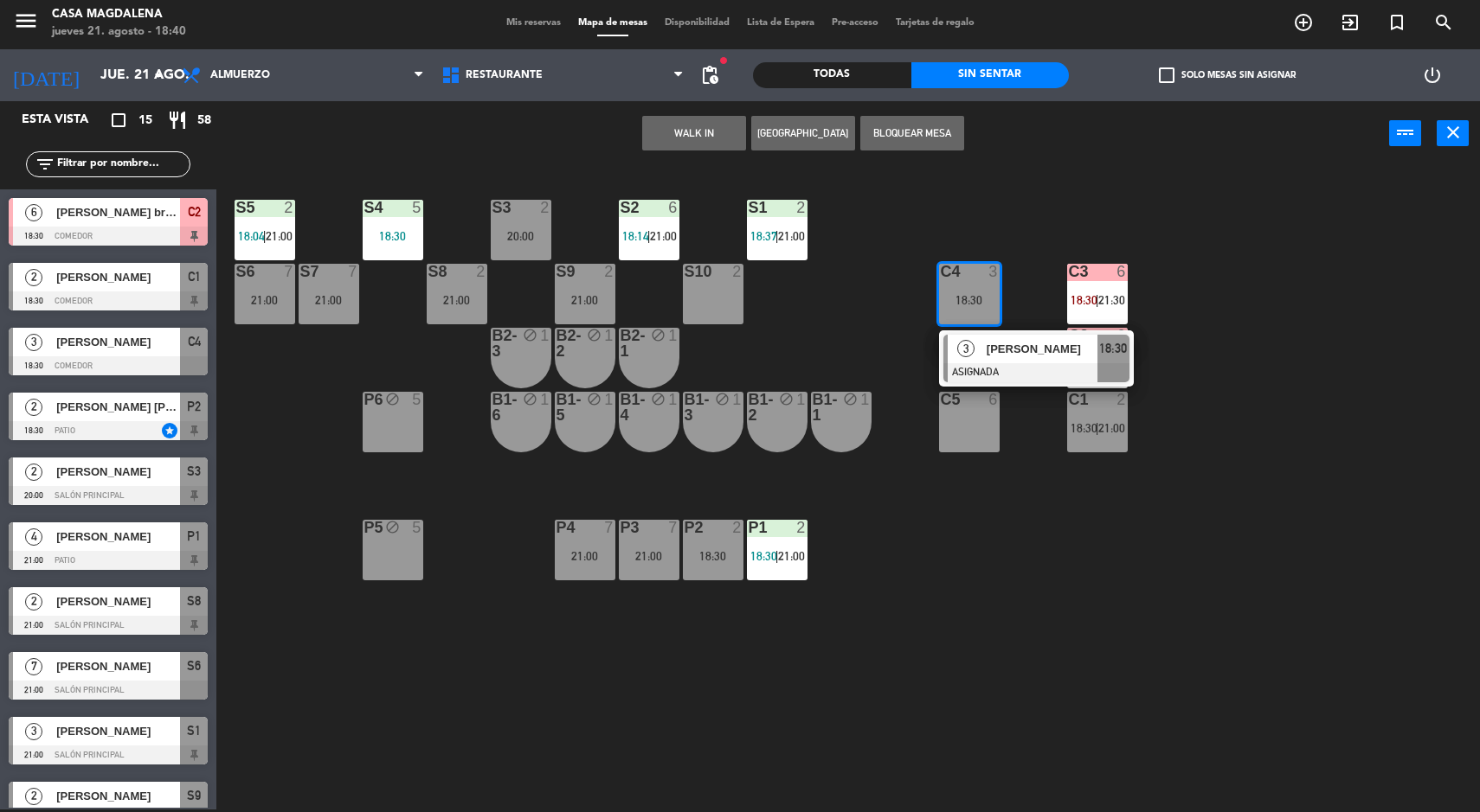
click at [989, 370] on div at bounding box center [1036, 373] width 186 height 19
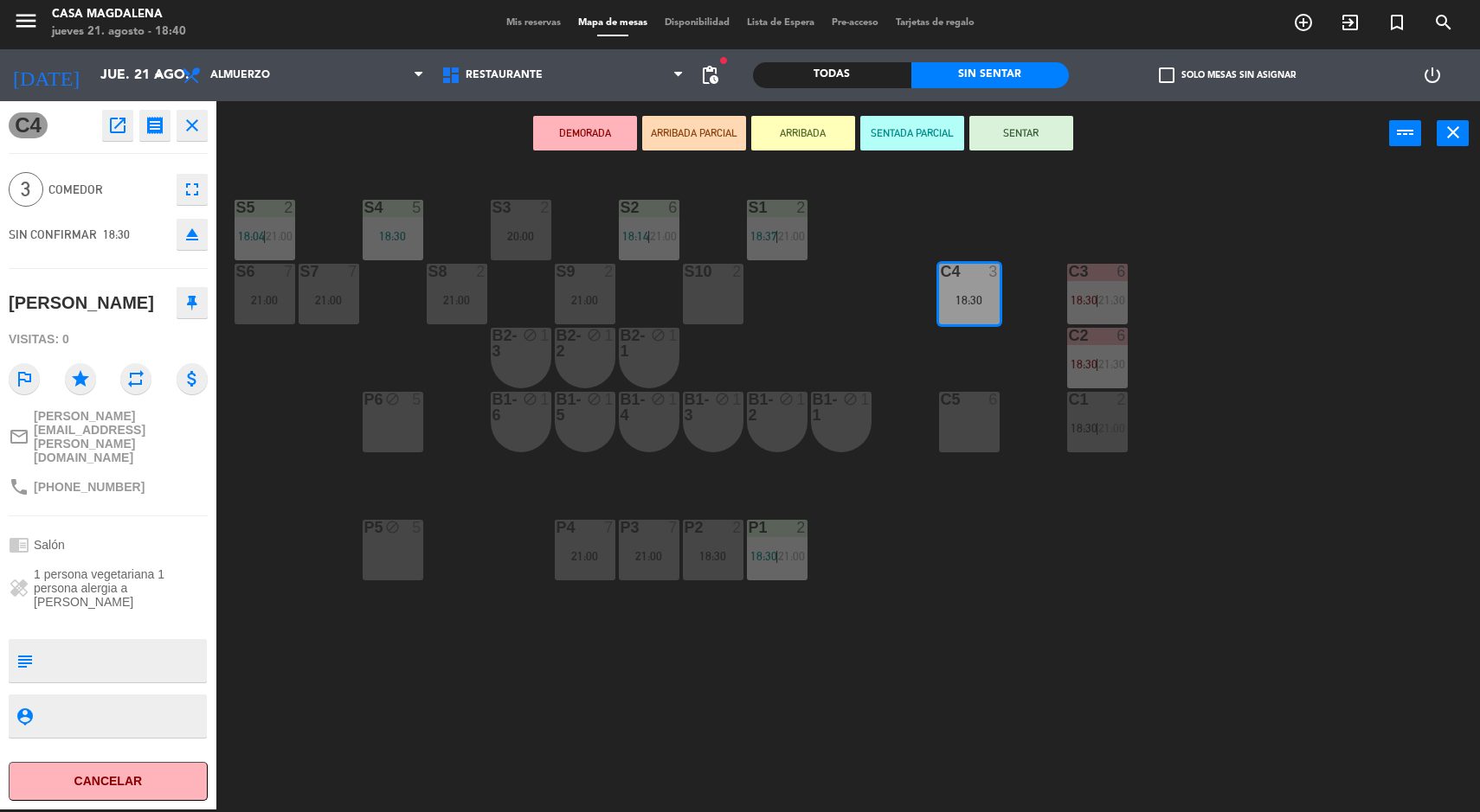
click at [156, 799] on button "Cancelar" at bounding box center [108, 782] width 199 height 39
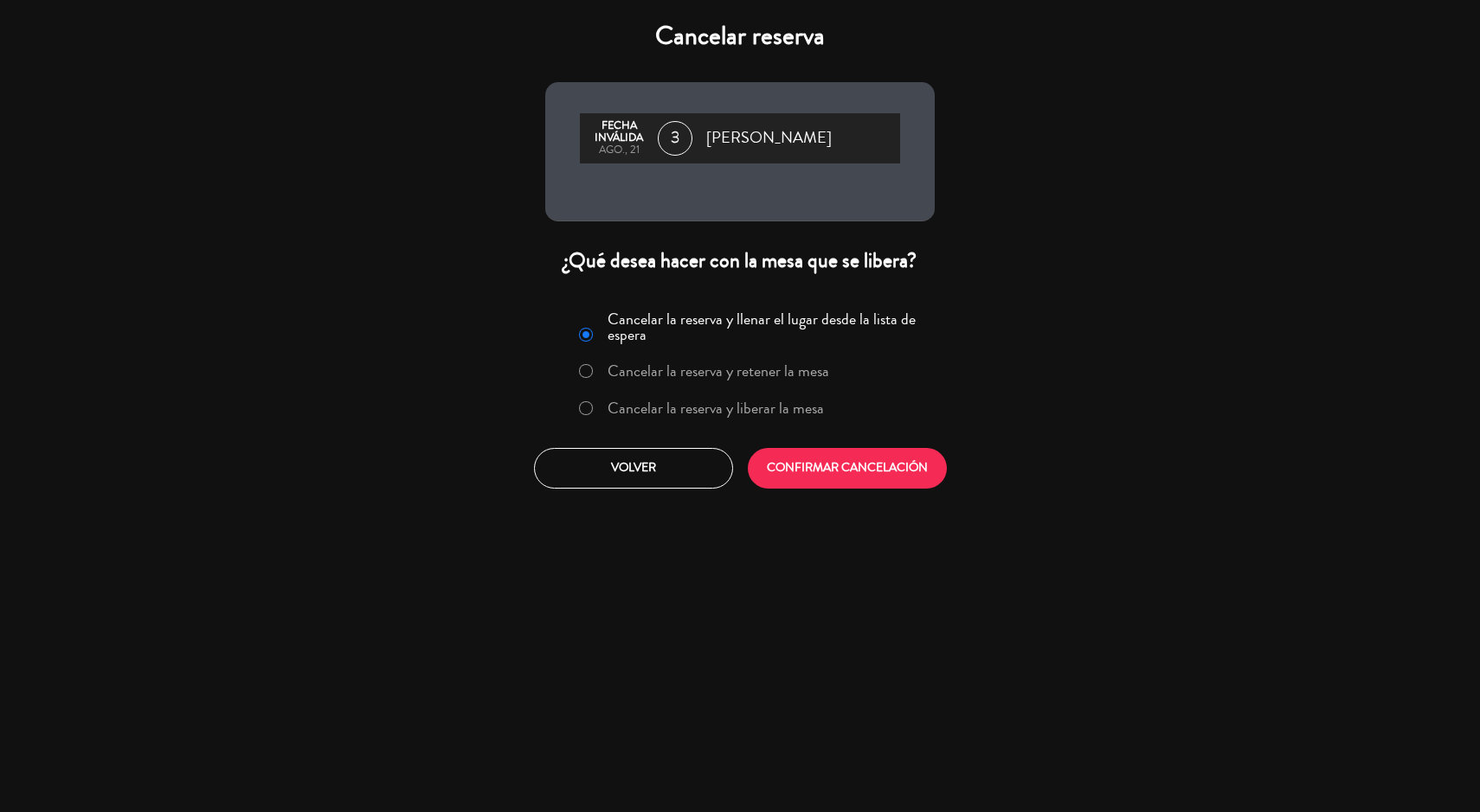
click at [638, 408] on label "Cancelar la reserva y liberar la mesa" at bounding box center [716, 409] width 217 height 16
click at [821, 484] on button "CONFIRMAR CANCELACIÓN" at bounding box center [847, 469] width 199 height 41
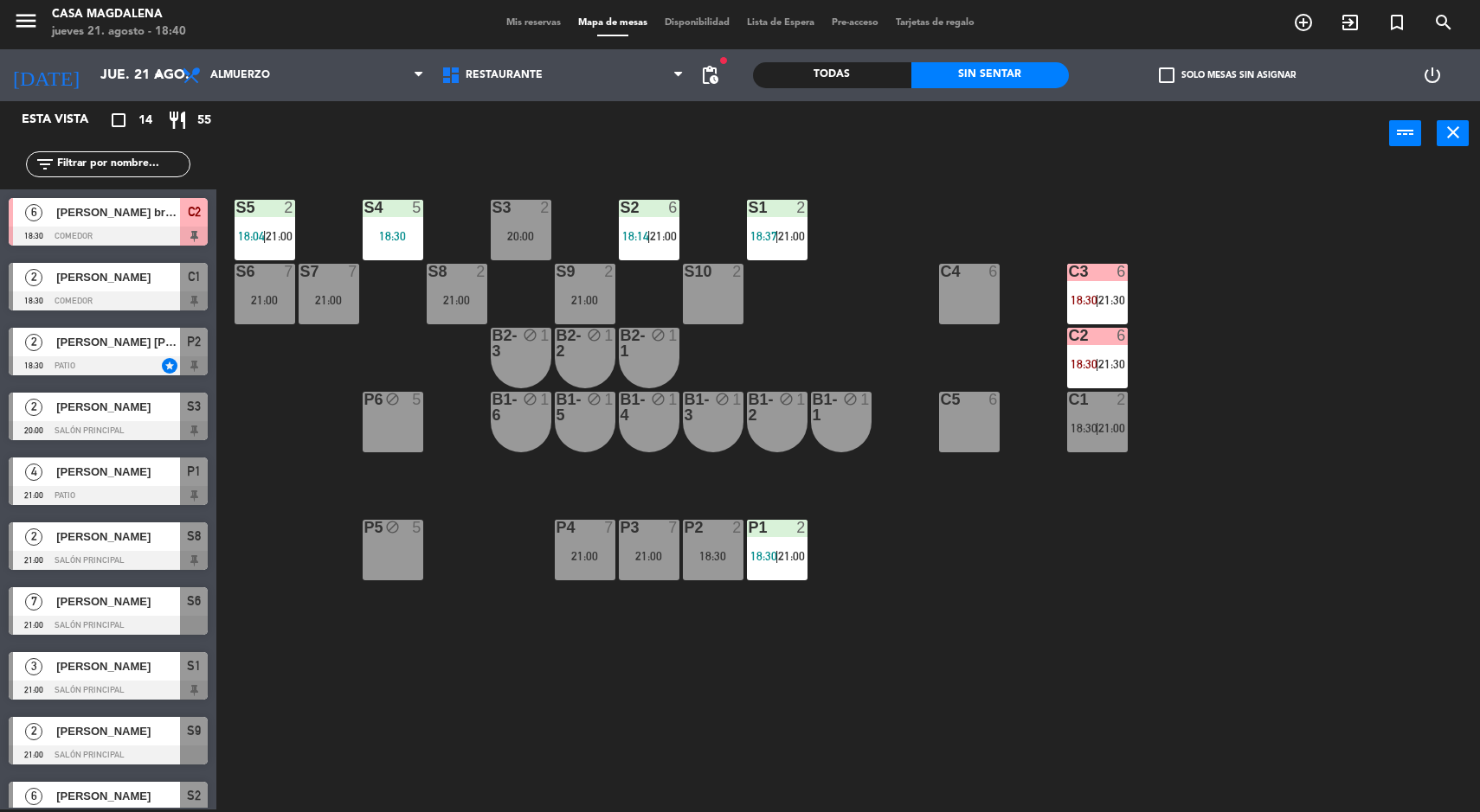
click at [1096, 350] on div "C2 6 18:30 | 21:30" at bounding box center [1097, 358] width 61 height 61
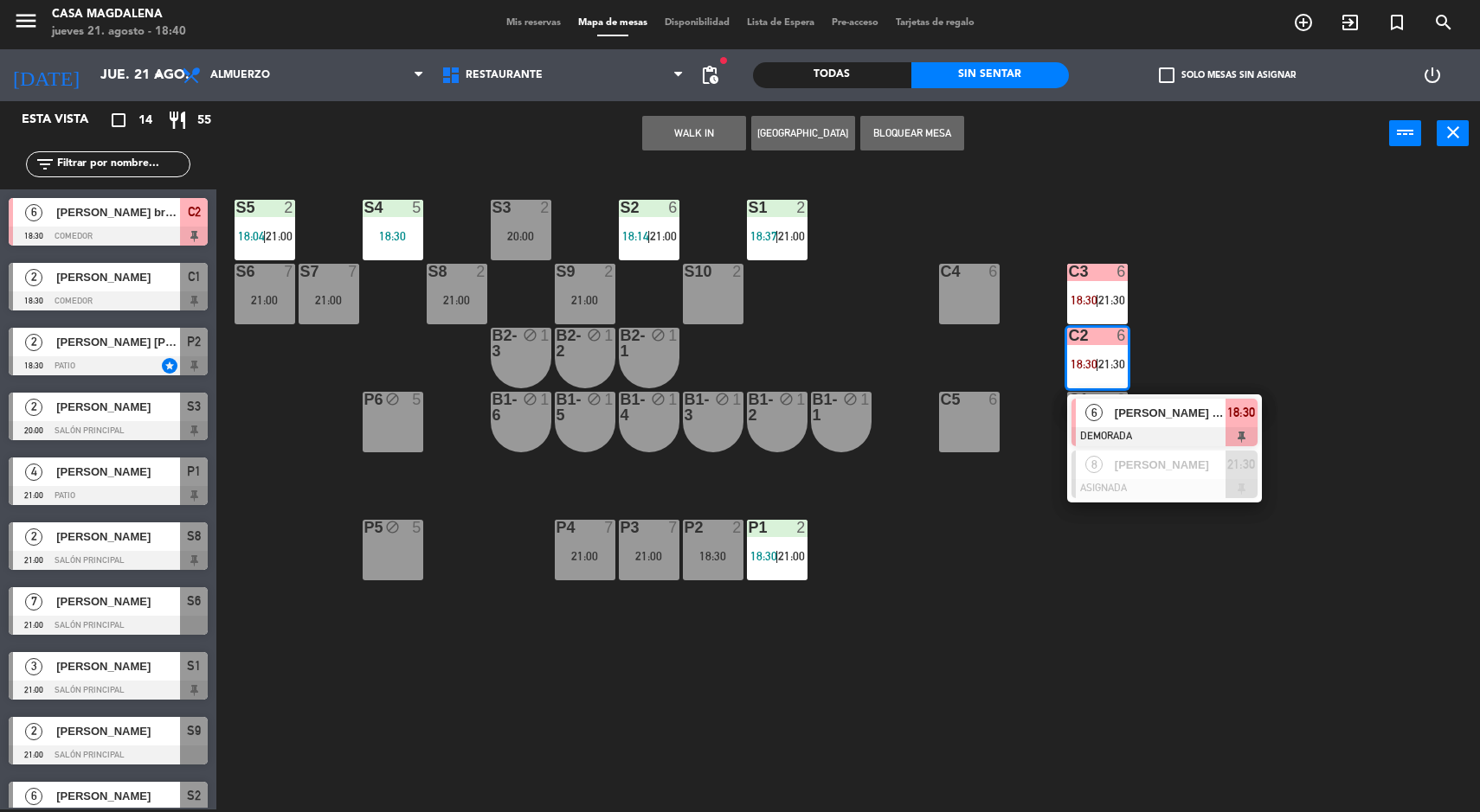
click at [1303, 663] on div "S5 2 18:04 | 21:00 S4 5 18:30 S3 2 20:00 S2 6 18:14 | 21:00 S1 2 18:37 | 21:00 …" at bounding box center [855, 491] width 1249 height 644
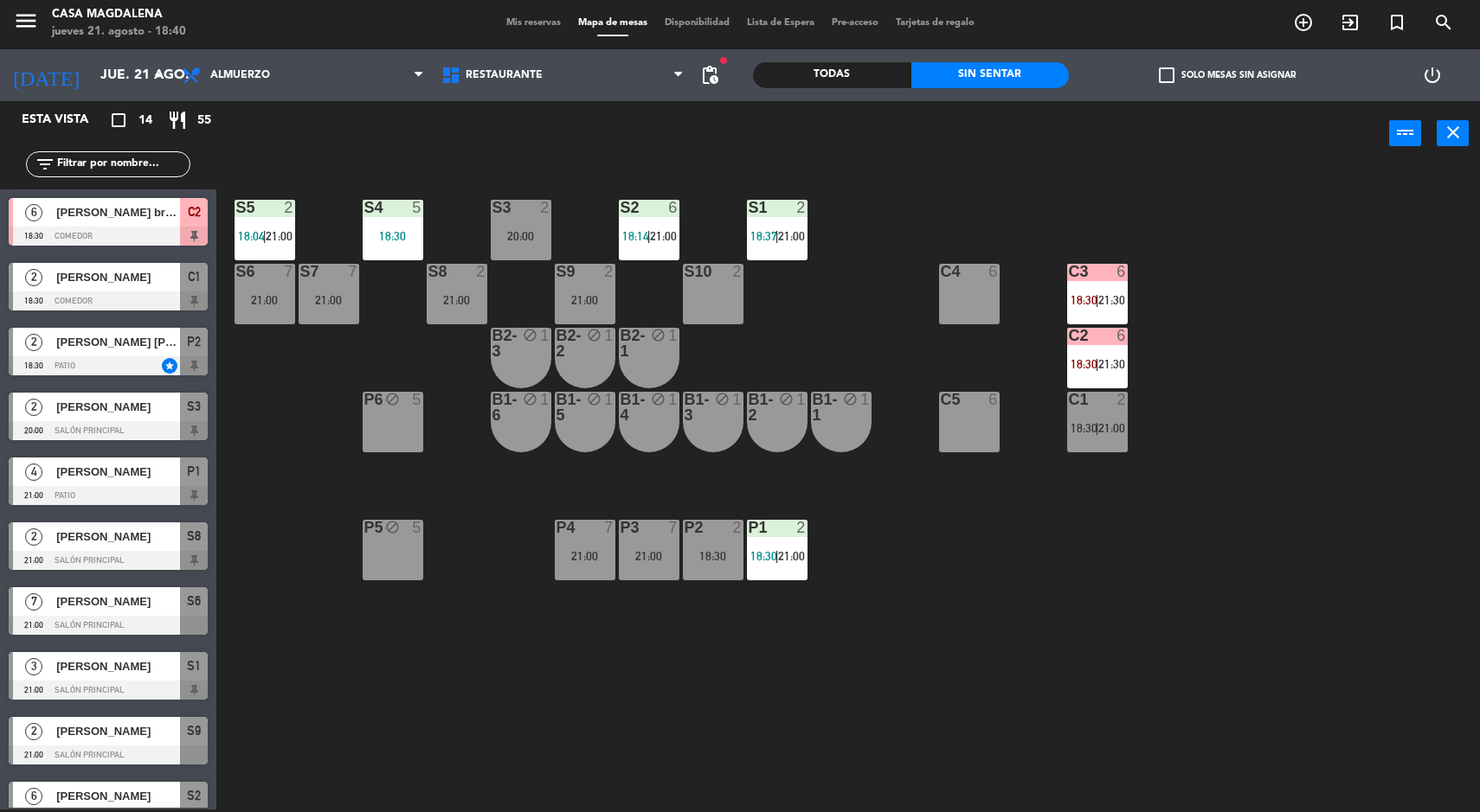
click at [1042, 426] on div "S5 2 18:04 | 21:00 S4 5 18:30 S3 2 20:00 S2 6 18:14 | 21:00 S1 2 18:37 | 21:00 …" at bounding box center [855, 491] width 1249 height 644
click at [1263, 654] on div "S5 2 18:04 | 21:00 S4 5 18:30 S3 2 20:00 S2 6 18:14 | 21:00 S1 2 18:37 | 21:00 …" at bounding box center [855, 491] width 1249 height 644
click at [147, 351] on span "[PERSON_NAME] [PERSON_NAME]" at bounding box center [118, 342] width 123 height 18
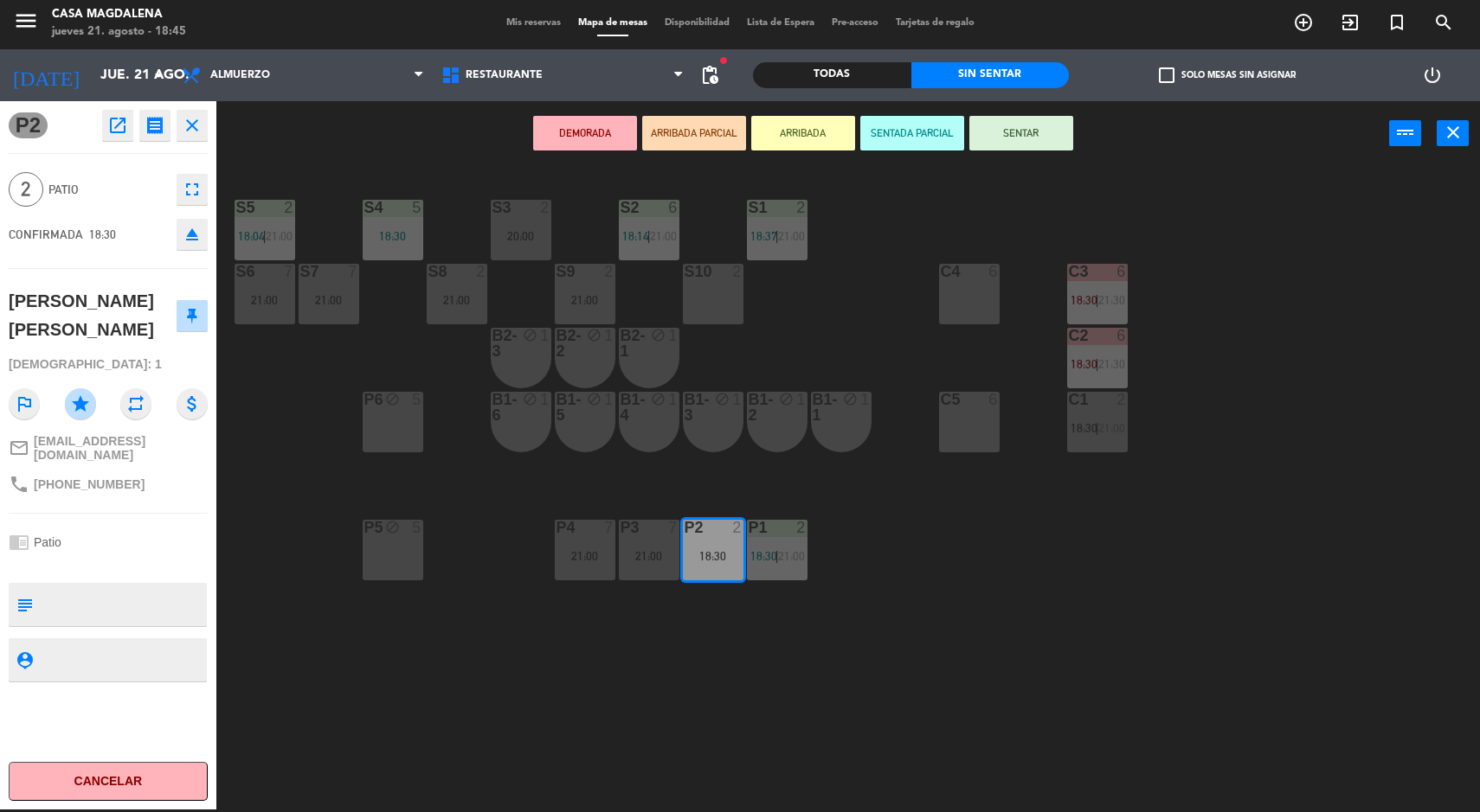
click at [1054, 137] on button "SENTAR" at bounding box center [1021, 133] width 104 height 34
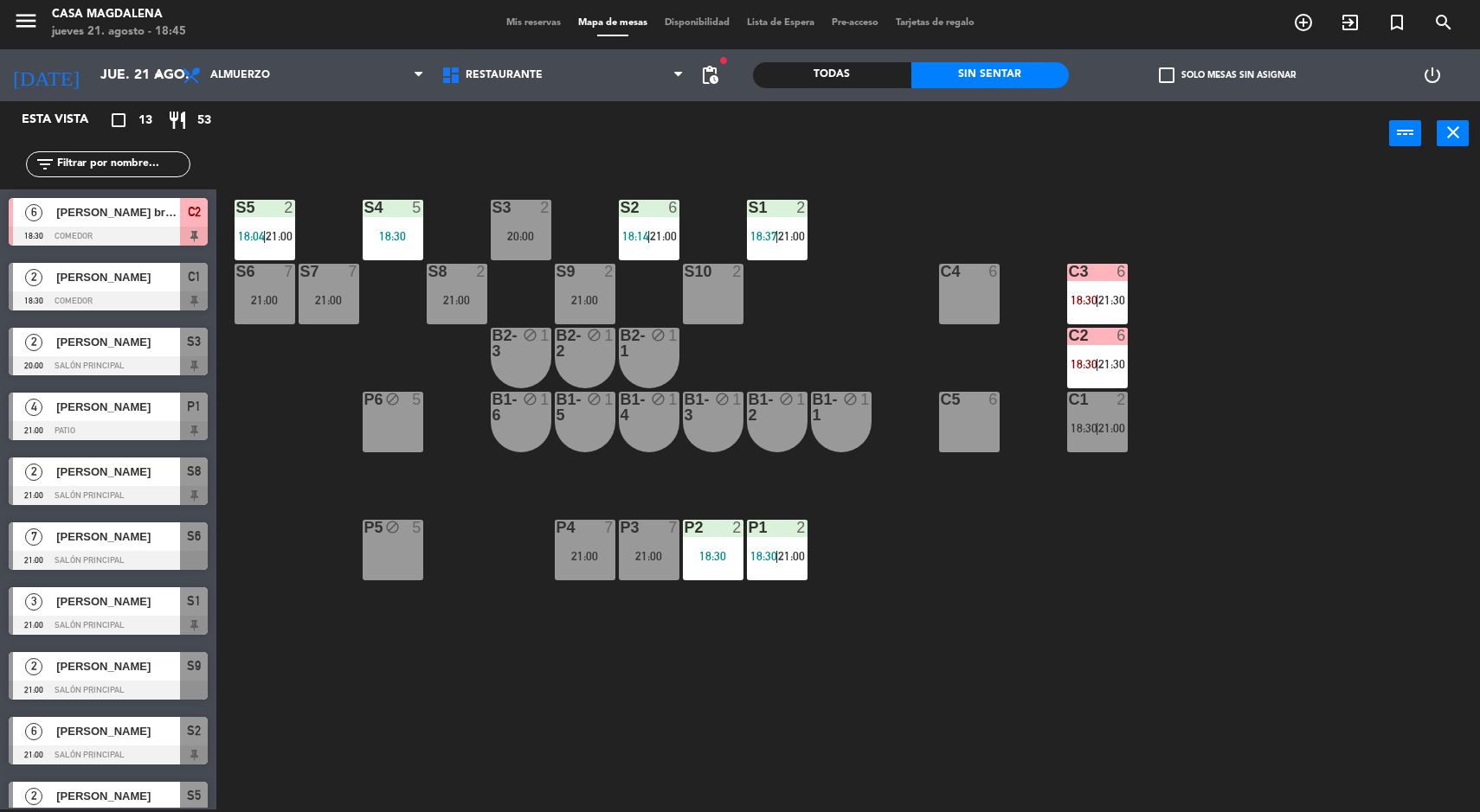
click at [1221, 719] on div "S5 2 18:04 | 21:00 S4 5 18:30 S3 2 20:00 S2 6 18:14 | 21:00 S1 2 18:37 | 21:00 …" at bounding box center [855, 491] width 1249 height 644
click at [702, 543] on div "P2 2 18:30" at bounding box center [713, 550] width 61 height 61
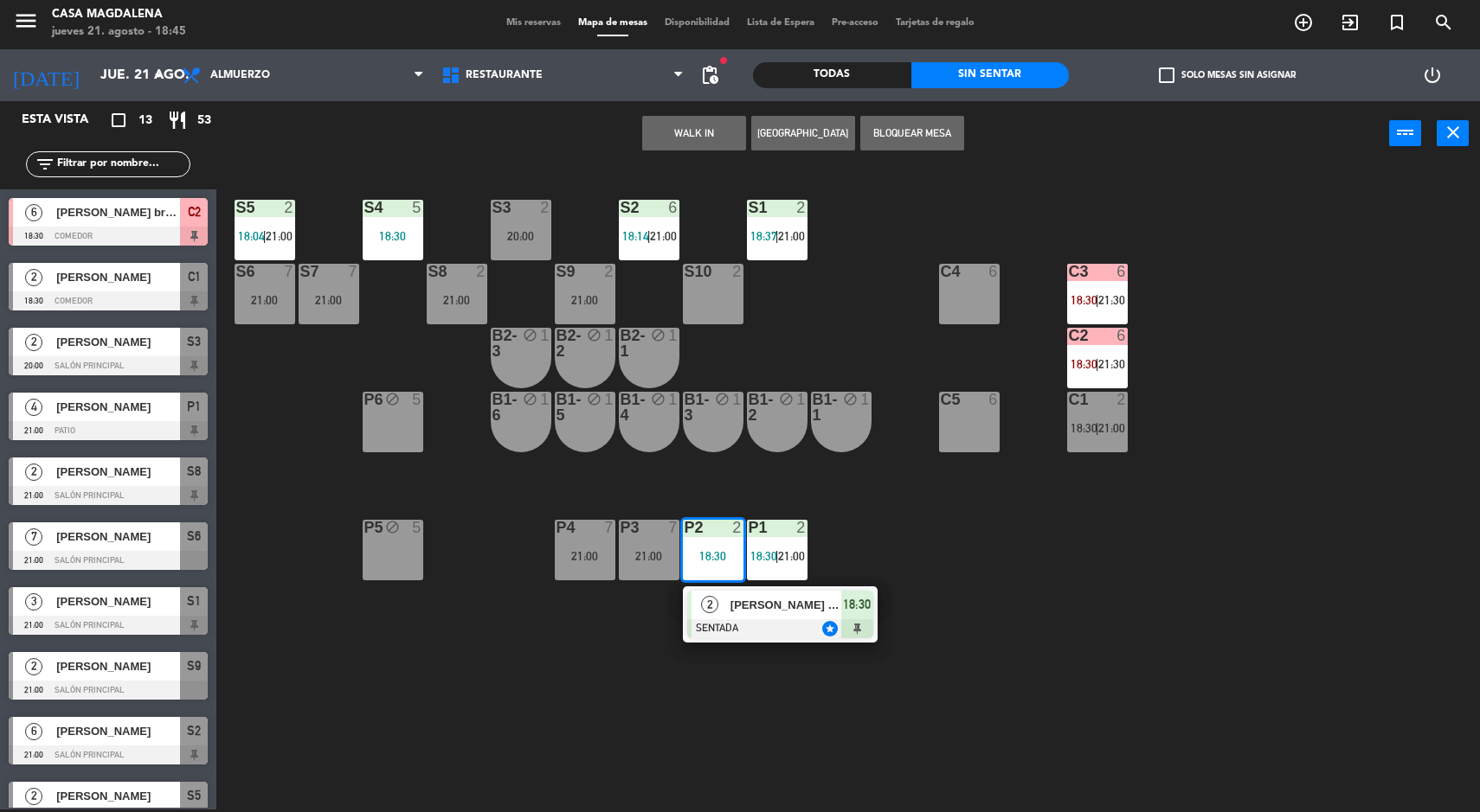
click at [438, 299] on div "21:00" at bounding box center [456, 300] width 61 height 12
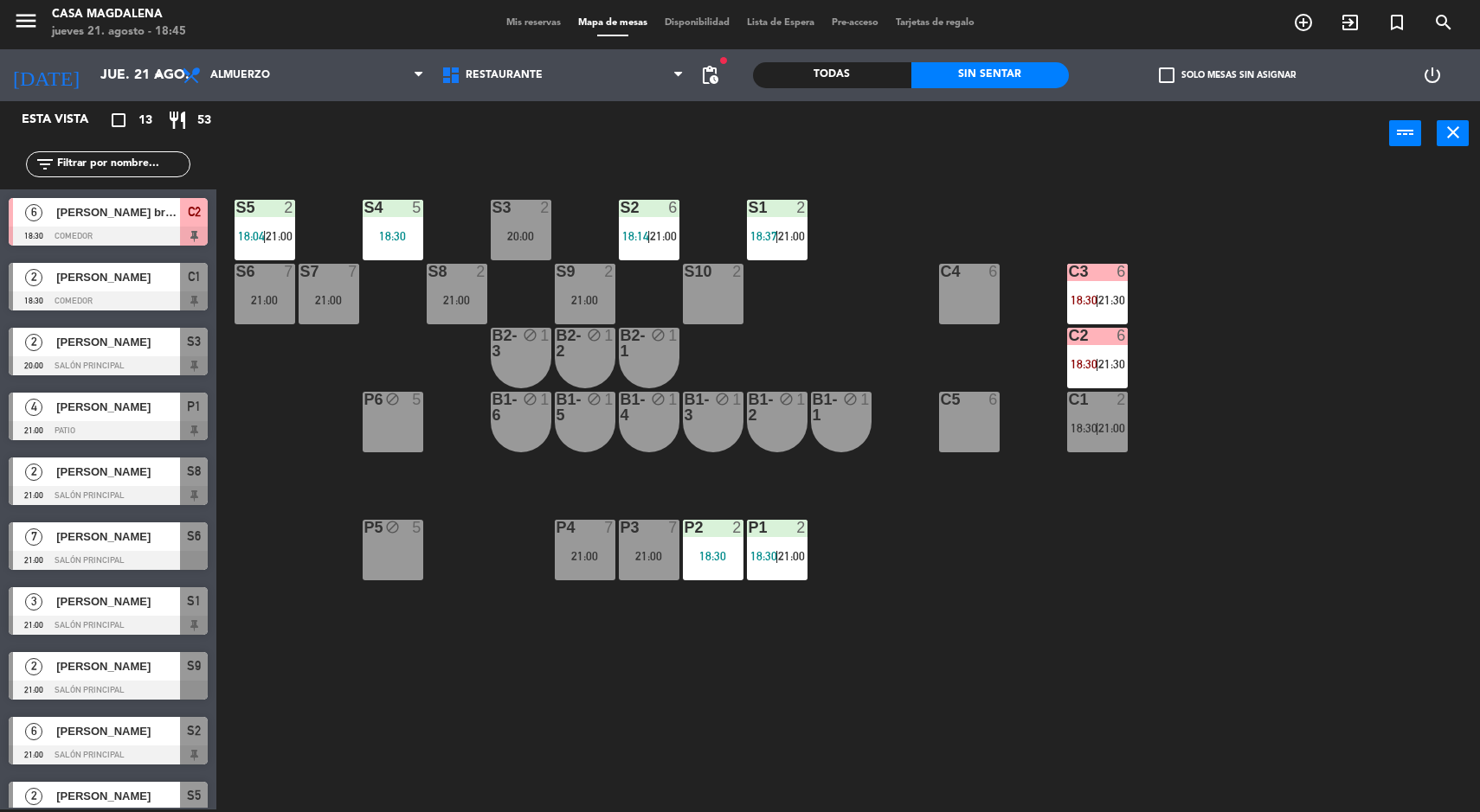
click at [453, 319] on div "S8 2 21:00" at bounding box center [456, 294] width 61 height 61
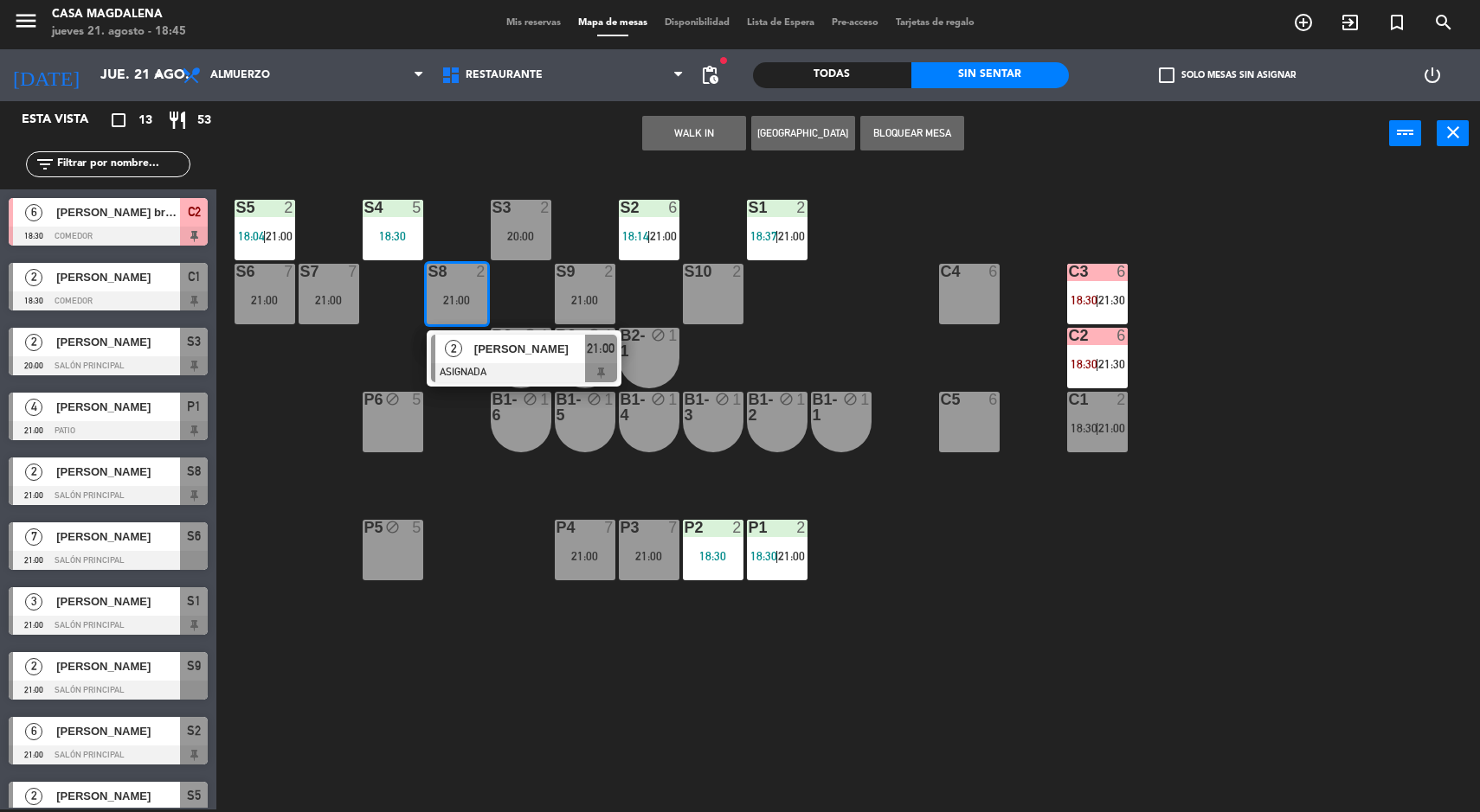
click at [463, 369] on div at bounding box center [523, 373] width 186 height 19
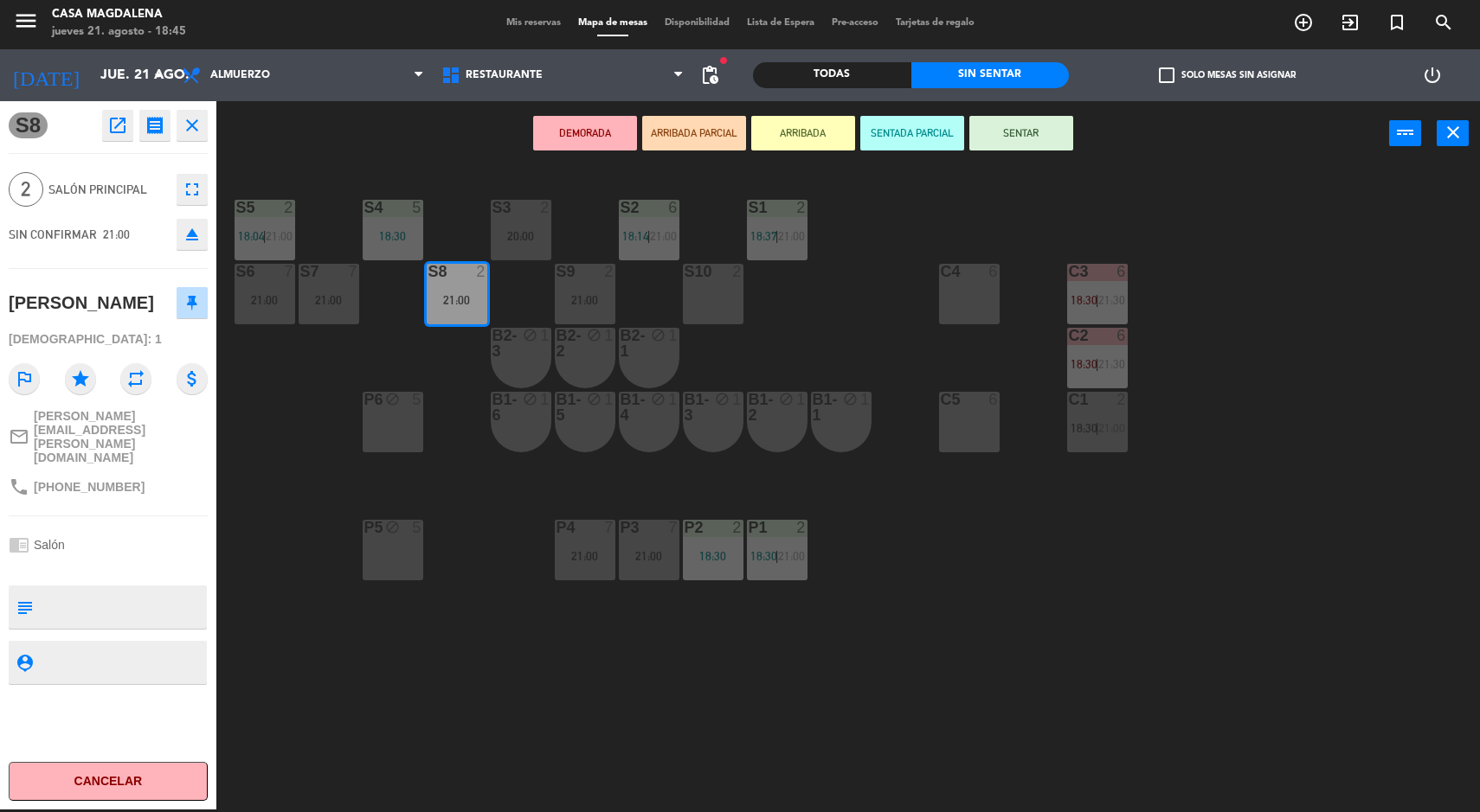
click at [719, 572] on div "P2 2 18:30" at bounding box center [713, 550] width 61 height 61
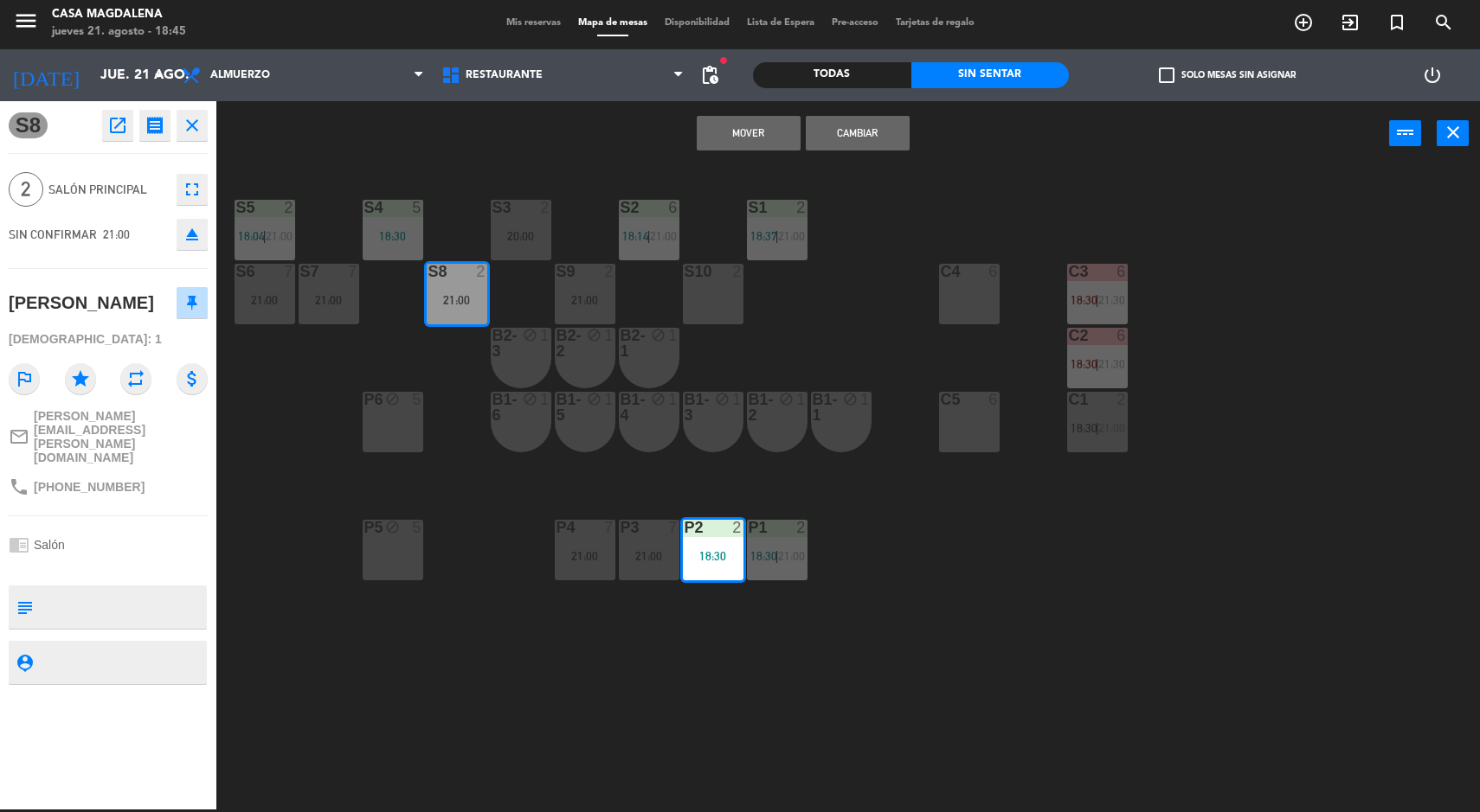
click at [838, 120] on button "Cambiar" at bounding box center [858, 133] width 104 height 34
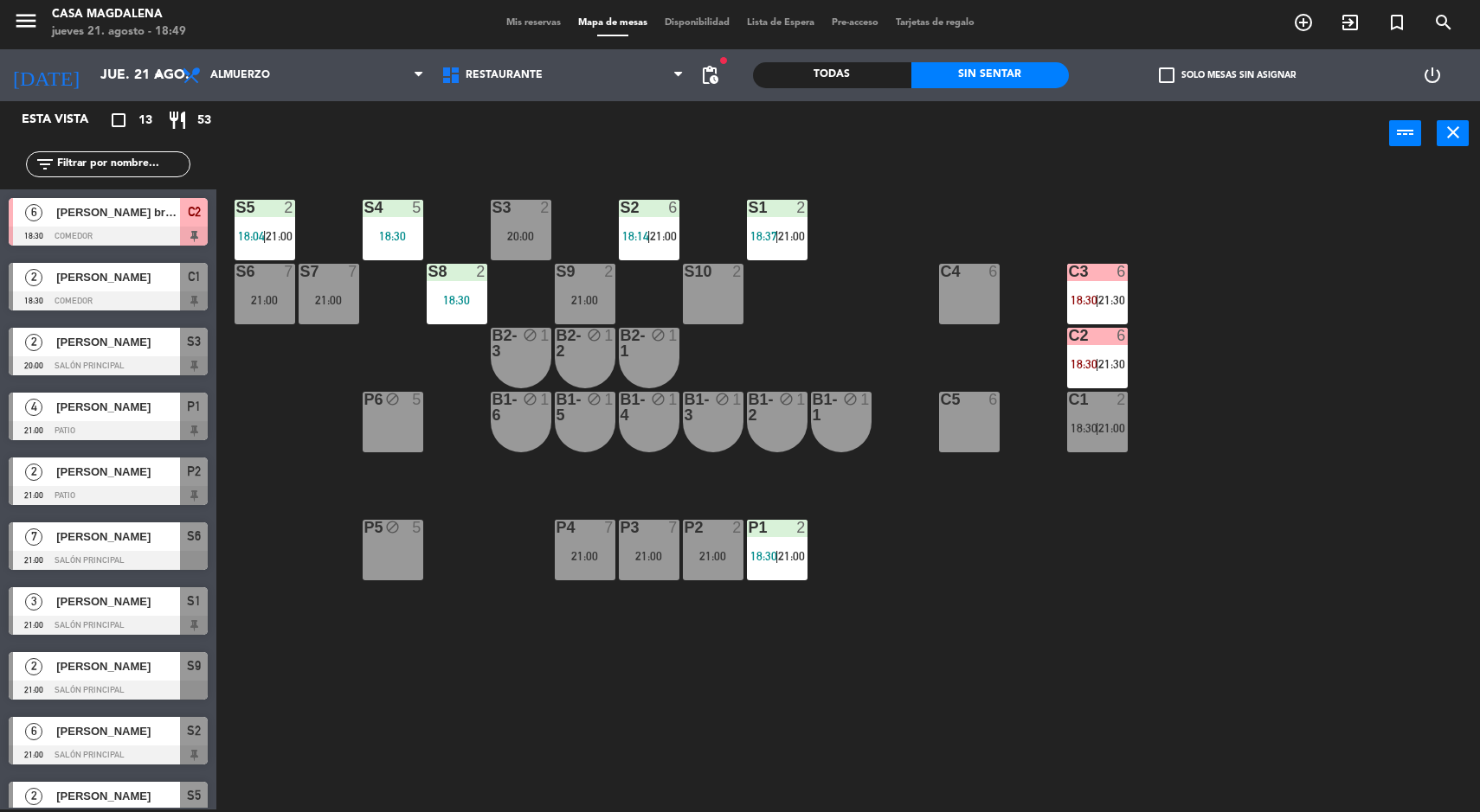
click at [1069, 270] on div "C3" at bounding box center [1069, 272] width 1 height 16
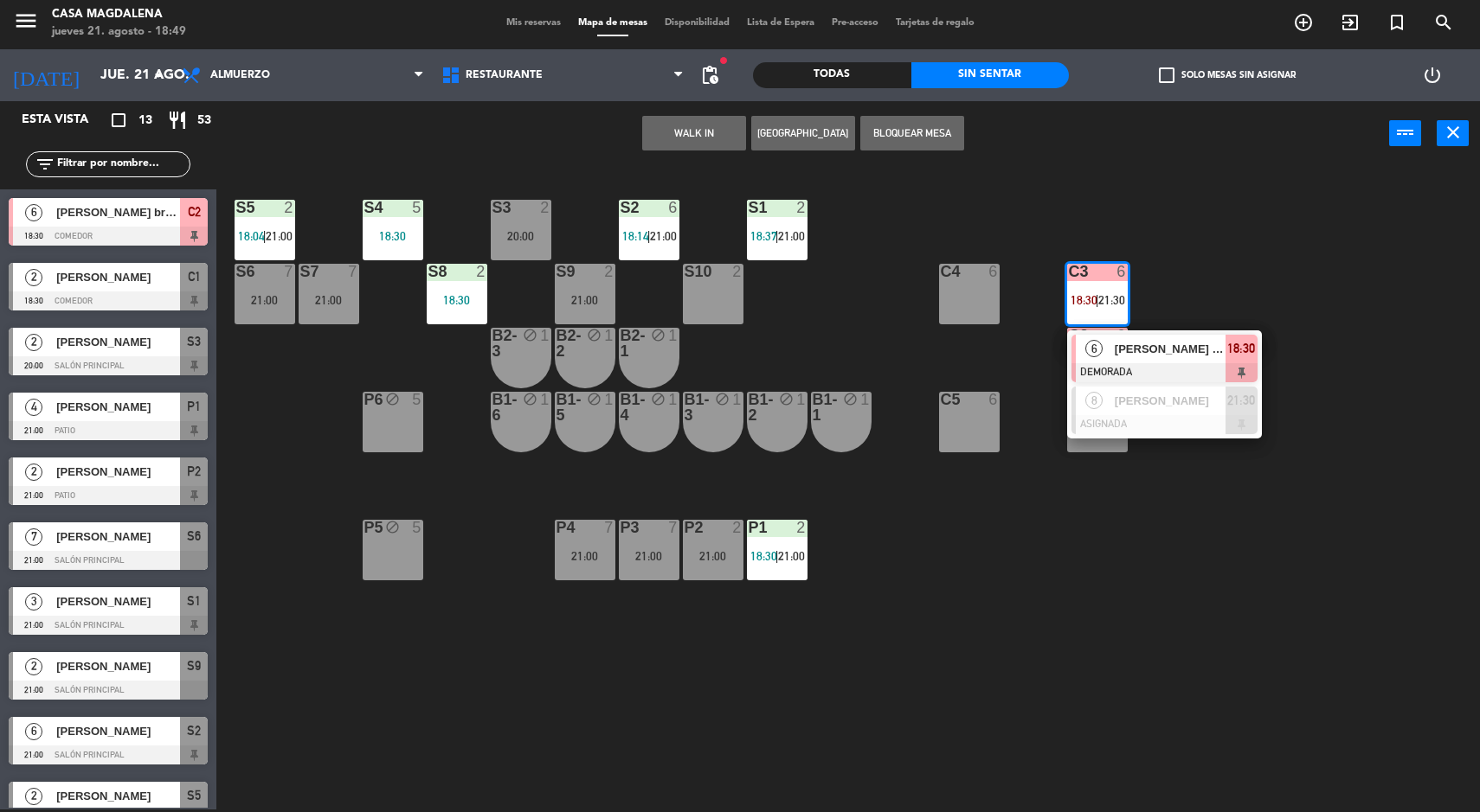
click at [1171, 364] on div at bounding box center [1164, 373] width 186 height 19
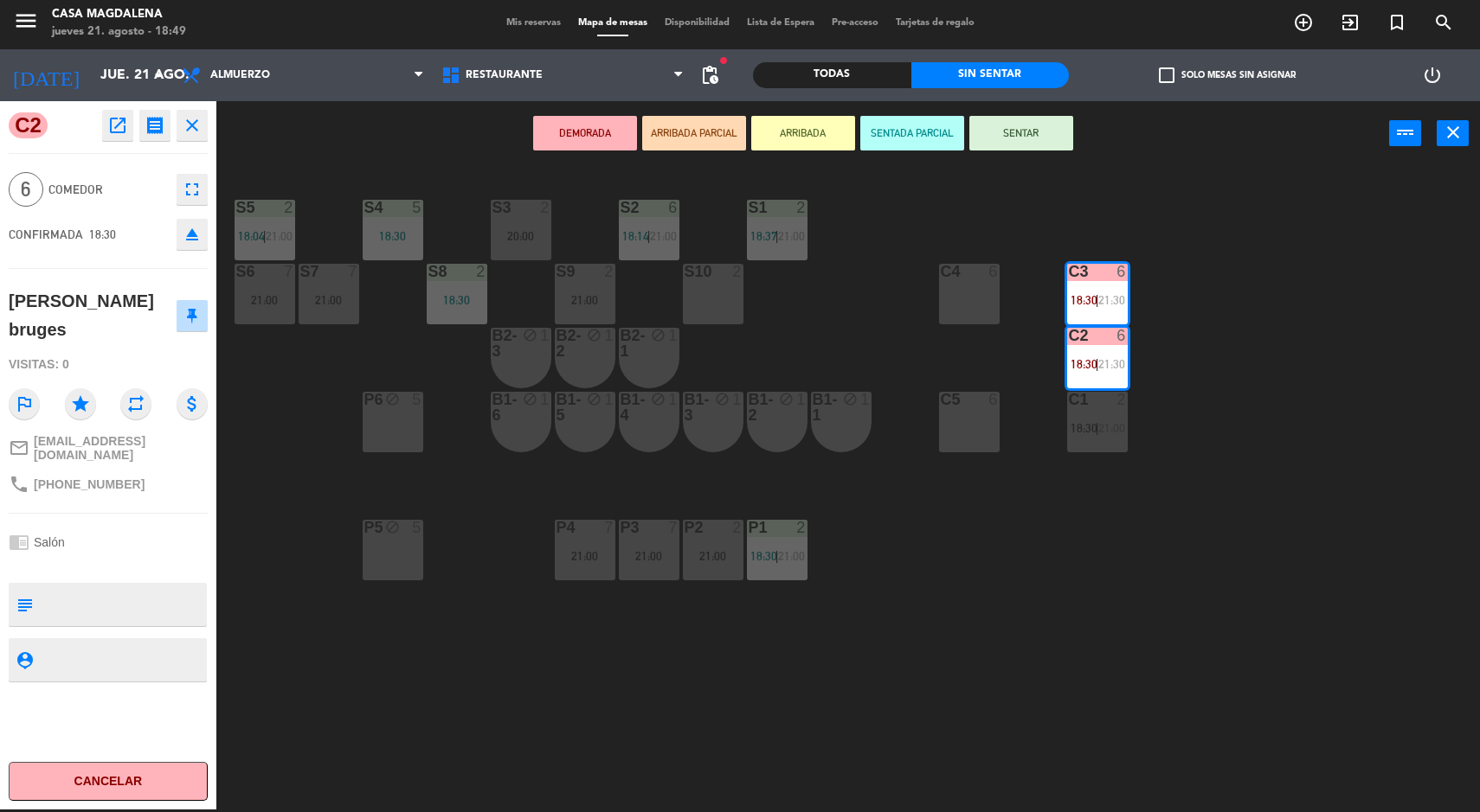
click at [906, 132] on button "SENTADA PARCIAL" at bounding box center [913, 133] width 104 height 34
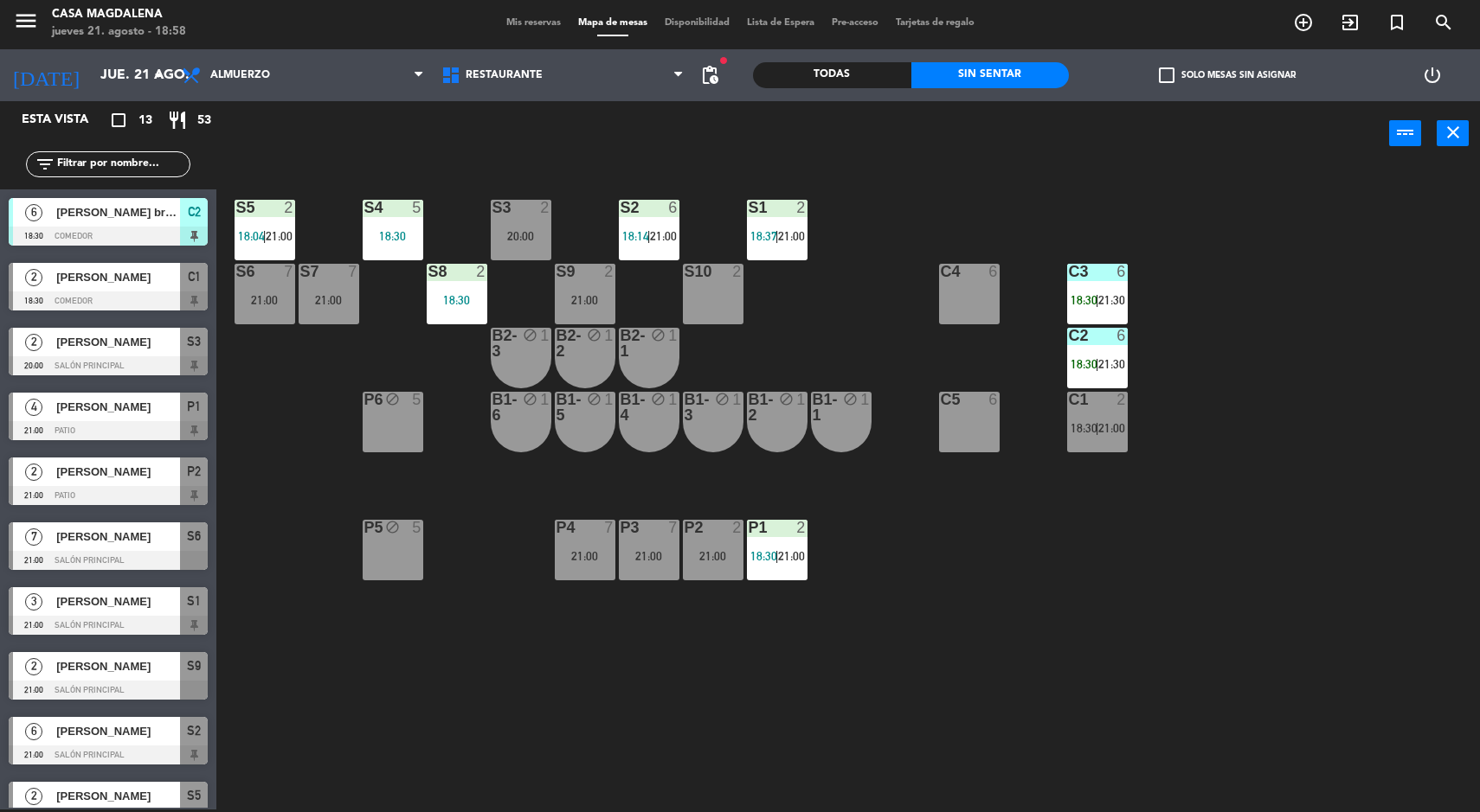
click at [1365, 666] on div "S5 2 18:04 | 21:00 S4 5 18:30 S3 2 20:00 S2 6 18:14 | 21:00 S1 2 18:37 | 21:00 …" at bounding box center [855, 491] width 1249 height 644
click at [1300, 551] on div "S5 2 18:04 | 21:00 S4 5 18:30 S3 2 20:00 S2 6 18:14 | 21:00 S1 2 18:37 | 21:00 …" at bounding box center [855, 491] width 1249 height 644
click at [1338, 555] on div "S5 2 18:04 | 21:00 S4 5 18:30 S3 2 20:00 S2 6 18:14 | 21:00 S1 2 18:37 | 21:00 …" at bounding box center [855, 491] width 1249 height 644
click at [1335, 557] on div "S5 2 18:04 | 21:00 S4 5 18:30 S3 2 20:00 S2 6 18:14 | 21:00 S1 2 18:37 | 21:00 …" at bounding box center [855, 491] width 1249 height 644
click at [593, 299] on div "21:00" at bounding box center [585, 300] width 61 height 12
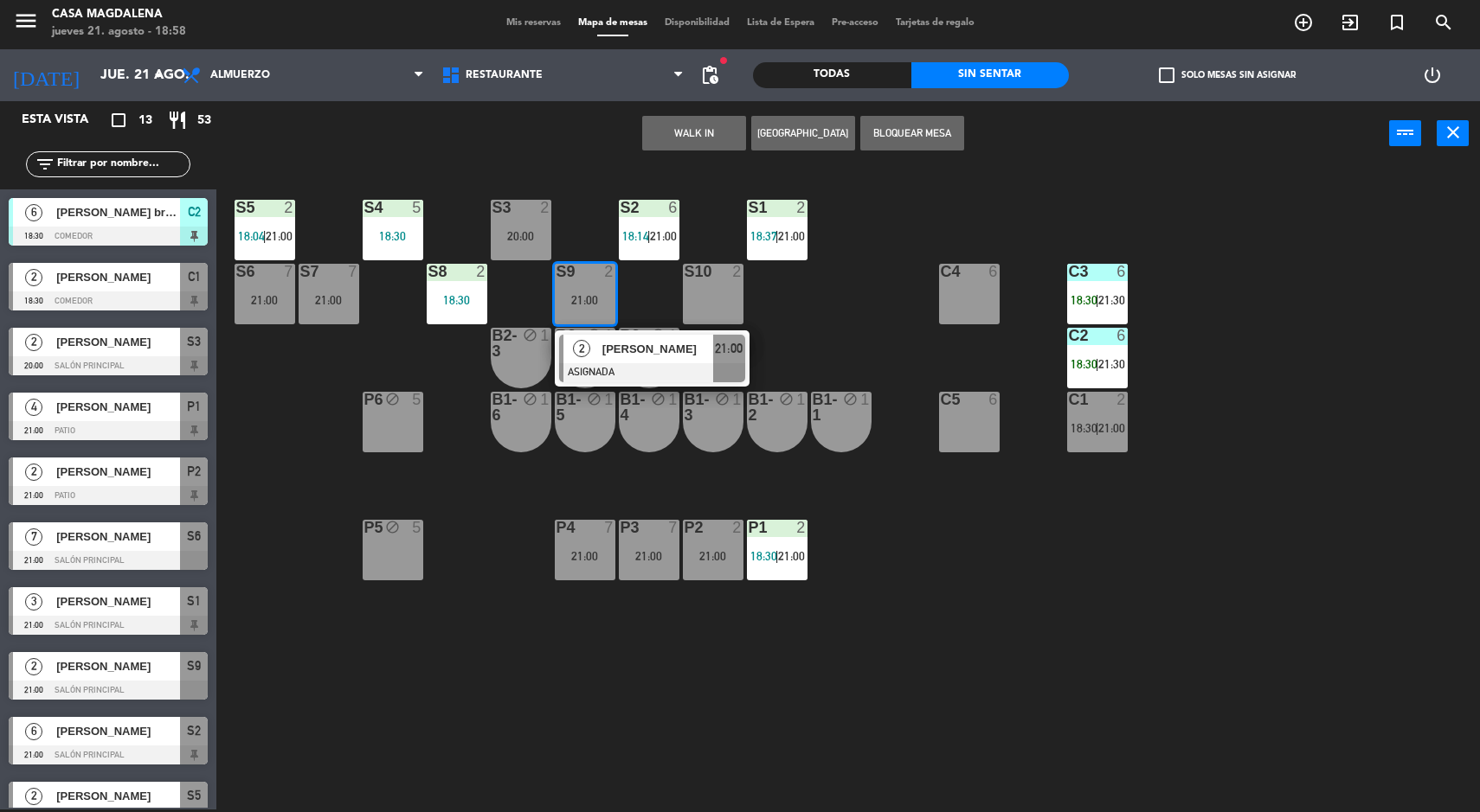
click at [622, 362] on div "[PERSON_NAME]" at bounding box center [657, 349] width 113 height 28
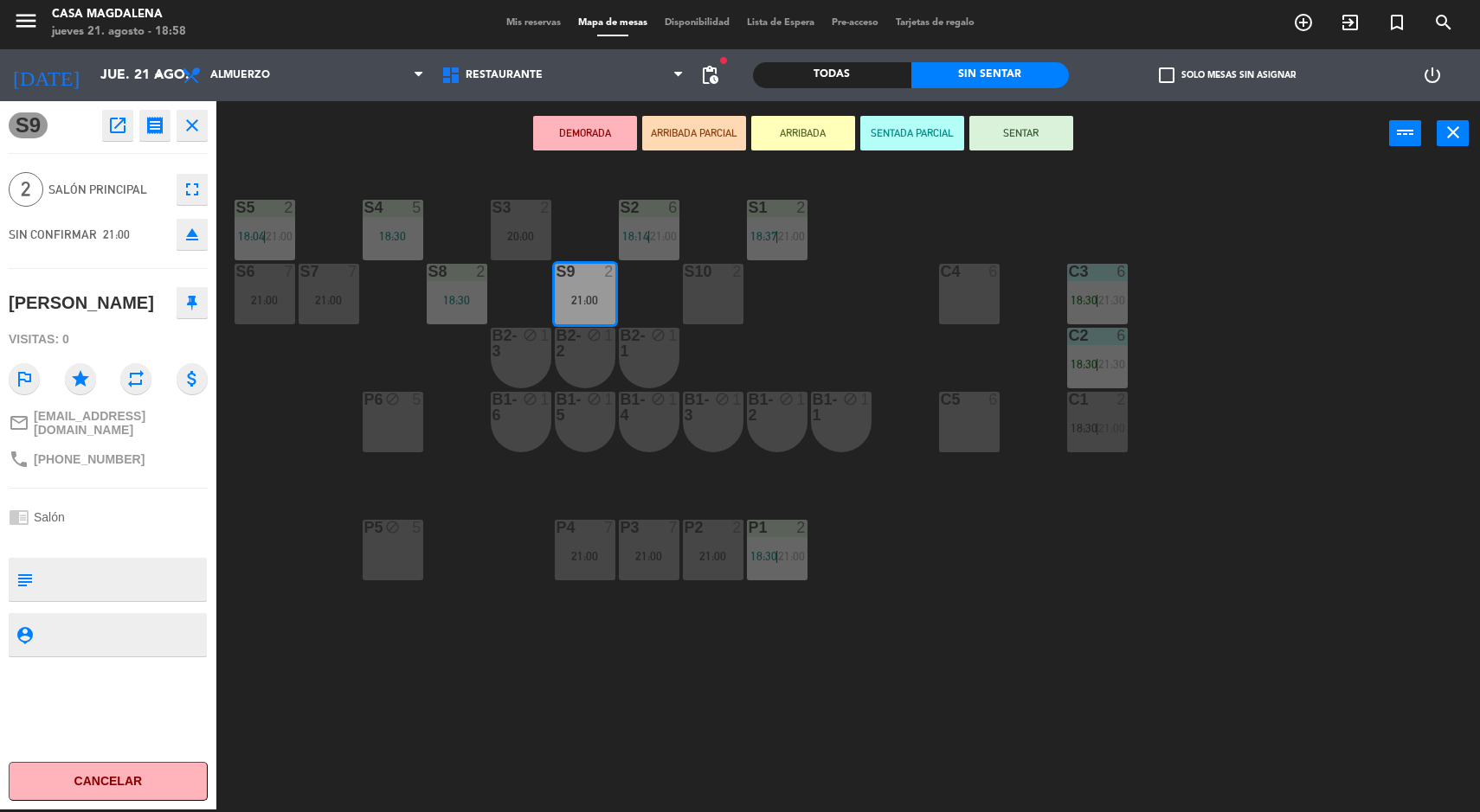
click at [591, 731] on div "S5 2 18:04 | 21:00 S4 5 18:30 S3 2 20:00 S2 6 18:14 | 21:00 S1 2 18:37 | 21:00 …" at bounding box center [855, 491] width 1249 height 644
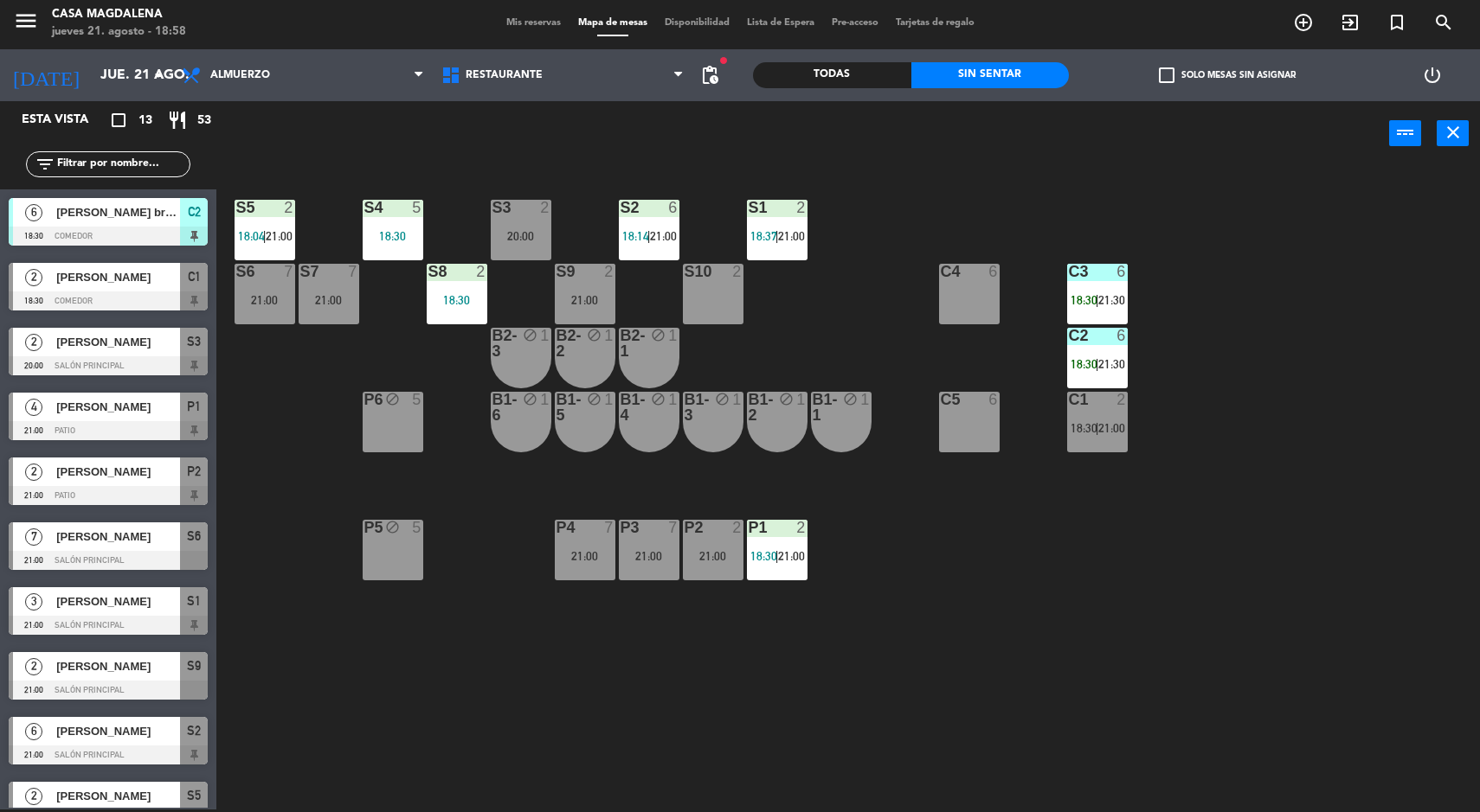
click at [702, 572] on div "P2 2 21:00" at bounding box center [713, 550] width 61 height 61
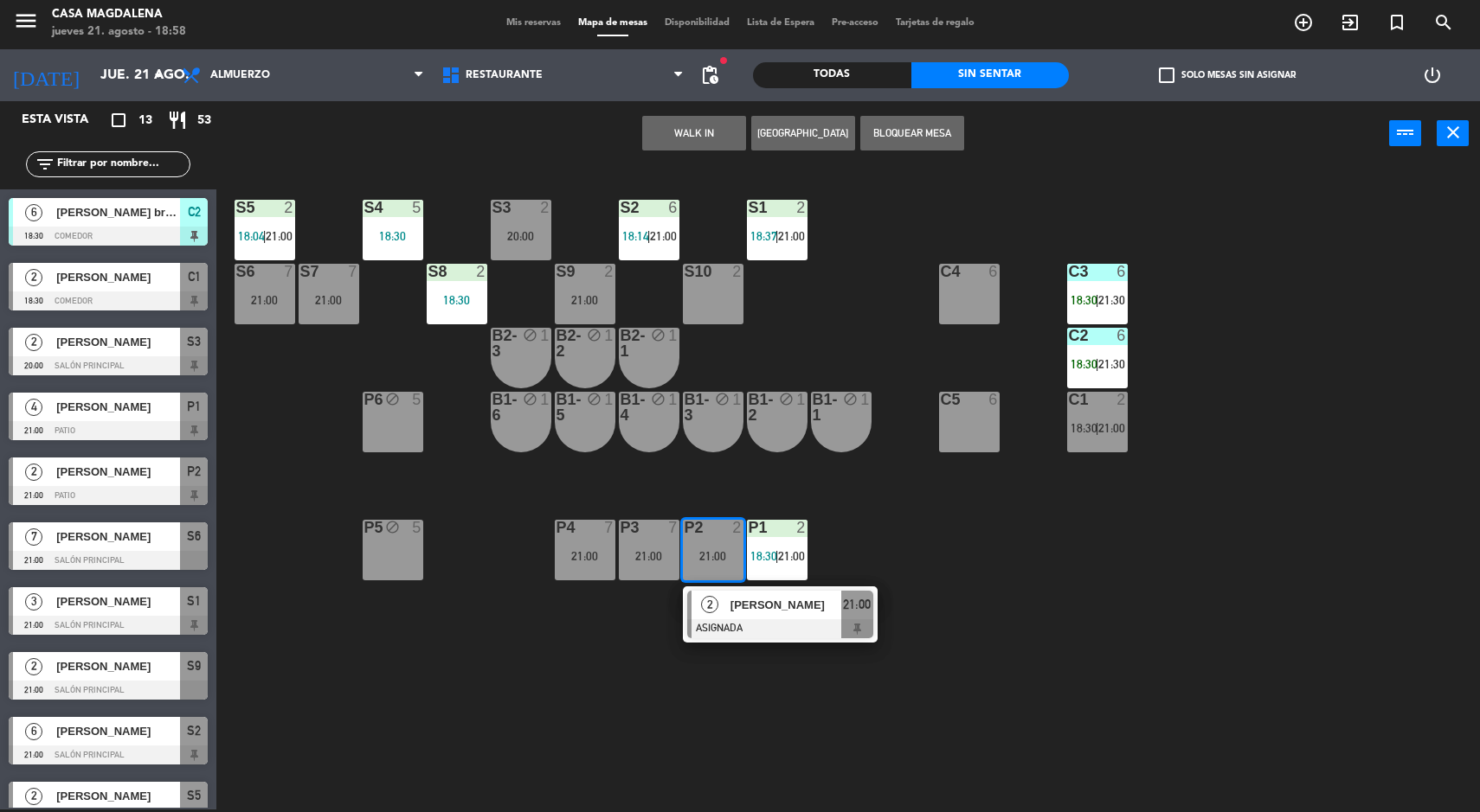
click at [676, 672] on div "S5 2 18:04 | 21:00 S4 5 18:30 S3 2 20:00 S2 6 18:14 | 21:00 S1 2 18:37 | 21:00 …" at bounding box center [855, 491] width 1249 height 644
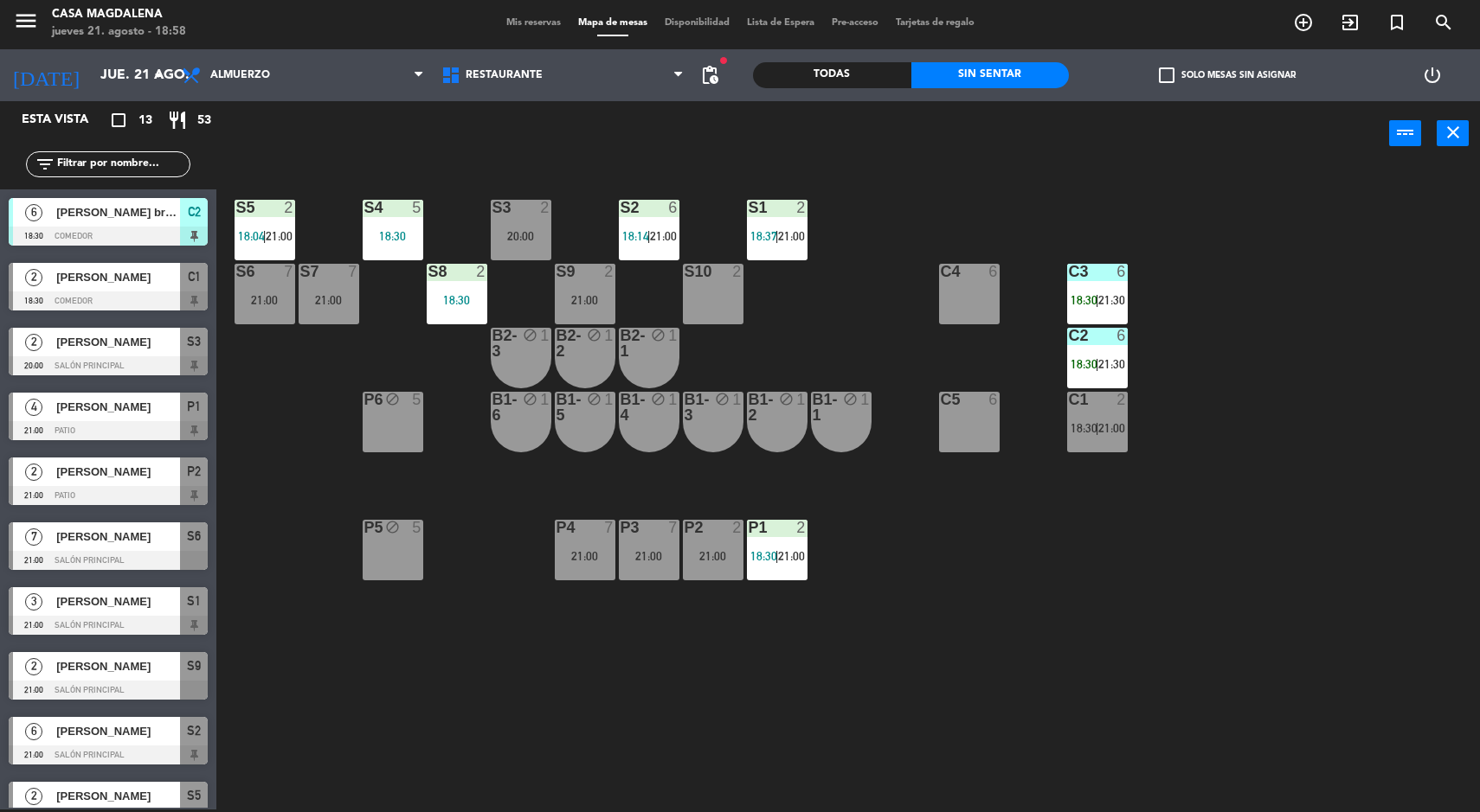
click at [564, 292] on div "S9 2 21:00" at bounding box center [585, 294] width 61 height 61
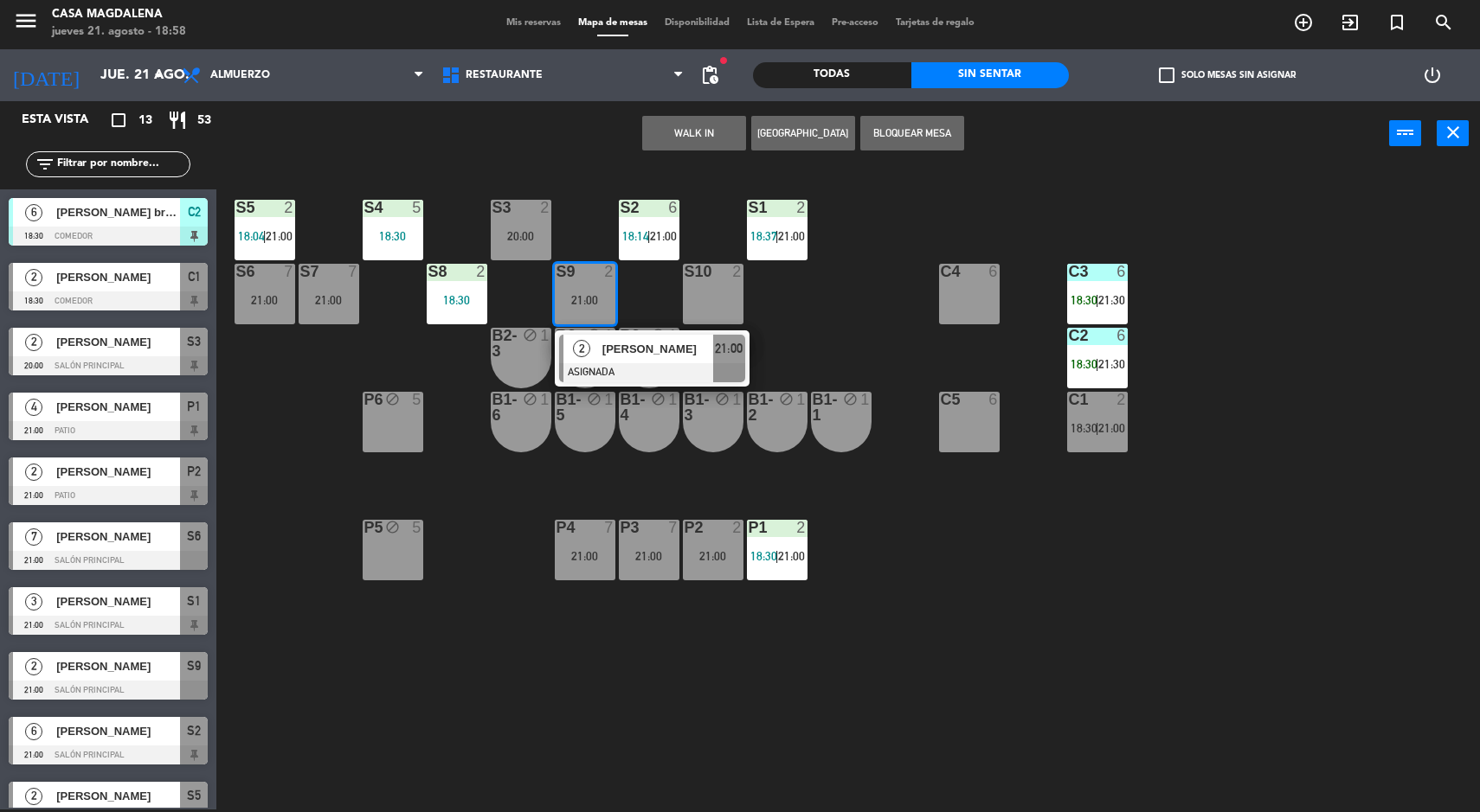
click at [859, 650] on div "S5 2 18:04 | 21:00 S4 5 18:30 S3 2 20:00 S2 6 18:14 | 21:00 S1 2 18:37 | 21:00 …" at bounding box center [855, 491] width 1249 height 644
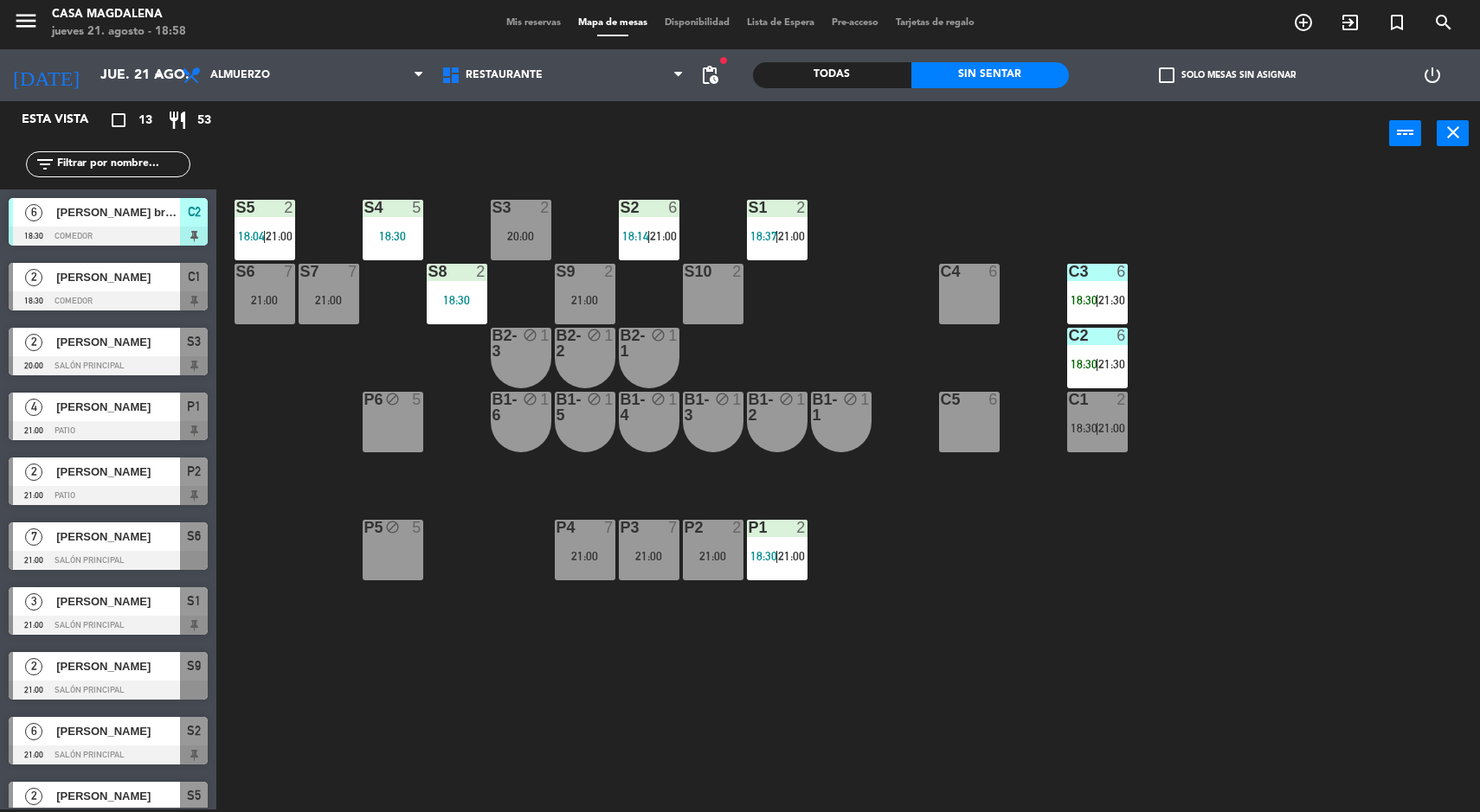
click at [722, 306] on div "S10 2" at bounding box center [713, 294] width 61 height 61
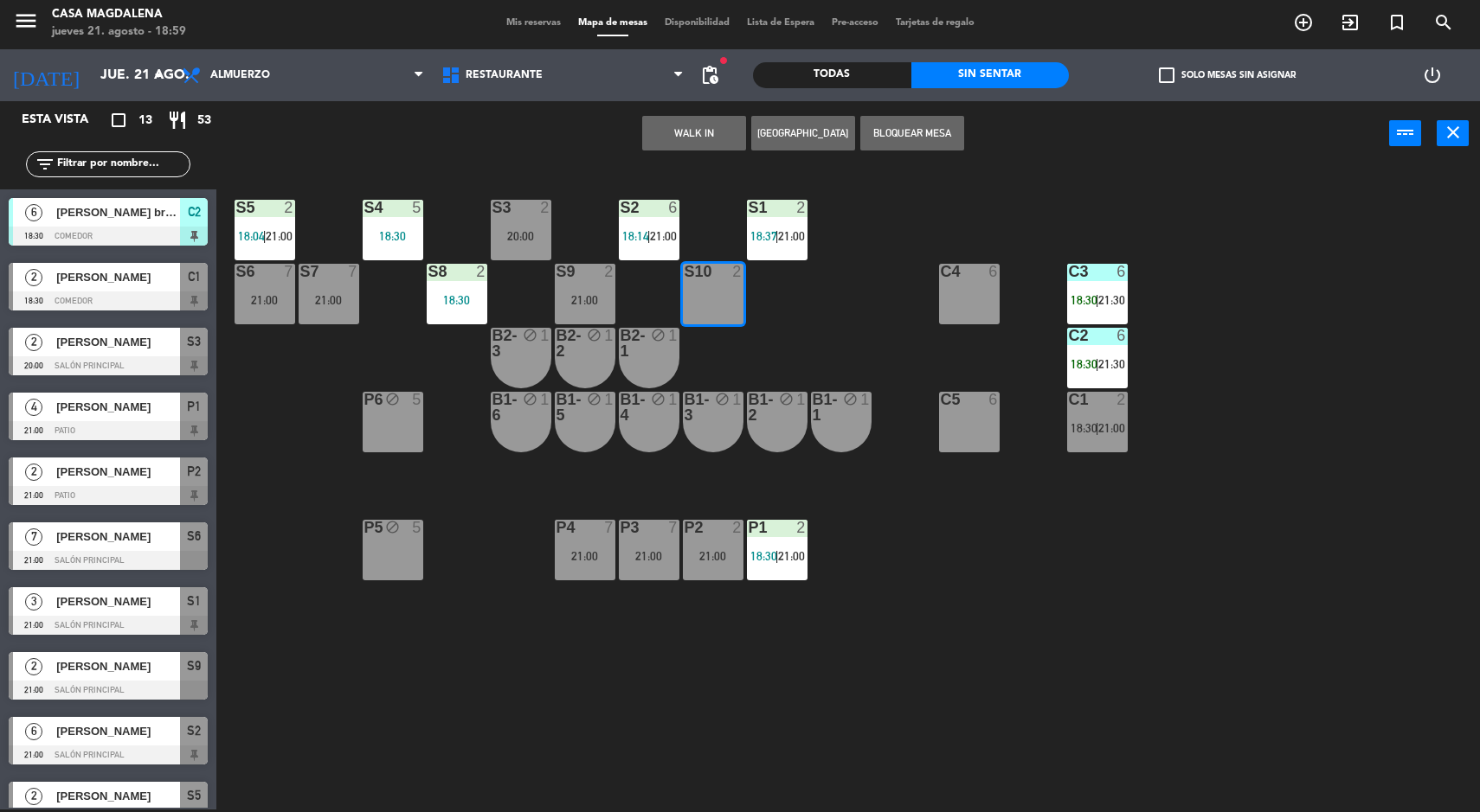
click at [594, 332] on icon "block" at bounding box center [594, 335] width 15 height 15
click at [576, 304] on div "21:00" at bounding box center [585, 300] width 61 height 12
click at [945, 573] on div "S5 2 18:04 | 21:00 S4 5 18:30 S3 2 20:00 S2 6 18:14 | 21:00 S1 2 18:37 | 21:00 …" at bounding box center [855, 491] width 1249 height 644
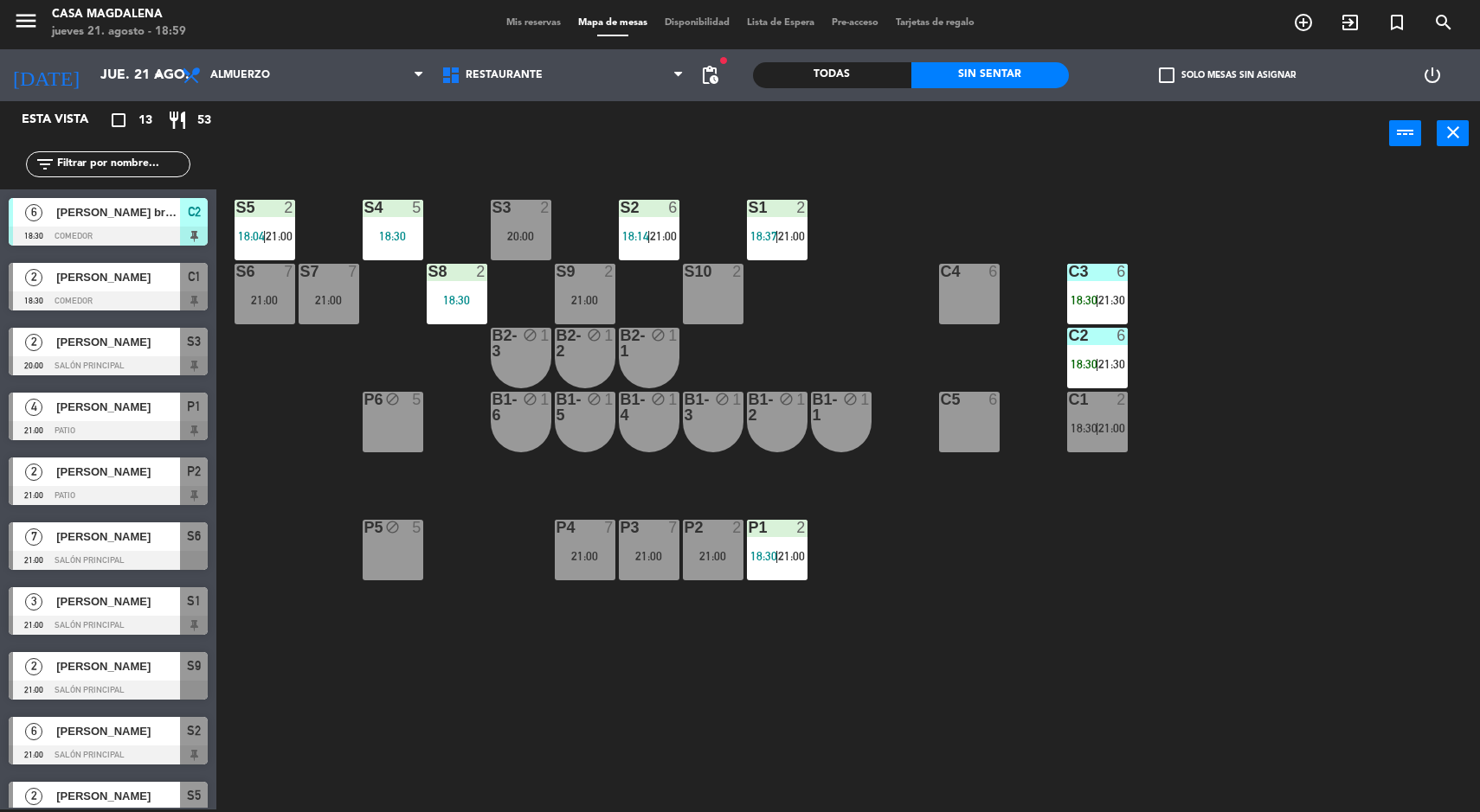
click at [563, 303] on div "21:00" at bounding box center [585, 300] width 61 height 12
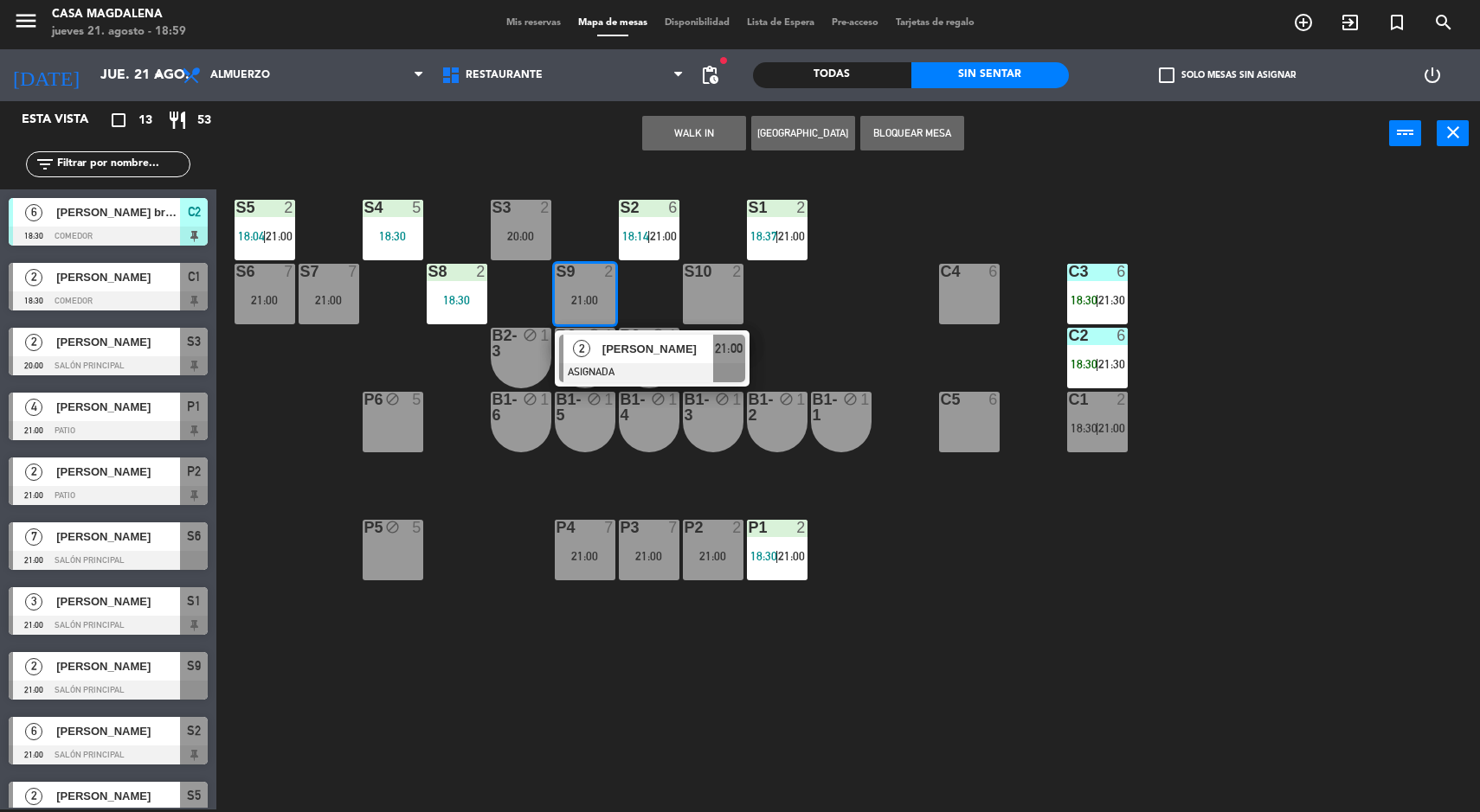
click at [714, 314] on div "S10 2" at bounding box center [713, 294] width 61 height 61
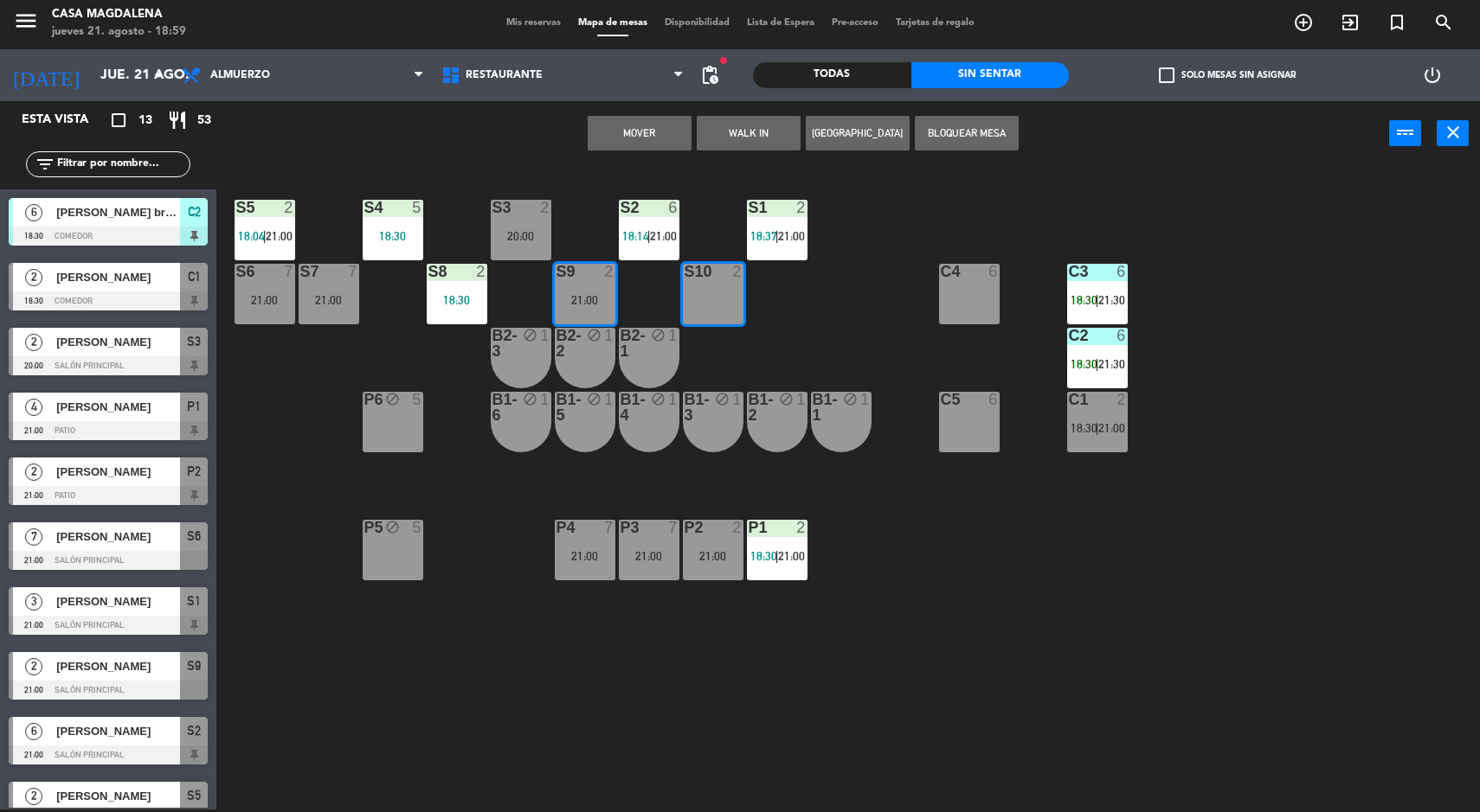
click at [606, 136] on button "Mover" at bounding box center [640, 133] width 104 height 34
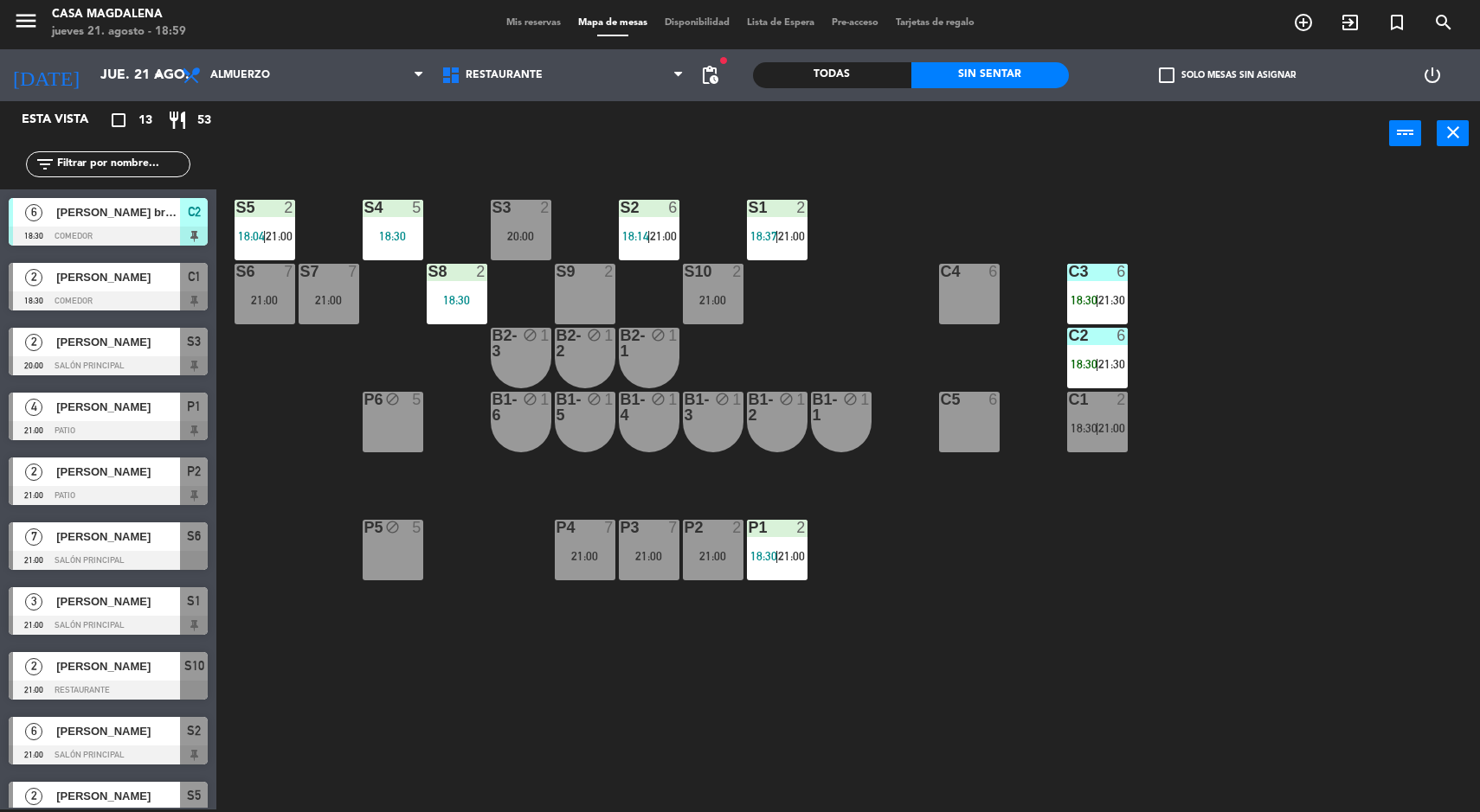
click at [570, 303] on div "S9 2" at bounding box center [585, 294] width 61 height 61
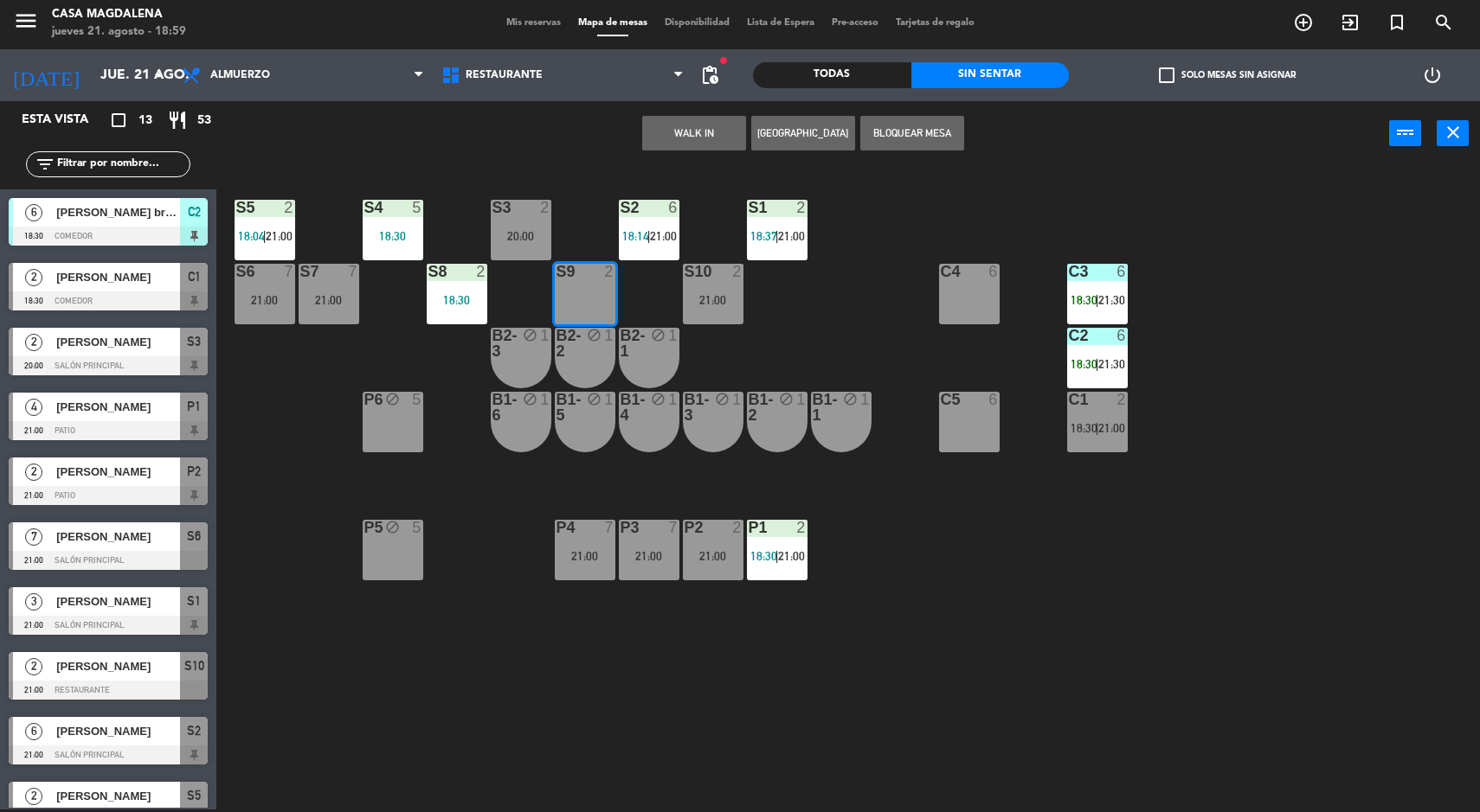
click at [657, 135] on button "WALK IN" at bounding box center [694, 133] width 104 height 34
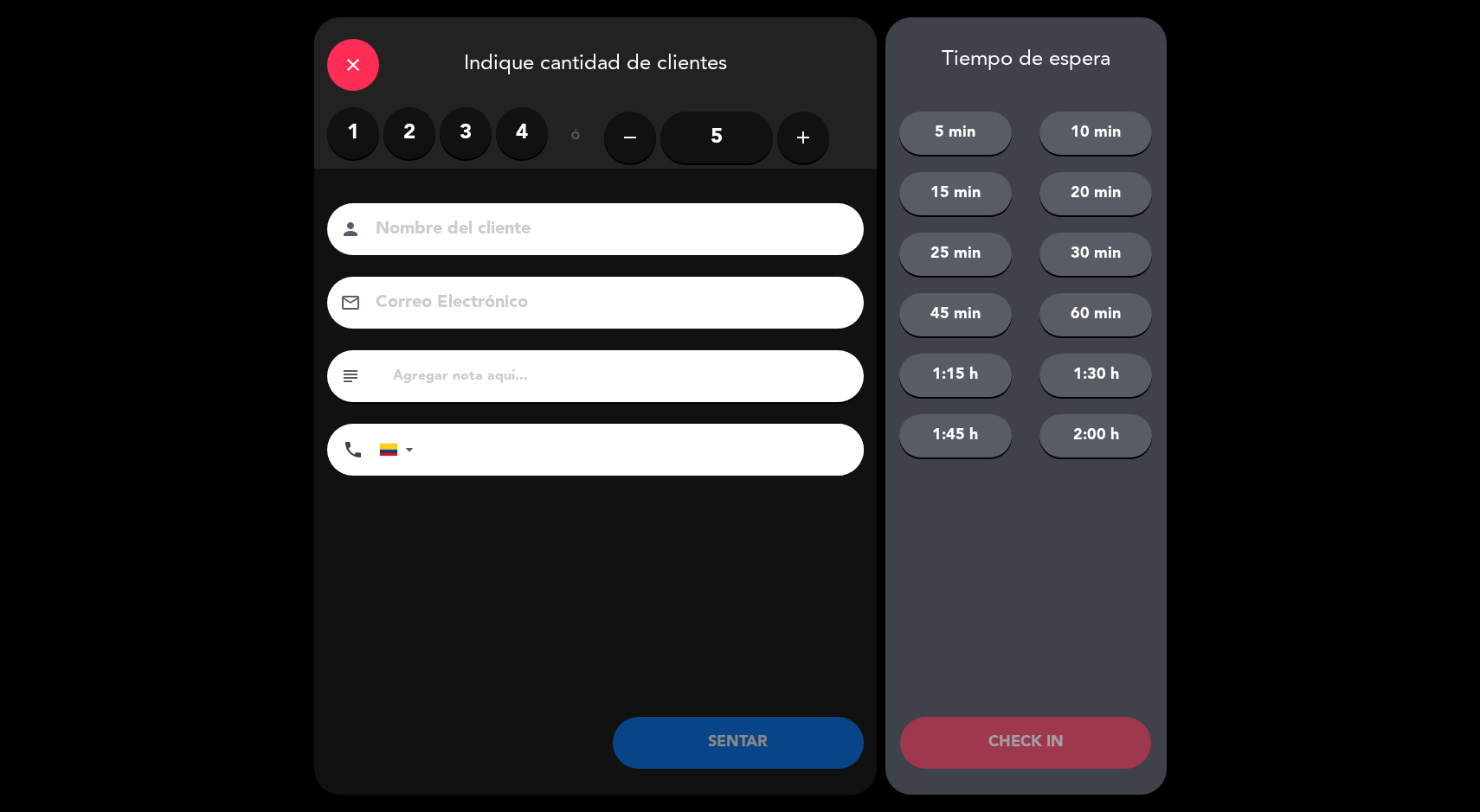
click at [361, 126] on label "1" at bounding box center [352, 133] width 52 height 52
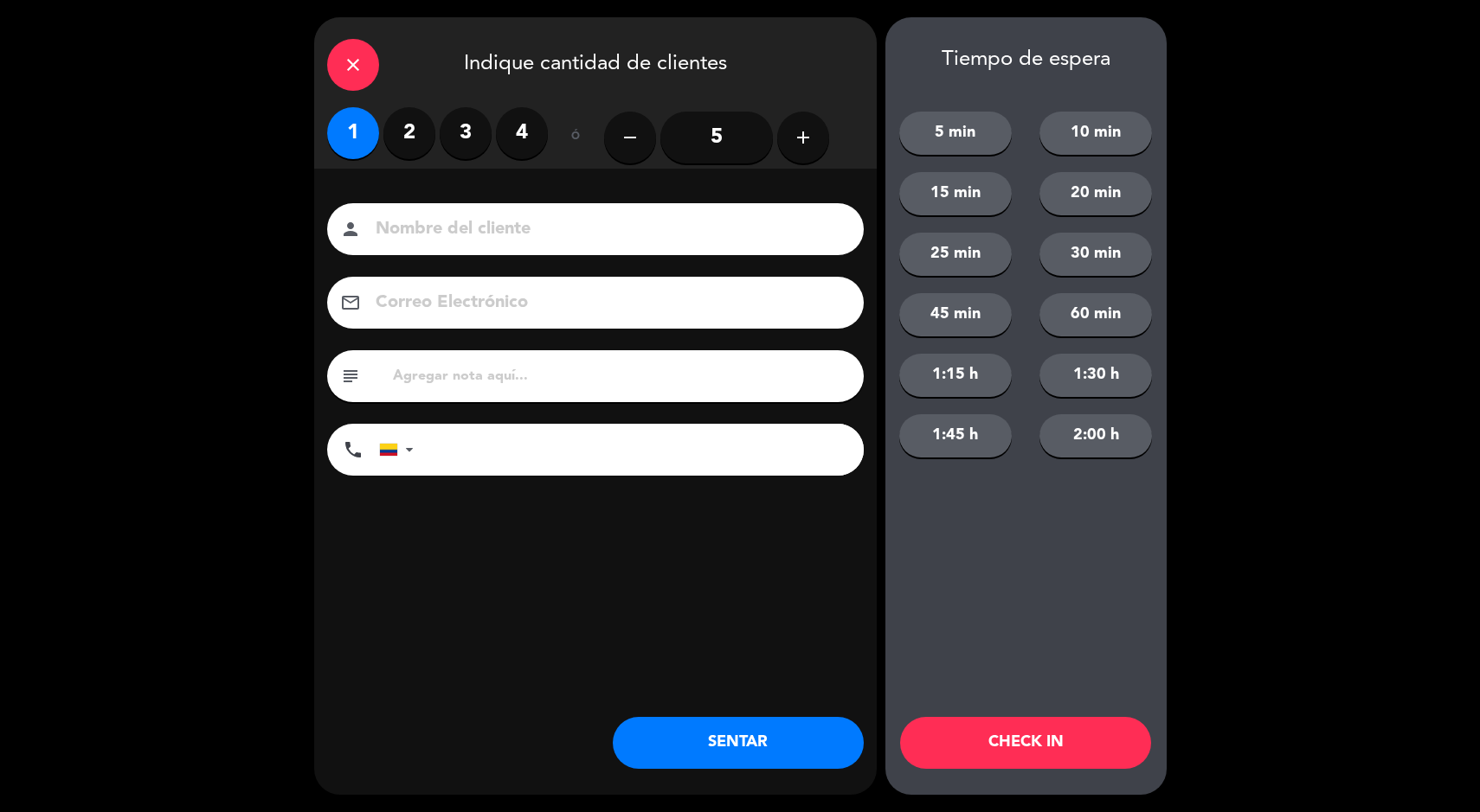
click at [708, 749] on button "SENTAR" at bounding box center [738, 742] width 251 height 52
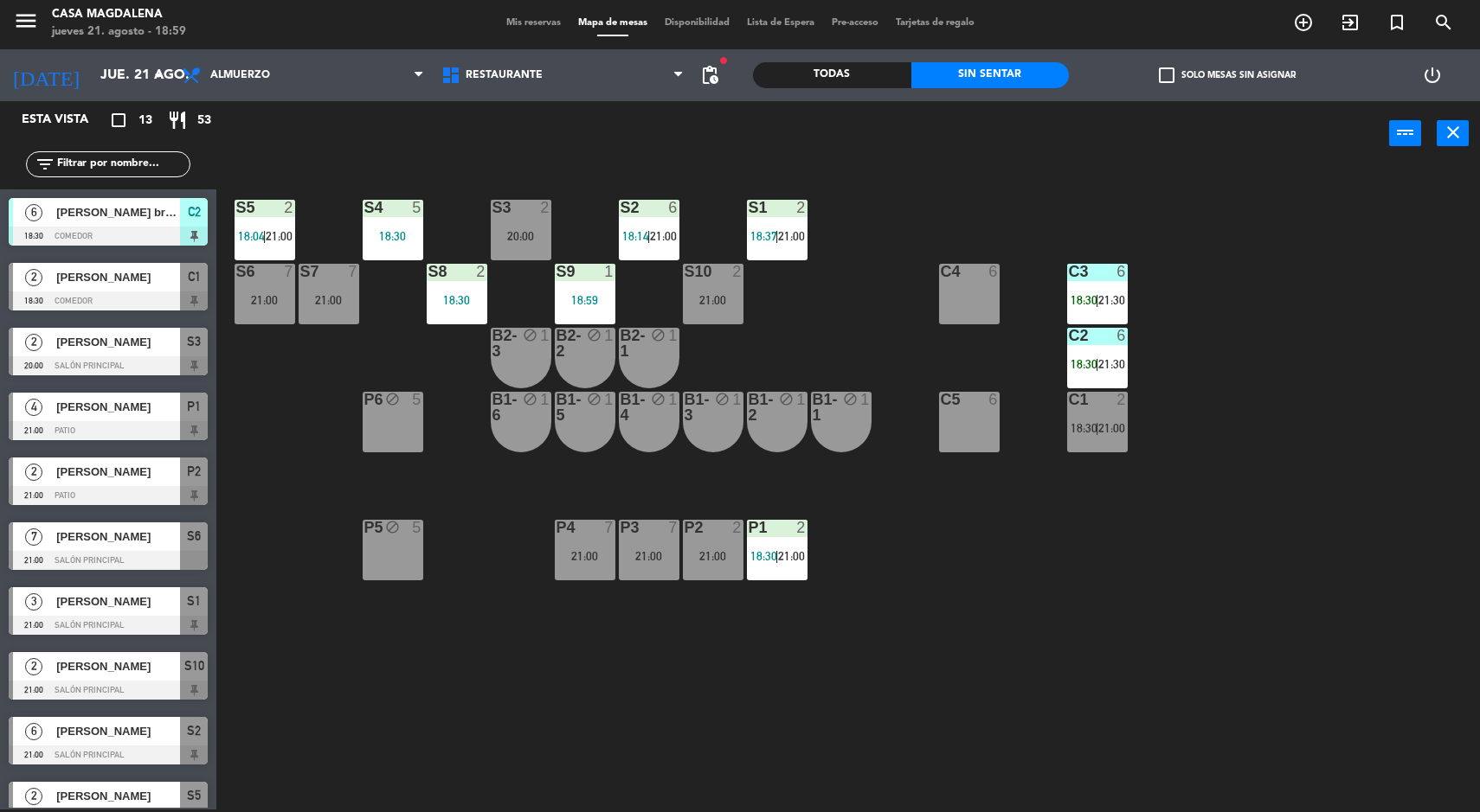
click at [1092, 433] on span "18:30" at bounding box center [1084, 428] width 26 height 14
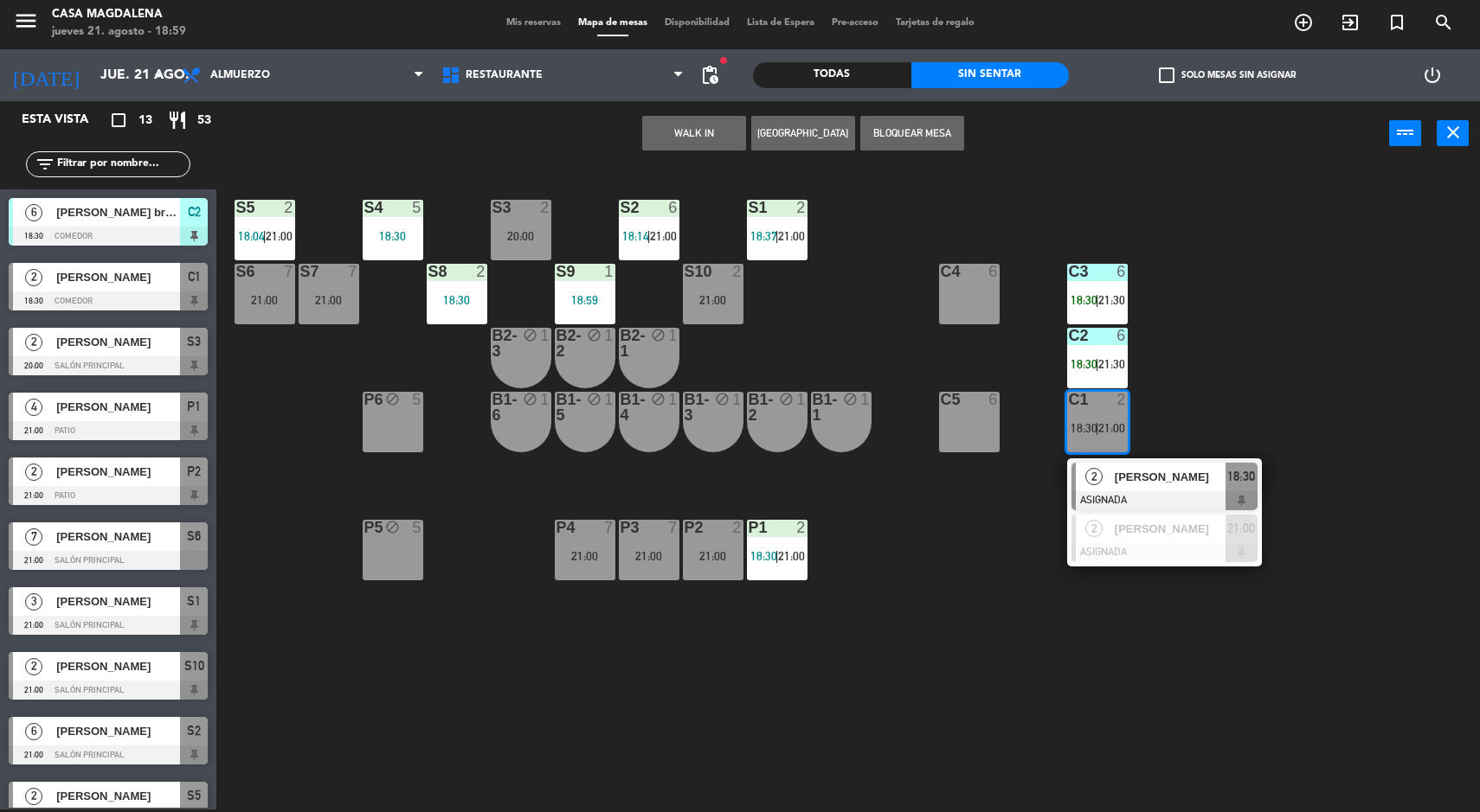
click at [1117, 469] on span "[PERSON_NAME]" at bounding box center [1170, 476] width 111 height 18
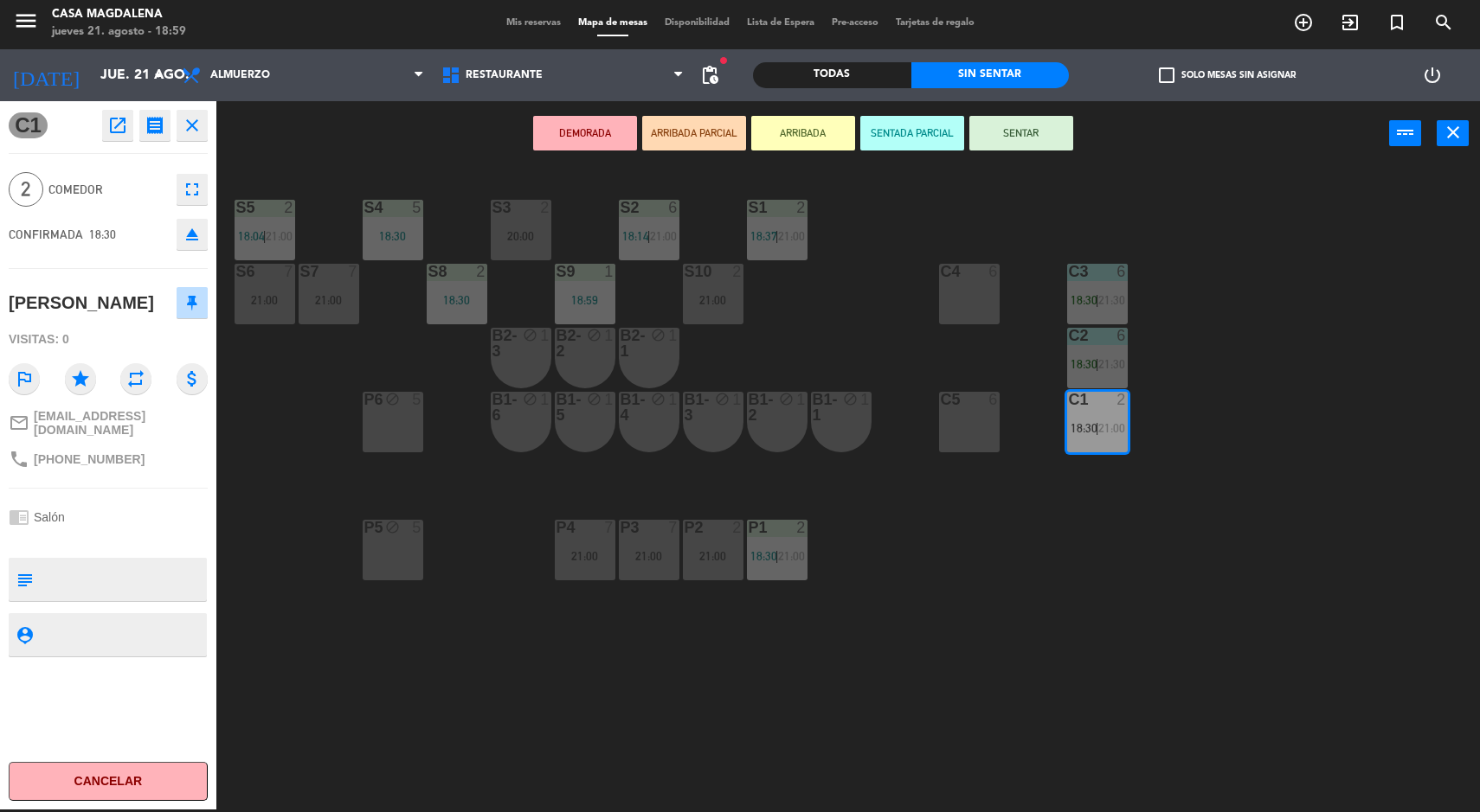
click at [123, 780] on button "Cancelar" at bounding box center [108, 782] width 199 height 39
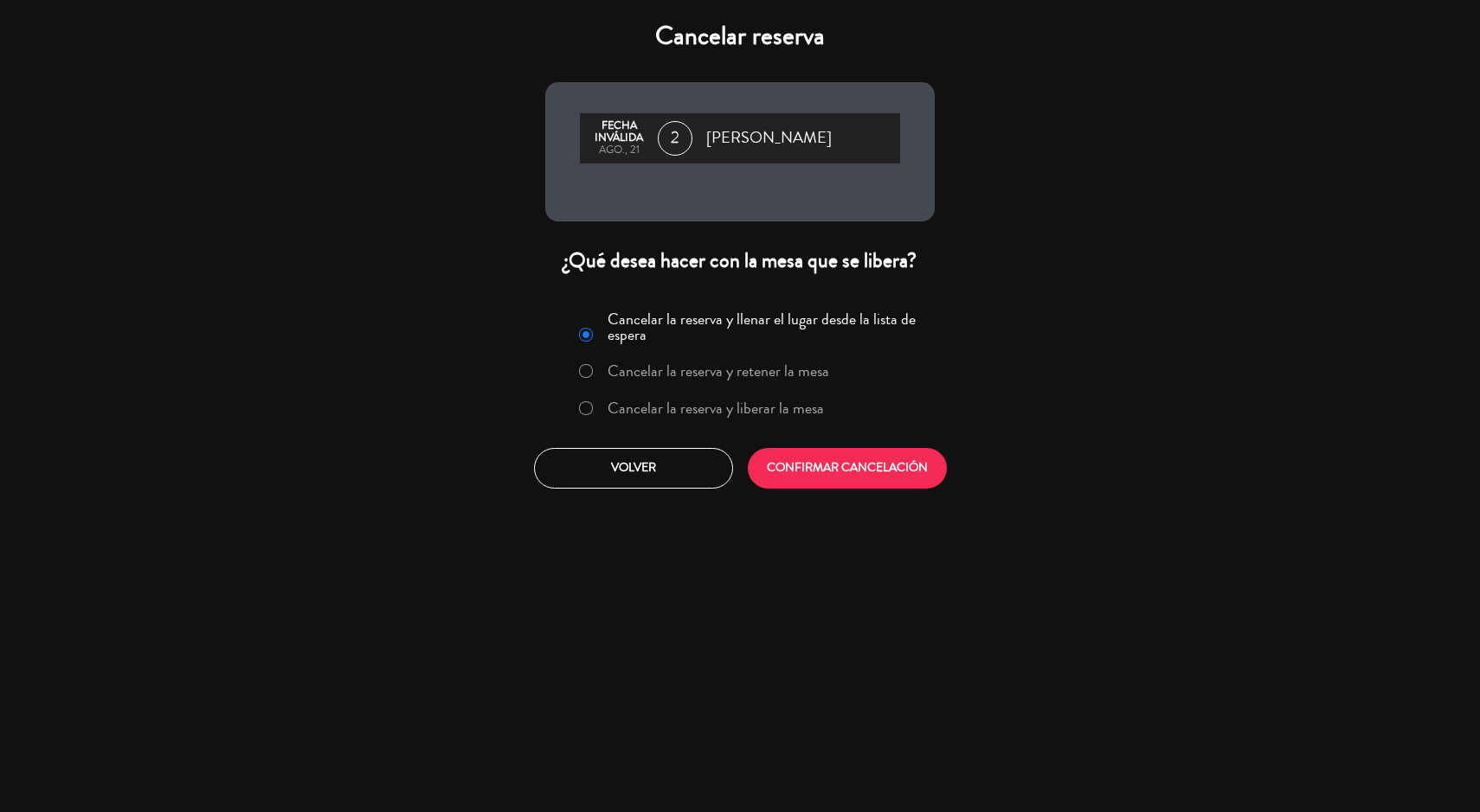
click at [628, 405] on label "Cancelar la reserva y liberar la mesa" at bounding box center [716, 409] width 217 height 16
click at [860, 460] on button "CONFIRMAR CANCELACIÓN" at bounding box center [847, 469] width 199 height 41
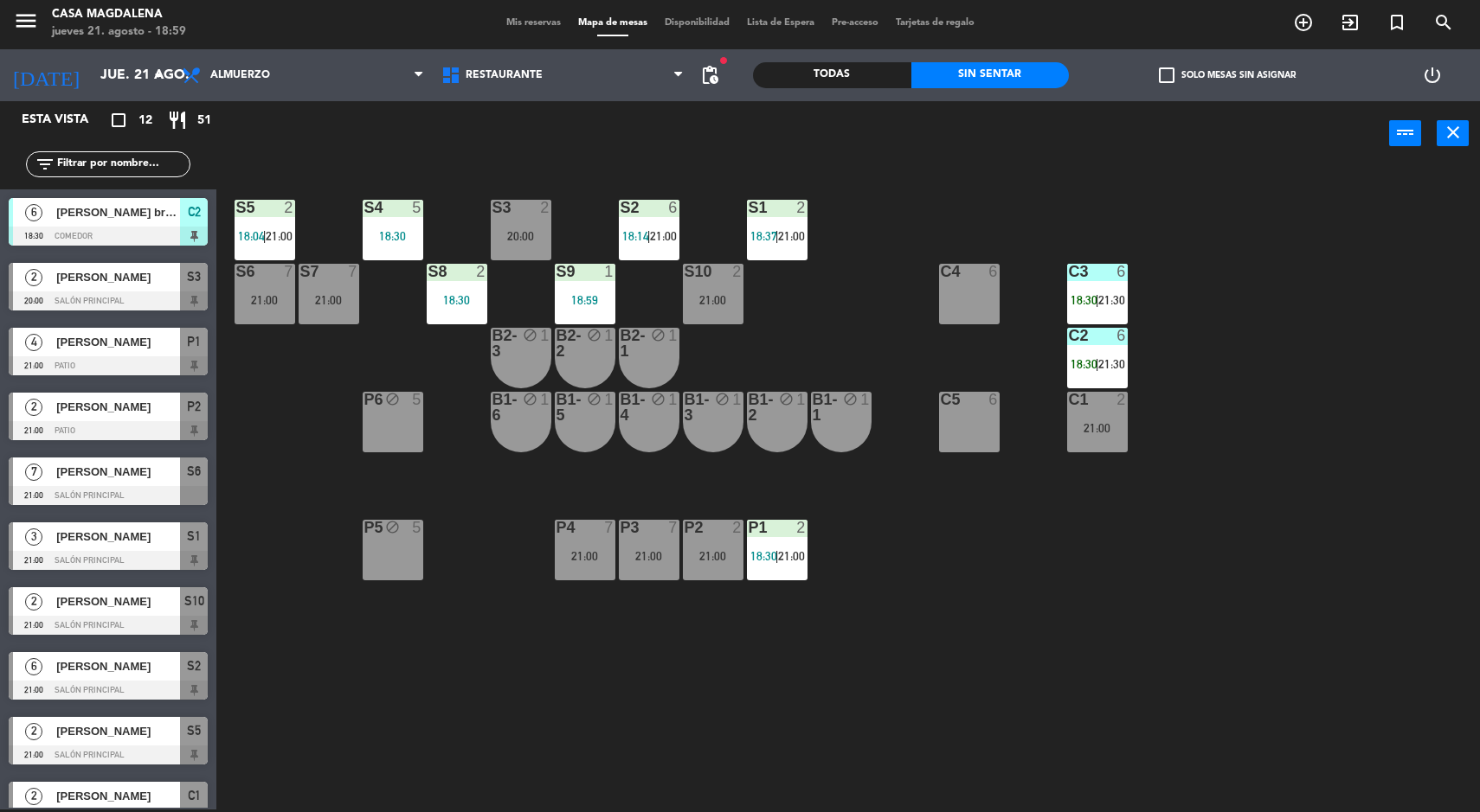
click at [1083, 426] on div "21:00" at bounding box center [1097, 428] width 61 height 12
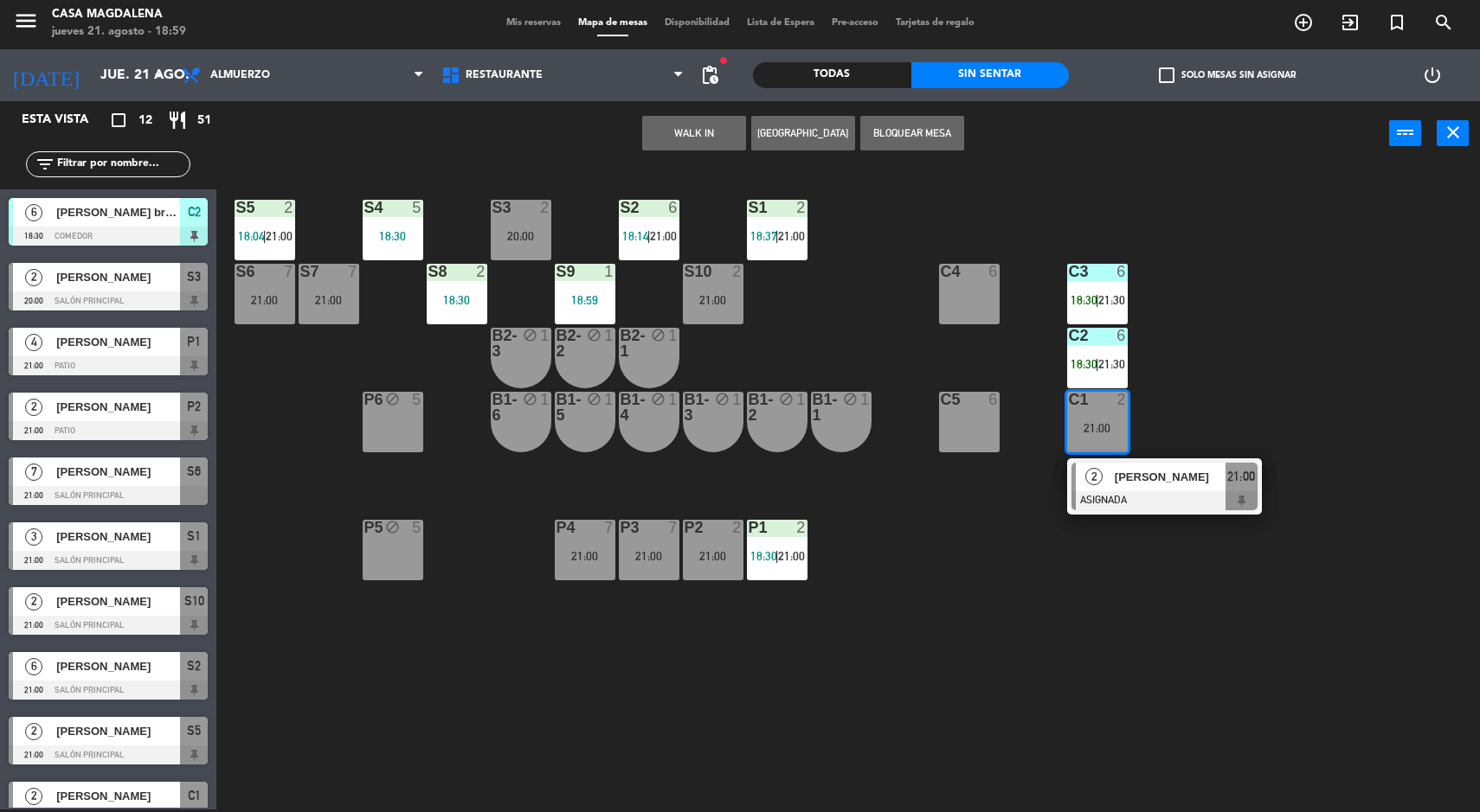
click at [694, 135] on button "WALK IN" at bounding box center [694, 133] width 104 height 34
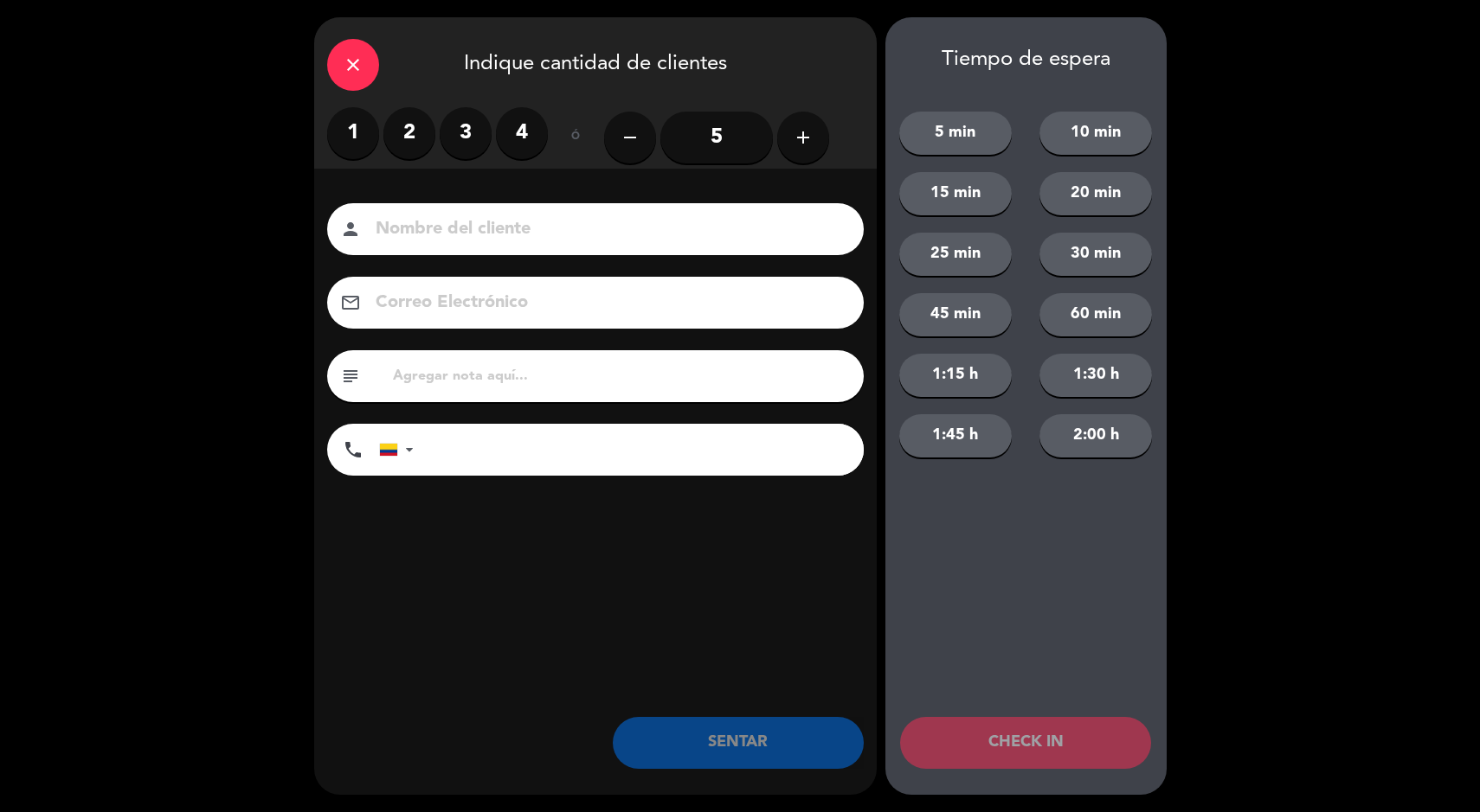
click at [395, 120] on label "2" at bounding box center [409, 133] width 52 height 52
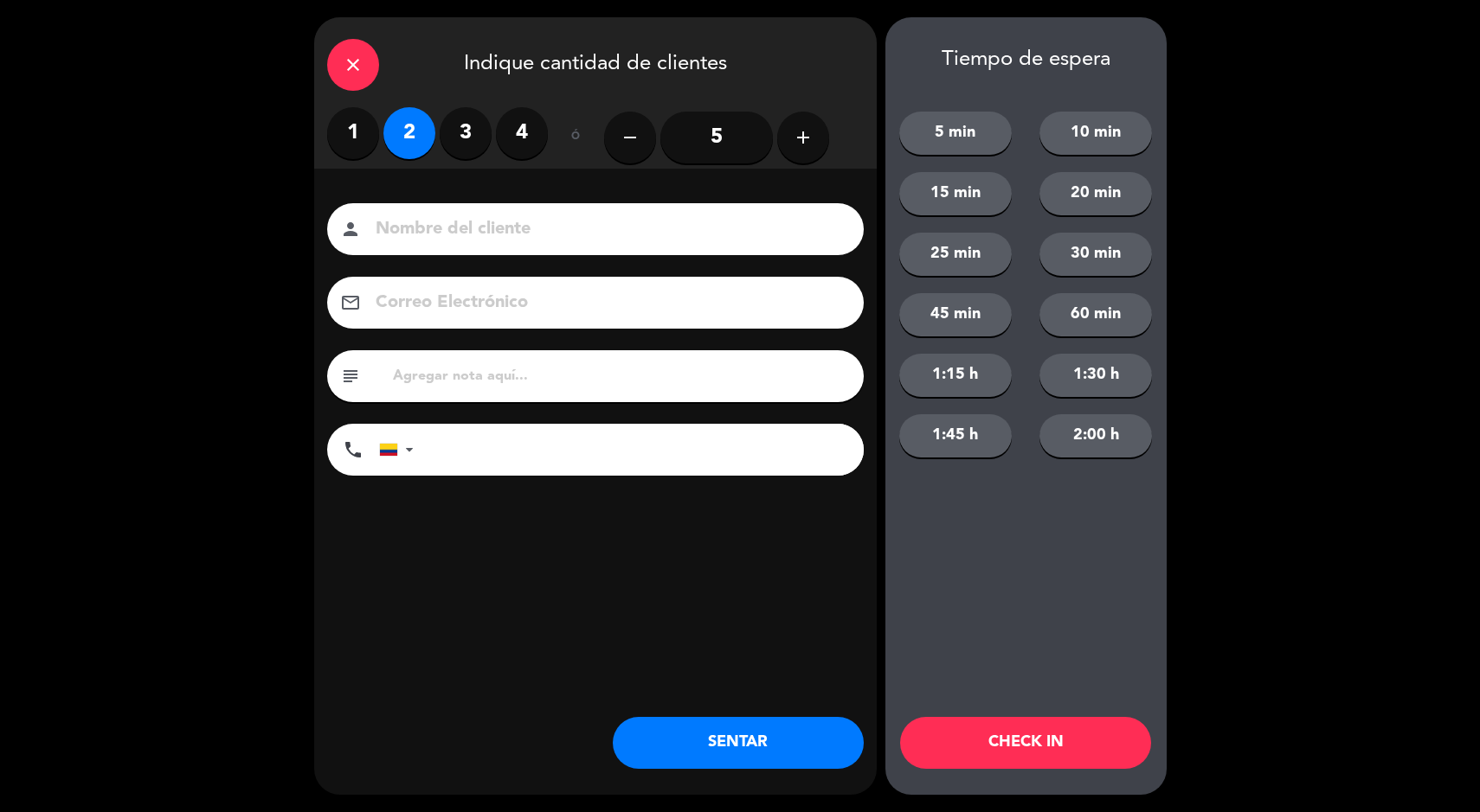
click at [667, 694] on div "close Indique cantidad de clientes 1 2 3 4 ó remove 5 add Nombre del cliente pe…" at bounding box center [596, 406] width 563 height 778
click at [726, 721] on button "SENTAR" at bounding box center [738, 742] width 251 height 52
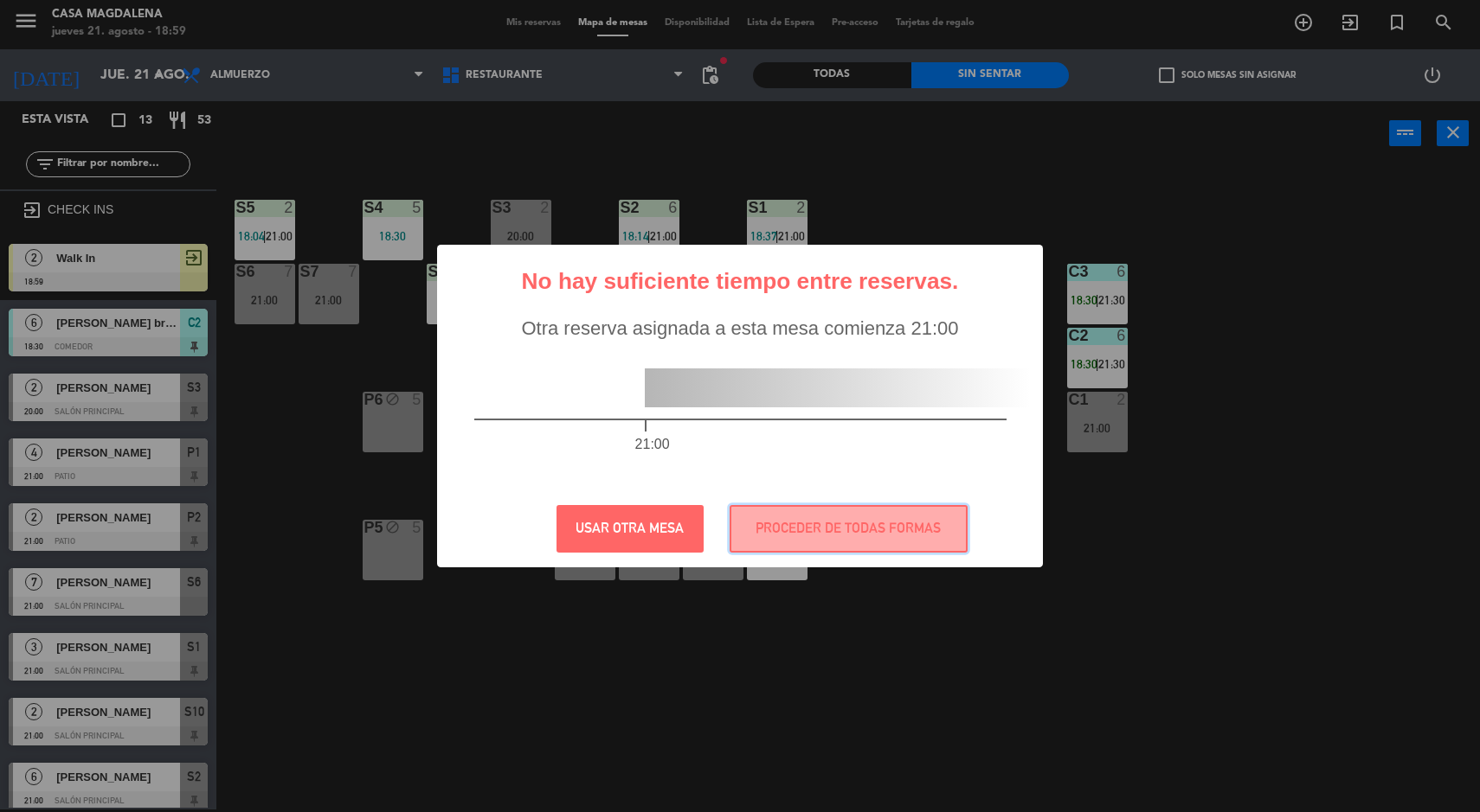
click at [836, 531] on button "PROCEDER DE TODAS FORMAS" at bounding box center [848, 529] width 238 height 48
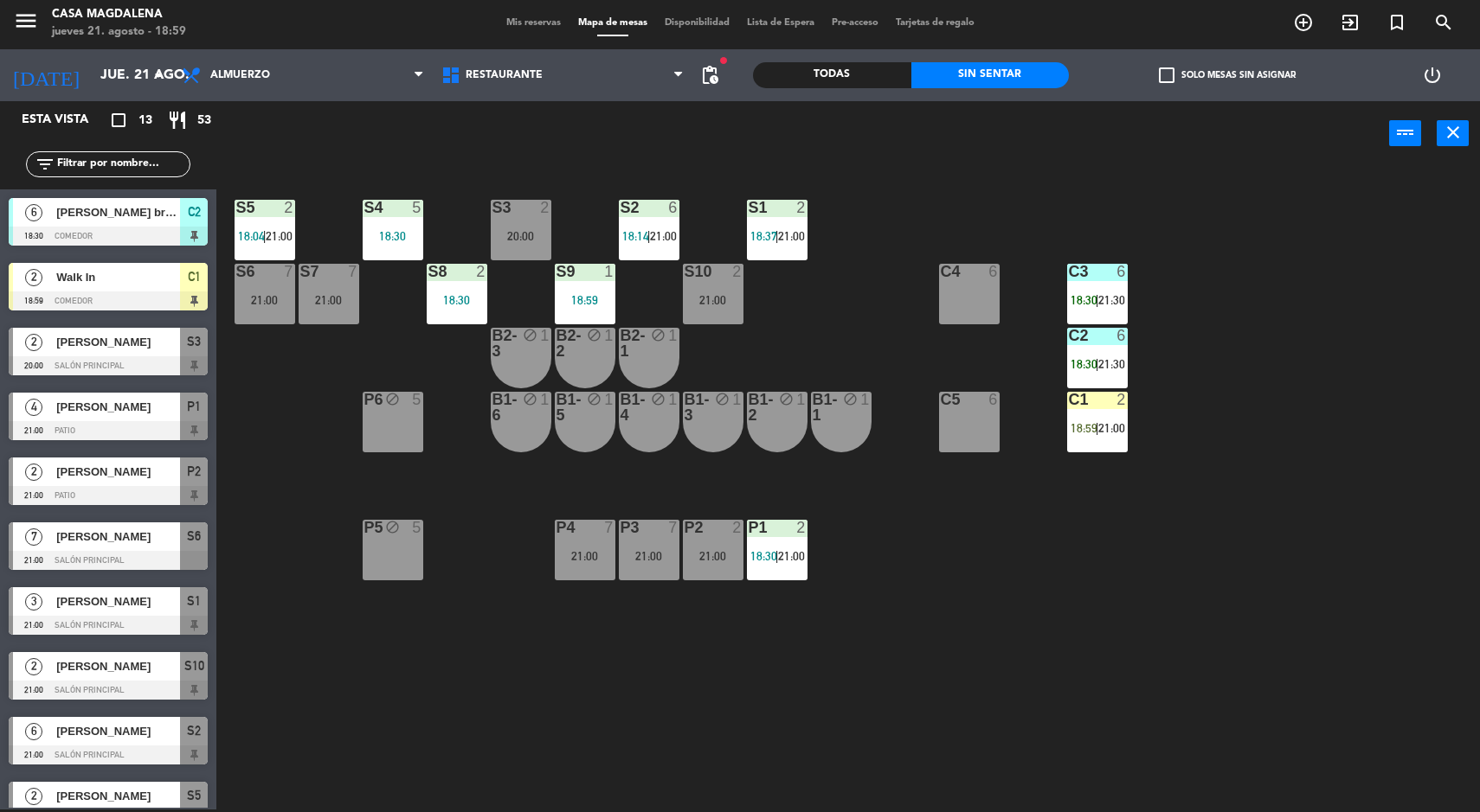
click at [1072, 445] on div "C1 2 18:59 | 21:00" at bounding box center [1097, 422] width 61 height 61
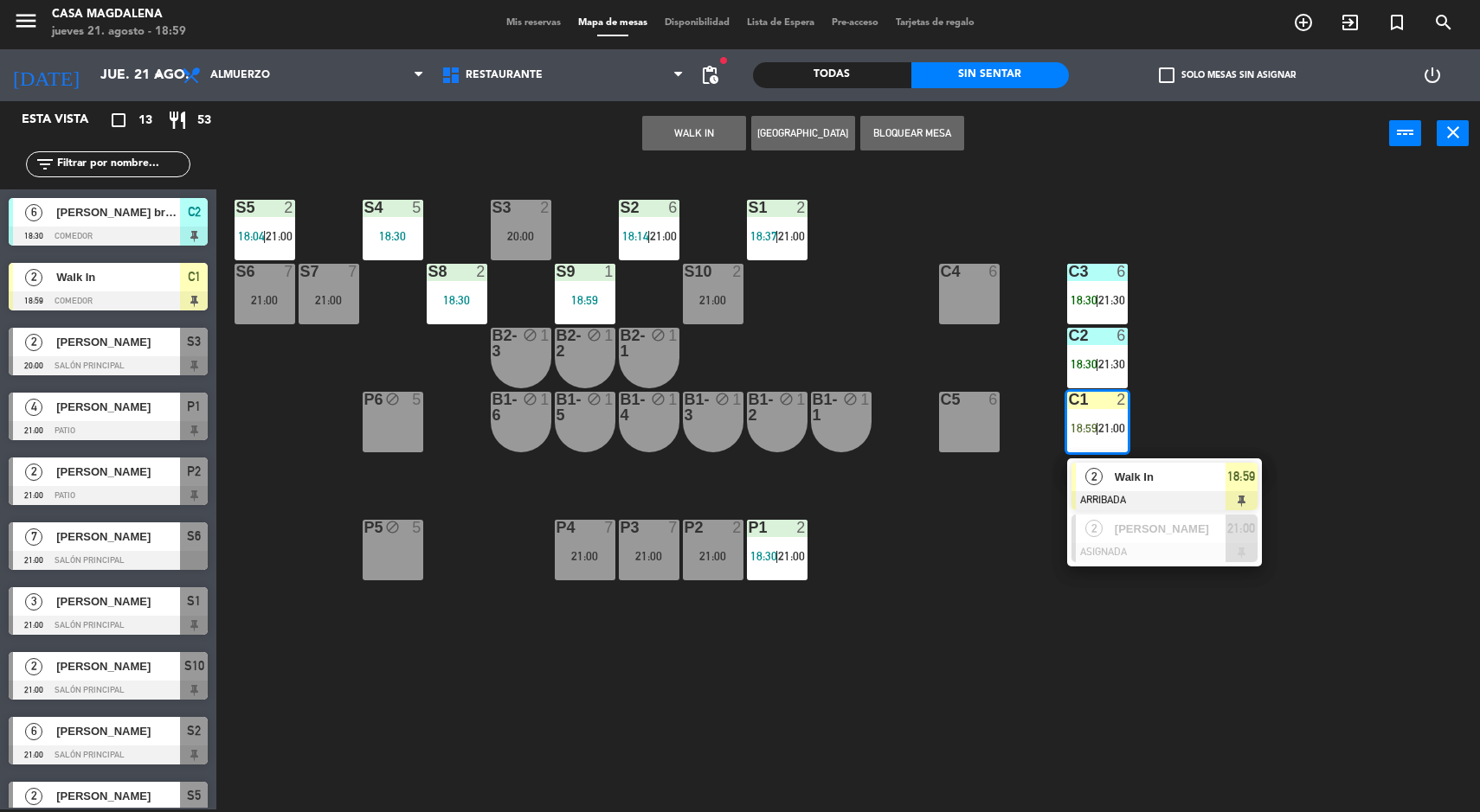
click at [1202, 476] on span "Walk In" at bounding box center [1170, 476] width 111 height 18
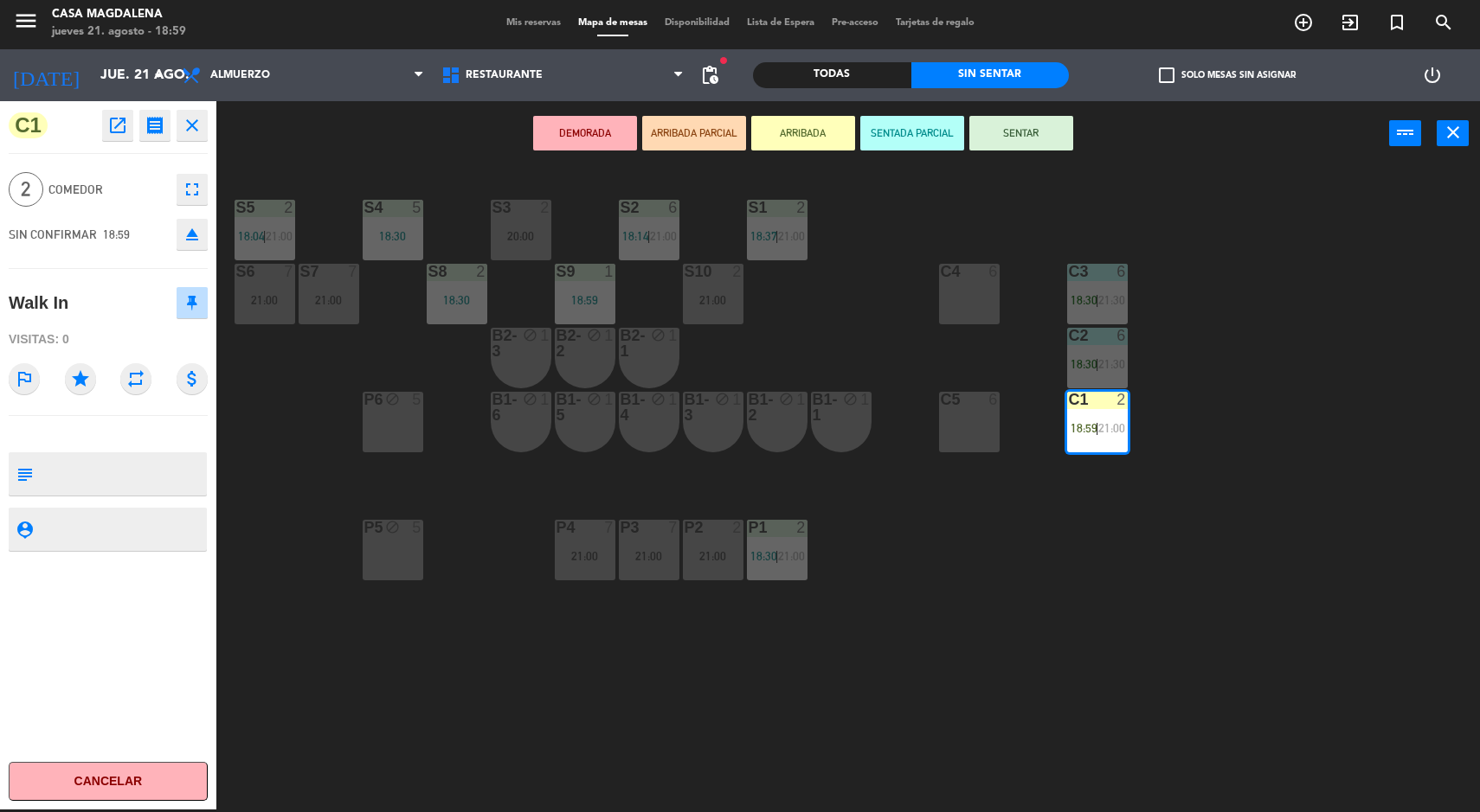
click at [1057, 142] on button "SENTAR" at bounding box center [1021, 133] width 104 height 34
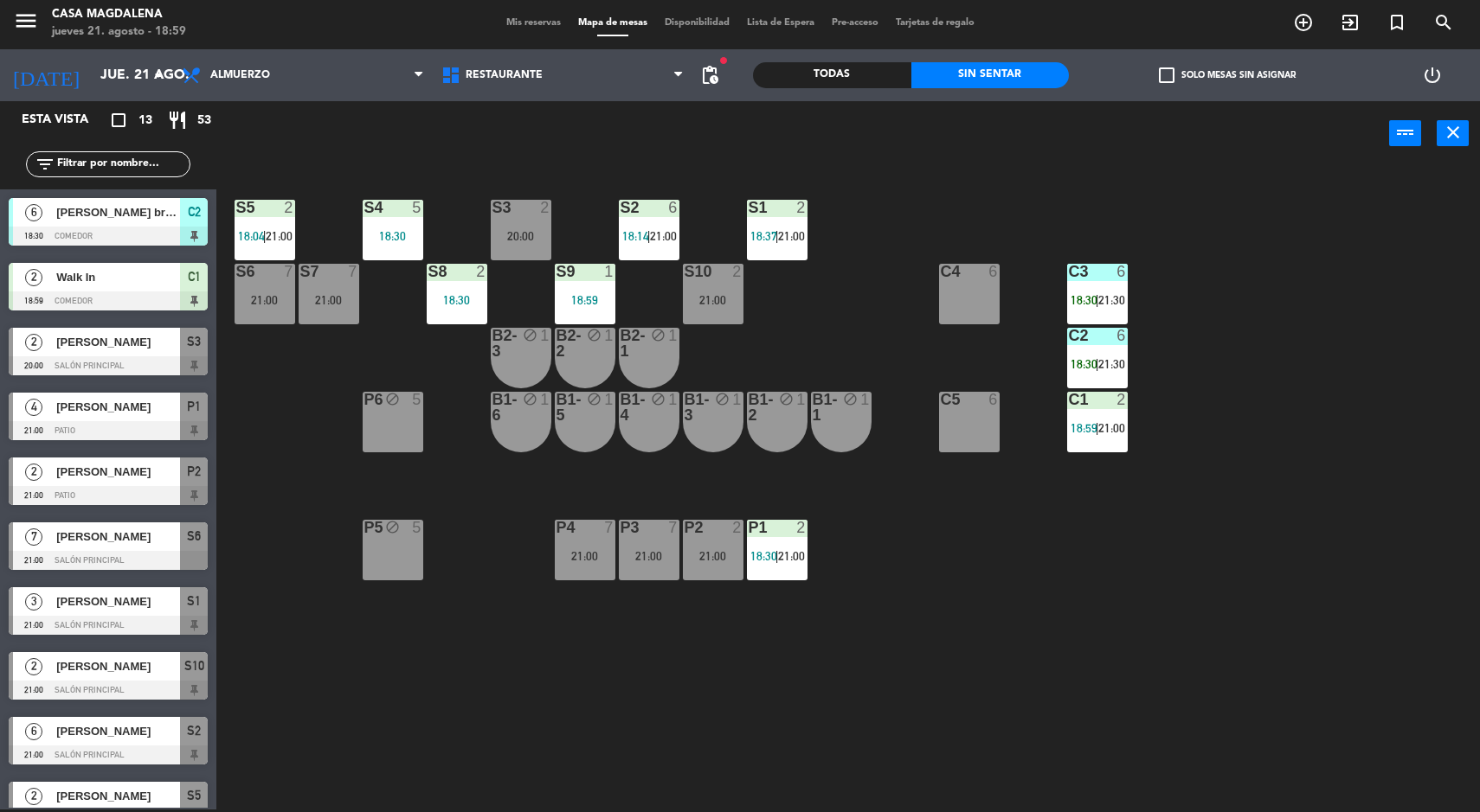
click at [1351, 494] on div "S5 2 18:04 | 21:00 S4 5 18:30 S3 2 20:00 S2 6 18:14 | 21:00 S1 2 18:37 | 21:00 …" at bounding box center [855, 491] width 1249 height 644
click at [1413, 469] on div "S5 2 18:04 | 21:00 S4 5 18:30 S3 2 20:00 S2 6 18:14 | 21:00 S1 2 18:37 | 21:00 …" at bounding box center [855, 491] width 1249 height 644
click at [1405, 583] on div "S5 2 18:04 | 21:00 S4 5 18:30 S3 2 20:00 S2 6 18:14 | 21:00 S1 2 18:37 | 21:00 …" at bounding box center [855, 491] width 1249 height 644
click at [1411, 543] on div "S5 2 18:04 | 21:00 S4 5 18:30 S3 2 20:00 S2 6 18:14 | 21:00 S1 2 18:37 | 21:00 …" at bounding box center [855, 491] width 1249 height 644
click at [1433, 556] on div "S5 2 18:04 | 21:00 S4 5 18:30 S3 2 20:00 S2 6 18:14 | 21:00 S1 2 18:37 | 21:00 …" at bounding box center [855, 491] width 1249 height 644
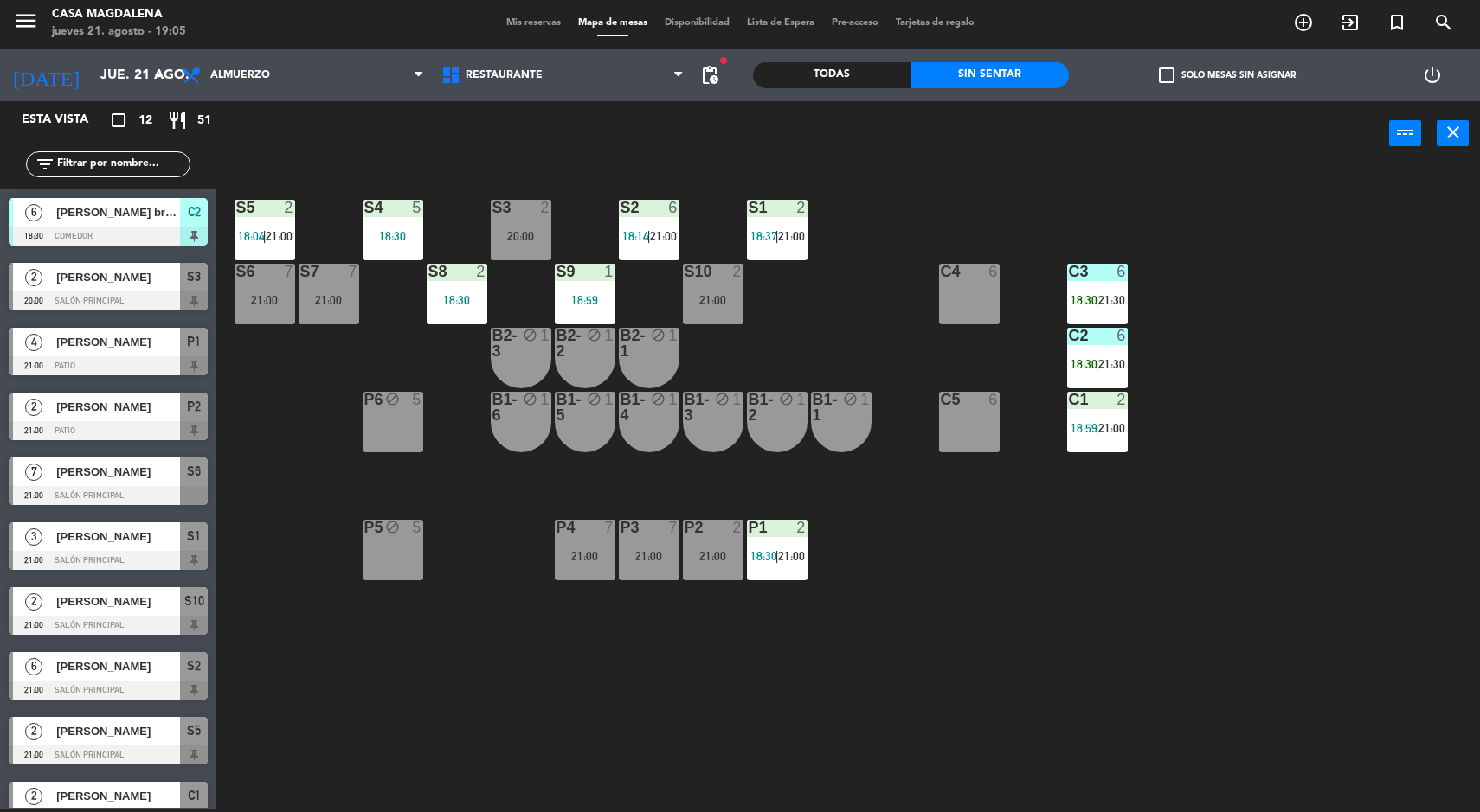
click at [1336, 573] on div "S5 2 18:04 | 21:00 S4 5 18:30 S3 2 20:00 S2 6 18:14 | 21:00 S1 2 18:37 | 21:00 …" at bounding box center [855, 491] width 1249 height 644
click at [1331, 682] on div "S5 2 18:04 | 21:00 S4 5 18:30 S3 2 20:00 S2 6 18:14 | 21:00 S1 2 18:37 | 21:00 …" at bounding box center [855, 491] width 1249 height 644
click at [692, 285] on div "S10 2 21:00" at bounding box center [713, 294] width 61 height 61
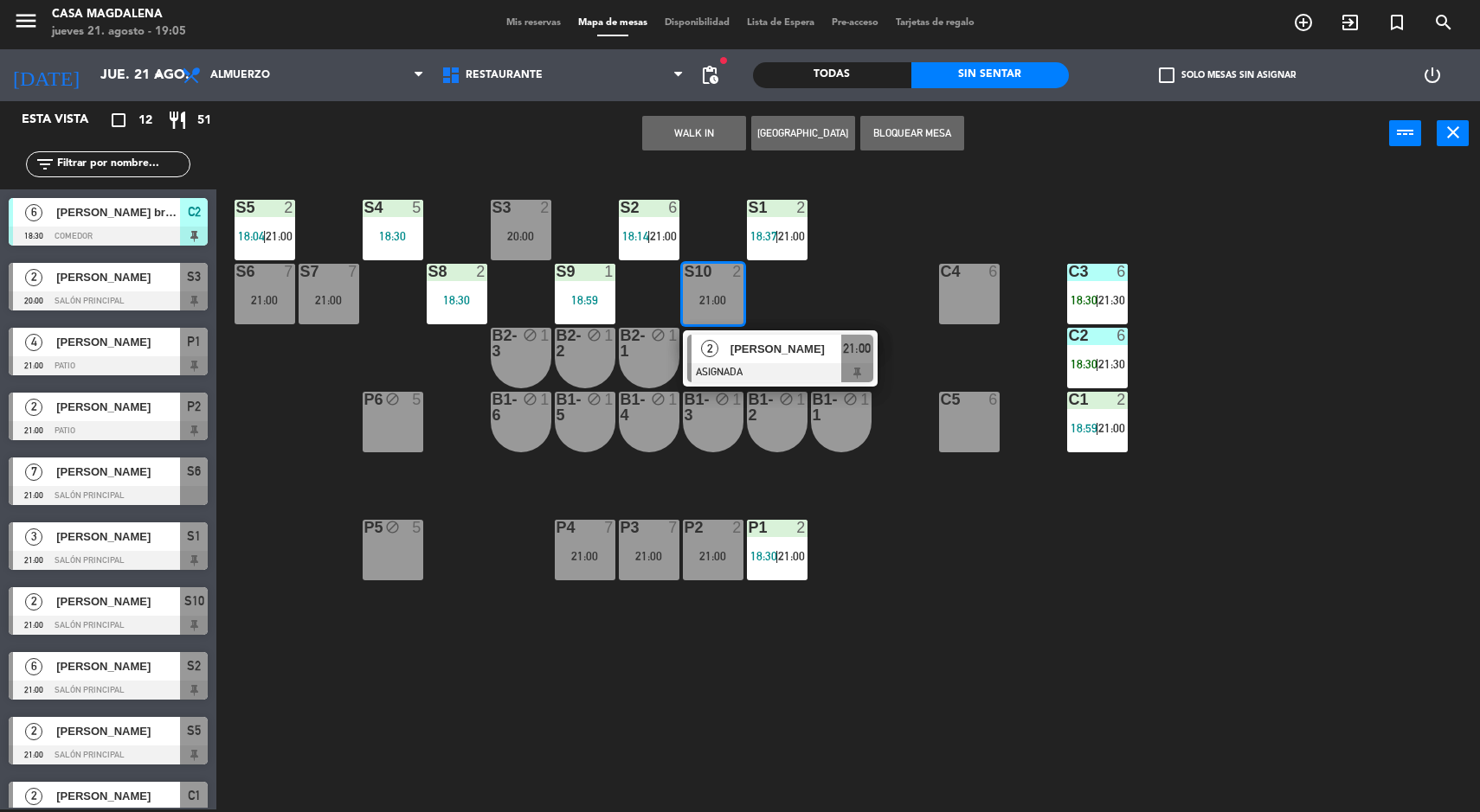
click at [664, 144] on button "WALK IN" at bounding box center [694, 133] width 104 height 34
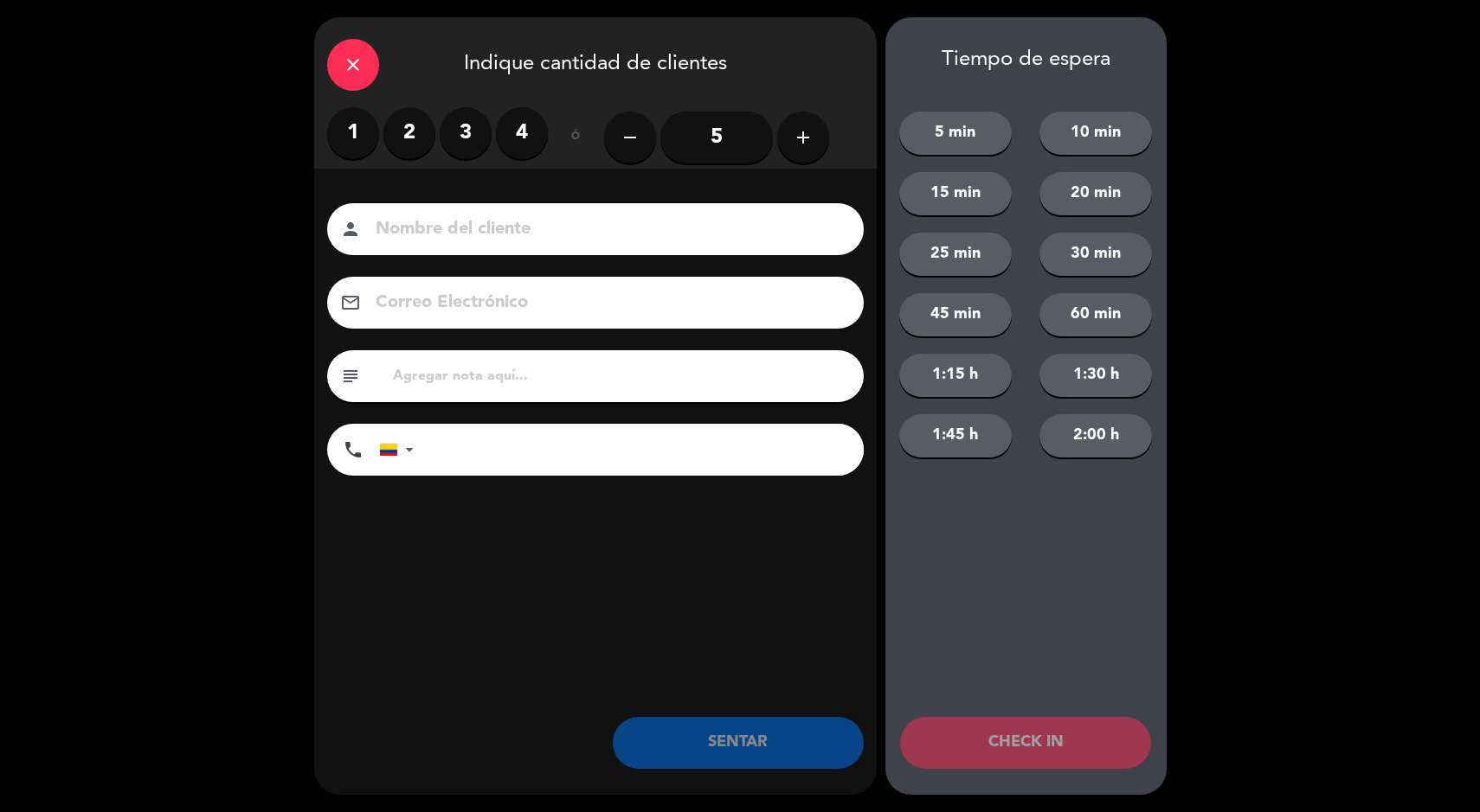
click at [412, 128] on label "2" at bounding box center [409, 133] width 52 height 52
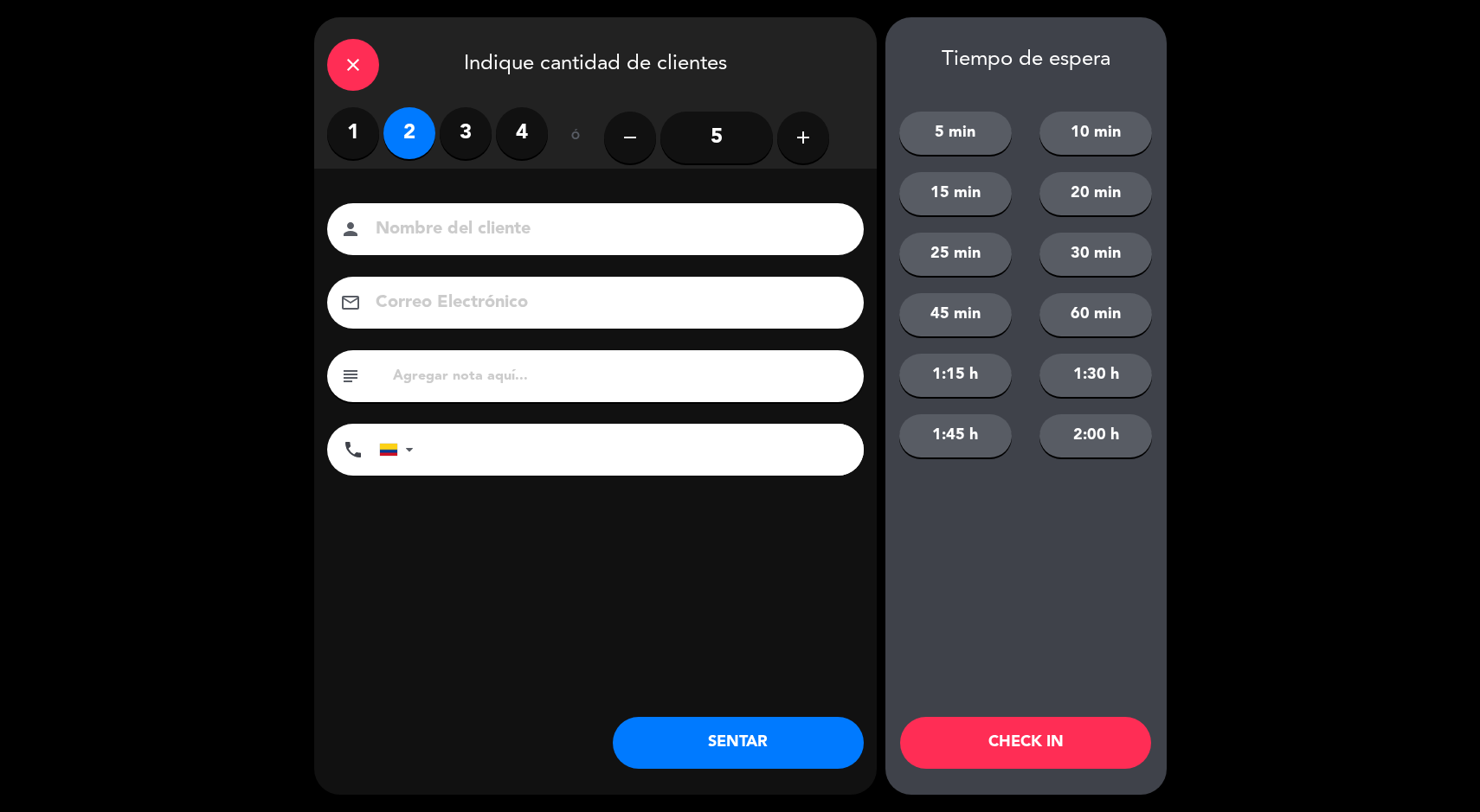
click at [689, 764] on button "SENTAR" at bounding box center [738, 742] width 251 height 52
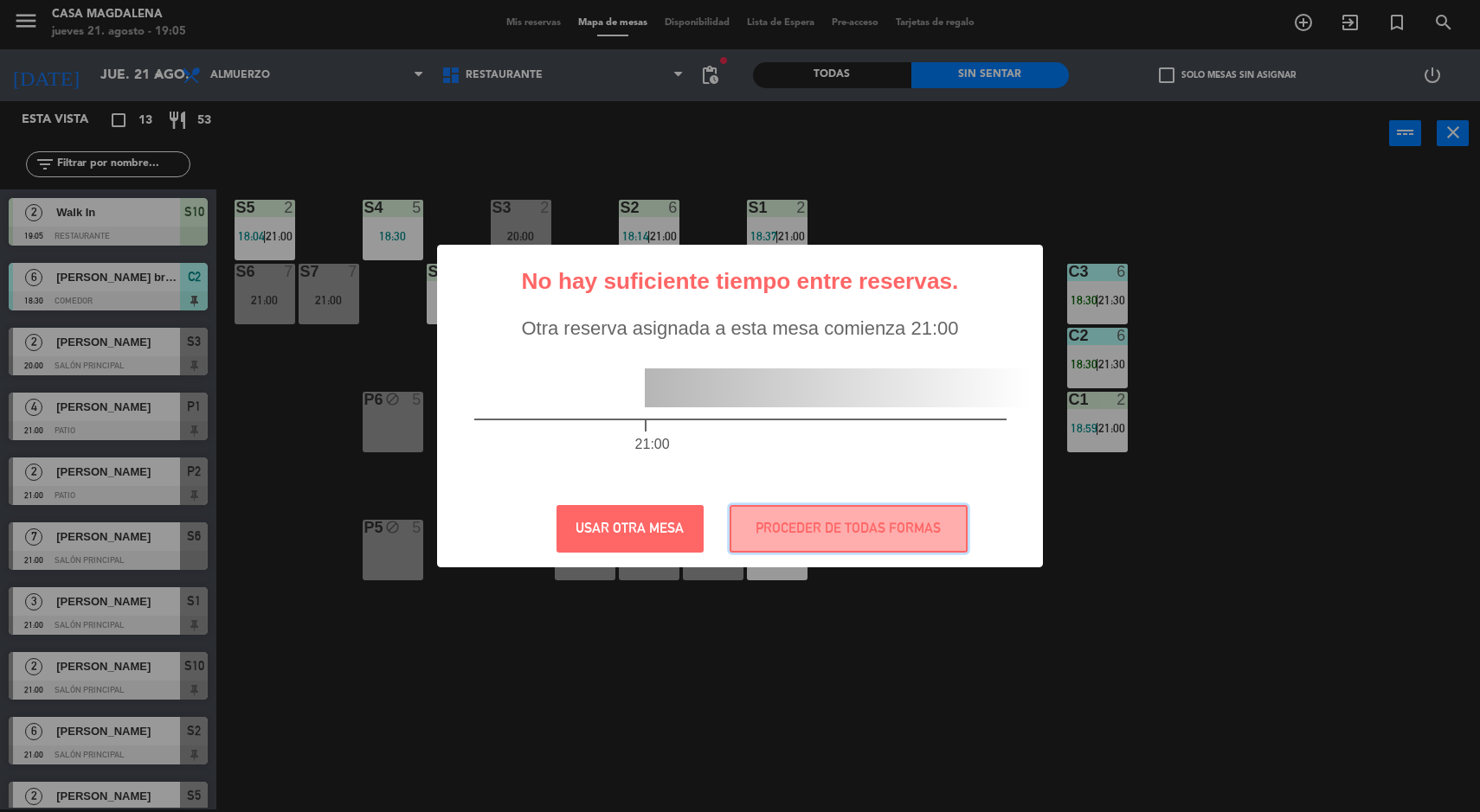
click at [859, 524] on button "PROCEDER DE TODAS FORMAS" at bounding box center [848, 529] width 238 height 48
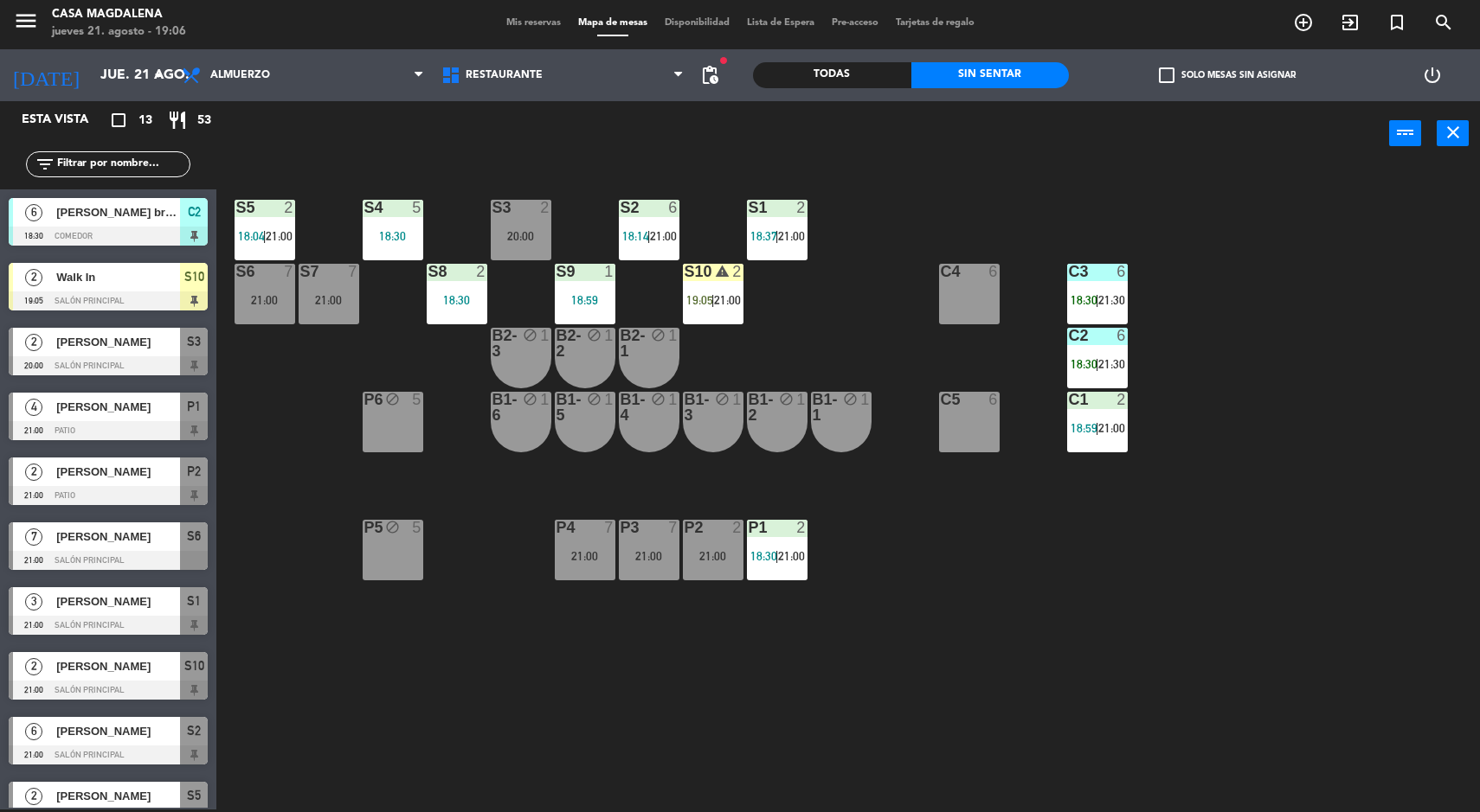
click at [41, 482] on div "2" at bounding box center [33, 472] width 41 height 28
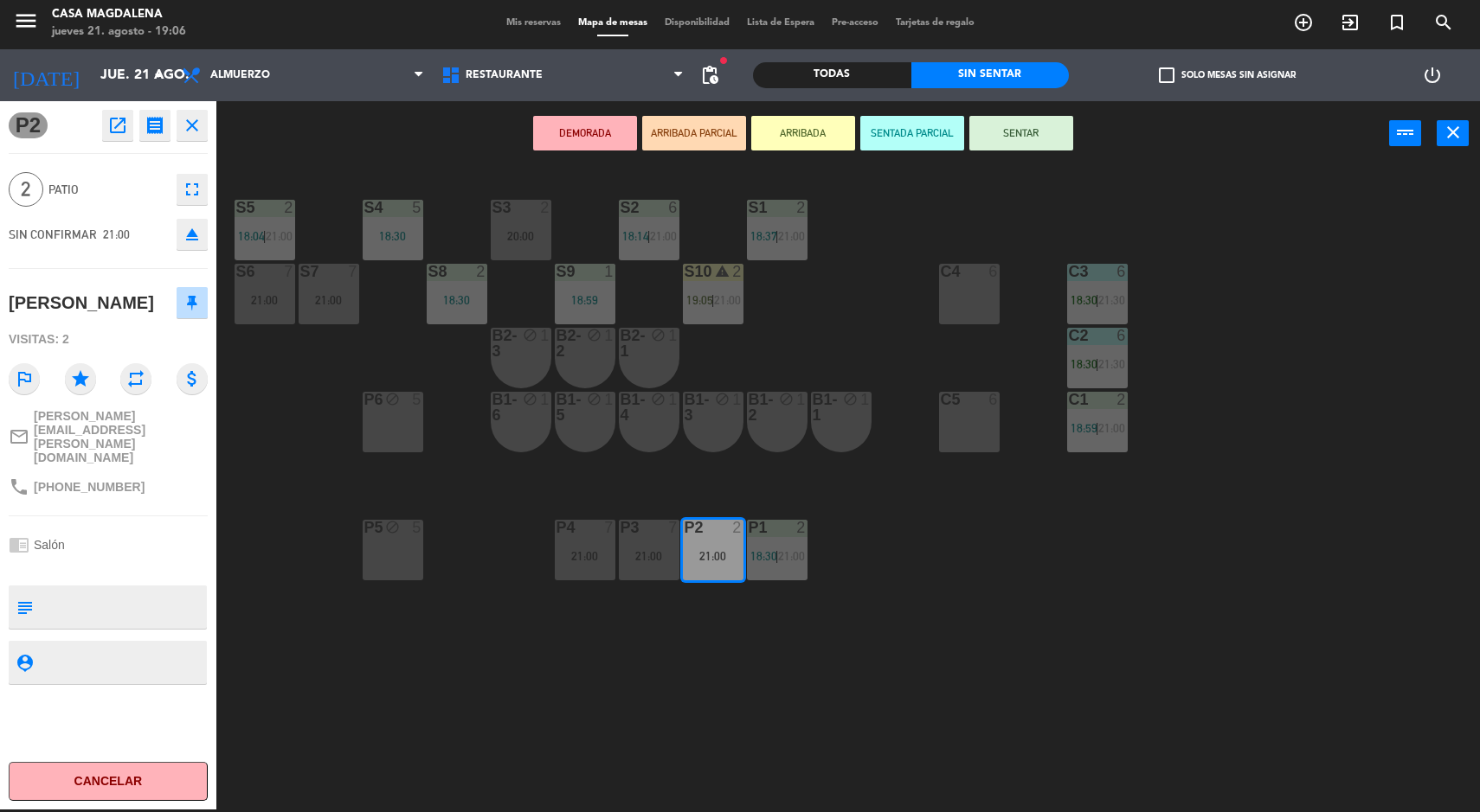
click at [325, 693] on div "S5 2 18:04 | 21:00 S4 5 18:30 S3 2 20:00 S2 6 18:14 | 21:00 S1 2 18:37 | 21:00 …" at bounding box center [855, 491] width 1249 height 644
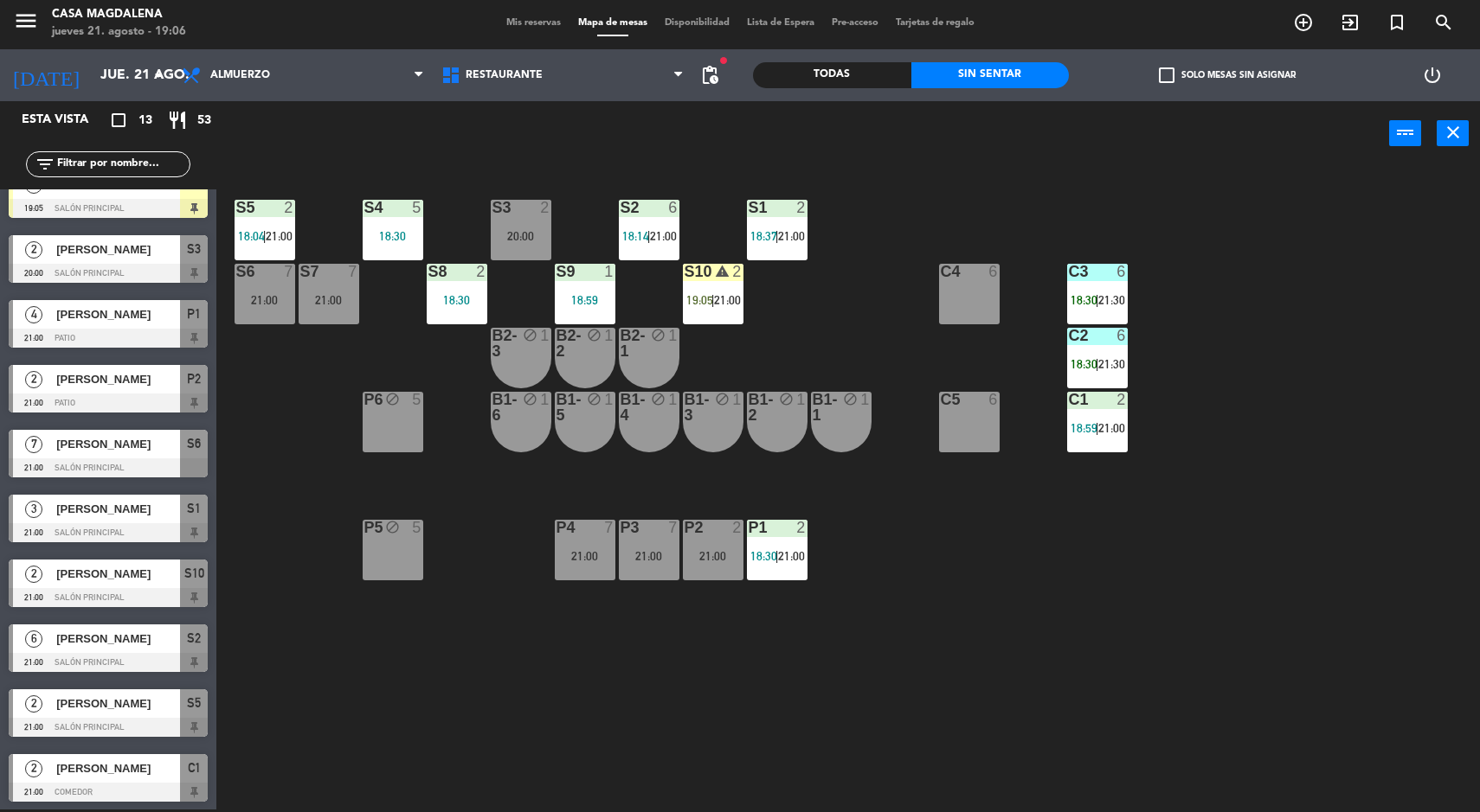
scroll to position [89, 0]
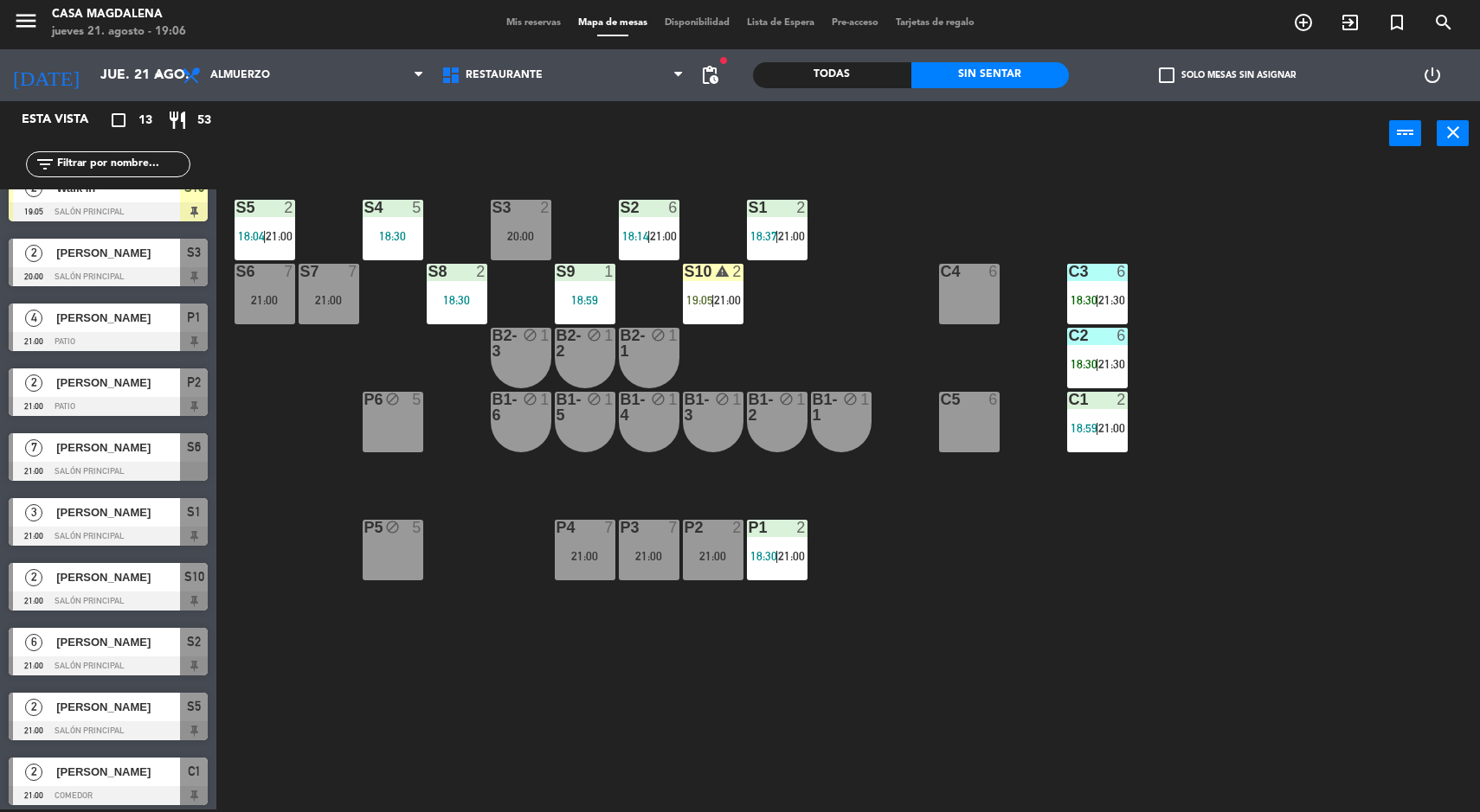
click at [34, 390] on span "2" at bounding box center [33, 383] width 18 height 18
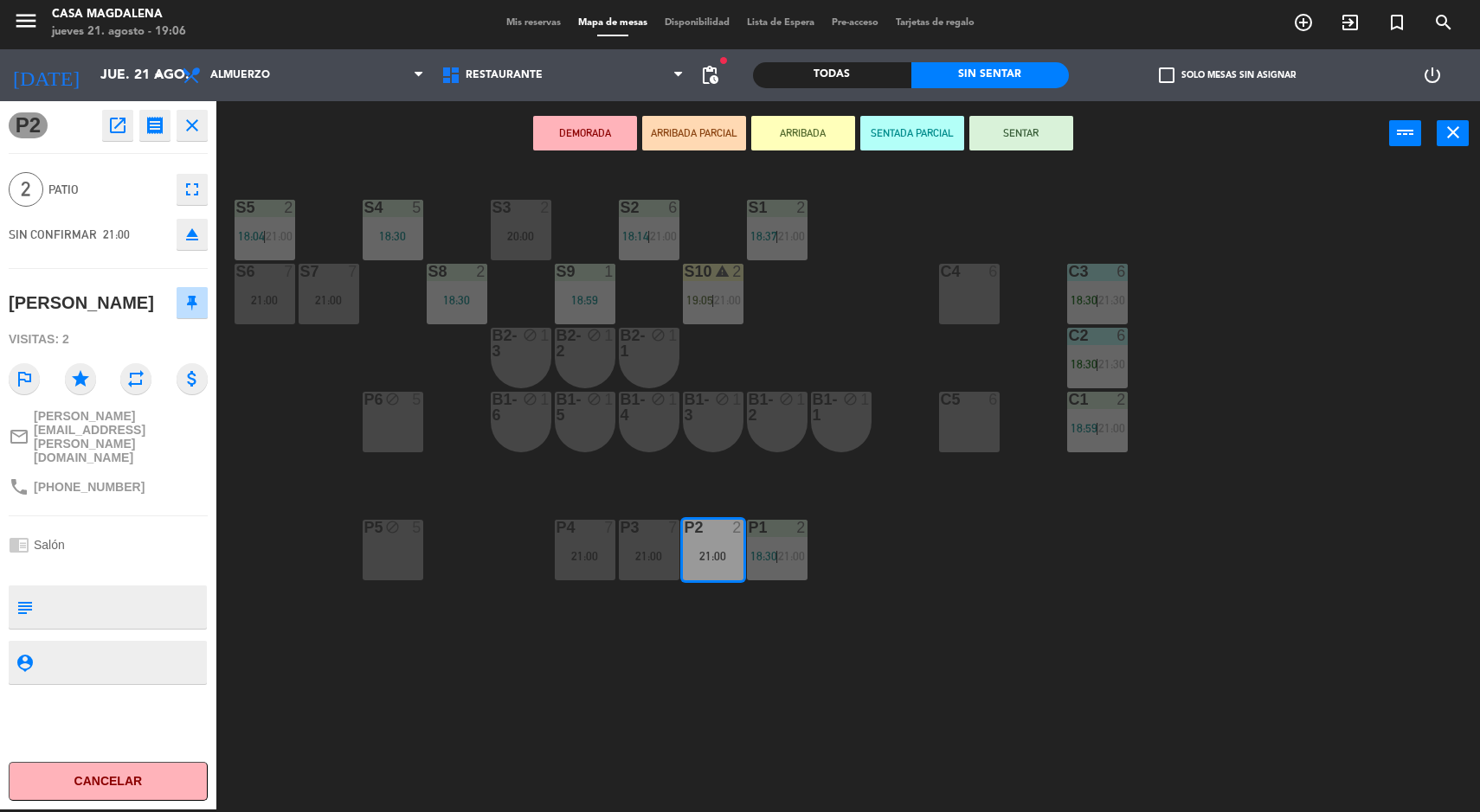
click at [259, 724] on div "S5 2 18:04 | 21:00 S4 5 18:30 S3 2 20:00 S2 6 18:14 | 21:00 S1 2 18:37 | 21:00 …" at bounding box center [855, 491] width 1249 height 644
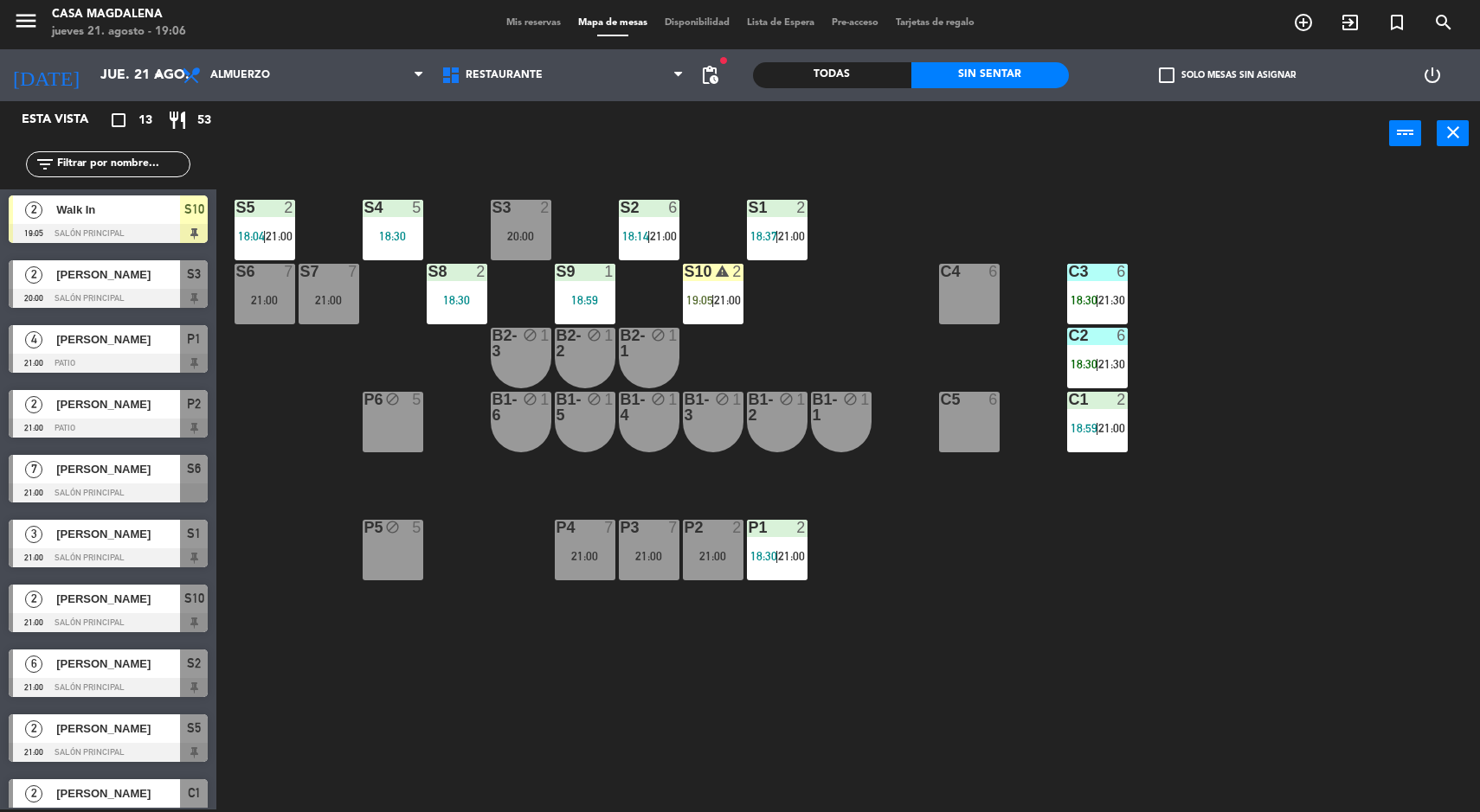
scroll to position [64, 0]
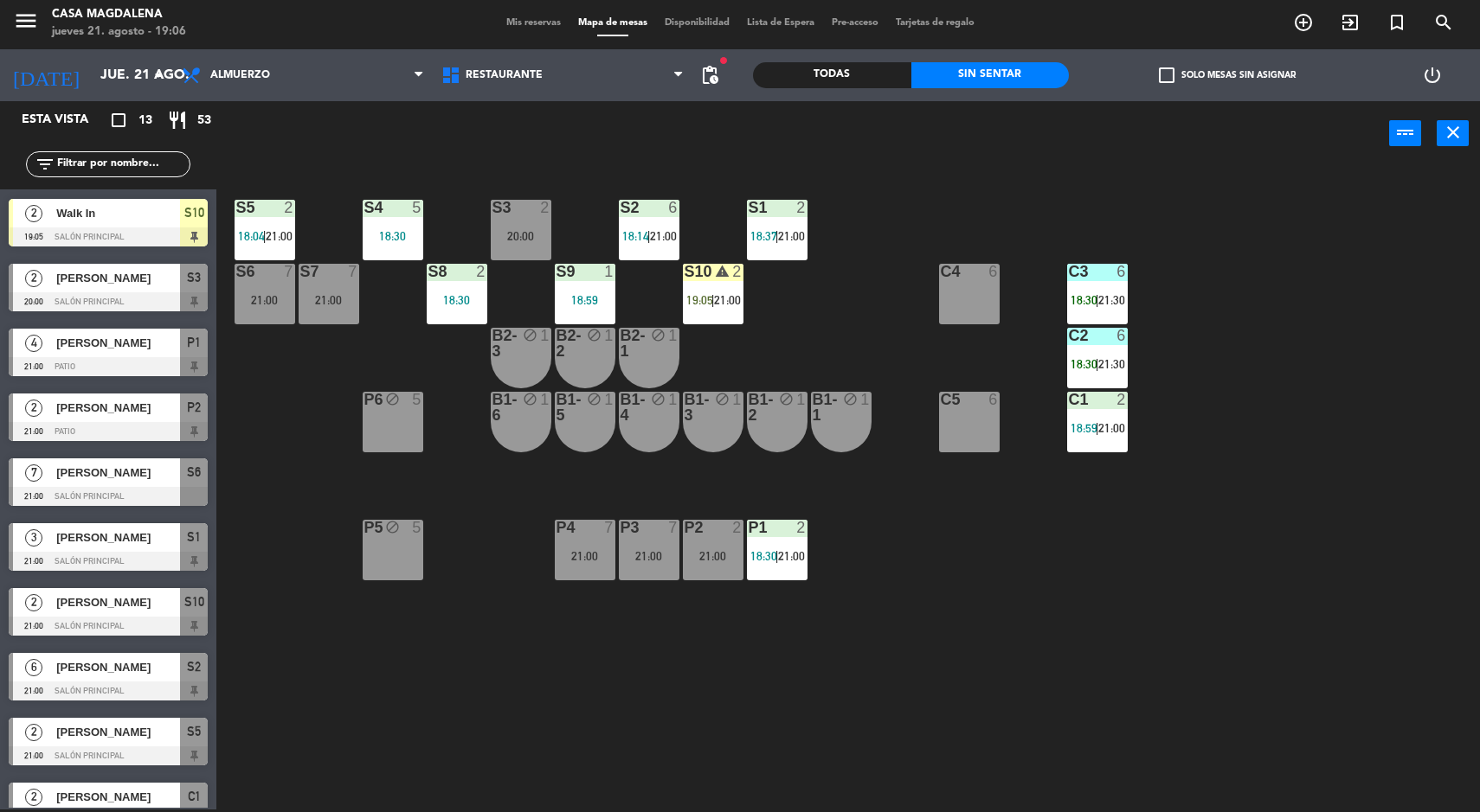
click at [43, 485] on div "7" at bounding box center [33, 473] width 41 height 28
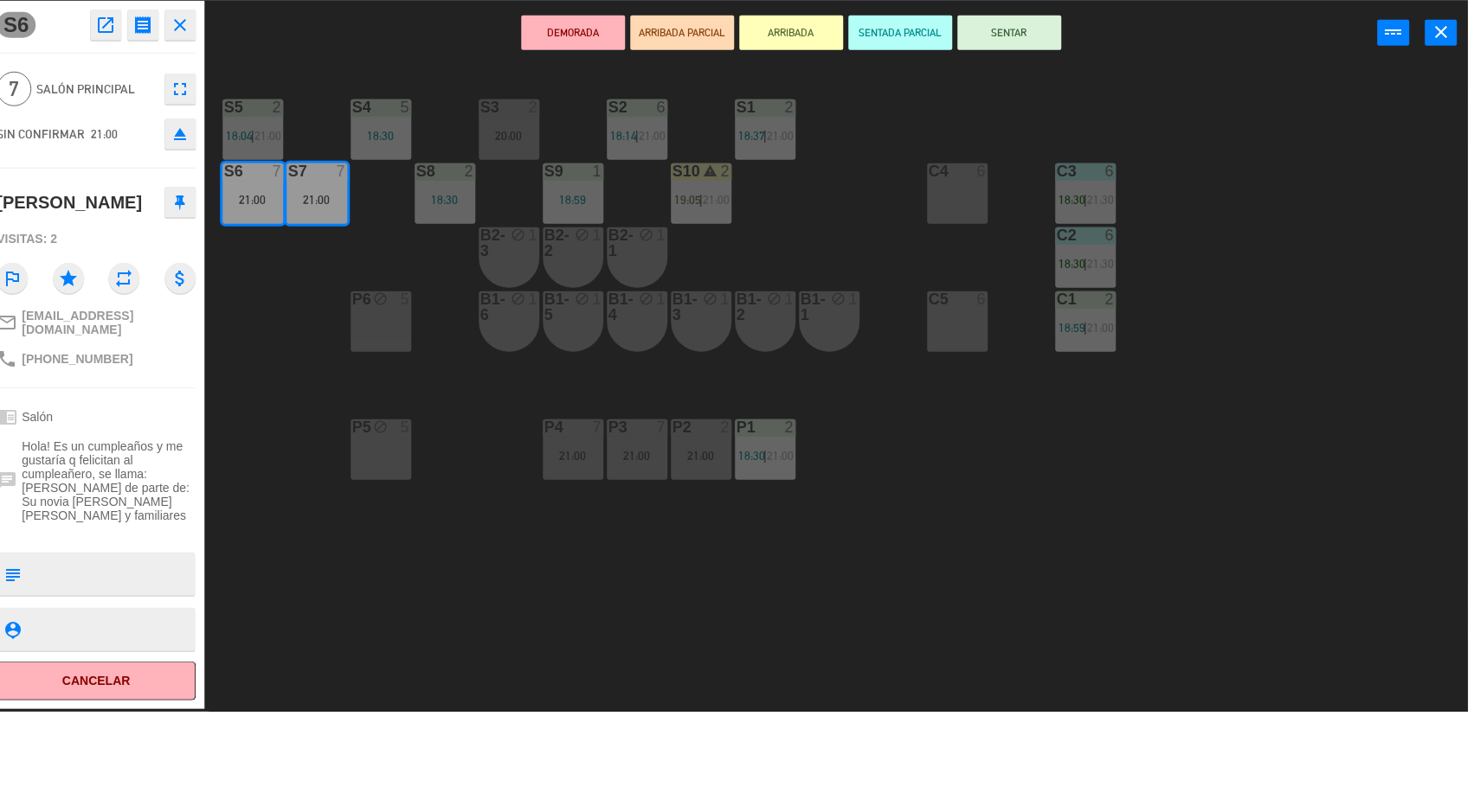
scroll to position [8, 0]
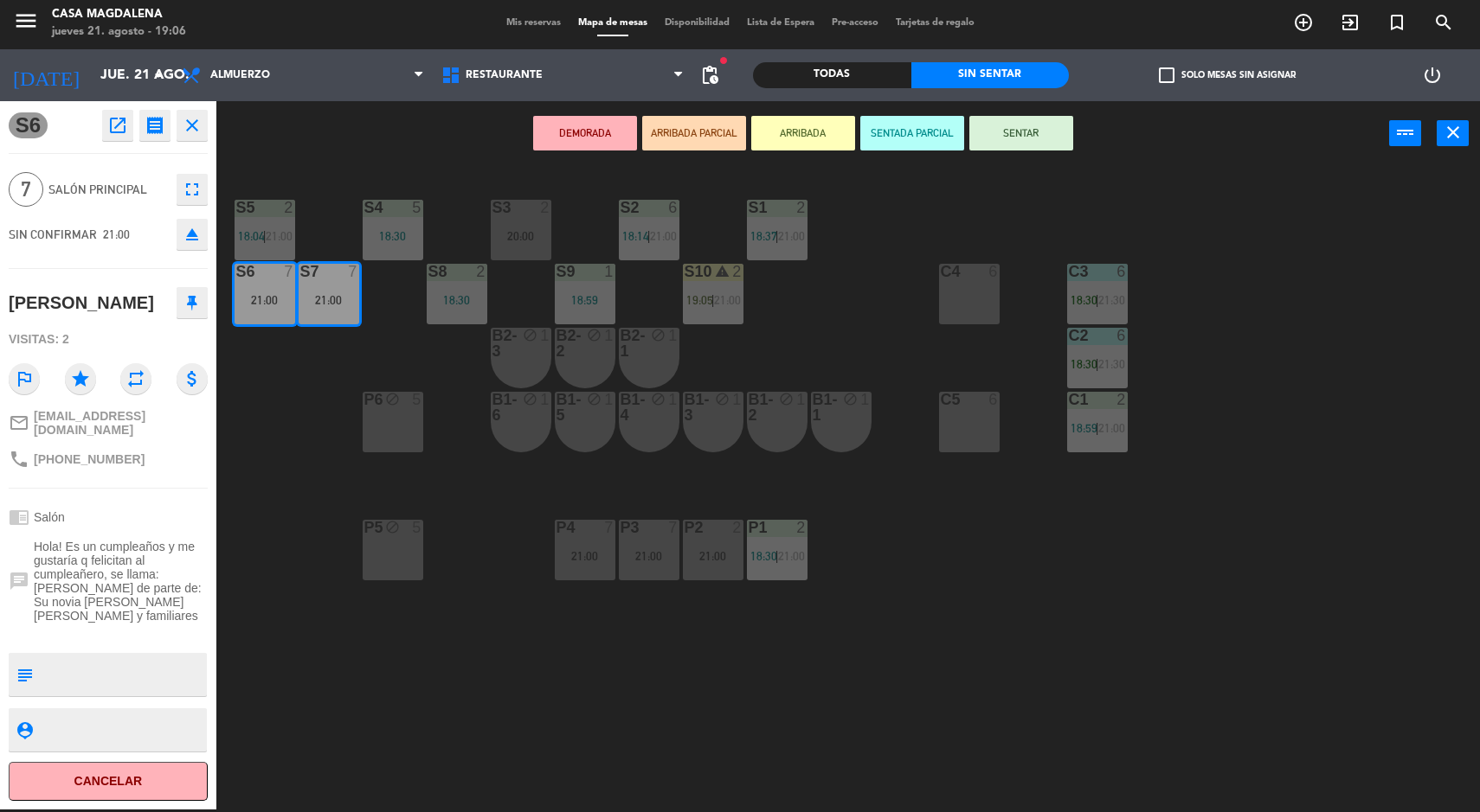
click at [270, 603] on div "S5 2 18:04 | 21:00 S4 5 18:30 S3 2 20:00 S2 6 18:14 | 21:00 S1 2 18:37 | 21:00 …" at bounding box center [855, 491] width 1249 height 644
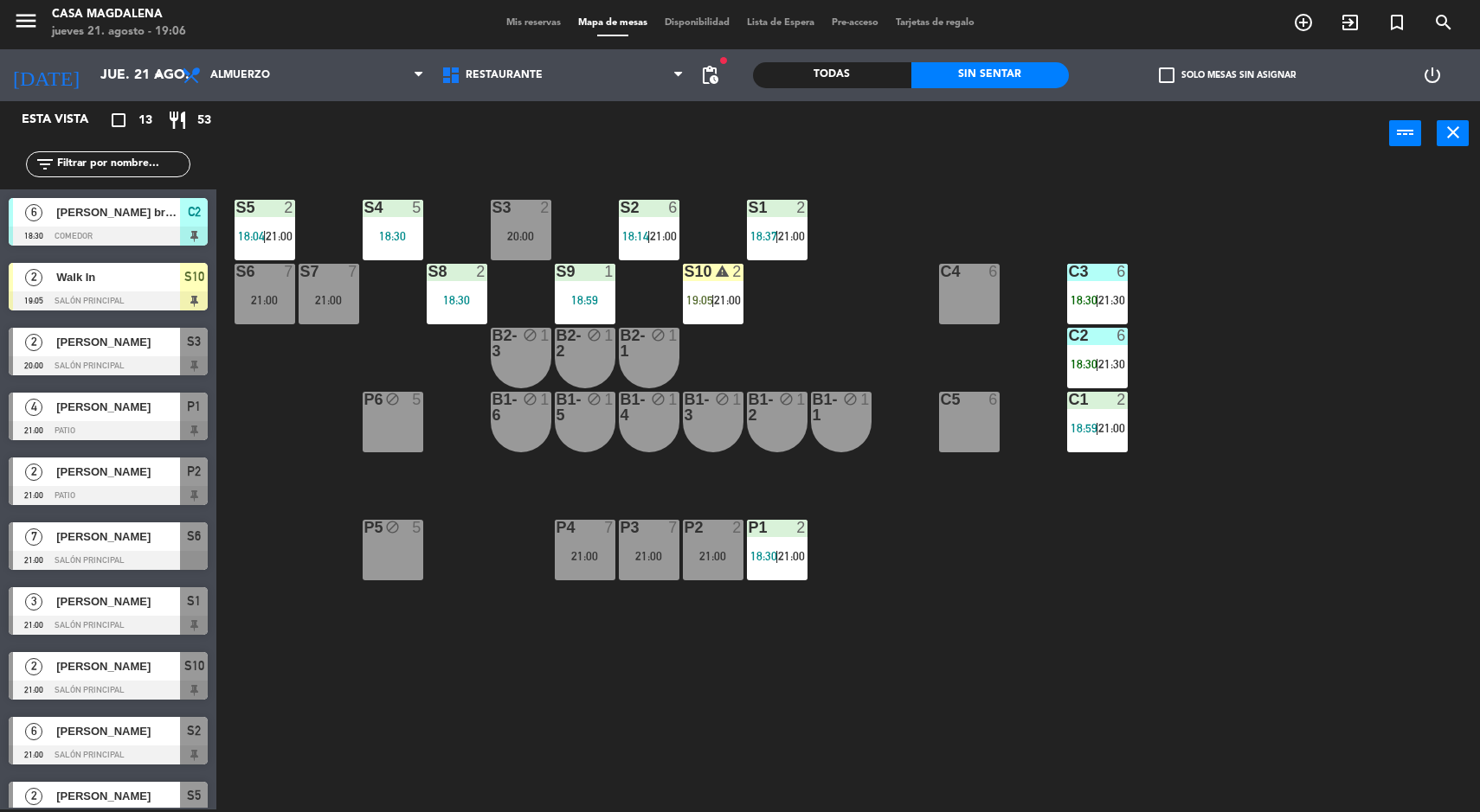
click at [1291, 599] on div "S5 2 18:04 | 21:00 S4 5 18:30 S3 2 20:00 S2 6 18:14 | 21:00 S1 2 18:37 | 21:00 …" at bounding box center [855, 491] width 1249 height 644
click at [736, 293] on span "21:00" at bounding box center [727, 300] width 26 height 14
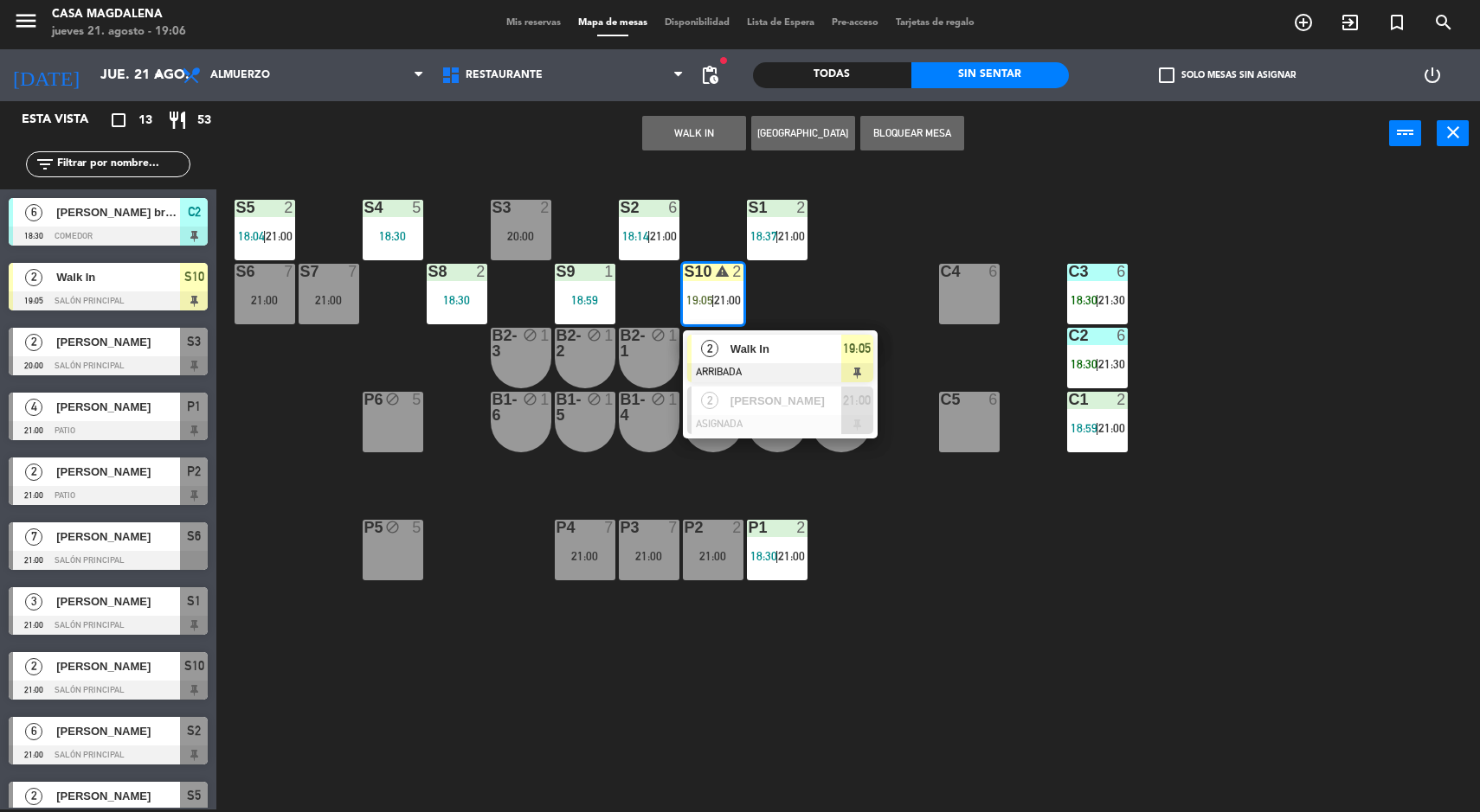
click at [834, 361] on div "Walk In" at bounding box center [785, 349] width 113 height 28
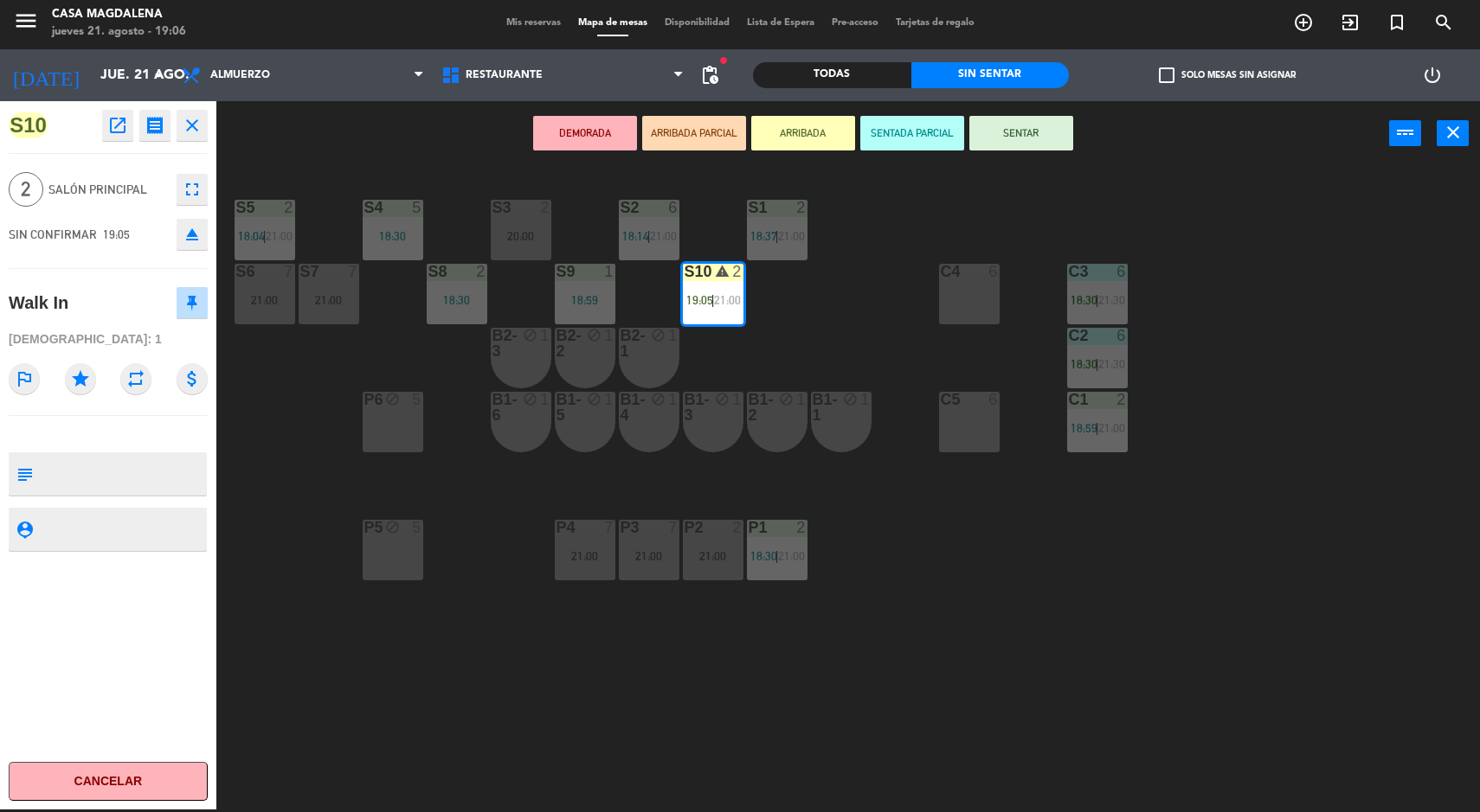
click at [1065, 132] on button "SENTAR" at bounding box center [1021, 133] width 104 height 34
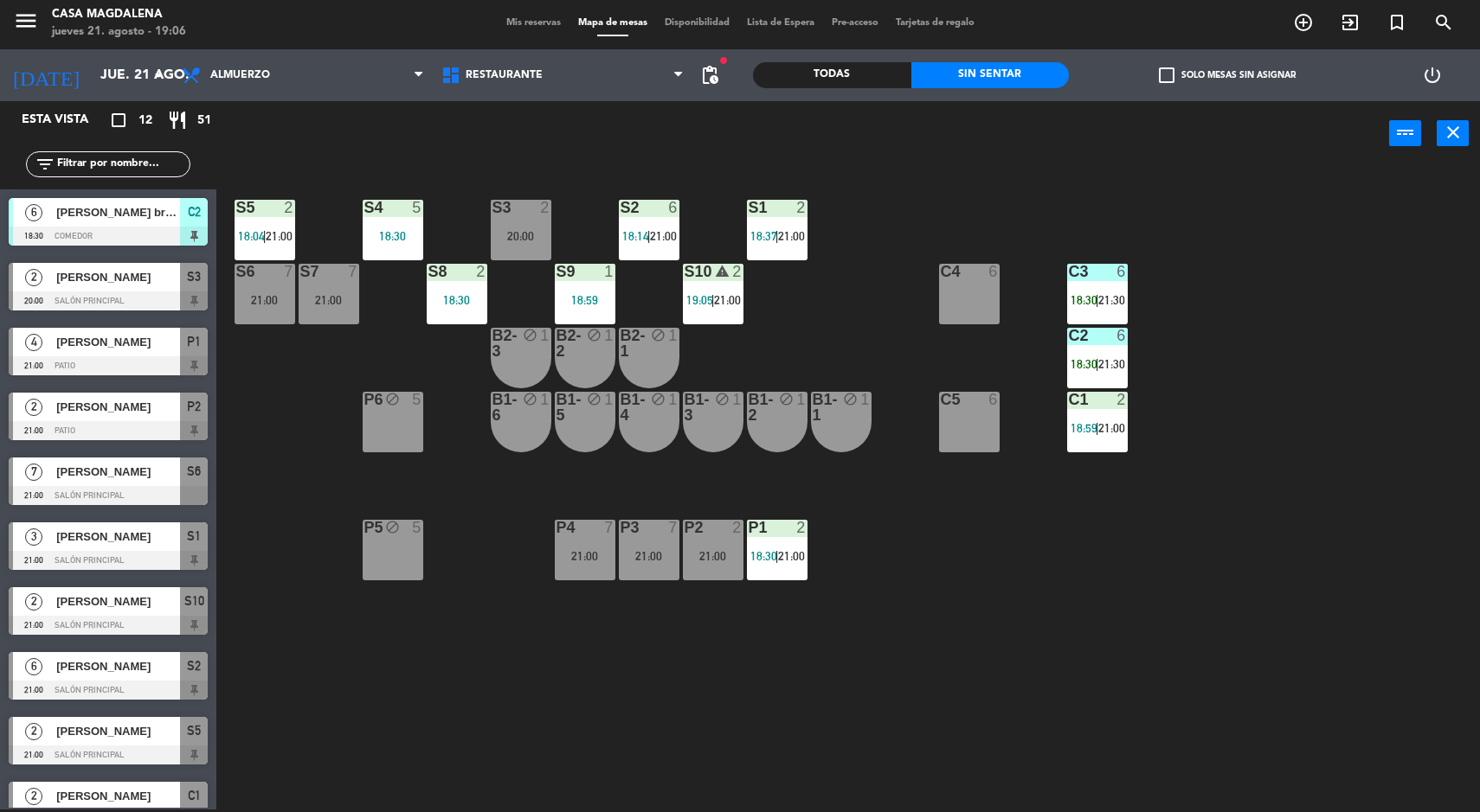
click at [1276, 594] on div "S5 2 18:04 | 21:00 S4 5 18:30 S3 2 20:00 S2 6 18:14 | 21:00 S1 2 18:37 | 21:00 …" at bounding box center [855, 491] width 1249 height 644
click at [786, 165] on div "power_input close" at bounding box center [803, 134] width 1173 height 66
click at [972, 646] on div "S5 2 18:04 | 21:00 S4 5 18:30 S3 2 20:00 S2 6 18:14 | 21:00 S1 2 18:37 | 21:00 …" at bounding box center [855, 491] width 1249 height 644
click at [1380, 694] on div "S5 2 18:04 | 21:00 S4 5 18:30 S3 2 20:00 S2 6 18:14 | 21:00 S1 2 18:37 | 21:00 …" at bounding box center [855, 491] width 1249 height 644
click at [1383, 679] on div "S5 2 18:04 | 21:00 S4 5 18:30 S3 2 20:00 S2 6 18:14 | 21:00 S1 2 18:37 | 21:00 …" at bounding box center [855, 491] width 1249 height 644
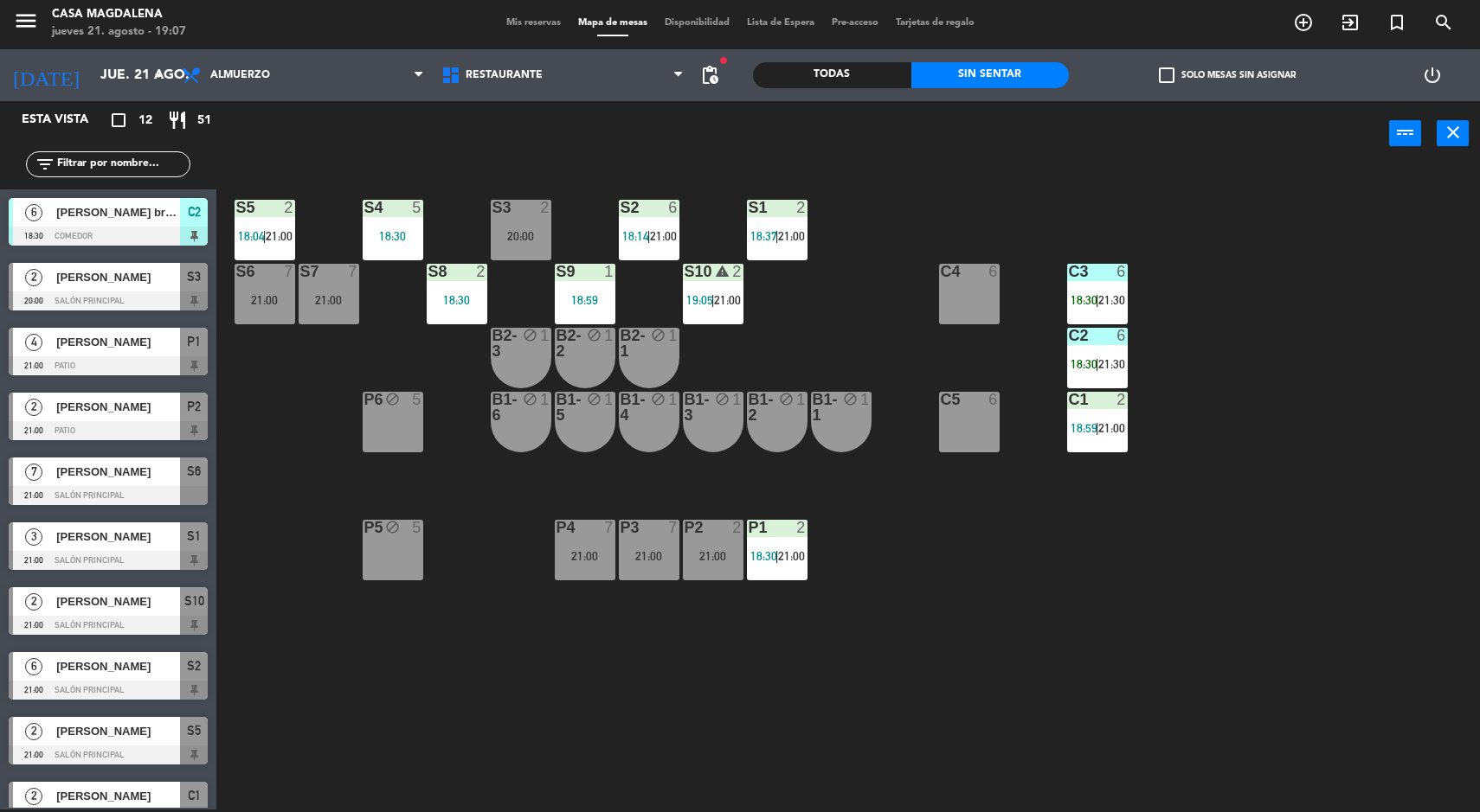
click at [1369, 522] on div "S5 2 18:04 | 21:00 S4 5 18:30 S3 2 20:00 S2 6 18:14 | 21:00 S1 2 18:37 | 21:00 …" at bounding box center [855, 491] width 1249 height 644
click at [1123, 442] on div "C1 2 18:59 | 21:00" at bounding box center [1097, 422] width 61 height 61
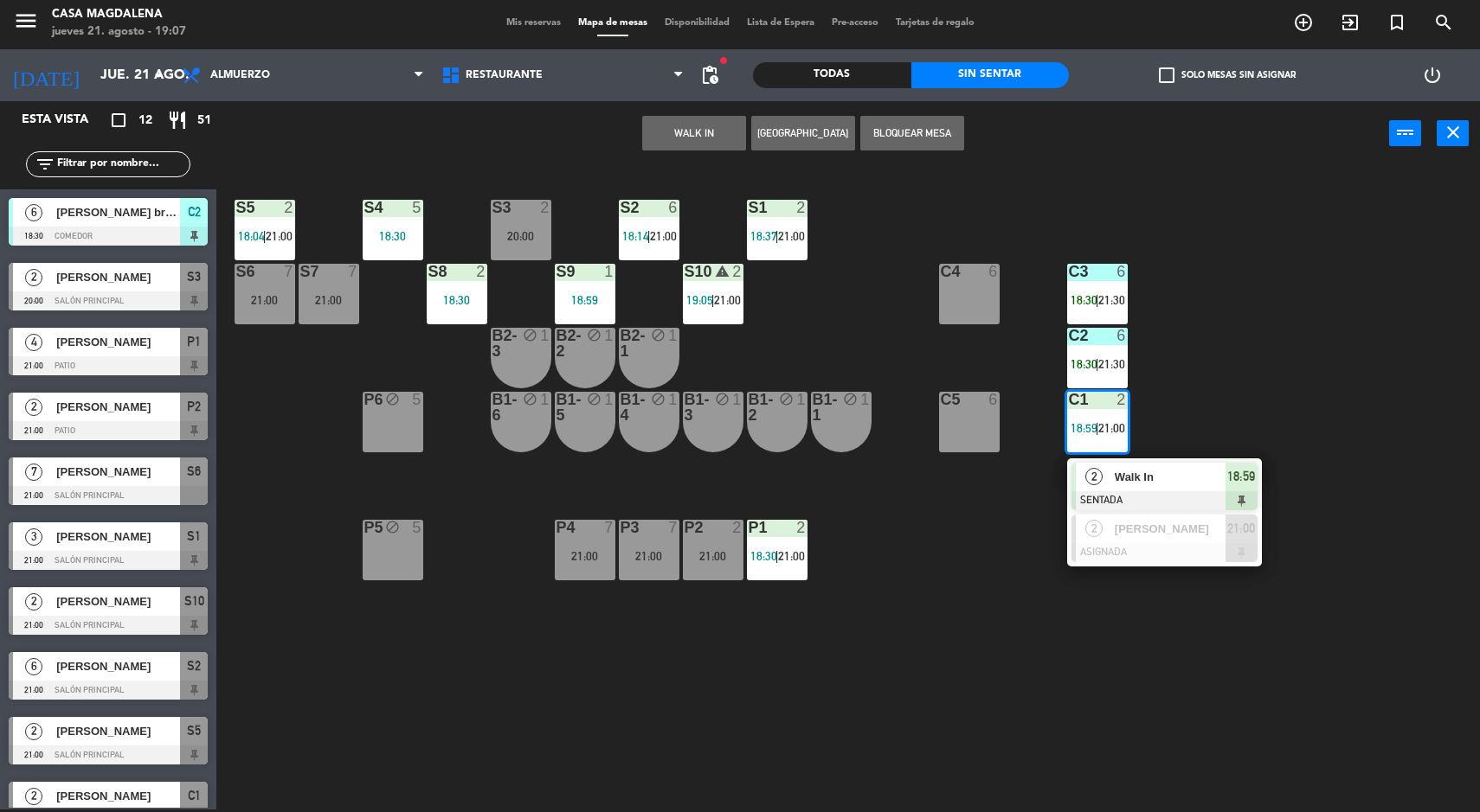
click at [1354, 365] on div "S5 2 18:04 | 21:00 S4 5 18:30 S3 2 20:00 S2 6 18:14 | 21:00 S1 2 18:37 | 21:00 …" at bounding box center [855, 491] width 1249 height 644
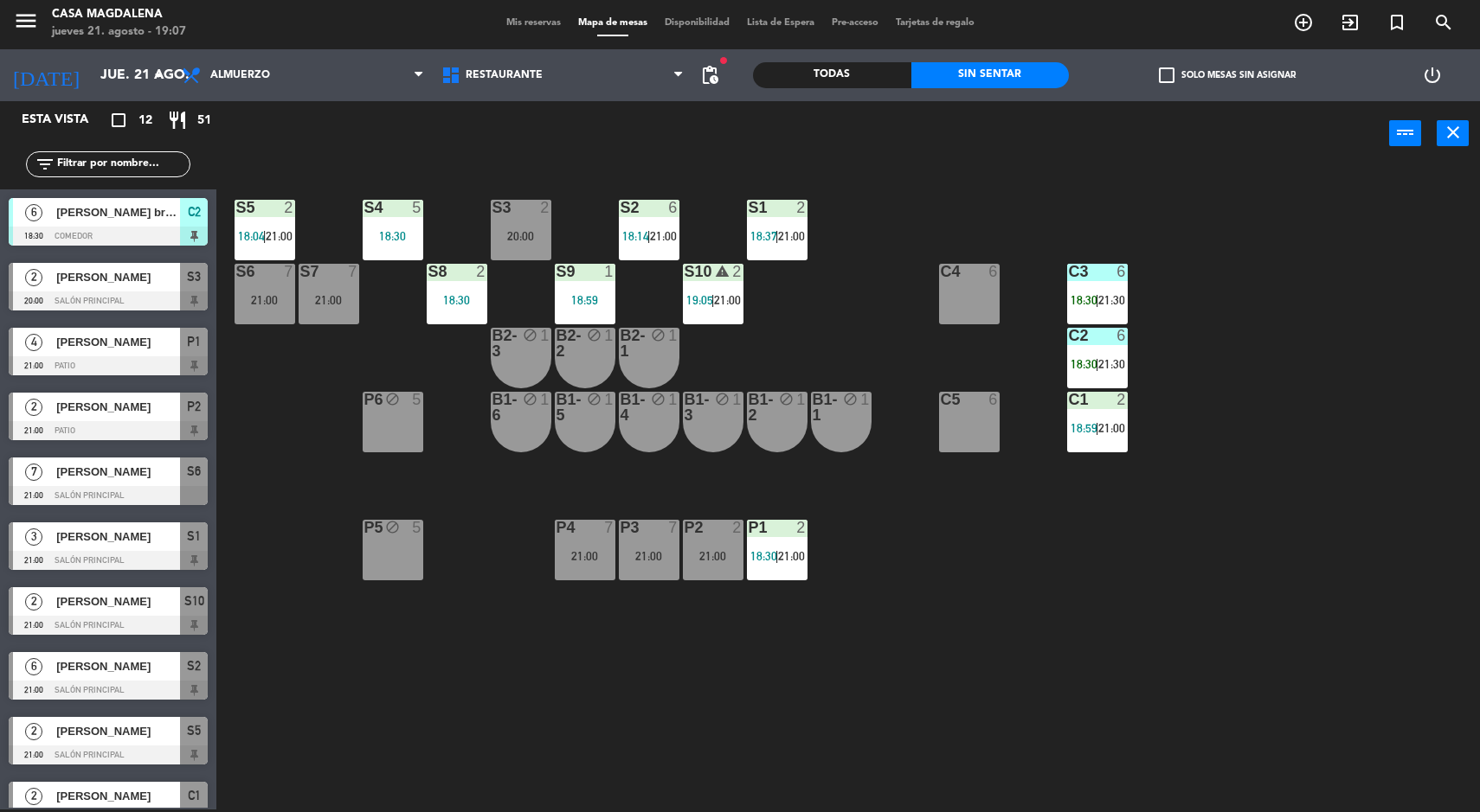
click at [313, 296] on div "21:00" at bounding box center [329, 300] width 61 height 12
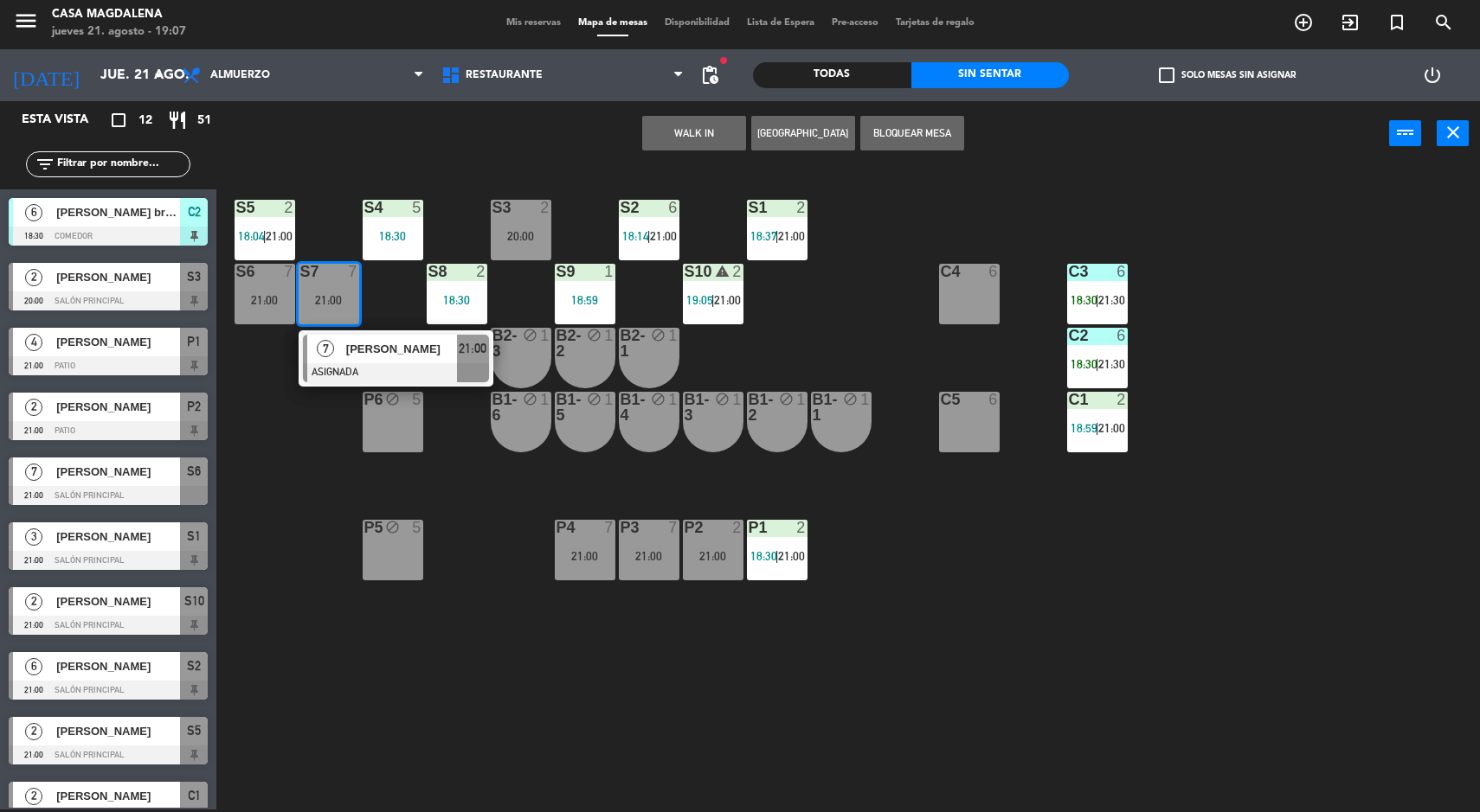
click at [362, 374] on div at bounding box center [396, 373] width 186 height 19
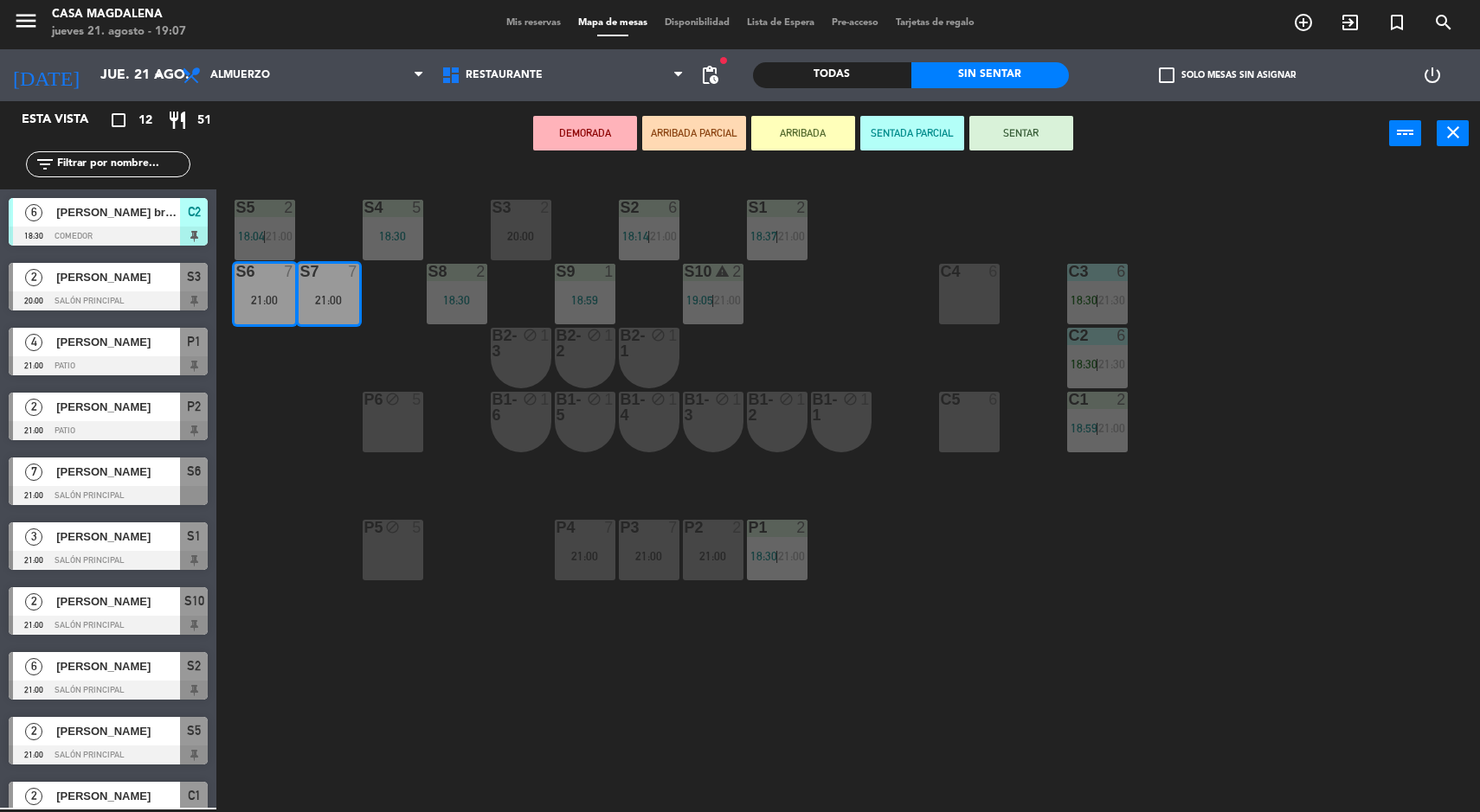
click at [300, 485] on div "S5 2 18:04 | 21:00 S4 5 18:30 S3 2 20:00 S2 6 18:14 | 21:00 S1 2 18:37 | 21:00 …" at bounding box center [855, 491] width 1249 height 644
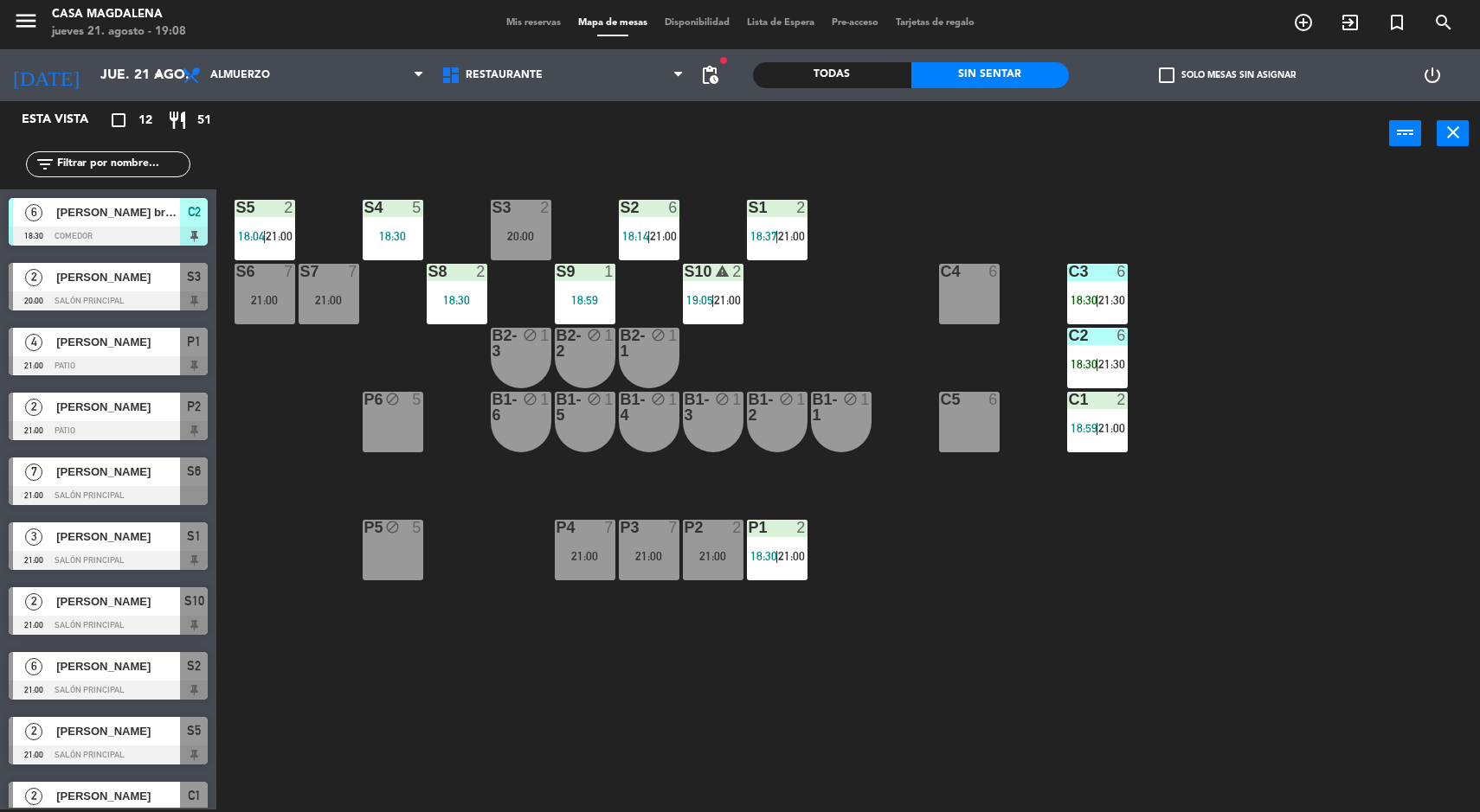
click at [343, 291] on div "S7 7 21:00" at bounding box center [329, 294] width 61 height 61
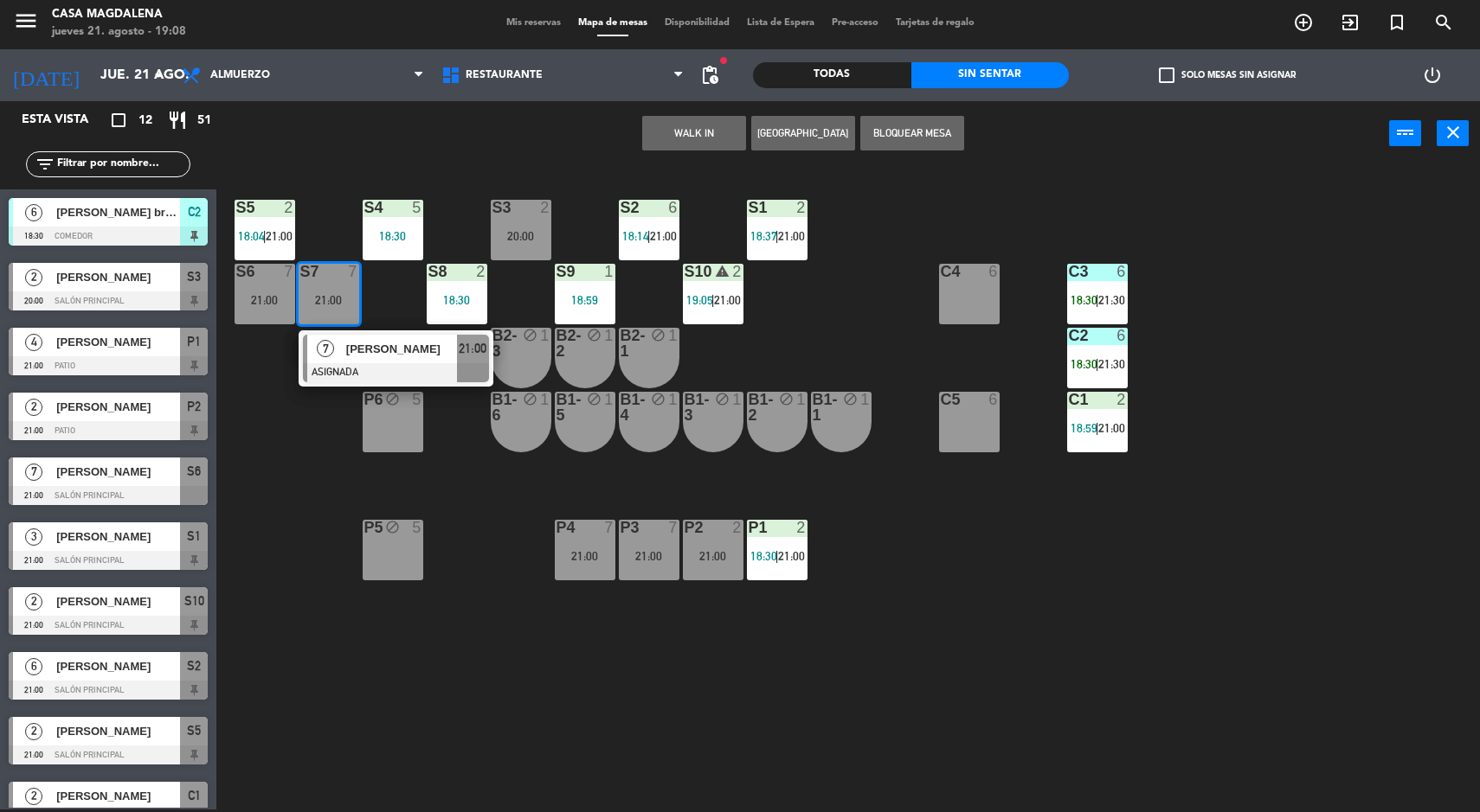
click at [431, 347] on span "[PERSON_NAME]" at bounding box center [402, 349] width 111 height 18
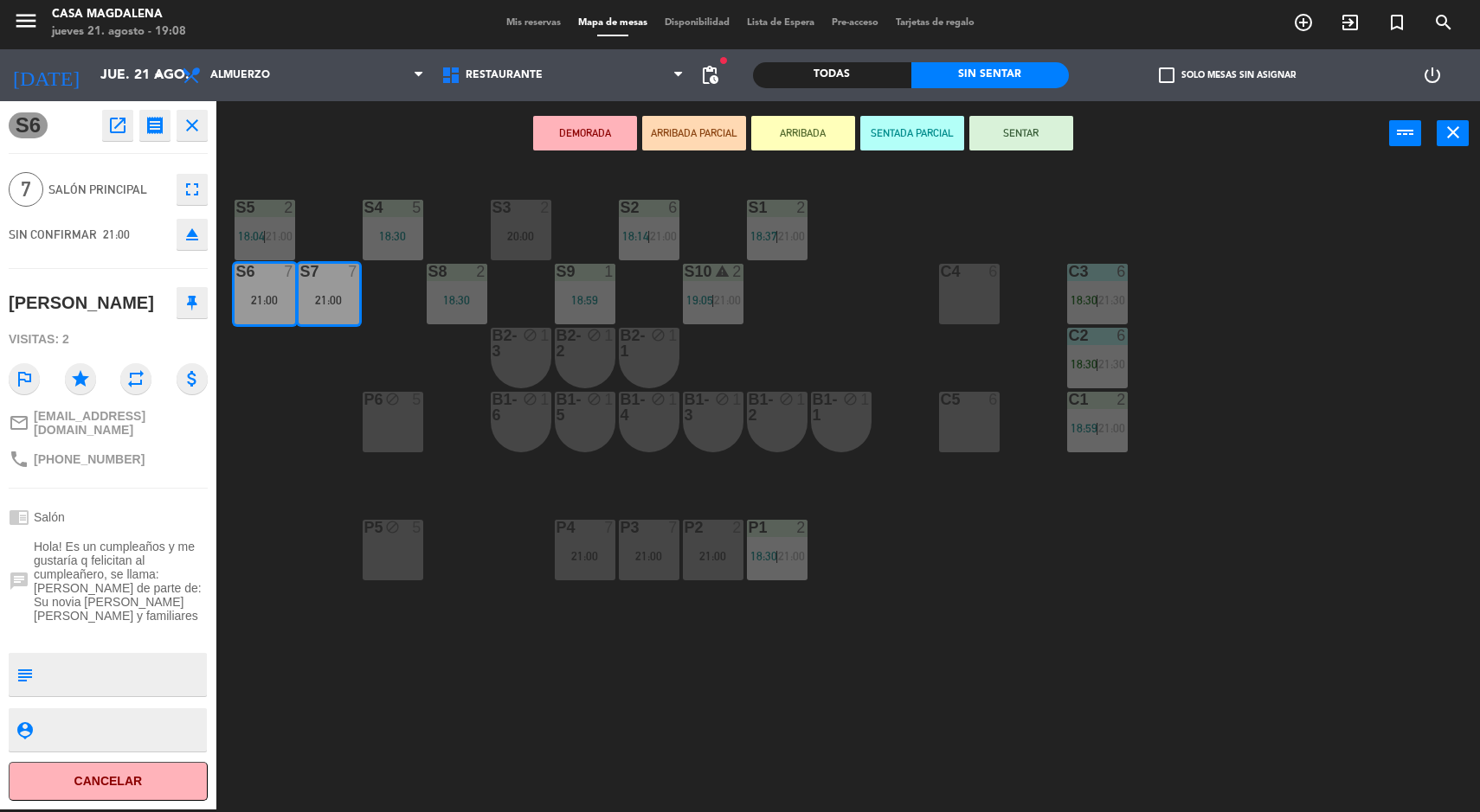
click at [721, 422] on div "block" at bounding box center [713, 407] width 28 height 31
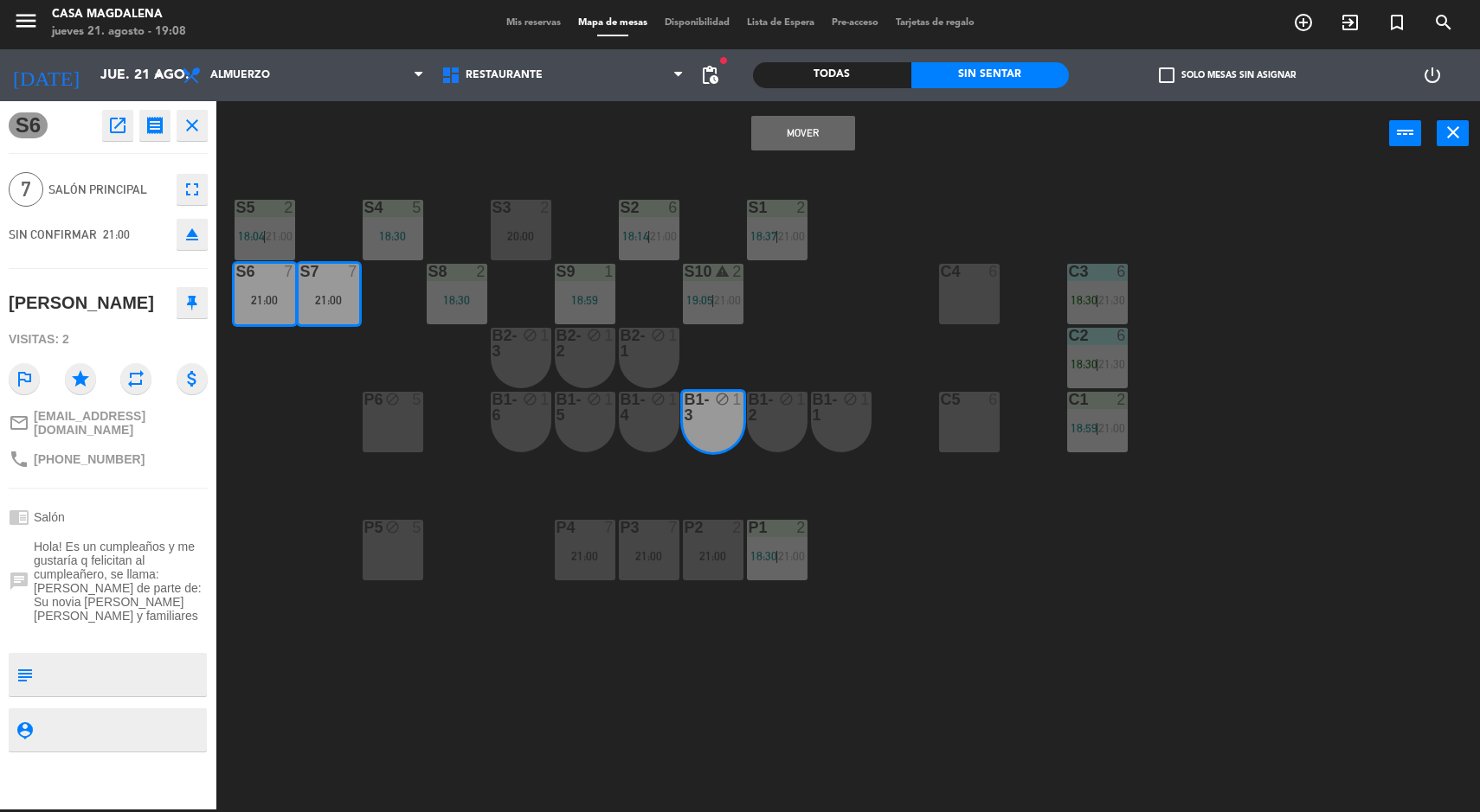
click at [829, 144] on button "Mover" at bounding box center [803, 133] width 104 height 34
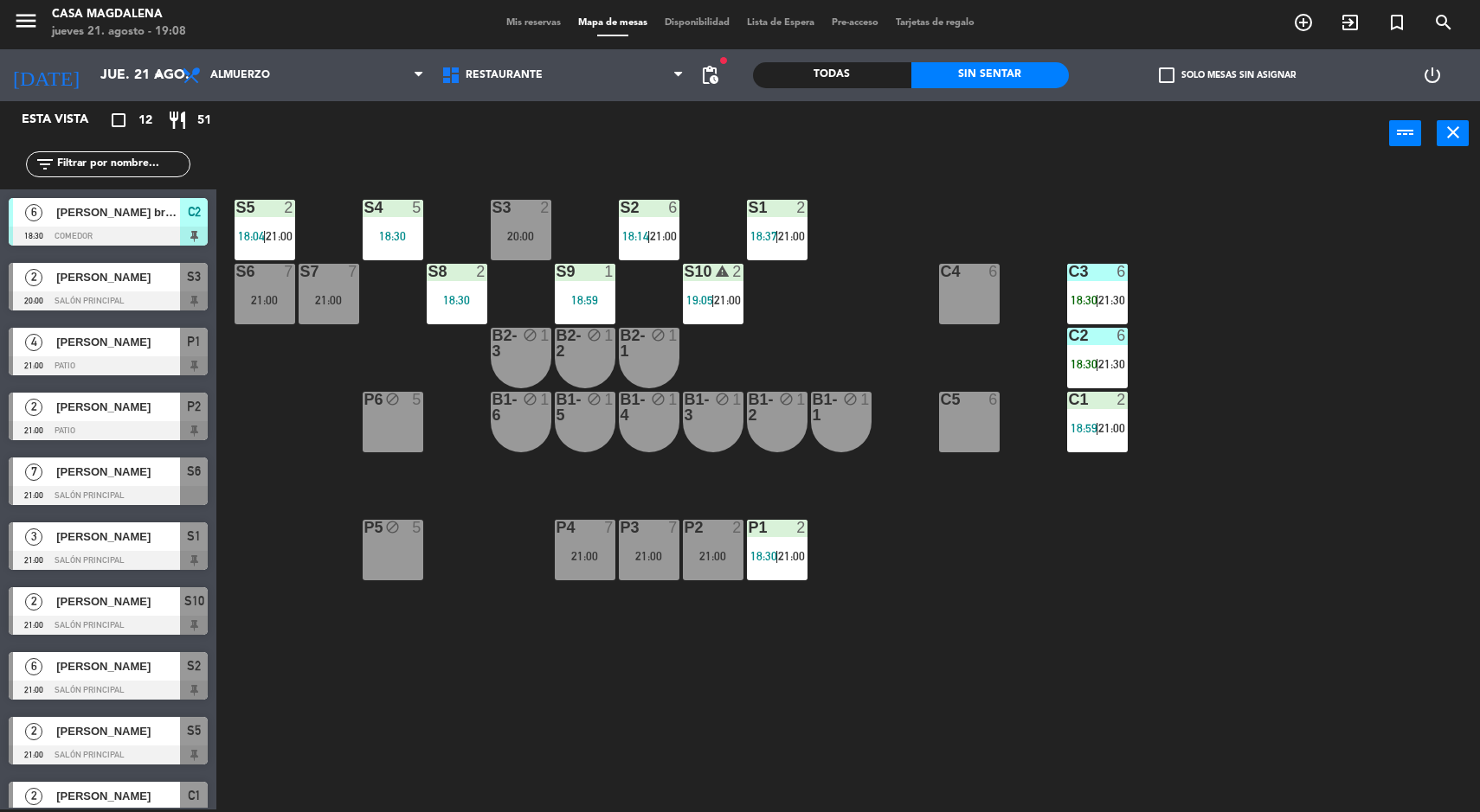
click at [336, 303] on div "21:00" at bounding box center [329, 300] width 61 height 12
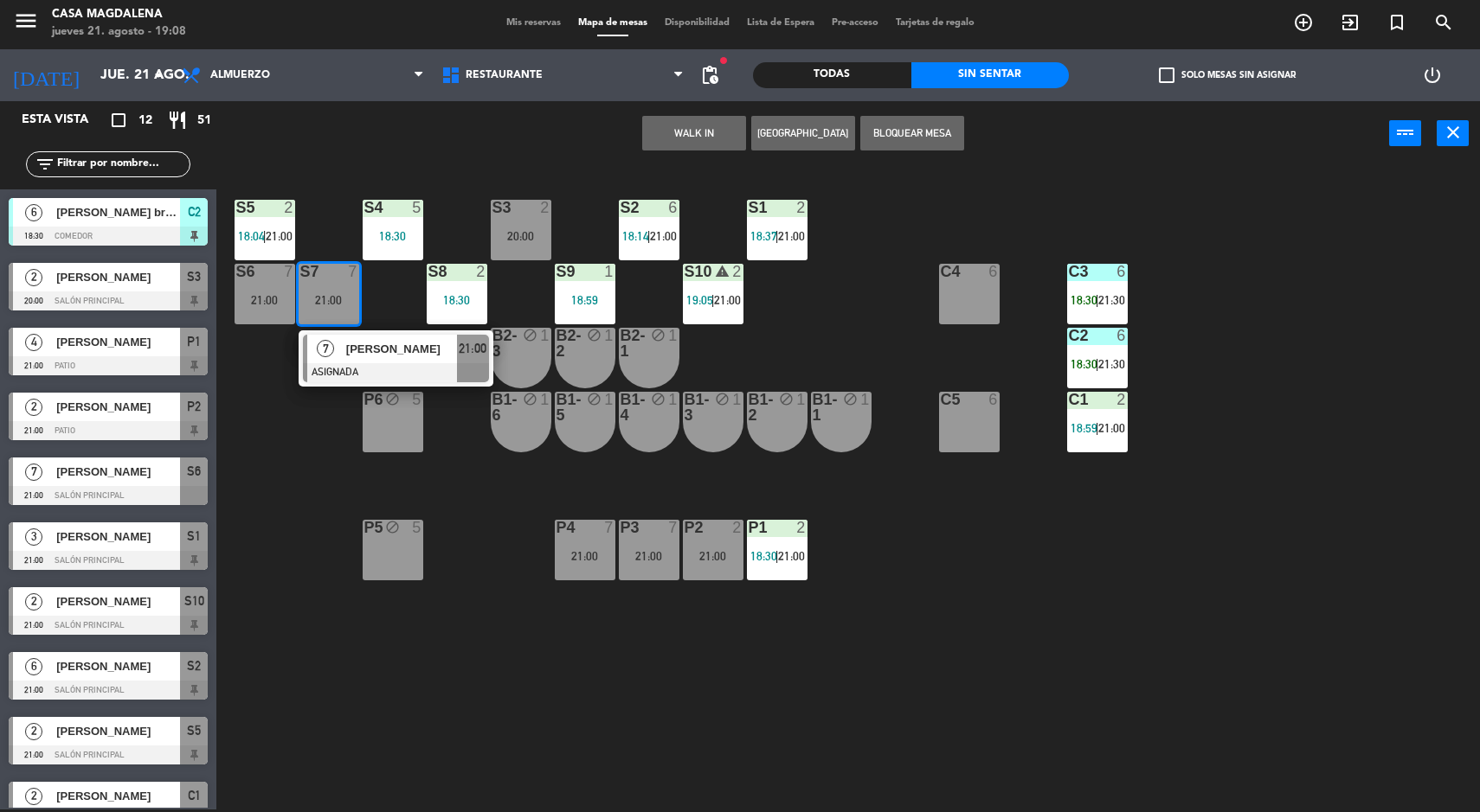
click at [1048, 598] on div "S5 2 18:04 | 21:00 S4 5 18:30 S3 2 20:00 S2 6 18:14 | 21:00 S1 2 18:37 | 21:00 …" at bounding box center [855, 491] width 1249 height 644
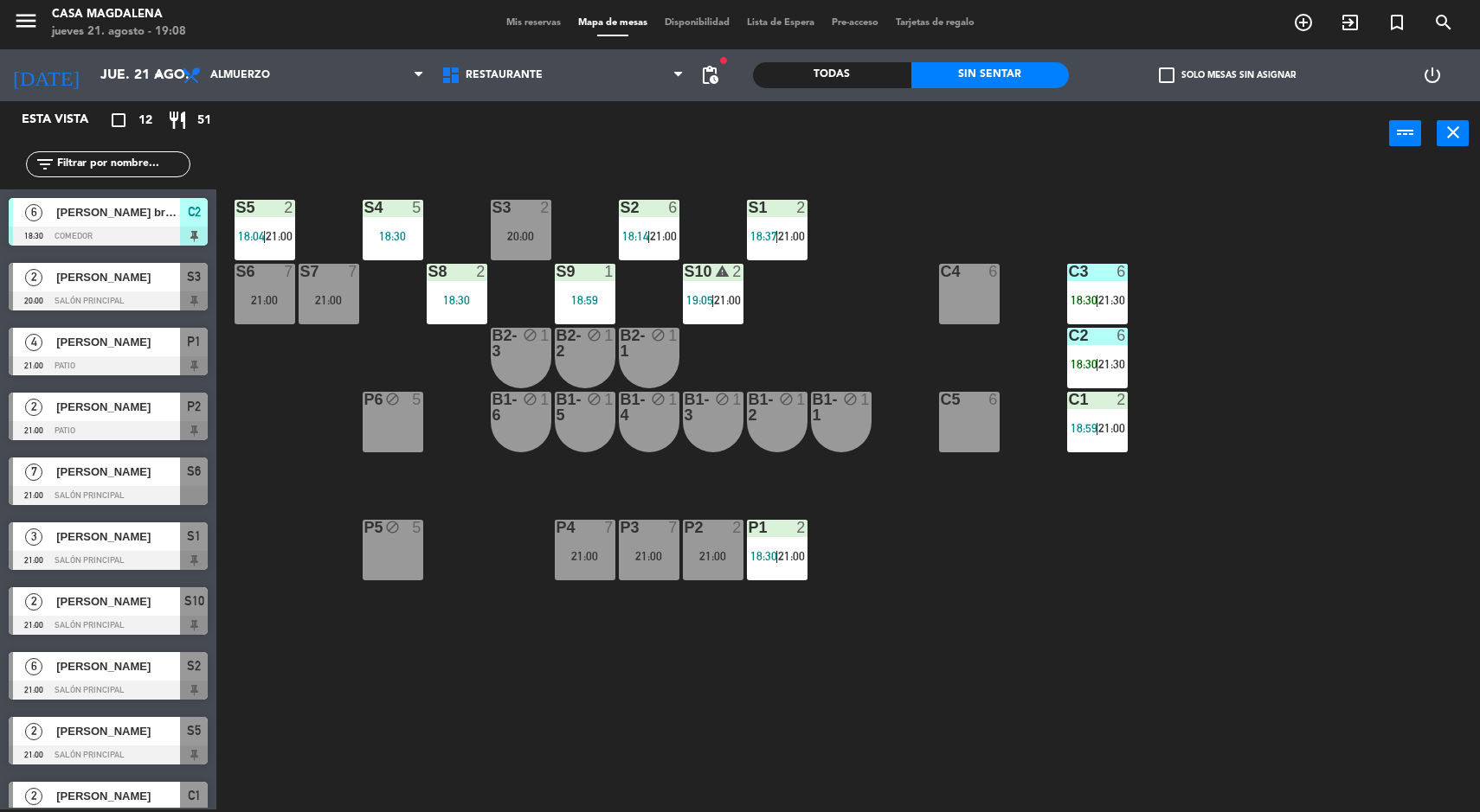
click at [339, 295] on div "21:00" at bounding box center [329, 300] width 61 height 12
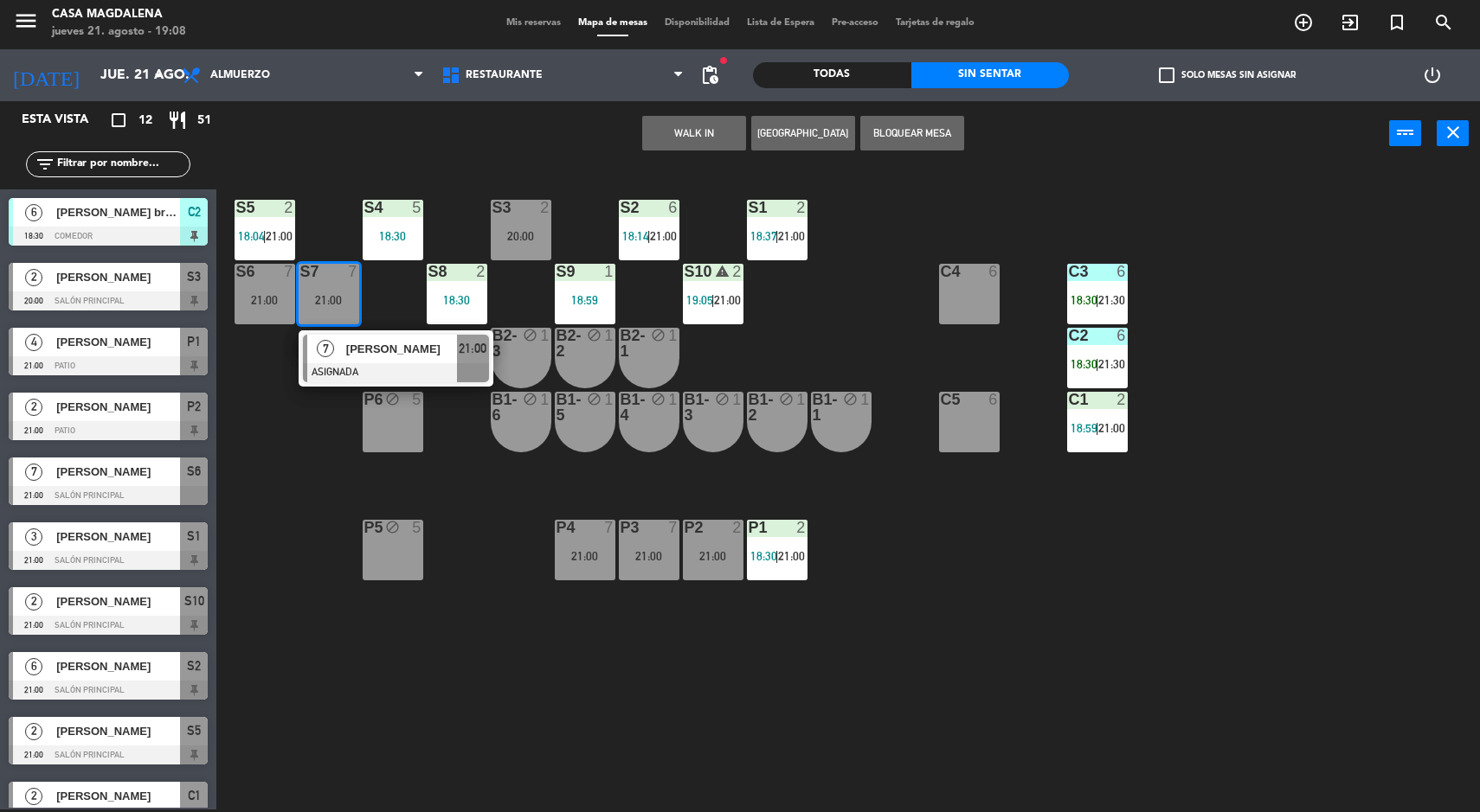
click at [638, 420] on div "block" at bounding box center [648, 407] width 28 height 31
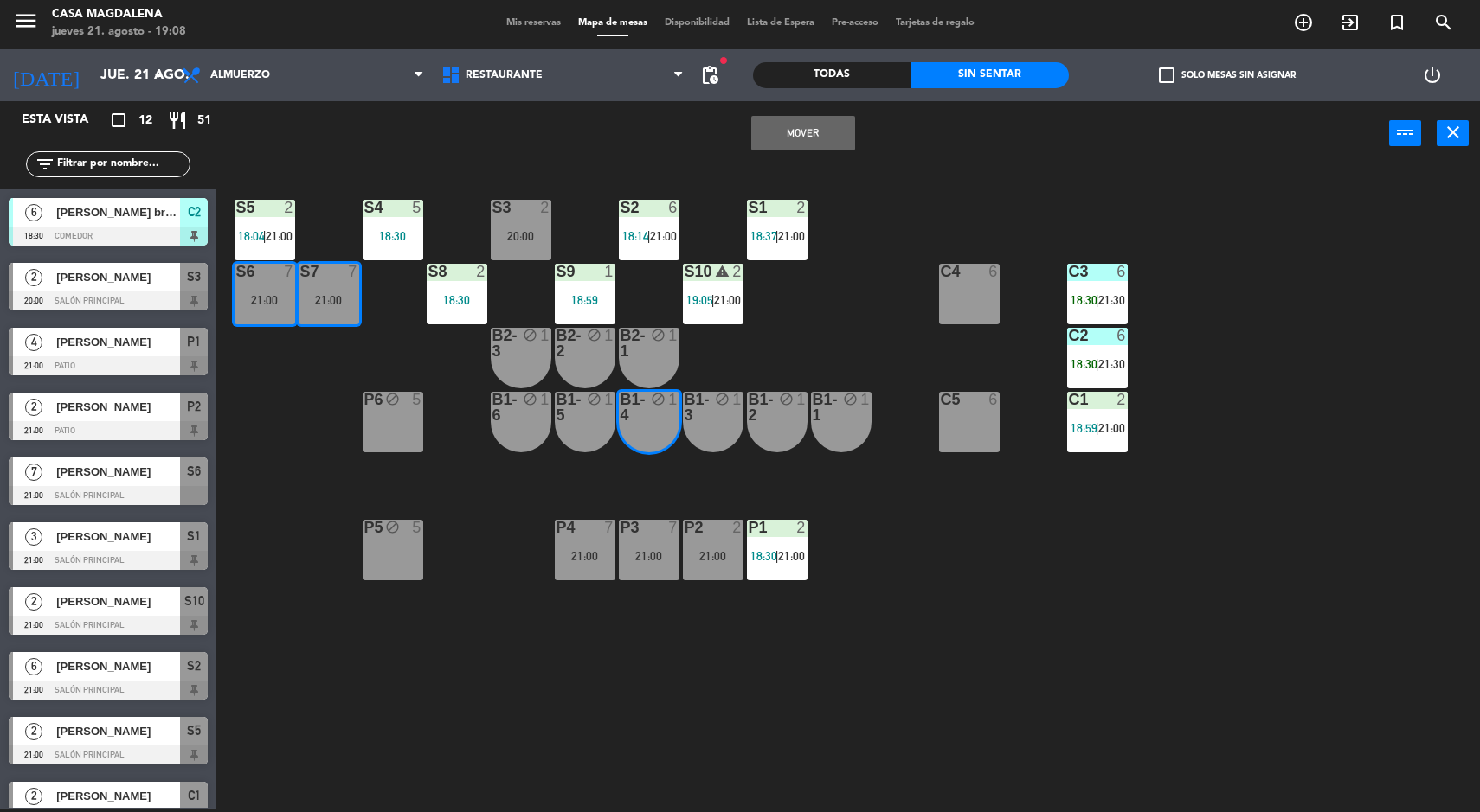
click at [789, 142] on button "Mover" at bounding box center [803, 133] width 104 height 34
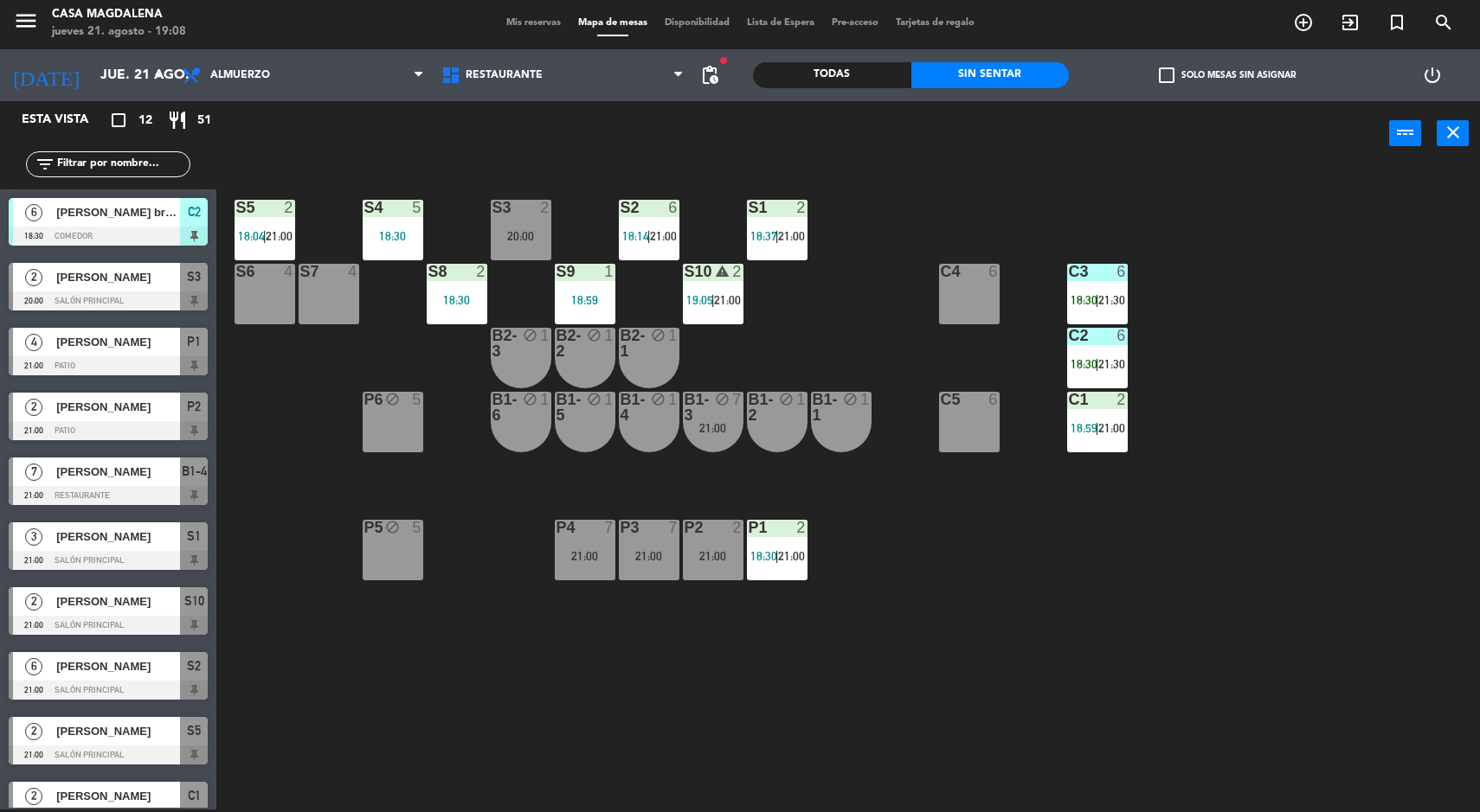
click at [695, 441] on div "B1-3 block 7 21:00" at bounding box center [713, 422] width 61 height 61
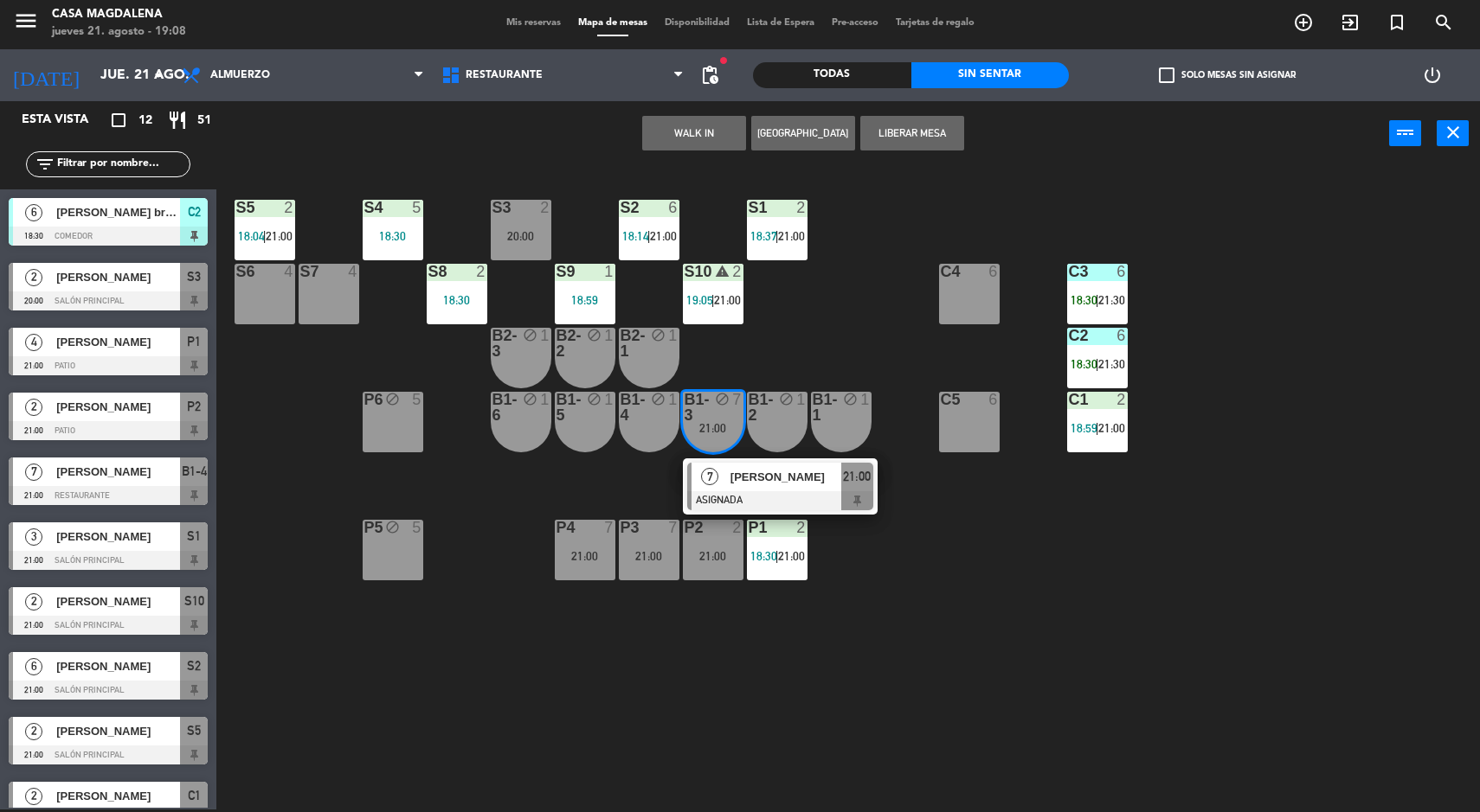
click at [839, 502] on div at bounding box center [780, 501] width 186 height 19
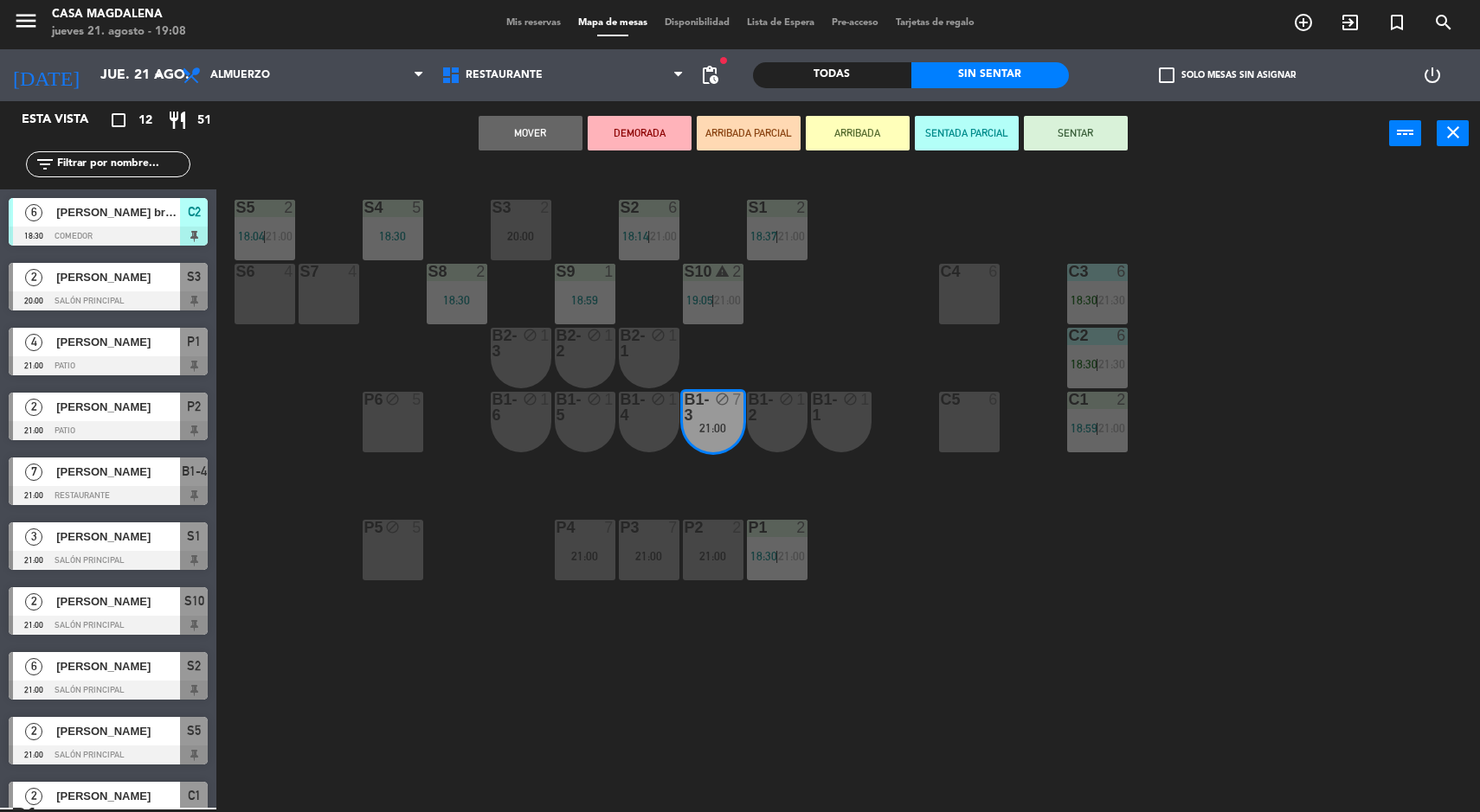
click at [338, 313] on div "S7 4" at bounding box center [329, 294] width 61 height 61
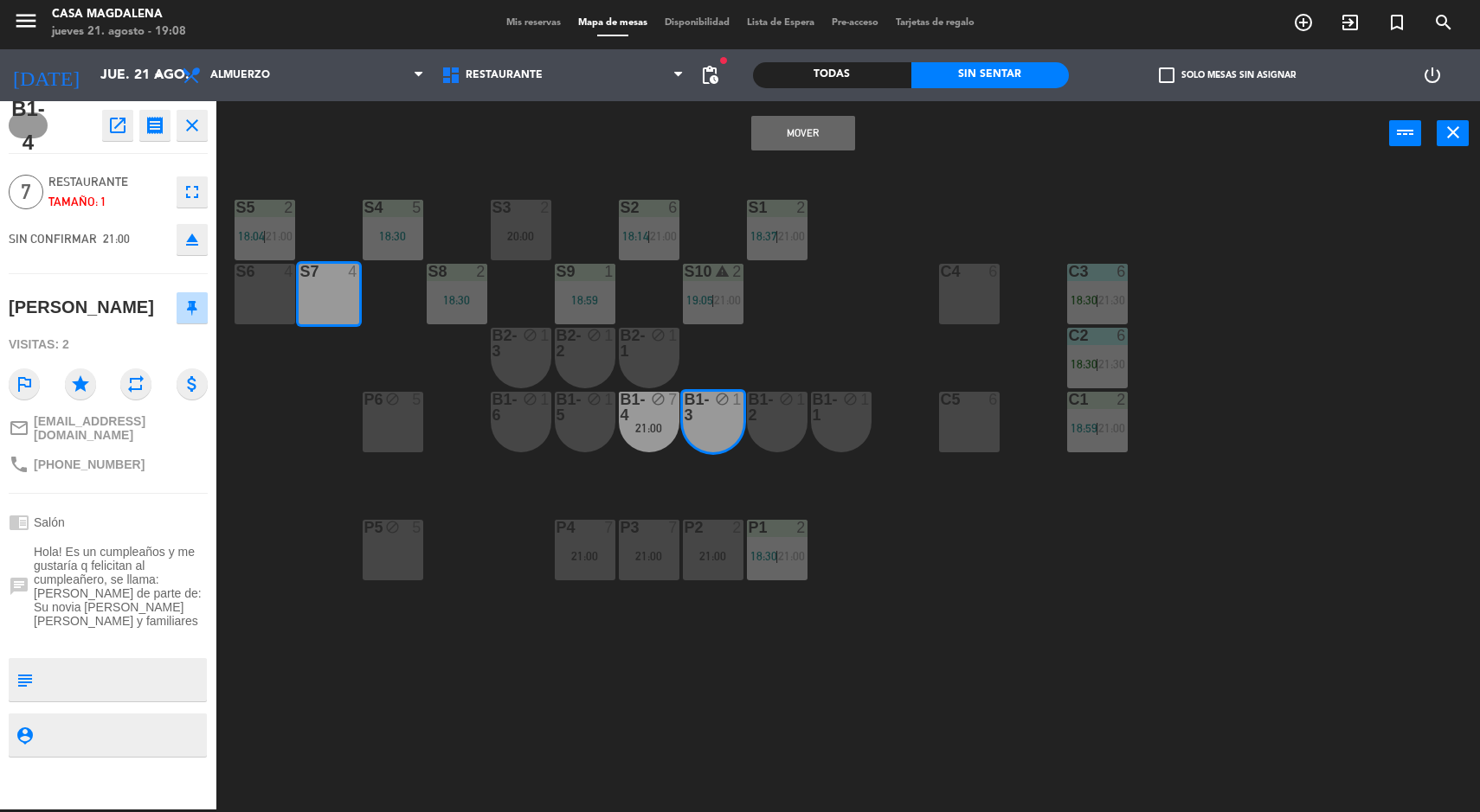
click at [788, 120] on button "Mover" at bounding box center [803, 133] width 104 height 34
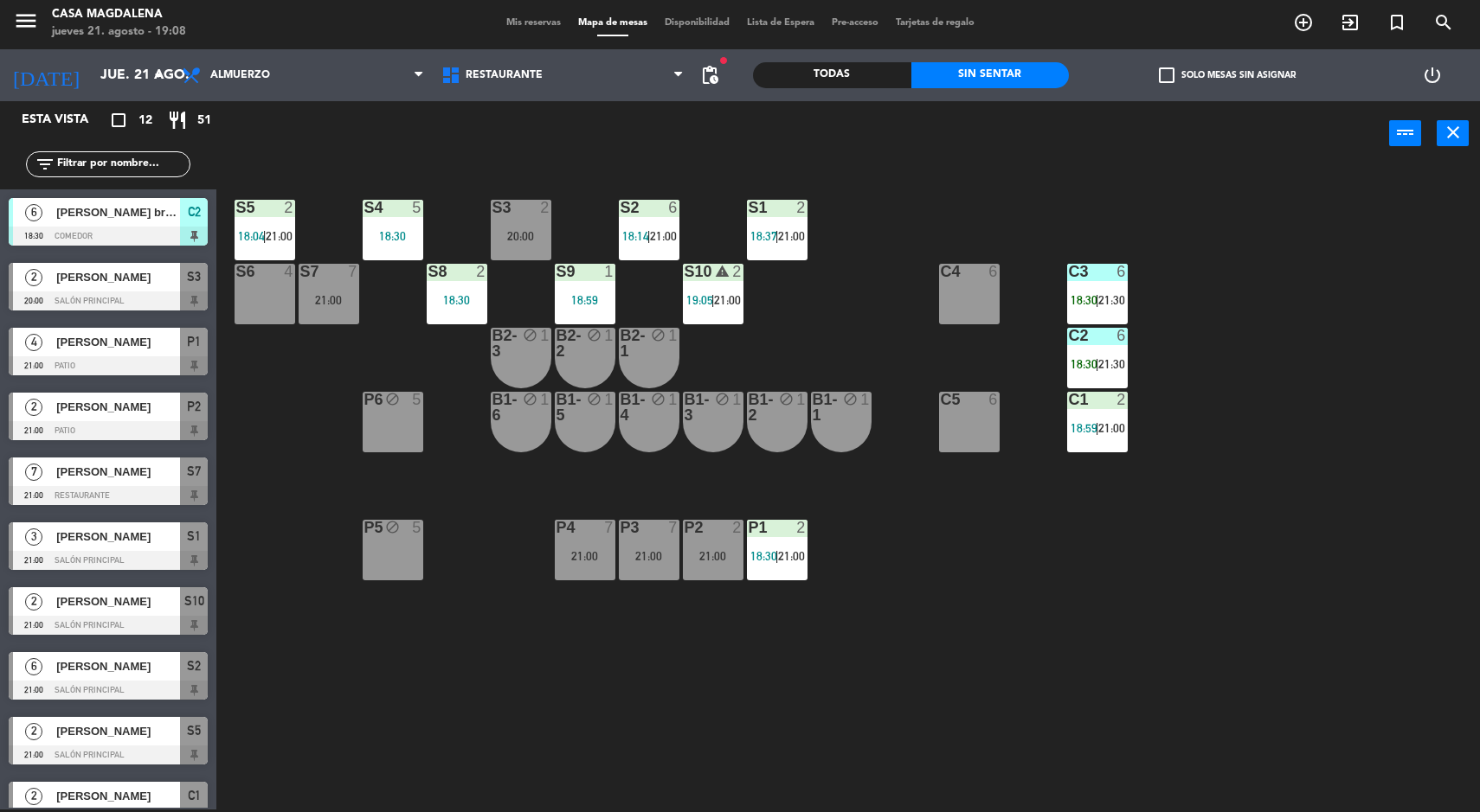
click at [329, 290] on div "S7 7 21:00" at bounding box center [329, 294] width 61 height 61
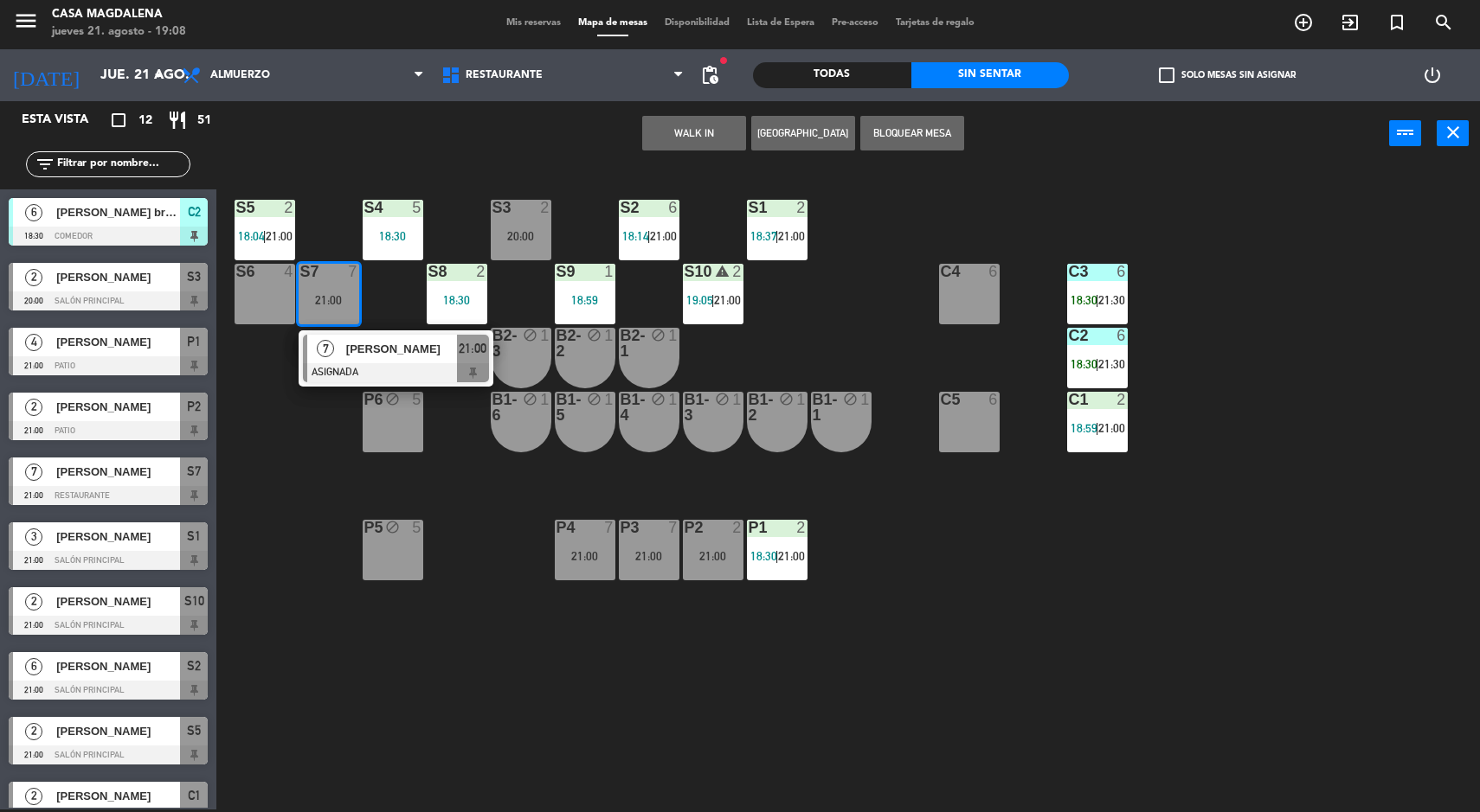
click at [427, 349] on span "[PERSON_NAME]" at bounding box center [402, 349] width 111 height 18
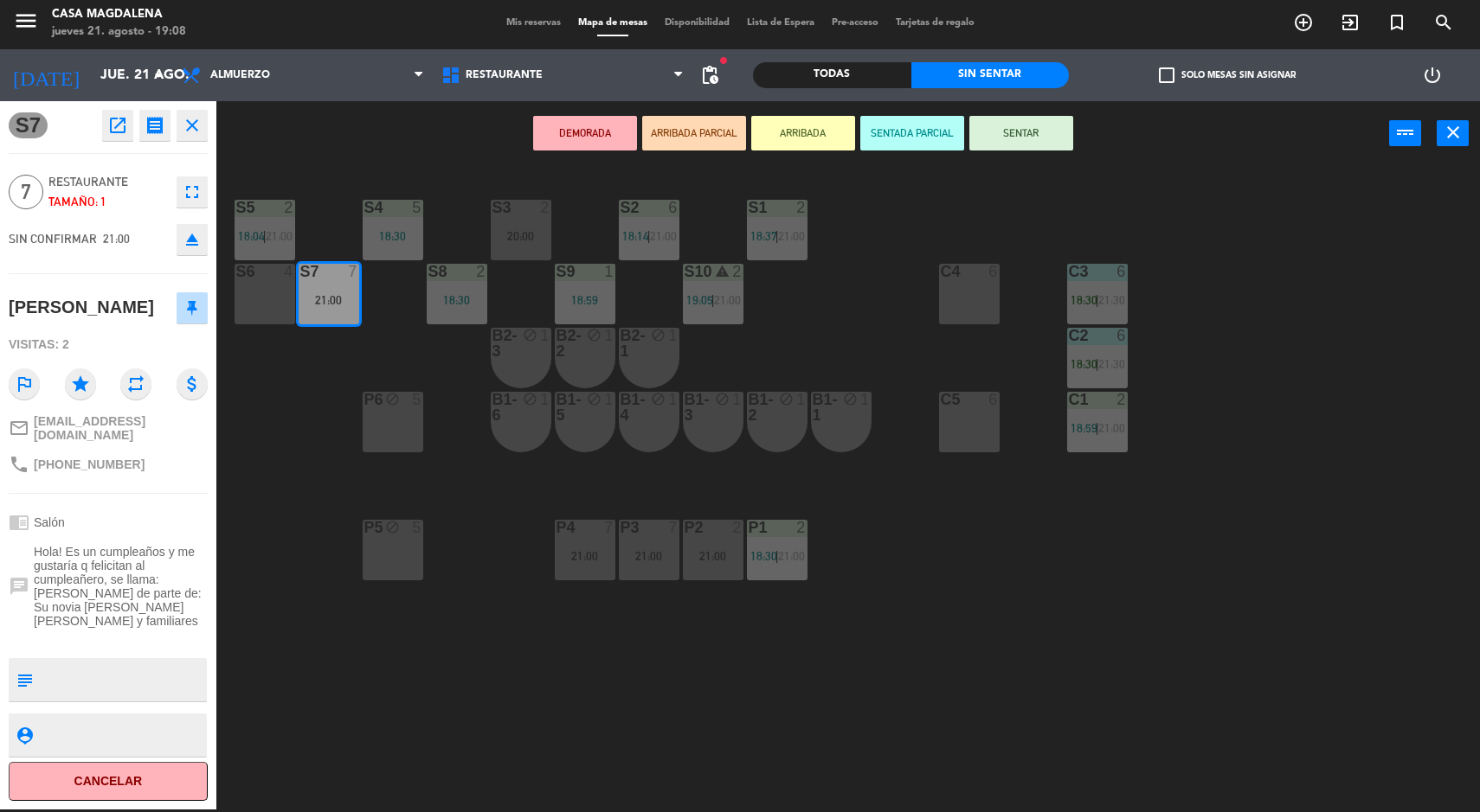
click at [1045, 144] on button "SENTAR" at bounding box center [1021, 133] width 104 height 34
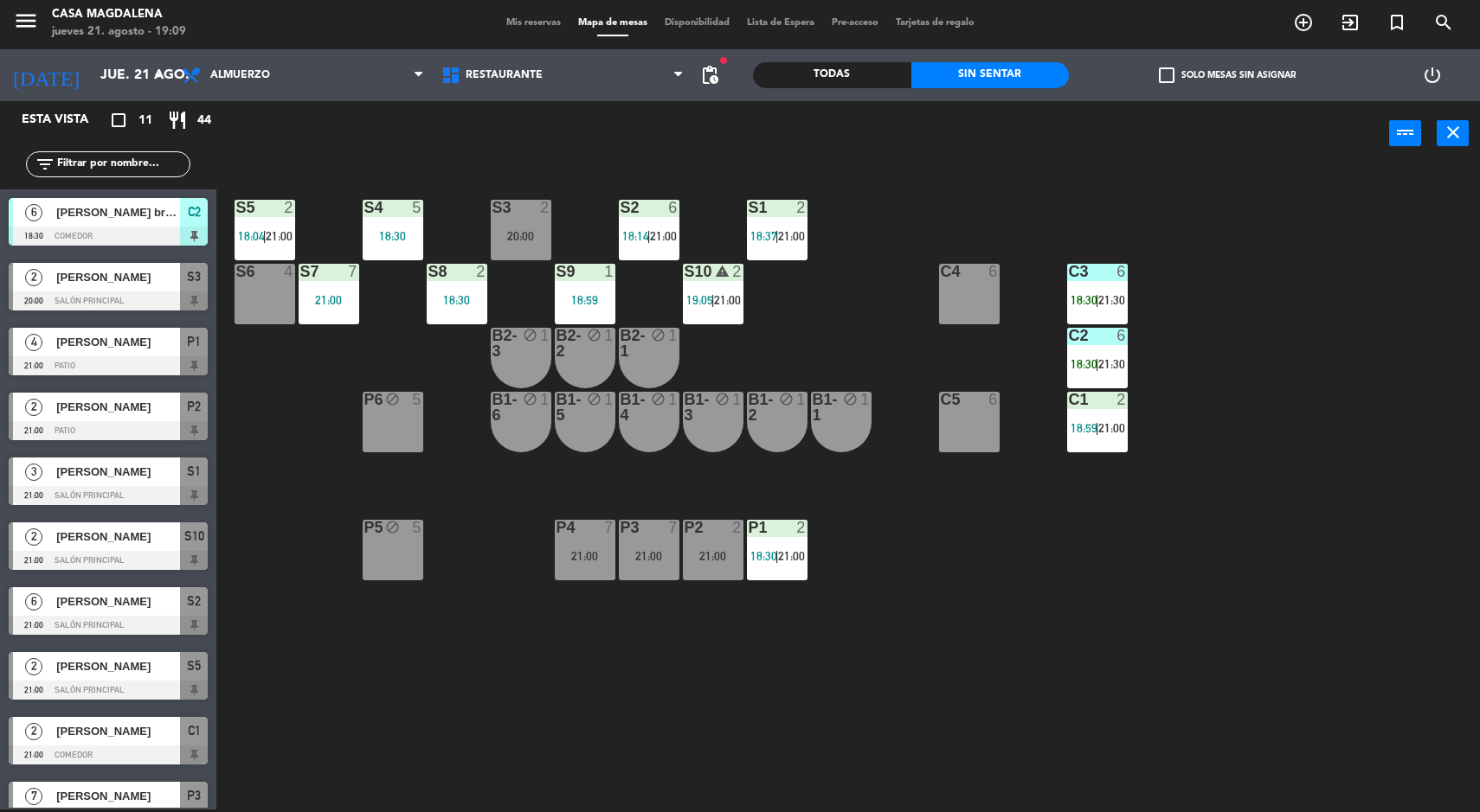
click at [1306, 692] on div "S5 2 18:04 | 21:00 S4 5 18:30 S3 2 20:00 S2 6 18:14 | 21:00 S1 2 18:37 | 21:00 …" at bounding box center [855, 491] width 1249 height 644
click at [1346, 689] on div "S5 2 18:04 | 21:00 S4 5 18:30 S3 2 20:00 S2 6 18:14 | 21:00 S1 2 18:37 | 21:00 …" at bounding box center [855, 491] width 1249 height 644
click at [1340, 689] on div "S5 2 18:04 | 21:00 S4 5 18:30 S3 2 20:00 S2 6 18:14 | 21:00 S1 2 18:37 | 21:00 …" at bounding box center [855, 491] width 1249 height 644
click at [1370, 695] on div "S5 2 18:04 | 21:00 S4 5 18:30 S3 2 20:00 S2 6 18:14 | 21:00 S1 2 18:37 | 21:00 …" at bounding box center [855, 491] width 1249 height 644
click at [1334, 659] on div "S5 2 18:04 | 21:00 S4 5 18:30 S3 2 20:00 S2 6 18:14 | 21:00 S1 2 18:37 | 21:00 …" at bounding box center [855, 491] width 1249 height 644
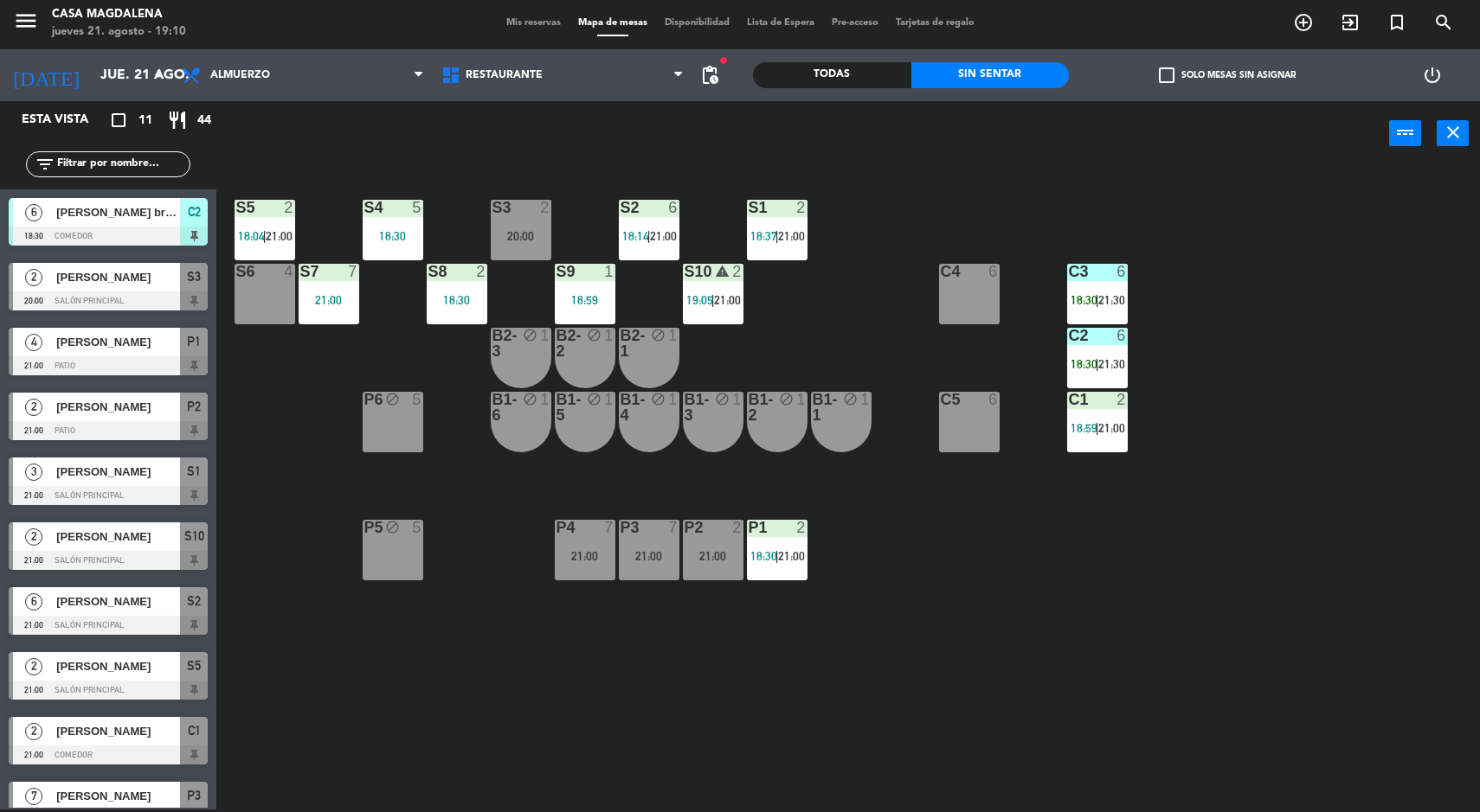
click at [1345, 727] on div "S5 2 18:04 | 21:00 S4 5 18:30 S3 2 20:00 S2 6 18:14 | 21:00 S1 2 18:37 | 21:00 …" at bounding box center [855, 491] width 1249 height 644
click at [1311, 716] on div "S5 2 18:04 | 21:00 S4 5 18:30 S3 2 20:00 S2 6 18:14 | 21:00 S1 2 18:37 | 21:00 …" at bounding box center [855, 491] width 1249 height 644
click at [870, 419] on div "1" at bounding box center [870, 407] width 28 height 31
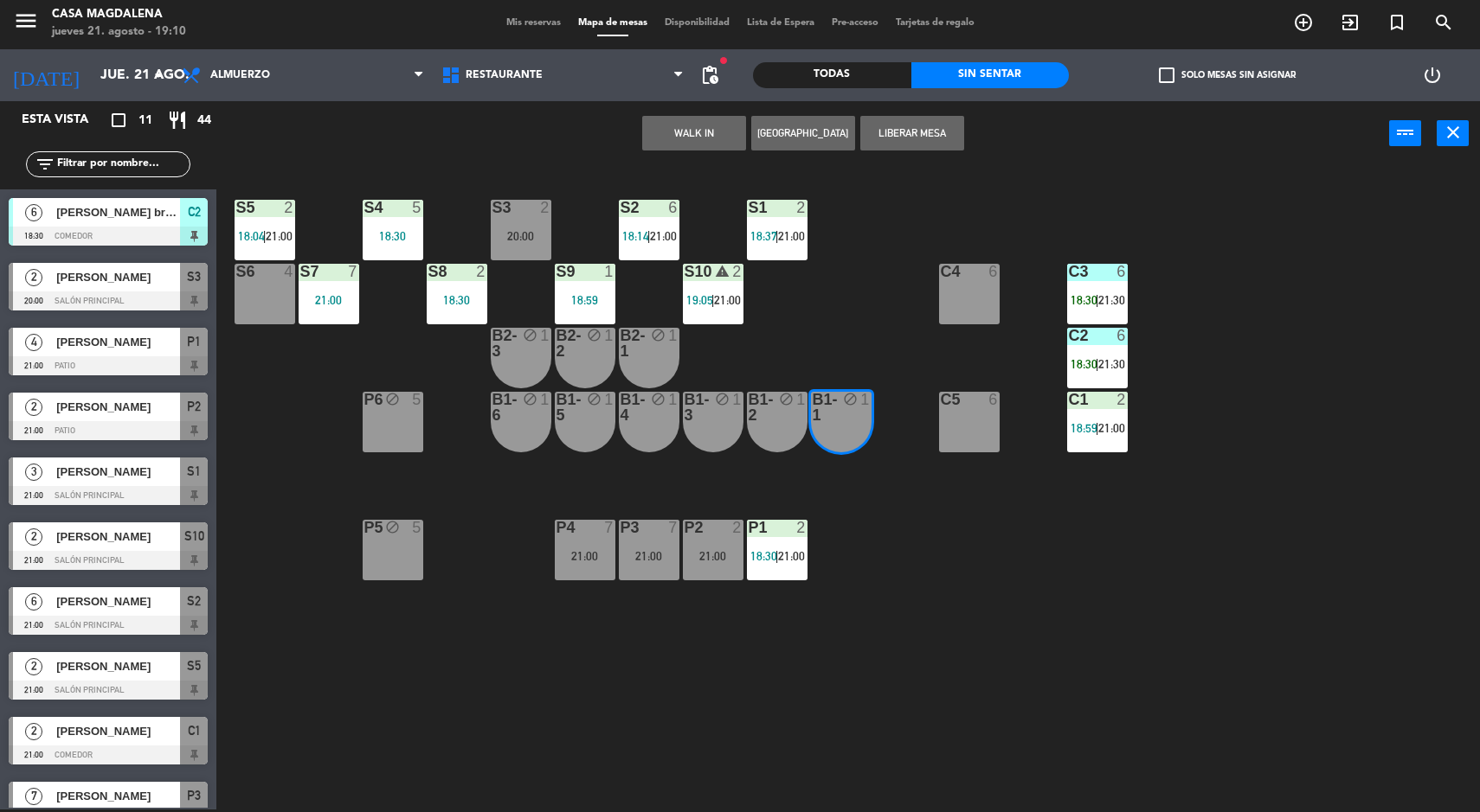
click at [673, 150] on button "WALK IN" at bounding box center [694, 133] width 104 height 34
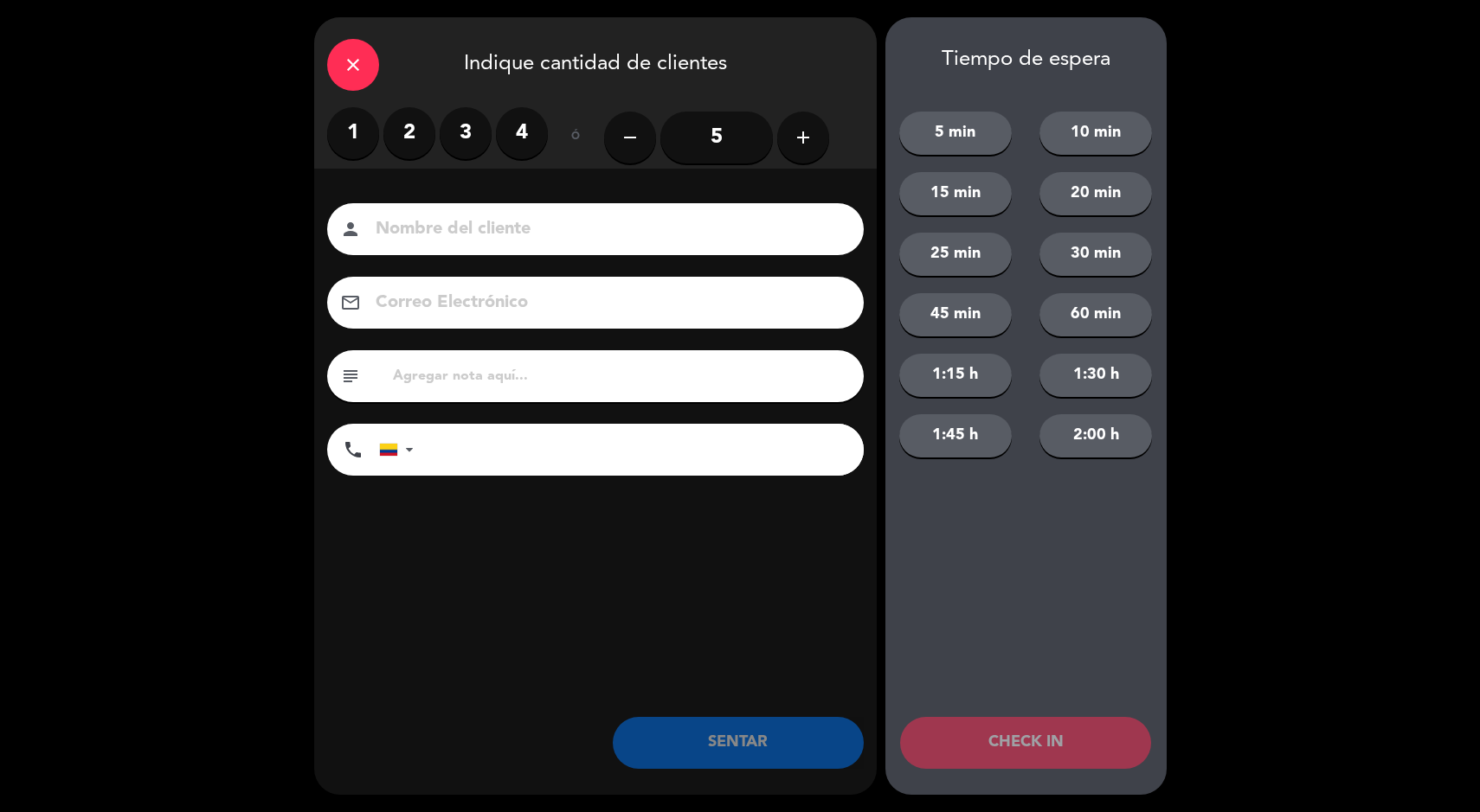
click at [407, 141] on label "2" at bounding box center [409, 133] width 52 height 52
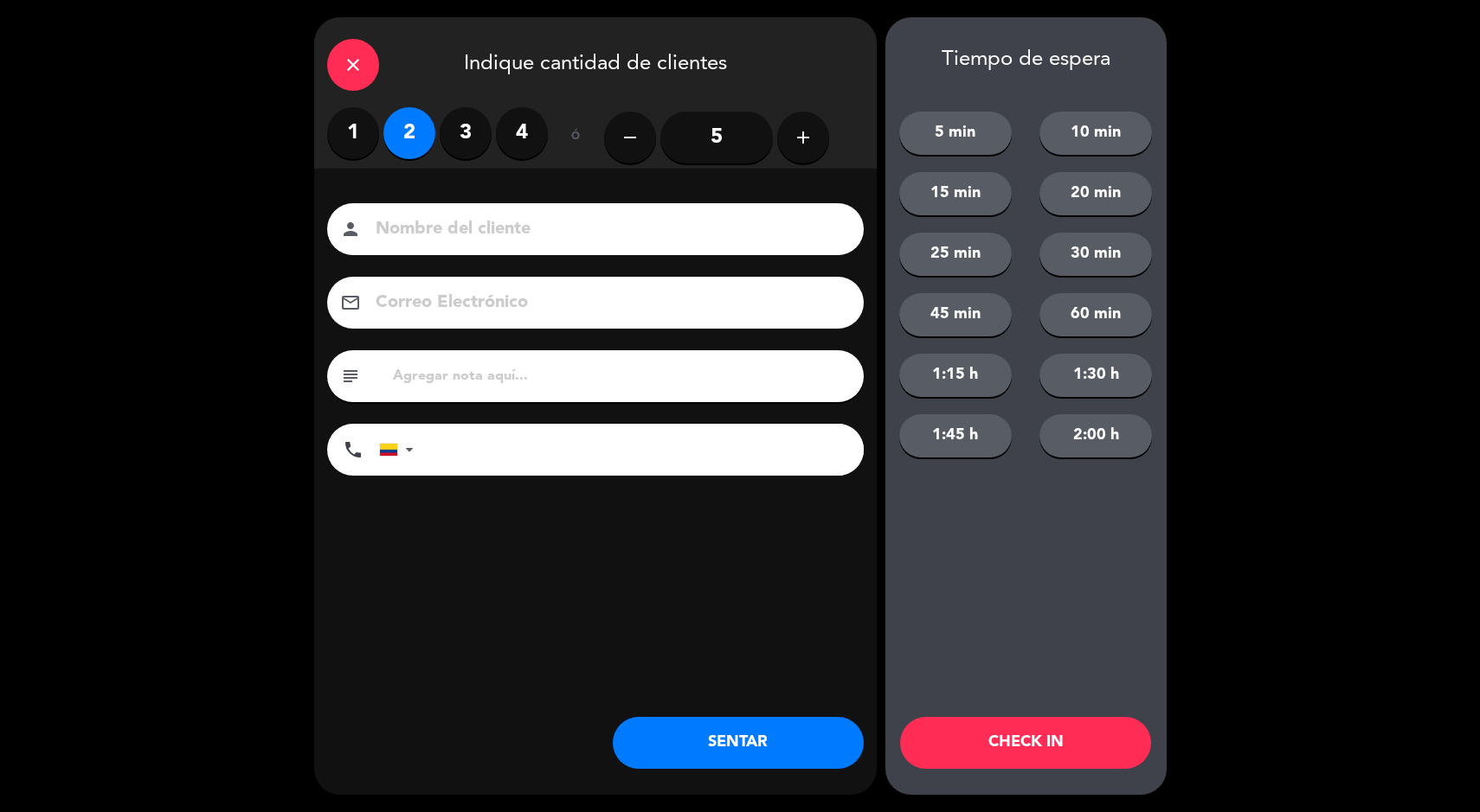
click at [721, 763] on button "SENTAR" at bounding box center [738, 742] width 251 height 52
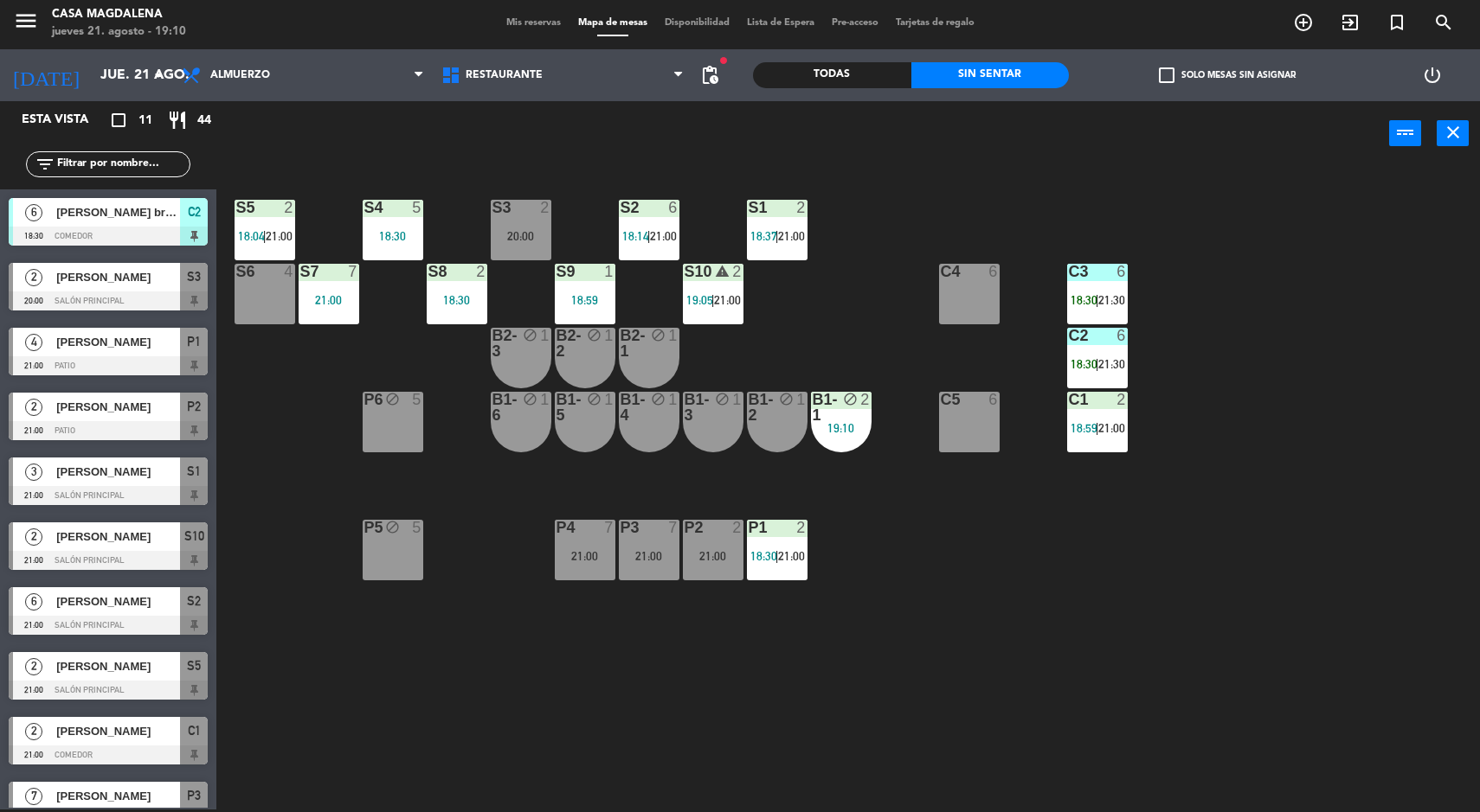
click at [1384, 771] on div "S5 2 18:04 | 21:00 S4 5 18:30 S3 2 20:00 S2 6 18:14 | 21:00 S1 2 18:37 | 21:00 …" at bounding box center [855, 491] width 1249 height 644
click at [1285, 662] on div "S5 2 18:04 | 21:00 S4 5 18:30 S3 2 20:00 S2 6 18:14 | 21:00 S1 2 18:37 | 21:00 …" at bounding box center [855, 491] width 1249 height 644
click at [918, 618] on div "S5 2 18:04 | 21:00 S4 5 18:30 S3 2 20:00 S2 6 18:14 | 21:00 S1 2 18:37 | 21:00 …" at bounding box center [855, 491] width 1249 height 644
click at [694, 556] on div "21:00" at bounding box center [713, 557] width 61 height 12
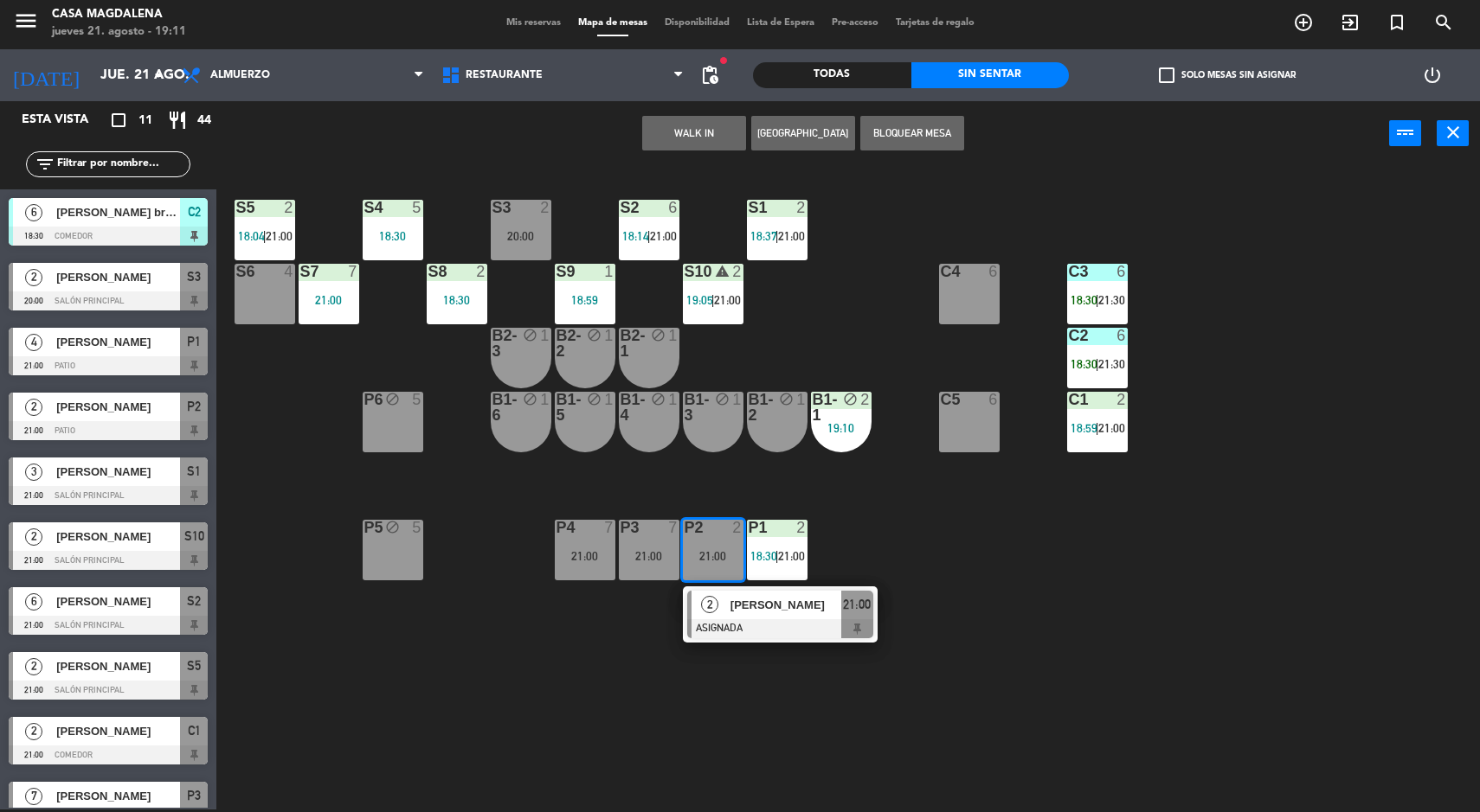
click at [548, 709] on div "S5 2 18:04 | 21:00 S4 5 18:30 S3 2 20:00 S2 6 18:14 | 21:00 S1 2 18:37 | 21:00 …" at bounding box center [855, 491] width 1249 height 644
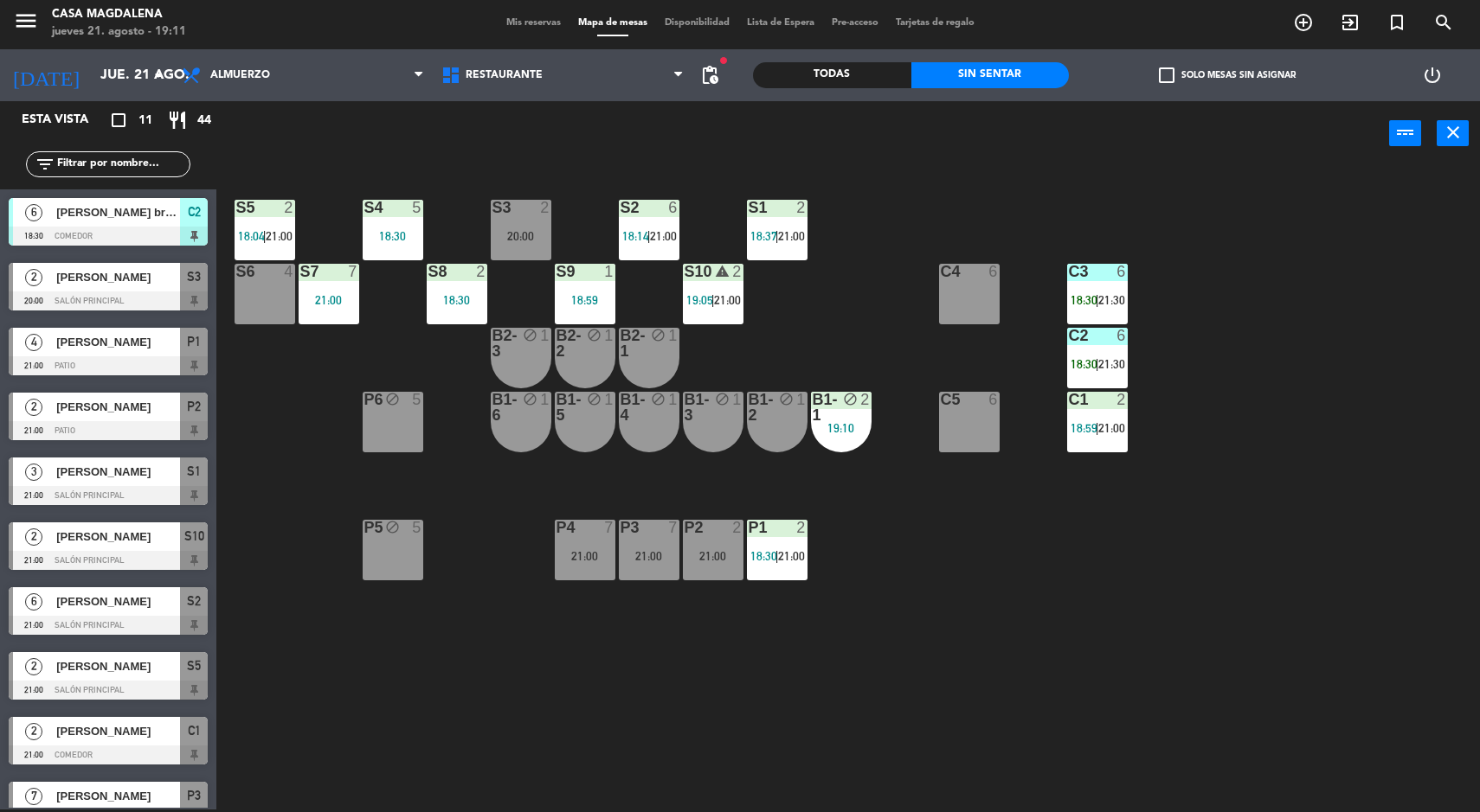
click at [1305, 610] on div "S5 2 18:04 | 21:00 S4 5 18:30 S3 2 20:00 S2 6 18:14 | 21:00 S1 2 18:37 | 21:00 …" at bounding box center [855, 491] width 1249 height 644
click at [1355, 708] on div "S5 2 18:04 | 21:00 S4 5 18:30 S3 2 20:00 S2 6 18:14 | 21:00 S1 2 18:37 | 21:00 …" at bounding box center [855, 491] width 1249 height 644
click at [703, 533] on div at bounding box center [713, 528] width 28 height 16
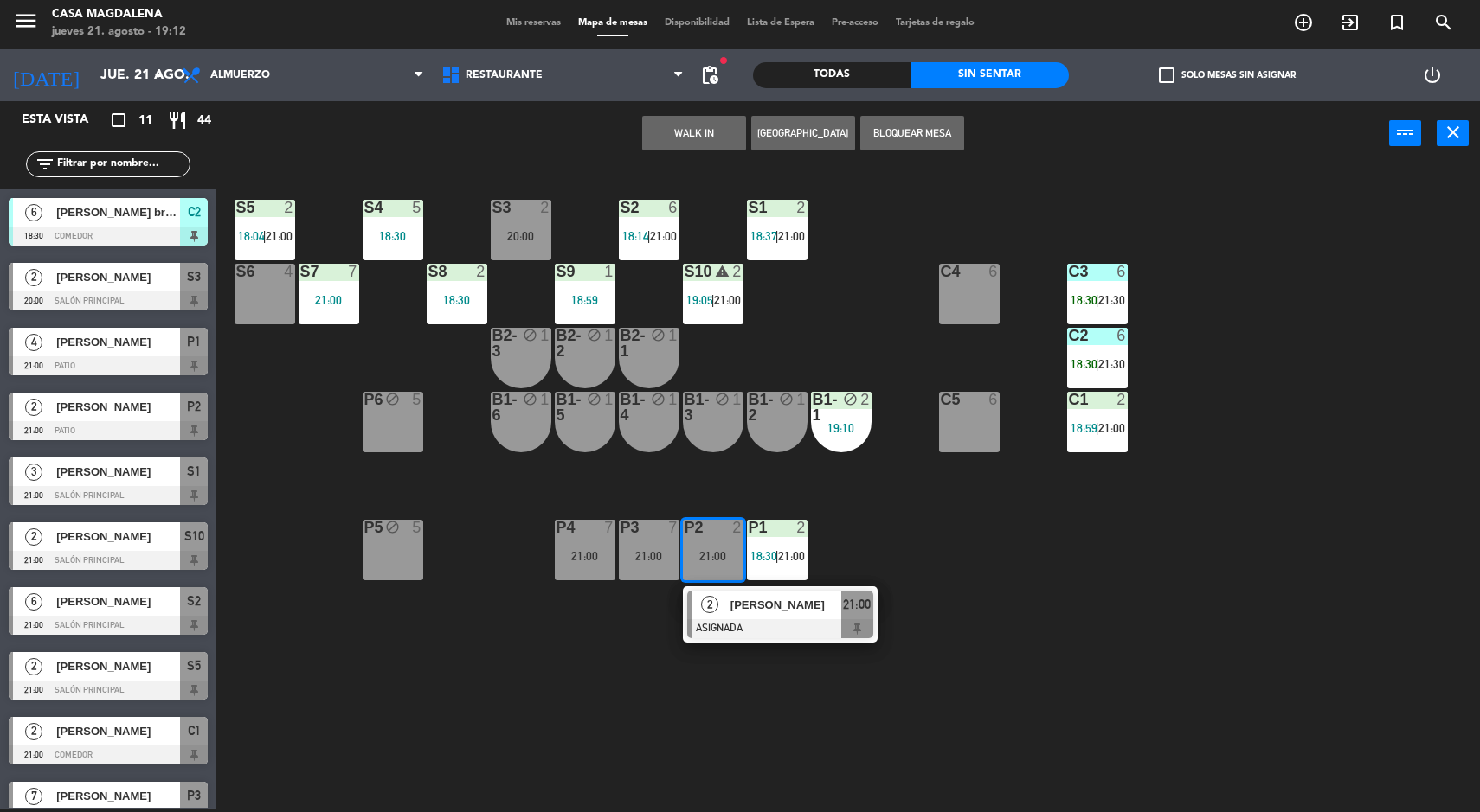
click at [680, 128] on button "WALK IN" at bounding box center [694, 133] width 104 height 34
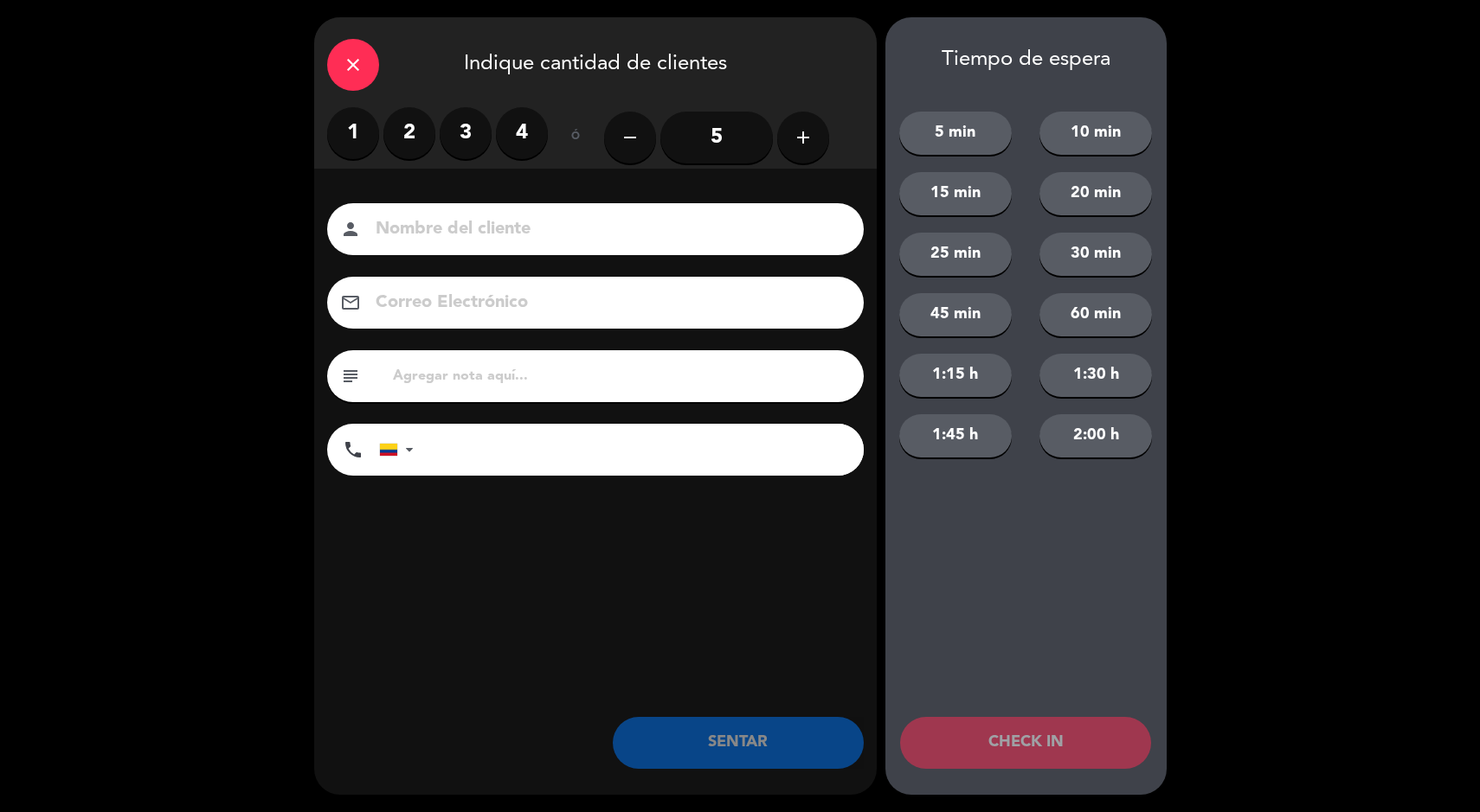
click at [415, 144] on label "2" at bounding box center [409, 133] width 52 height 52
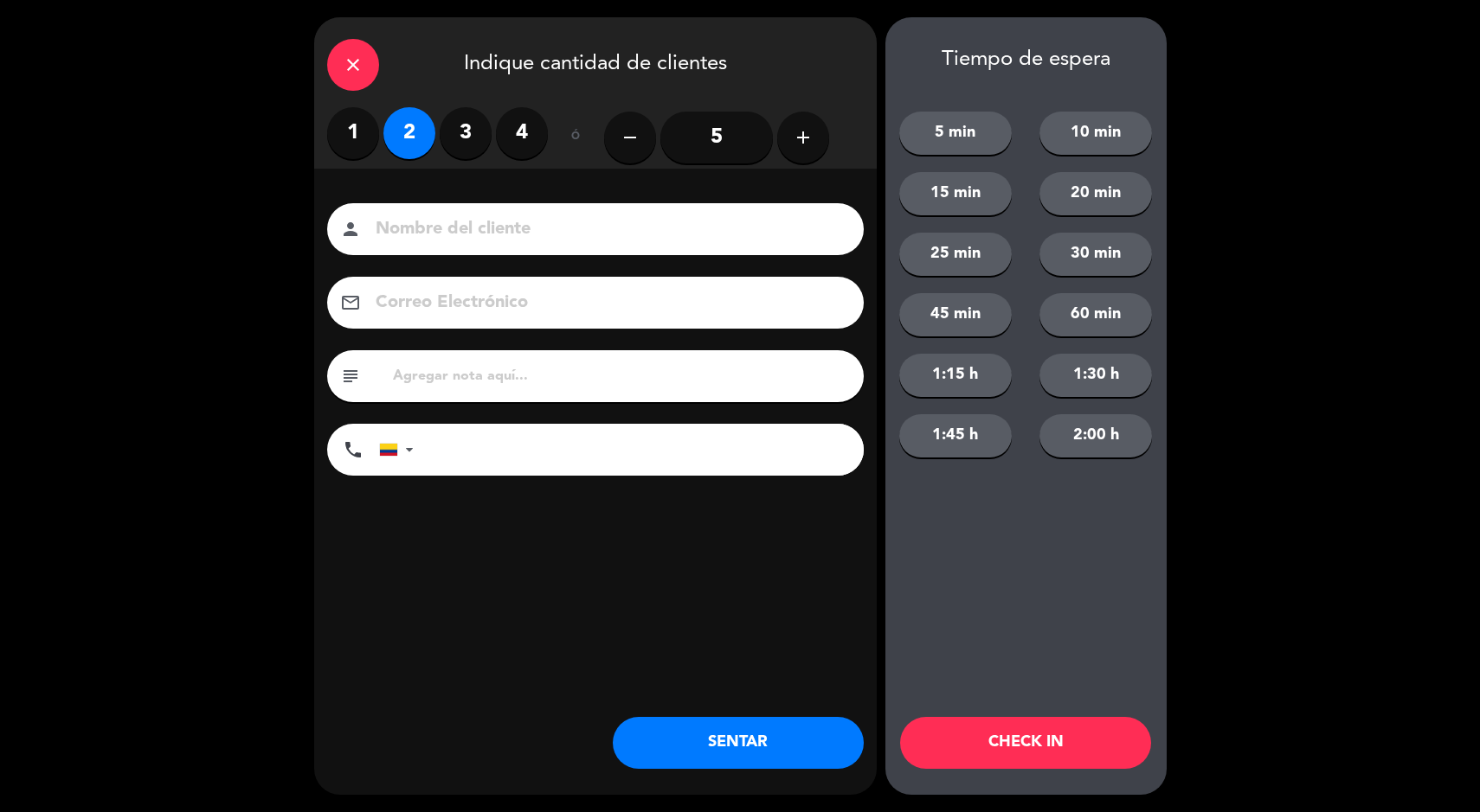
click at [740, 740] on button "SENTAR" at bounding box center [738, 742] width 251 height 52
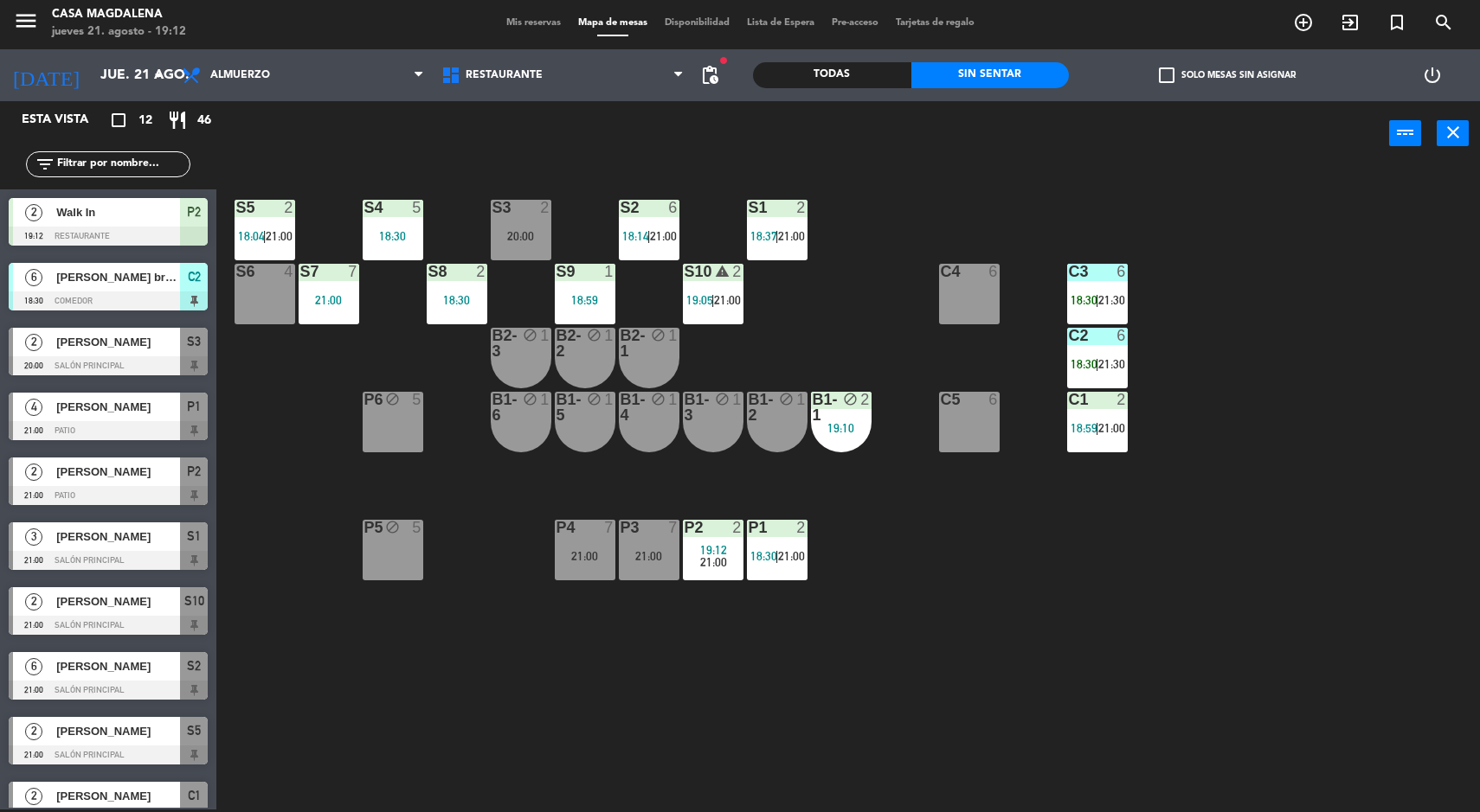
click at [1233, 664] on div "S5 2 18:04 | 21:00 S4 5 18:30 S3 2 20:00 S2 6 18:14 | 21:00 S1 2 18:37 | 21:00 …" at bounding box center [855, 491] width 1249 height 644
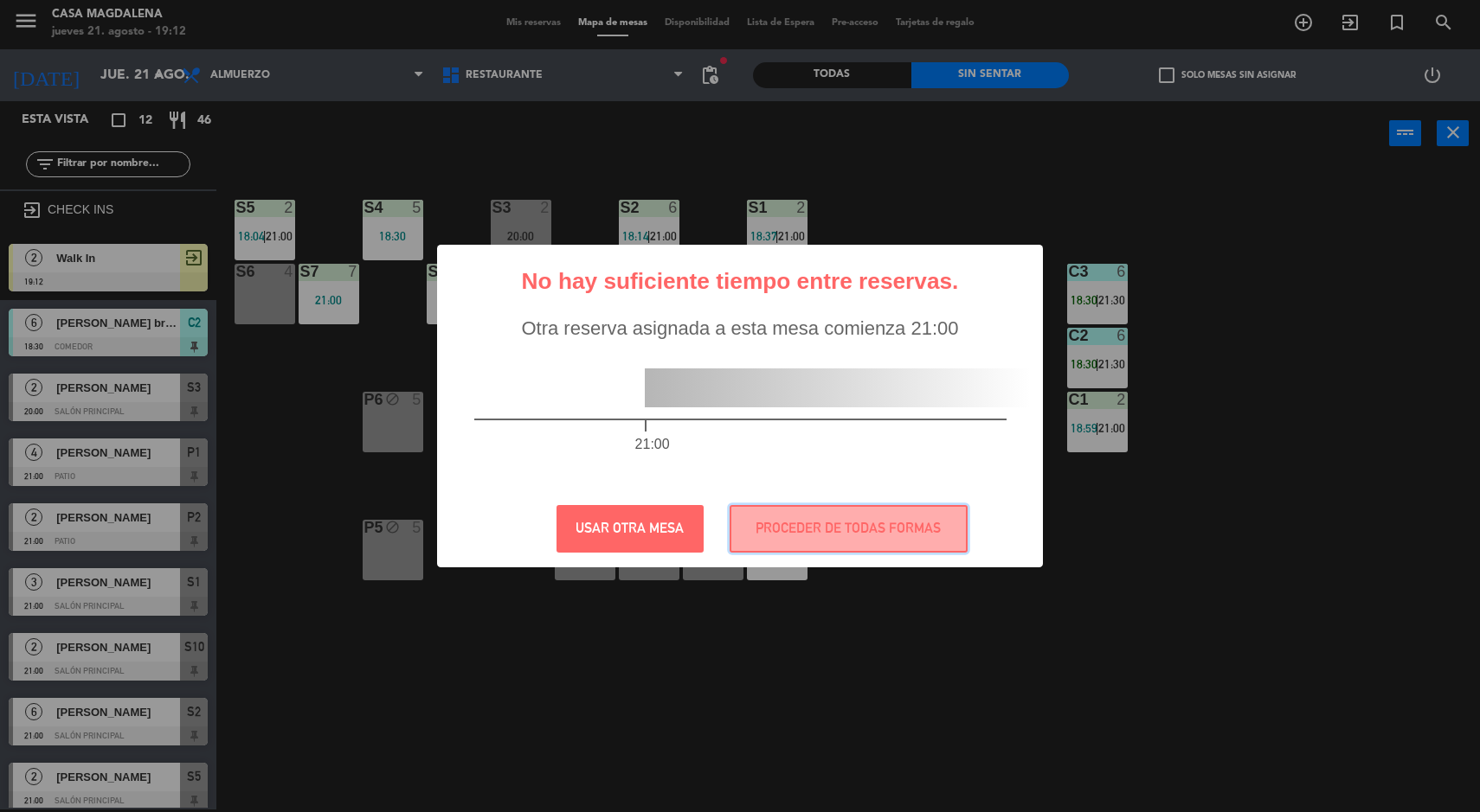
click at [887, 551] on button "PROCEDER DE TODAS FORMAS" at bounding box center [848, 529] width 238 height 48
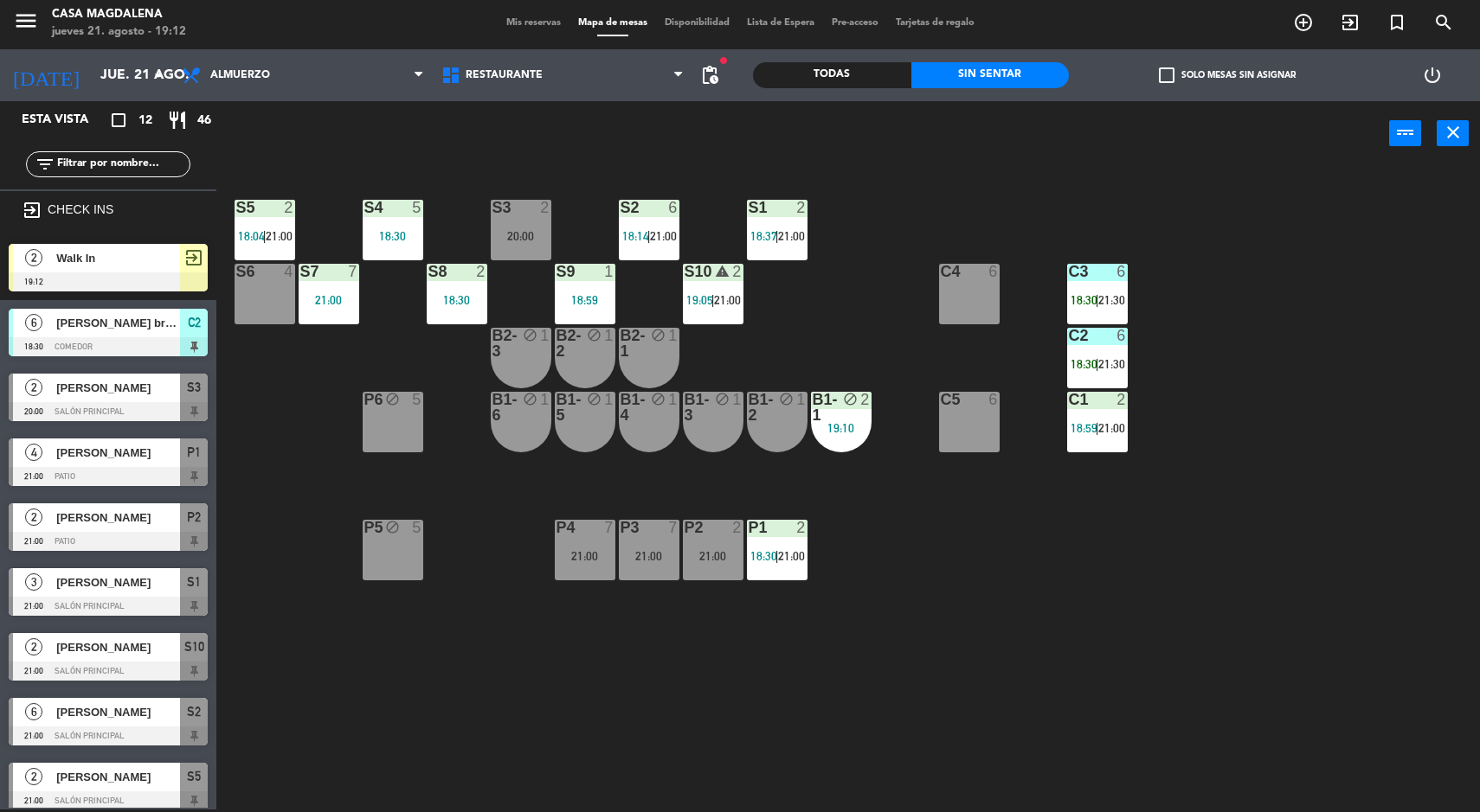
click at [1311, 692] on div "S5 2 18:04 | 21:00 S4 5 18:30 S3 2 20:00 S2 6 18:14 | 21:00 S1 2 18:37 | 21:00 …" at bounding box center [855, 491] width 1249 height 644
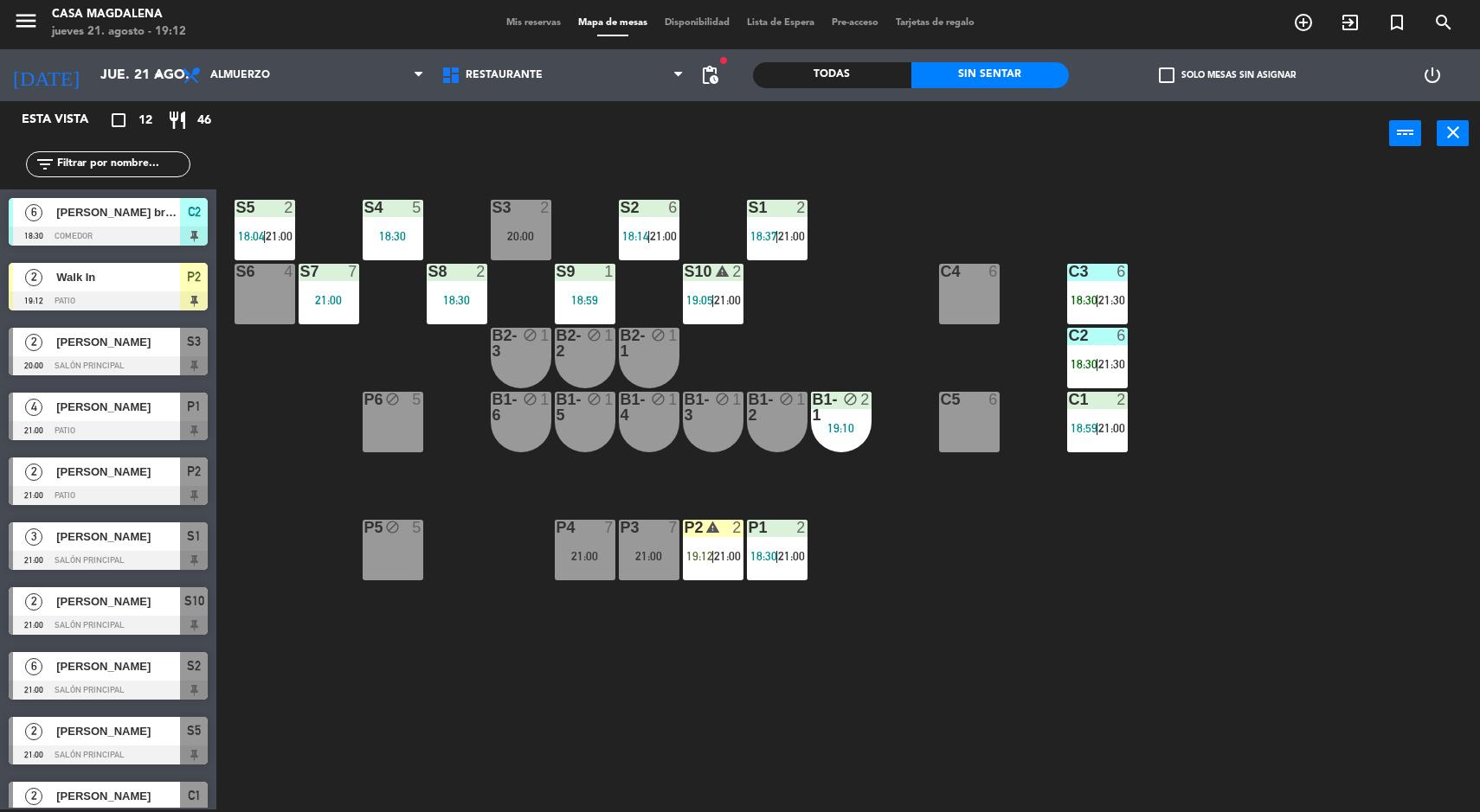
click at [965, 729] on div "S5 2 18:04 | 21:00 S4 5 18:30 S3 2 20:00 S2 6 18:14 | 21:00 S1 2 18:37 | 21:00 …" at bounding box center [855, 491] width 1249 height 644
click at [706, 548] on div "P2 warning 2 19:12 | 21:00" at bounding box center [713, 550] width 61 height 61
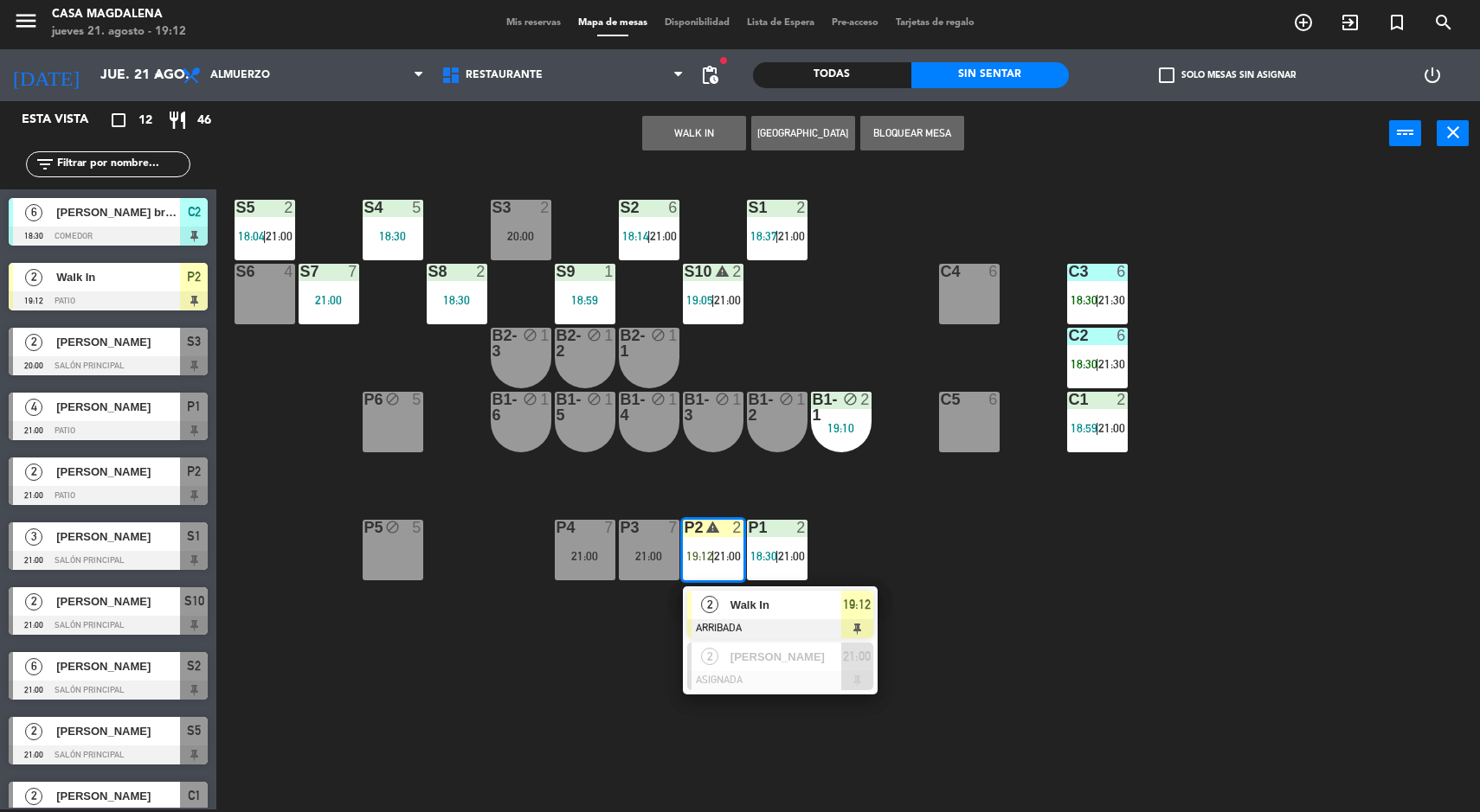
click at [777, 587] on div "2 Walk In ARRIBADA 19:12" at bounding box center [780, 615] width 195 height 56
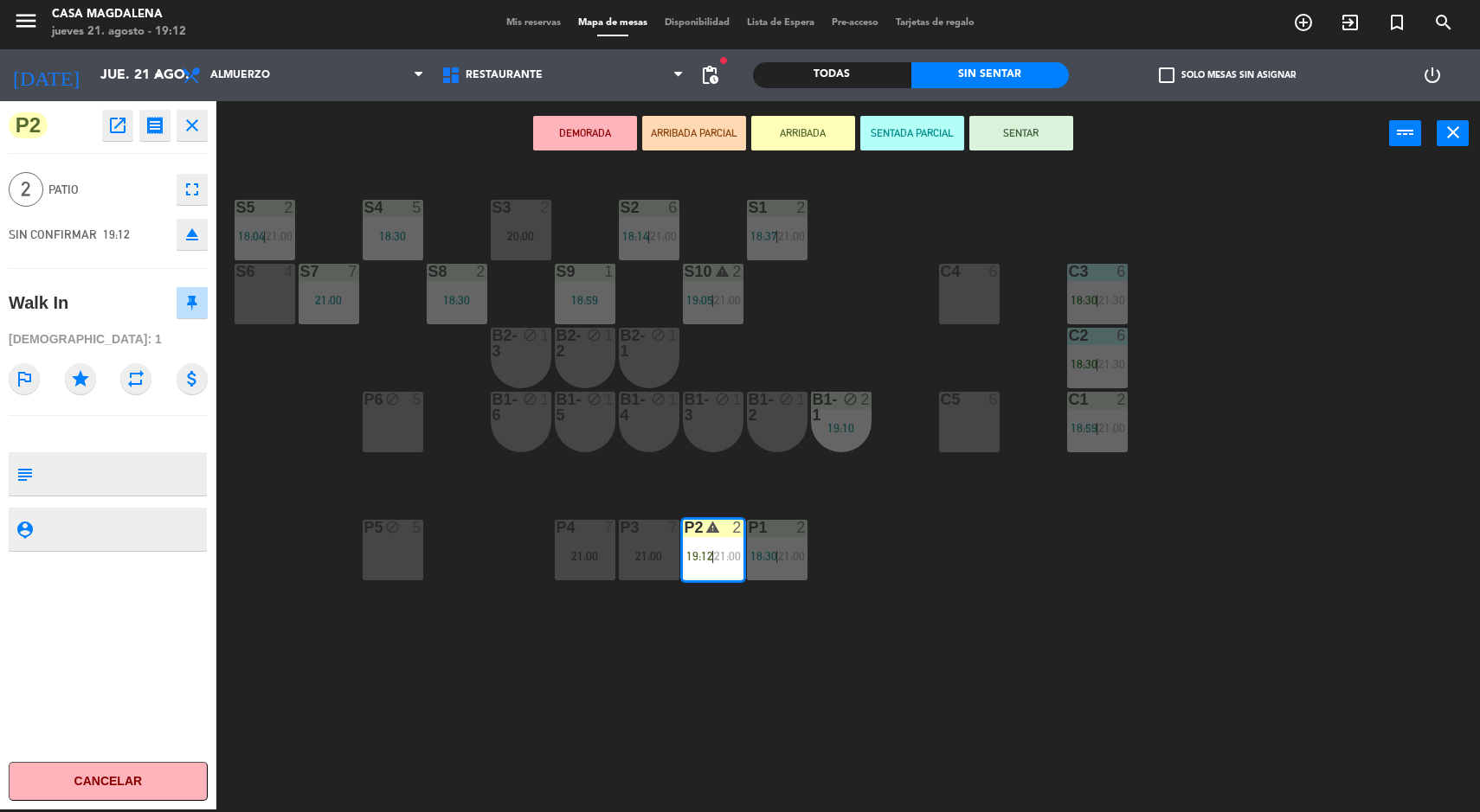
click at [1028, 148] on button "SENTAR" at bounding box center [1021, 133] width 104 height 34
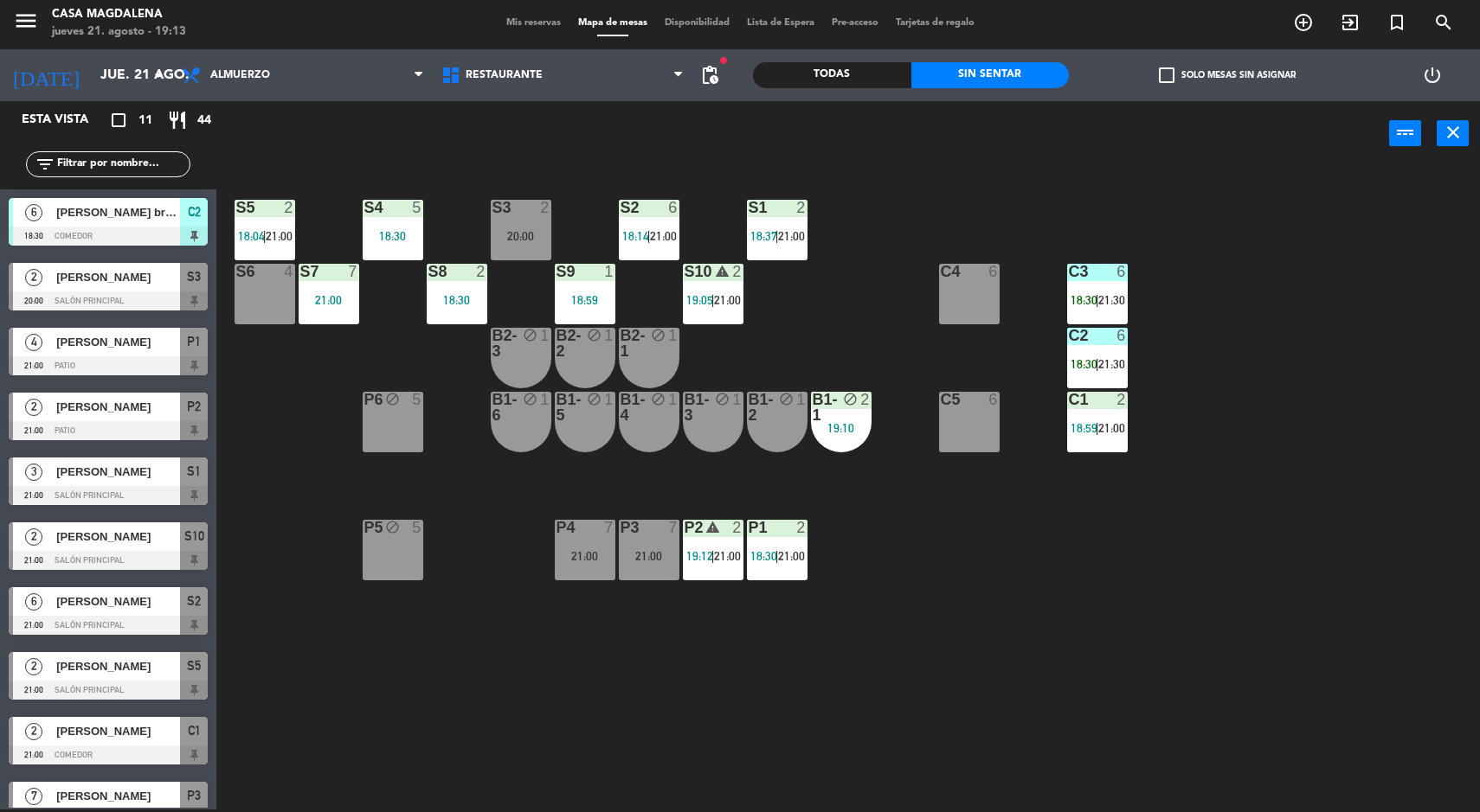
click at [447, 302] on div "18:30" at bounding box center [456, 300] width 61 height 12
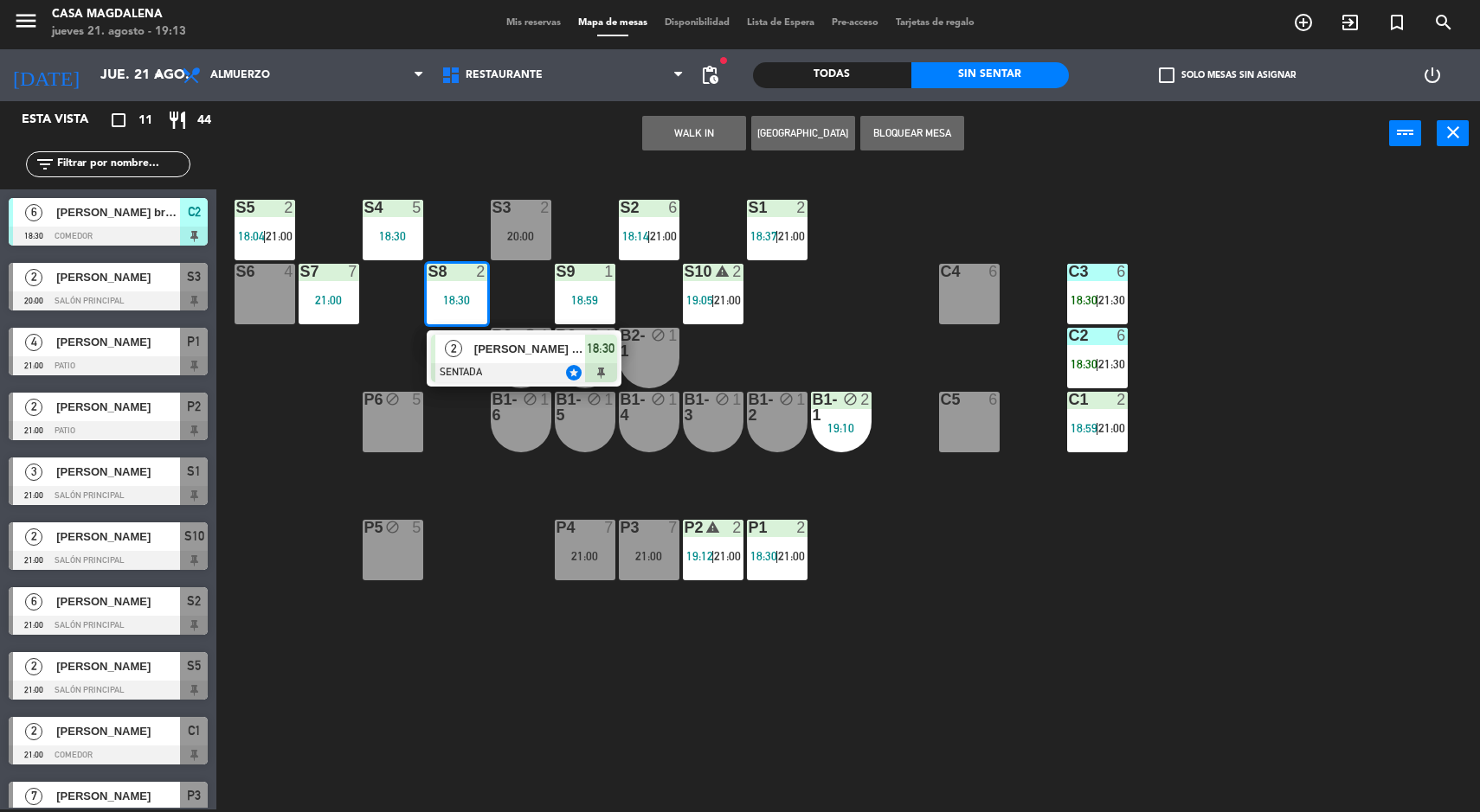
click at [817, 137] on button "[GEOGRAPHIC_DATA]" at bounding box center [803, 133] width 104 height 34
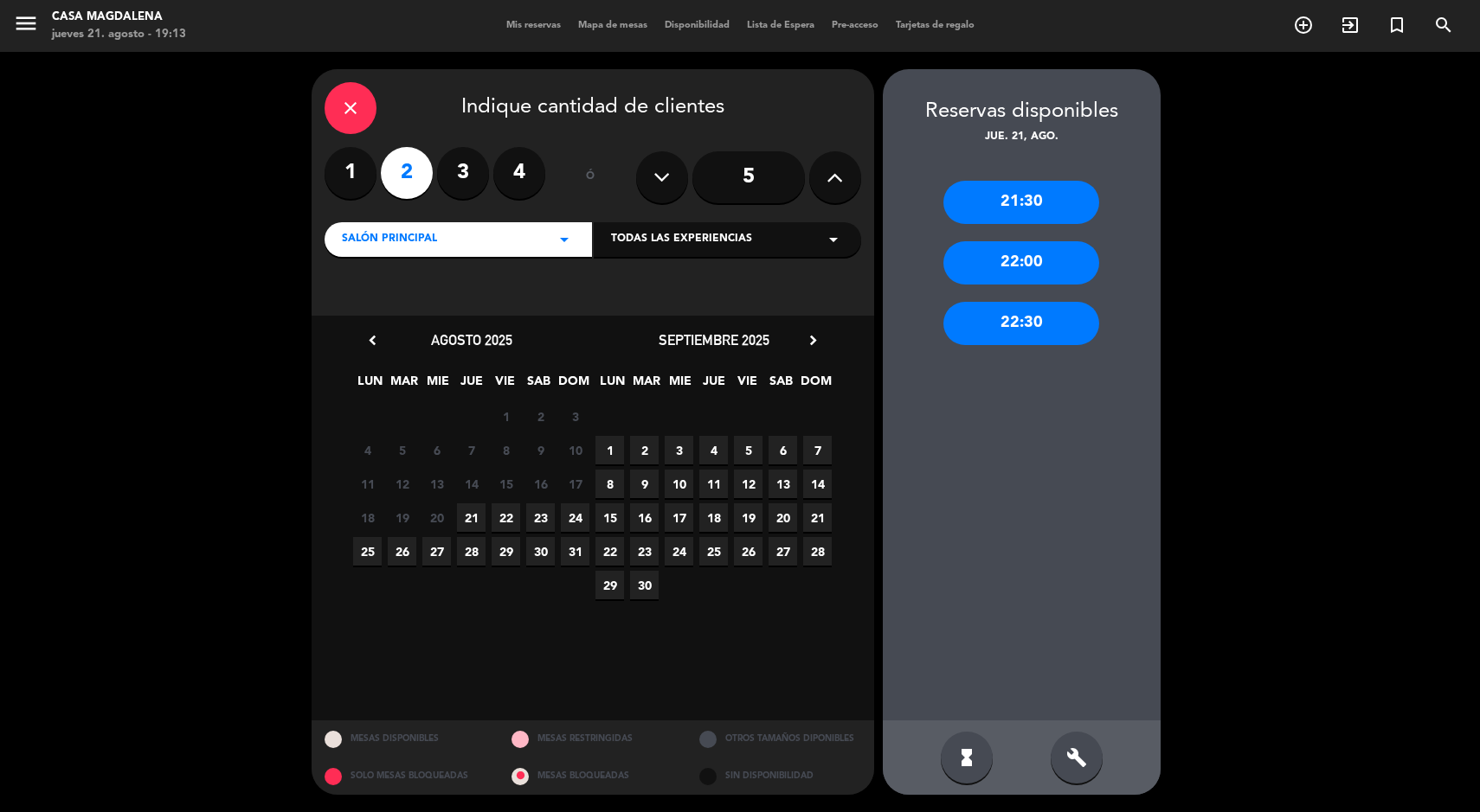
click at [1074, 217] on div "21:30" at bounding box center [1021, 202] width 156 height 43
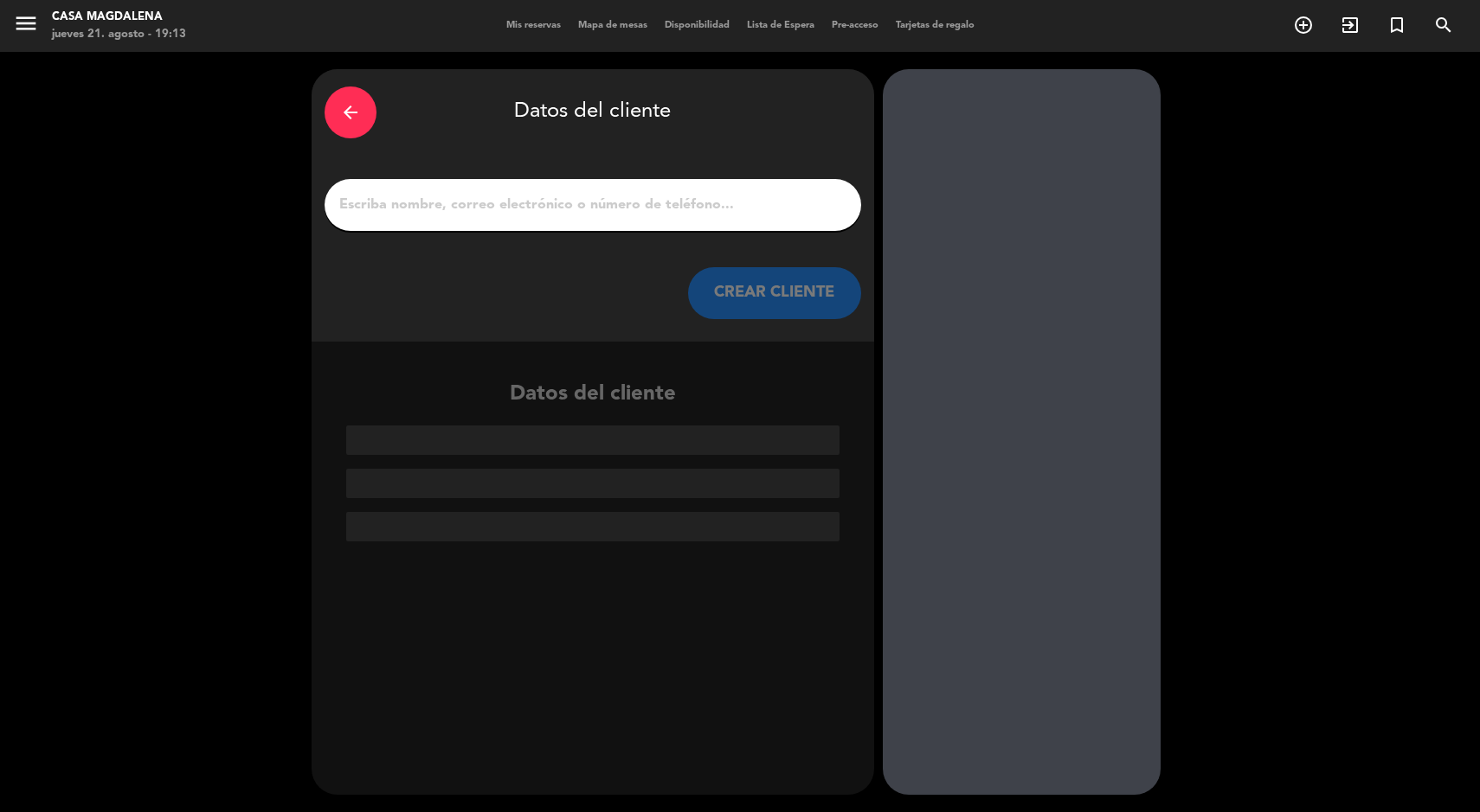
click at [682, 199] on input "1" at bounding box center [593, 205] width 511 height 25
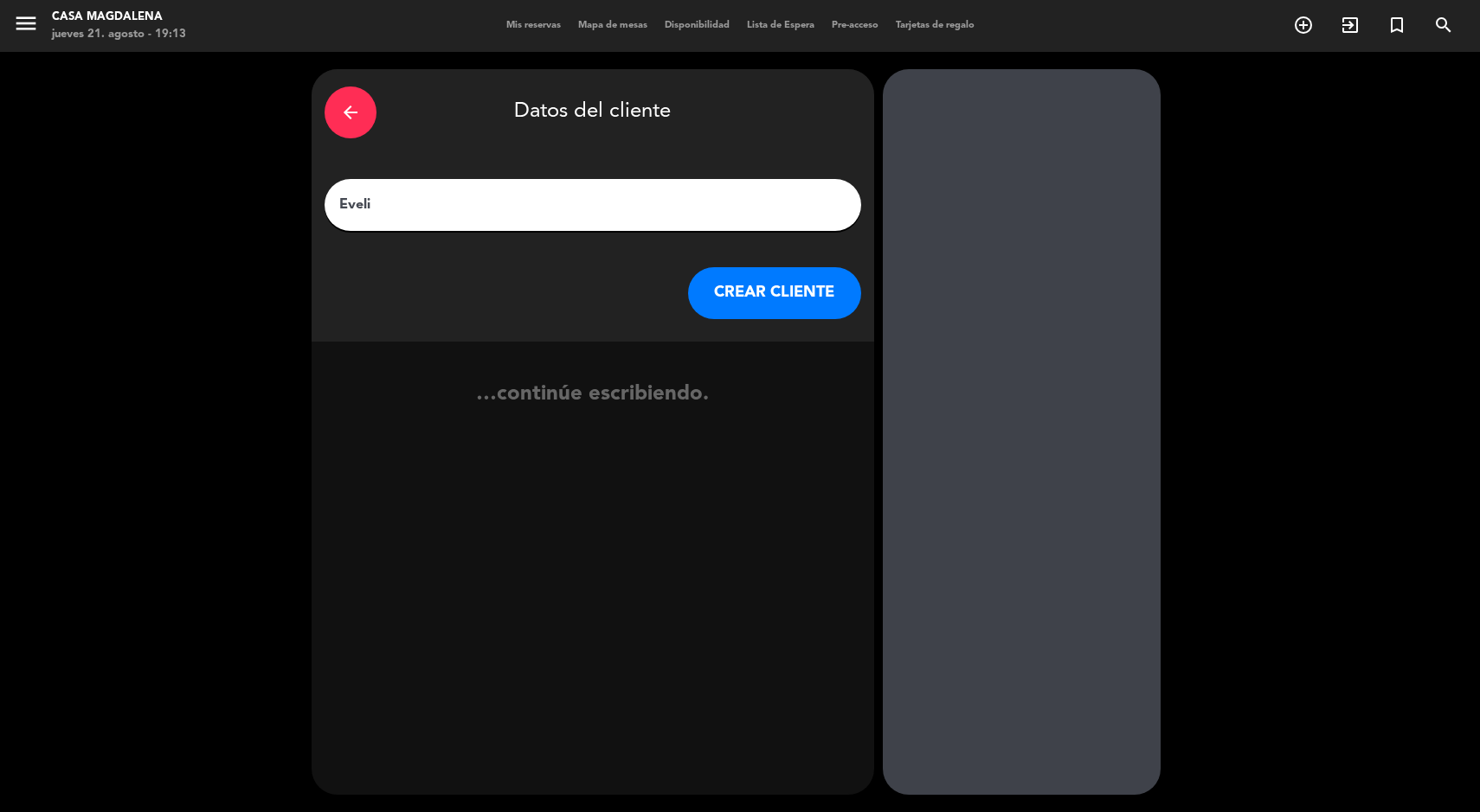
type input "Evelis"
click at [773, 290] on button "CREAR CLIENTE" at bounding box center [774, 293] width 173 height 52
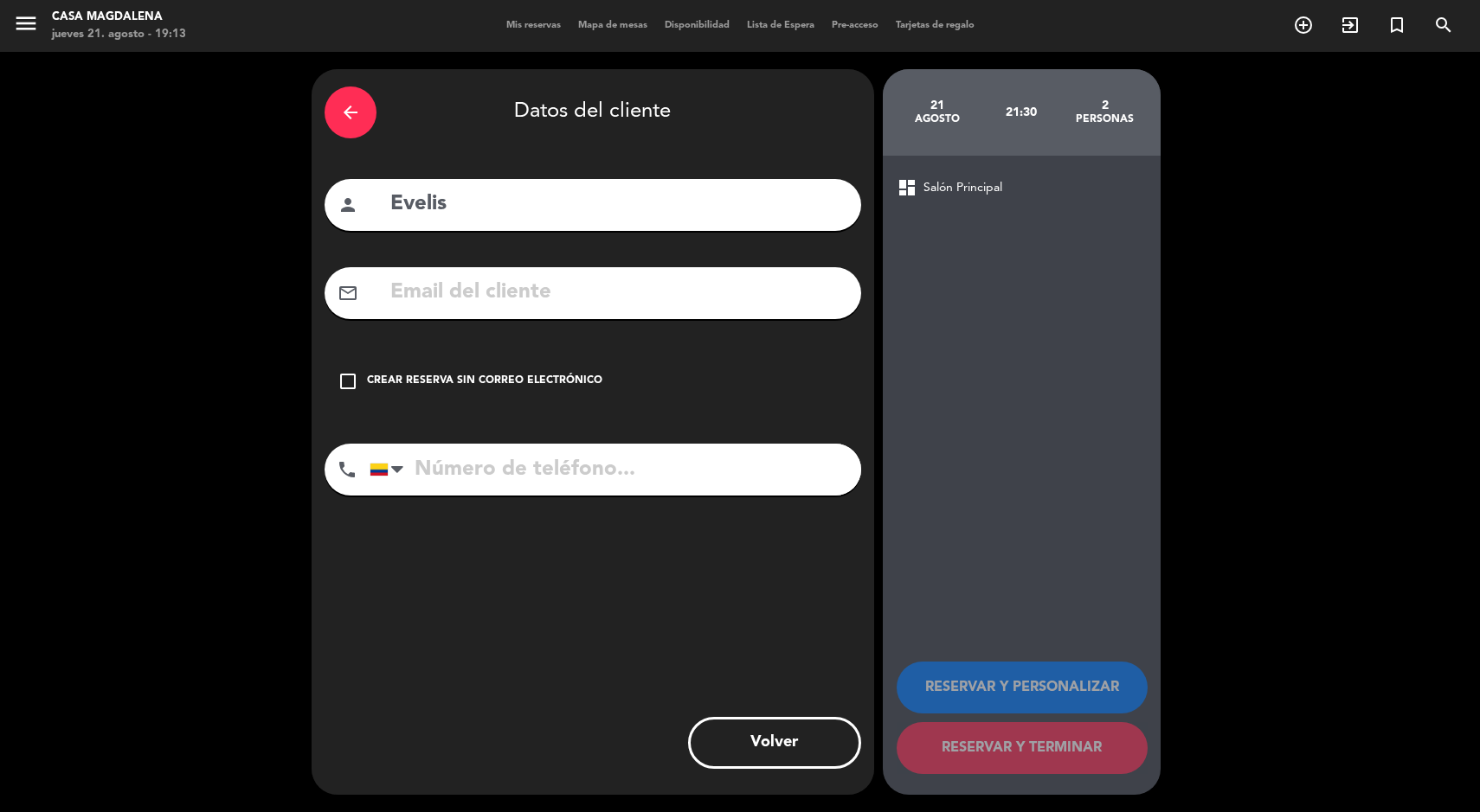
click at [496, 377] on div "Crear reserva sin correo electrónico" at bounding box center [485, 381] width 235 height 18
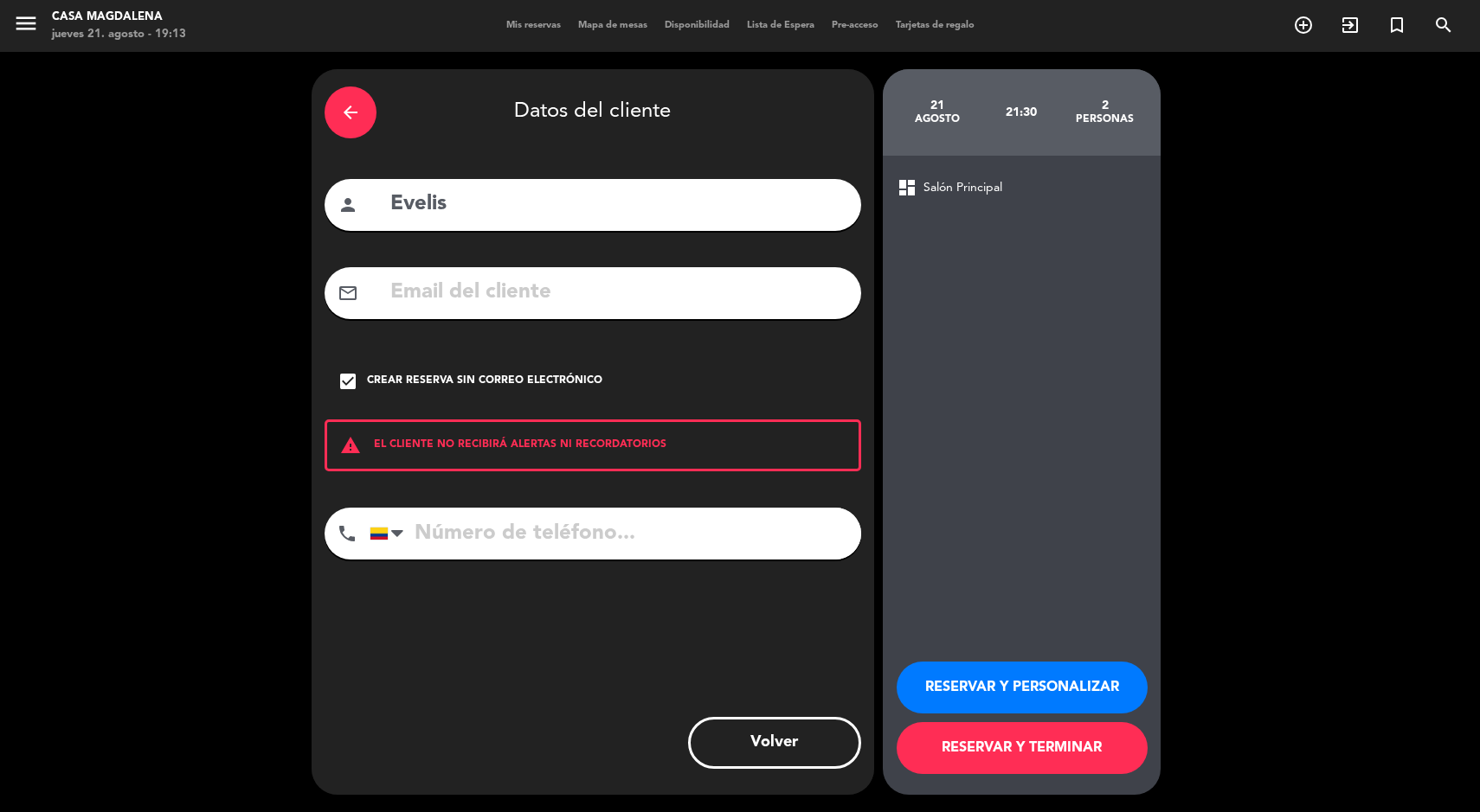
click at [1053, 742] on button "RESERVAR Y TERMINAR" at bounding box center [1022, 748] width 251 height 52
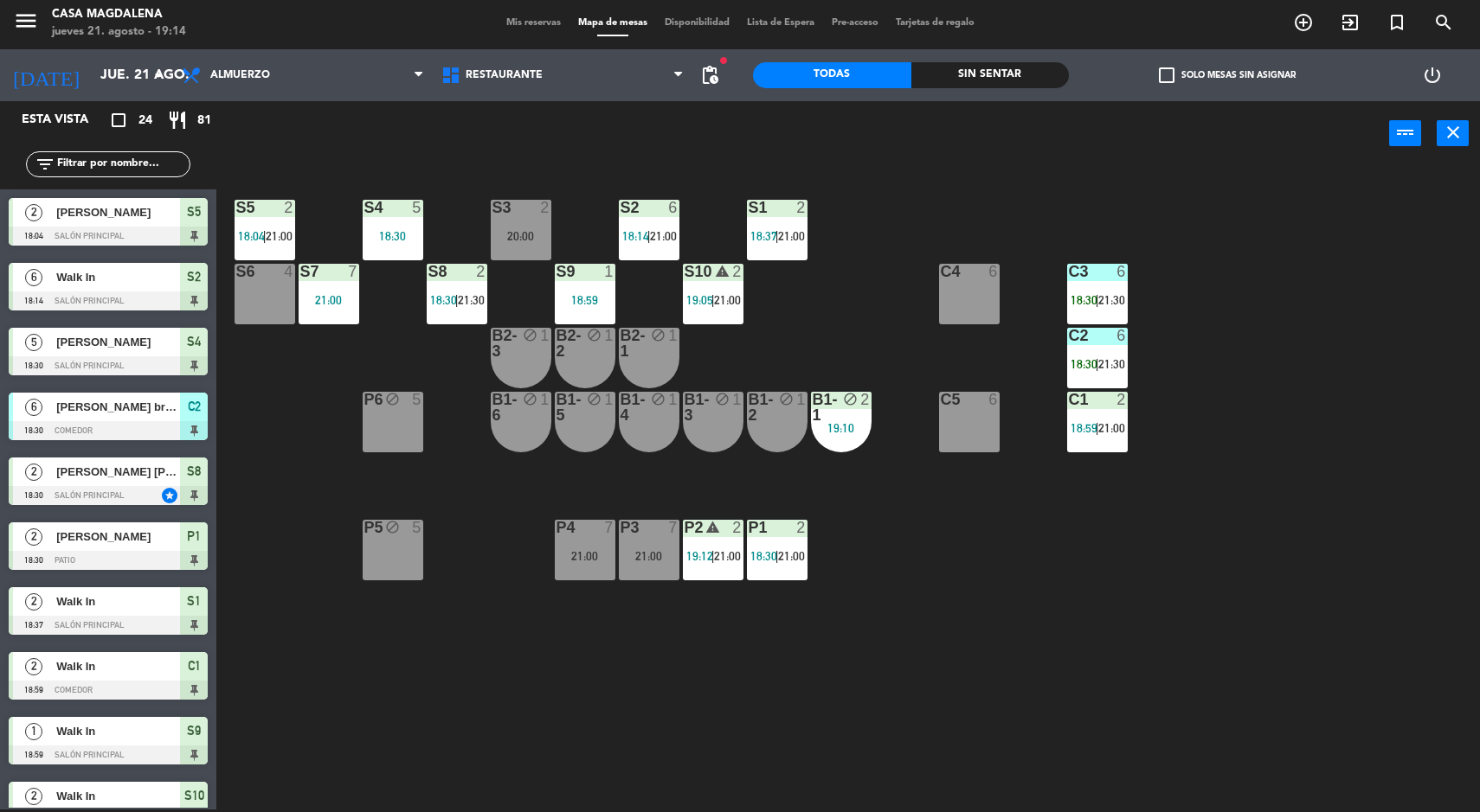
click at [462, 309] on div "S8 2 18:30 | 21:30" at bounding box center [456, 294] width 61 height 61
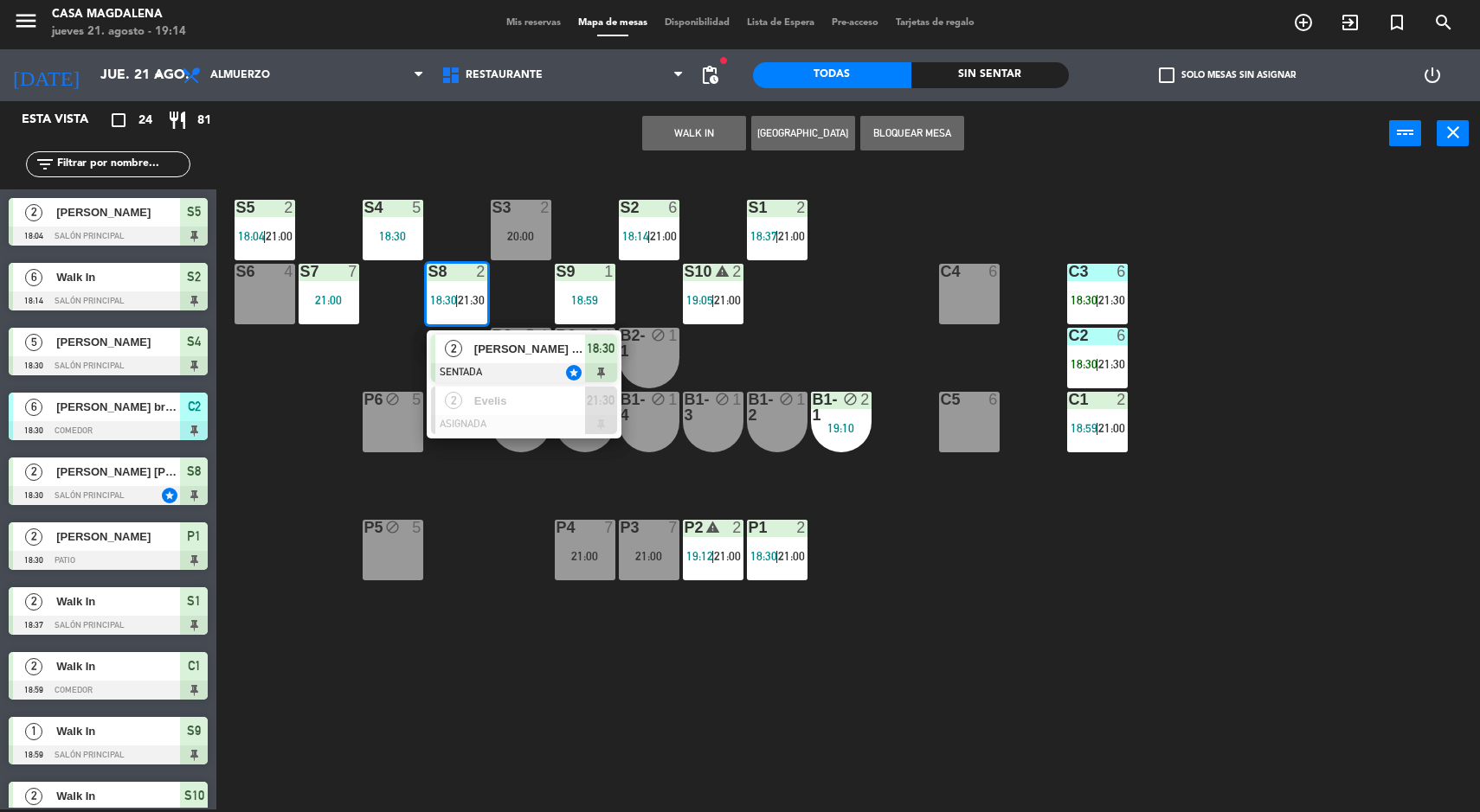
click at [532, 410] on span "Evelis" at bounding box center [529, 401] width 111 height 18
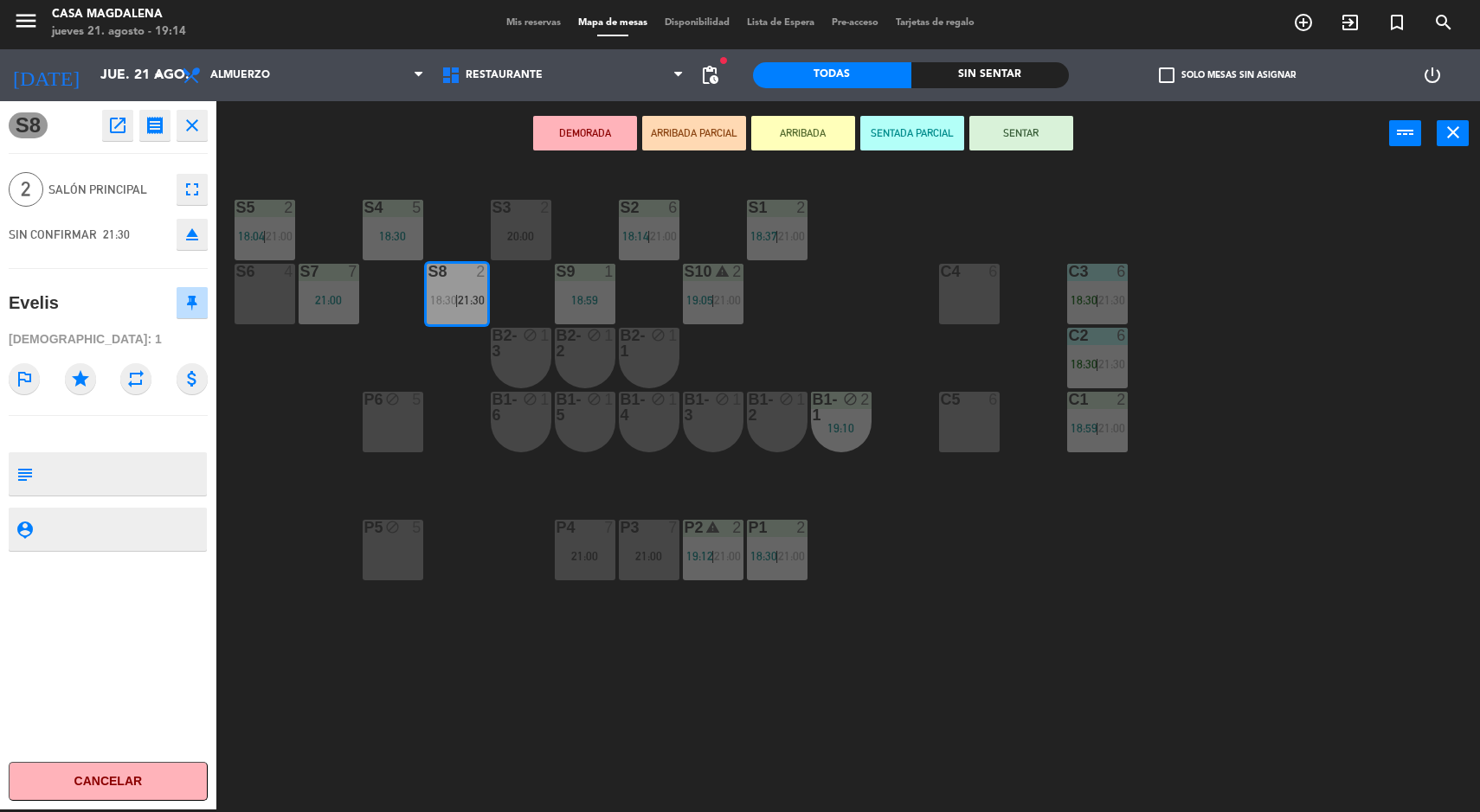
click at [82, 383] on icon "star" at bounding box center [80, 379] width 31 height 31
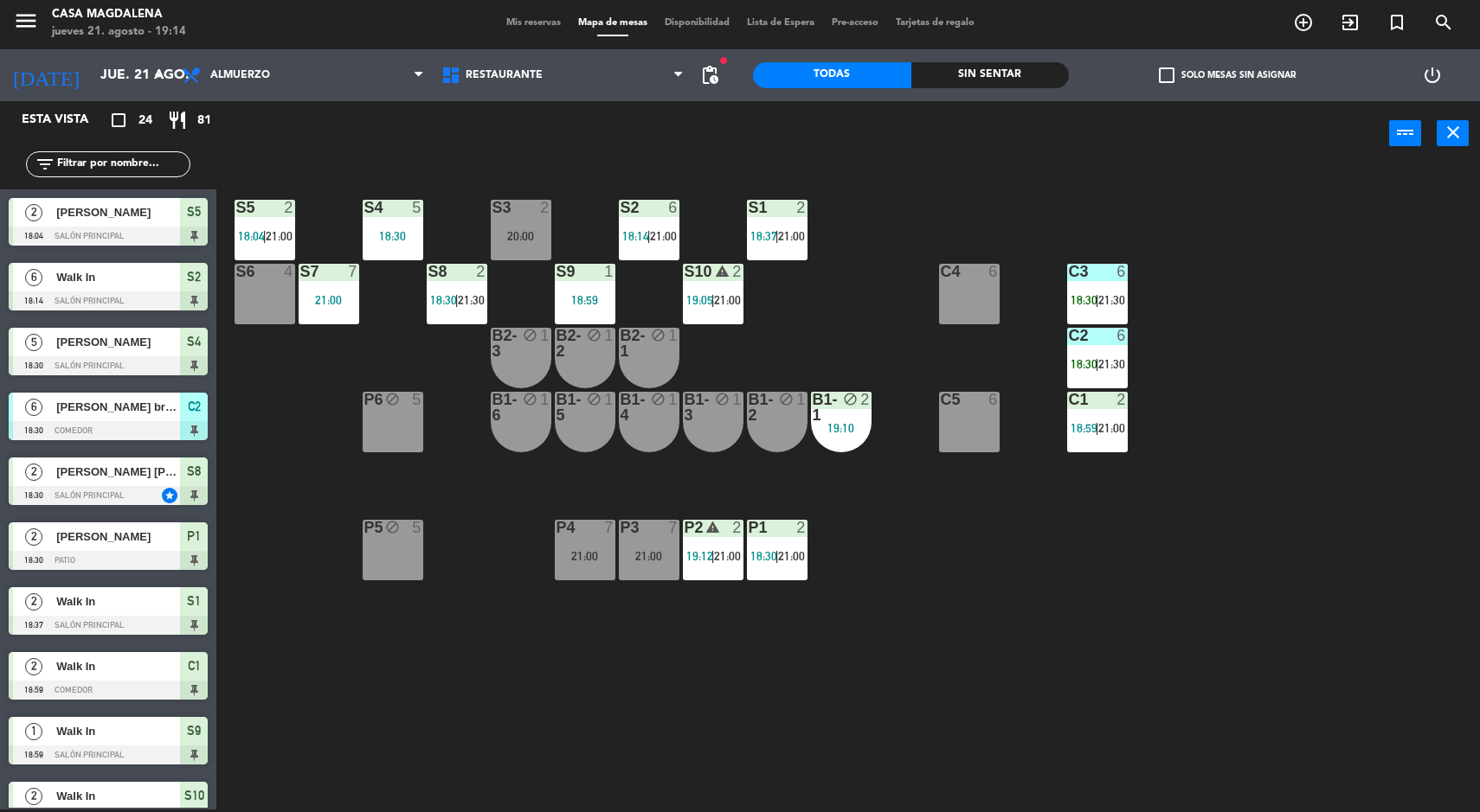
scroll to position [487, 0]
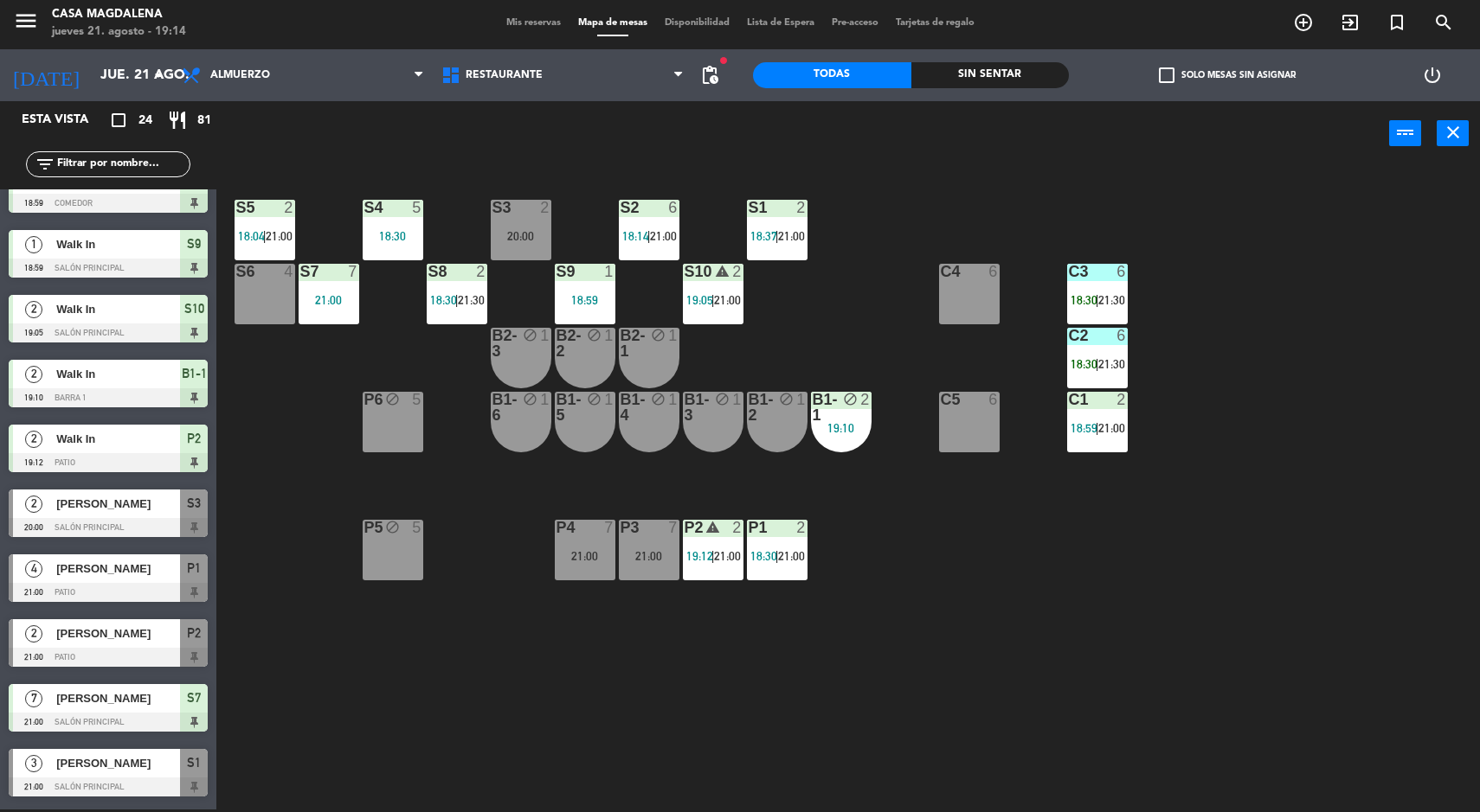
click at [985, 735] on div "S5 2 18:04 | 21:00 S4 5 18:30 S3 2 20:00 S2 6 18:14 | 21:00 S1 2 18:37 | 21:00 …" at bounding box center [855, 491] width 1249 height 644
click at [10, 624] on div at bounding box center [11, 643] width 4 height 48
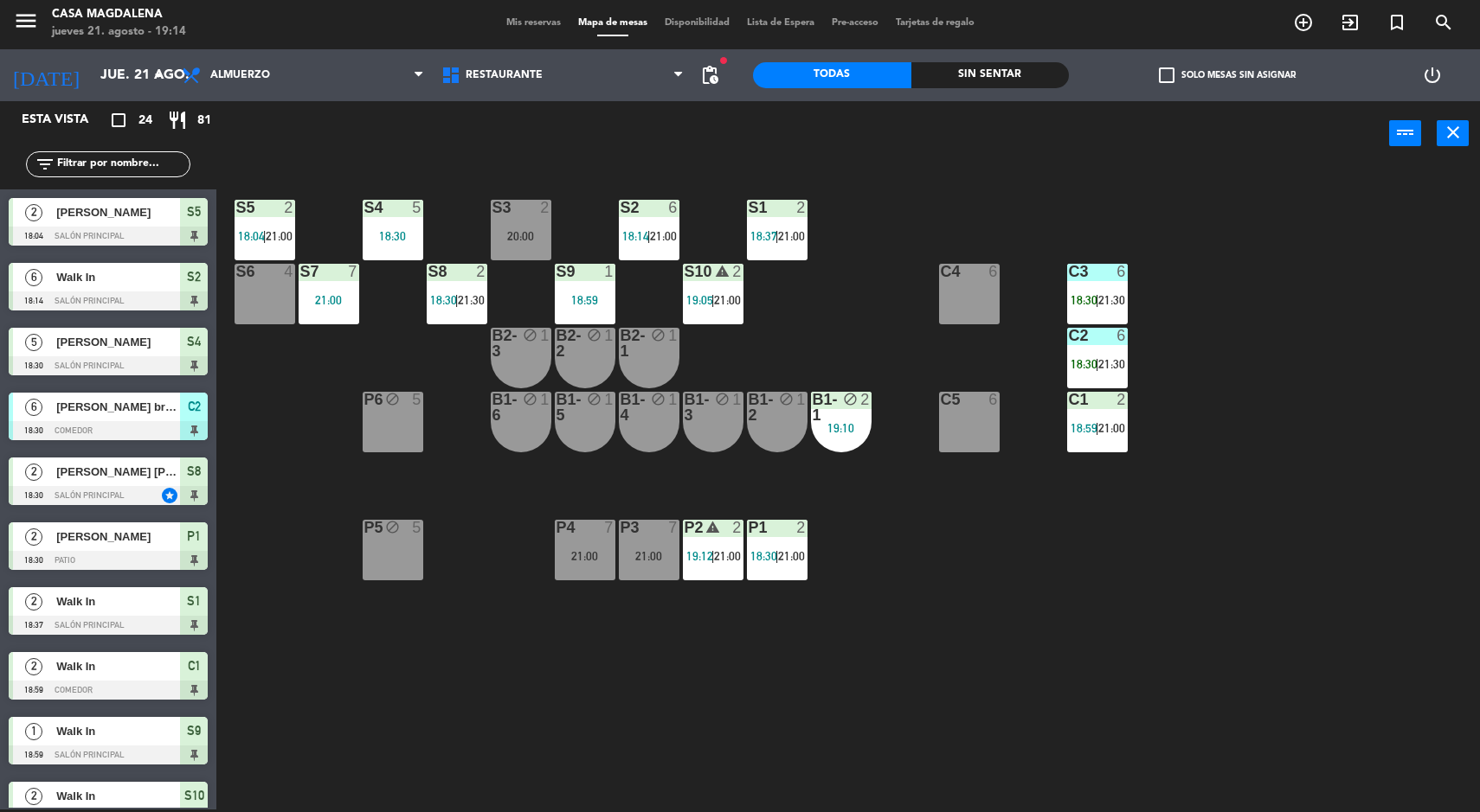
scroll to position [3, 0]
click at [1403, 121] on button "power_input" at bounding box center [1405, 133] width 32 height 26
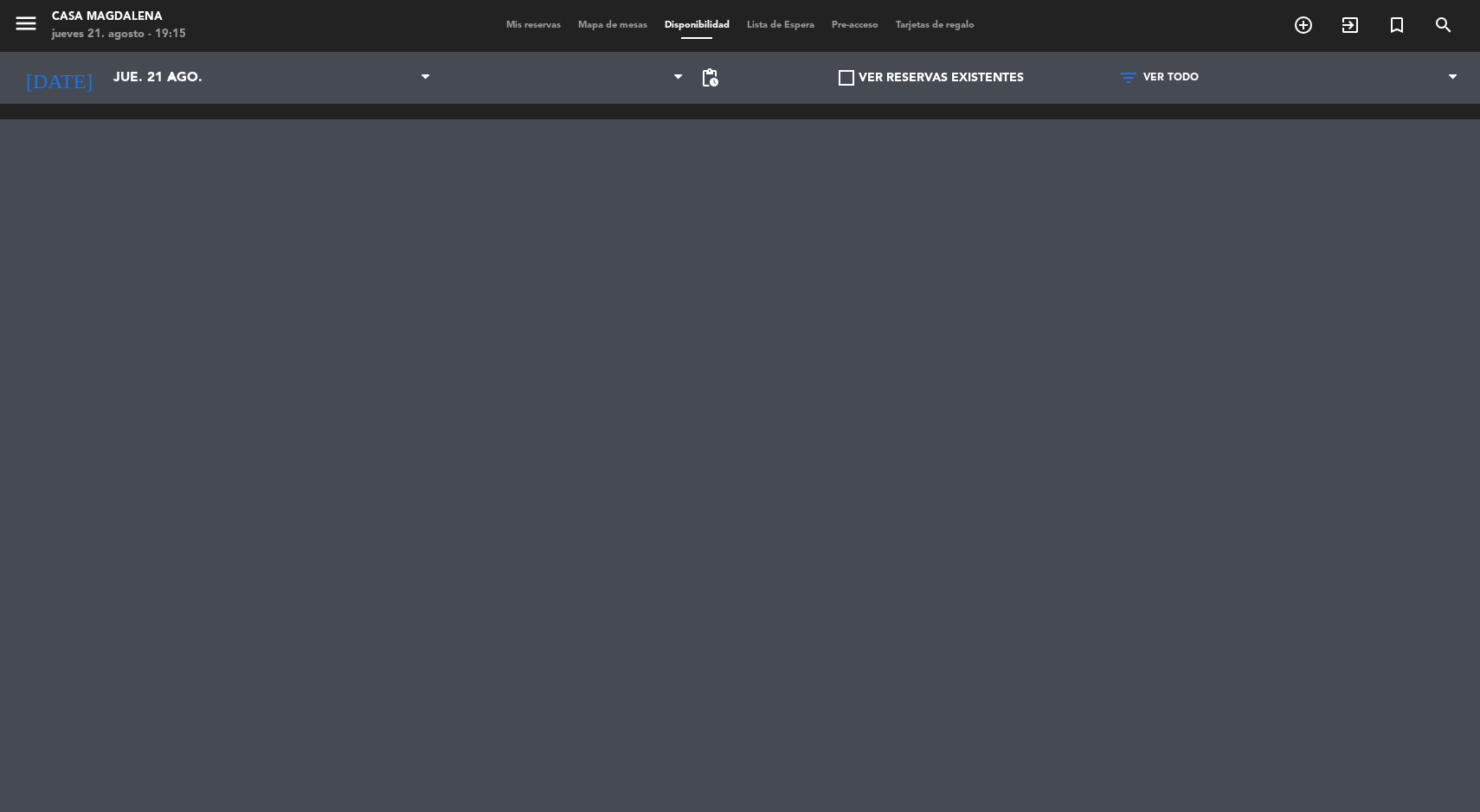
click at [471, 289] on div at bounding box center [740, 363] width 1480 height 519
click at [105, 78] on input "jue. 21 ago." at bounding box center [196, 78] width 182 height 33
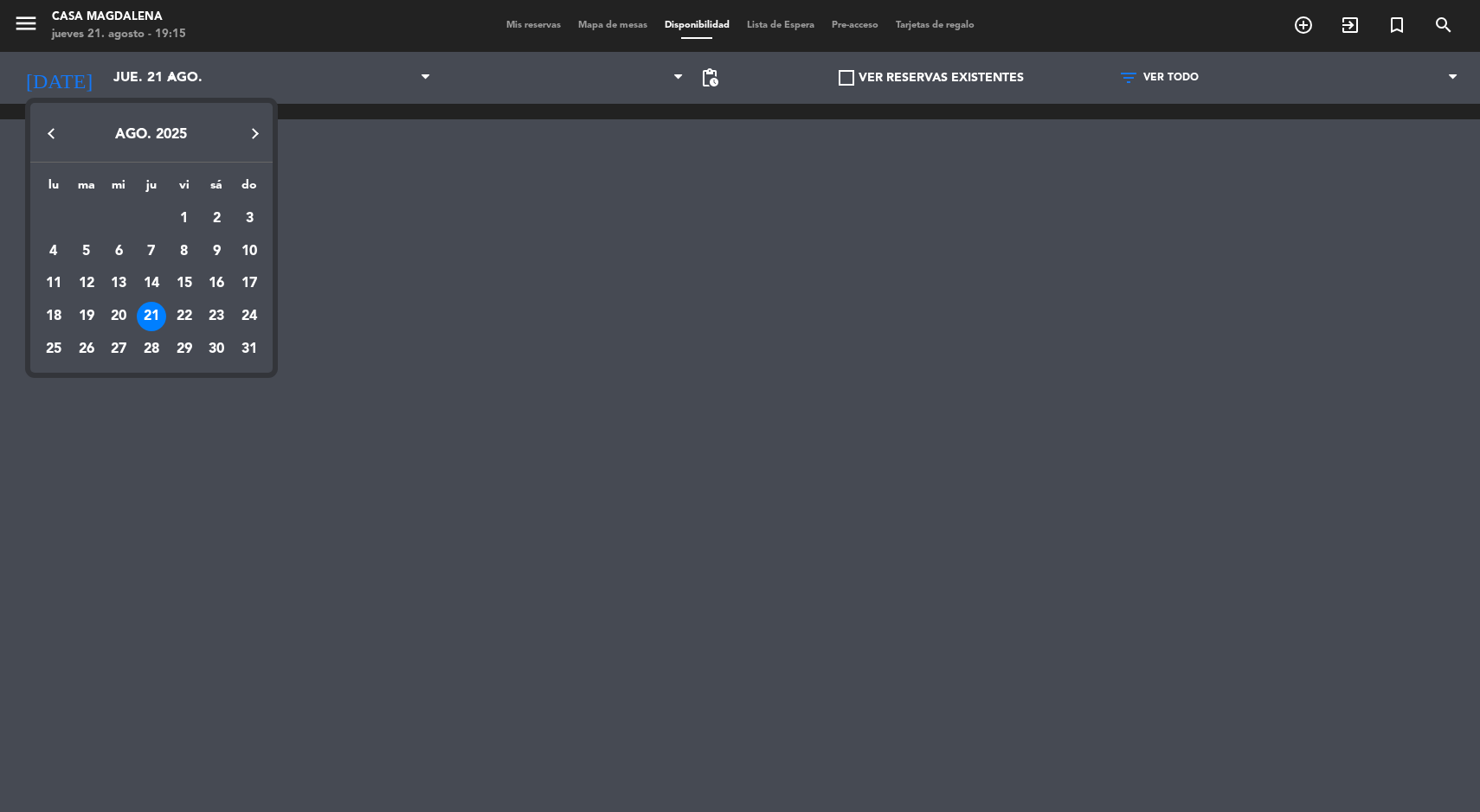
click at [309, 485] on div at bounding box center [740, 406] width 1480 height 812
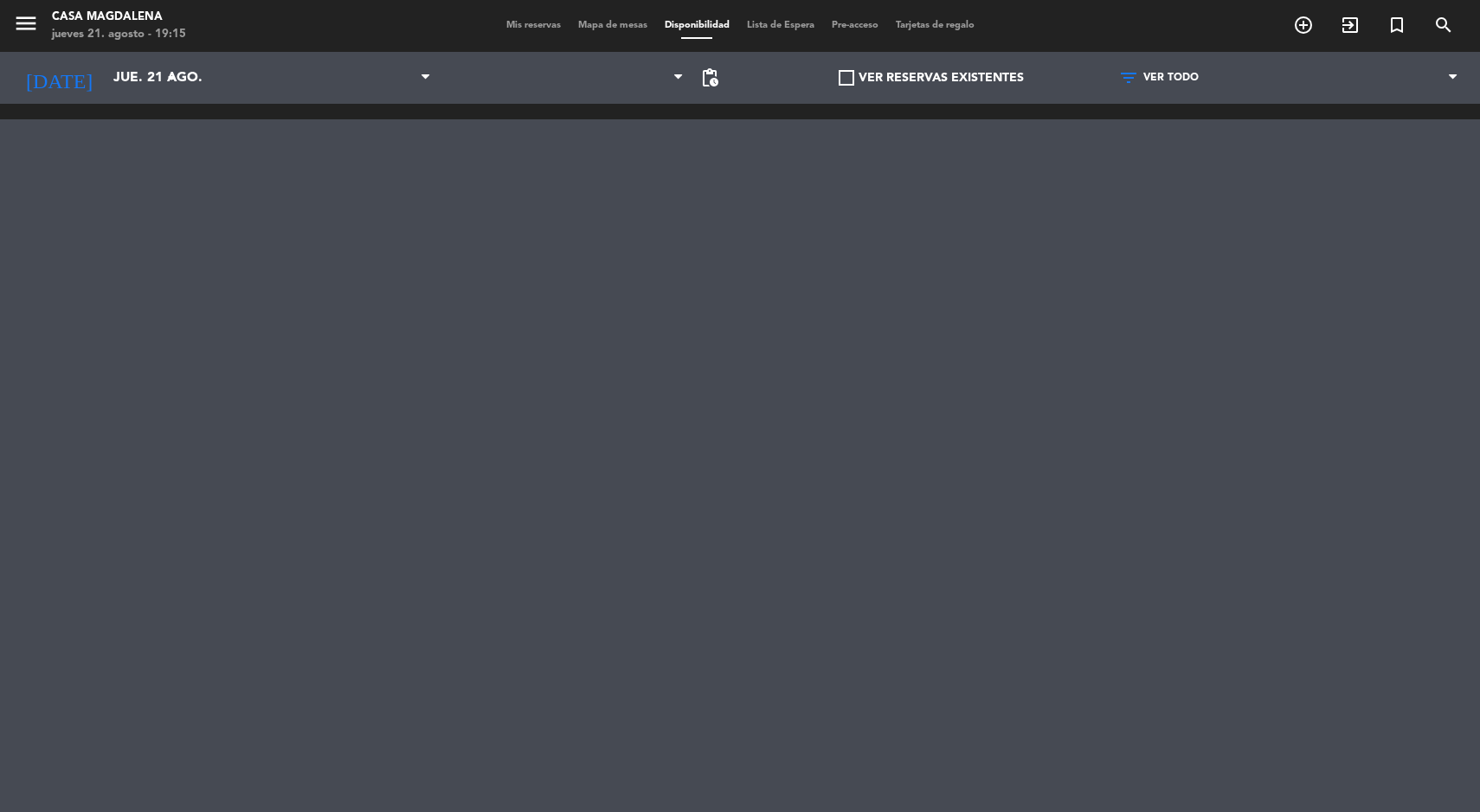
click at [574, 21] on span "Mapa de mesas" at bounding box center [612, 26] width 86 height 10
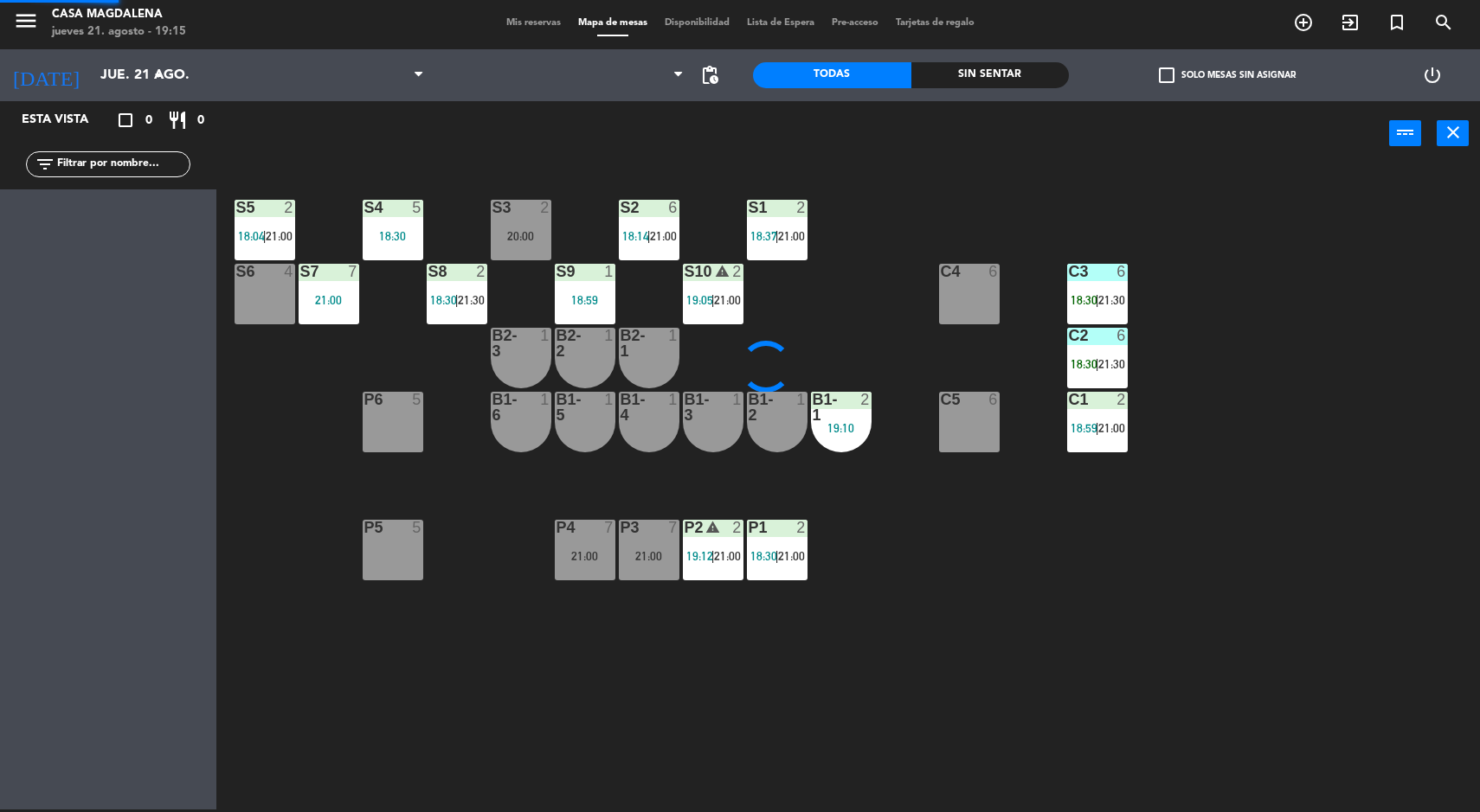
scroll to position [3, 0]
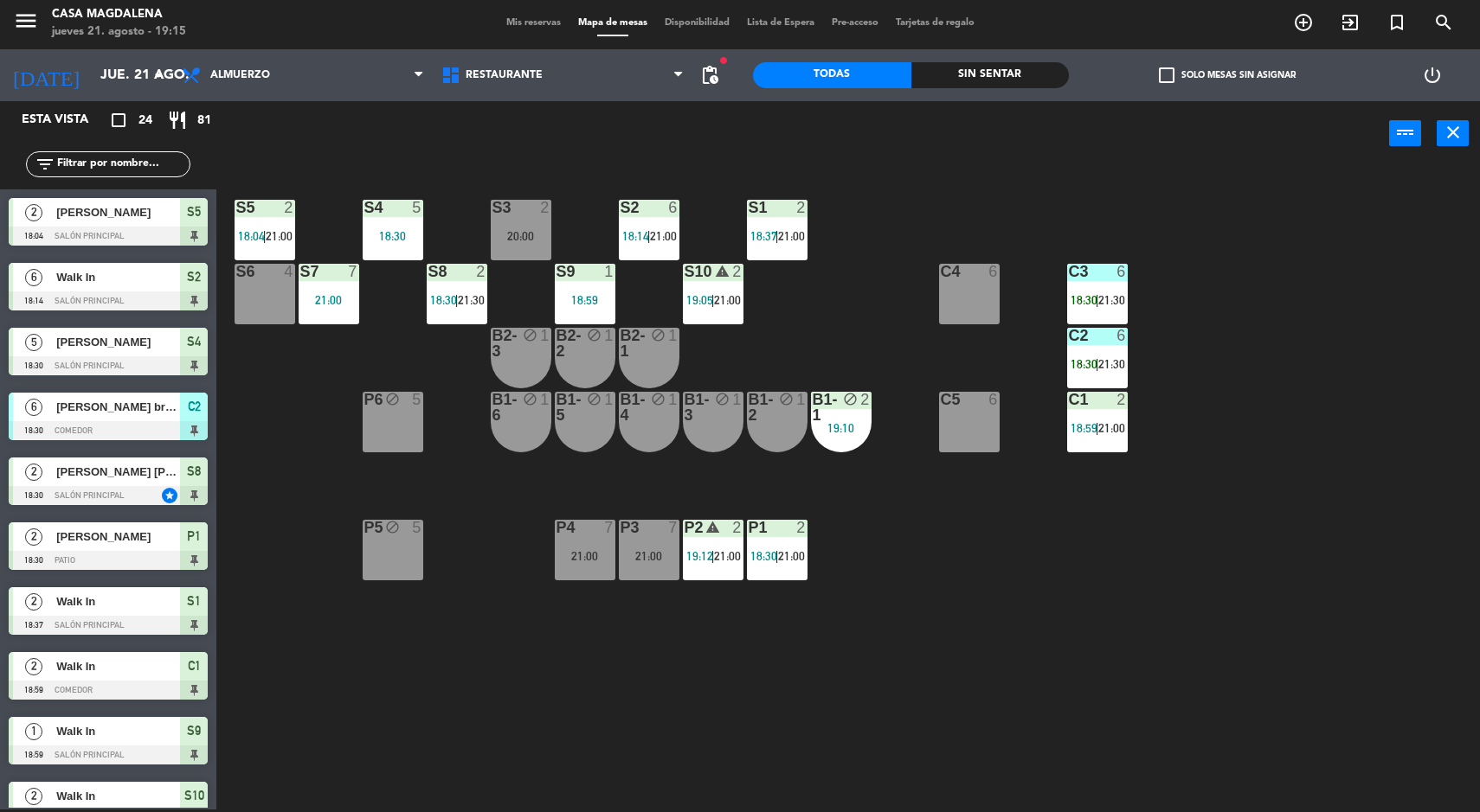
click at [667, 553] on div "21:00" at bounding box center [648, 557] width 61 height 12
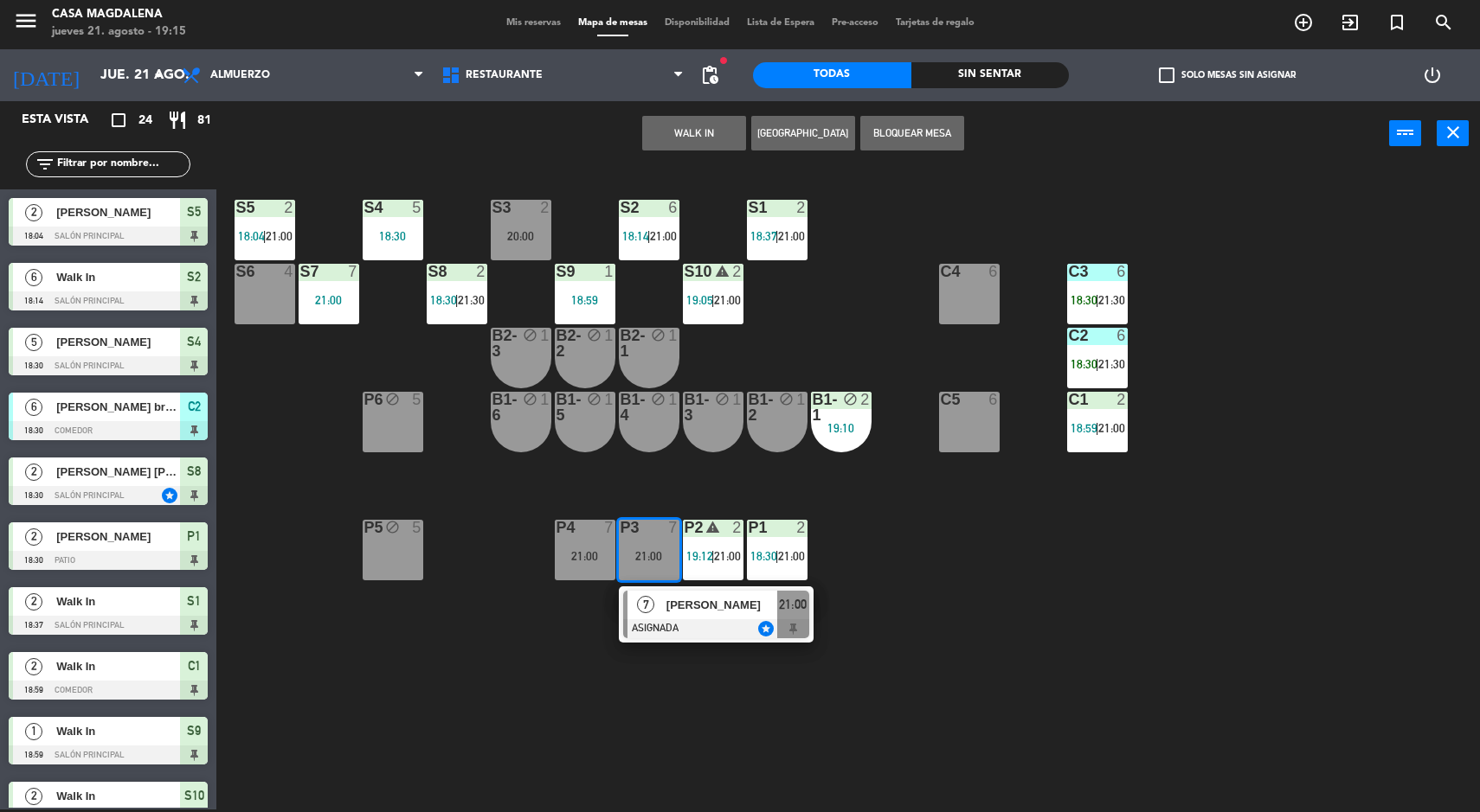
click at [684, 619] on div at bounding box center [715, 629] width 186 height 19
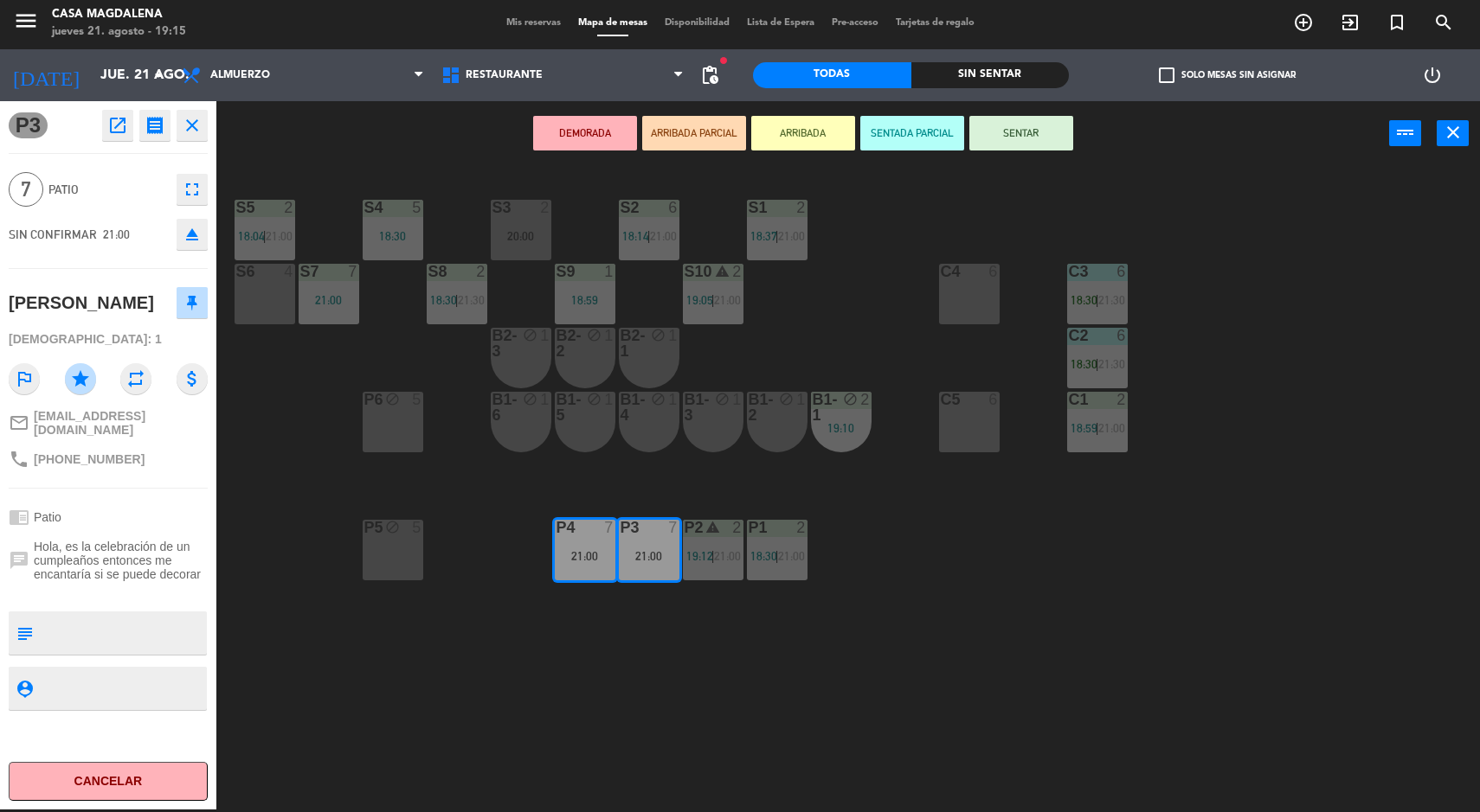
click at [514, 711] on div "S5 2 18:04 | 21:00 S4 5 18:30 S3 2 20:00 S2 6 18:14 | 21:00 S1 2 18:37 | 21:00 …" at bounding box center [855, 491] width 1249 height 644
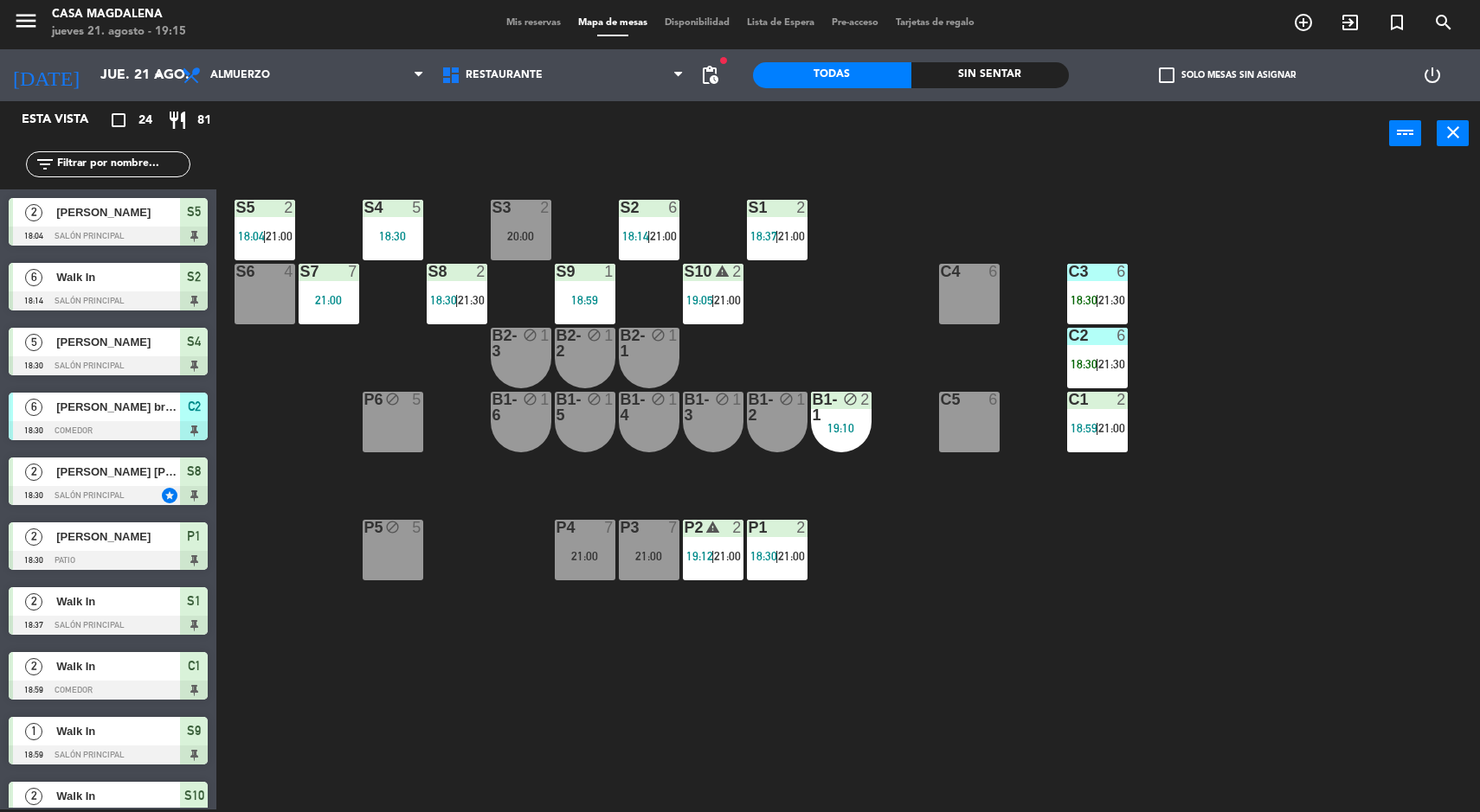
scroll to position [358, 0]
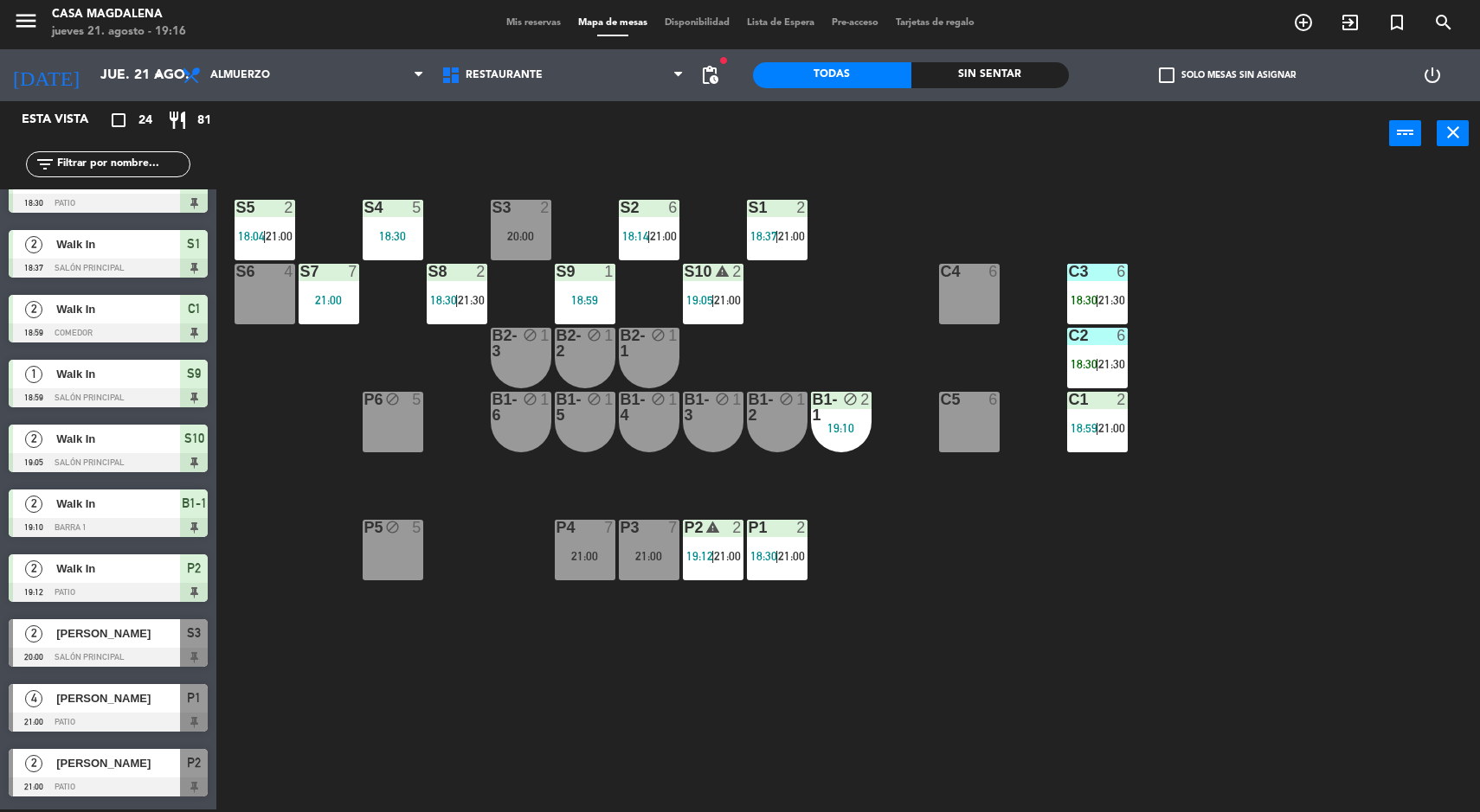
click at [1028, 85] on div "Sin sentar" at bounding box center [990, 75] width 159 height 26
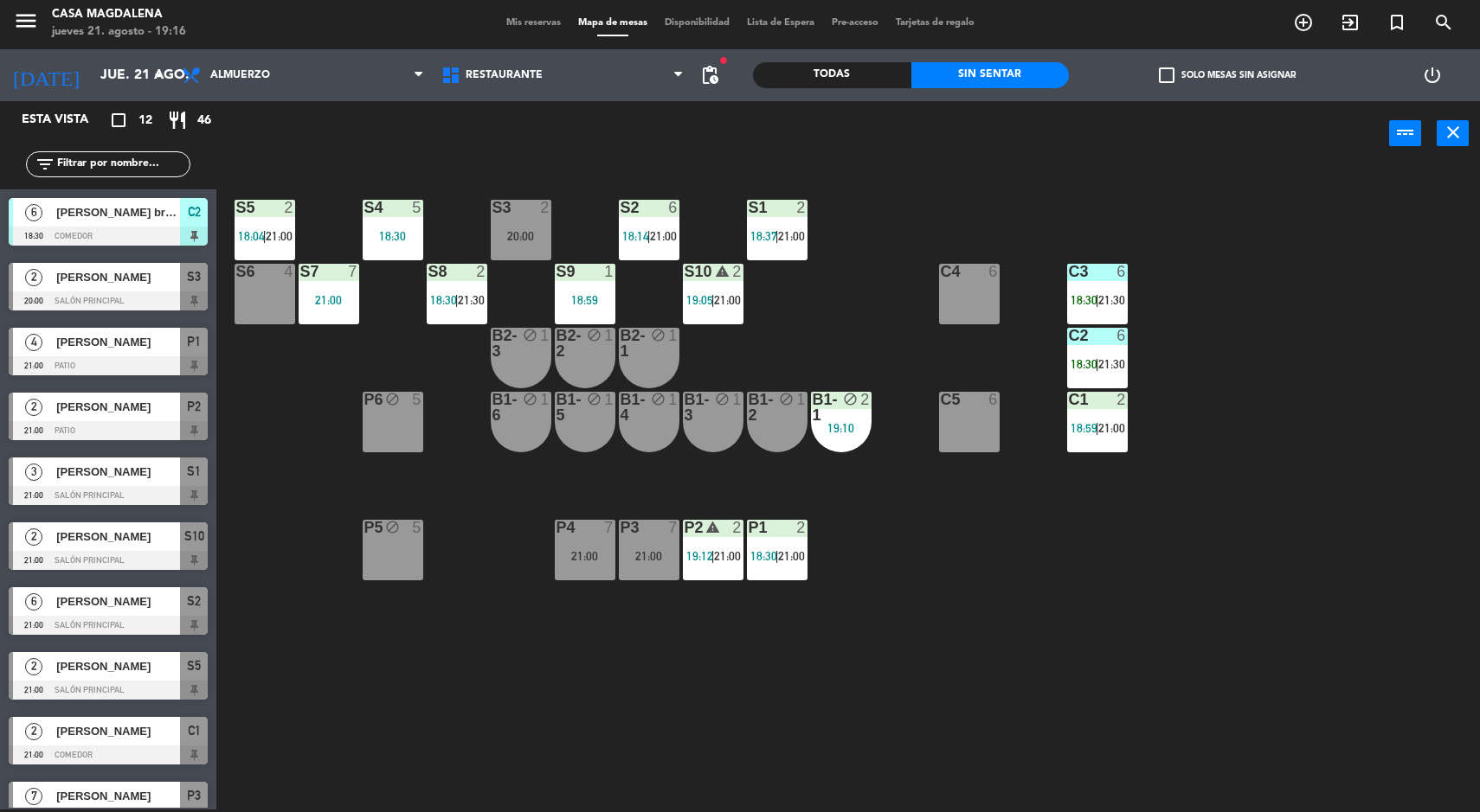
click at [810, 85] on div "Todas" at bounding box center [832, 75] width 159 height 26
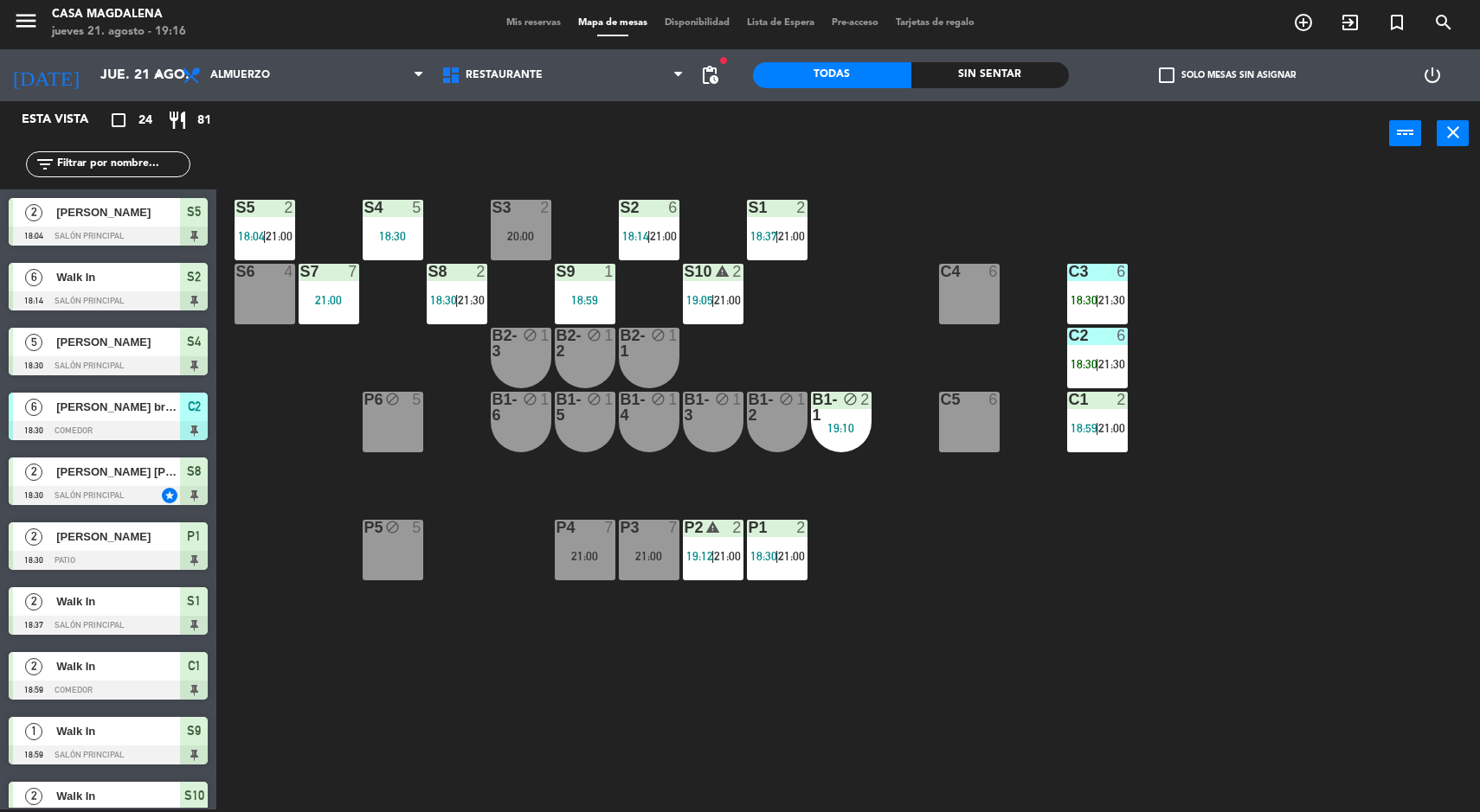
click at [1029, 70] on div "Sin sentar" at bounding box center [990, 75] width 159 height 26
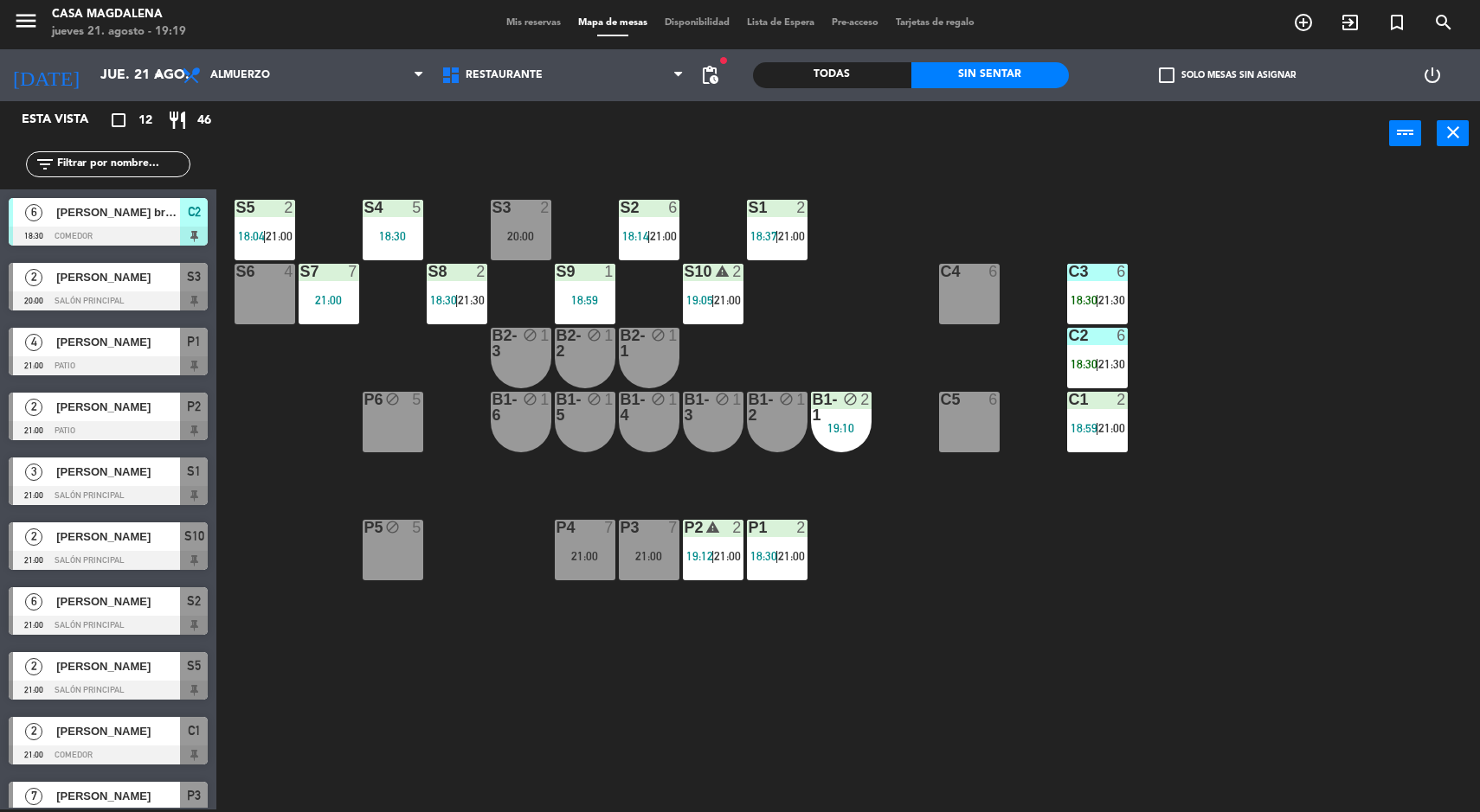
click at [1084, 333] on div at bounding box center [1097, 336] width 28 height 16
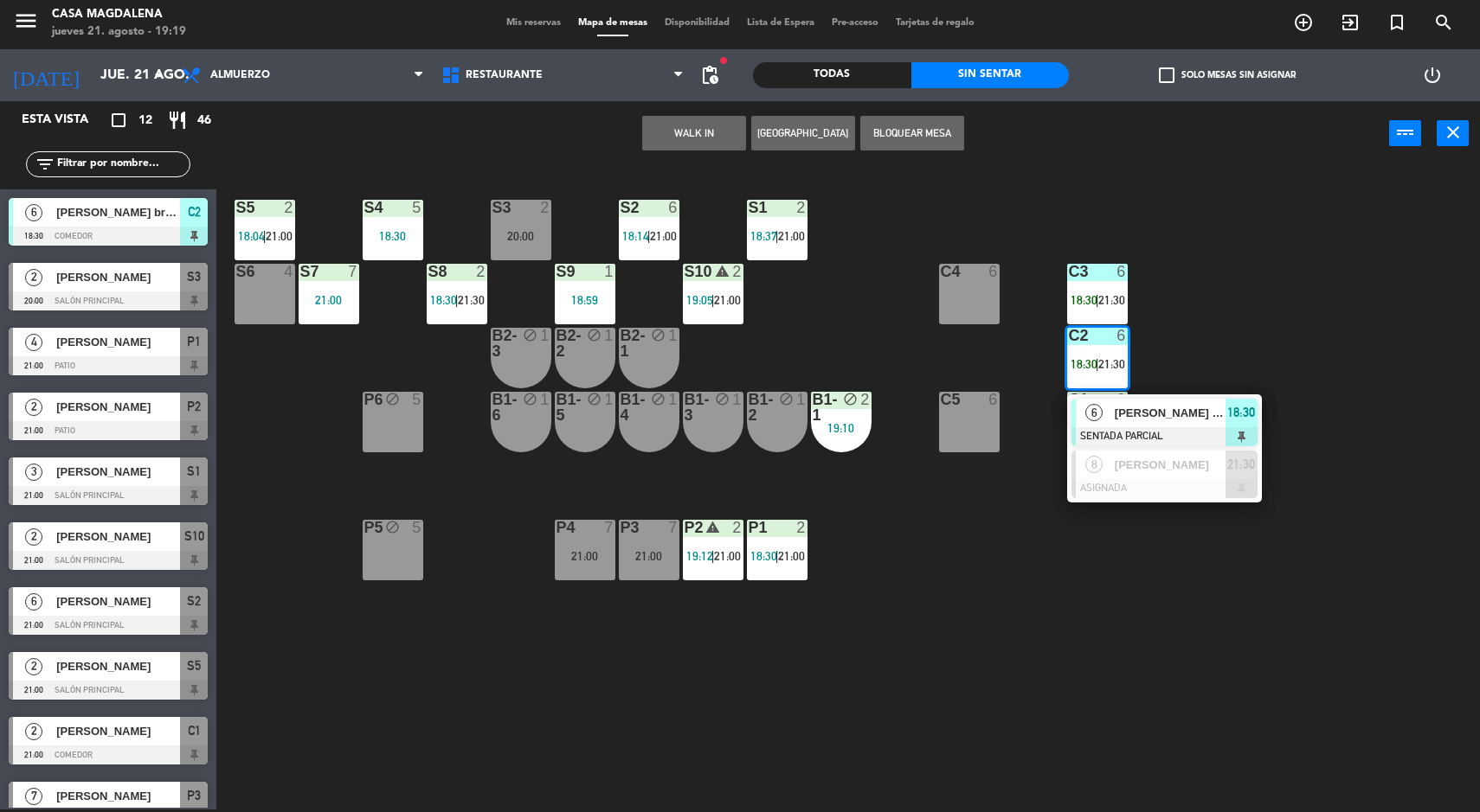
click at [1193, 401] on div "[PERSON_NAME] bruges" at bounding box center [1169, 413] width 113 height 28
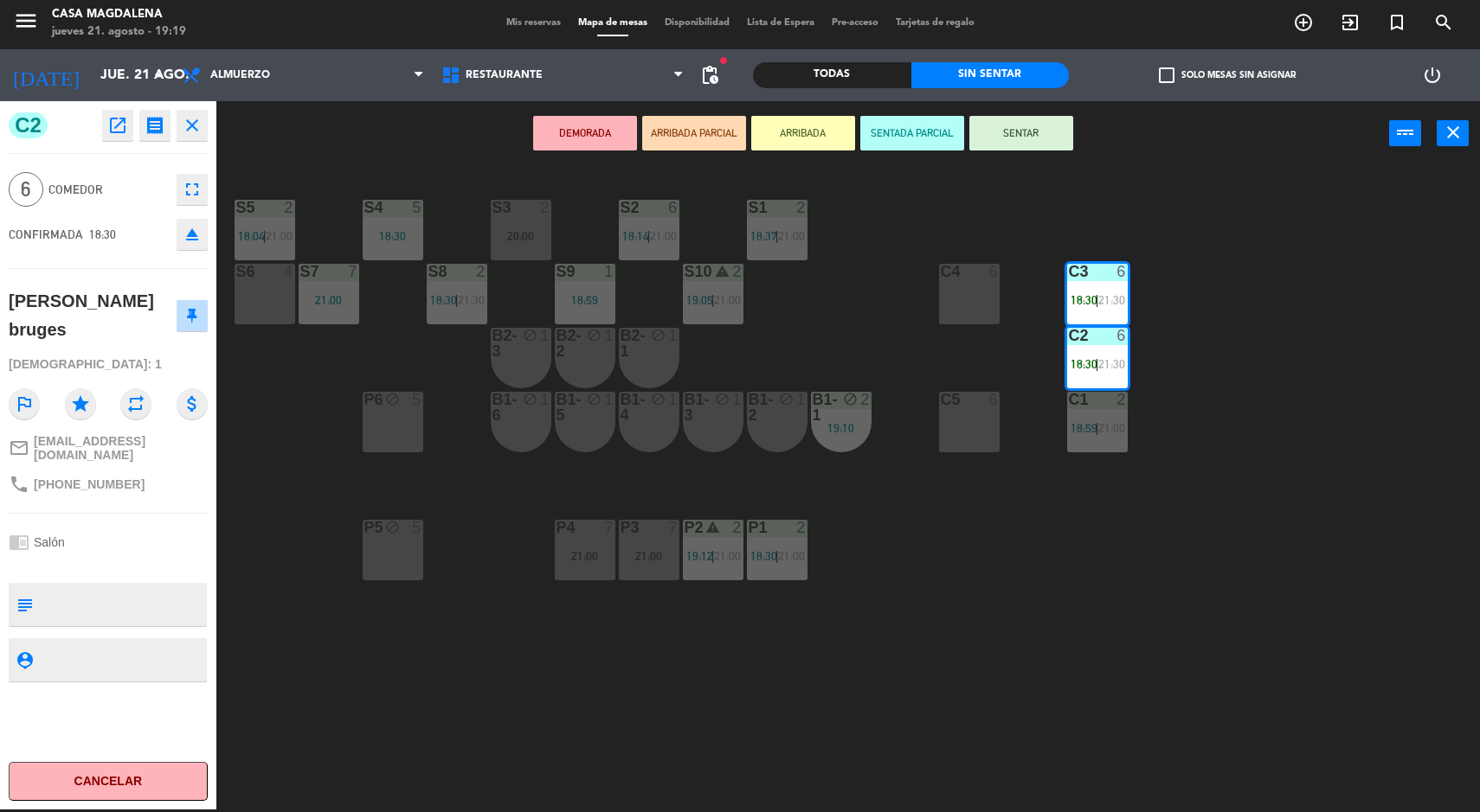
click at [1047, 142] on button "SENTAR" at bounding box center [1021, 133] width 104 height 34
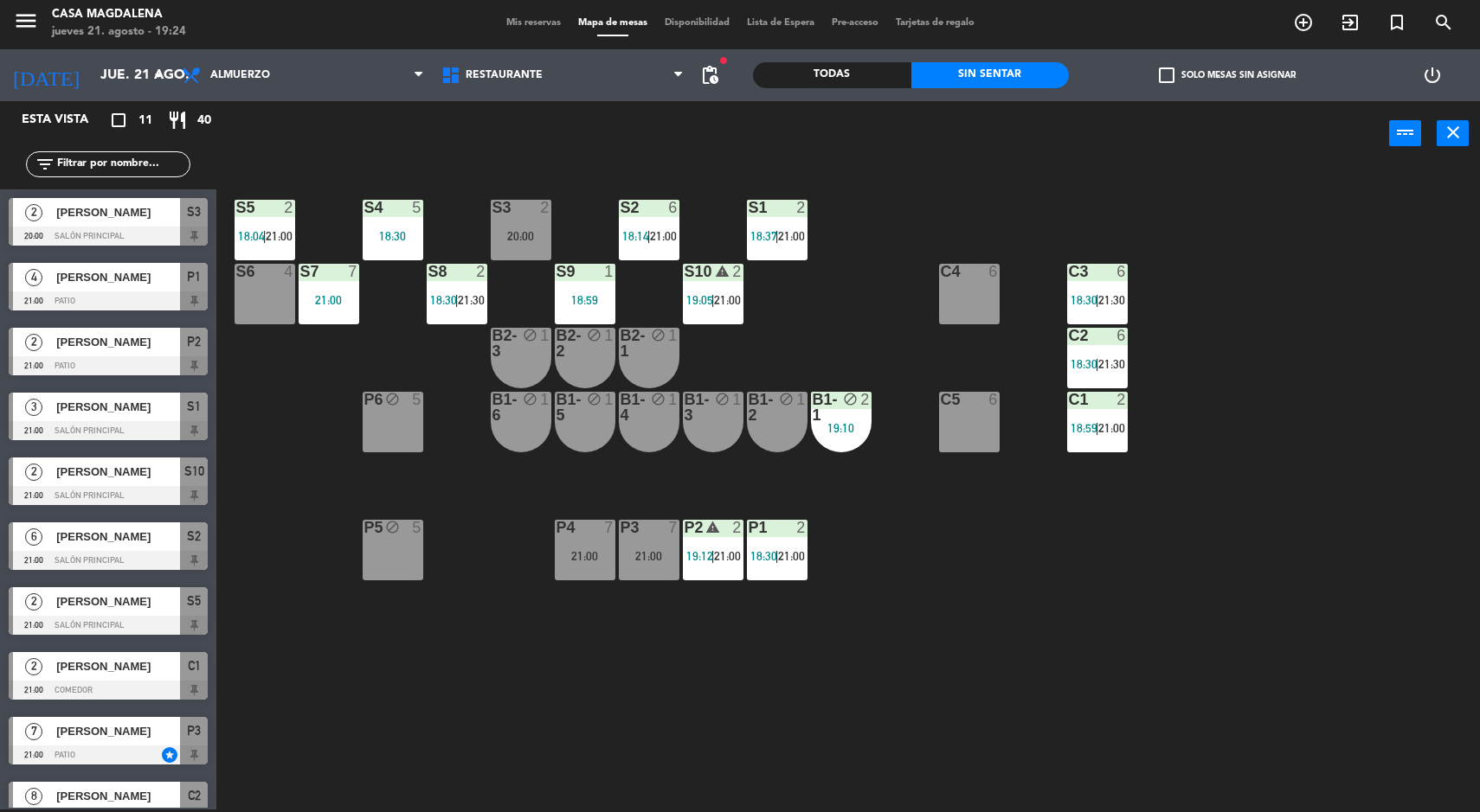
click at [1351, 486] on div "S5 2 18:04 | 21:00 S4 5 18:30 S3 2 20:00 S2 6 18:14 | 21:00 S1 2 18:37 | 21:00 …" at bounding box center [855, 491] width 1249 height 644
click at [665, 239] on span "21:00" at bounding box center [663, 236] width 26 height 14
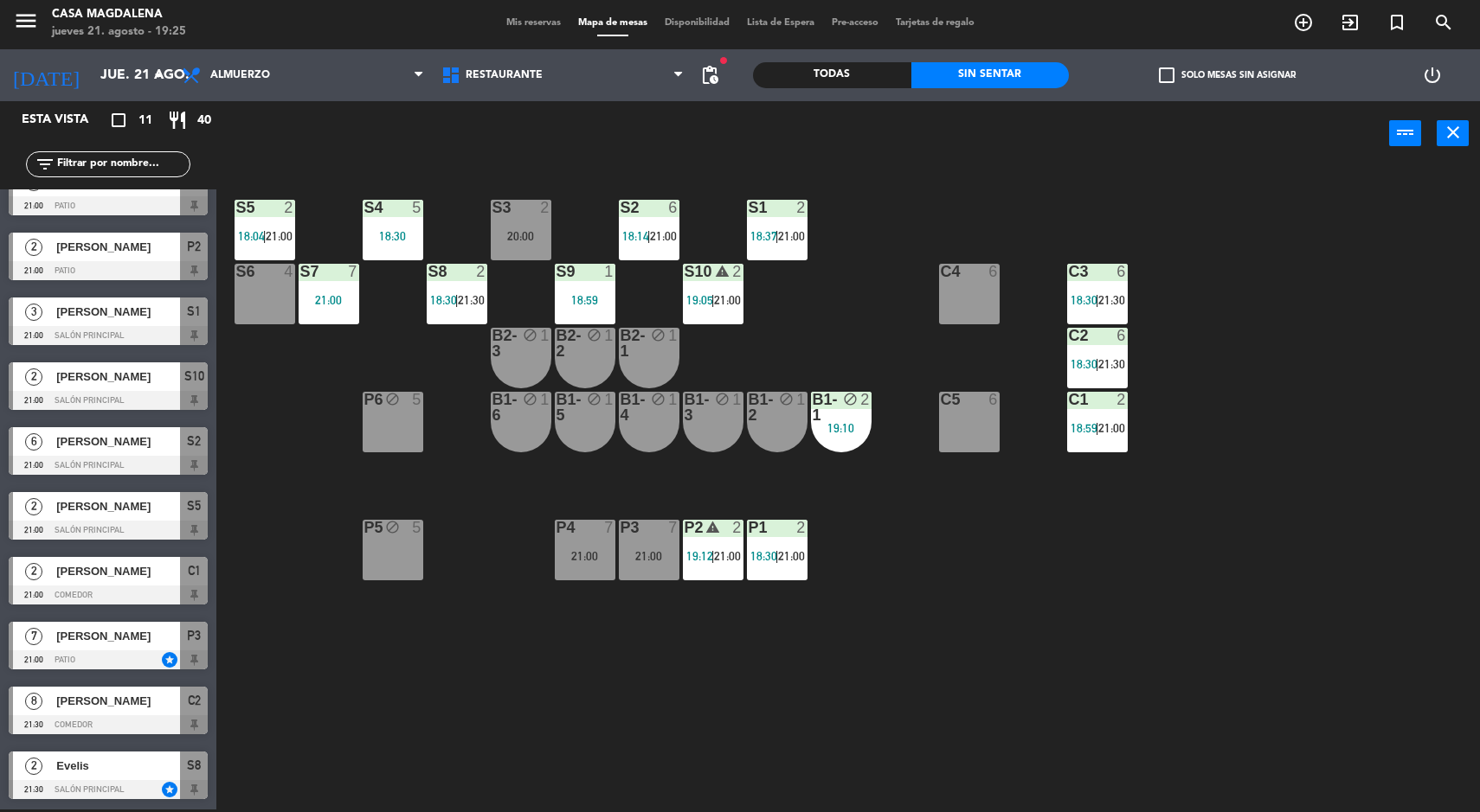
click at [191, 519] on div "S5" at bounding box center [193, 506] width 27 height 28
